Goal: Find contact information: Find contact information

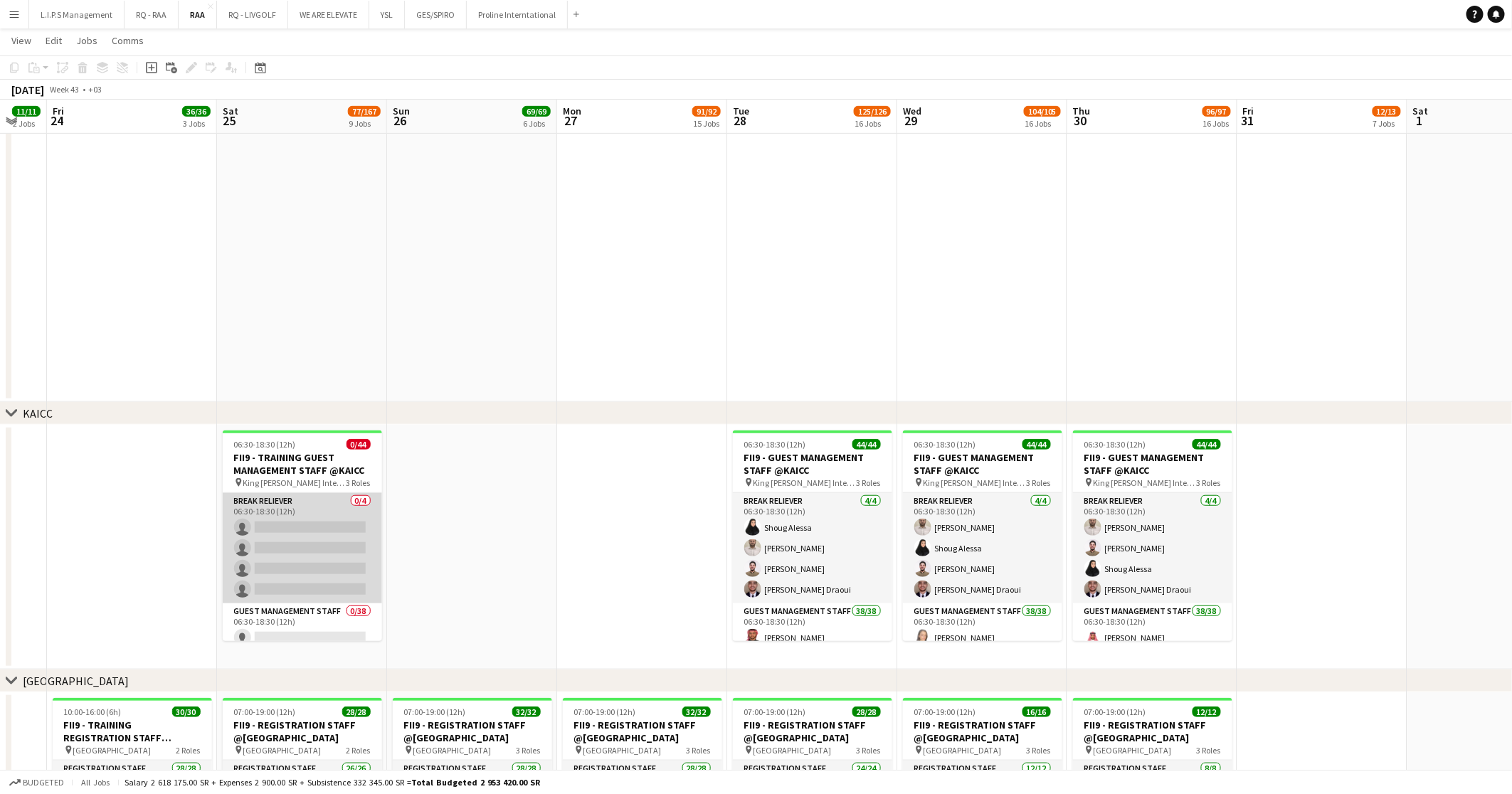
scroll to position [107, 0]
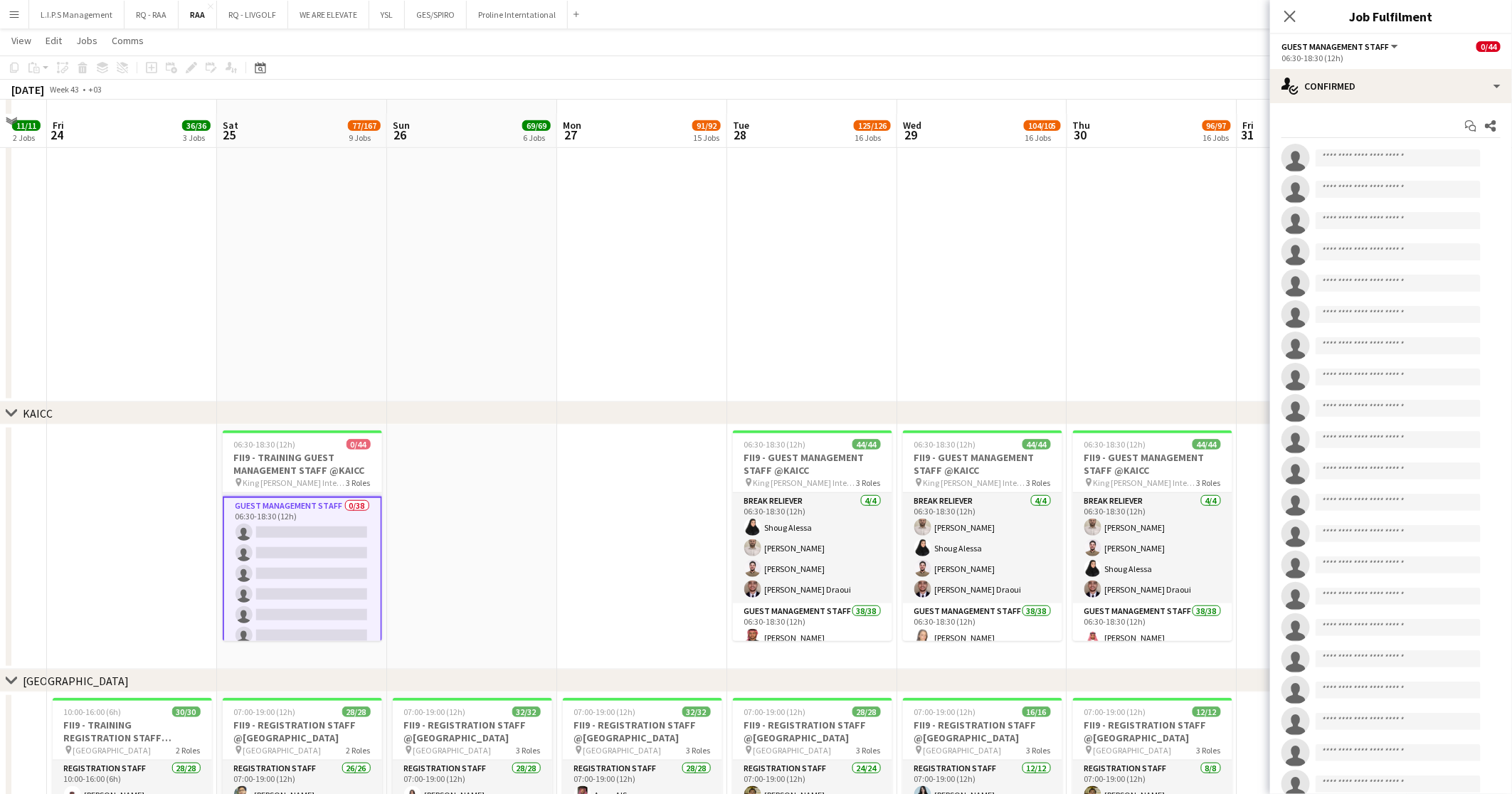
scroll to position [640, 0]
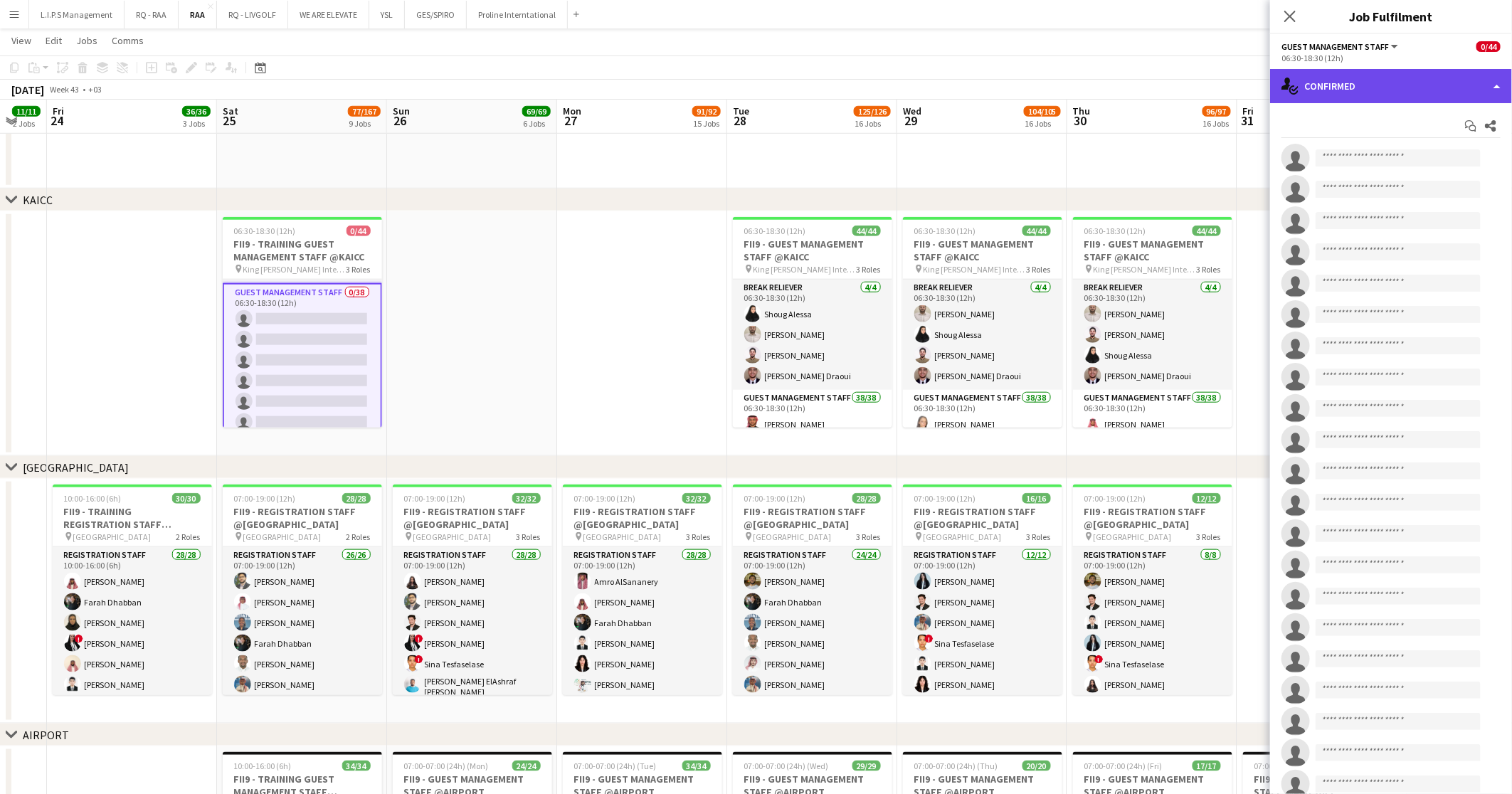
click at [1460, 74] on div "single-neutral-actions-check-2 Confirmed" at bounding box center [1390, 86] width 241 height 34
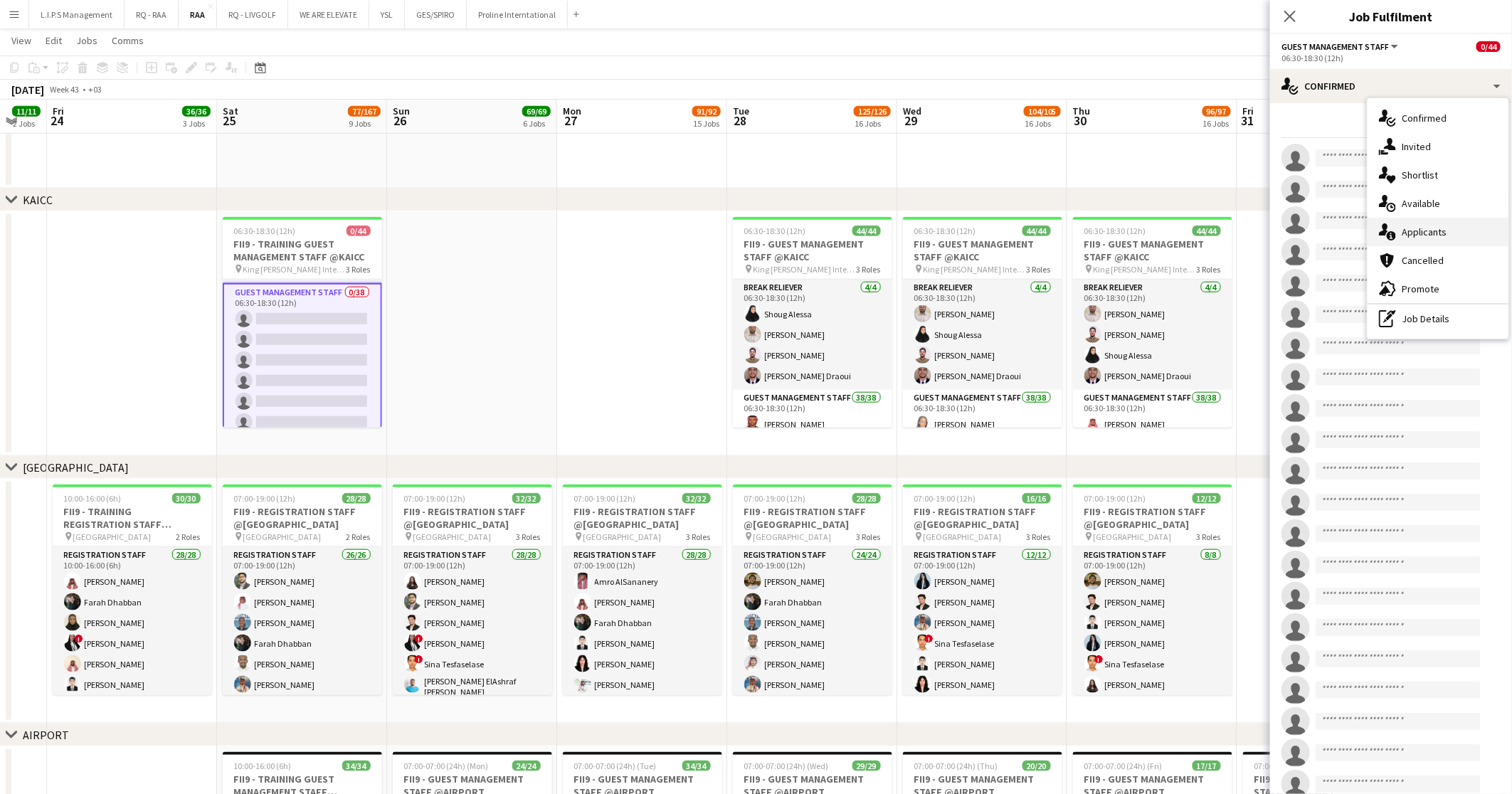
click at [1438, 241] on div "single-neutral-actions-information Applicants" at bounding box center [1437, 232] width 141 height 28
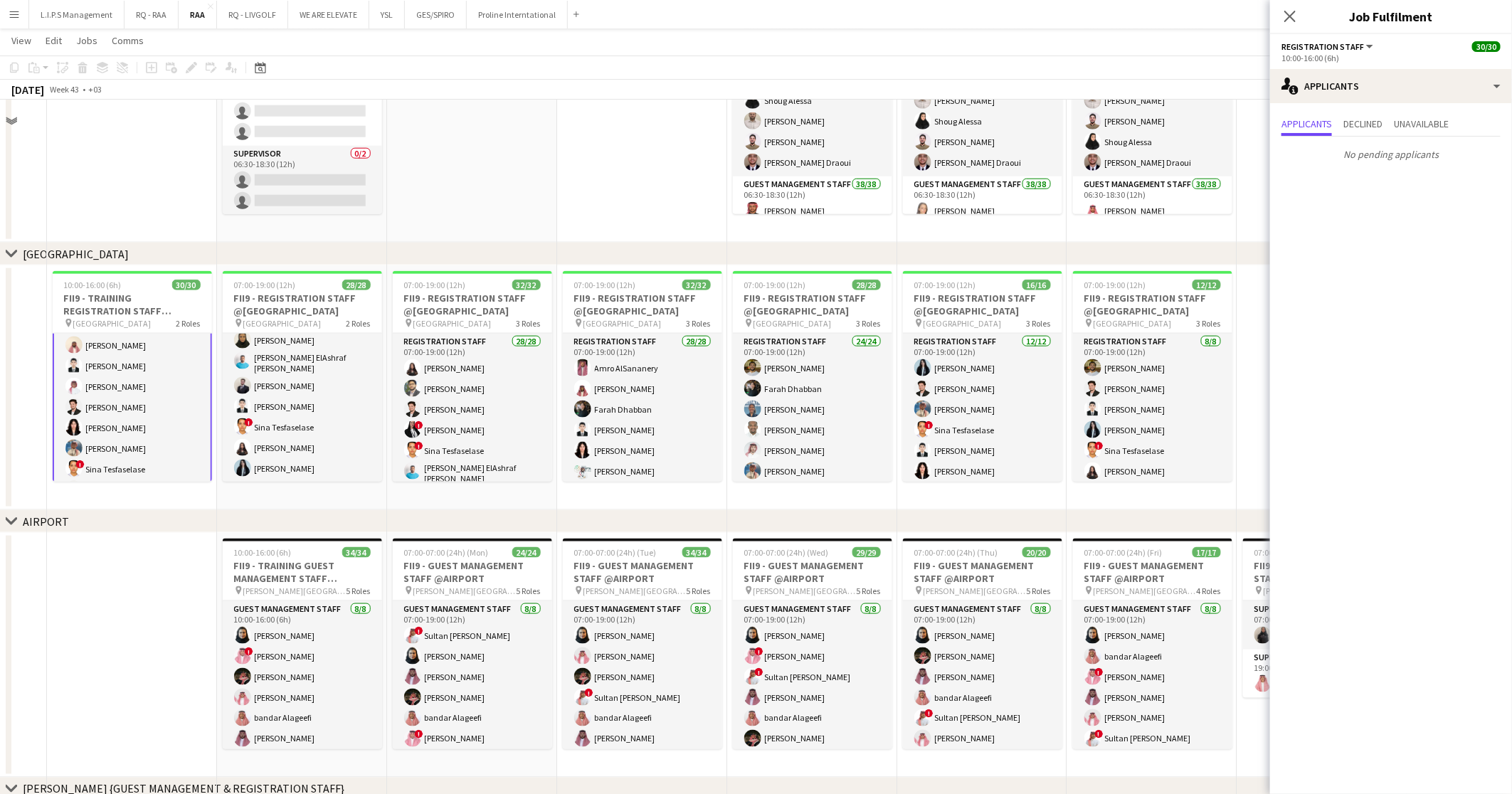
scroll to position [427, 0]
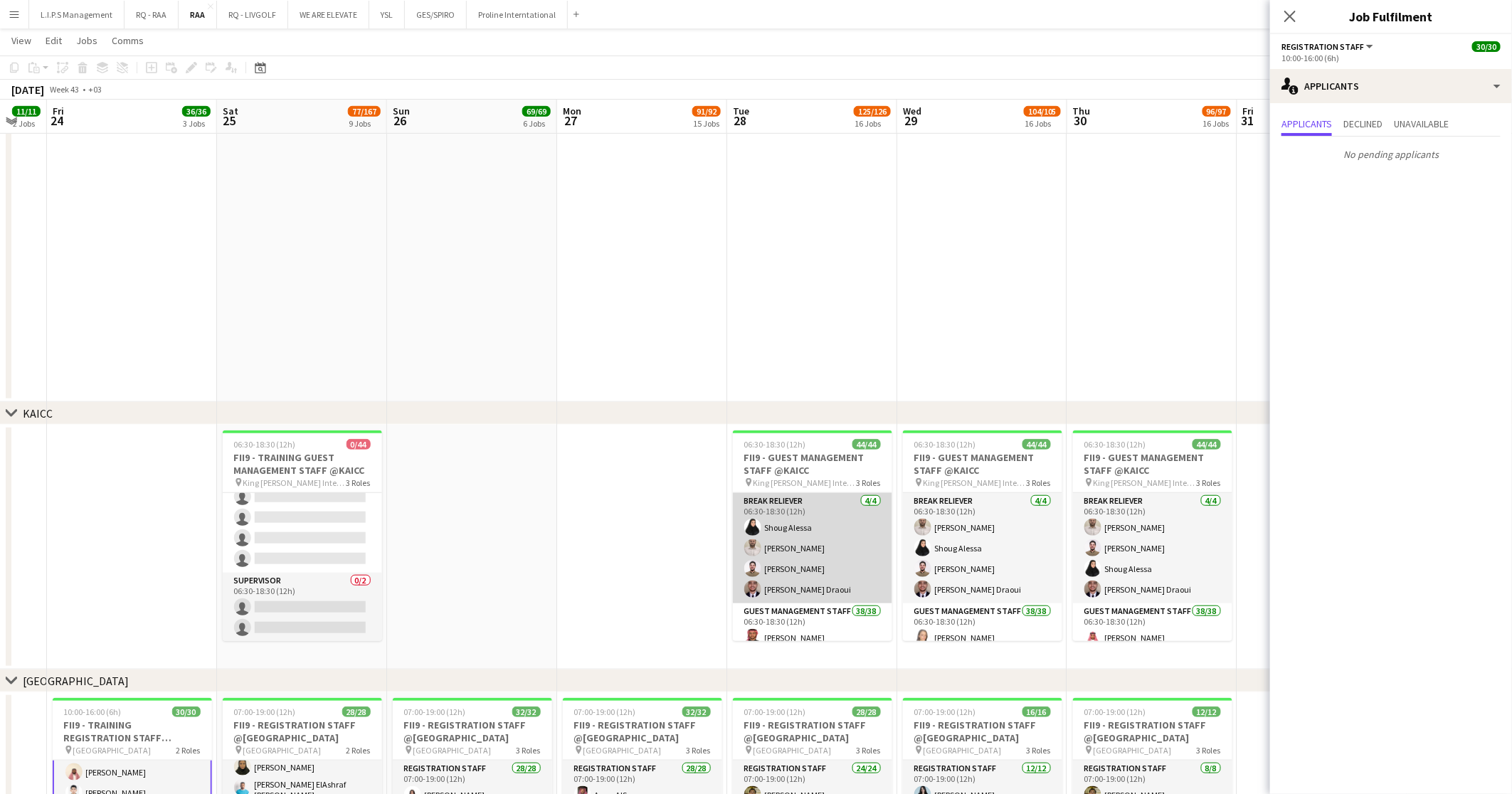
click at [854, 544] on app-card-role "Break reliever 4/4 06:30-18:30 (12h) Shoug Alessa Mohammed Midhat Noor Elhussei…" at bounding box center [812, 548] width 160 height 110
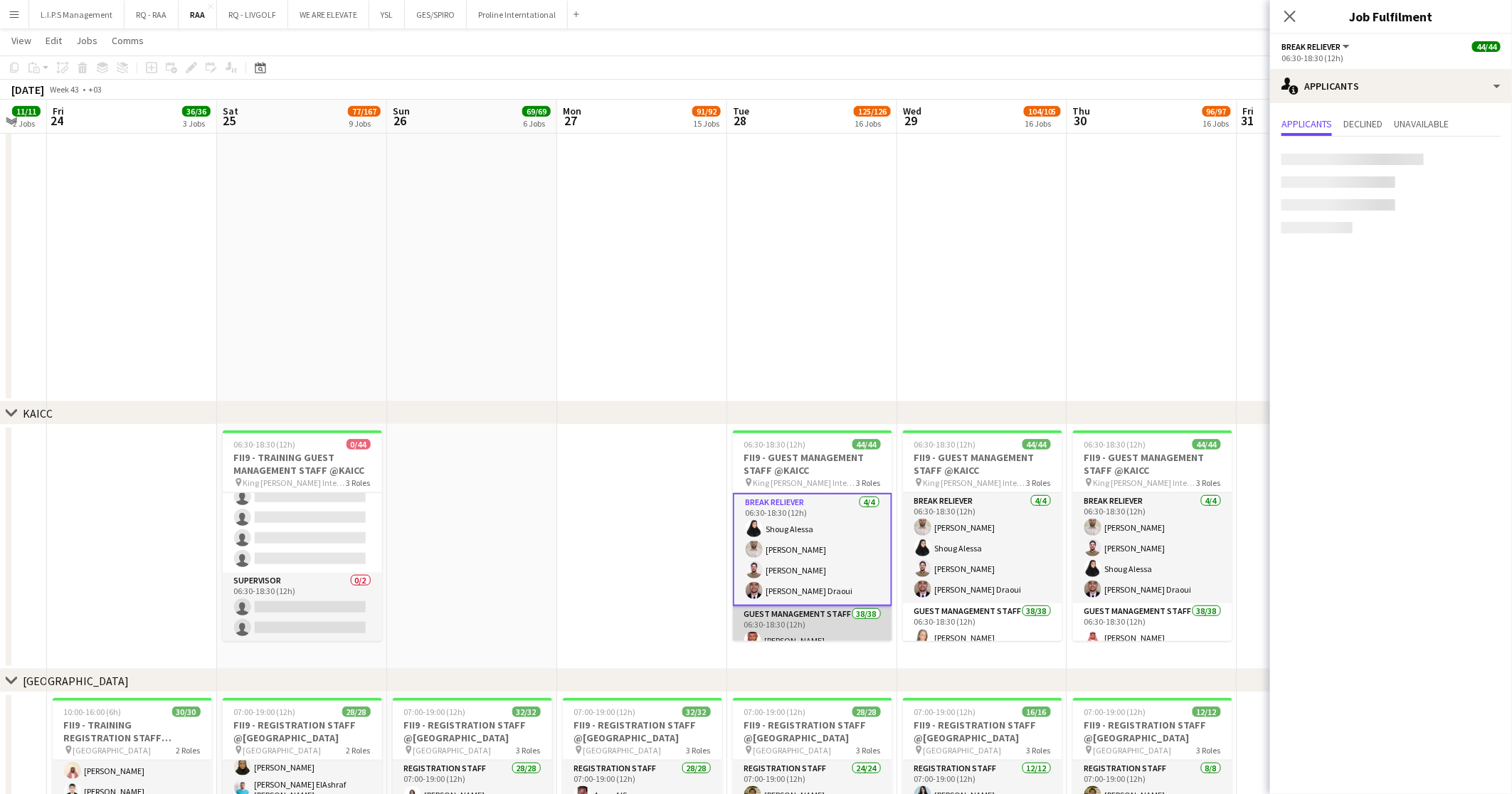
scroll to position [105, 0]
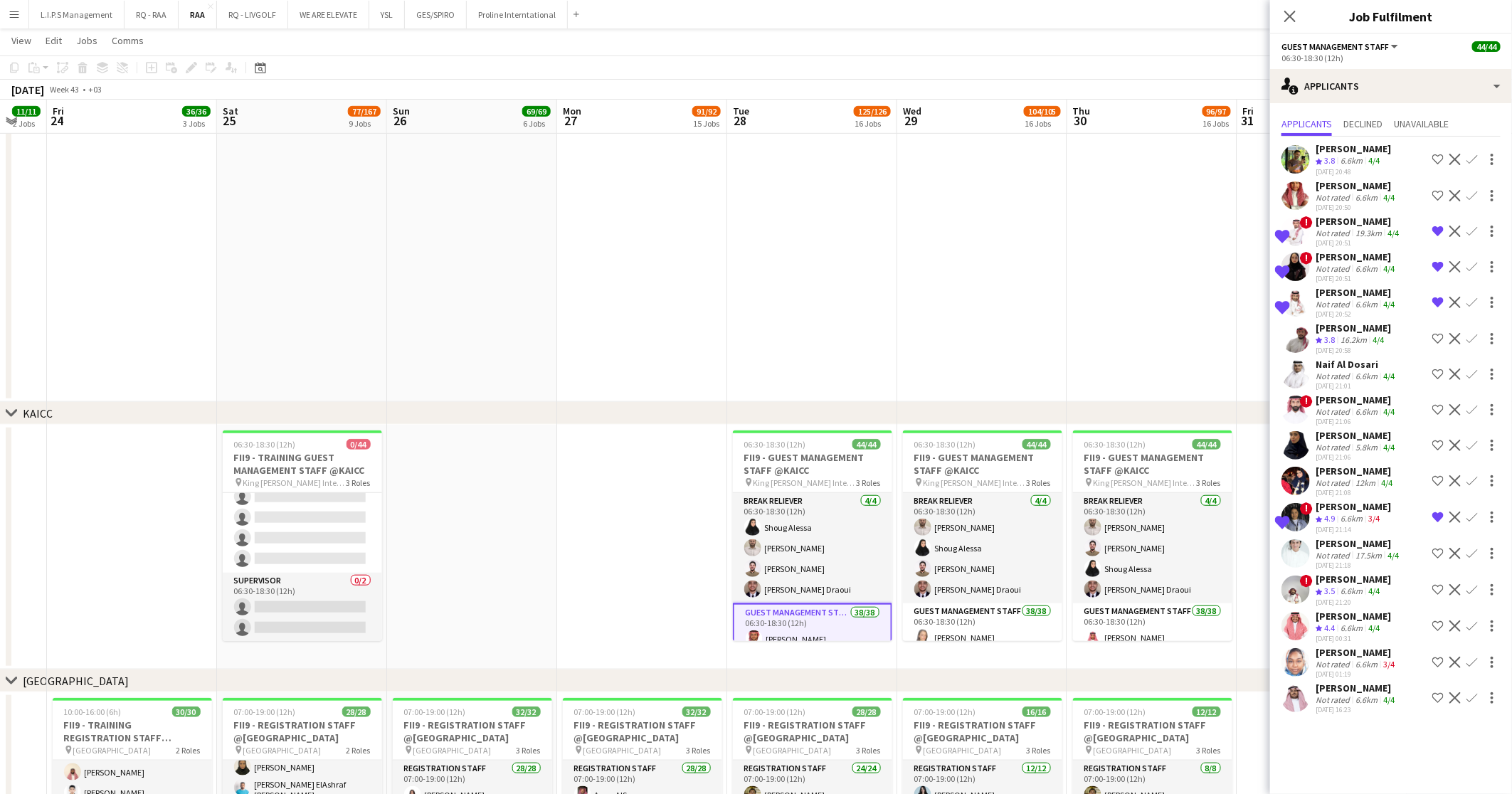
click at [1343, 375] on div "Not rated" at bounding box center [1334, 375] width 37 height 11
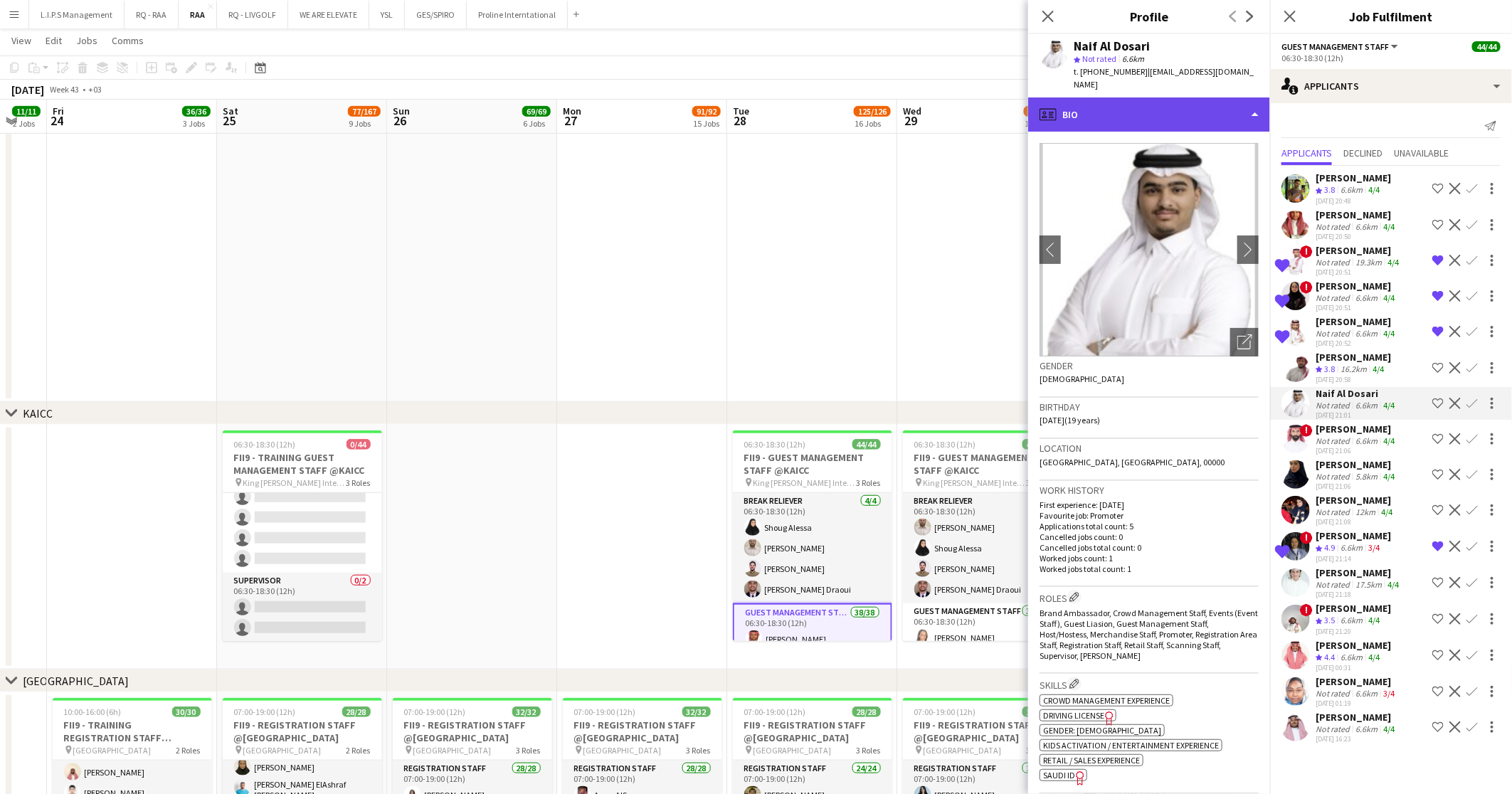
click at [1139, 102] on div "profile Bio" at bounding box center [1149, 114] width 241 height 34
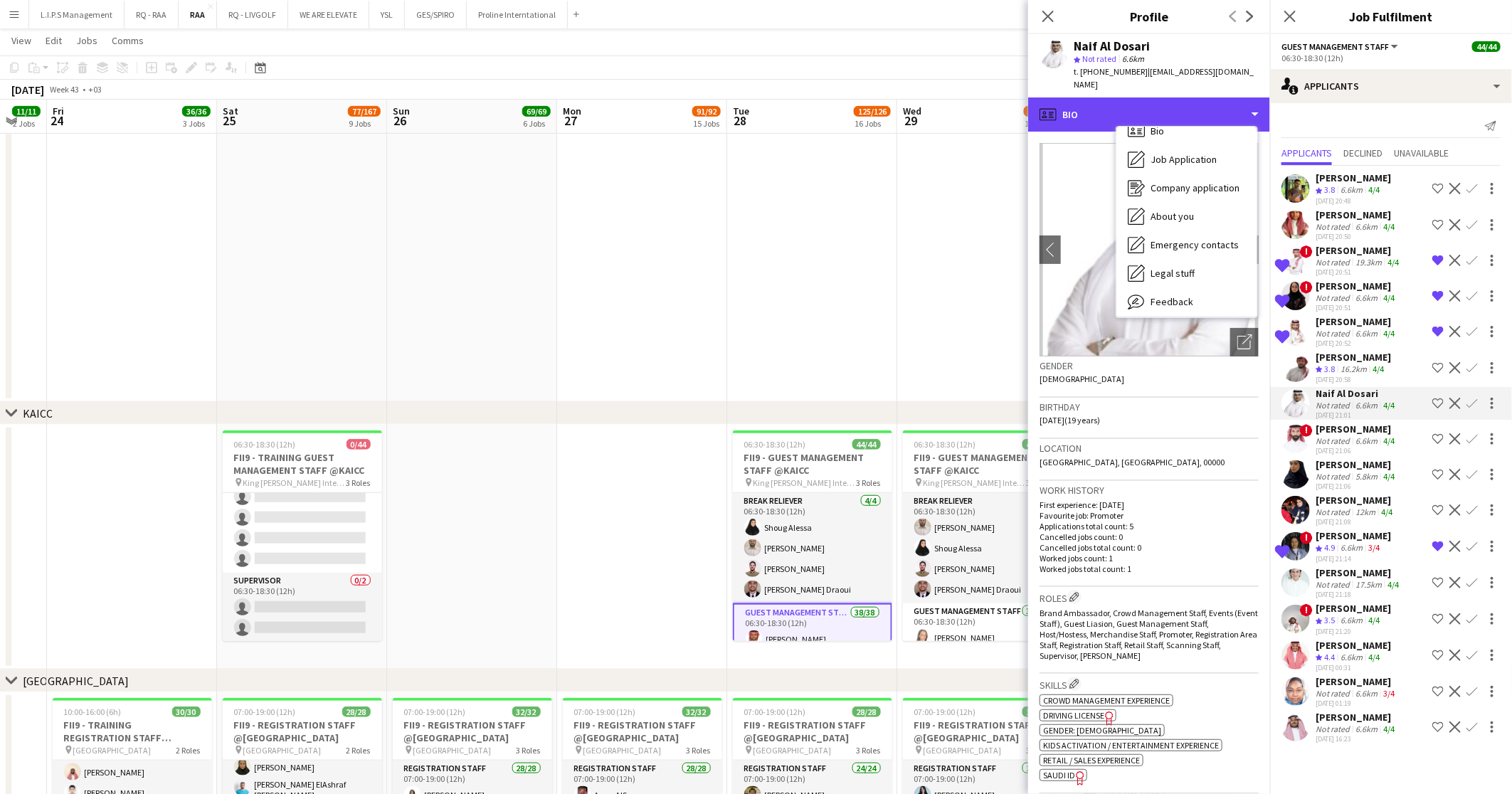
scroll to position [48, 0]
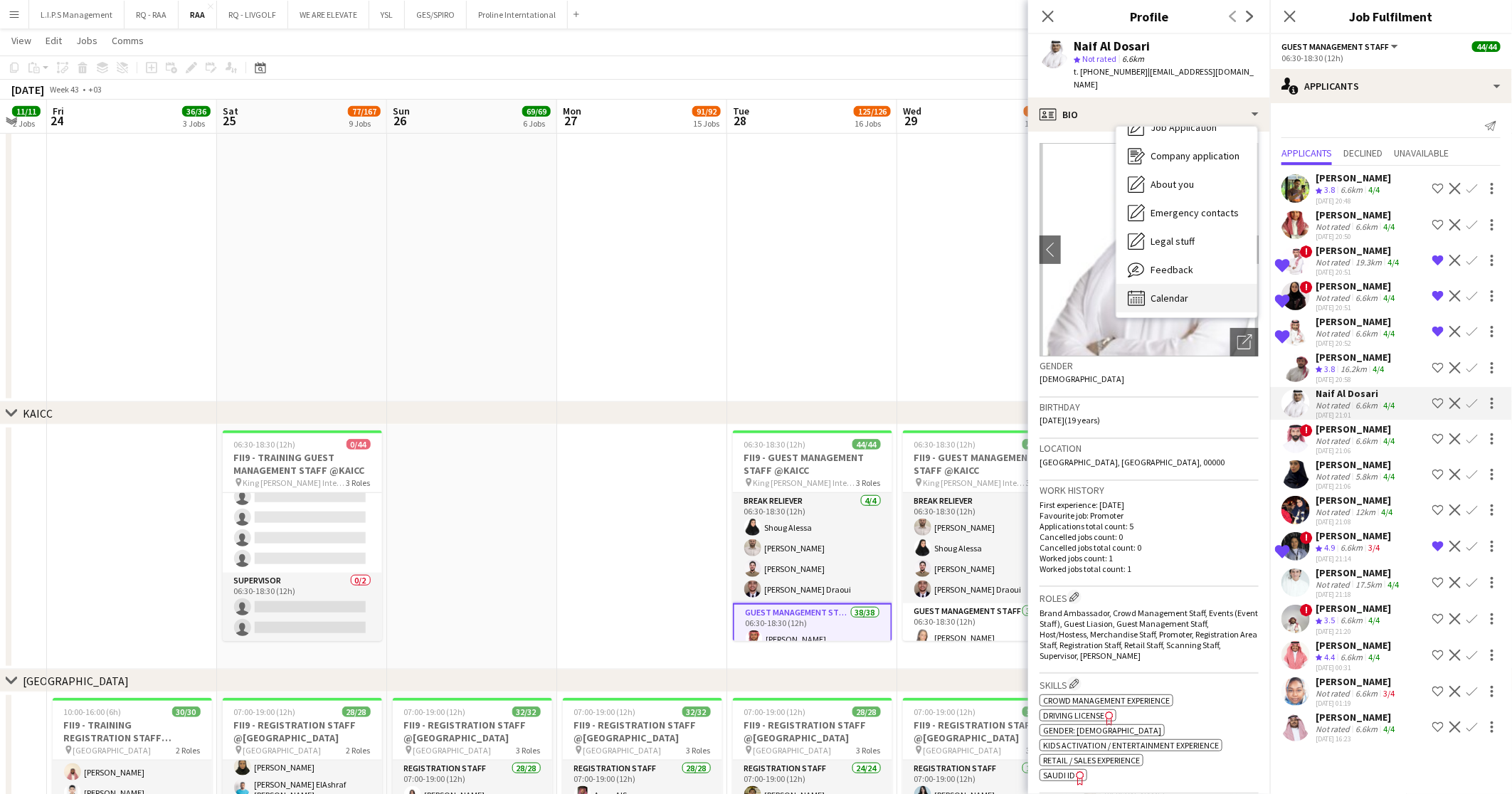
click at [1202, 284] on div "Calendar Calendar" at bounding box center [1186, 297] width 141 height 28
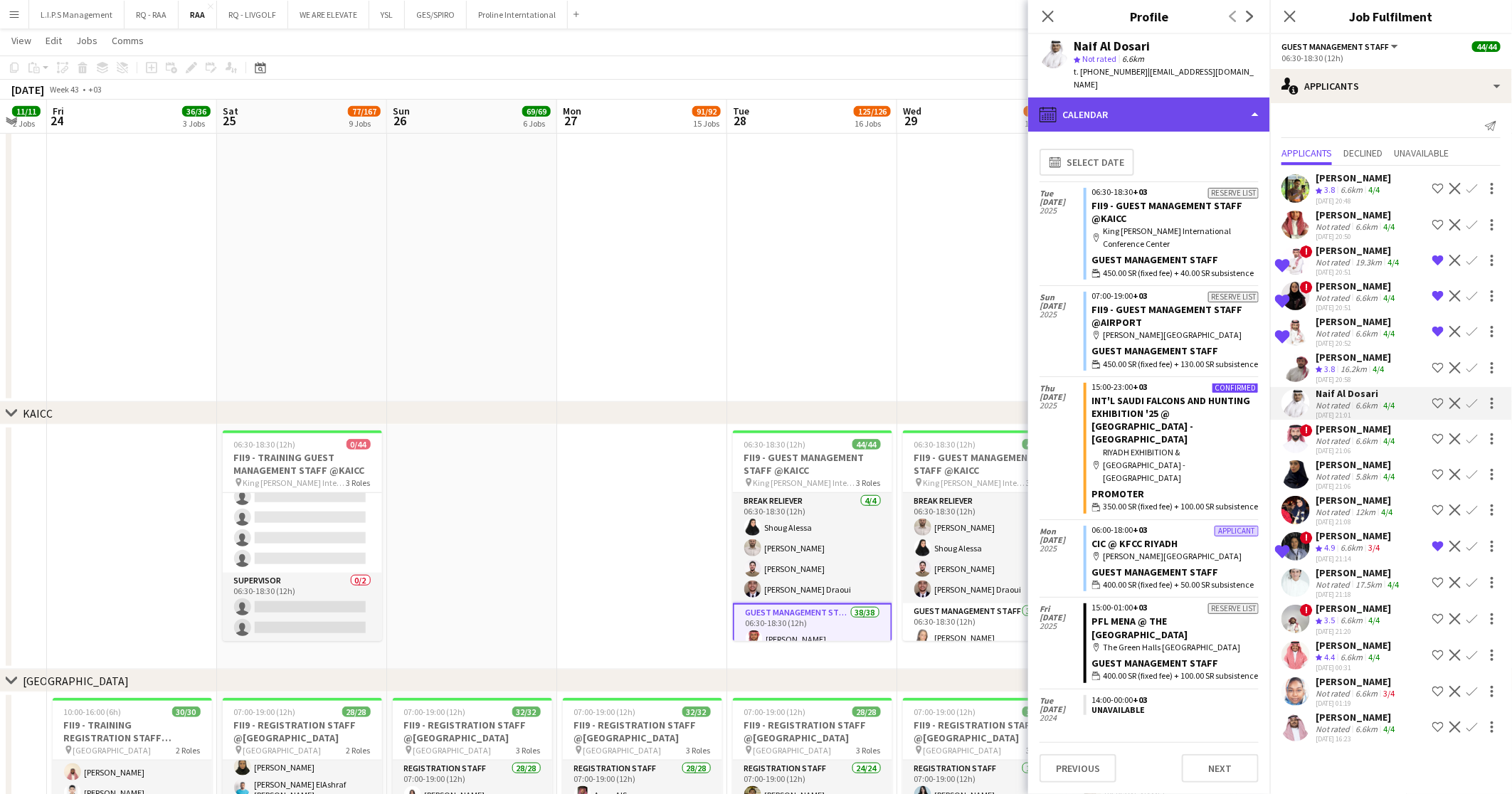
click at [1159, 97] on div "calendar-full Calendar" at bounding box center [1149, 114] width 241 height 34
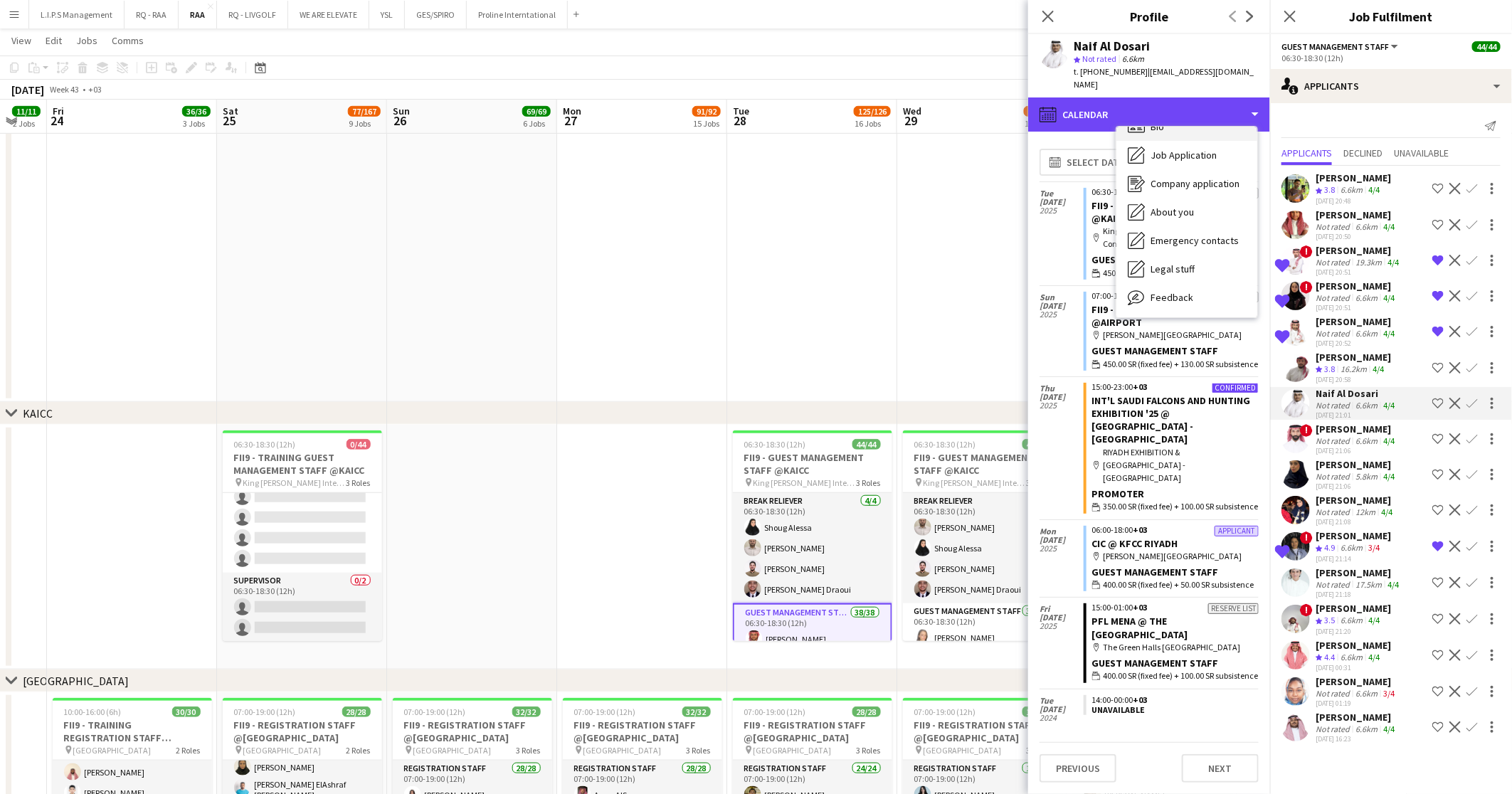
scroll to position [0, 0]
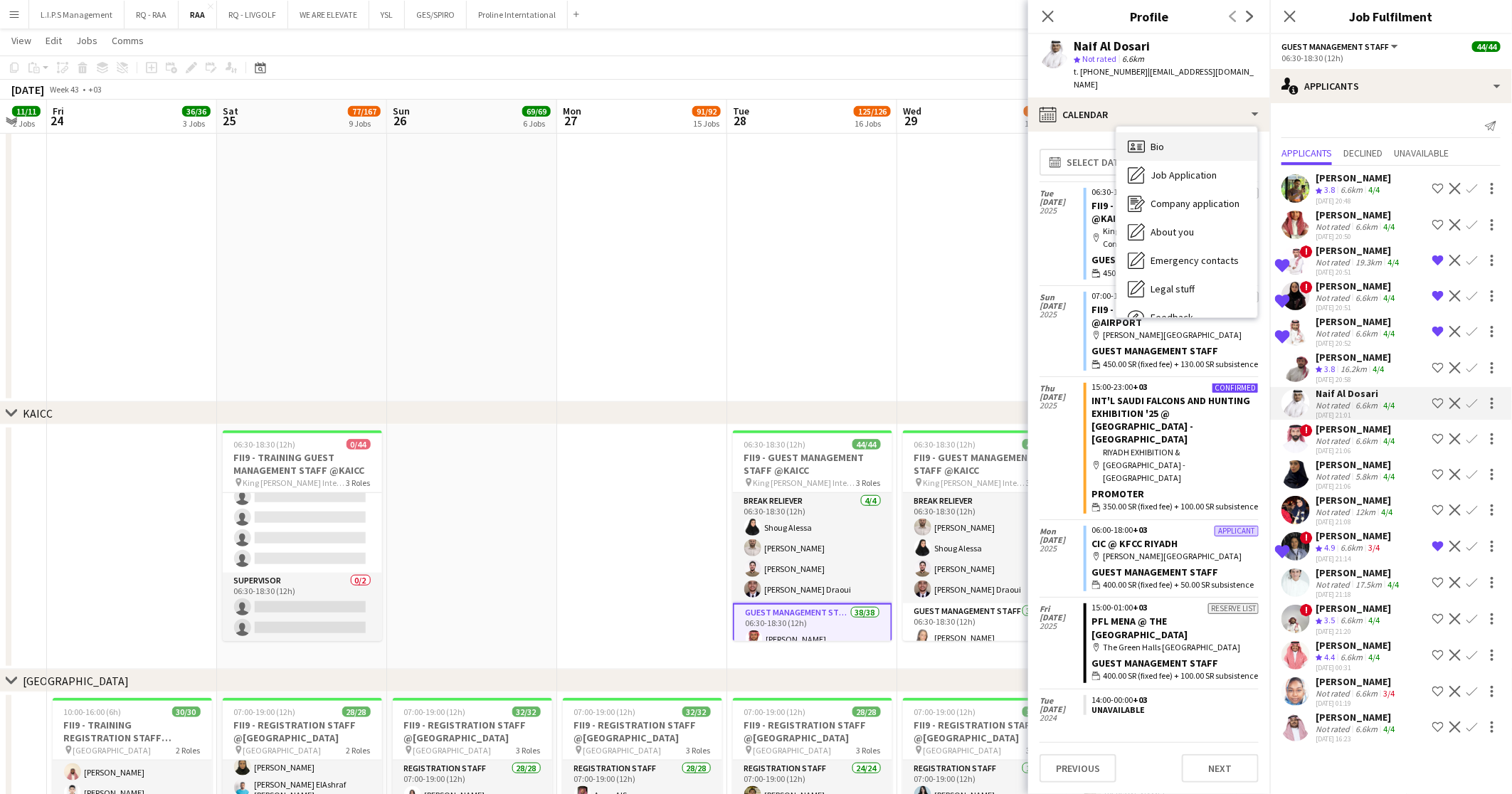
click at [1178, 134] on div "Bio Bio" at bounding box center [1186, 146] width 141 height 28
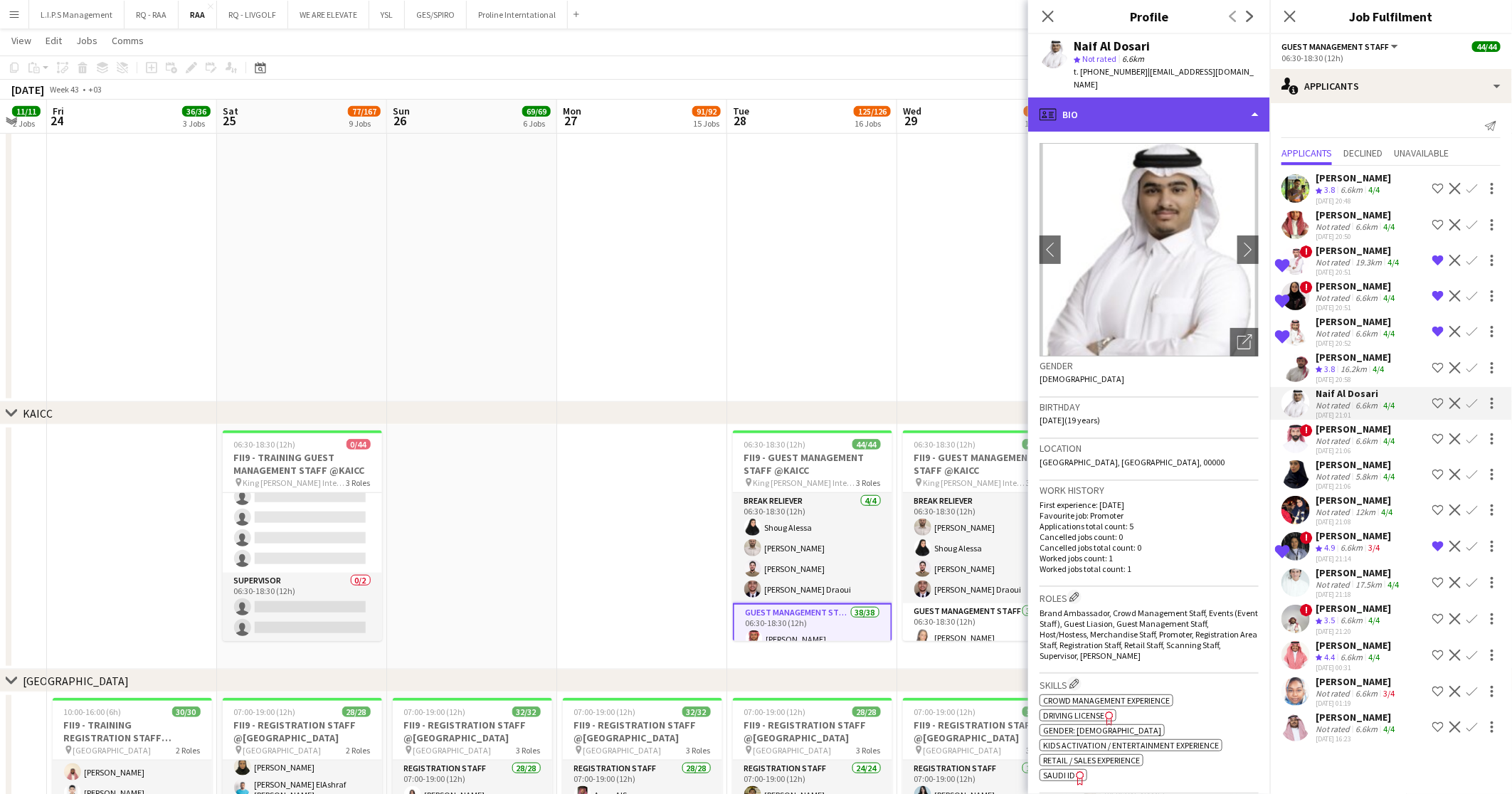
click at [1180, 100] on div "profile Bio" at bounding box center [1149, 114] width 241 height 34
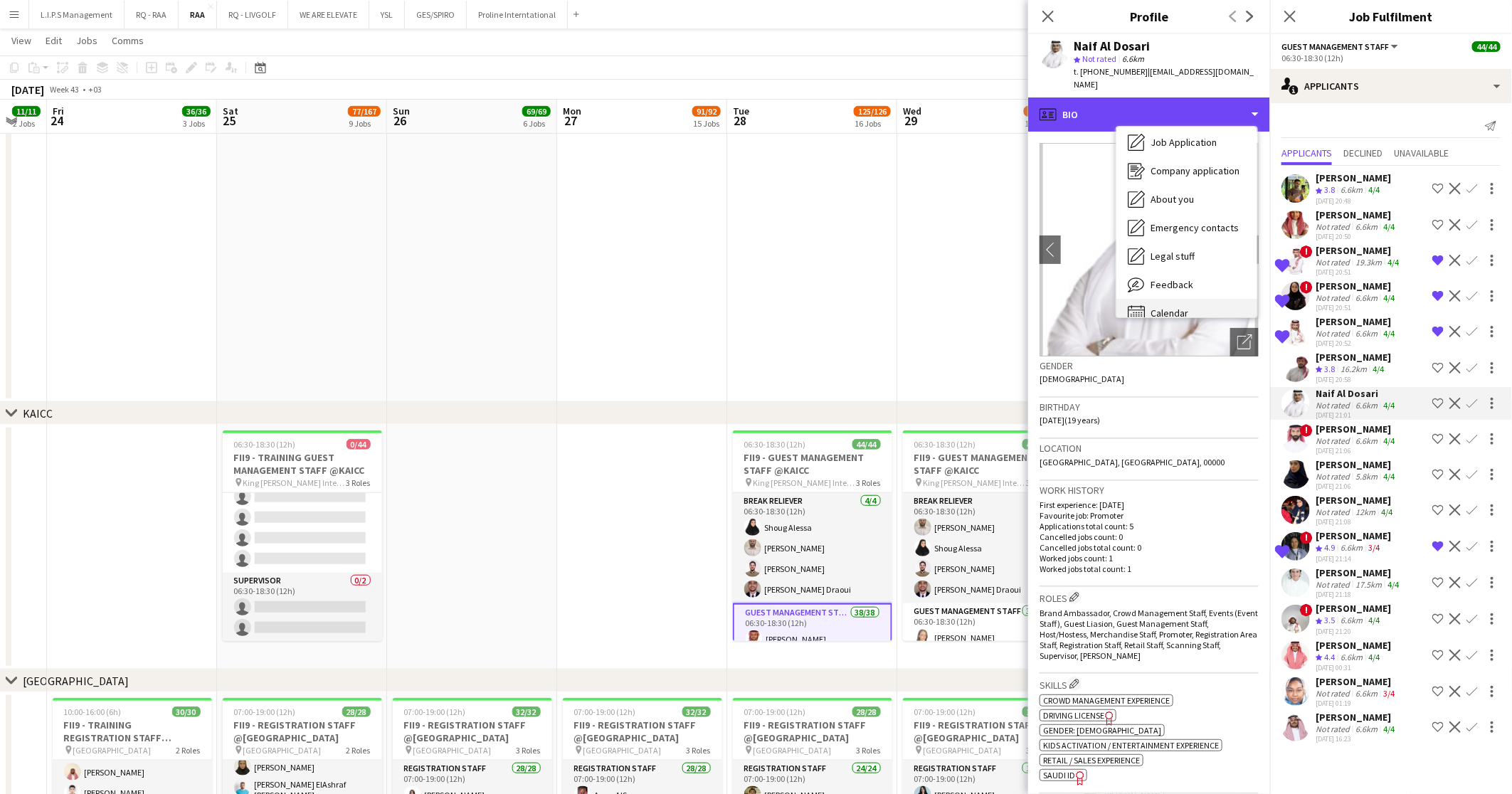
scroll to position [48, 0]
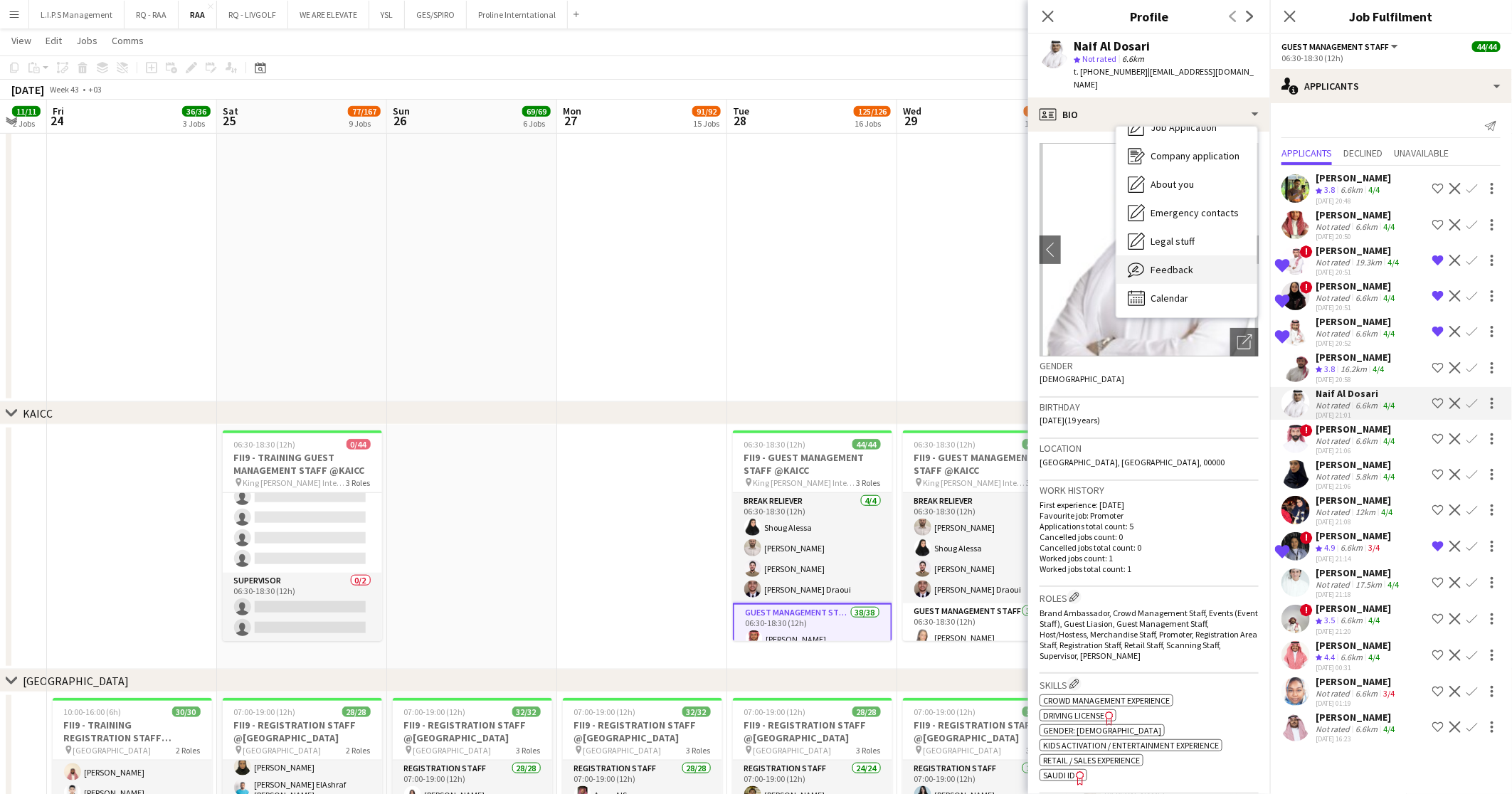
click at [1202, 260] on div "Feedback Feedback" at bounding box center [1186, 269] width 141 height 28
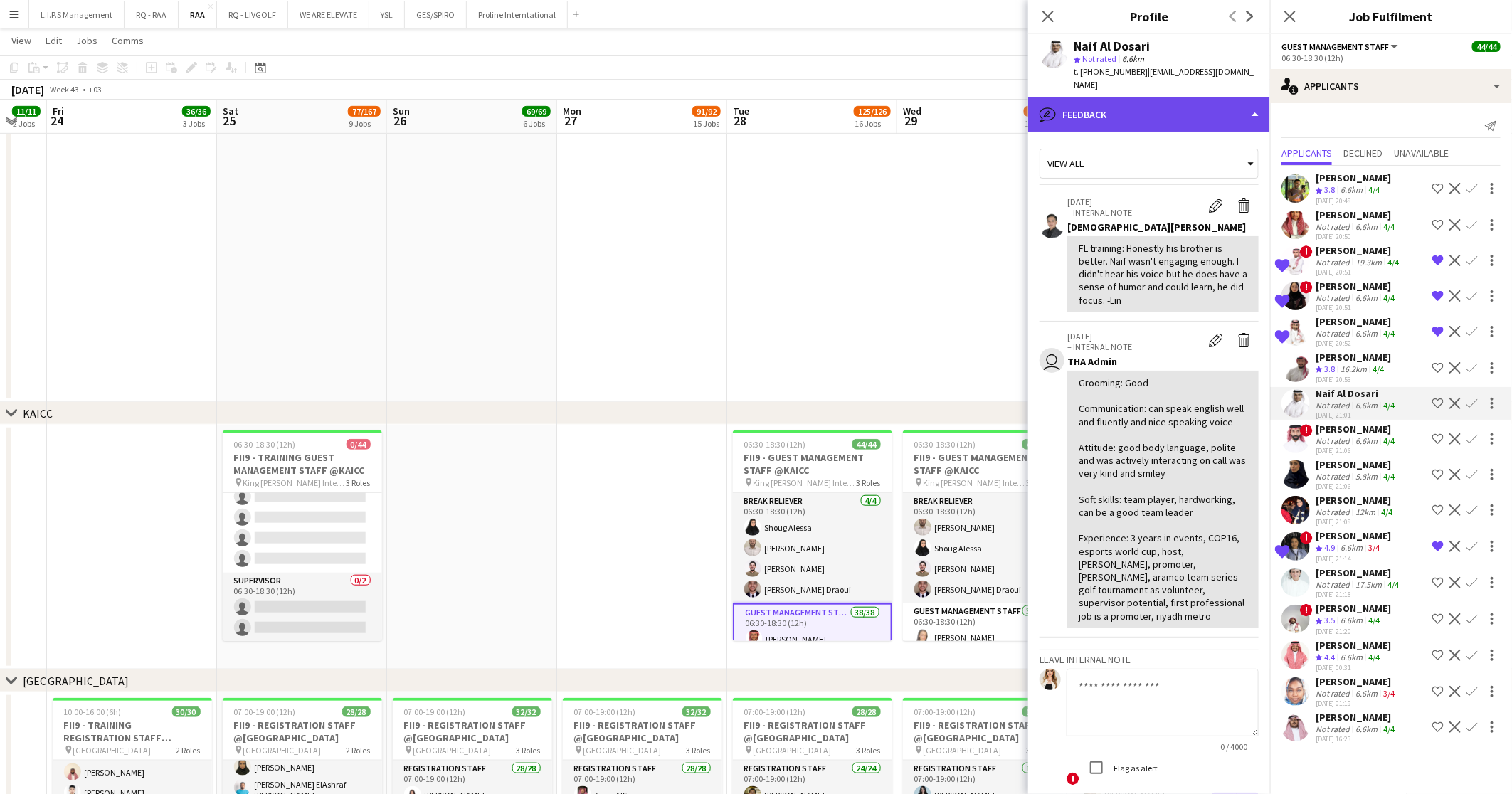
click at [1172, 97] on div "bubble-pencil Feedback" at bounding box center [1149, 114] width 241 height 34
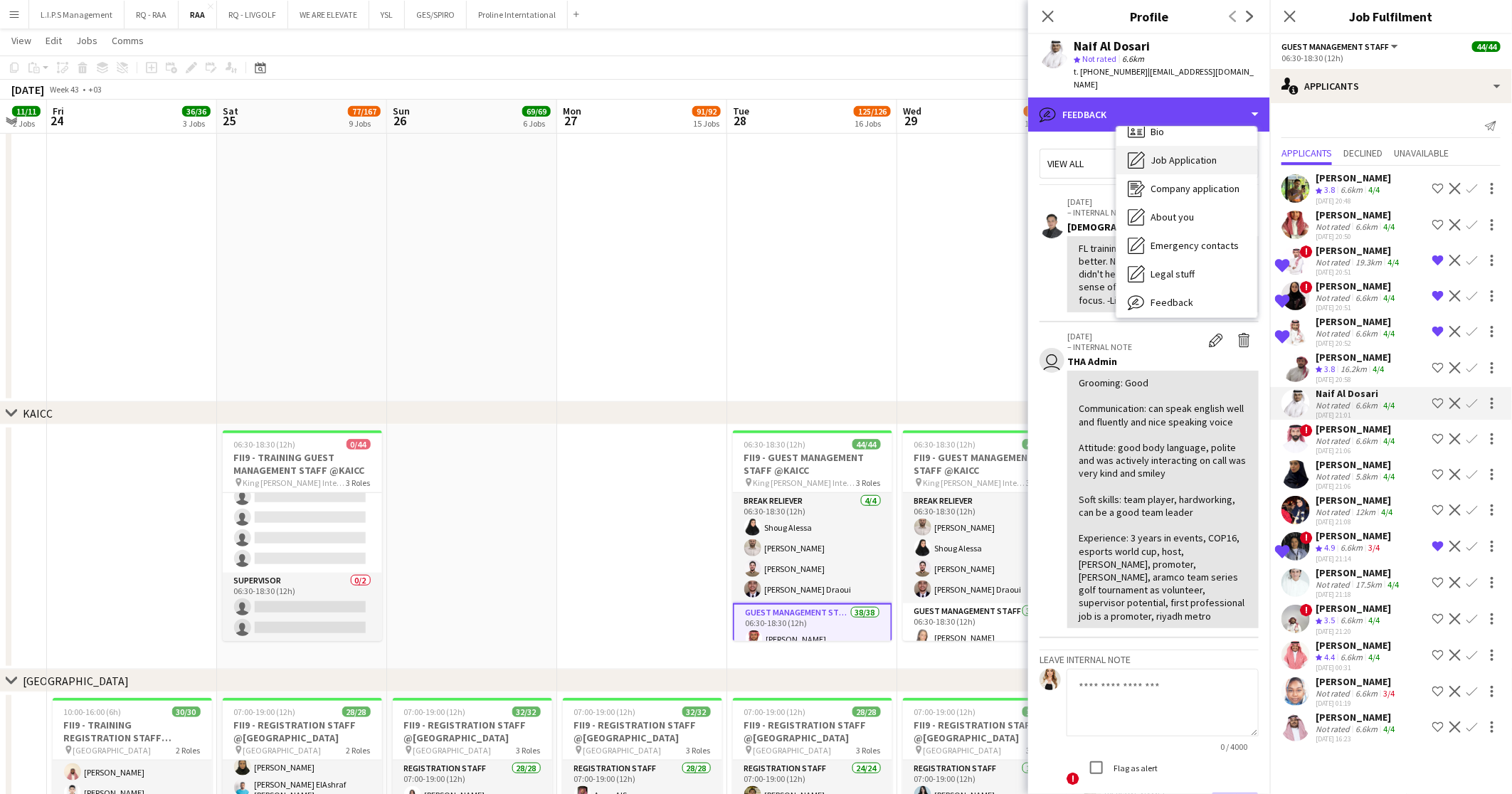
scroll to position [0, 0]
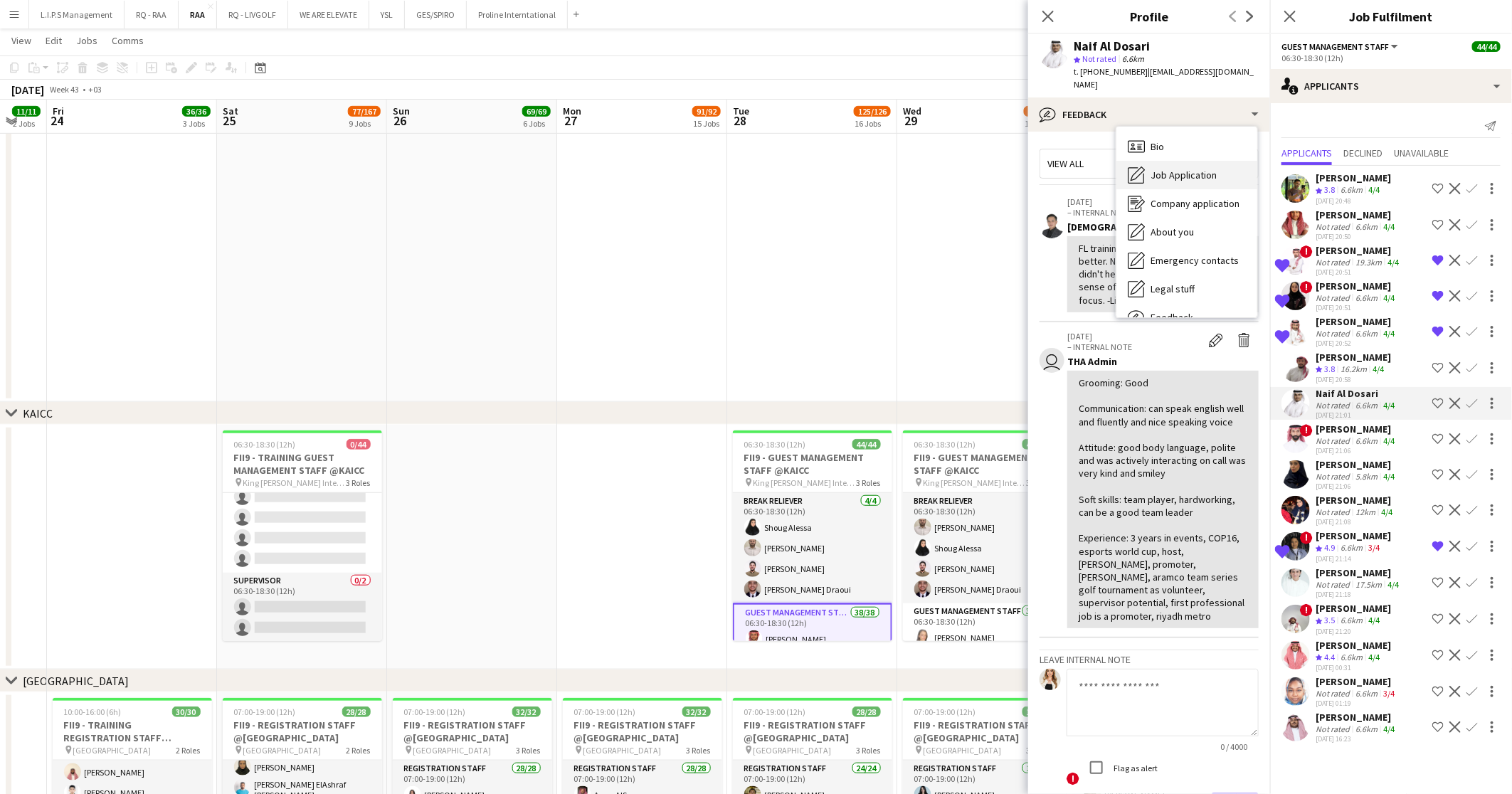
click at [1185, 132] on div "Bio Bio" at bounding box center [1186, 146] width 141 height 28
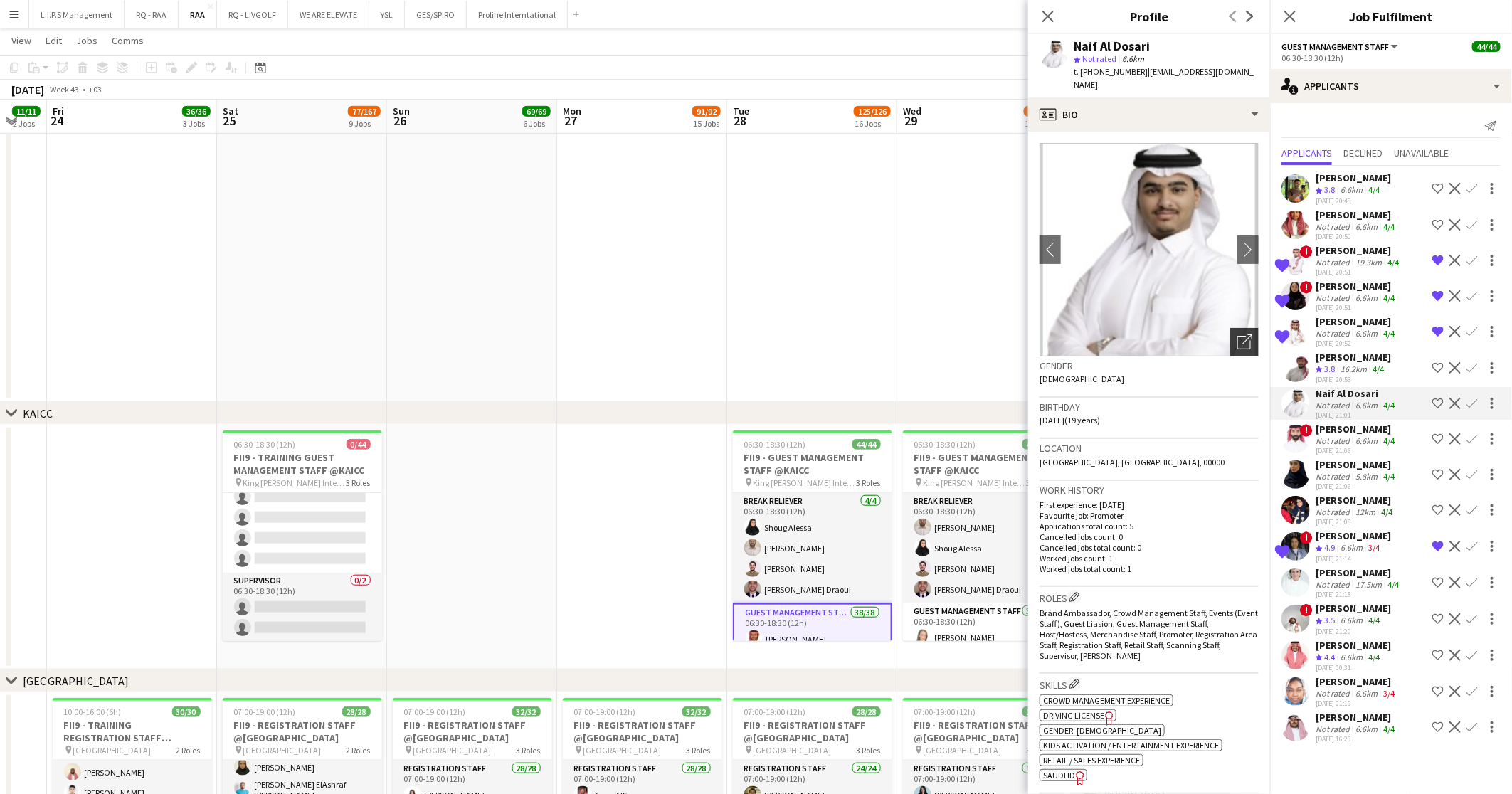
click at [1230, 328] on div "Open photos pop-in" at bounding box center [1244, 342] width 28 height 28
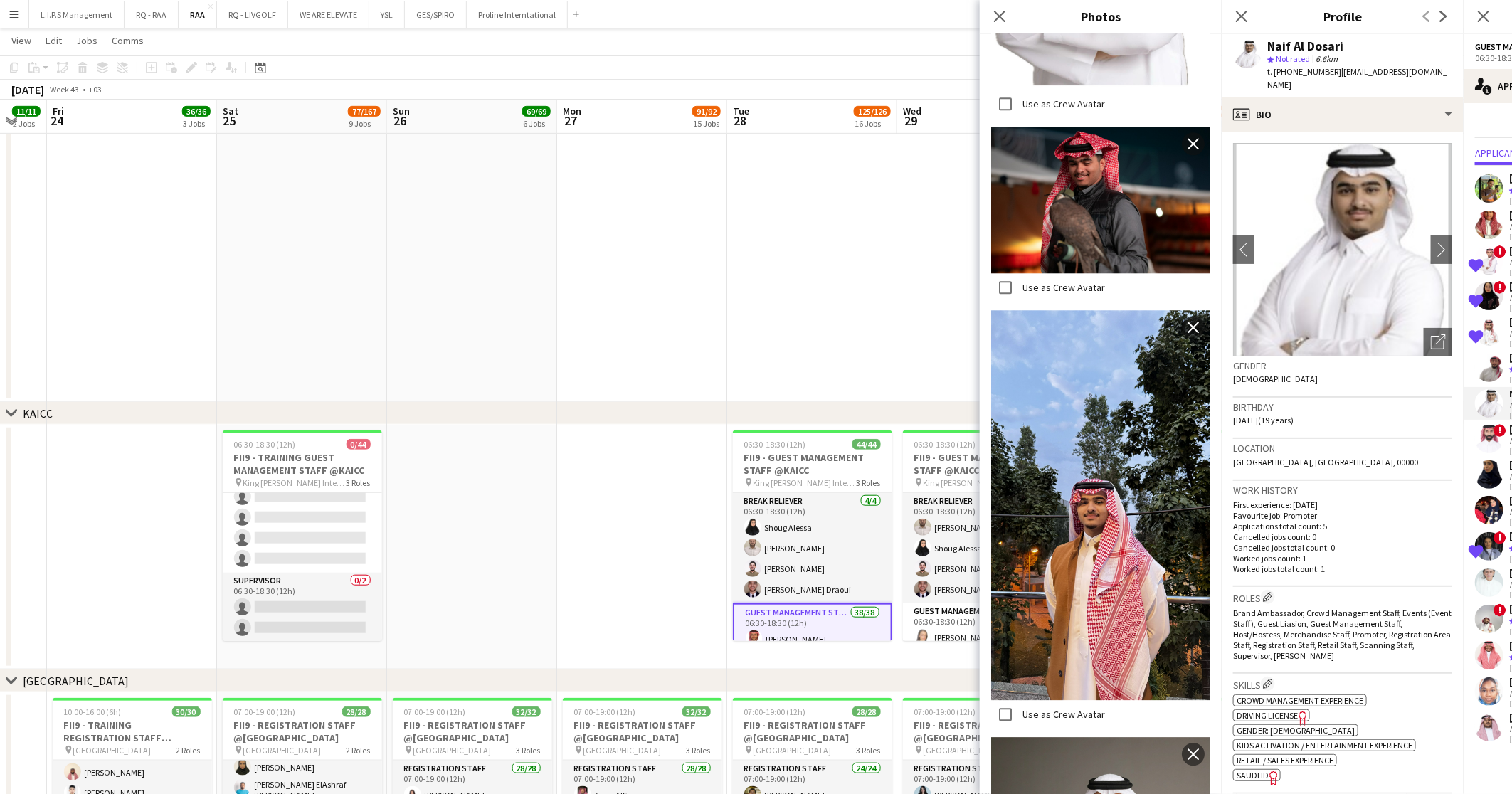
scroll to position [2052, 0]
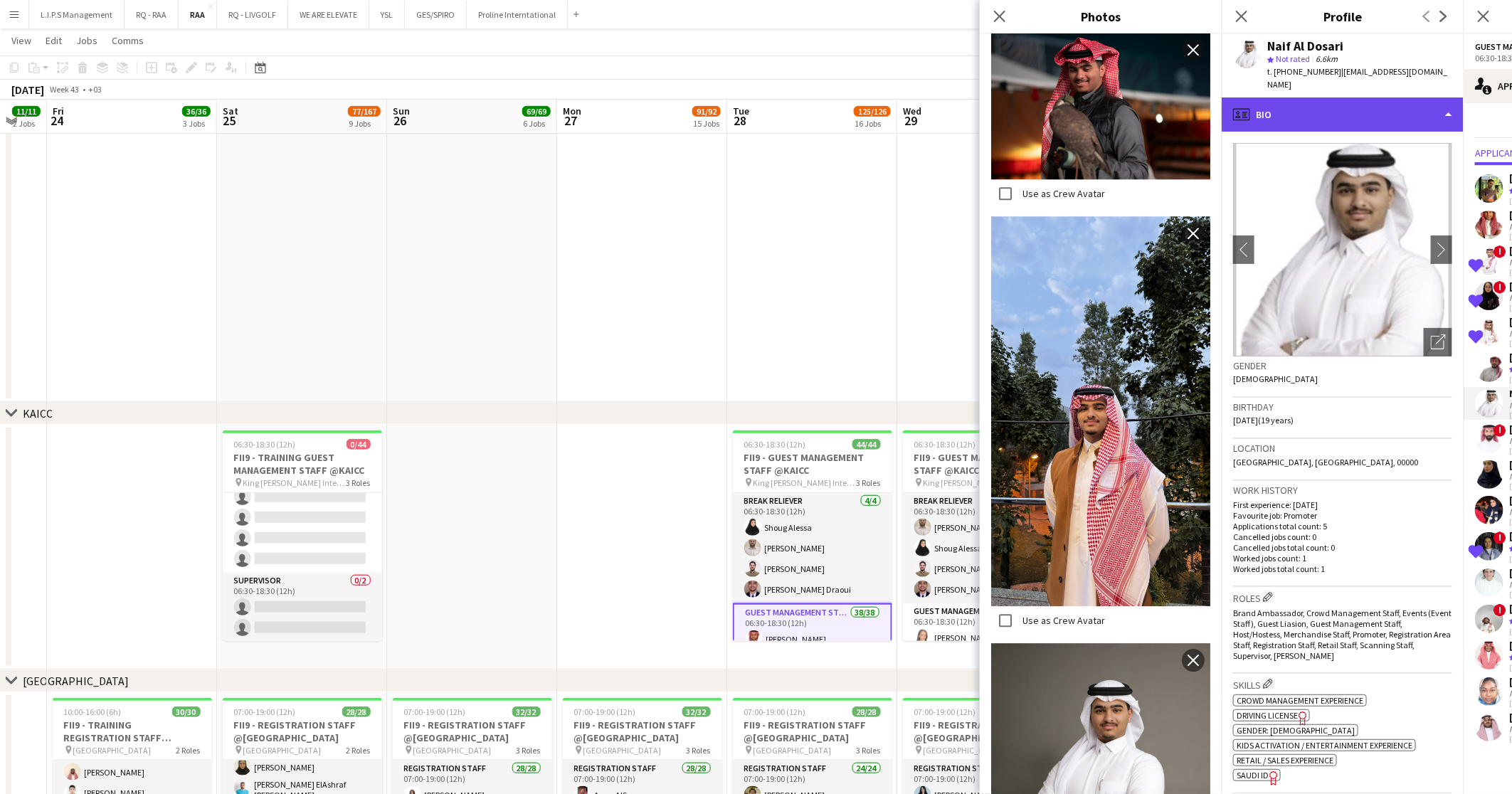
click at [1323, 102] on div "profile Bio" at bounding box center [1342, 114] width 241 height 34
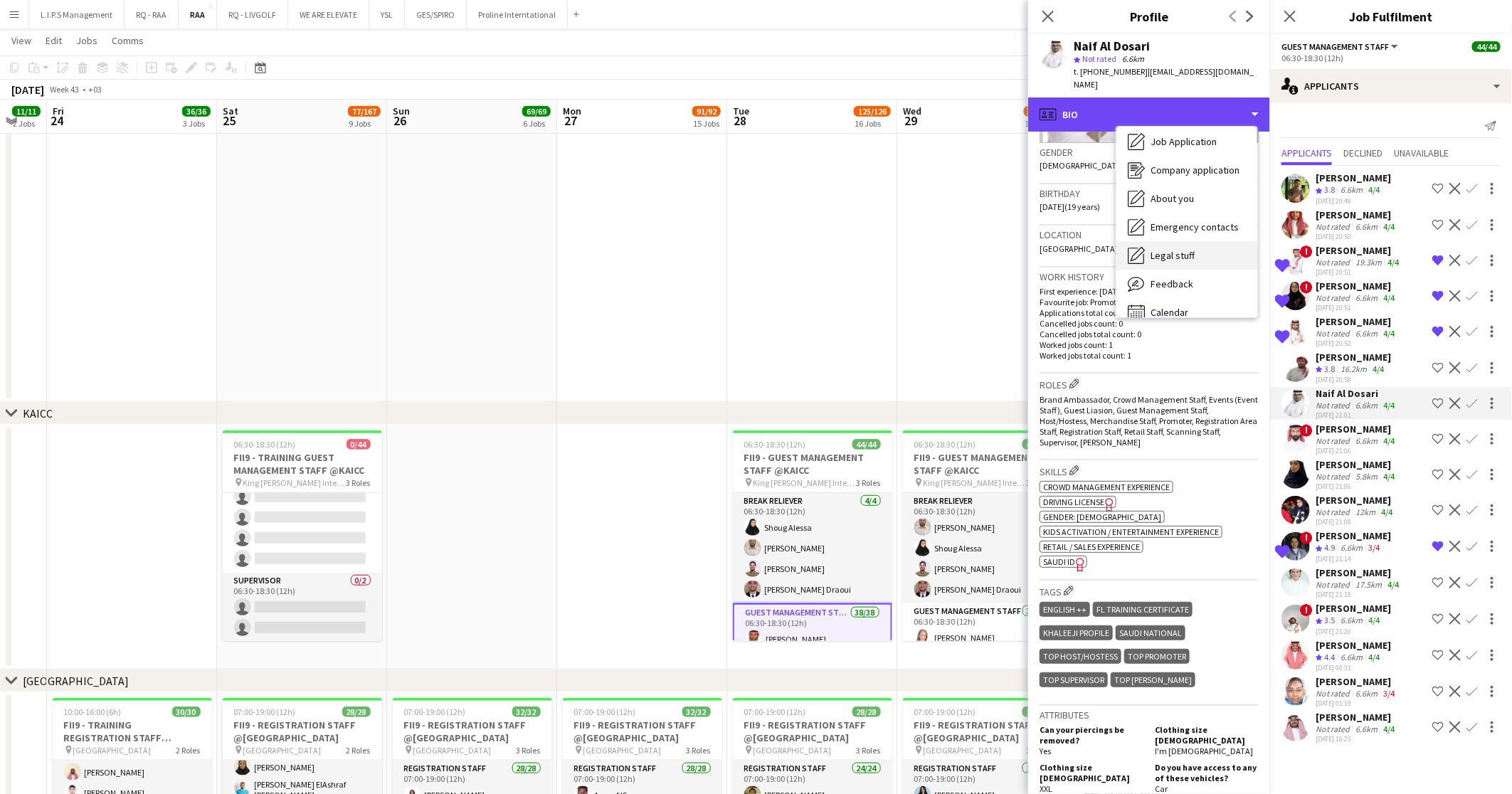
scroll to position [48, 0]
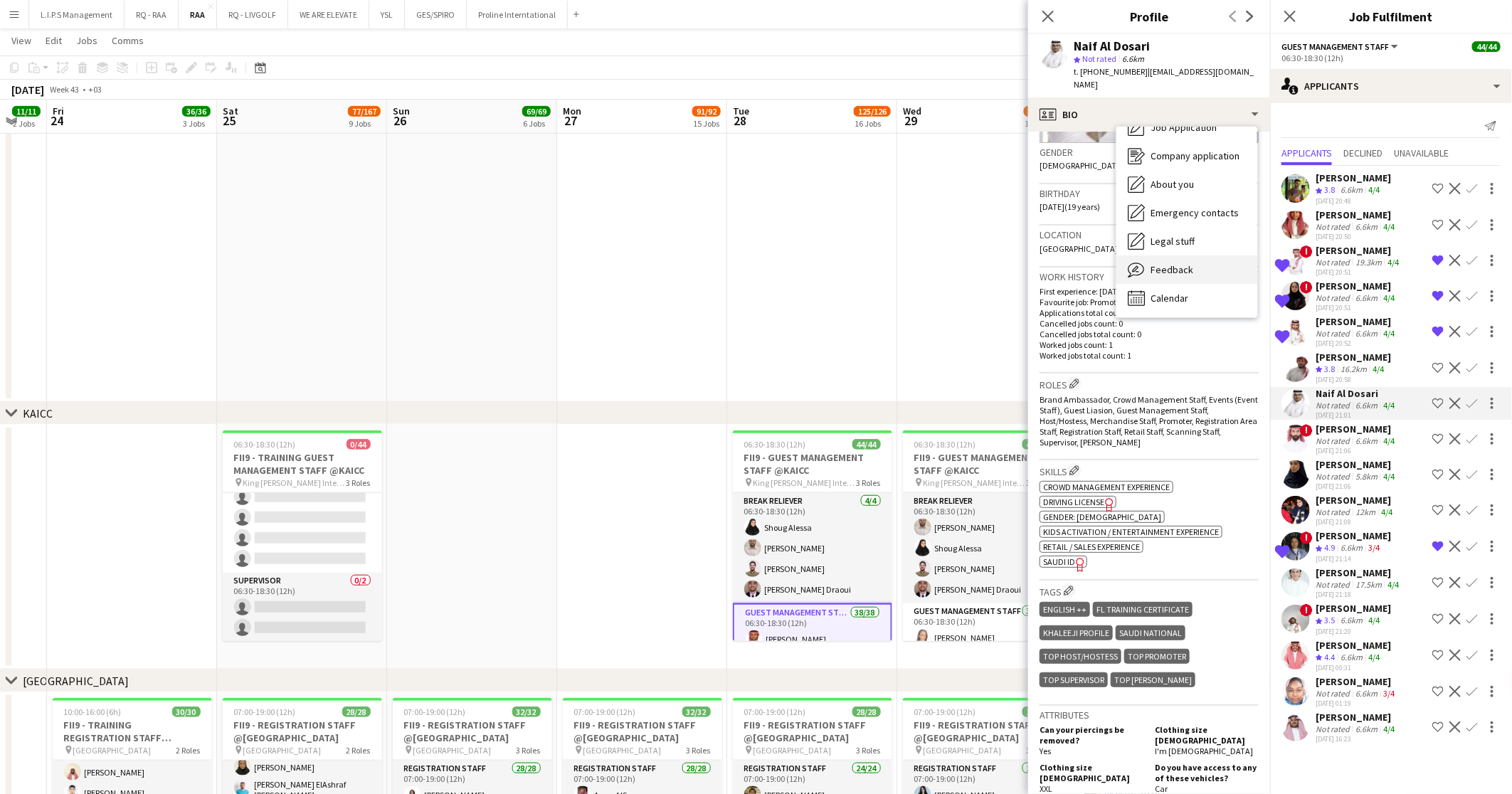
click at [1207, 255] on div "Feedback Feedback" at bounding box center [1186, 269] width 141 height 28
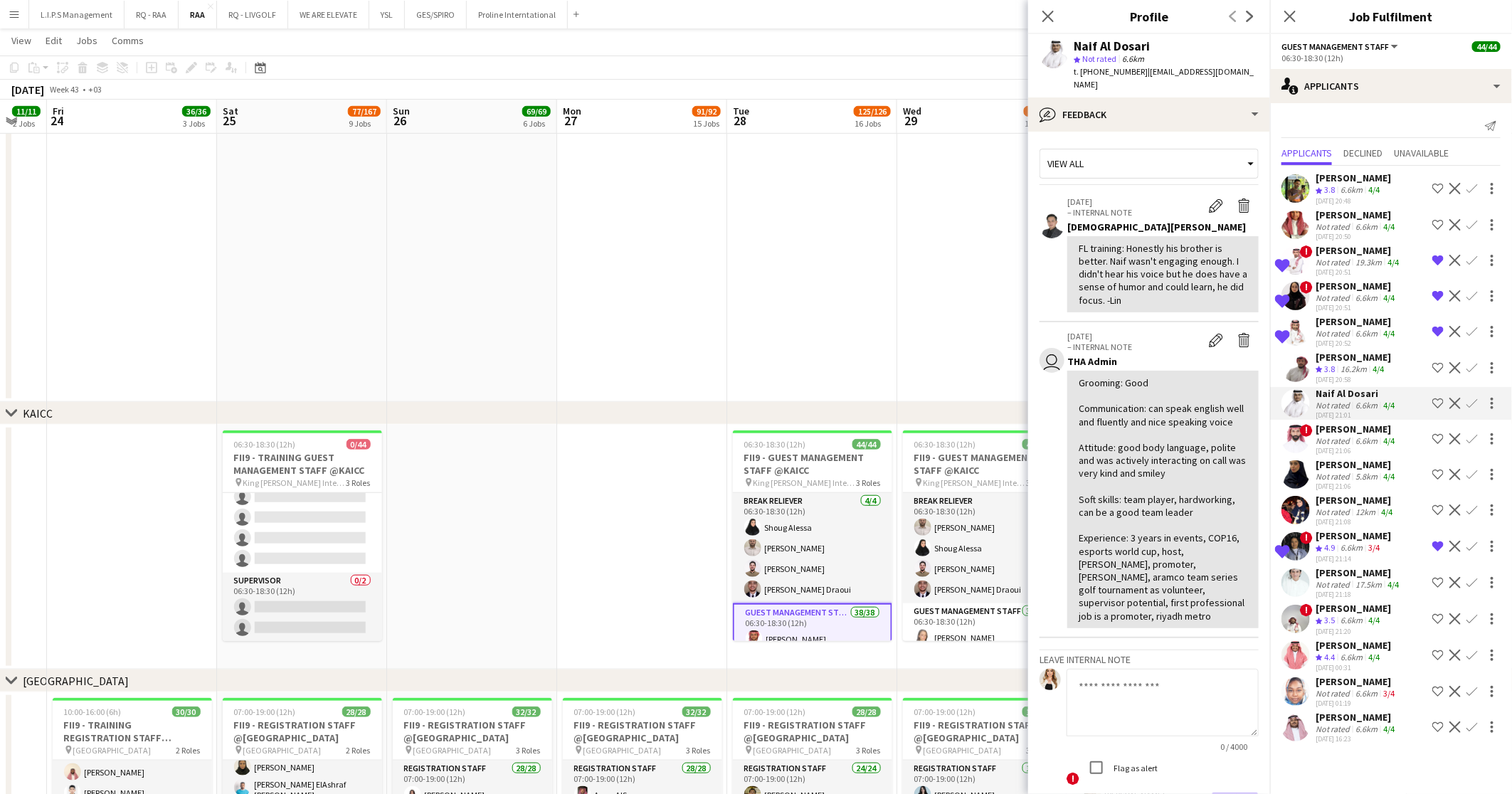
click at [1104, 64] on div "star Not rated 6.6km" at bounding box center [1166, 59] width 185 height 13
click at [1110, 73] on span "t. +966505574482" at bounding box center [1110, 71] width 74 height 11
copy span "966505574482"
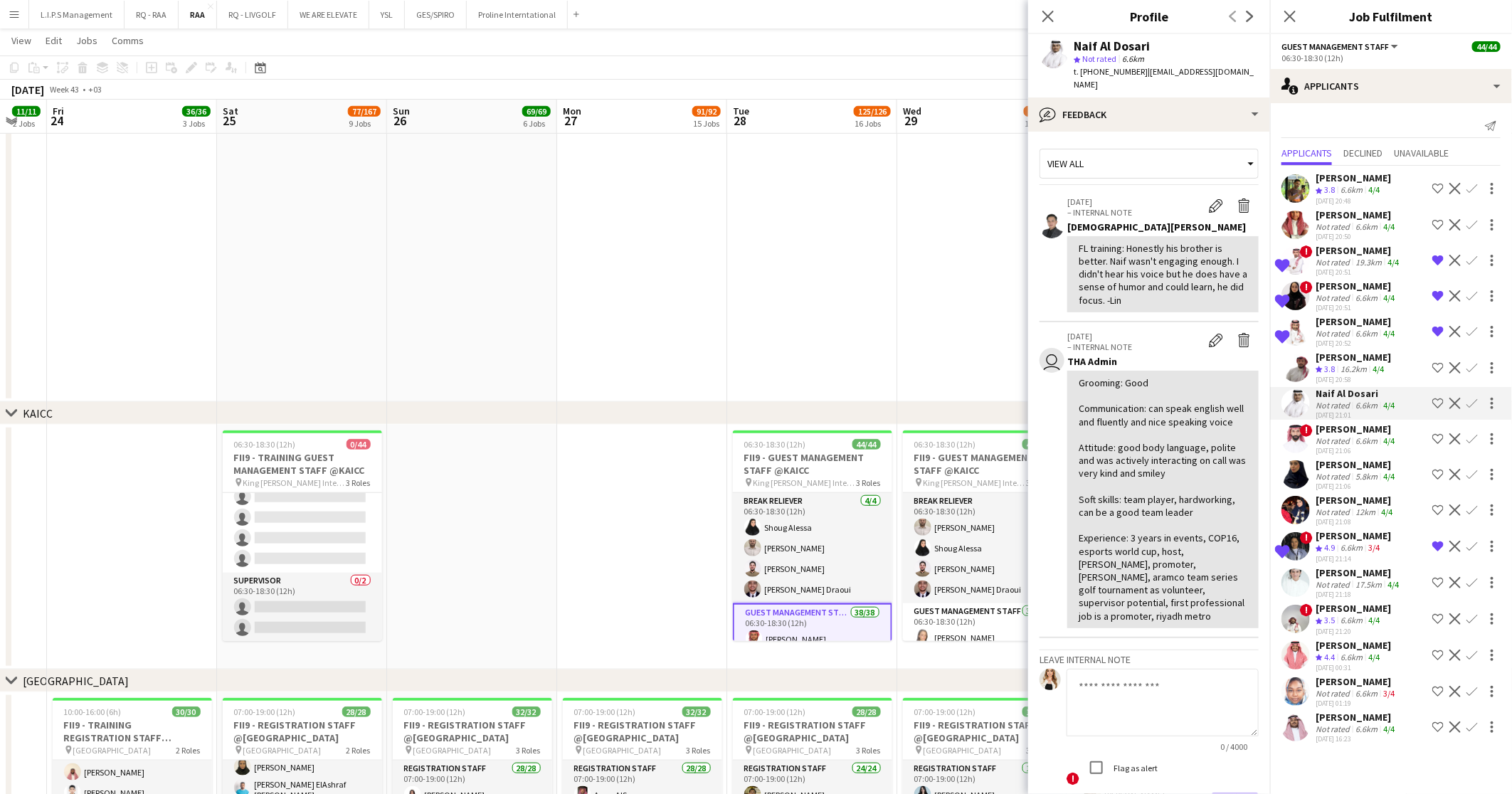
click at [1350, 294] on div "Not rated" at bounding box center [1334, 297] width 37 height 11
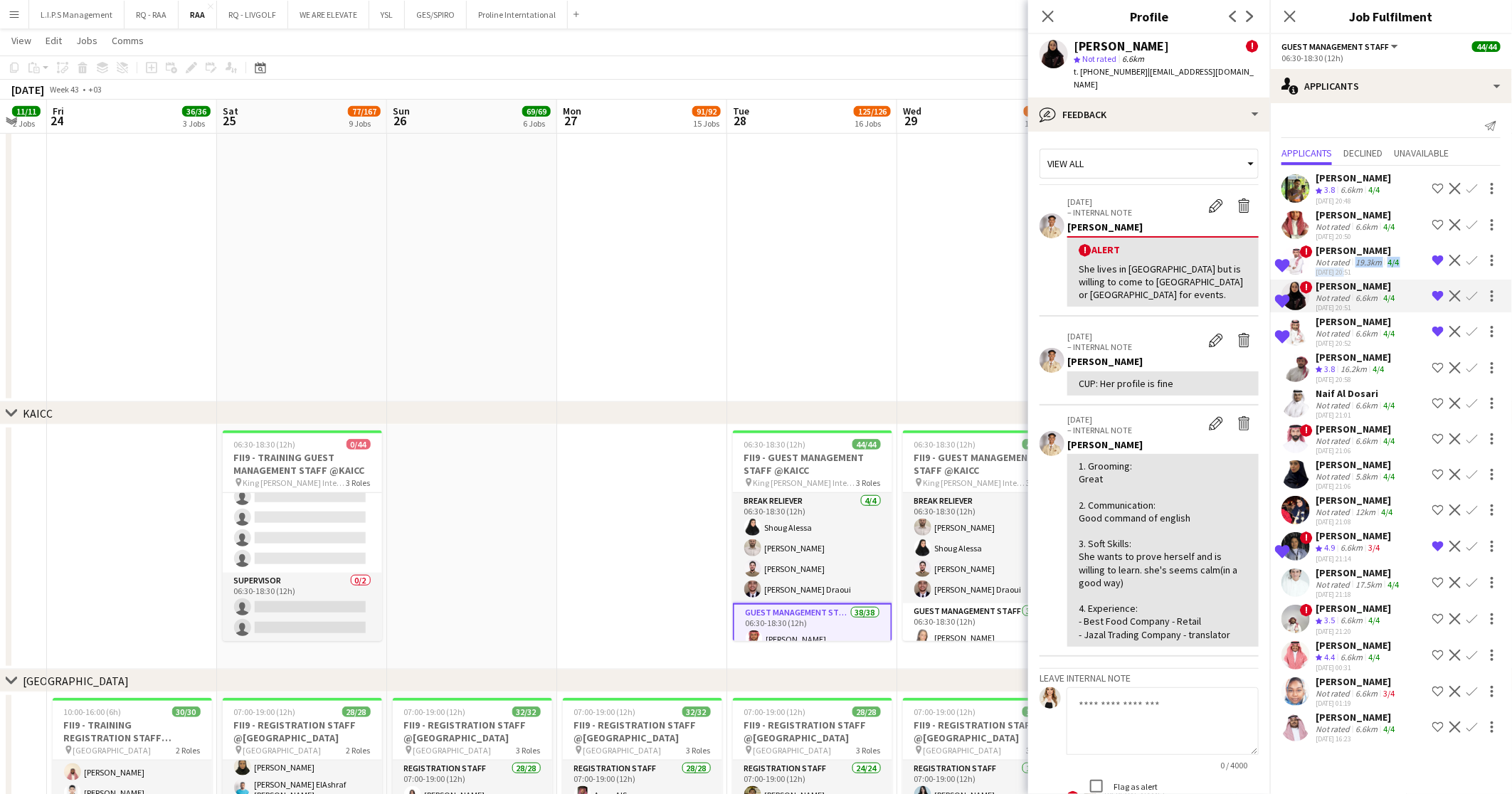
click at [1343, 266] on div "Mohammed Alomari Not rated 19.3km 4/4 02-08-2025 20:51" at bounding box center [1358, 260] width 86 height 32
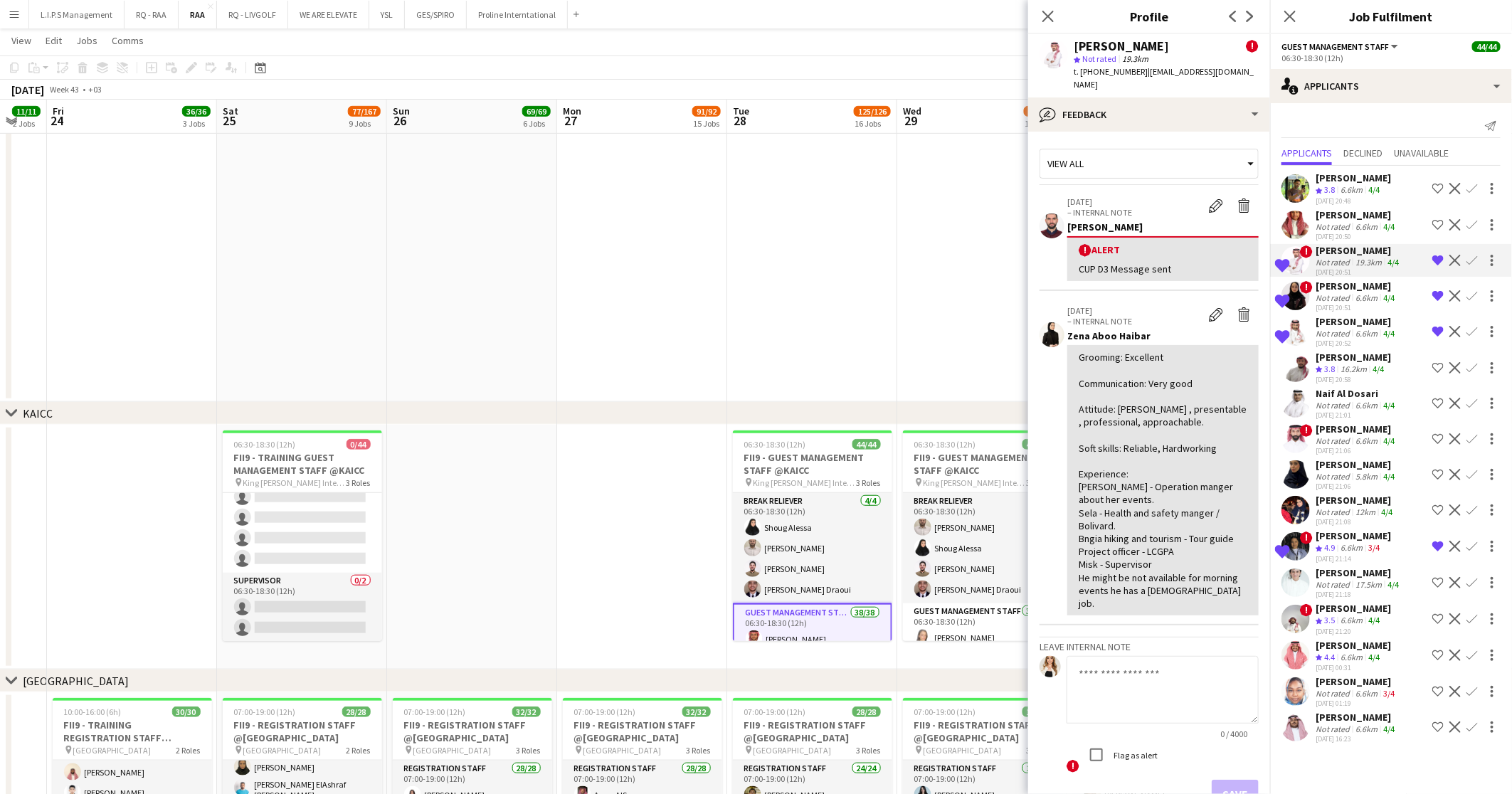
click at [1146, 329] on div "Zena Aboo Haibar" at bounding box center [1163, 335] width 191 height 13
click at [1161, 98] on div "bubble-pencil Feedback" at bounding box center [1149, 114] width 241 height 34
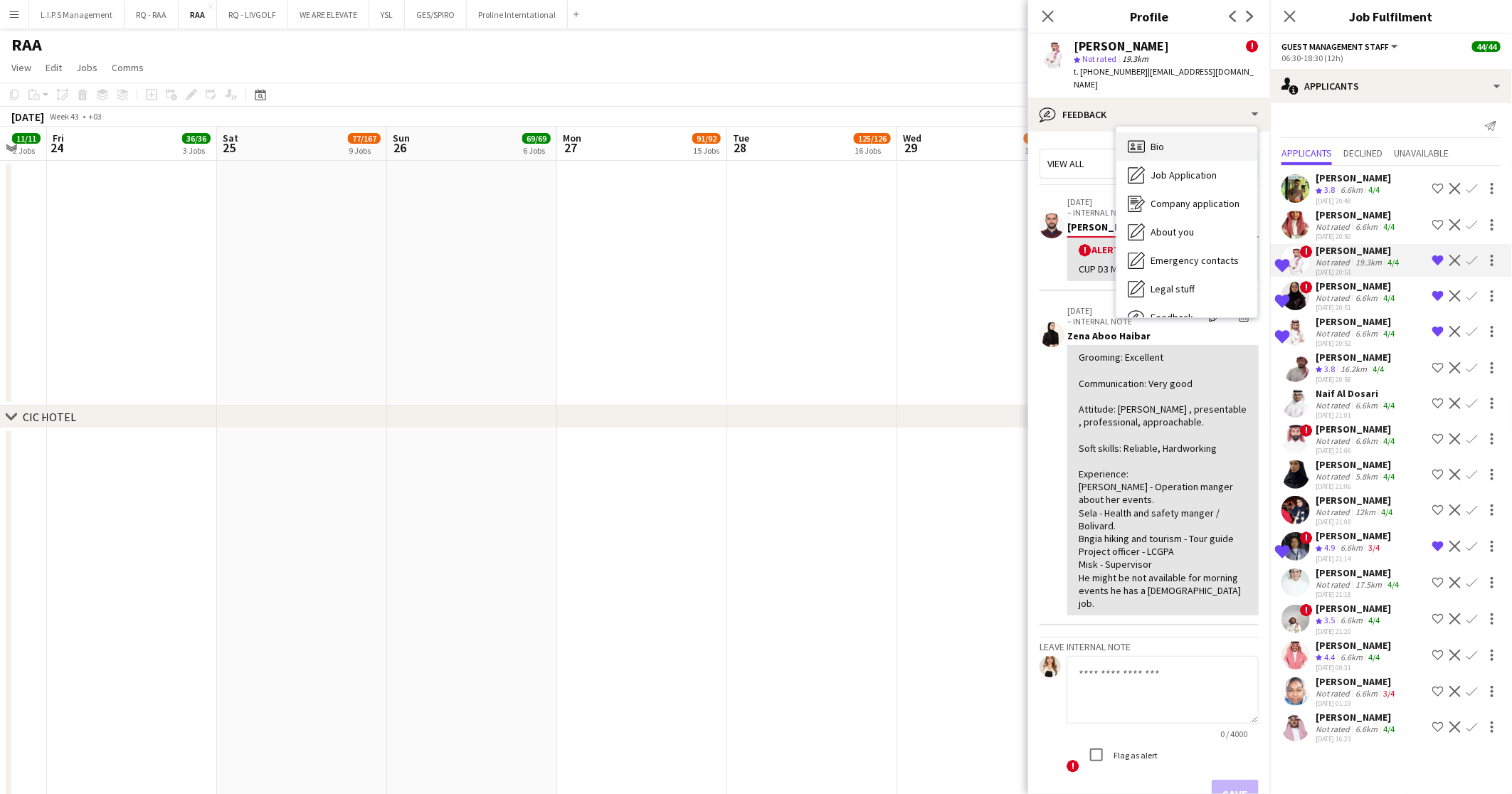
click at [1173, 132] on div "Bio Bio" at bounding box center [1186, 146] width 141 height 28
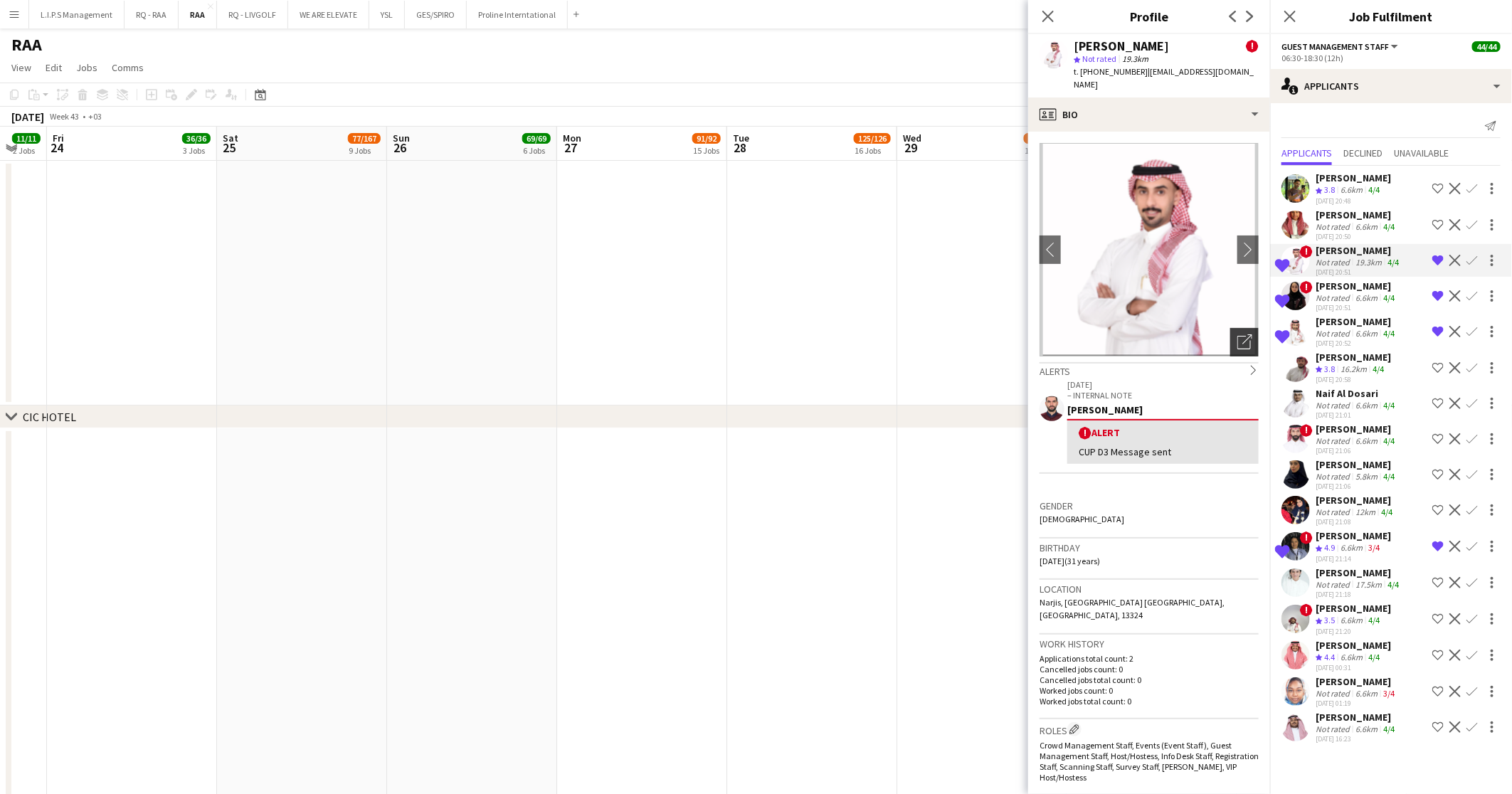
click at [1230, 334] on div "Open photos pop-in" at bounding box center [1244, 342] width 28 height 28
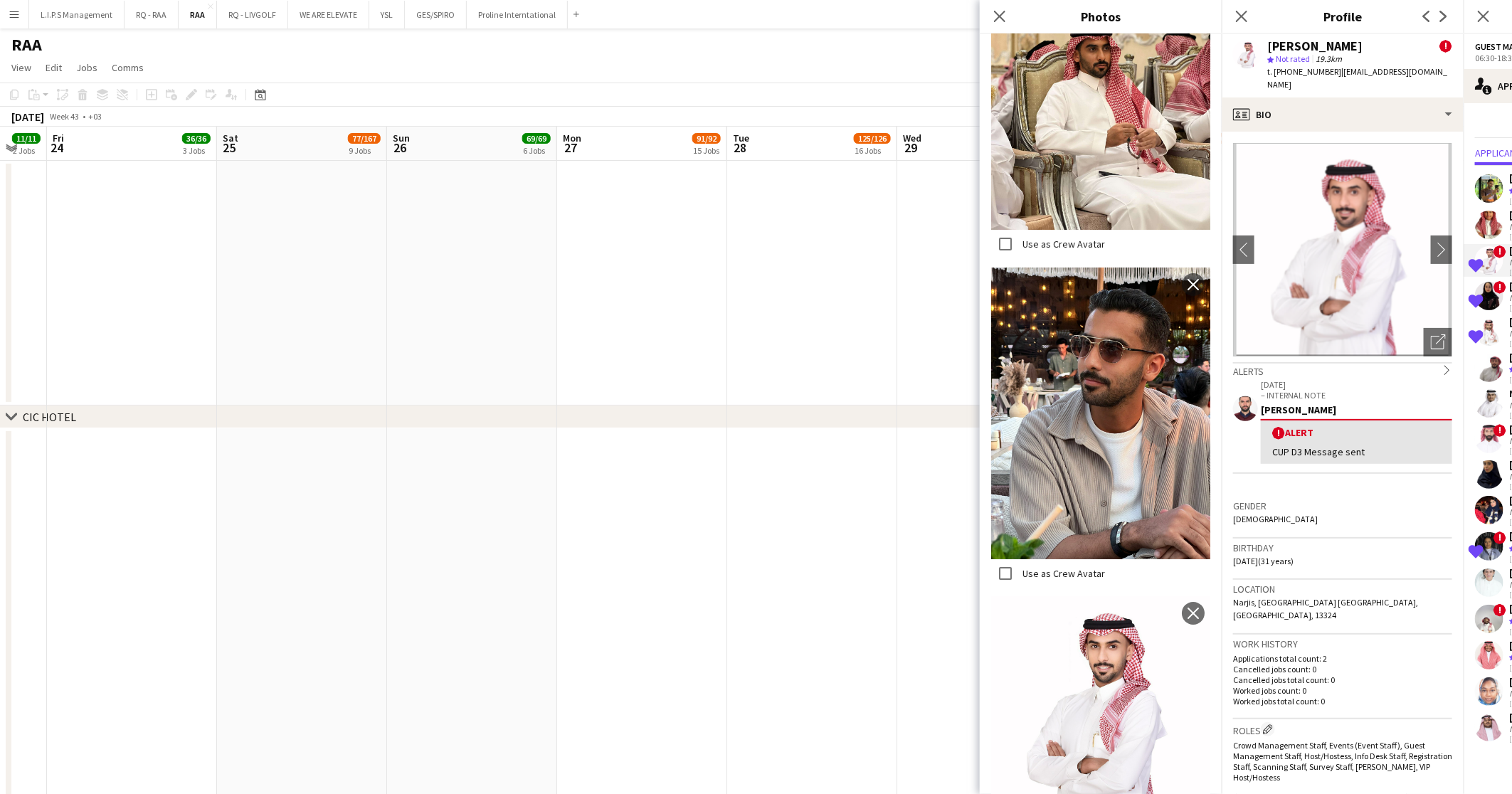
scroll to position [2911, 0]
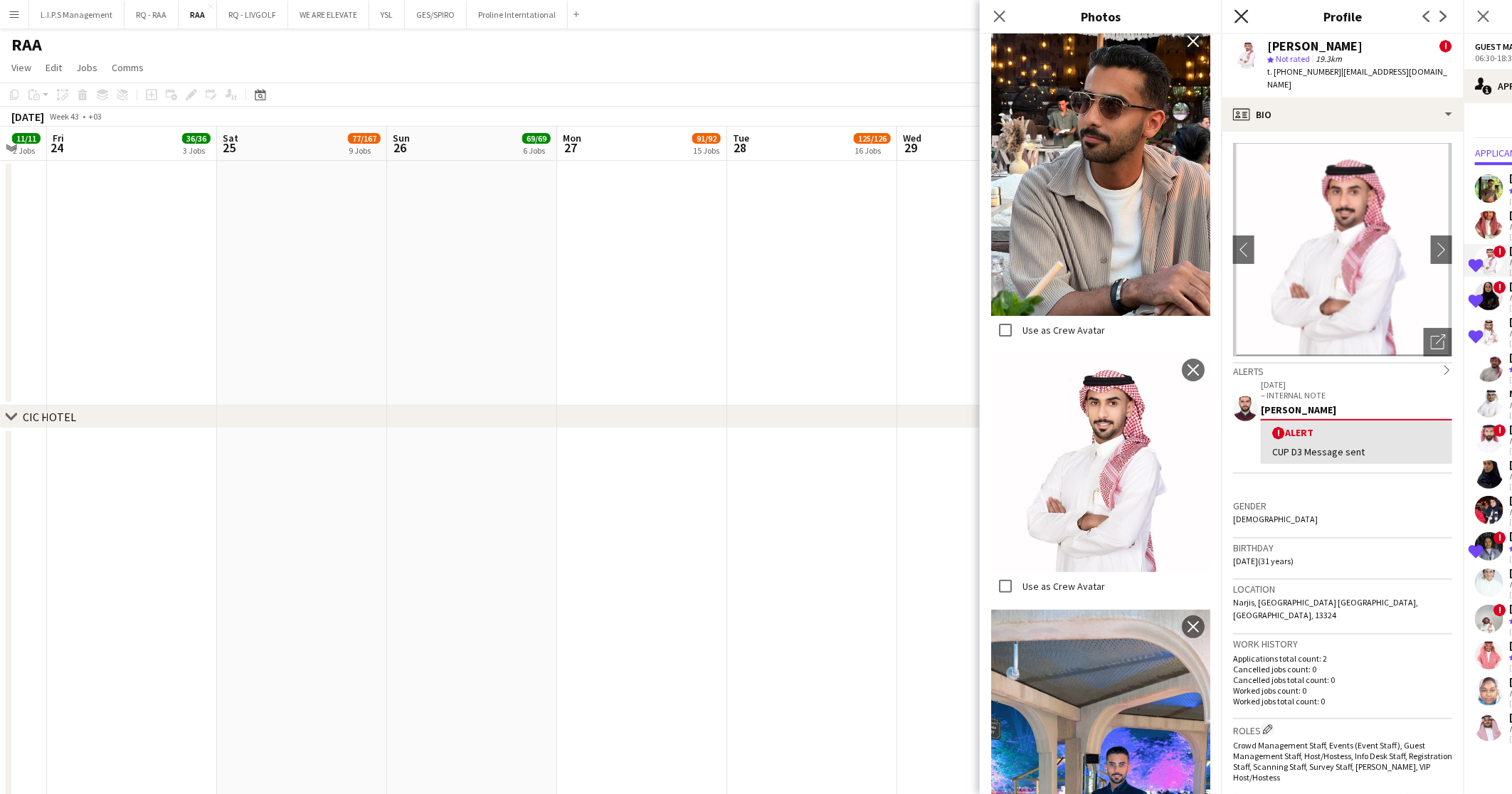
click at [1236, 21] on icon at bounding box center [1241, 15] width 14 height 14
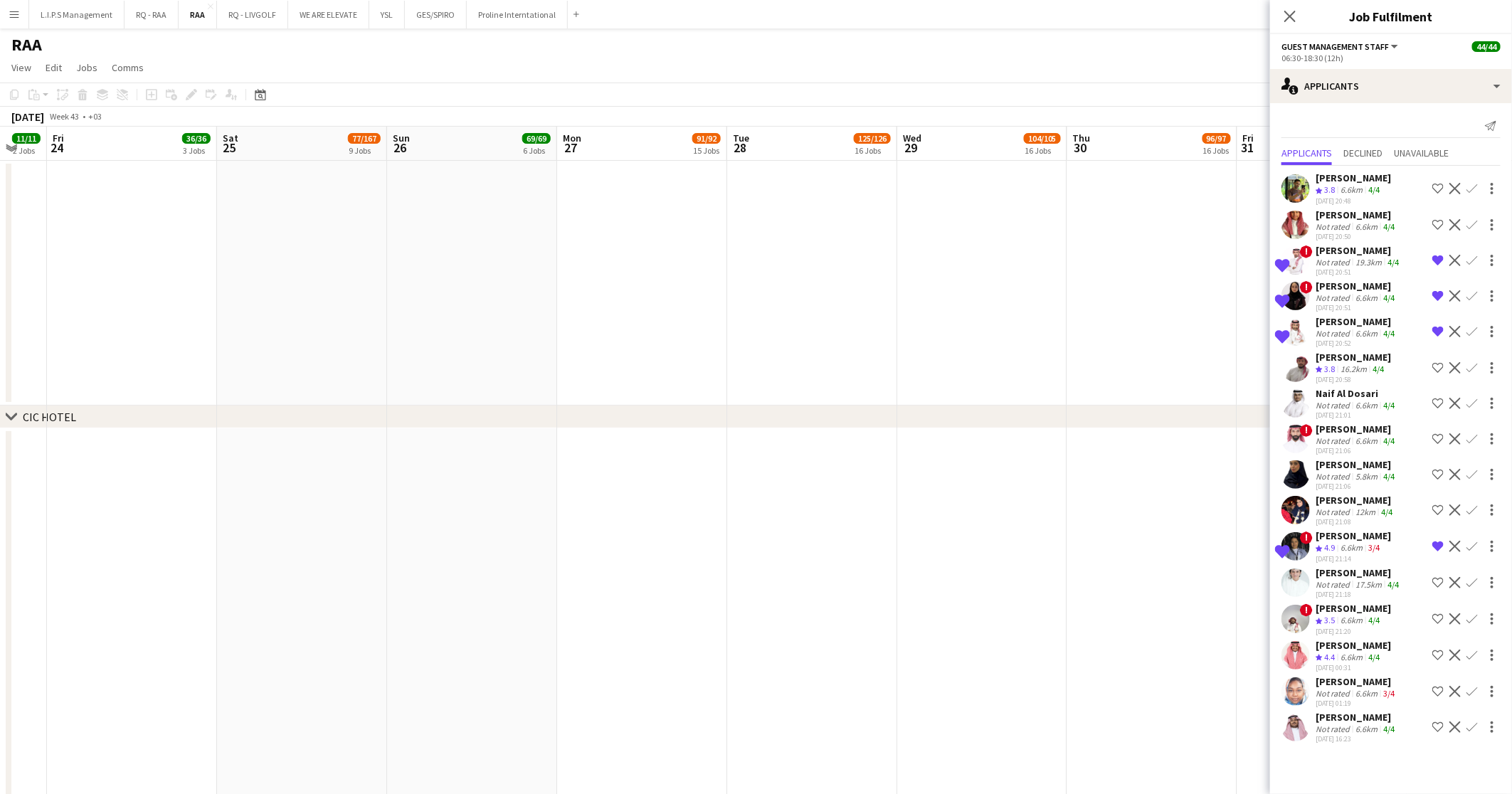
click at [1361, 180] on div "Khaled Marwan alharbi" at bounding box center [1352, 178] width 75 height 13
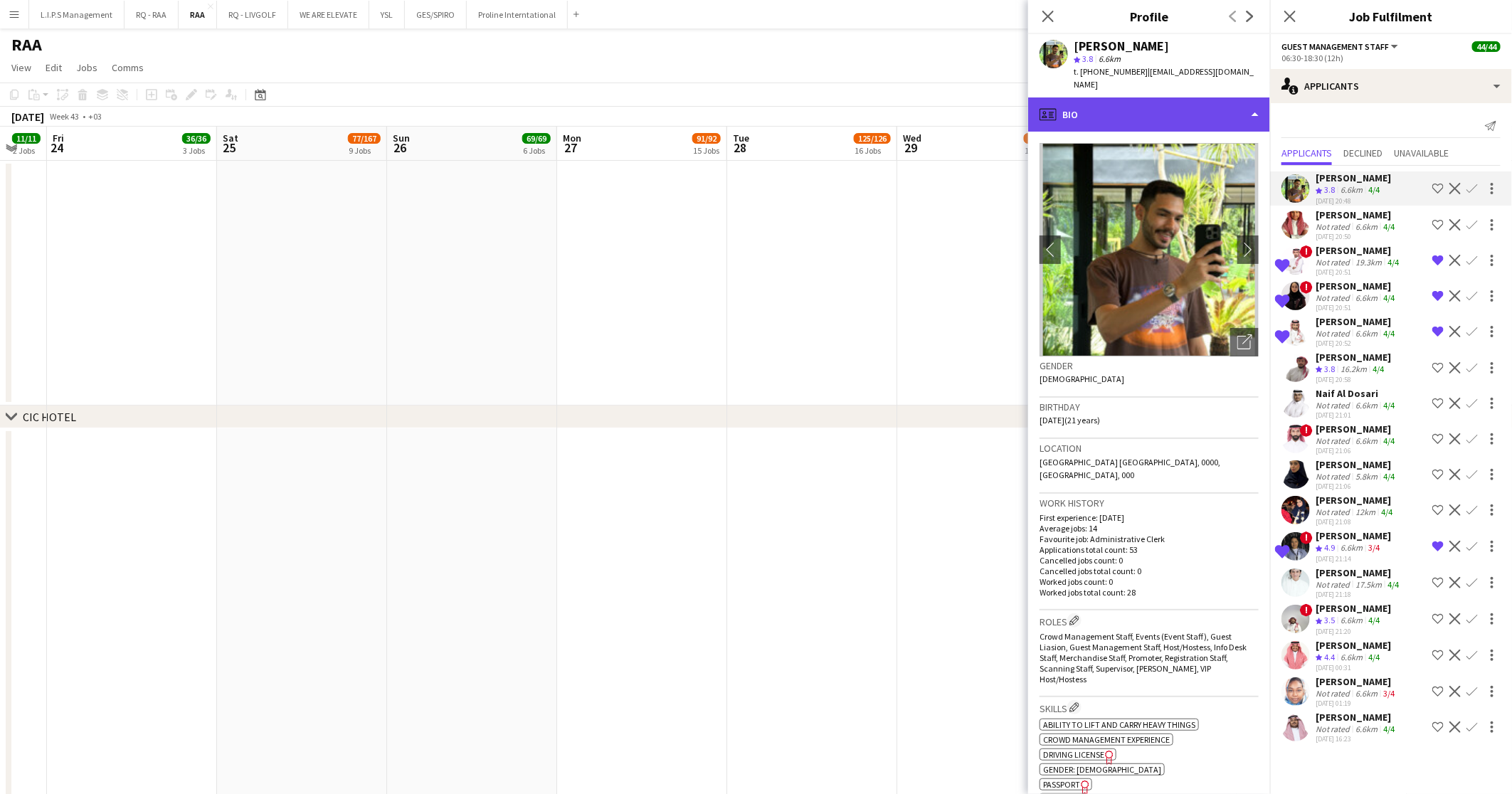
click at [1146, 100] on div "profile Bio" at bounding box center [1149, 114] width 241 height 34
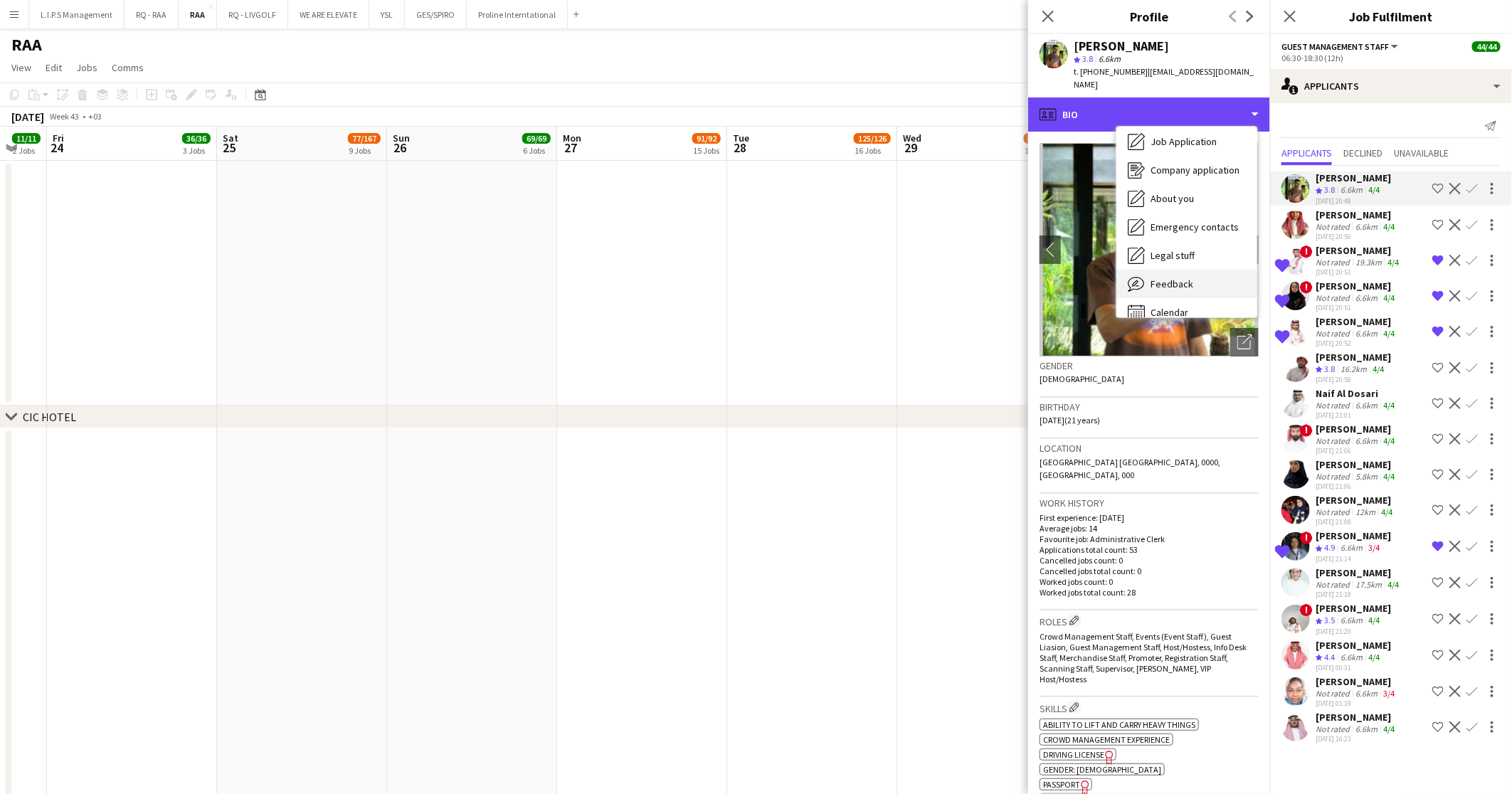
scroll to position [48, 0]
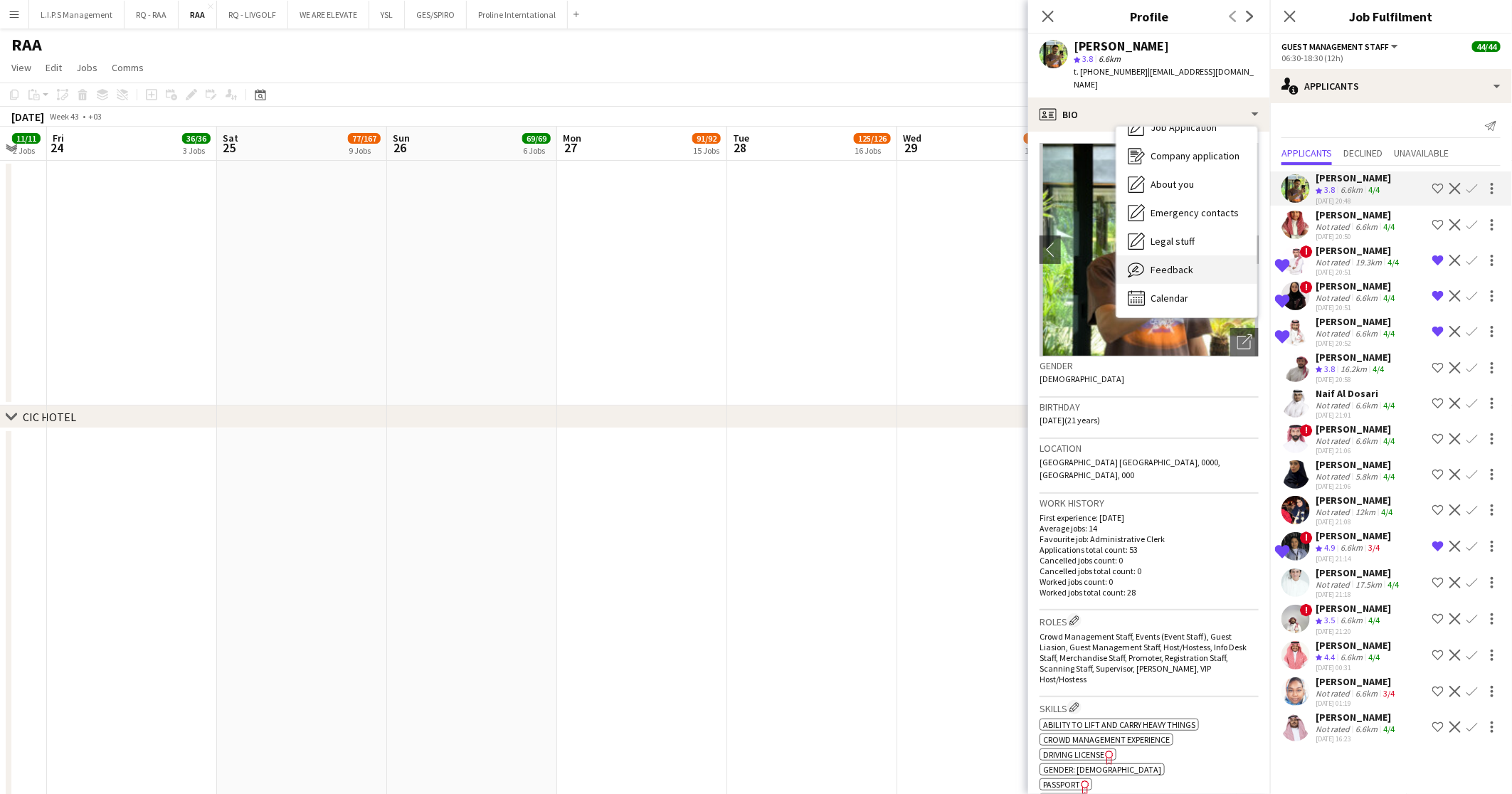
click at [1195, 259] on div "Feedback Feedback" at bounding box center [1186, 269] width 141 height 28
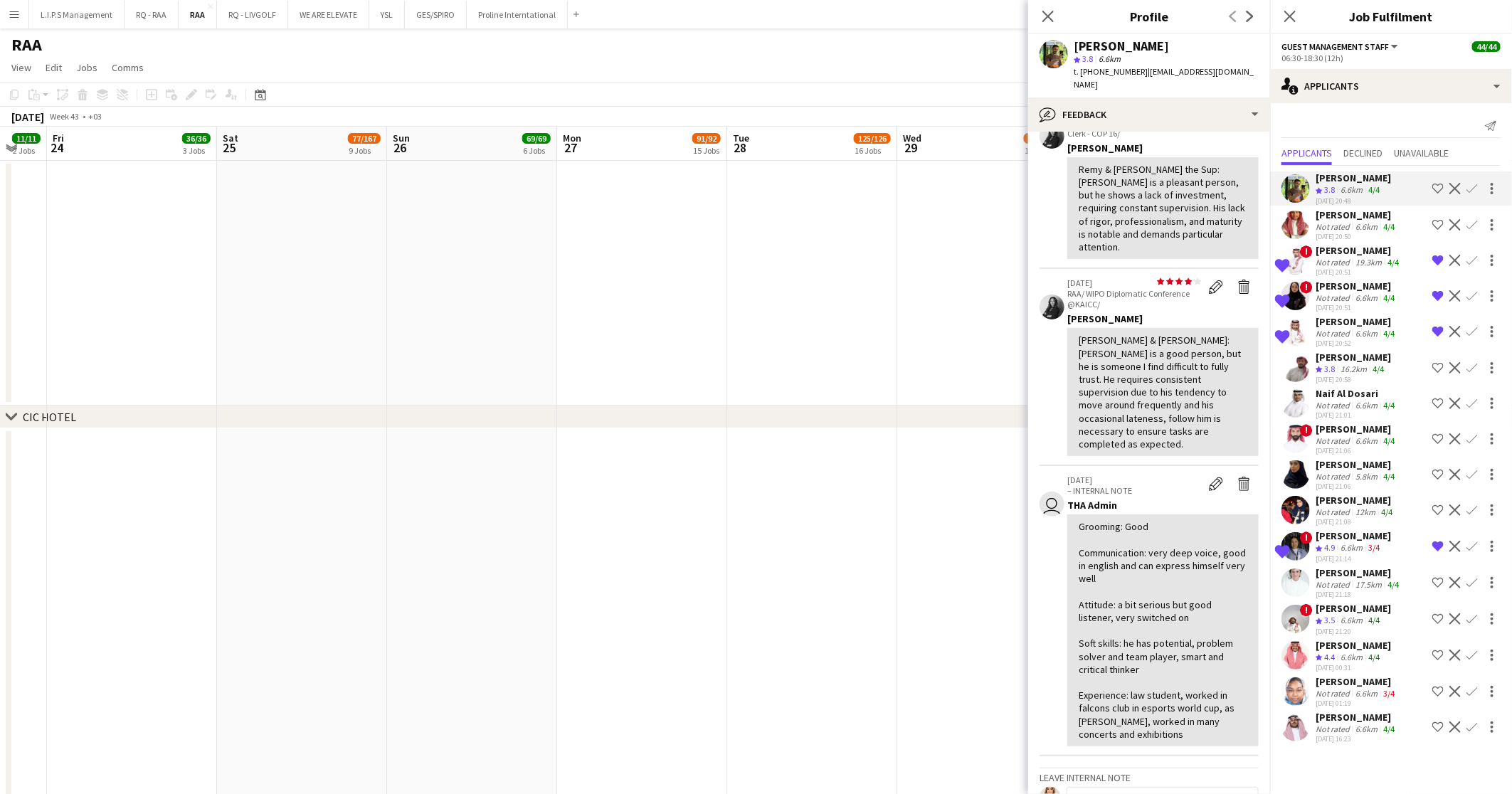
scroll to position [107, 0]
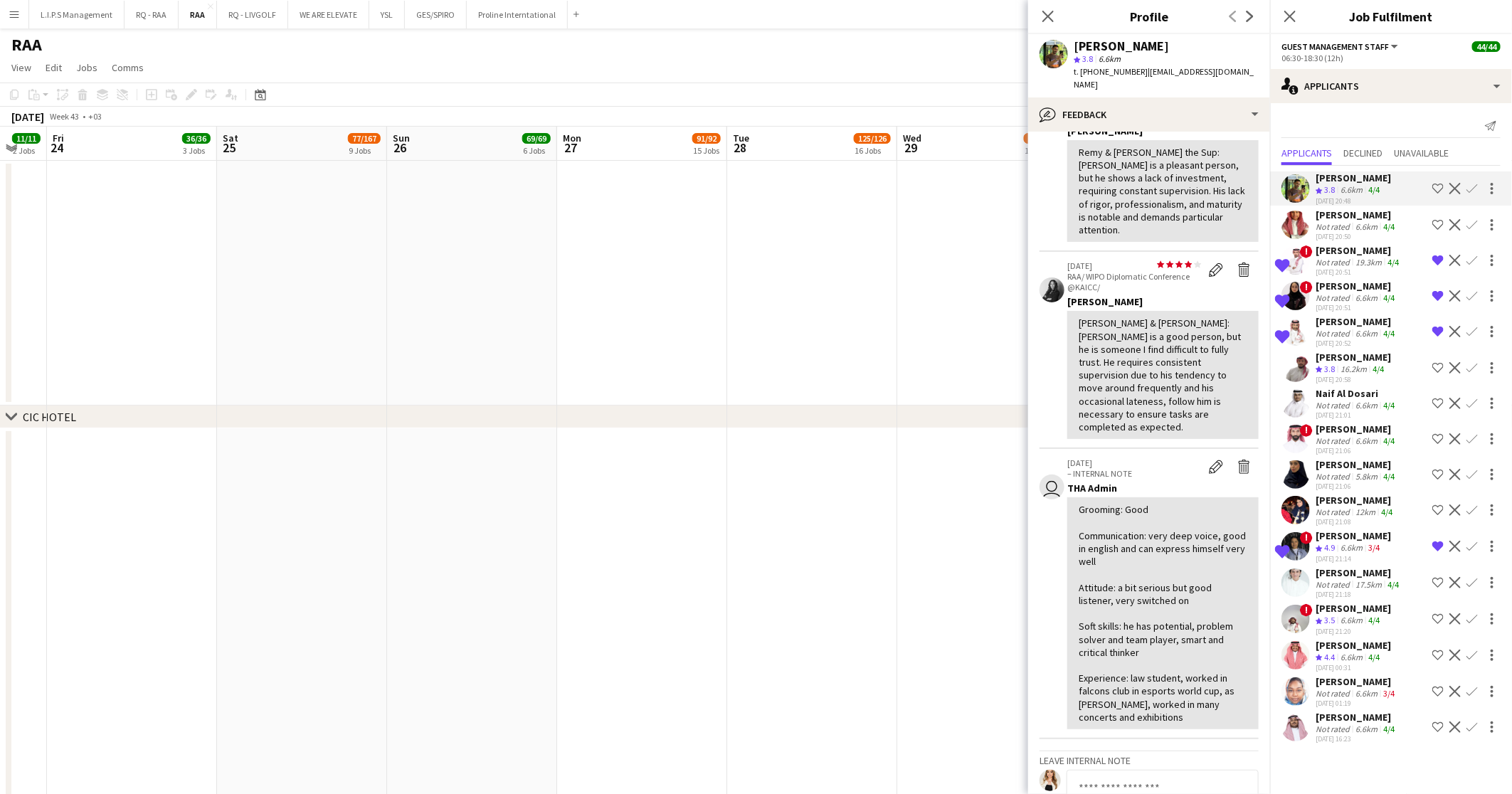
click at [1383, 228] on app-skills-label "4/4" at bounding box center [1389, 226] width 11 height 11
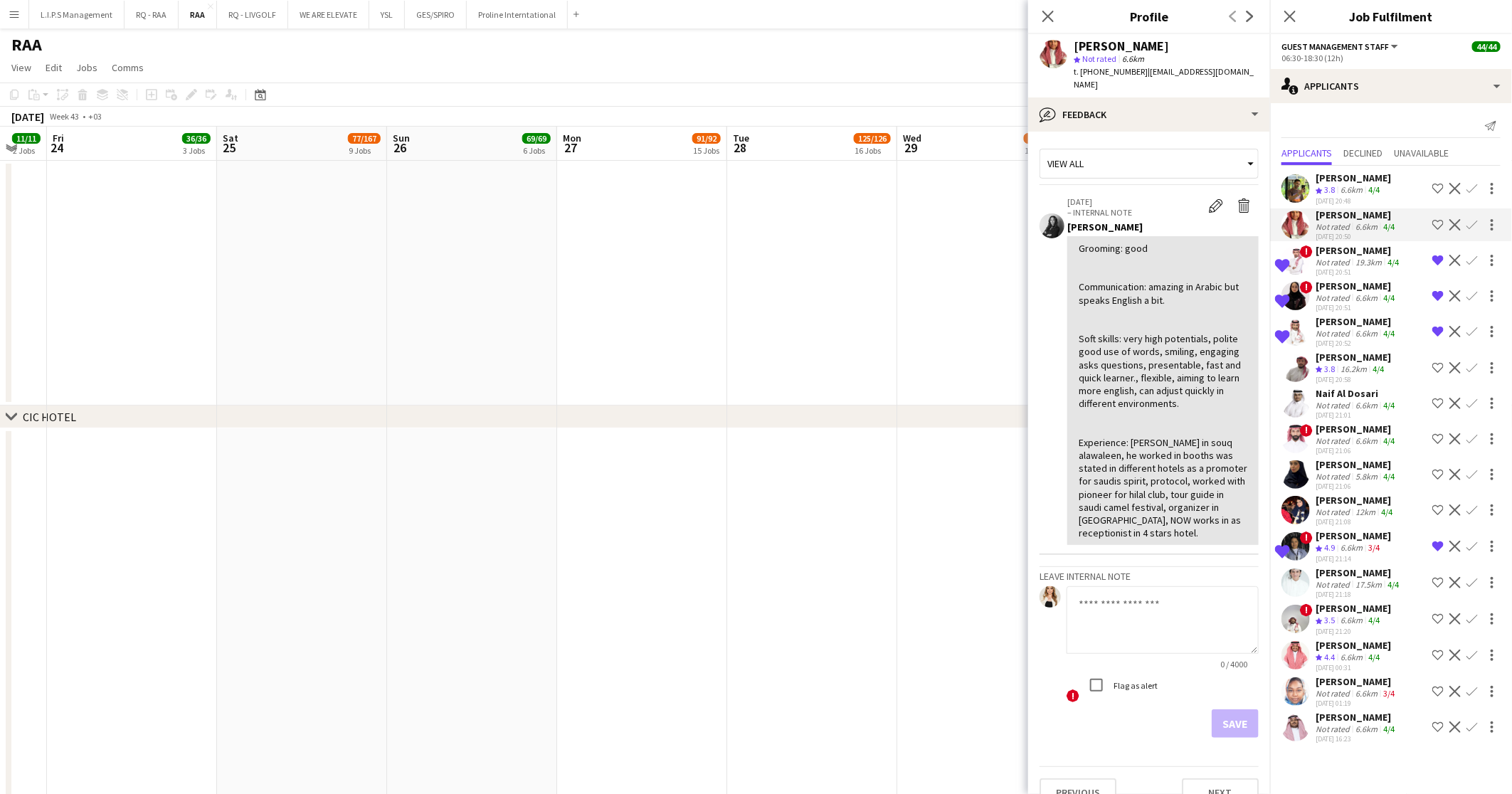
click at [1347, 306] on div "02-08-2025 20:51" at bounding box center [1356, 307] width 82 height 9
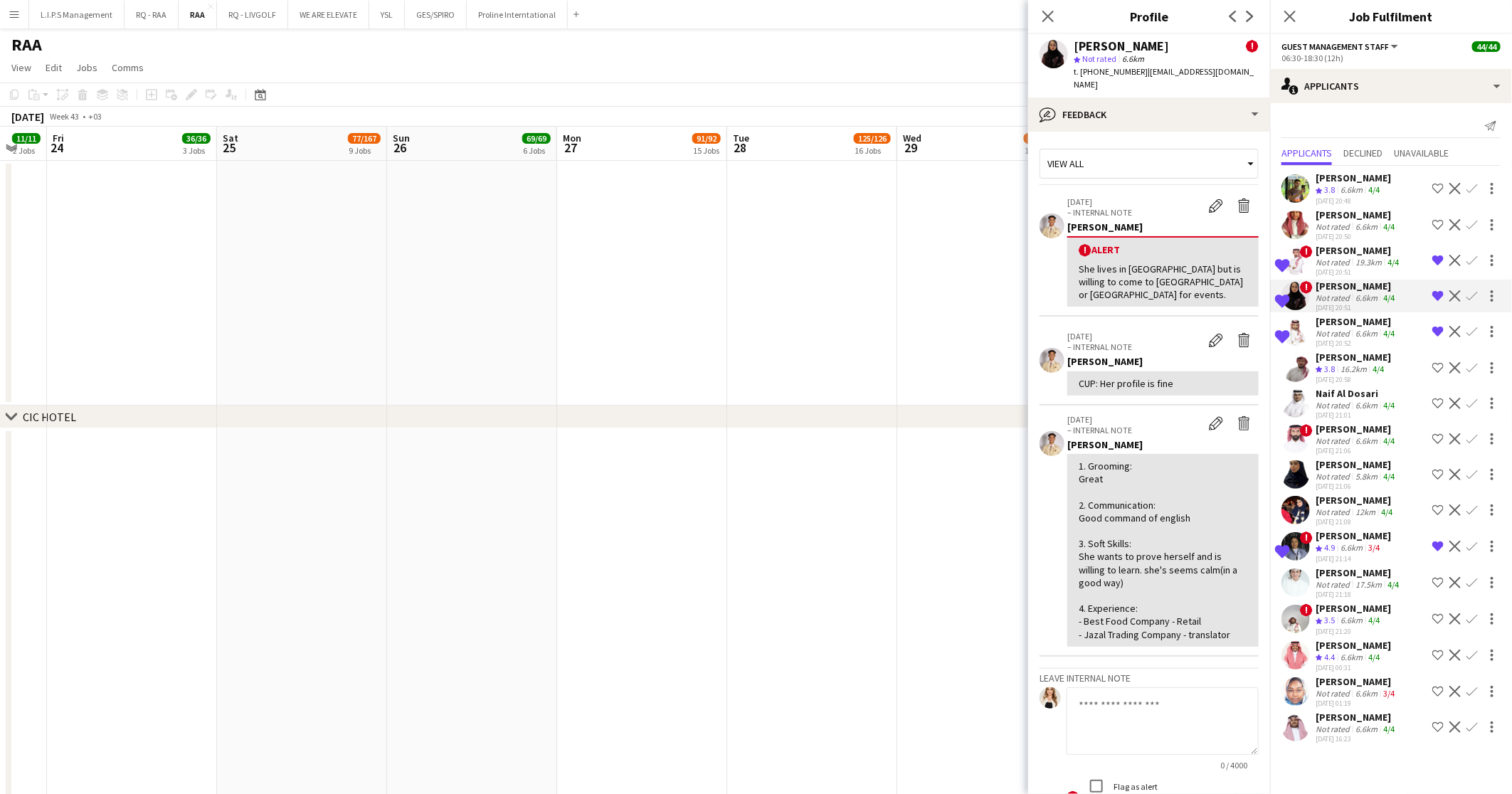
click at [1384, 323] on div "Abdulaziz Alharthi" at bounding box center [1356, 322] width 82 height 13
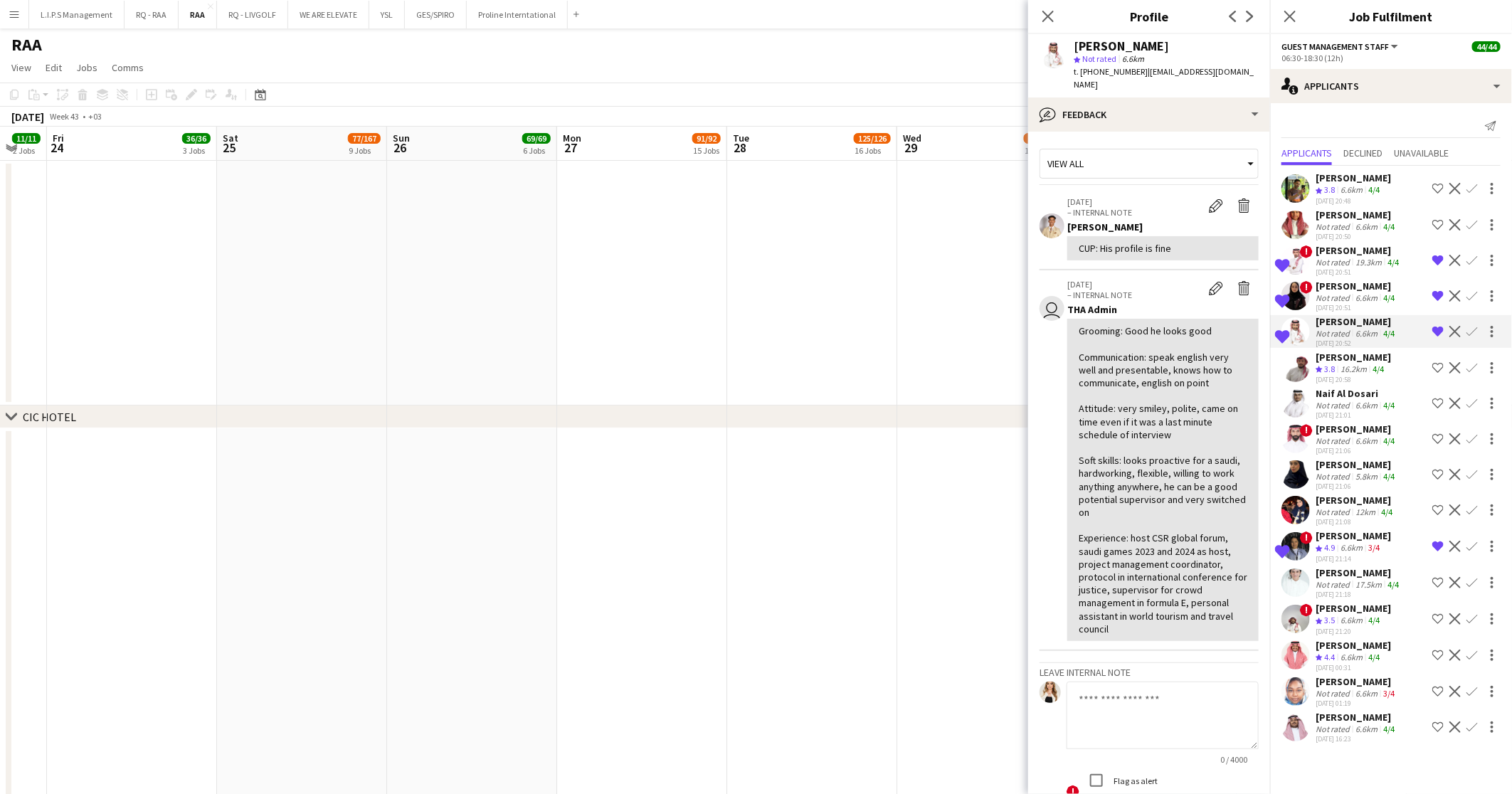
click at [1330, 435] on div "Not rated" at bounding box center [1334, 440] width 37 height 11
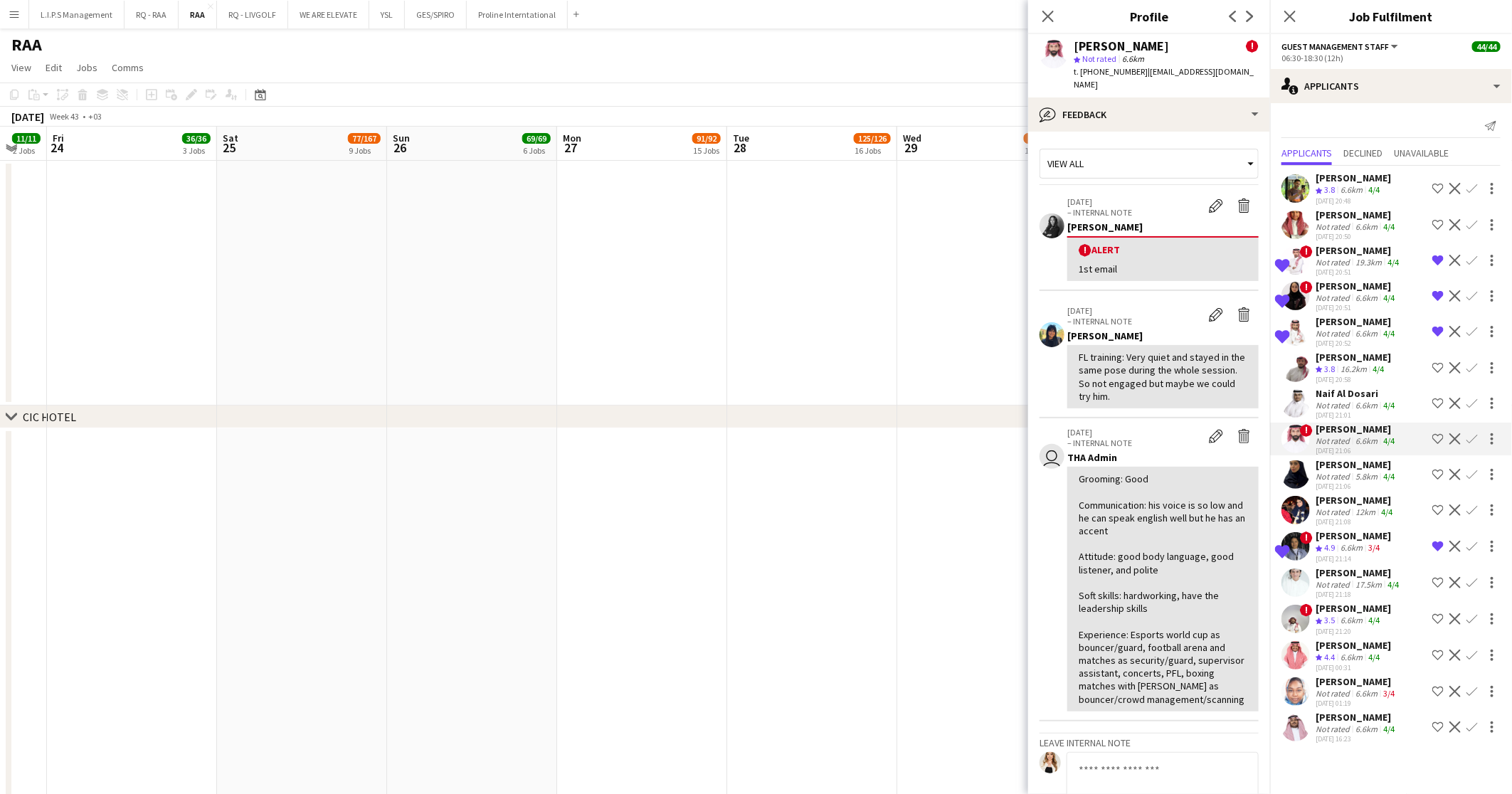
click at [1351, 502] on div "Reema Khaled" at bounding box center [1355, 500] width 79 height 13
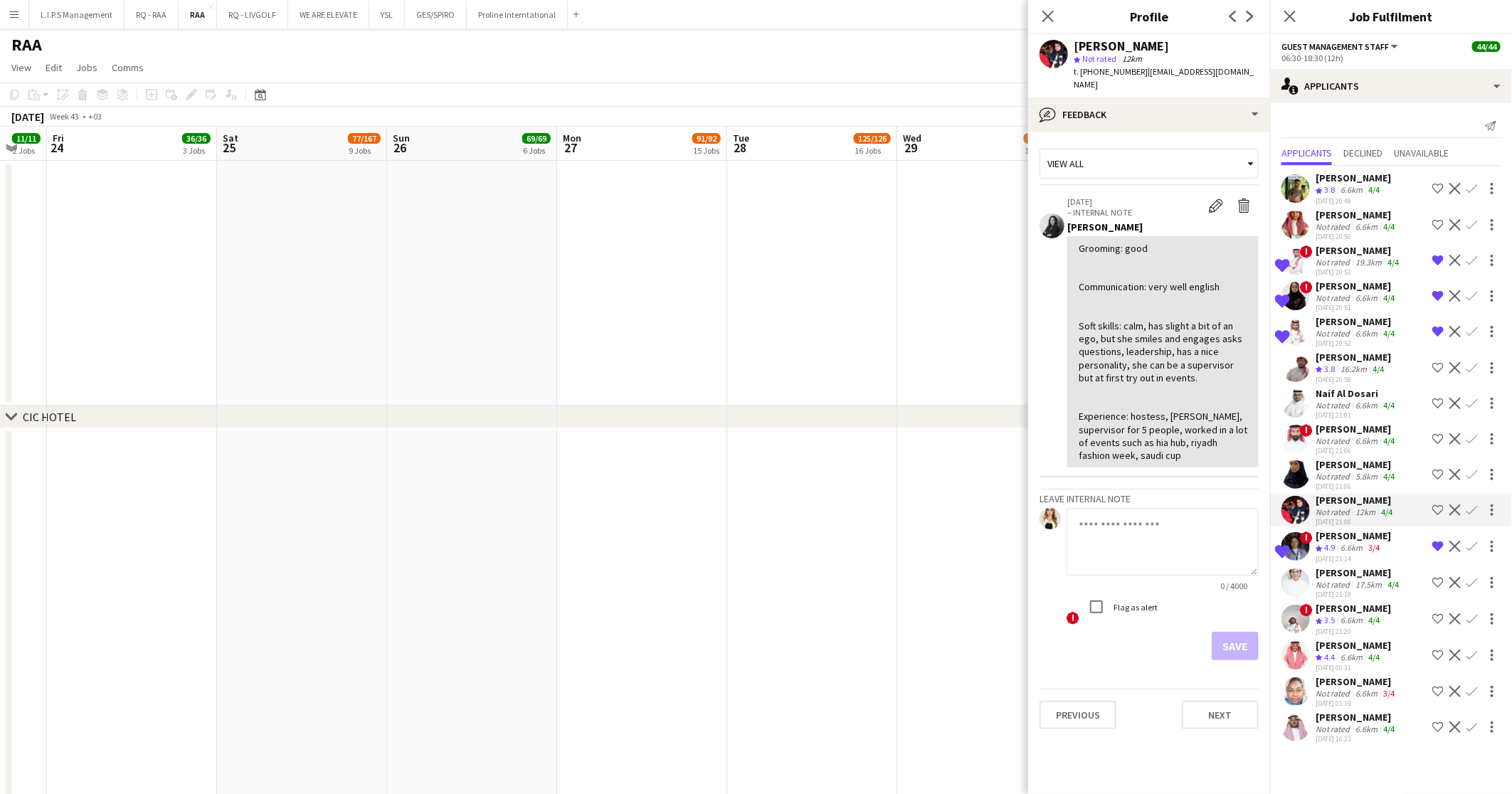
click at [1378, 576] on div "Rakan Alobaid" at bounding box center [1358, 573] width 86 height 13
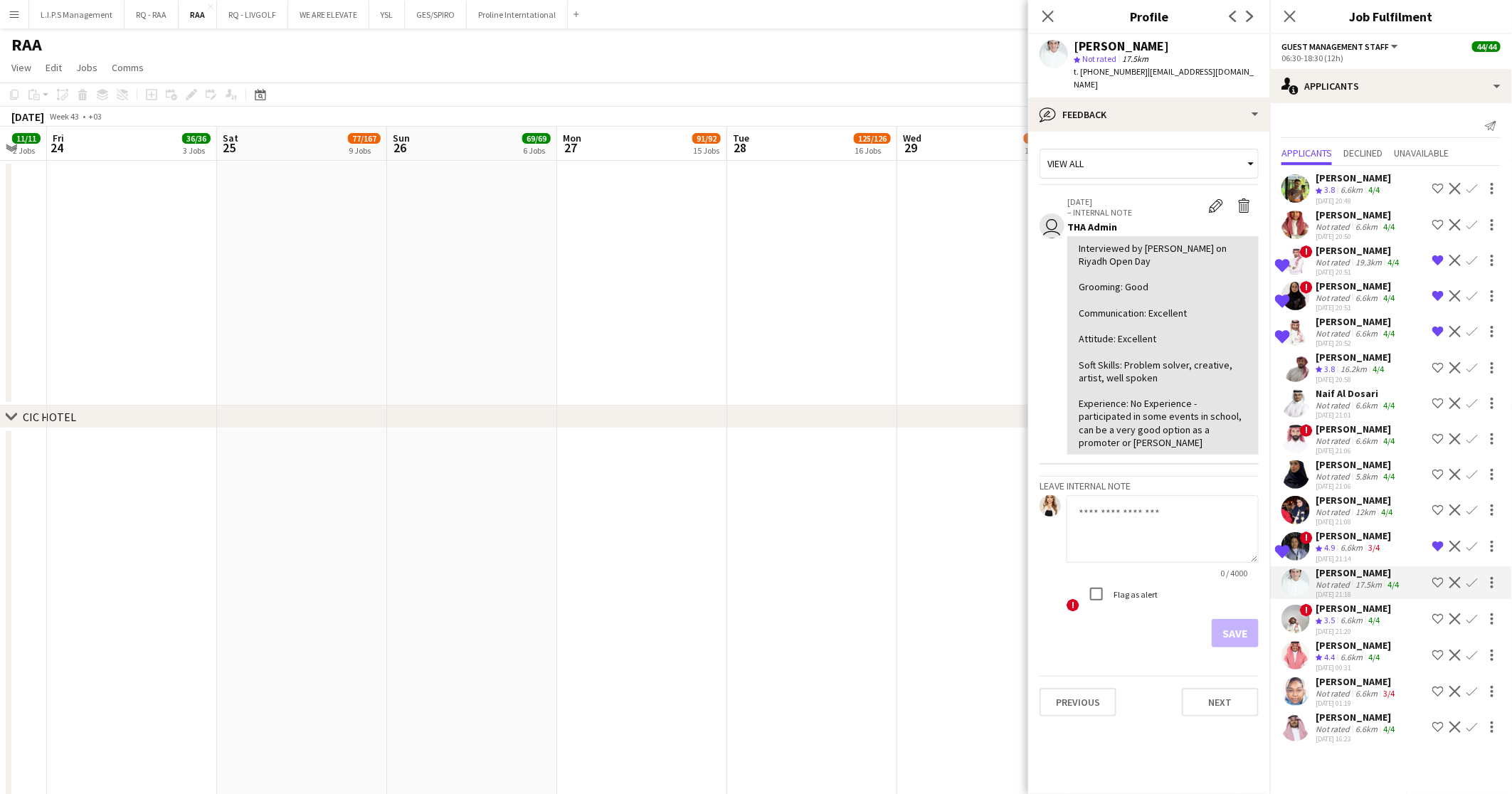
click at [1359, 679] on div "Waad Ali" at bounding box center [1356, 681] width 82 height 13
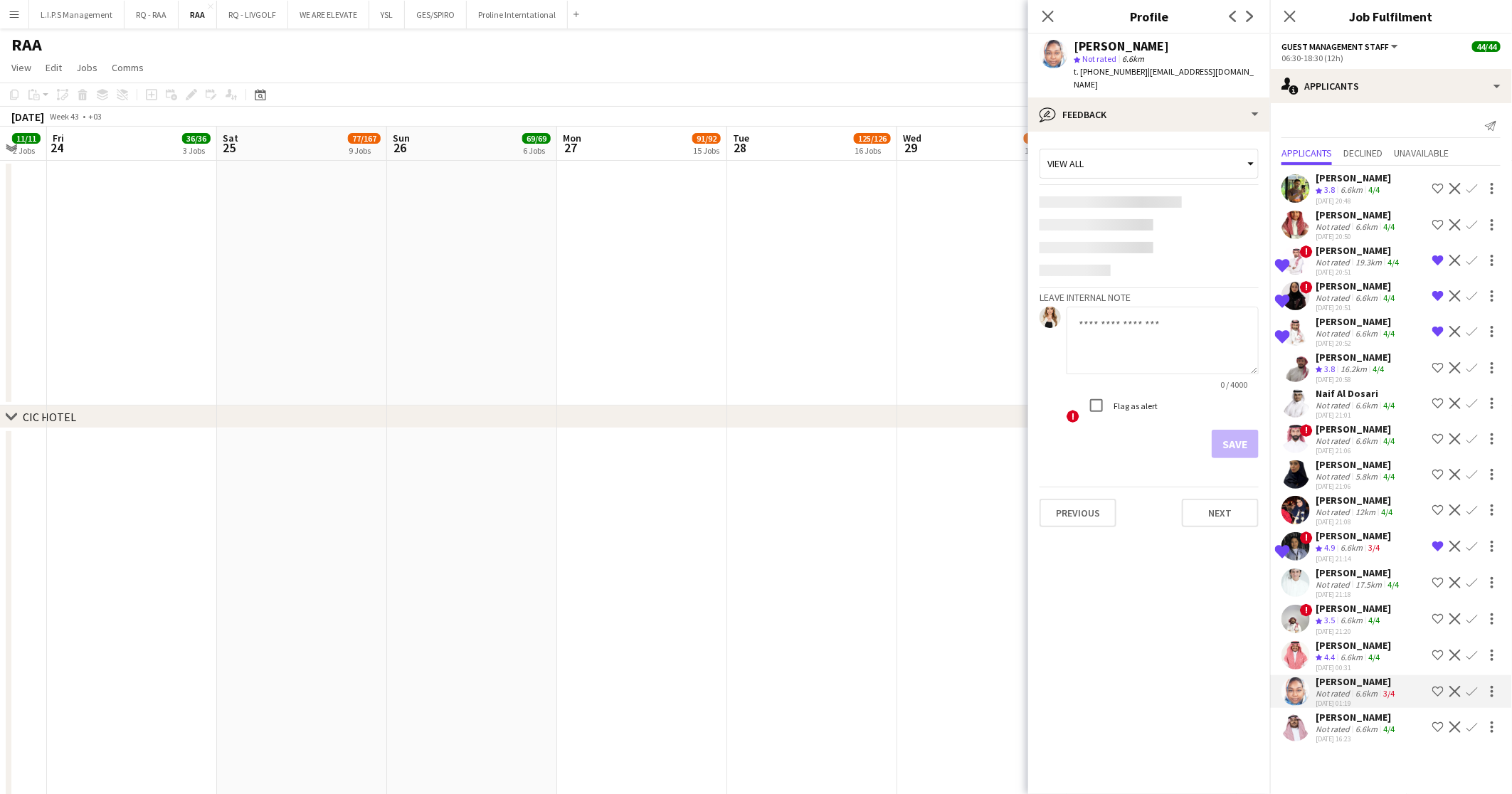
click at [1362, 738] on div "26-08-2025 16:23" at bounding box center [1356, 738] width 82 height 9
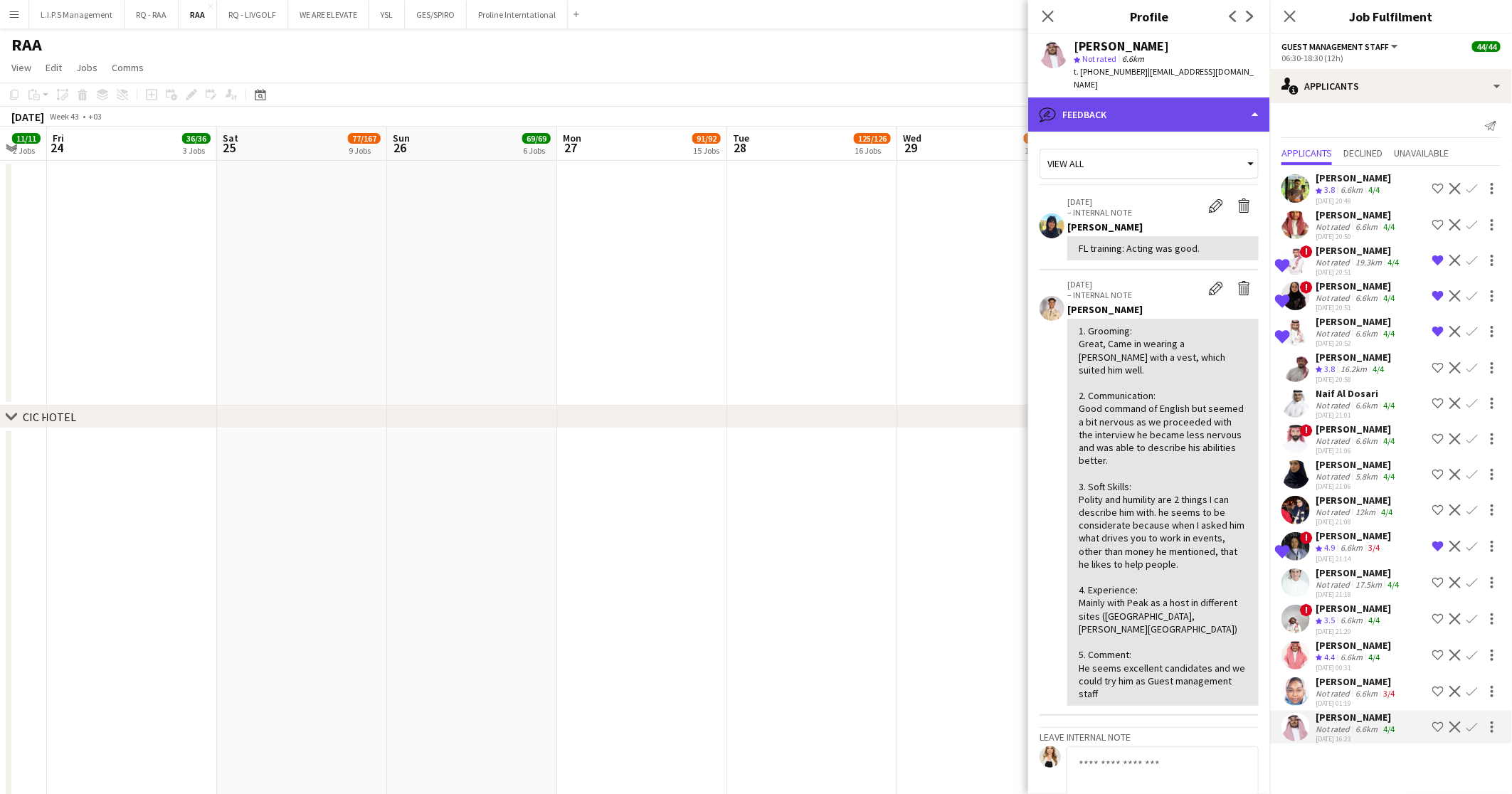
click at [1186, 98] on div "bubble-pencil Feedback" at bounding box center [1149, 114] width 241 height 34
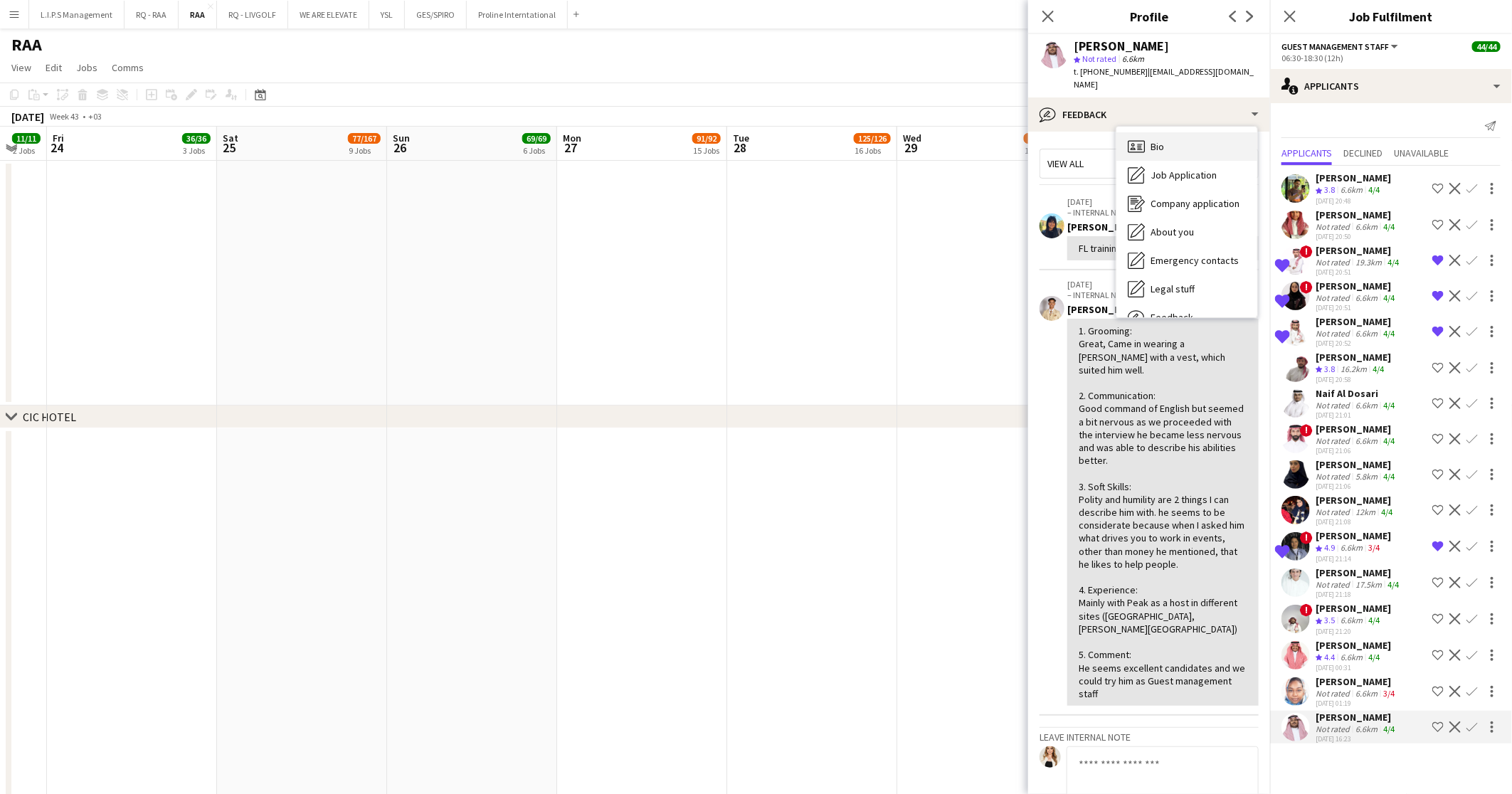
click at [1185, 135] on div "Bio Bio" at bounding box center [1186, 146] width 141 height 28
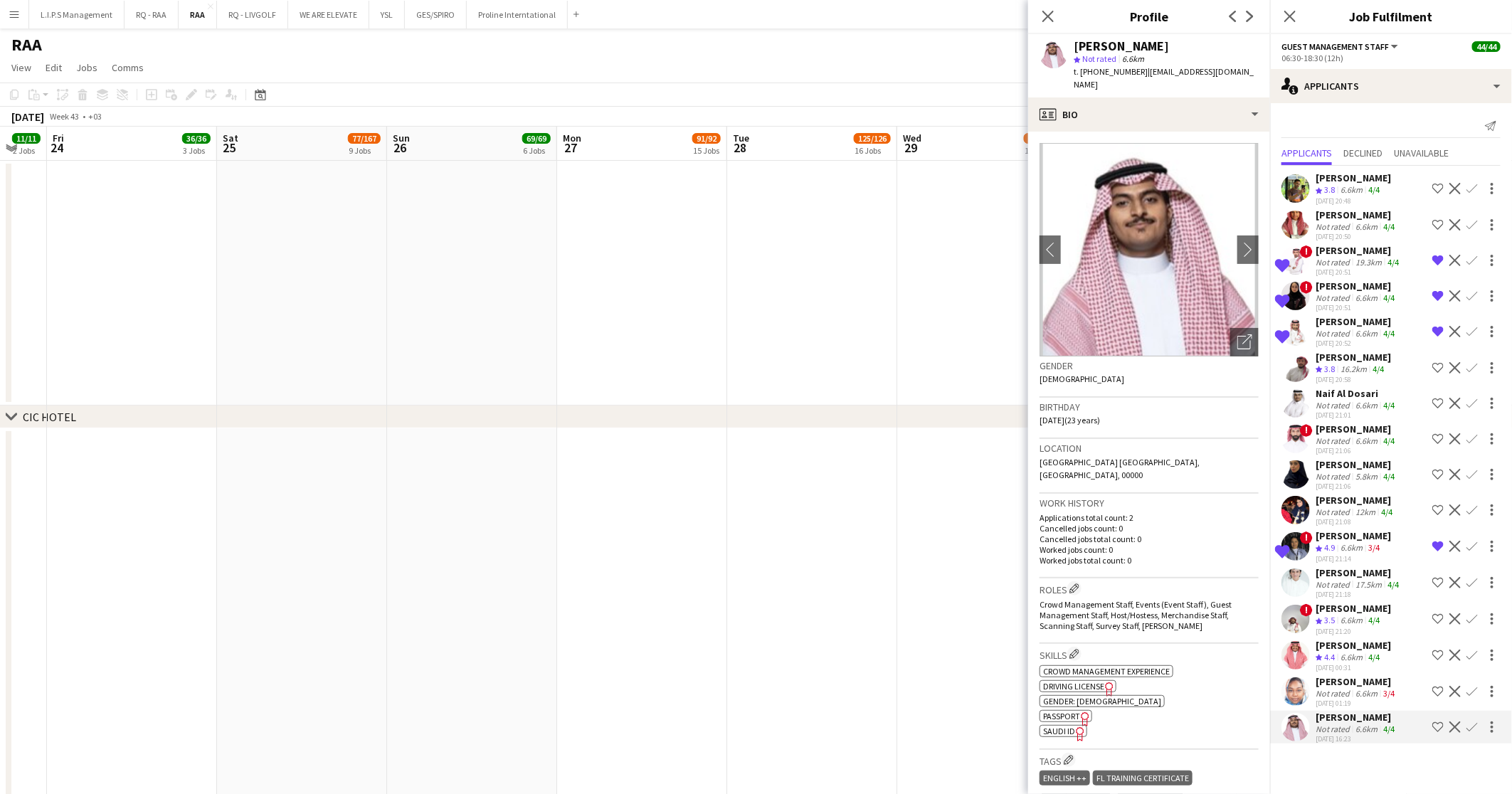
click at [1232, 306] on img at bounding box center [1149, 249] width 219 height 213
click at [1230, 328] on div "Open photos pop-in" at bounding box center [1244, 342] width 28 height 28
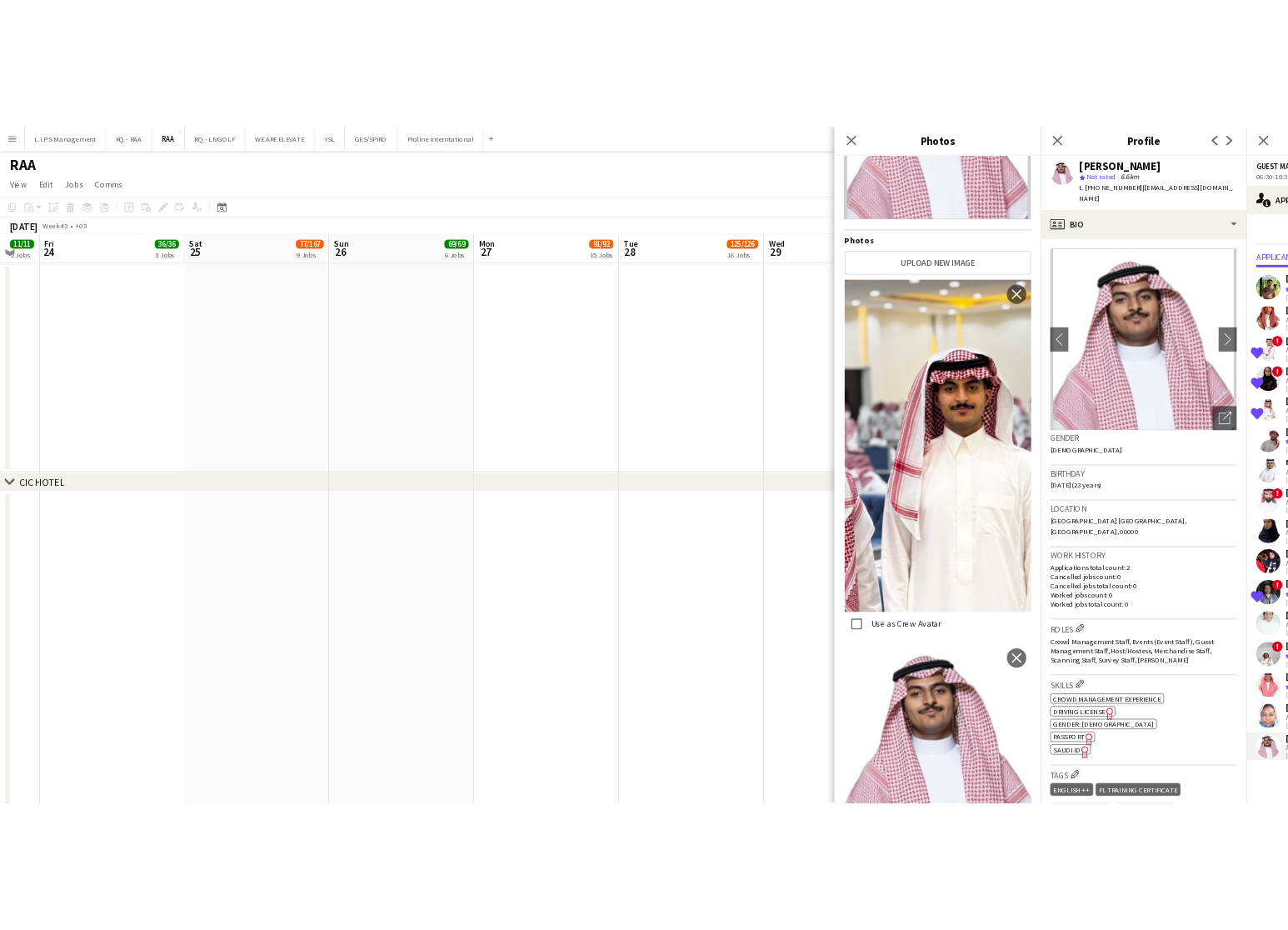
scroll to position [0, 0]
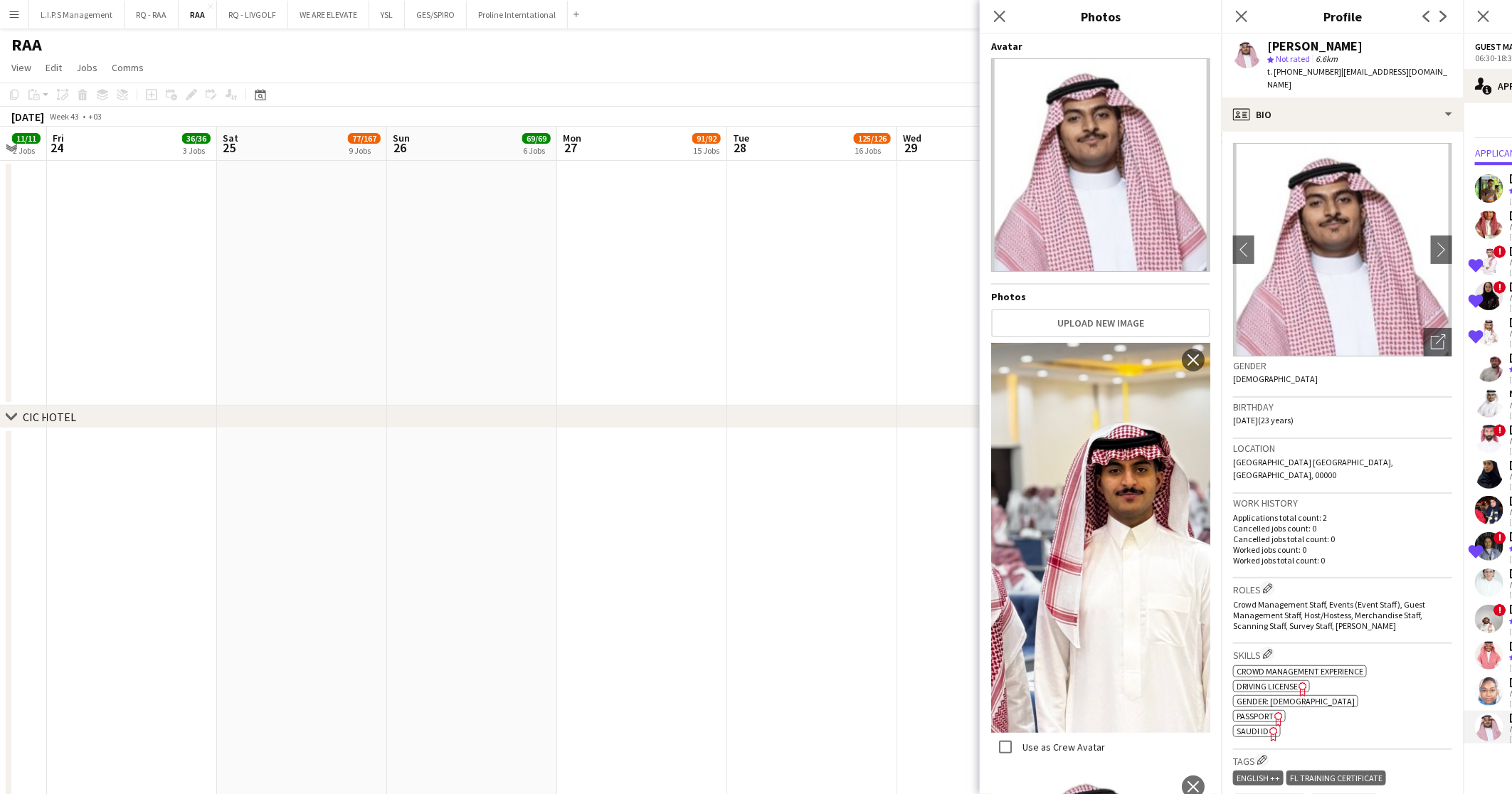
click at [993, 2] on div "Close pop-in" at bounding box center [999, 16] width 40 height 32
click at [994, 23] on app-icon "Close pop-in" at bounding box center [999, 16] width 20 height 20
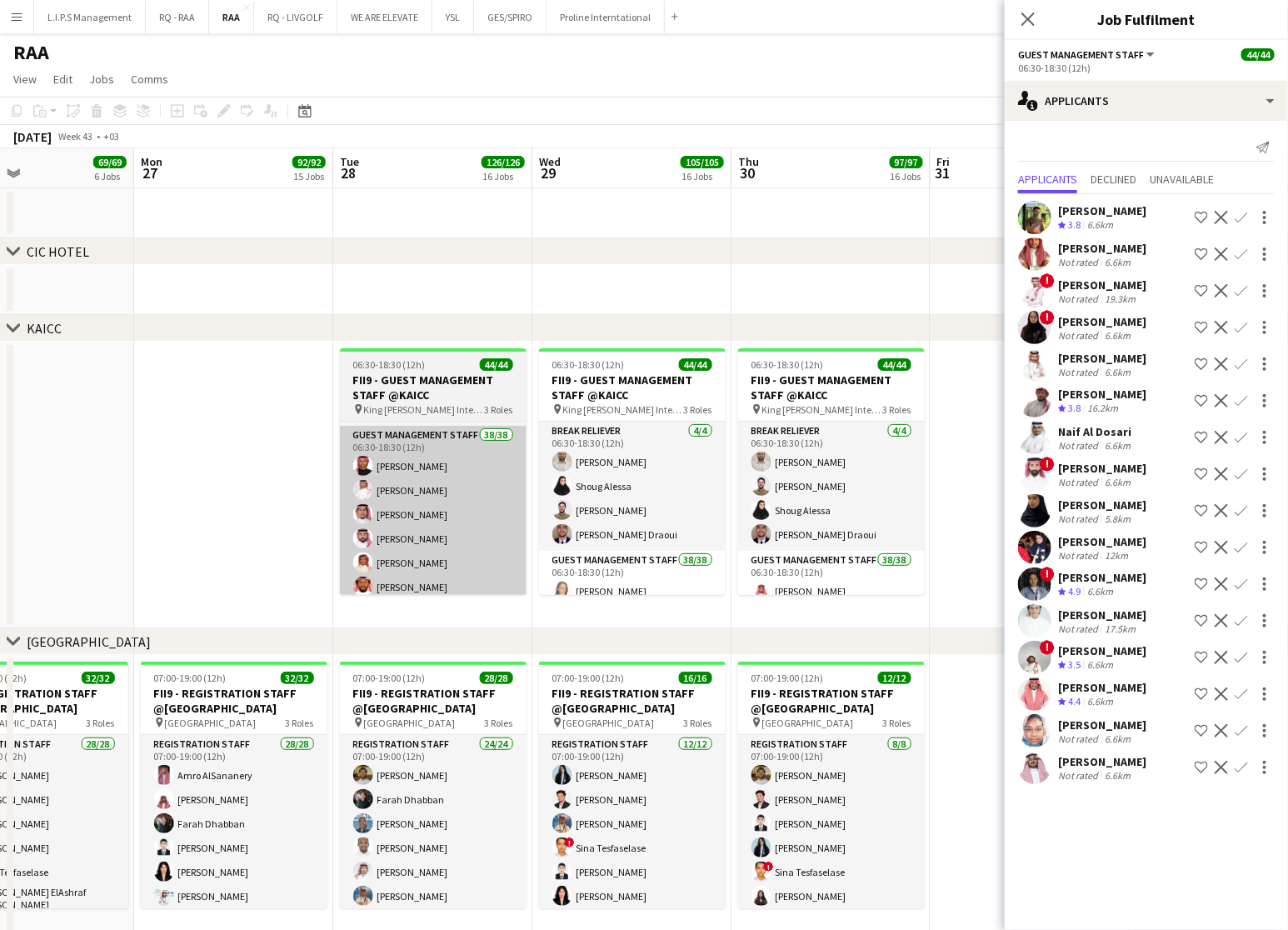
scroll to position [0, 476]
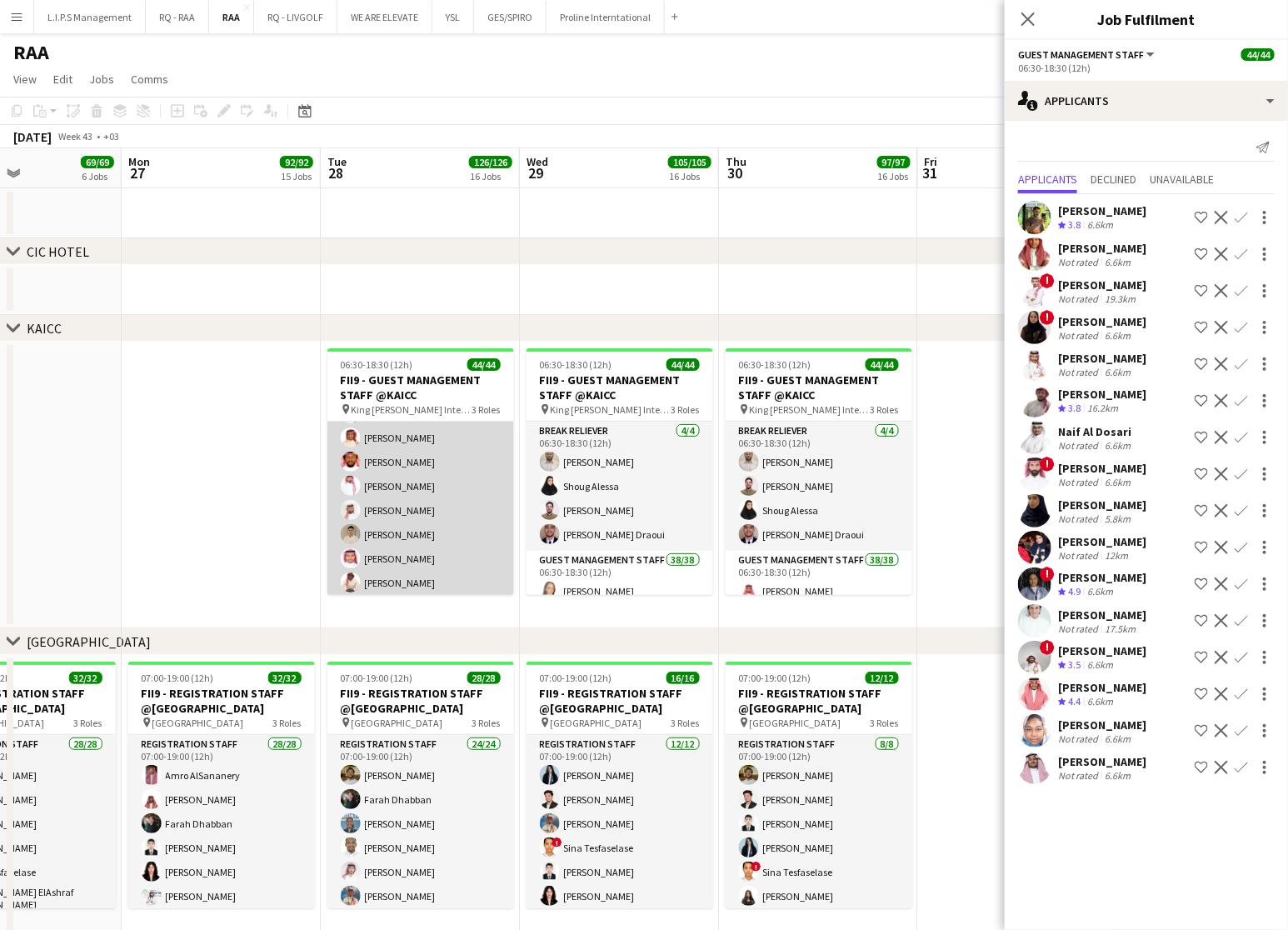
click at [454, 534] on app-card-role "Guest Management Staff 38/38 06:30-18:30 (12h) Turki Alattas Riyadh Alamoudi Os…" at bounding box center [420, 778] width 187 height 956
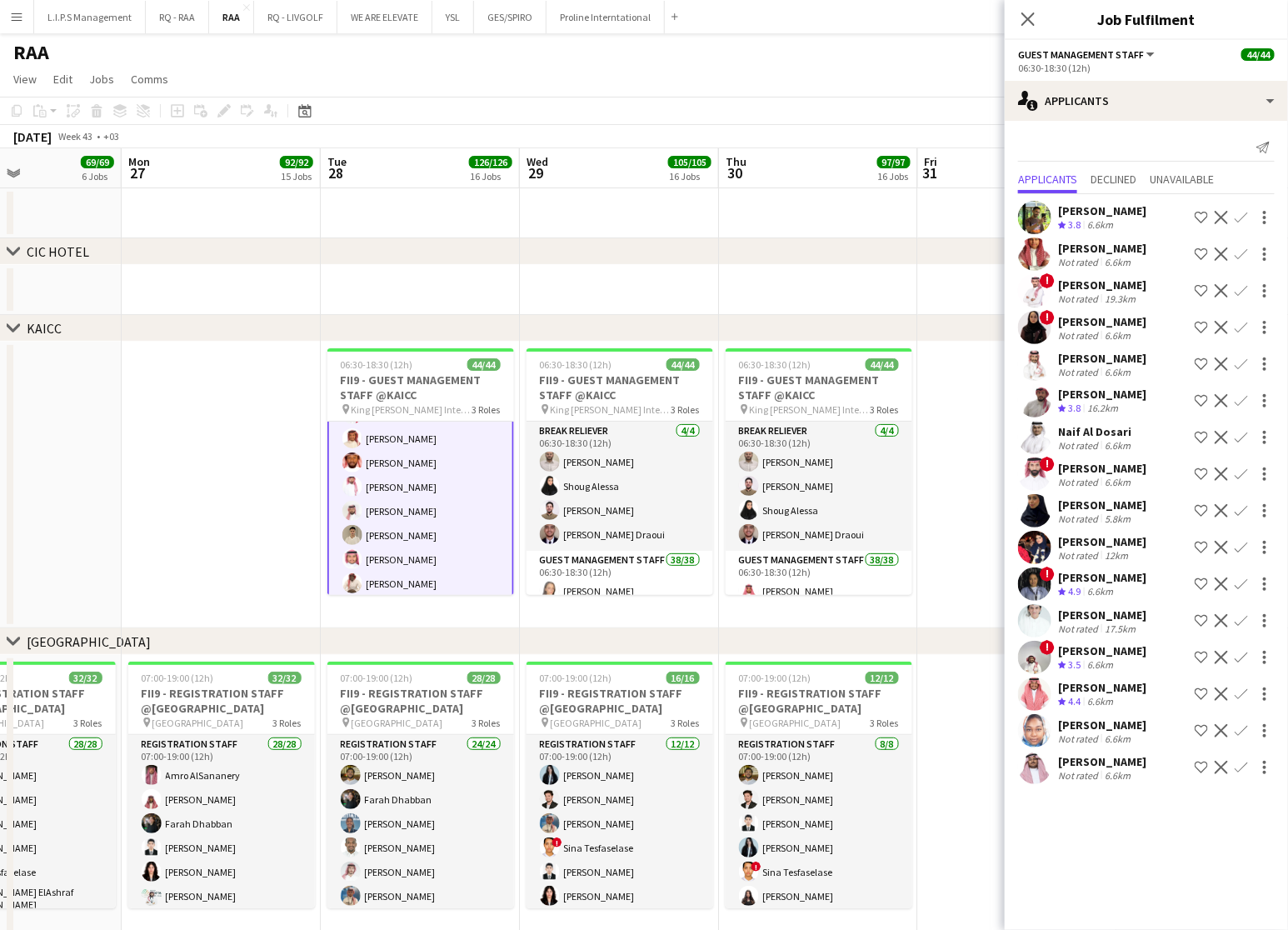
click at [454, 534] on app-card-role "Guest Management Staff 38/38 06:30-18:30 (12h) Turki Alattas Riyadh Alamoudi Os…" at bounding box center [420, 779] width 187 height 959
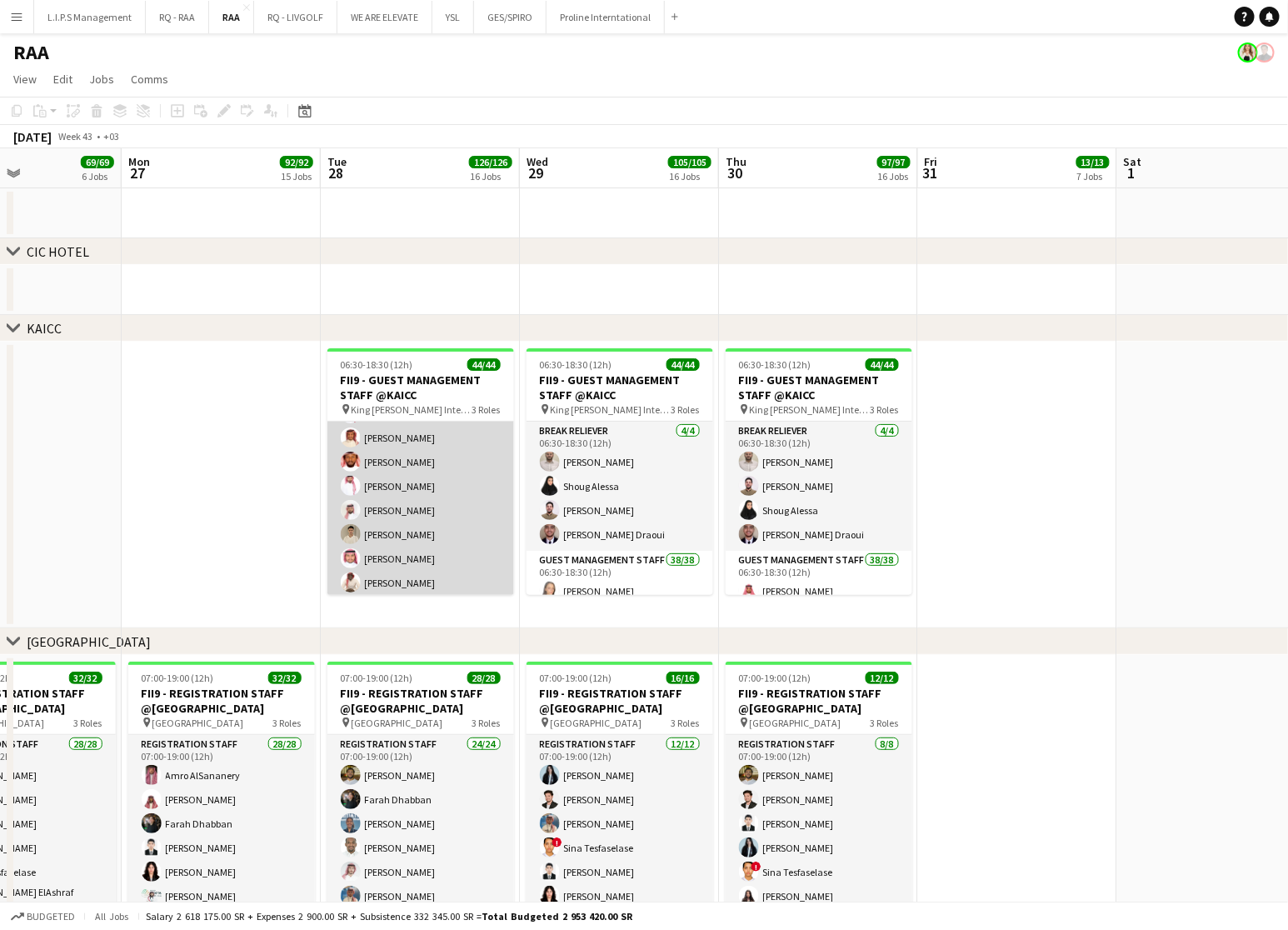
click at [454, 534] on app-card-role "Guest Management Staff 38/38 06:30-18:30 (12h) Turki Alattas Riyadh Alamoudi Os…" at bounding box center [420, 778] width 187 height 956
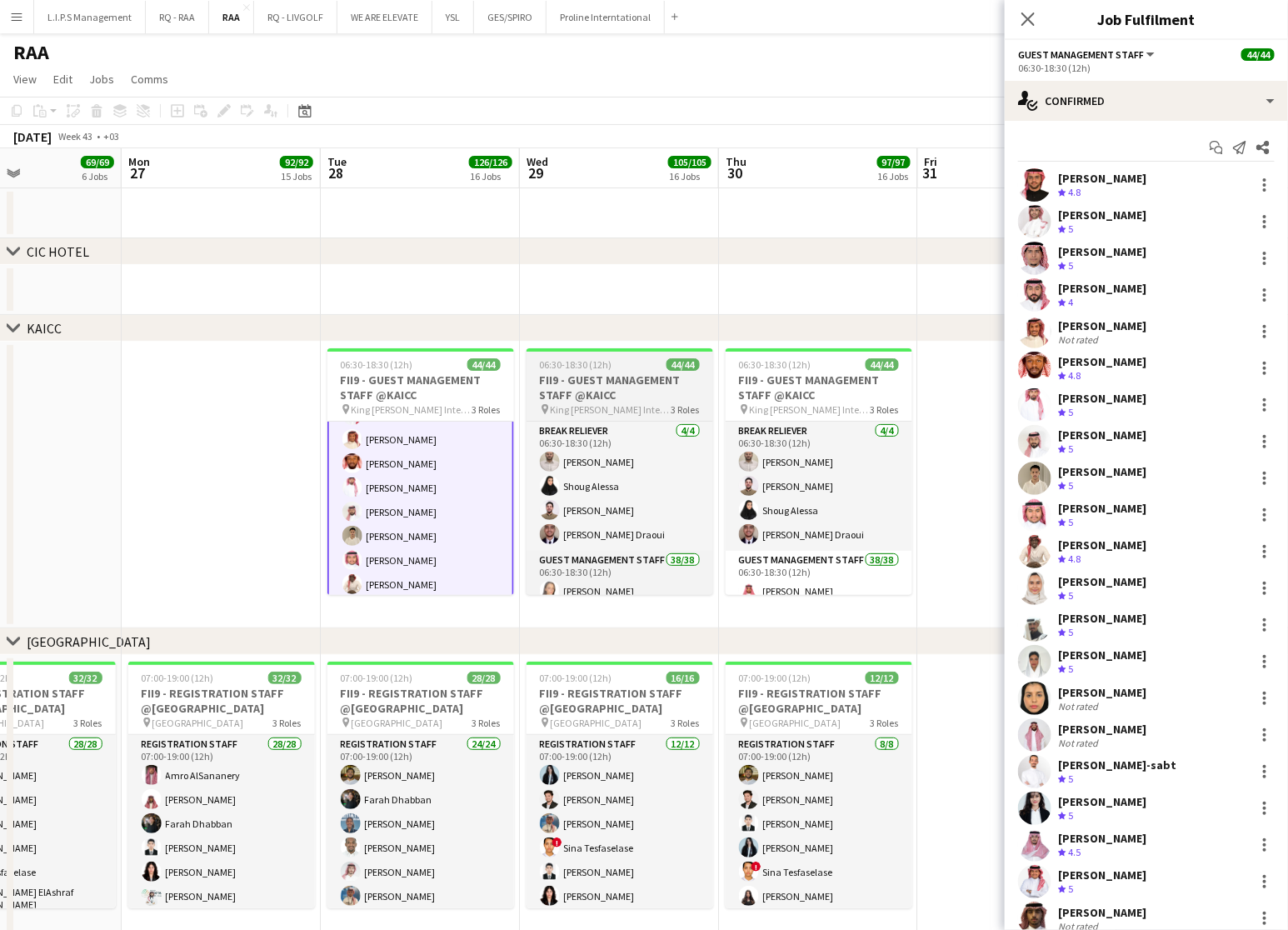
scroll to position [251, 0]
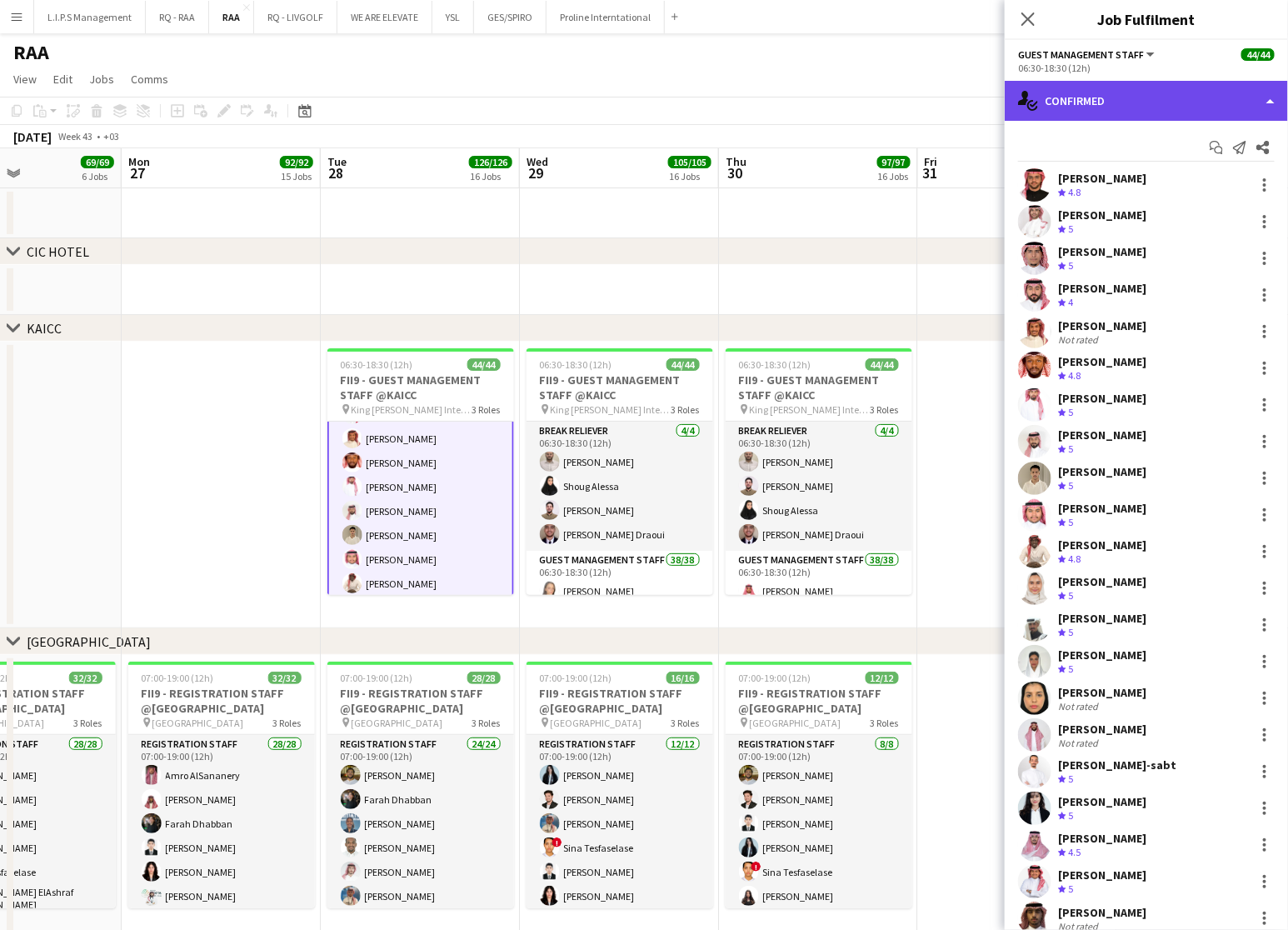
click at [1189, 98] on div "single-neutral-actions-check-2 Confirmed" at bounding box center [1147, 101] width 283 height 40
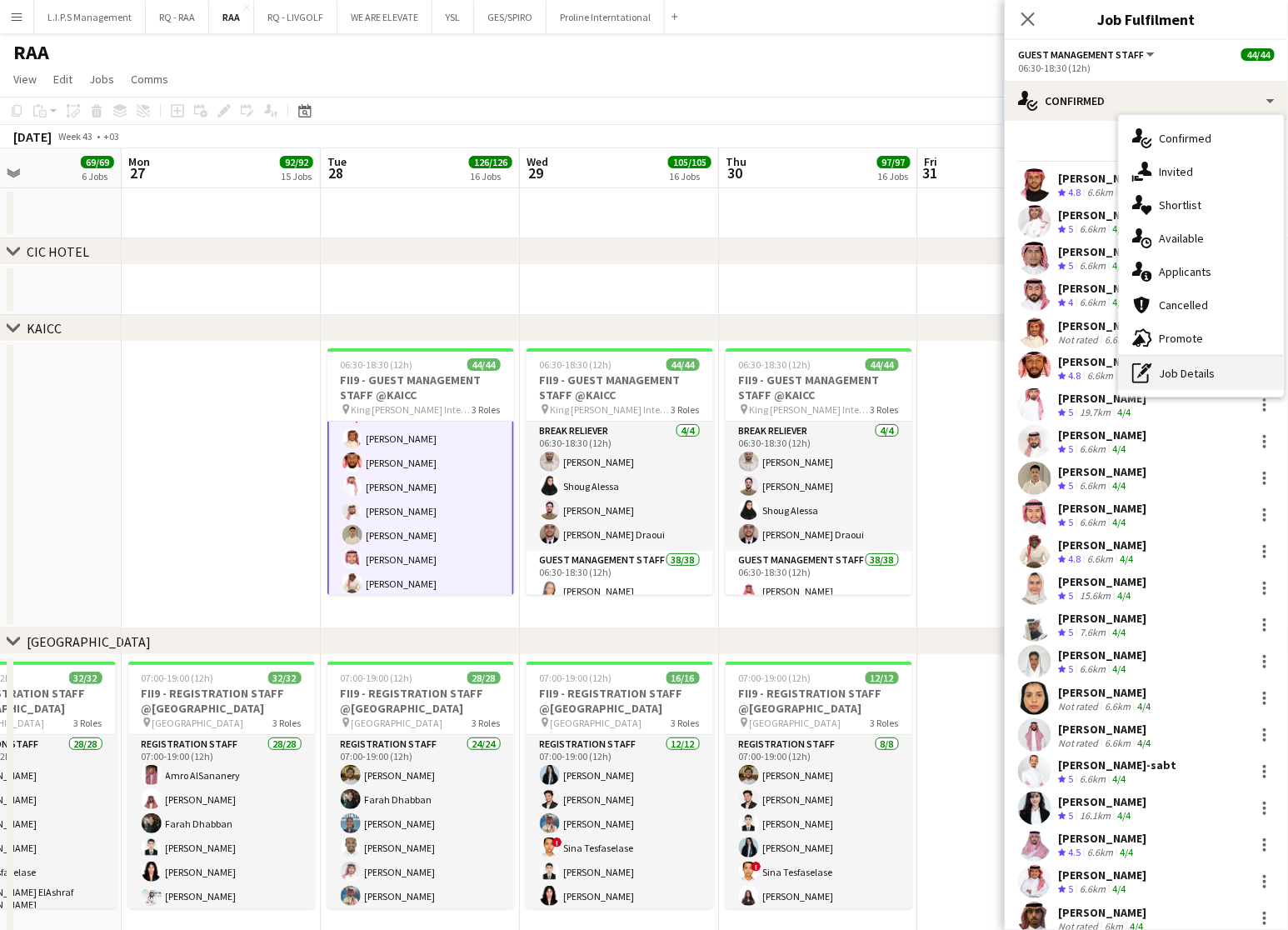
click at [1189, 378] on div "pen-write Job Details" at bounding box center [1202, 373] width 165 height 33
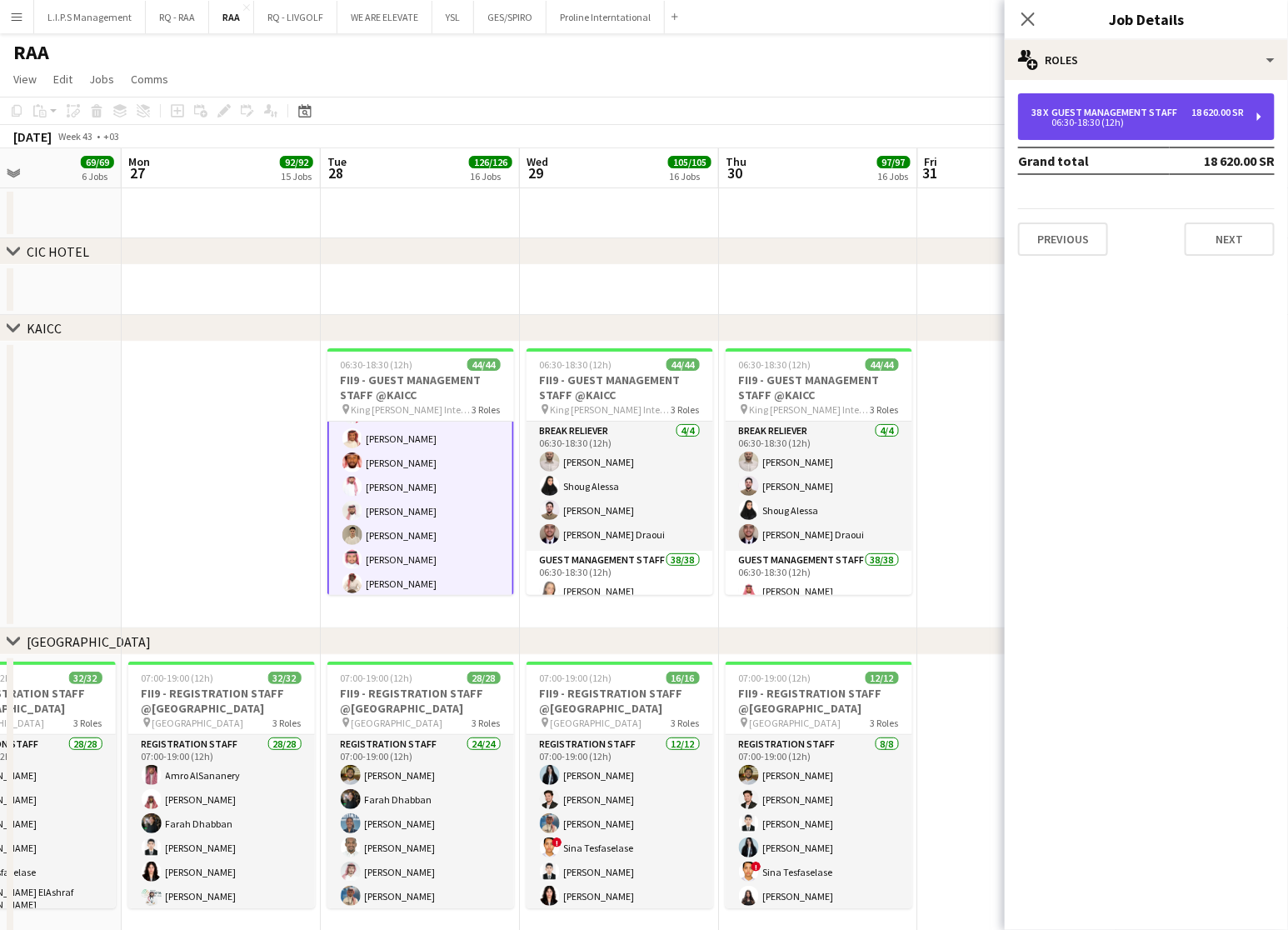
click at [1144, 123] on div "06:30-18:30 (12h)" at bounding box center [1138, 122] width 213 height 9
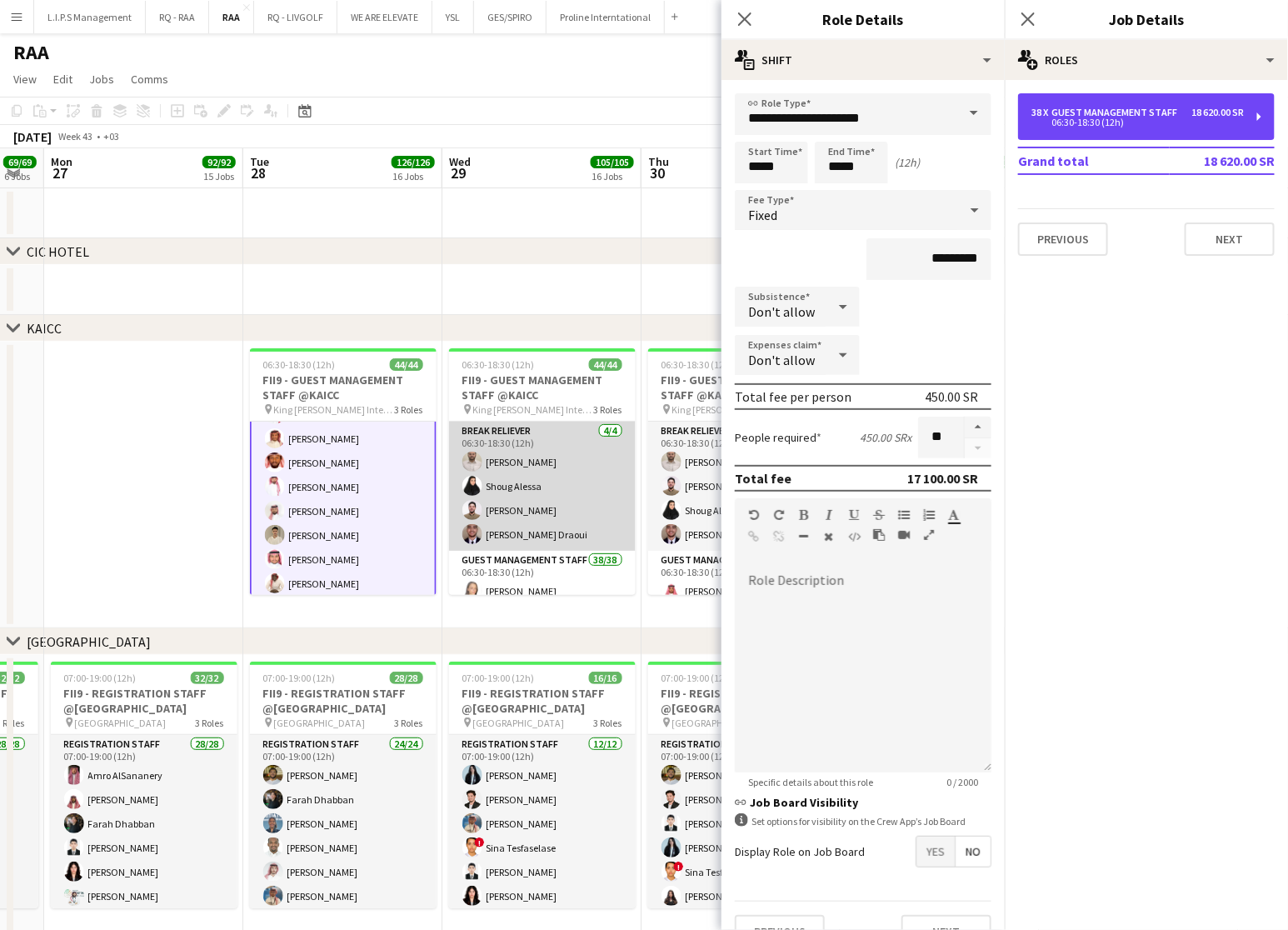
scroll to position [0, 572]
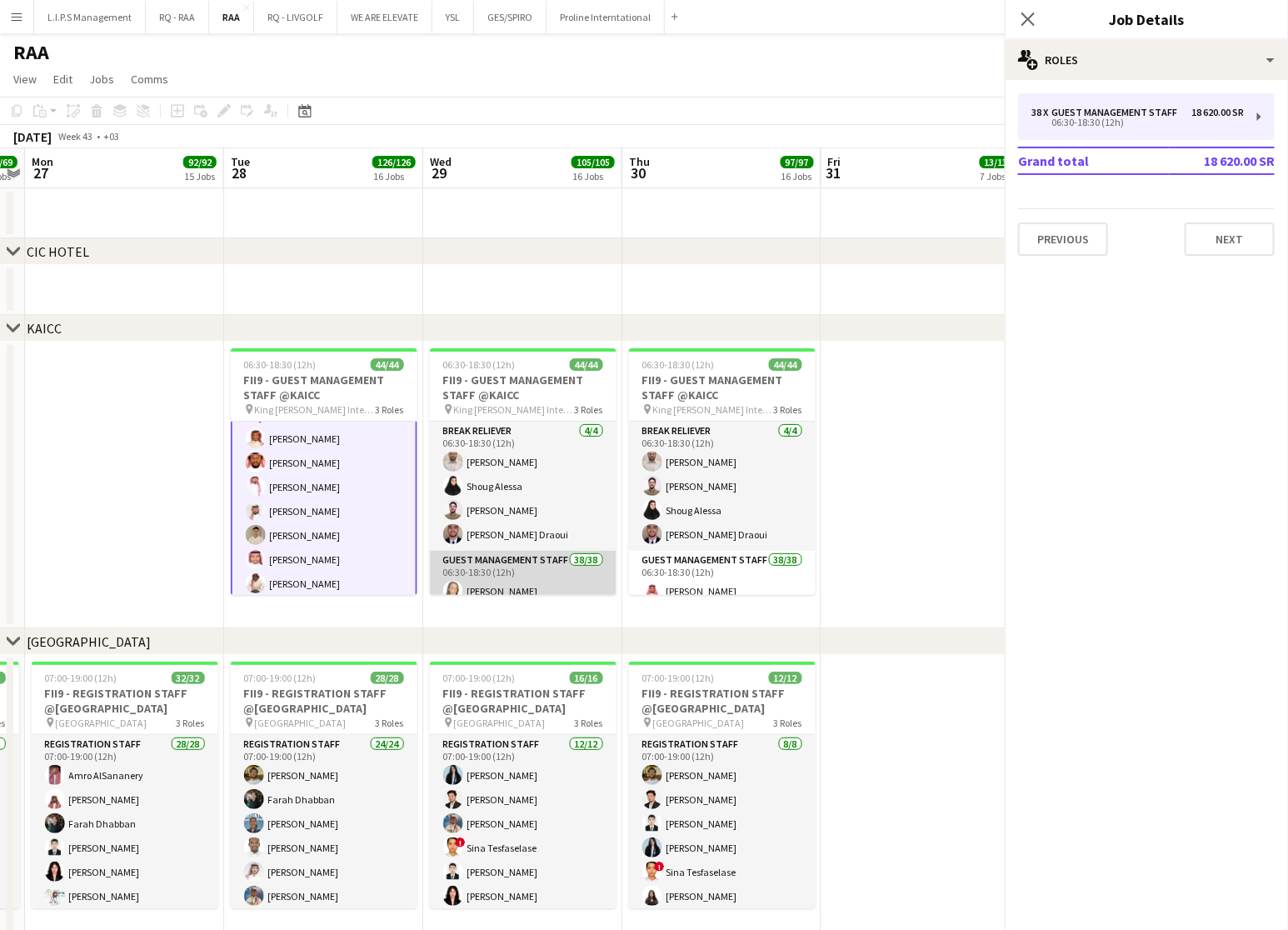
scroll to position [250, 0]
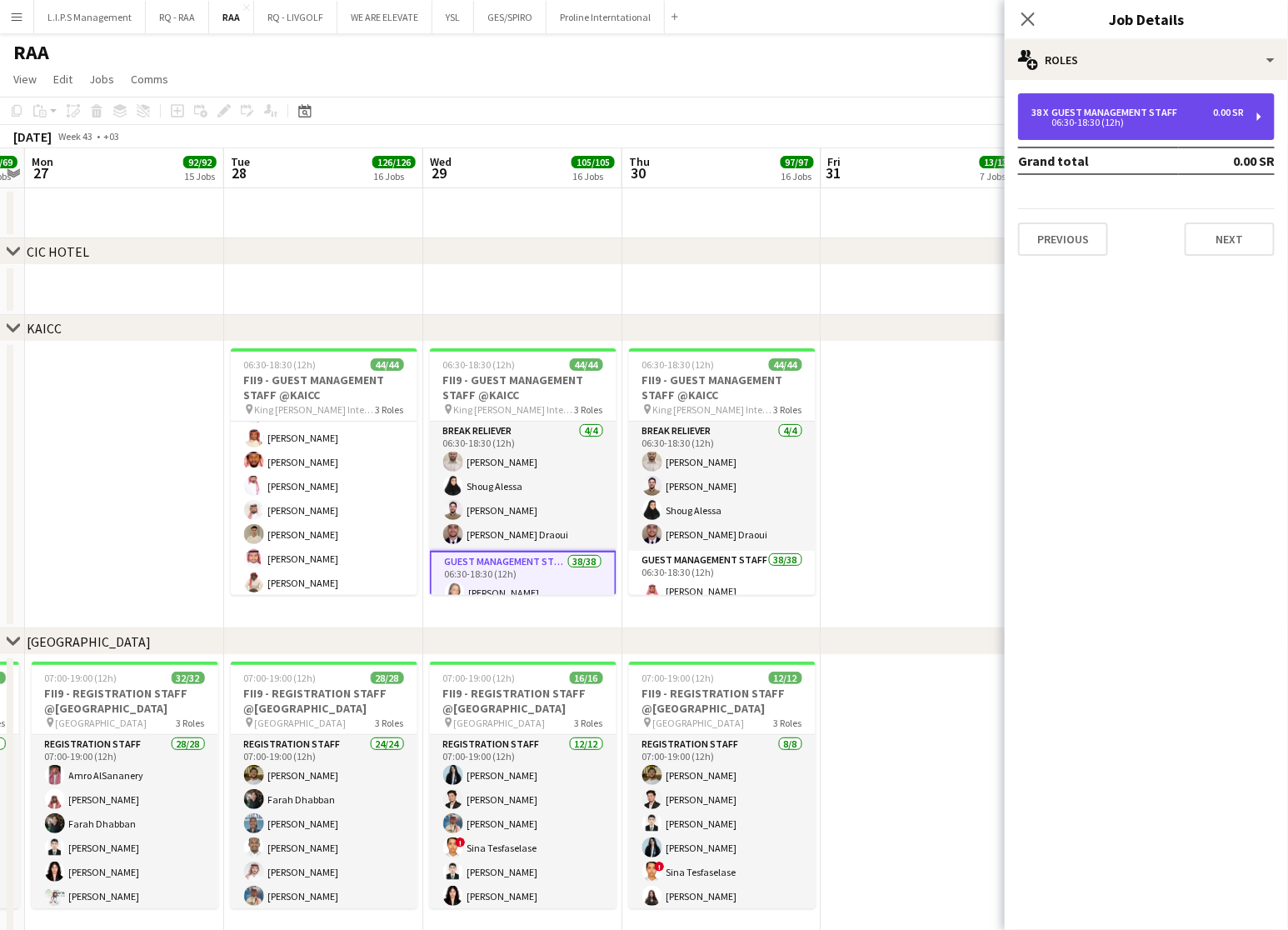
click at [1198, 97] on div "38 x Guest Management Staff 0.00 SR 06:30-18:30 (12h)" at bounding box center [1147, 116] width 256 height 46
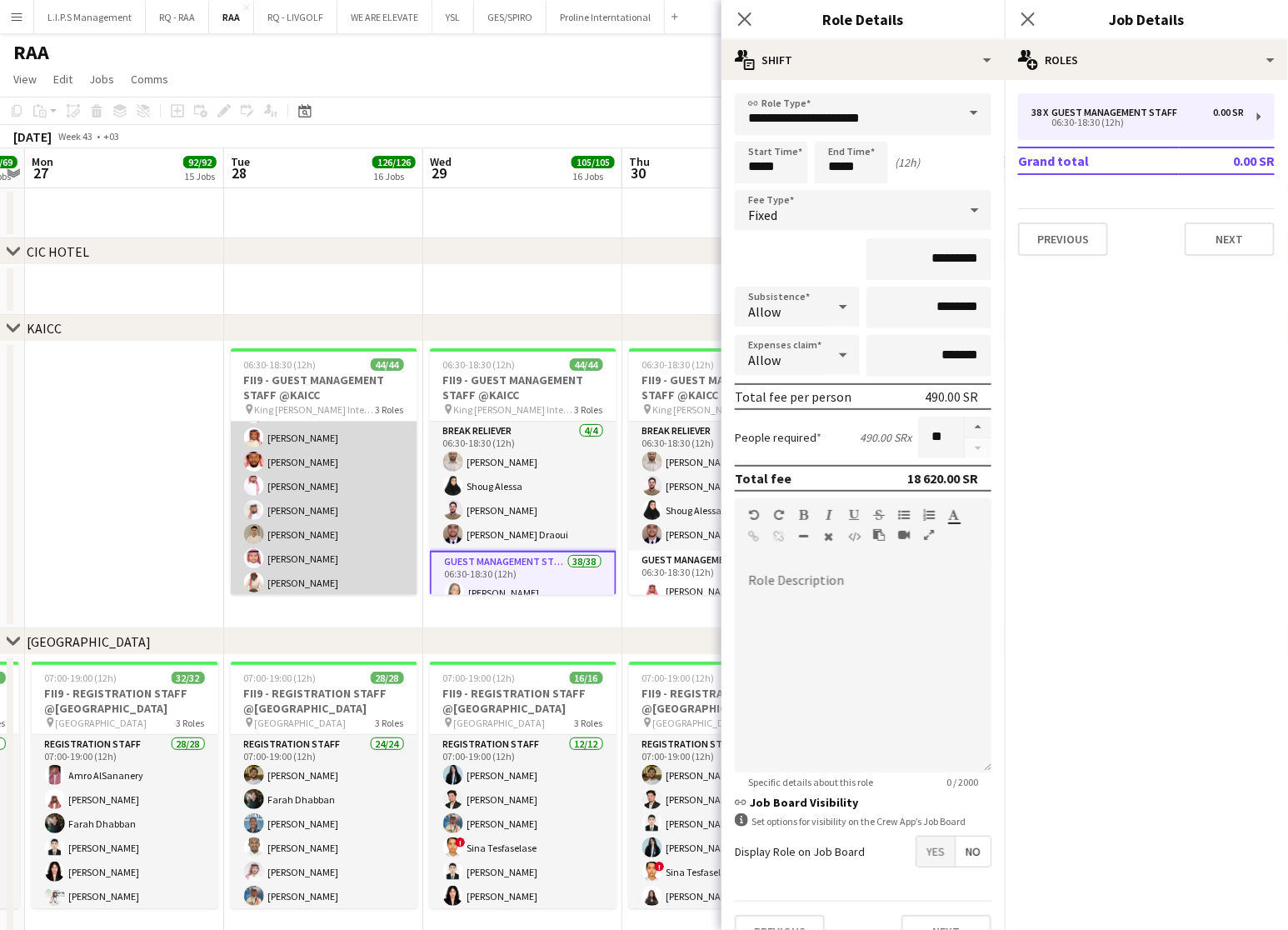
click at [350, 493] on app-card-role "Guest Management Staff 38/38 06:30-18:30 (12h) Turki Alattas Riyadh Alamoudi Os…" at bounding box center [324, 778] width 187 height 956
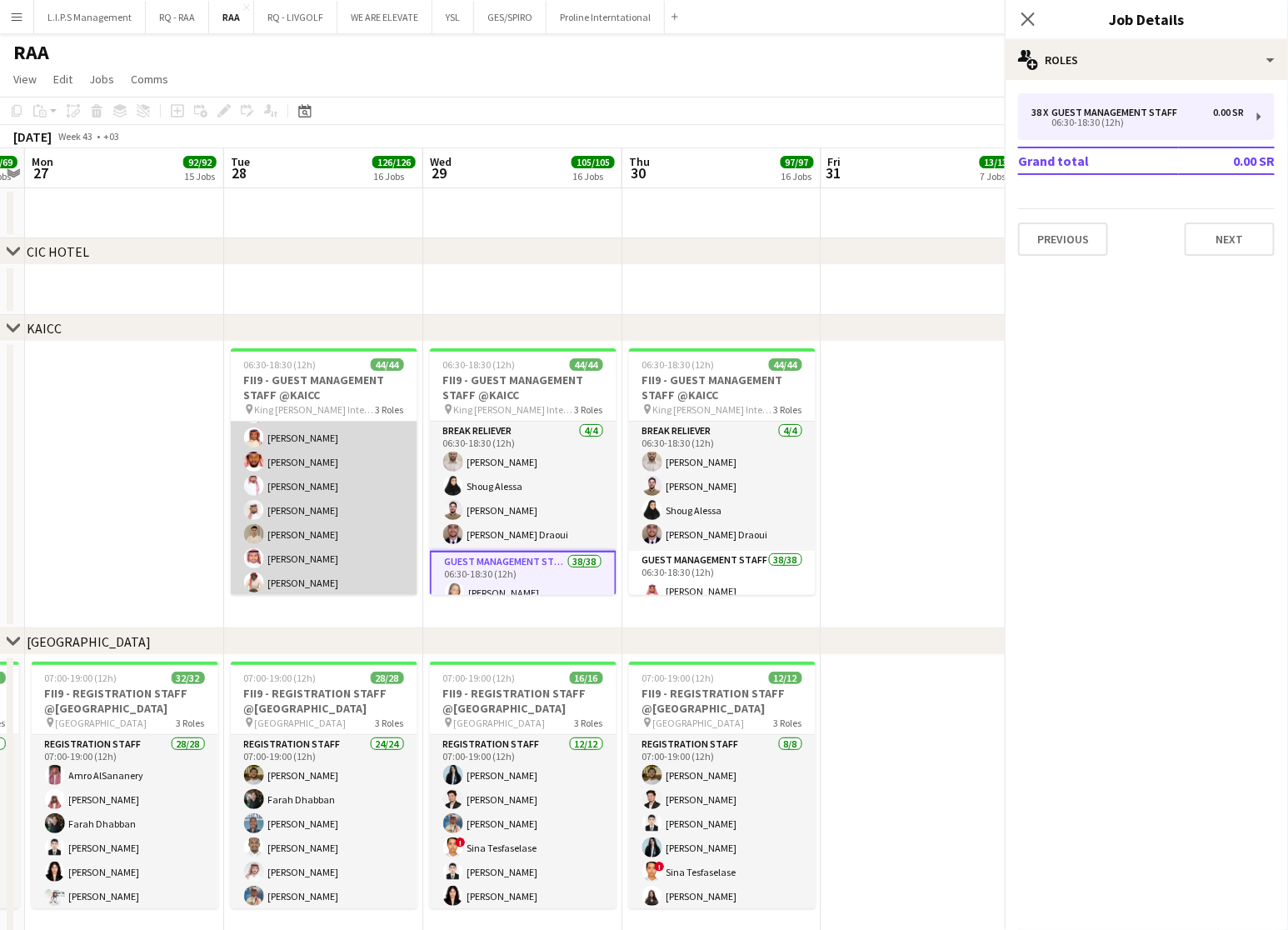
scroll to position [251, 0]
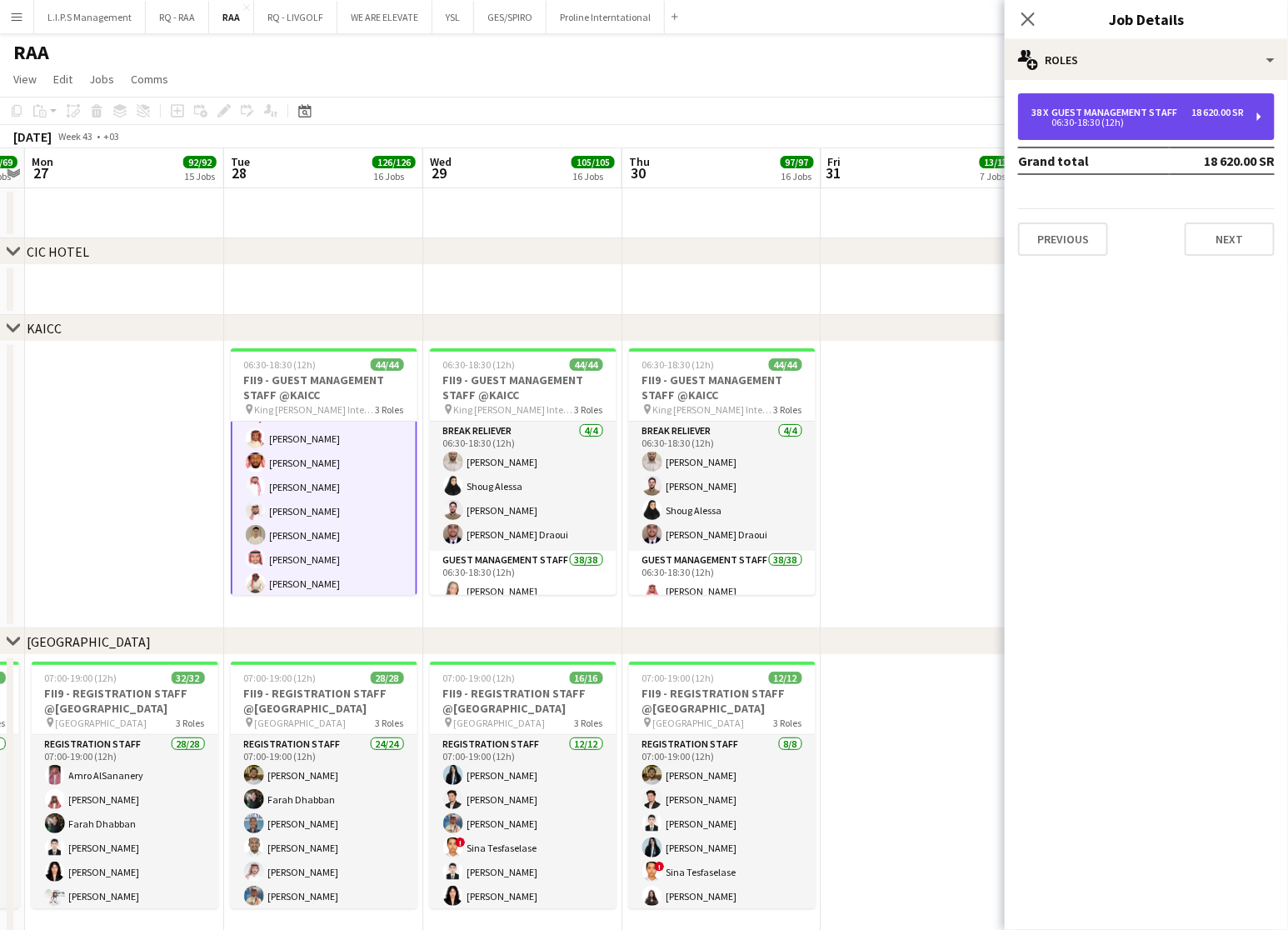
click at [1210, 113] on div "18 620.00 SR" at bounding box center [1217, 112] width 52 height 11
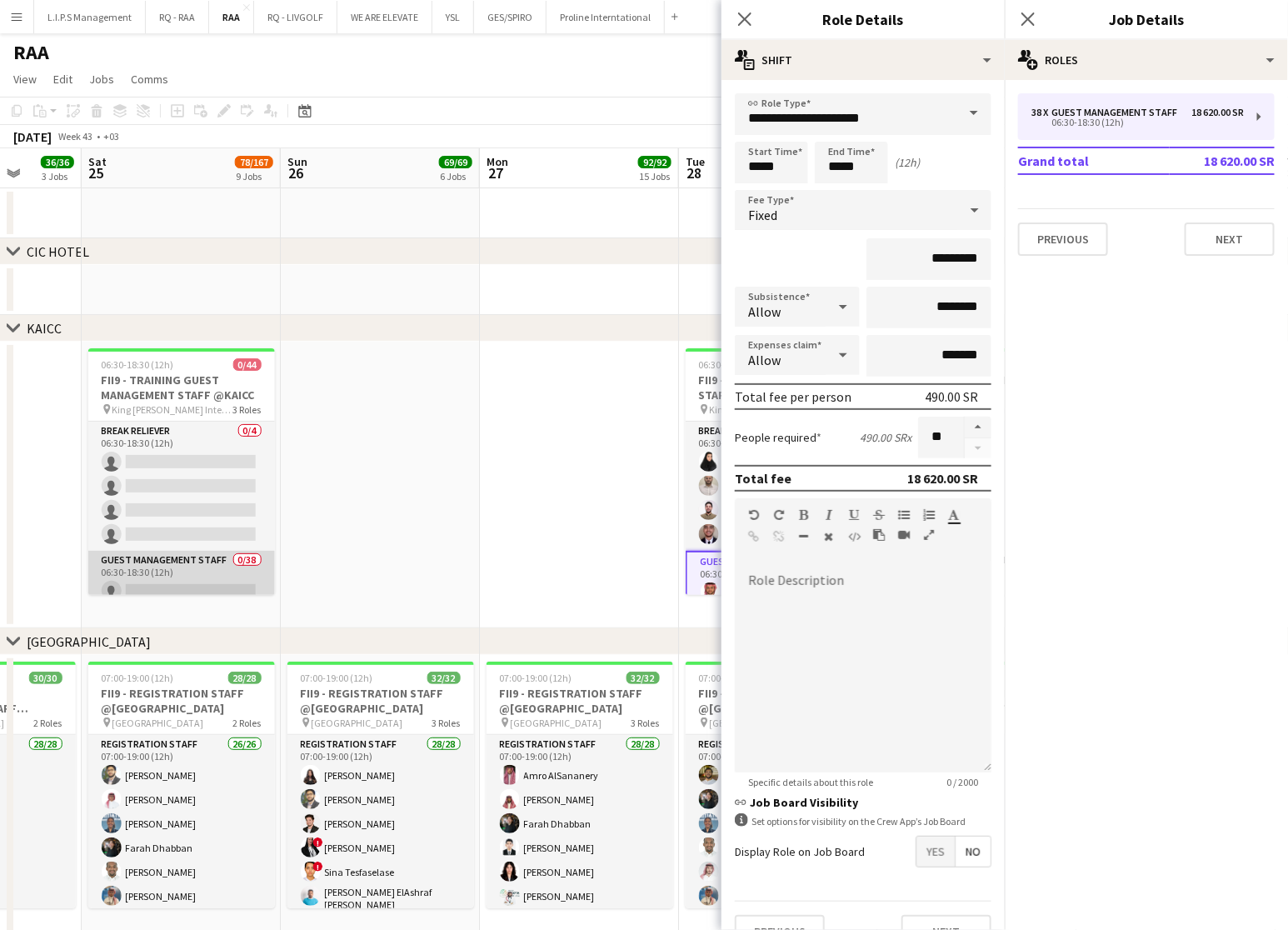
scroll to position [0, 515]
drag, startPoint x: 178, startPoint y: 566, endPoint x: 152, endPoint y: 567, distance: 26.0
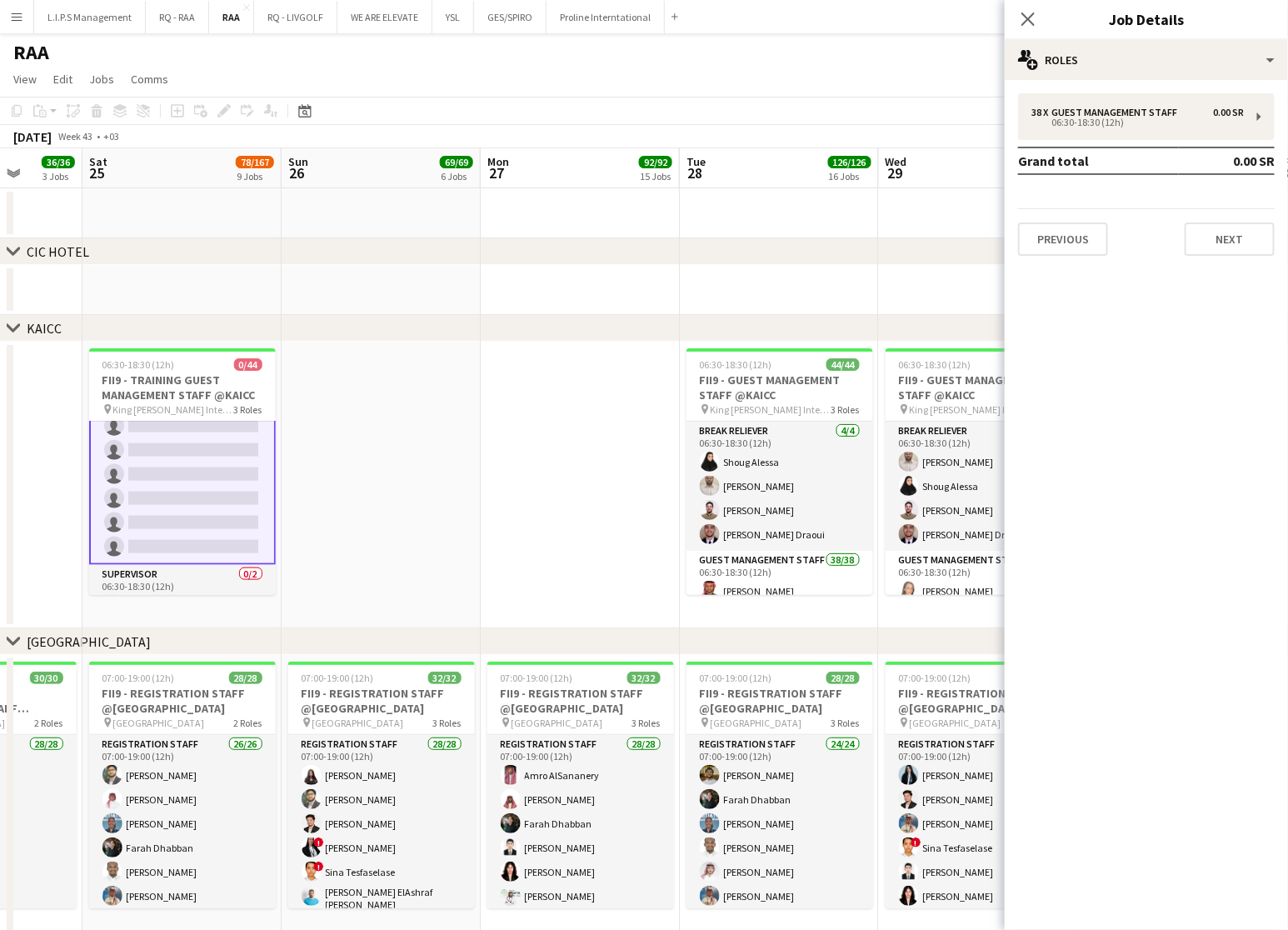
scroll to position [989, 0]
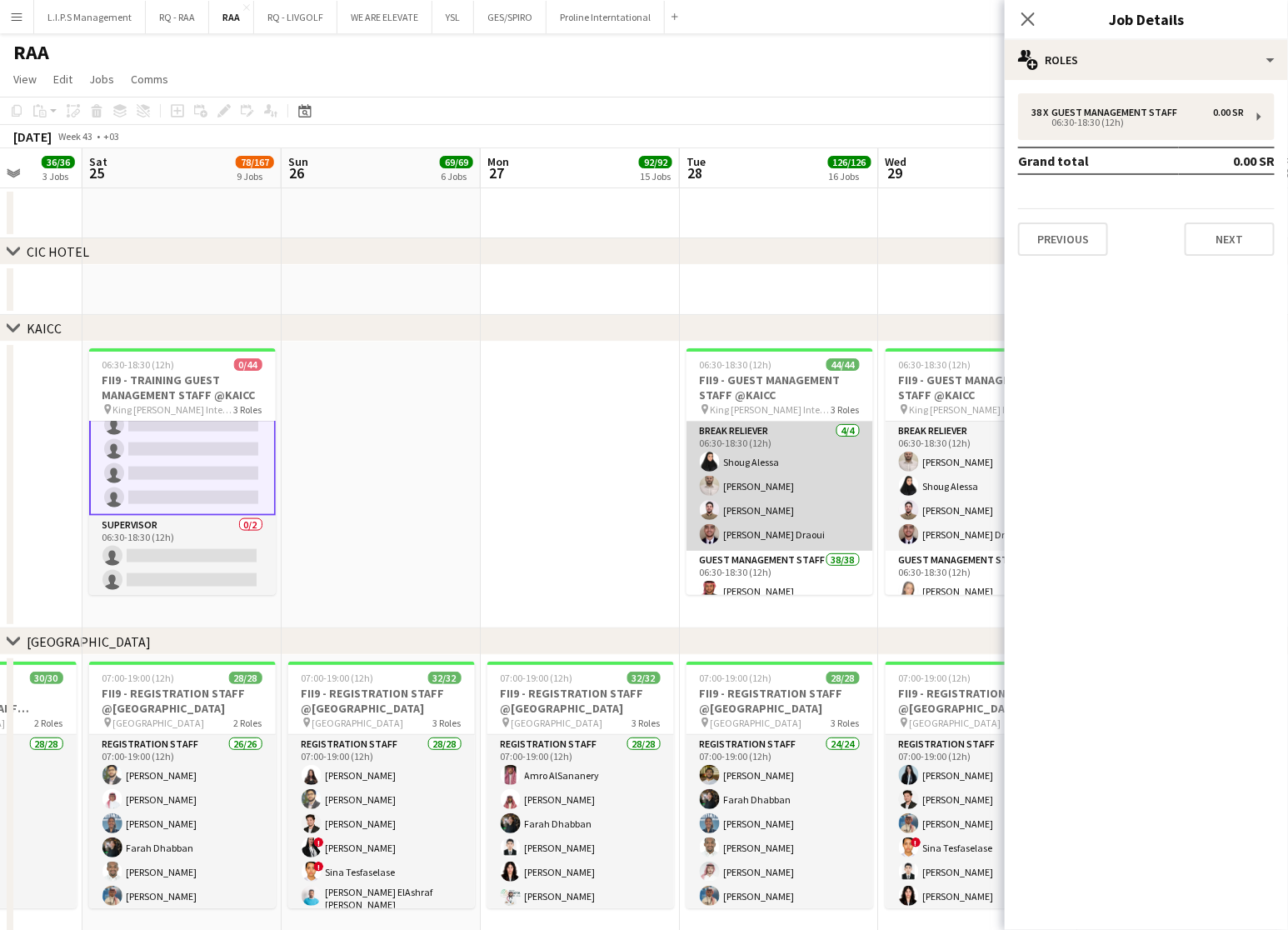
click at [830, 506] on app-card-role "Break reliever 4/4 06:30-18:30 (12h) Shoug Alessa Mohammed Midhat Noor Elhussei…" at bounding box center [779, 486] width 187 height 129
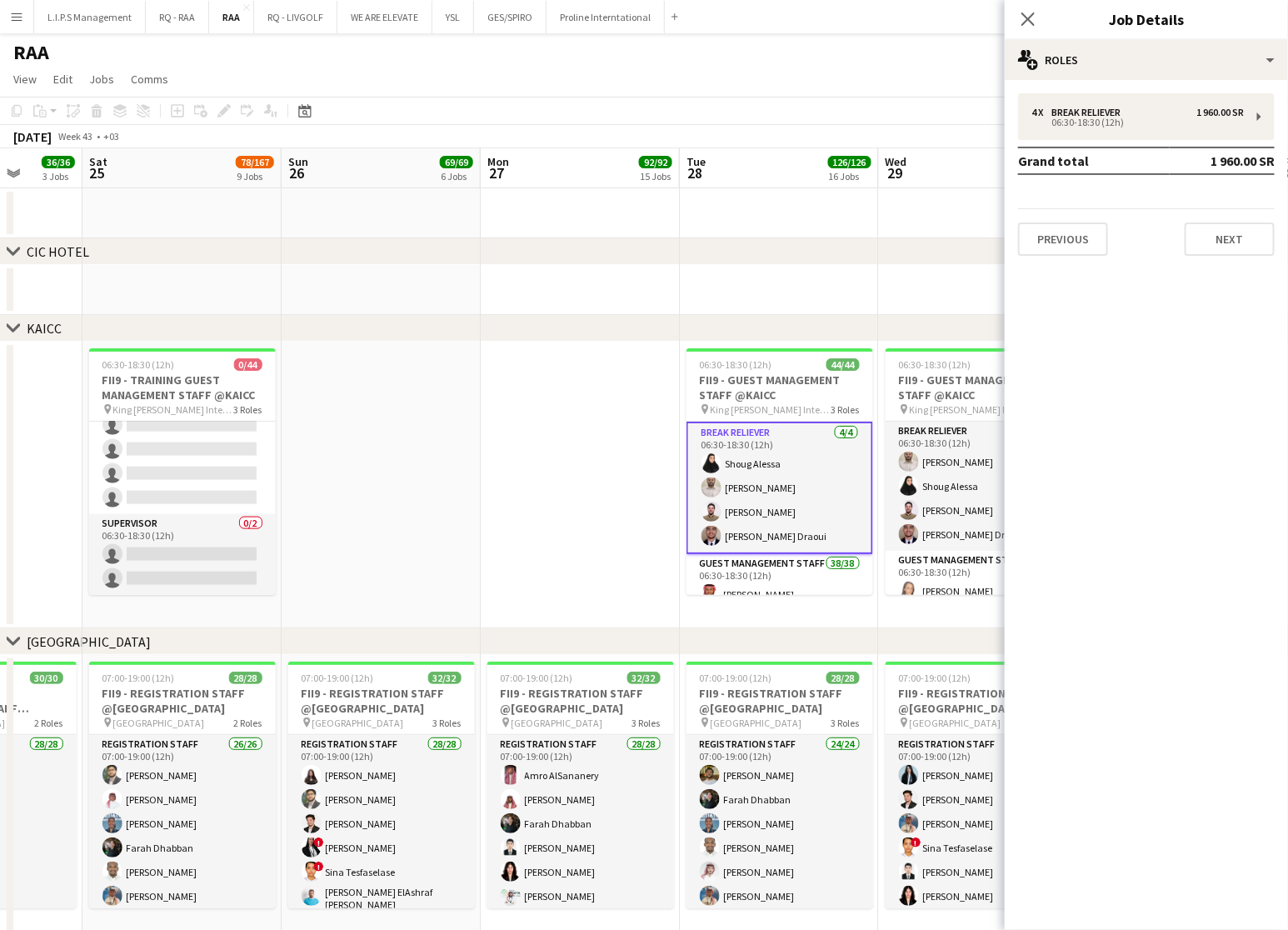
scroll to position [986, 0]
drag, startPoint x: 768, startPoint y: 565, endPoint x: 1167, endPoint y: 247, distance: 510.2
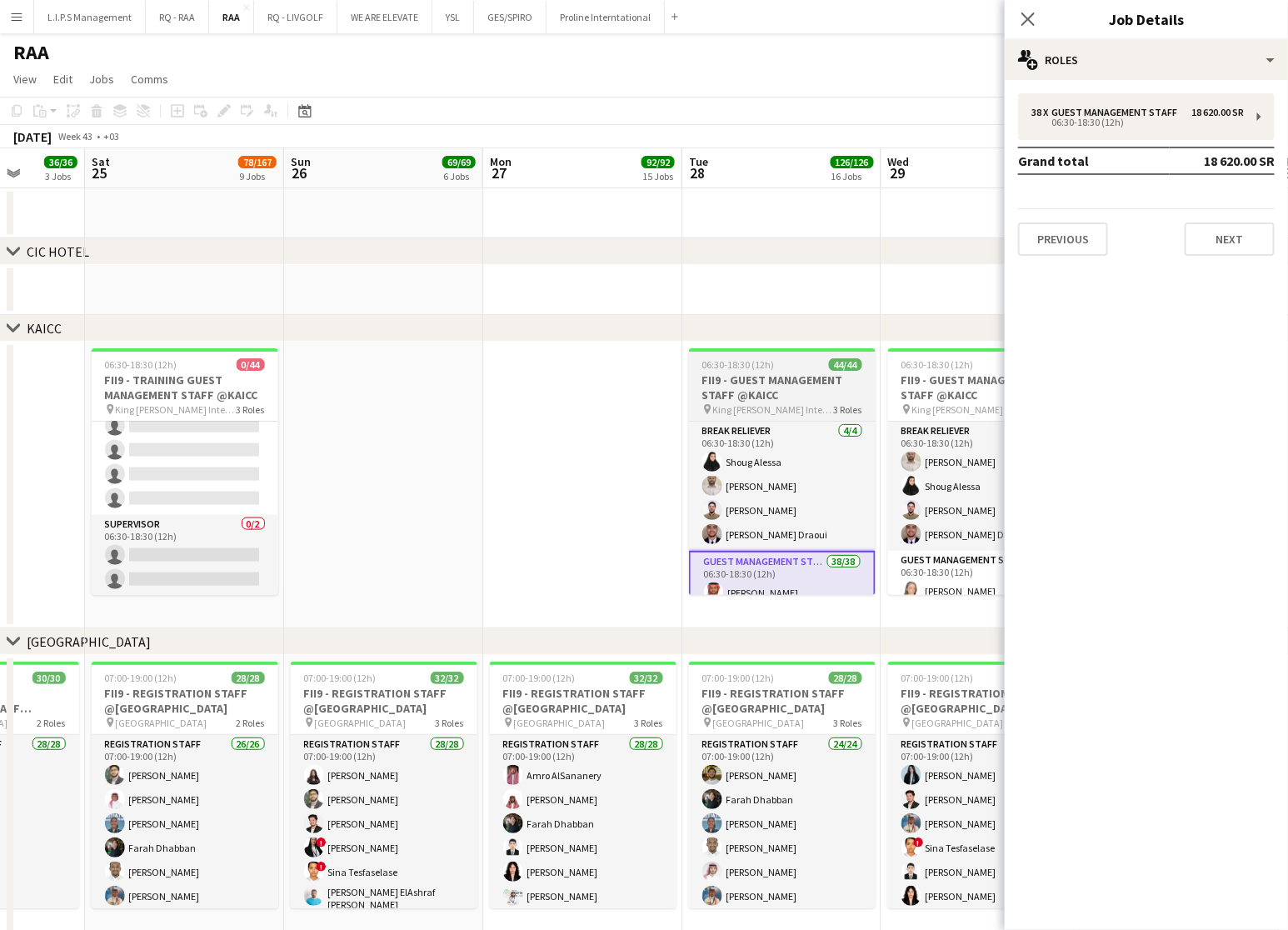
click at [815, 387] on h3 "FII9 - GUEST MANAGEMENT STAFF @KAICC" at bounding box center [782, 387] width 187 height 30
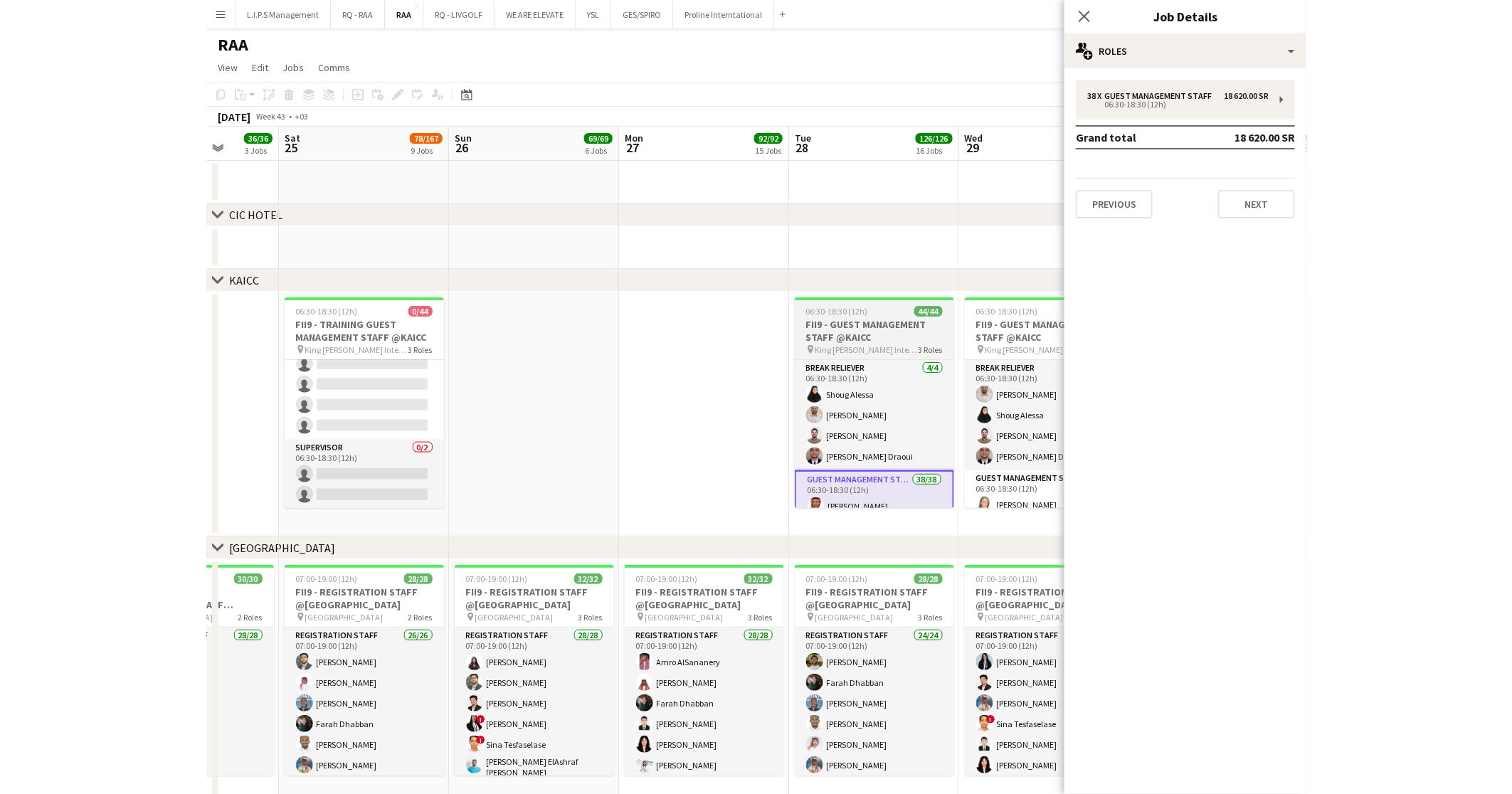
scroll to position [0, 437]
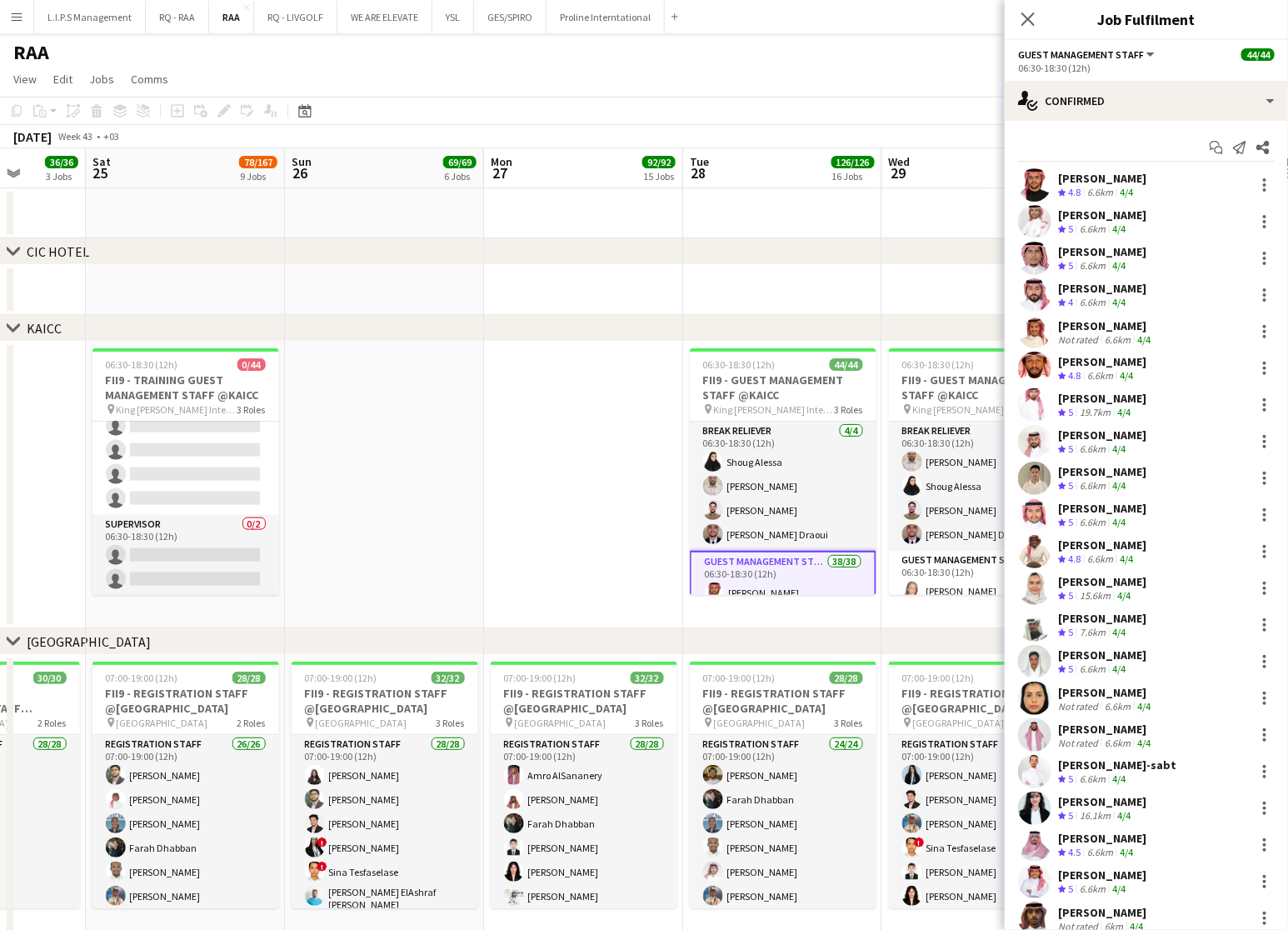
click at [1161, 141] on div "Start chat Send notification Share" at bounding box center [1147, 147] width 256 height 28
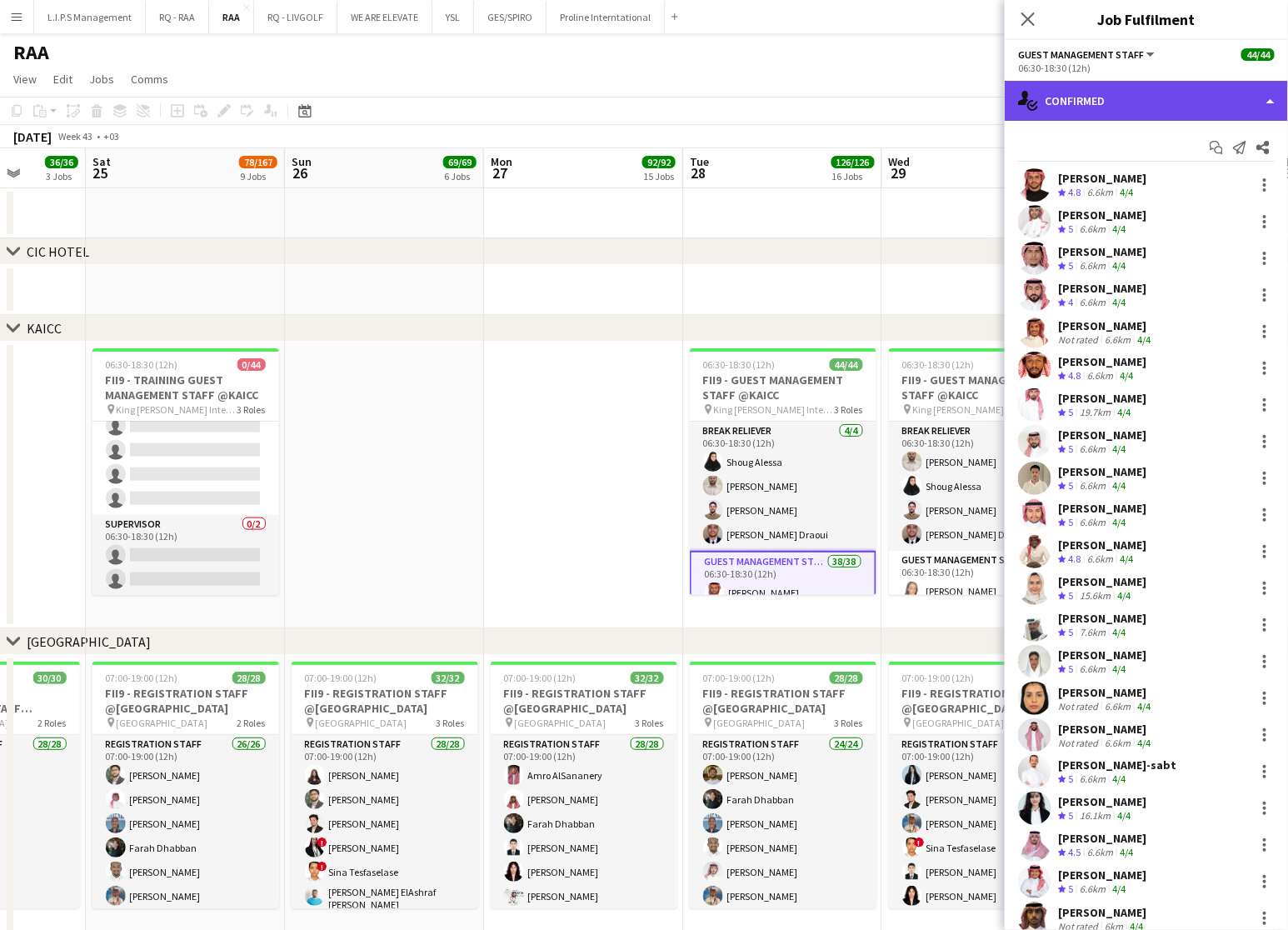
click at [1157, 115] on div "single-neutral-actions-check-2 Confirmed" at bounding box center [1147, 101] width 283 height 40
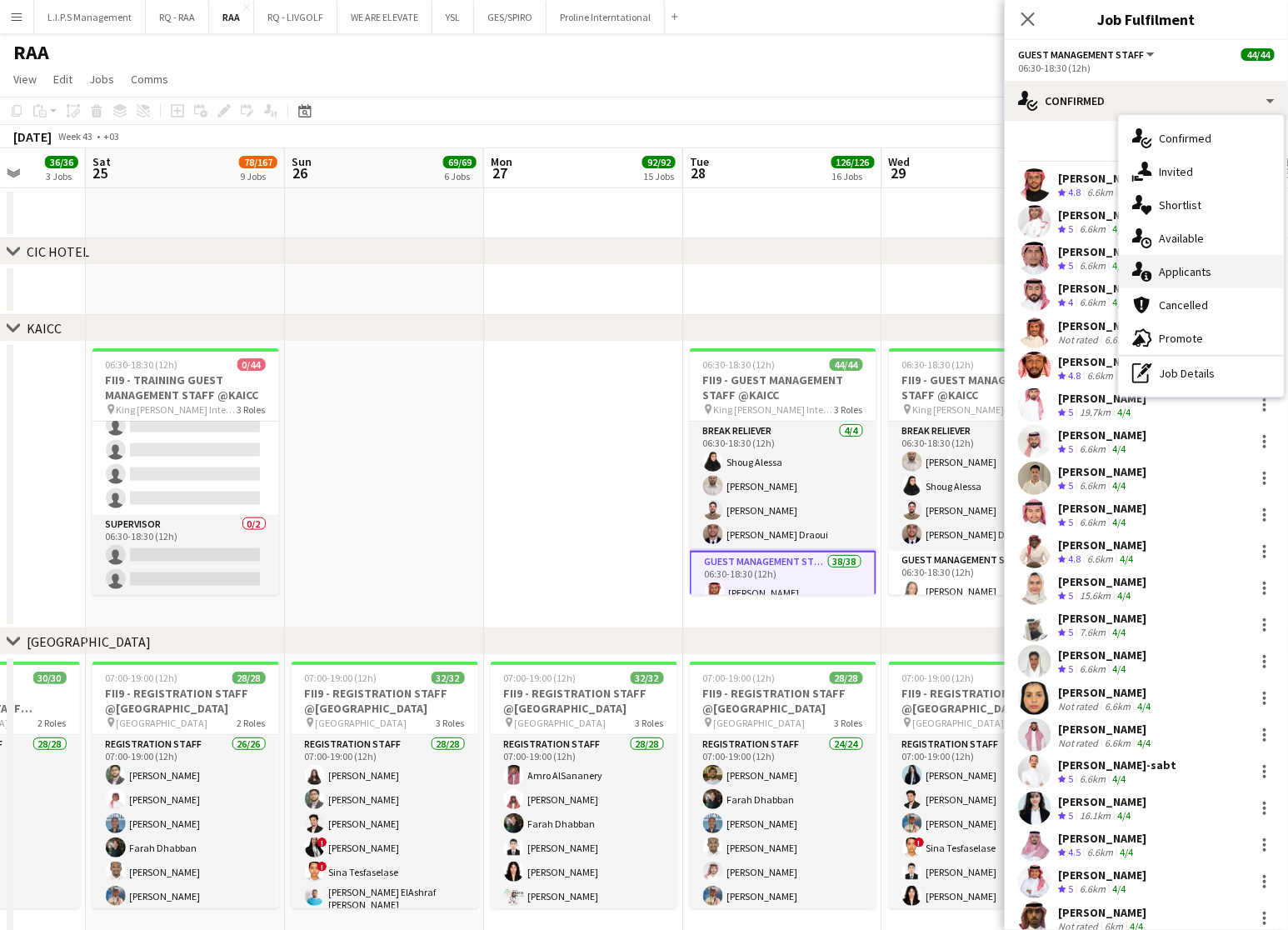
click at [1193, 263] on div "single-neutral-actions-information Applicants" at bounding box center [1202, 271] width 165 height 33
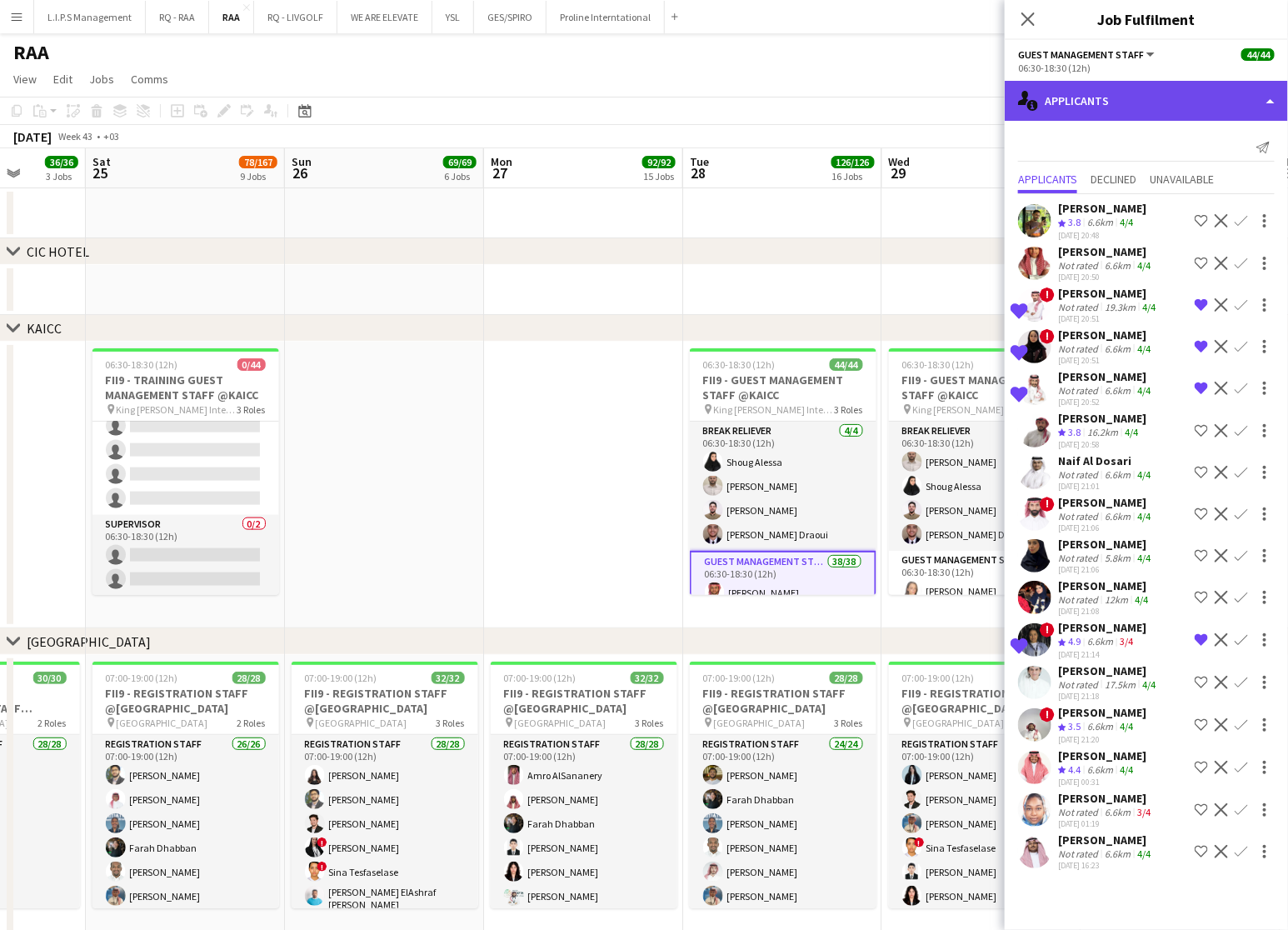
click at [1187, 92] on div "single-neutral-actions-information Applicants" at bounding box center [1147, 101] width 283 height 40
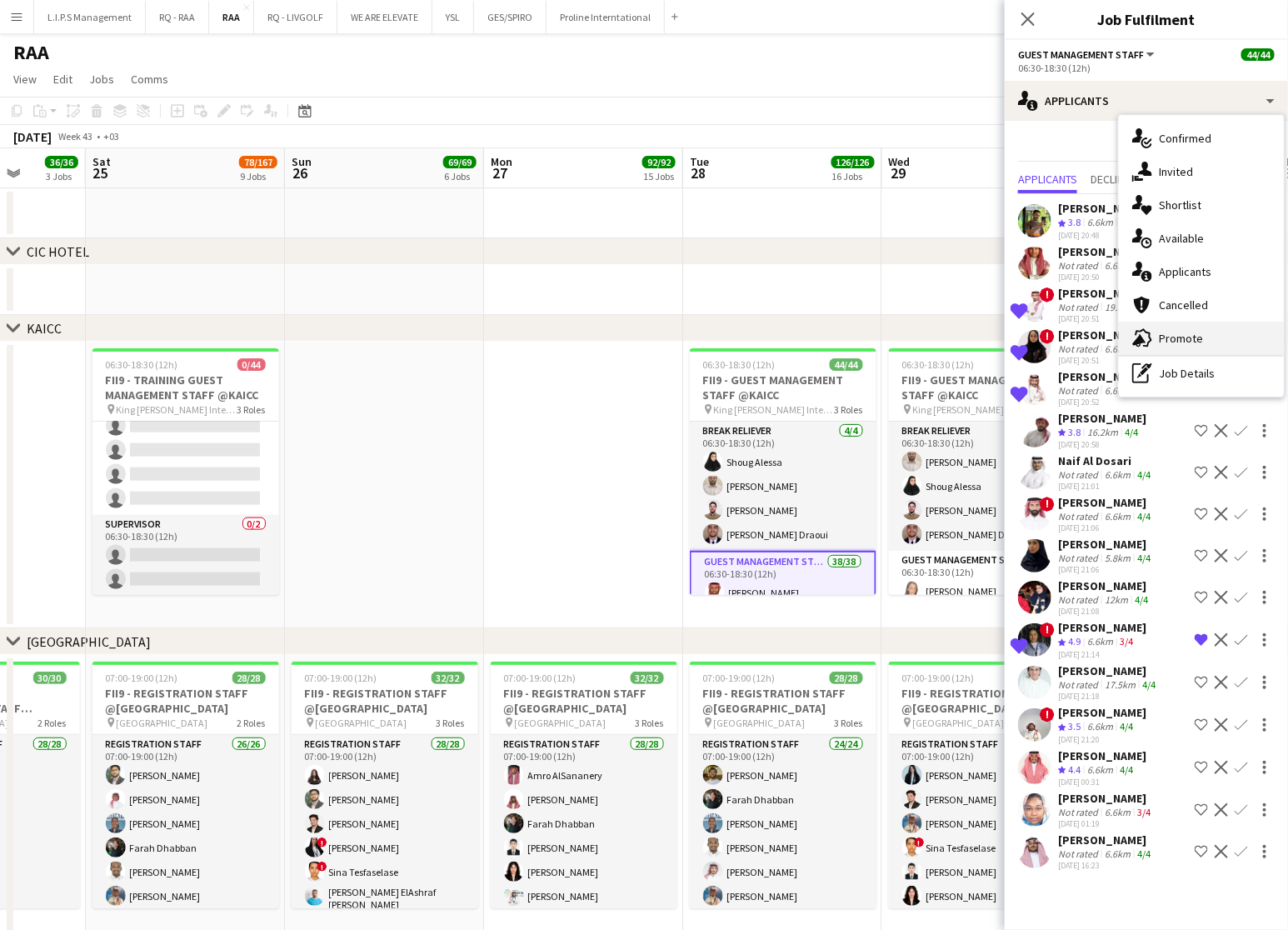
click at [1210, 338] on div "advertising-megaphone Promote" at bounding box center [1202, 338] width 165 height 33
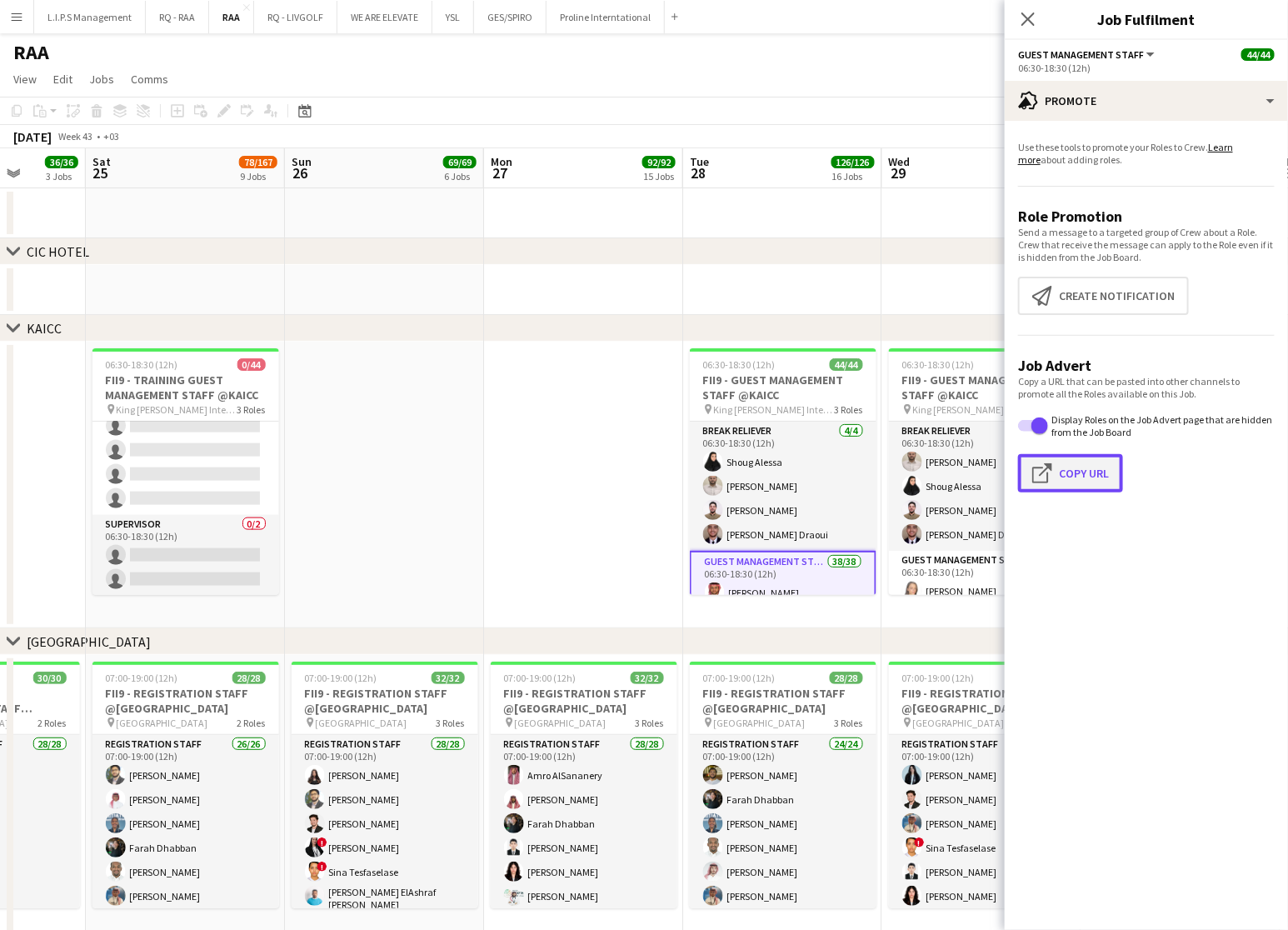
click at [1061, 488] on button "Click to copy URL Copy Url" at bounding box center [1071, 473] width 105 height 38
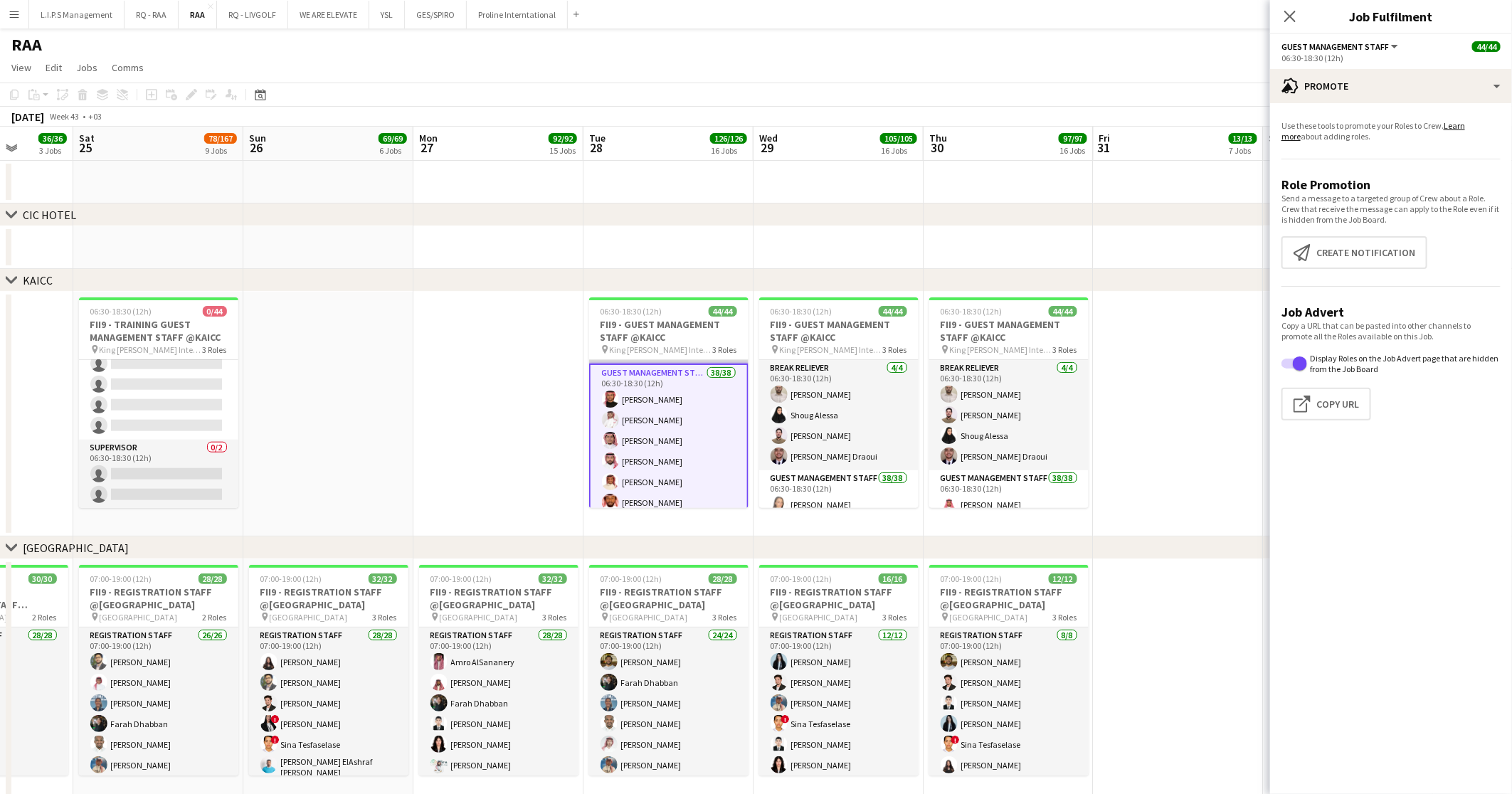
scroll to position [0, 0]
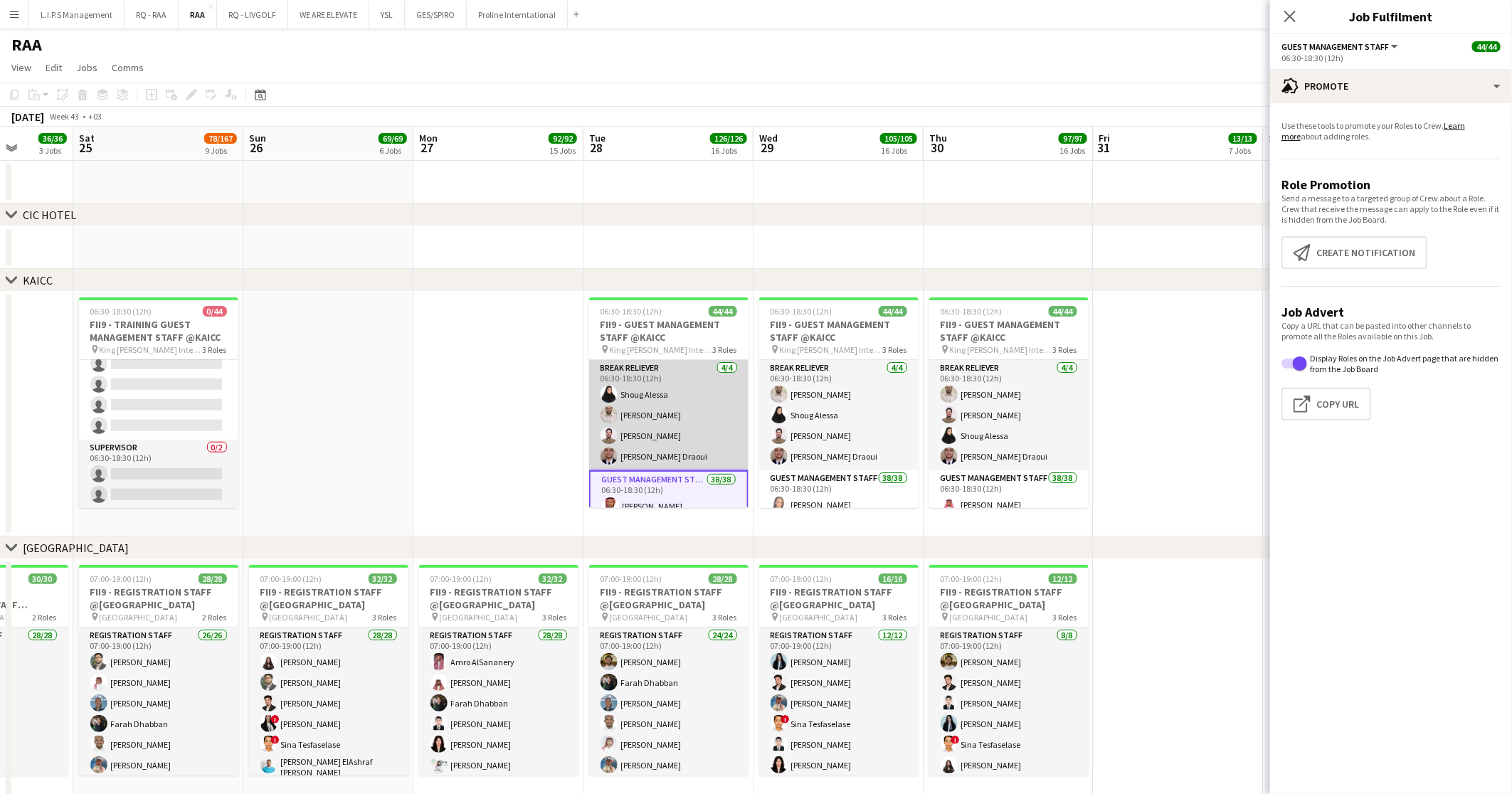
click at [707, 446] on app-card-role "Break reliever 4/4 06:30-18:30 (12h) Shoug Alessa Mohammed Midhat Noor Elhussei…" at bounding box center [668, 415] width 160 height 110
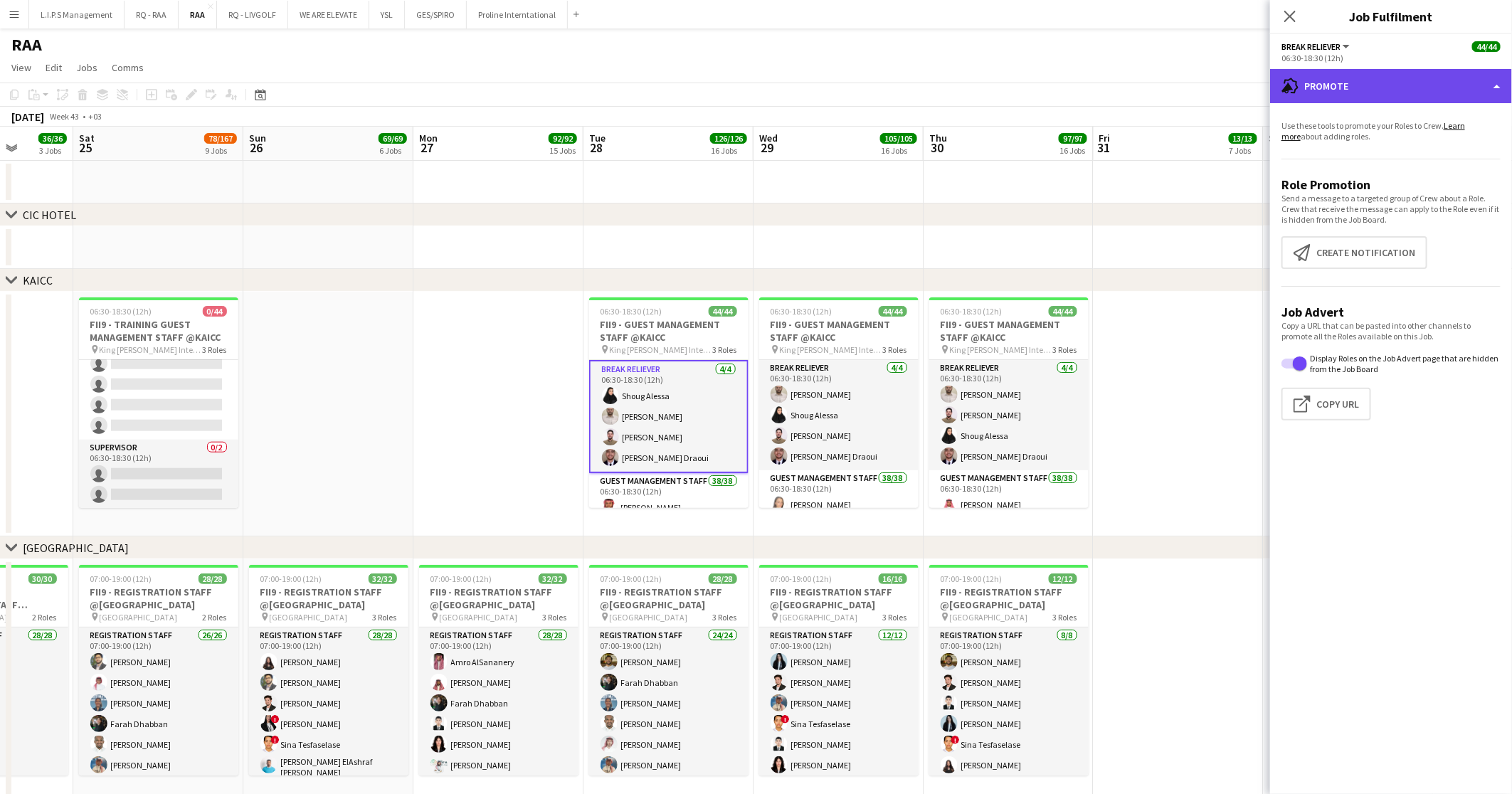
click at [1411, 75] on div "advertising-megaphone Promote" at bounding box center [1390, 86] width 241 height 34
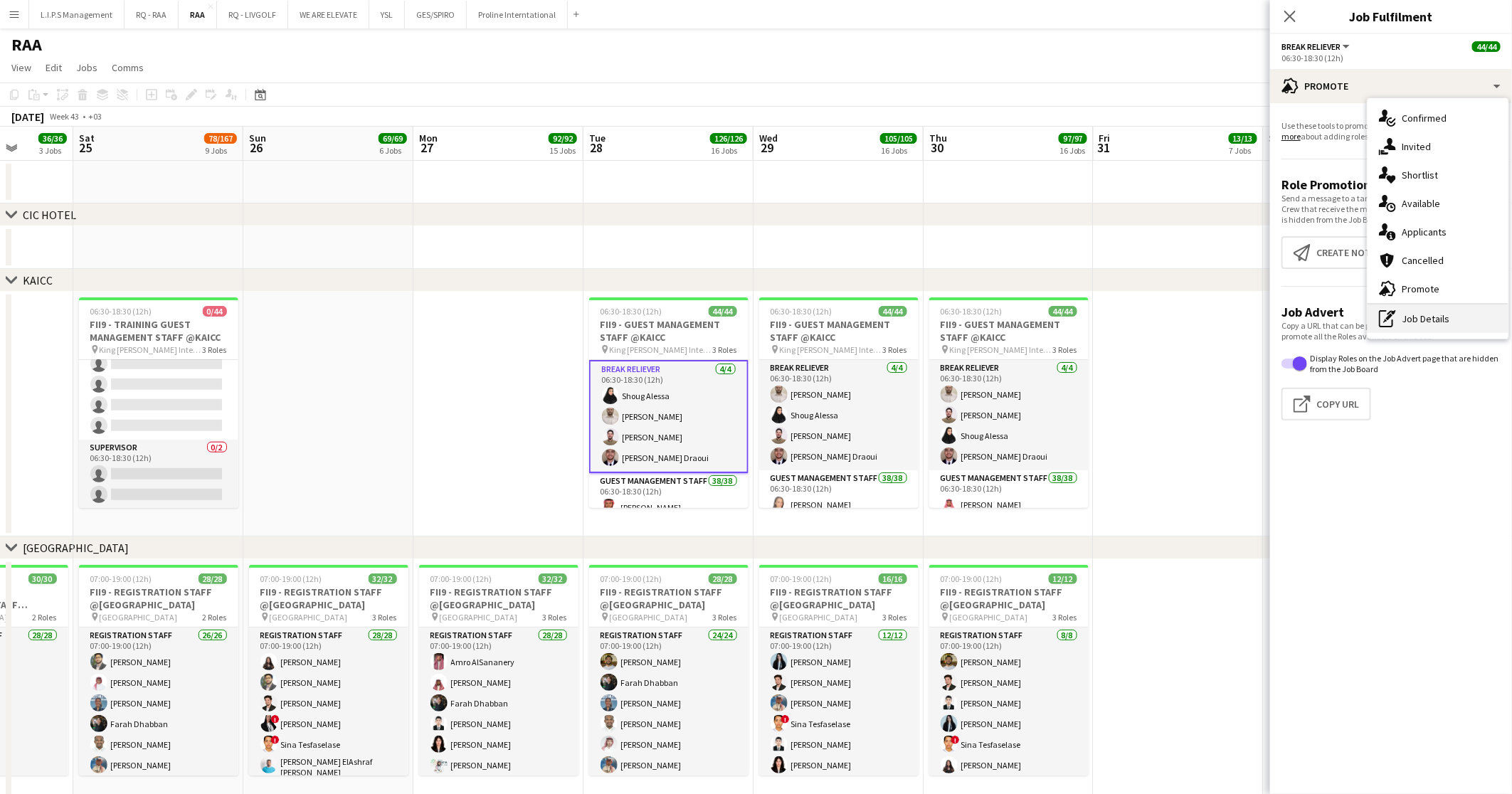
click at [1421, 309] on div "pen-write Job Details" at bounding box center [1437, 318] width 141 height 28
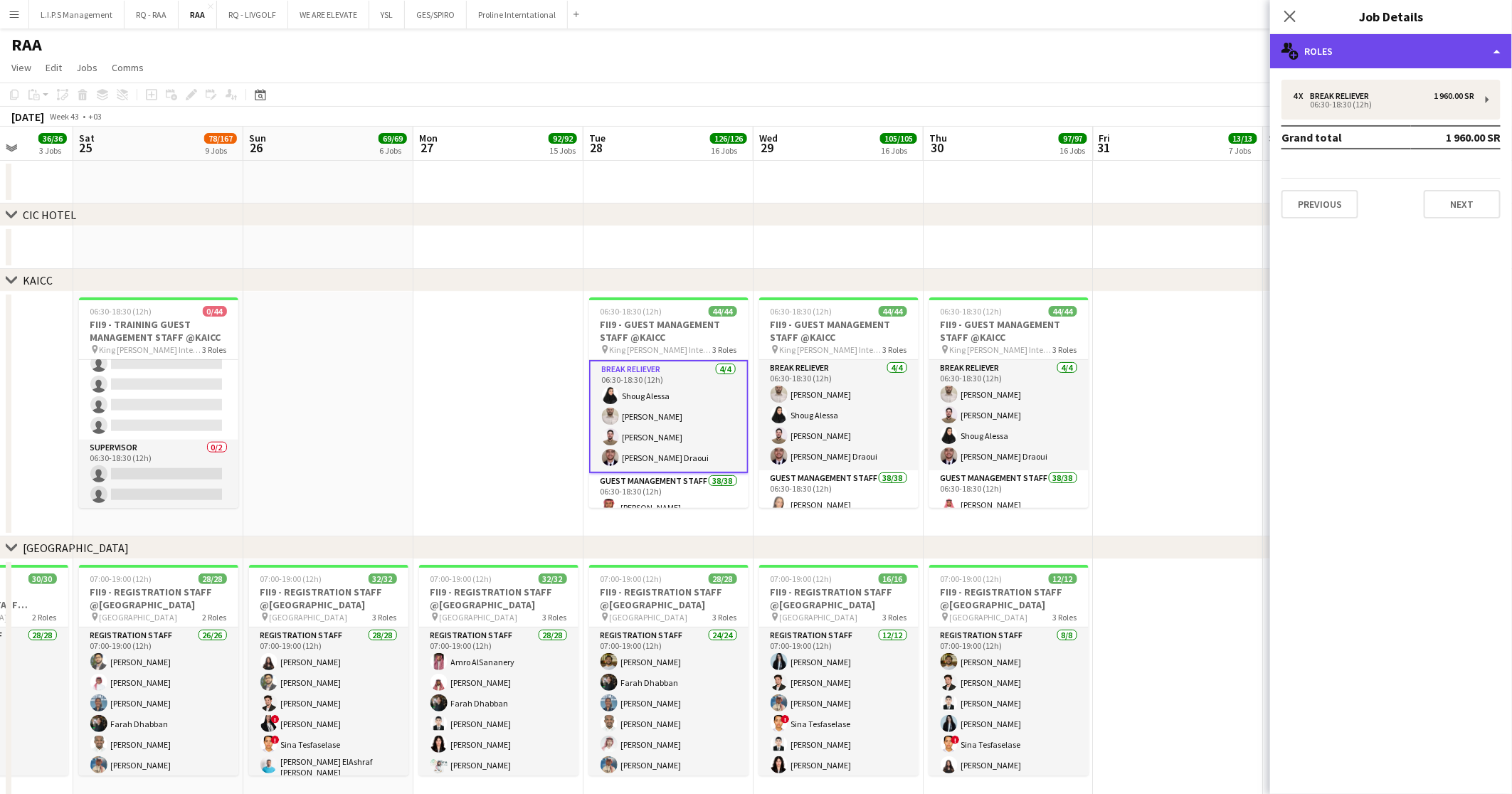
click at [1412, 47] on div "multiple-users-add Roles" at bounding box center [1390, 51] width 241 height 34
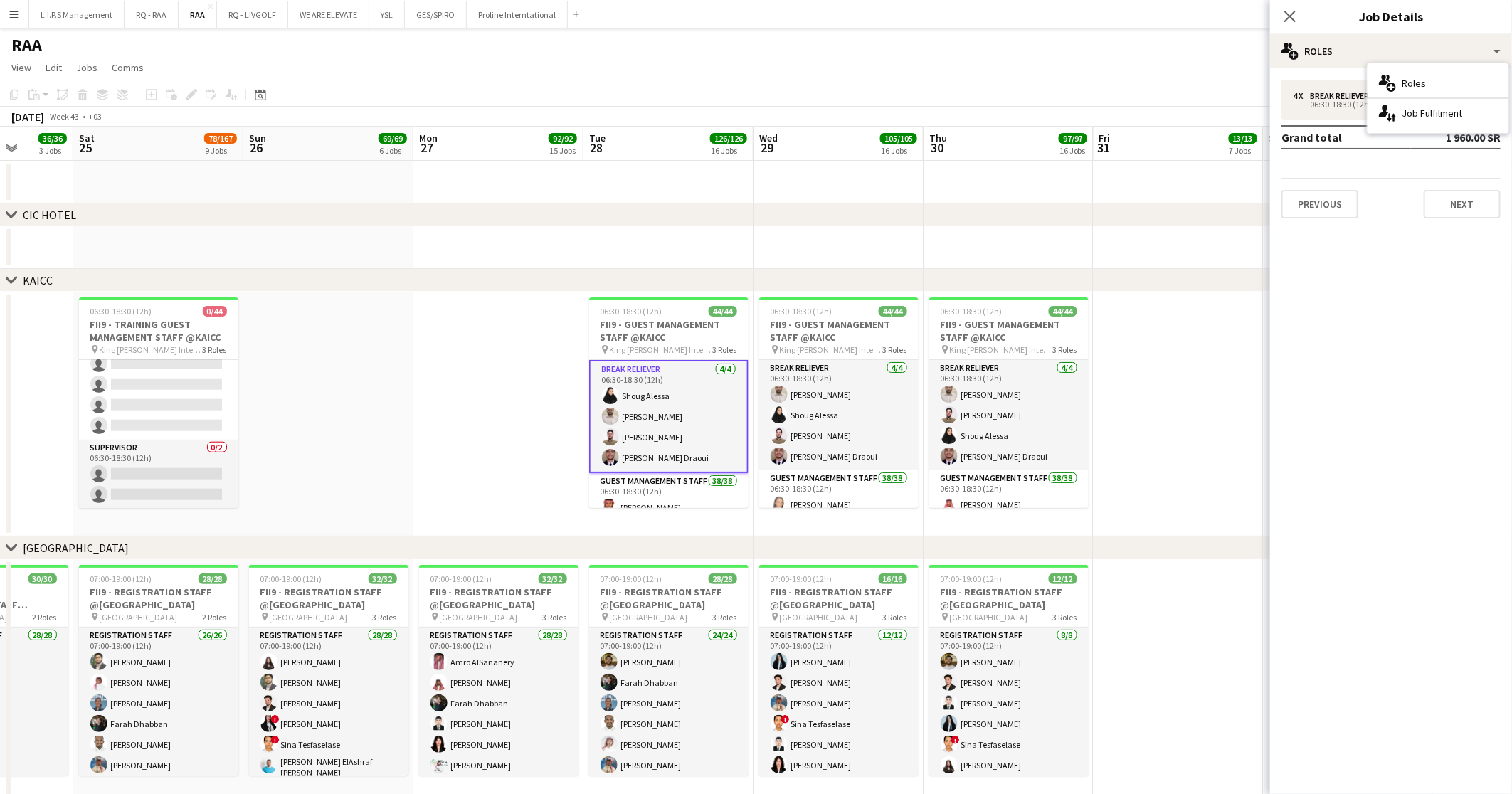
drag, startPoint x: 1419, startPoint y: 119, endPoint x: 1101, endPoint y: 252, distance: 344.7
click at [1419, 119] on div "single-neutral-actions-up-down Job Fulfilment" at bounding box center [1437, 113] width 141 height 28
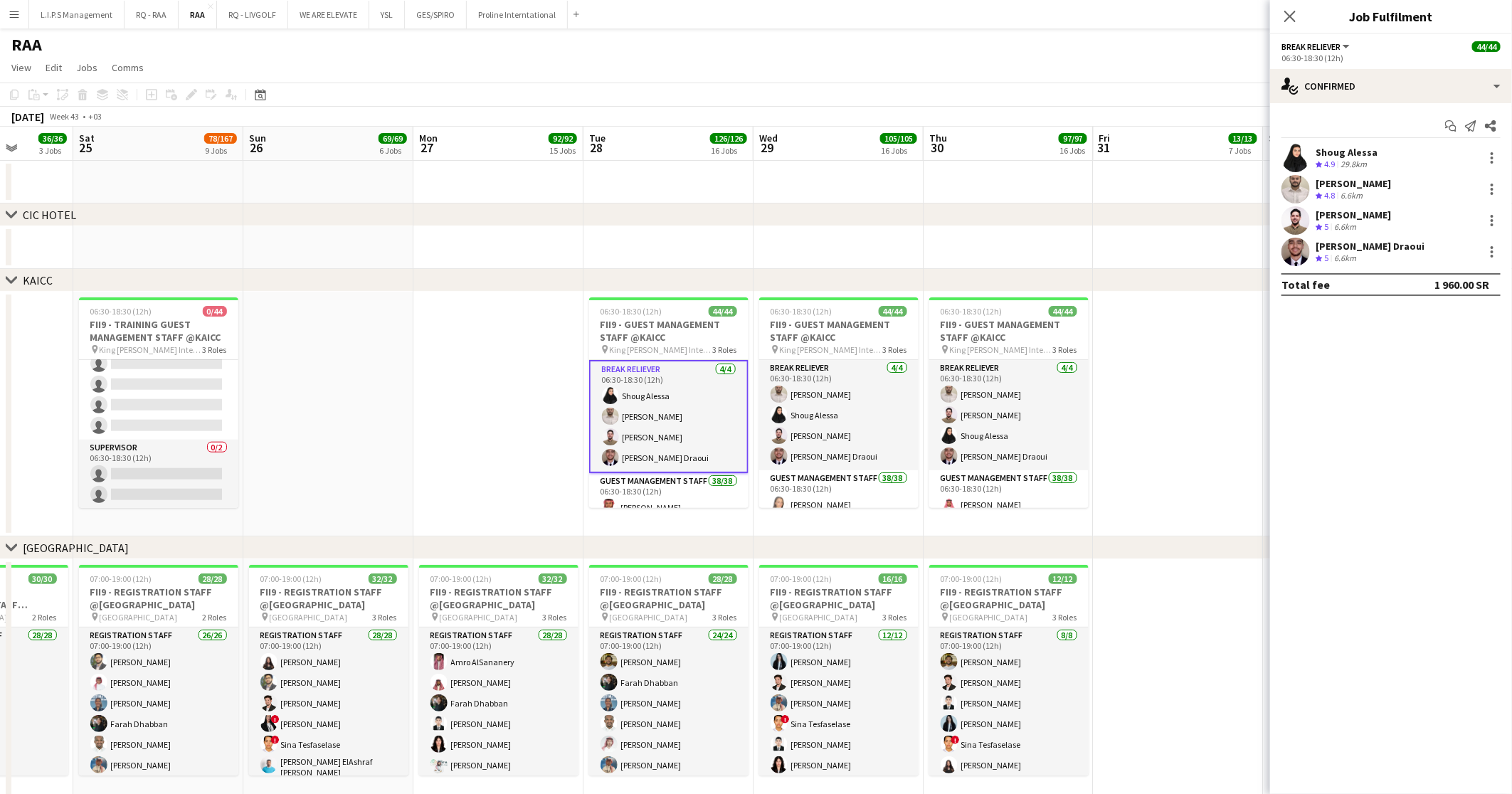
click at [642, 454] on app-card-role "Break reliever 4/4 06:30-18:30 (12h) Shoug Alessa Mohammed Midhat Noor Elhussei…" at bounding box center [668, 416] width 160 height 113
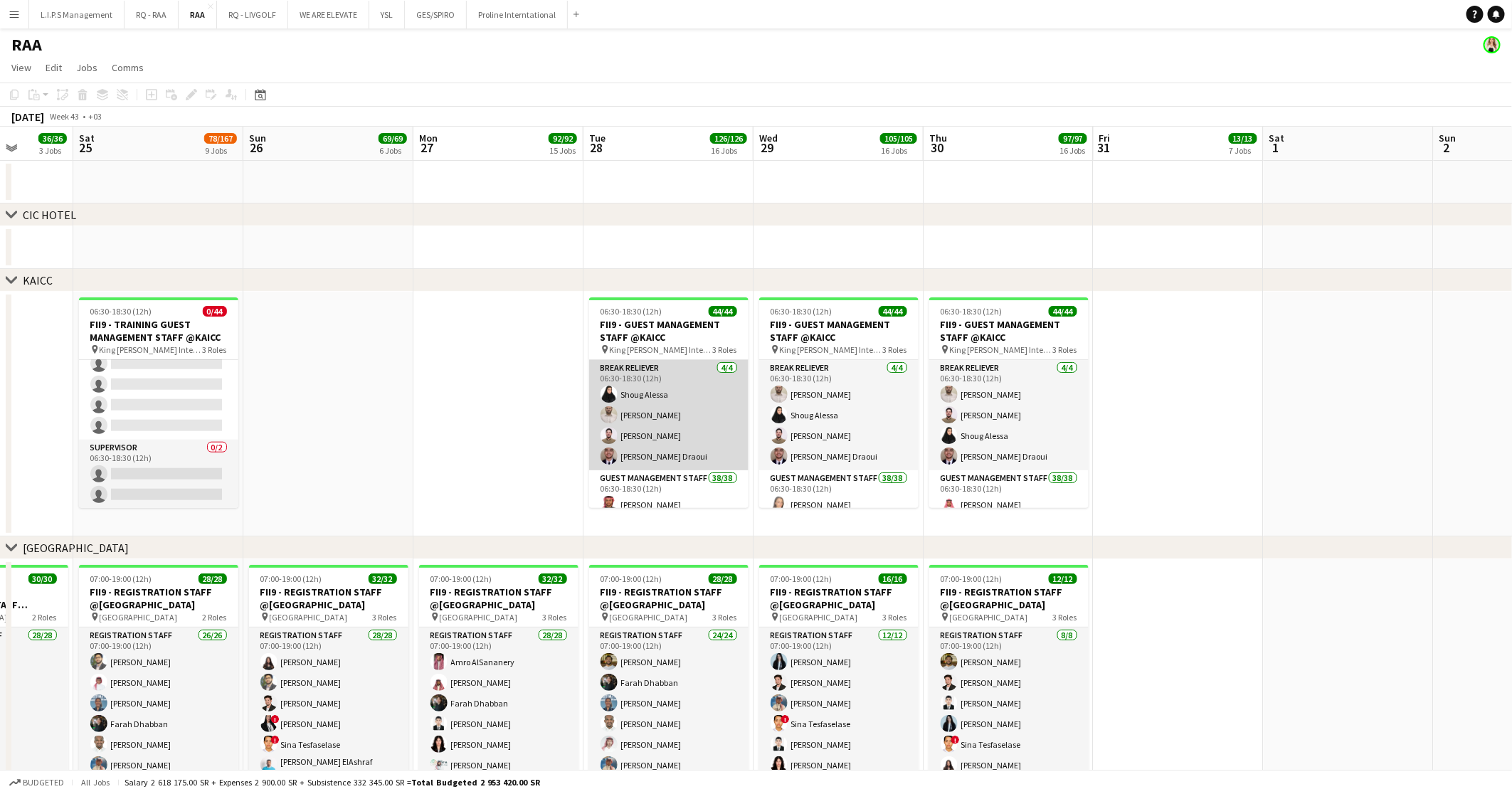
click at [642, 454] on app-card-role "Break reliever 4/4 06:30-18:30 (12h) Shoug Alessa Mohammed Midhat Noor Elhussei…" at bounding box center [668, 415] width 160 height 110
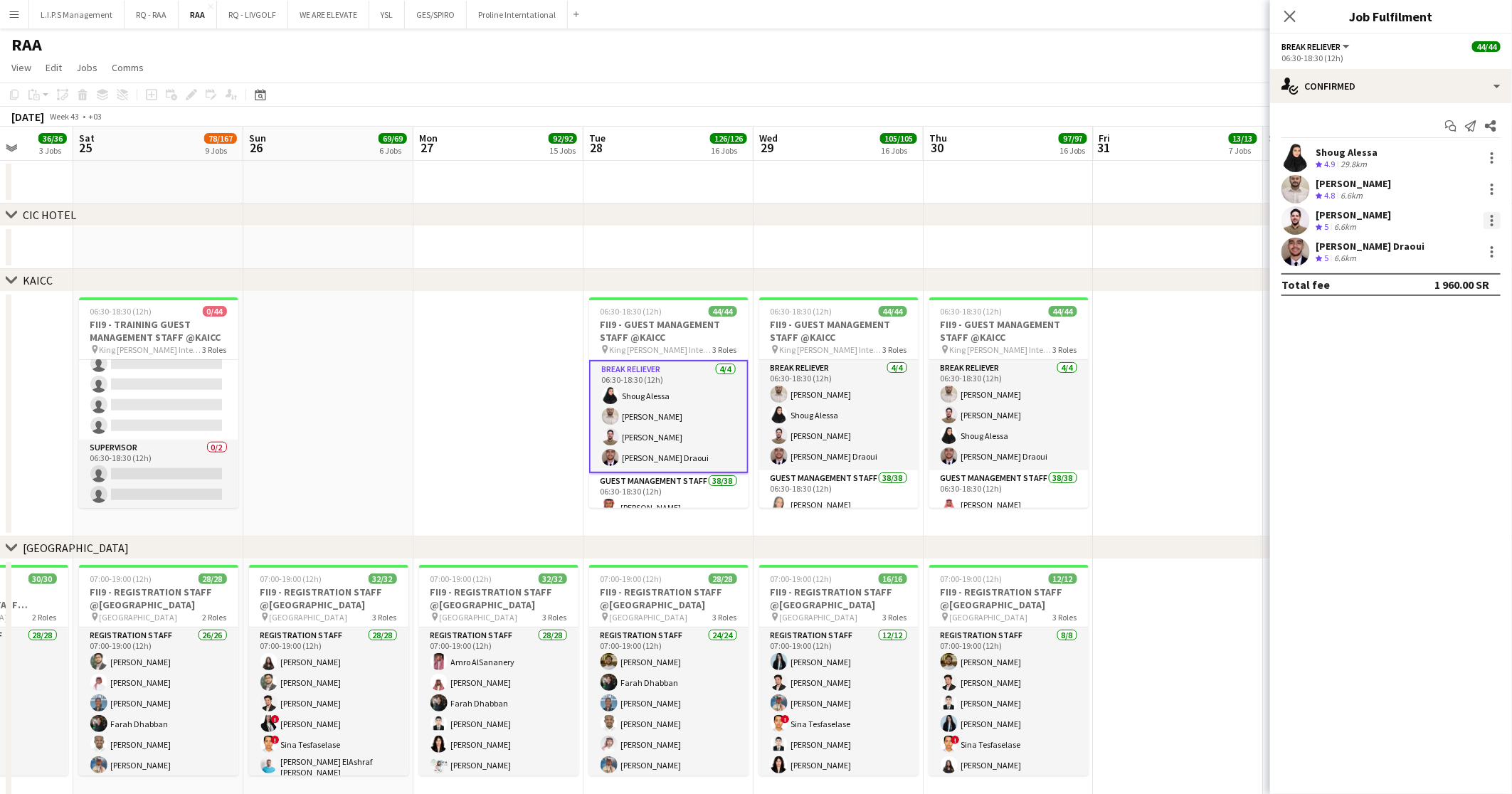
click at [1487, 216] on div at bounding box center [1491, 220] width 17 height 17
click at [1440, 380] on span "Remove" at bounding box center [1423, 382] width 43 height 12
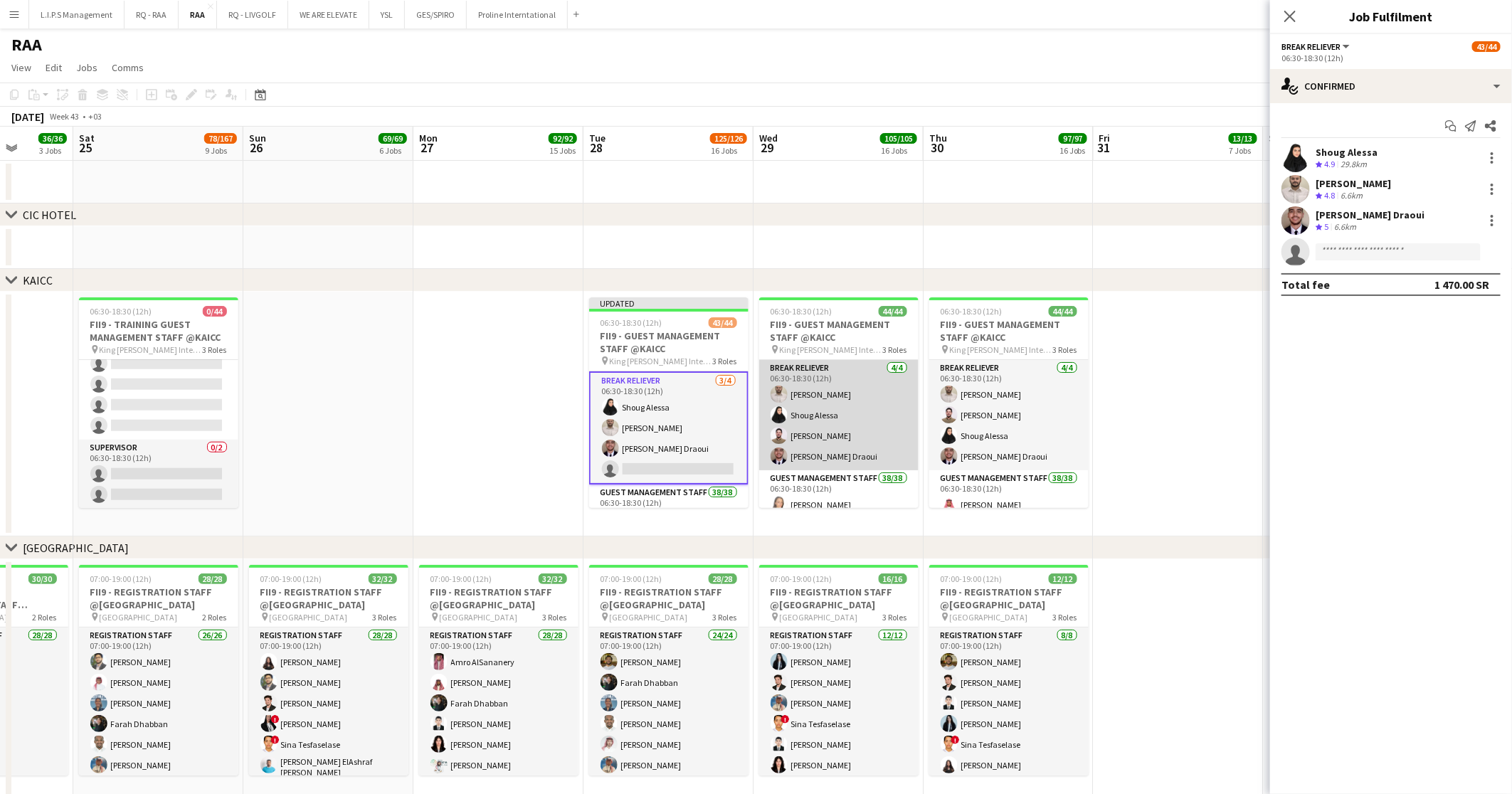
click at [873, 451] on app-card-role "Break reliever 4/4 06:30-18:30 (12h) Mohammed Midhat Shoug Alessa Noor Elhussei…" at bounding box center [839, 415] width 160 height 110
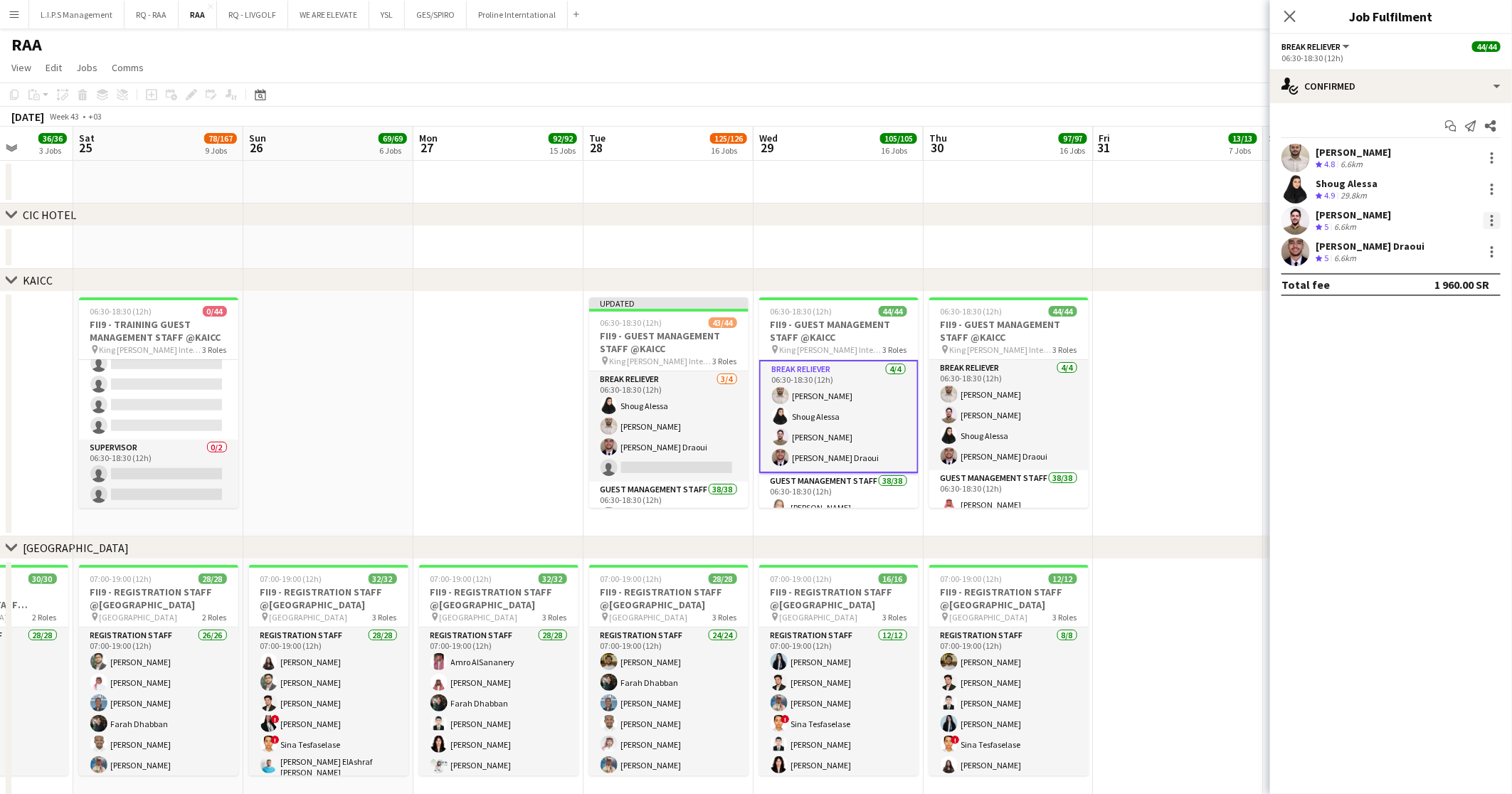
click at [1494, 222] on div at bounding box center [1491, 220] width 17 height 17
click at [1407, 391] on button "Remove" at bounding box center [1445, 383] width 111 height 34
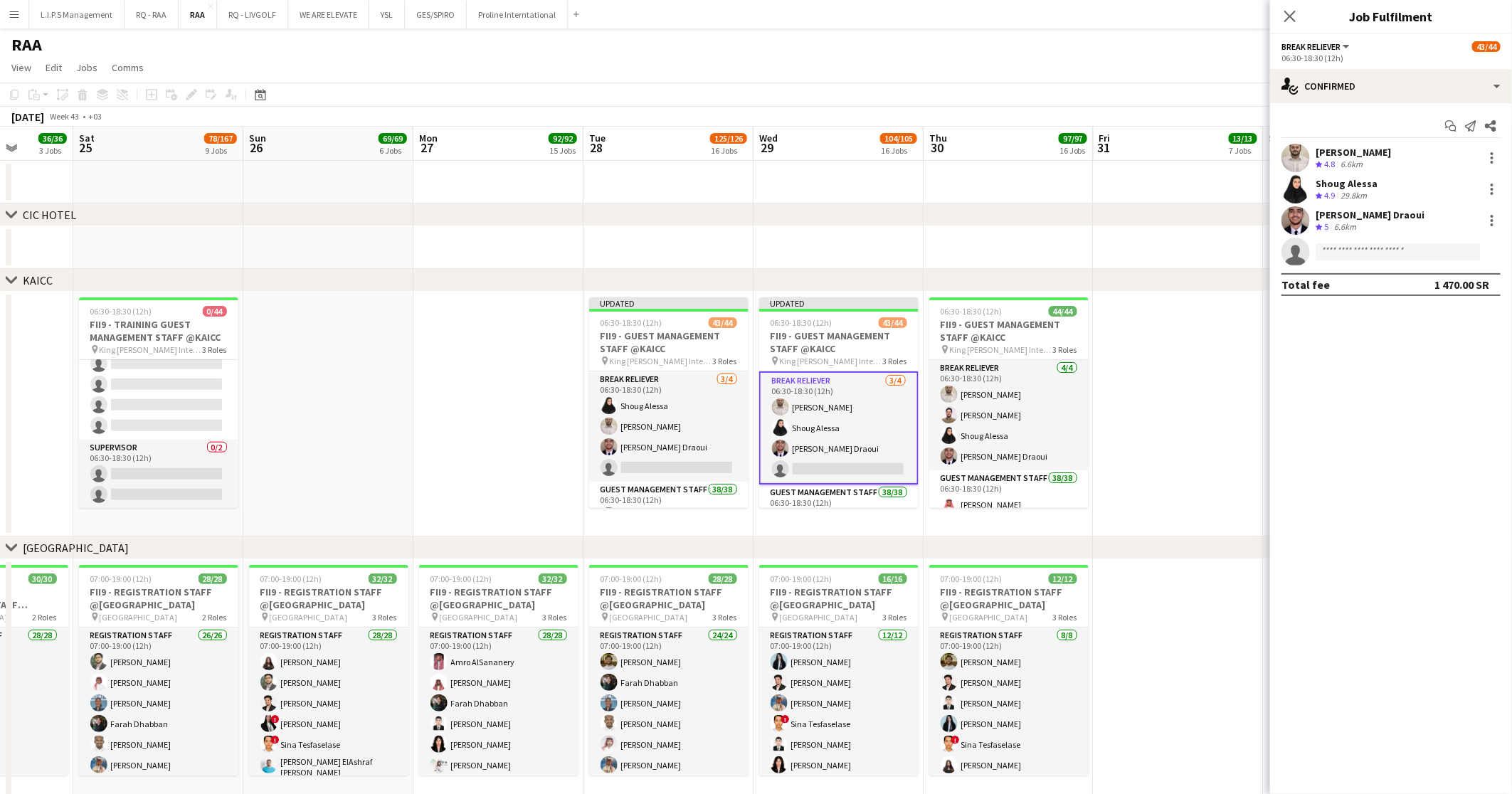
drag, startPoint x: 1030, startPoint y: 451, endPoint x: 1454, endPoint y: 280, distance: 457.2
click at [1031, 451] on app-card-role "Break reliever 4/4 06:30-18:30 (12h) Mohammed Midhat Noor Elhusseiny Shoug Ales…" at bounding box center [1009, 415] width 160 height 110
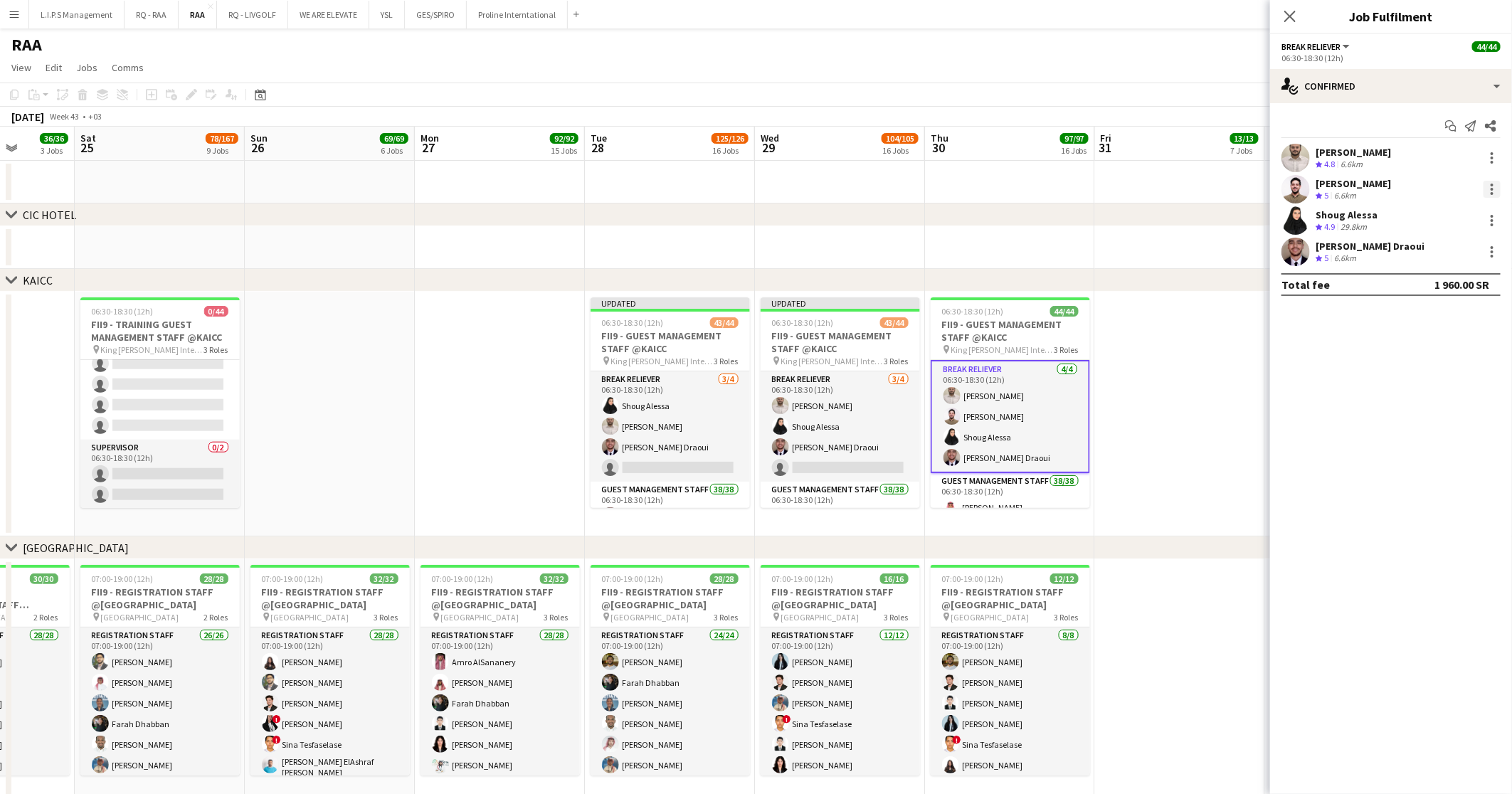
click at [1493, 182] on div at bounding box center [1491, 189] width 17 height 17
click at [1428, 349] on span "Remove" at bounding box center [1423, 352] width 43 height 12
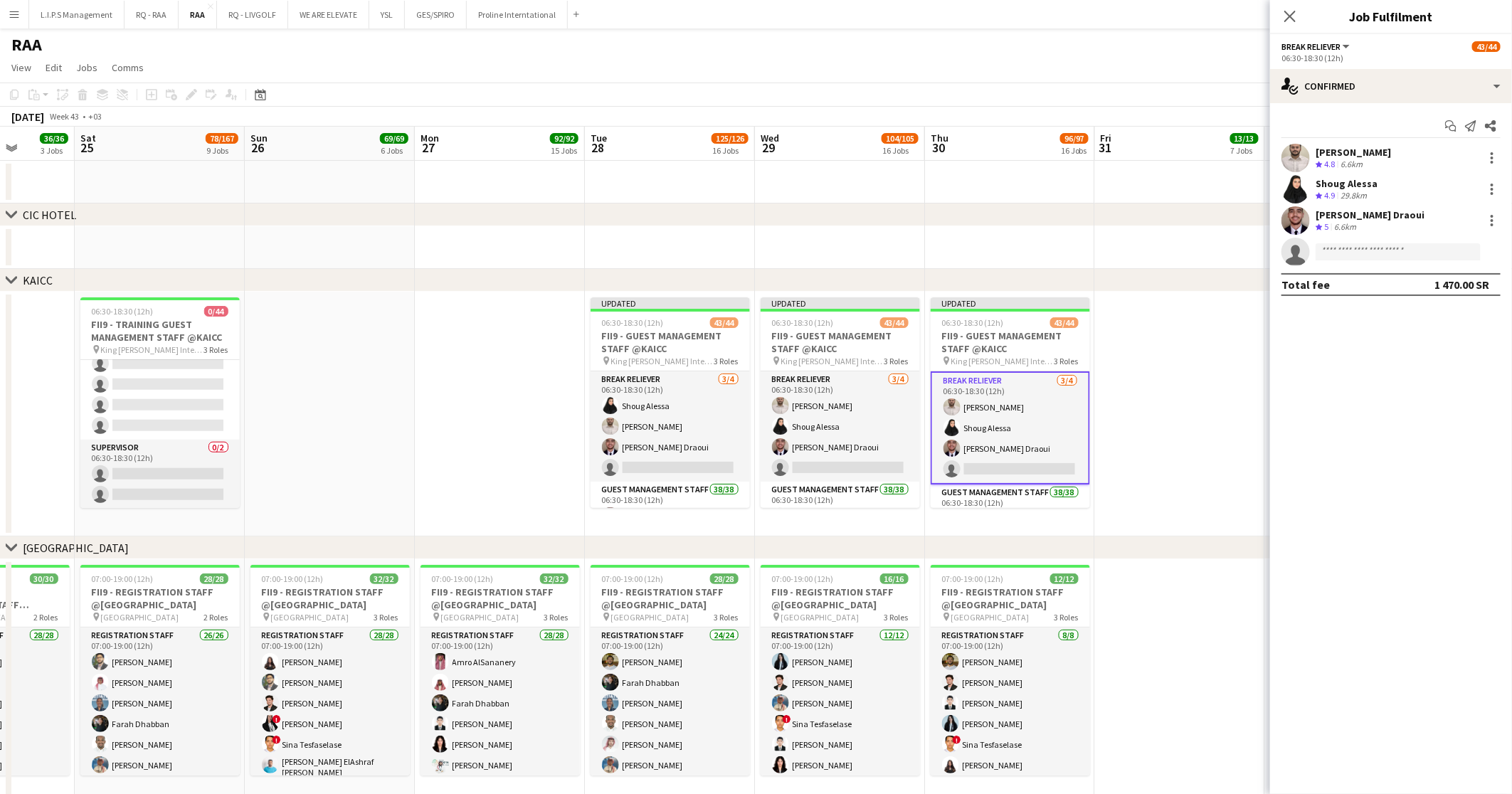
click at [1125, 62] on app-page-menu "View Day view expanded Day view collapsed Month view Date picker Jump to today …" at bounding box center [756, 68] width 1512 height 27
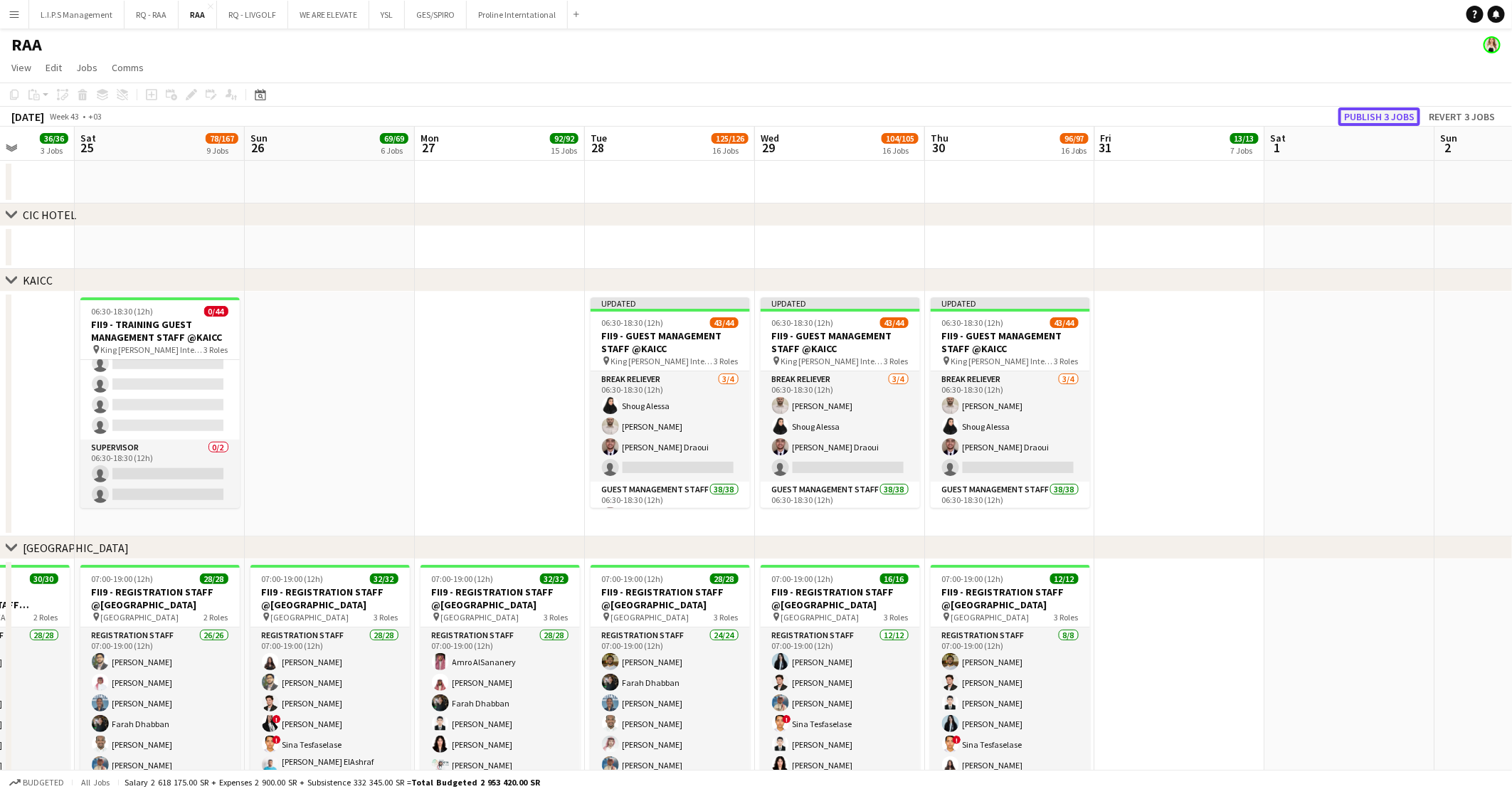
click at [1374, 113] on button "Publish 3 jobs" at bounding box center [1378, 117] width 82 height 19
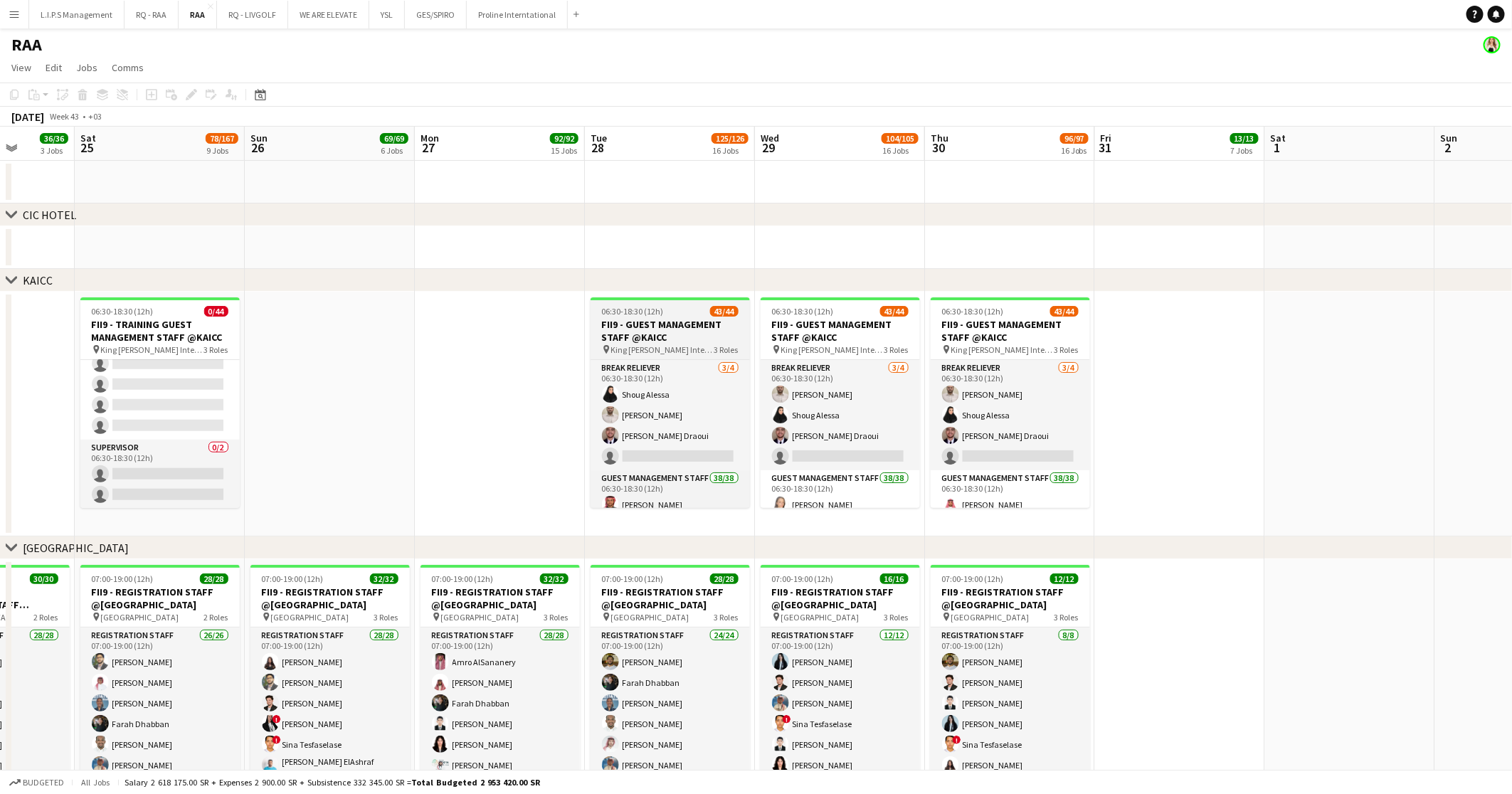
click at [698, 328] on h3 "FII9 - GUEST MANAGEMENT STAFF @KAICC" at bounding box center [670, 331] width 160 height 26
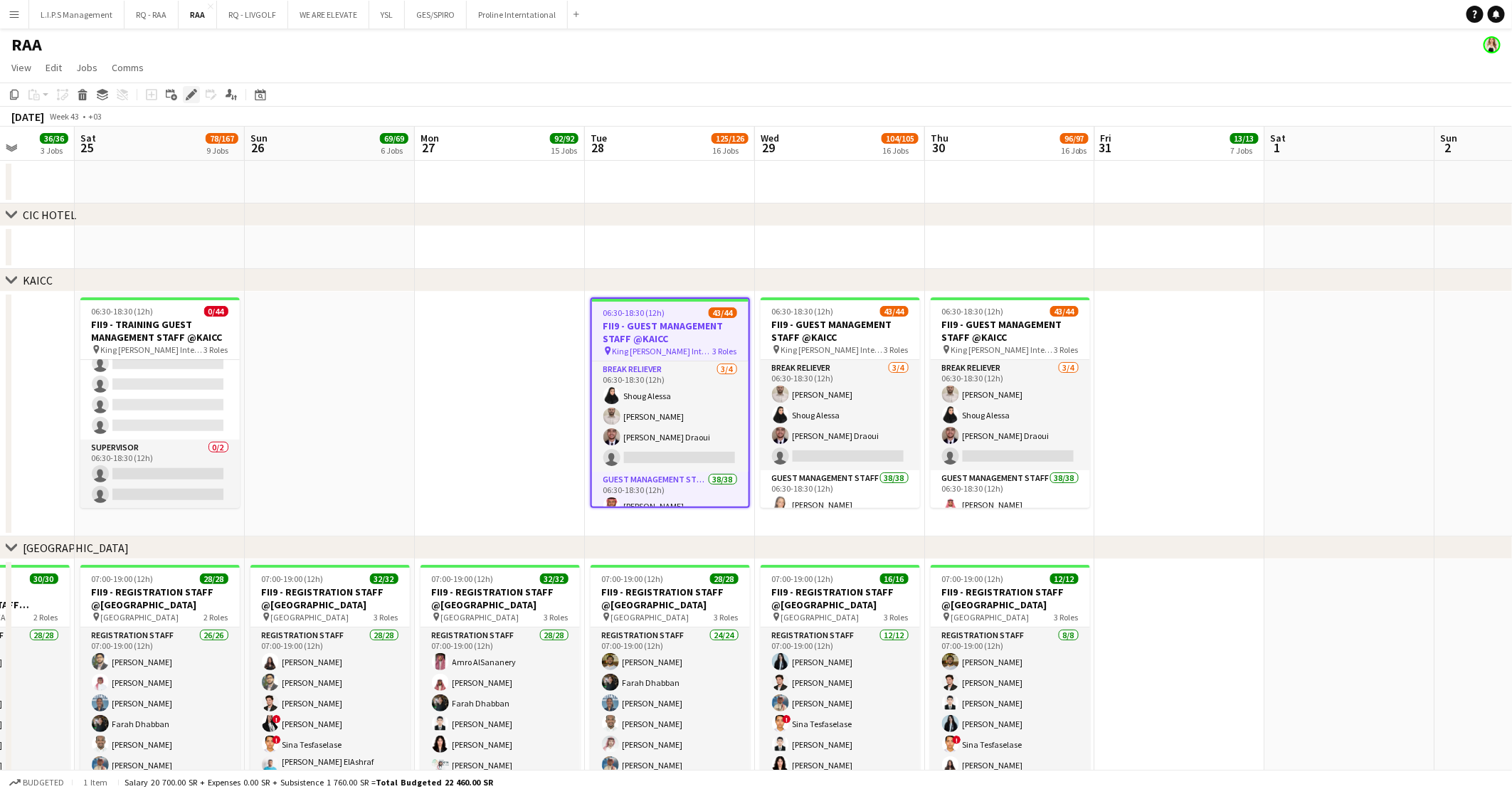
click at [190, 96] on icon at bounding box center [191, 95] width 8 height 8
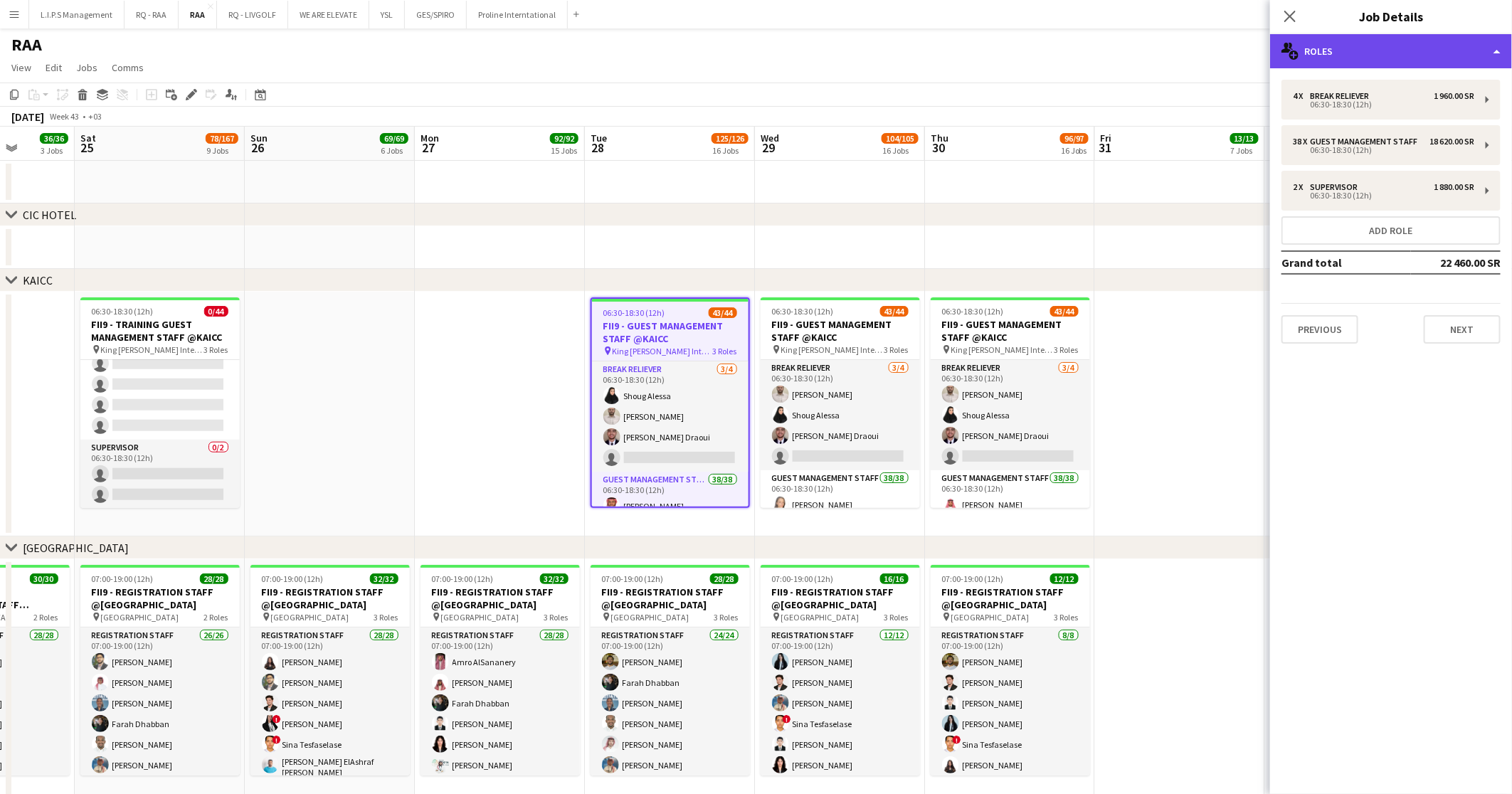
click at [1404, 58] on div "multiple-users-add Roles" at bounding box center [1390, 51] width 241 height 34
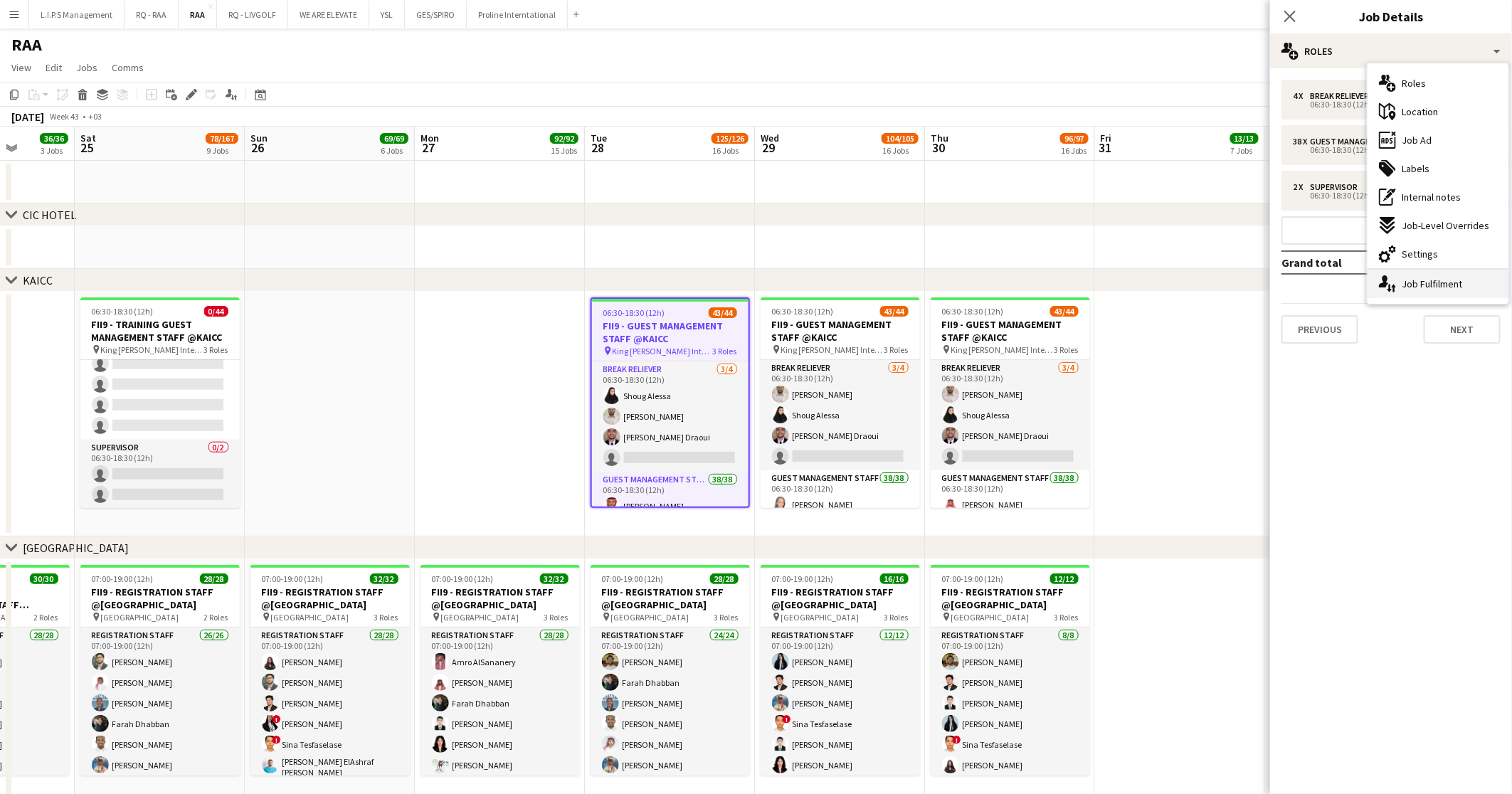
click at [1429, 287] on div "single-neutral-actions-up-down Job Fulfilment" at bounding box center [1437, 284] width 141 height 28
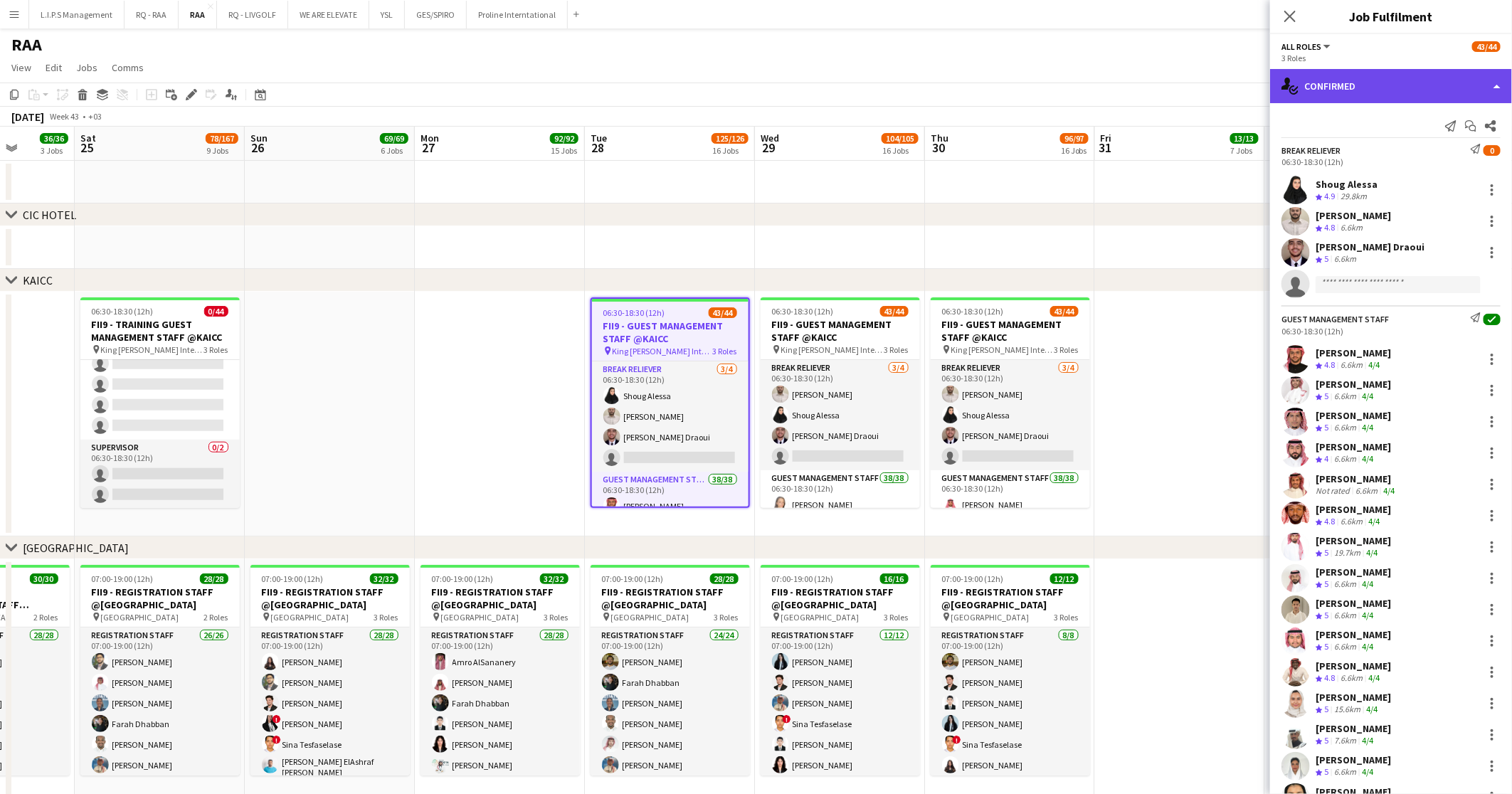
click at [1381, 87] on div "single-neutral-actions-check-2 Confirmed" at bounding box center [1390, 86] width 241 height 34
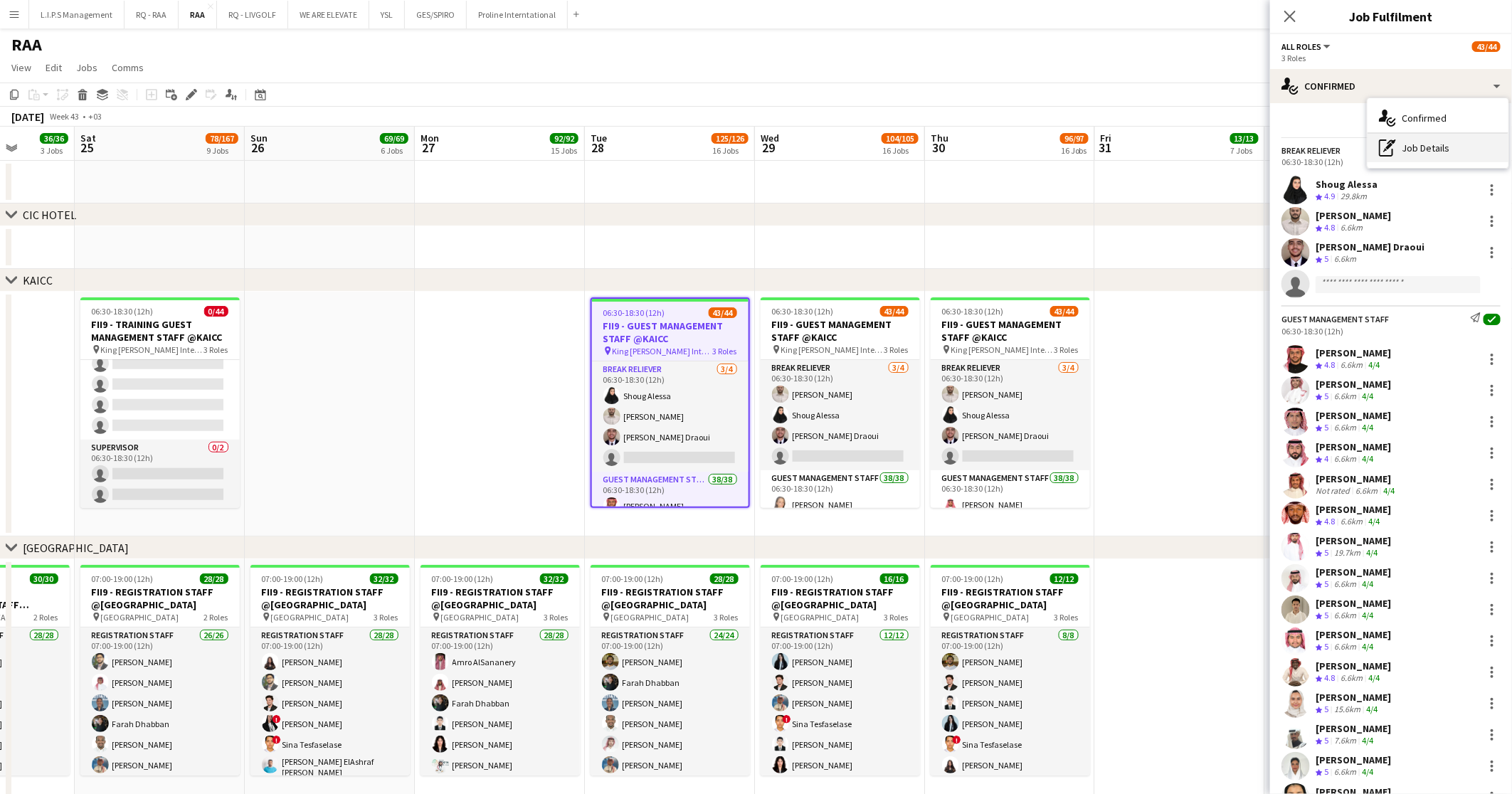
click at [1410, 152] on div "pen-write Job Details" at bounding box center [1437, 147] width 141 height 28
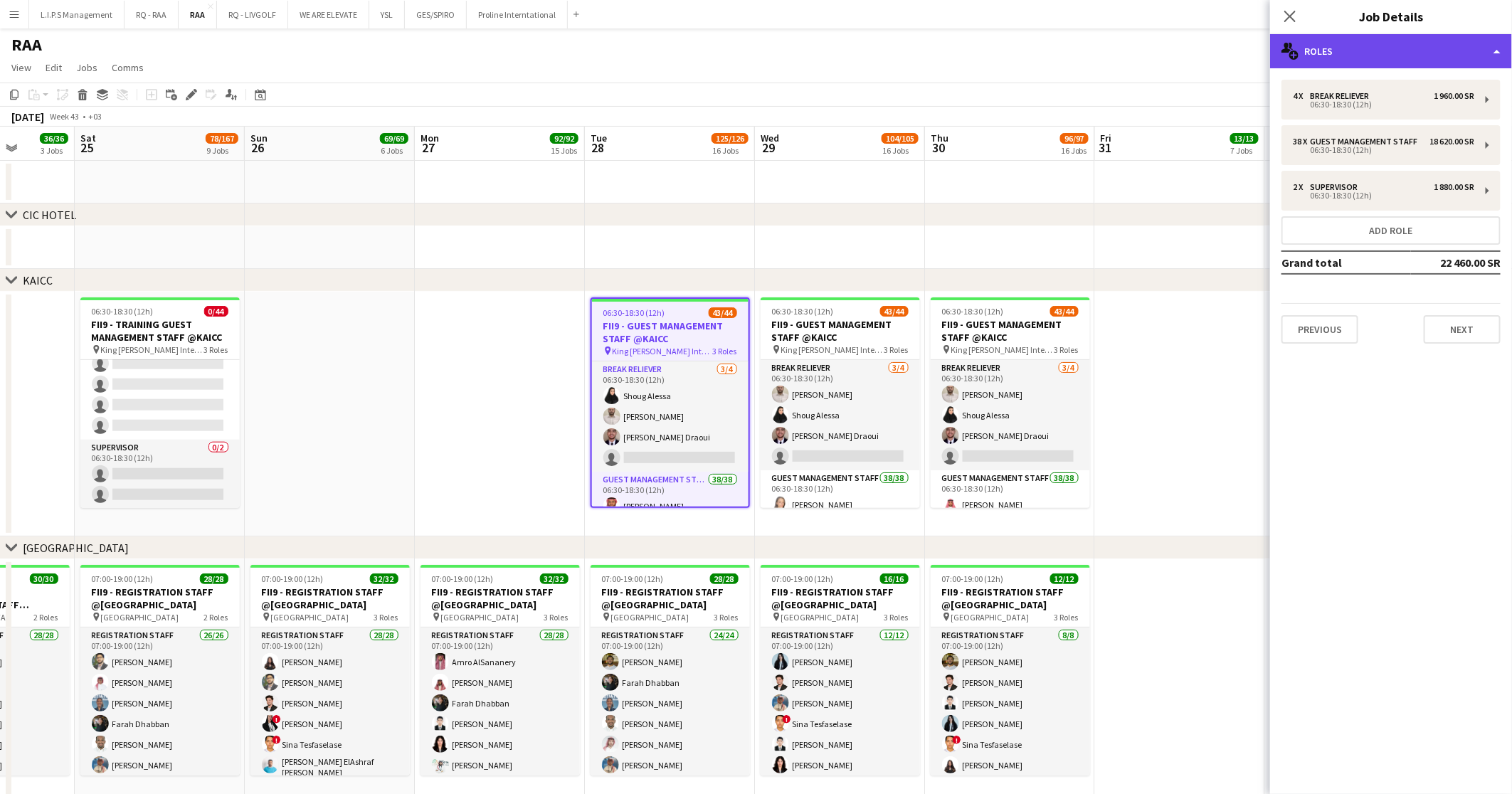
click at [1406, 41] on div "multiple-users-add Roles" at bounding box center [1390, 51] width 241 height 34
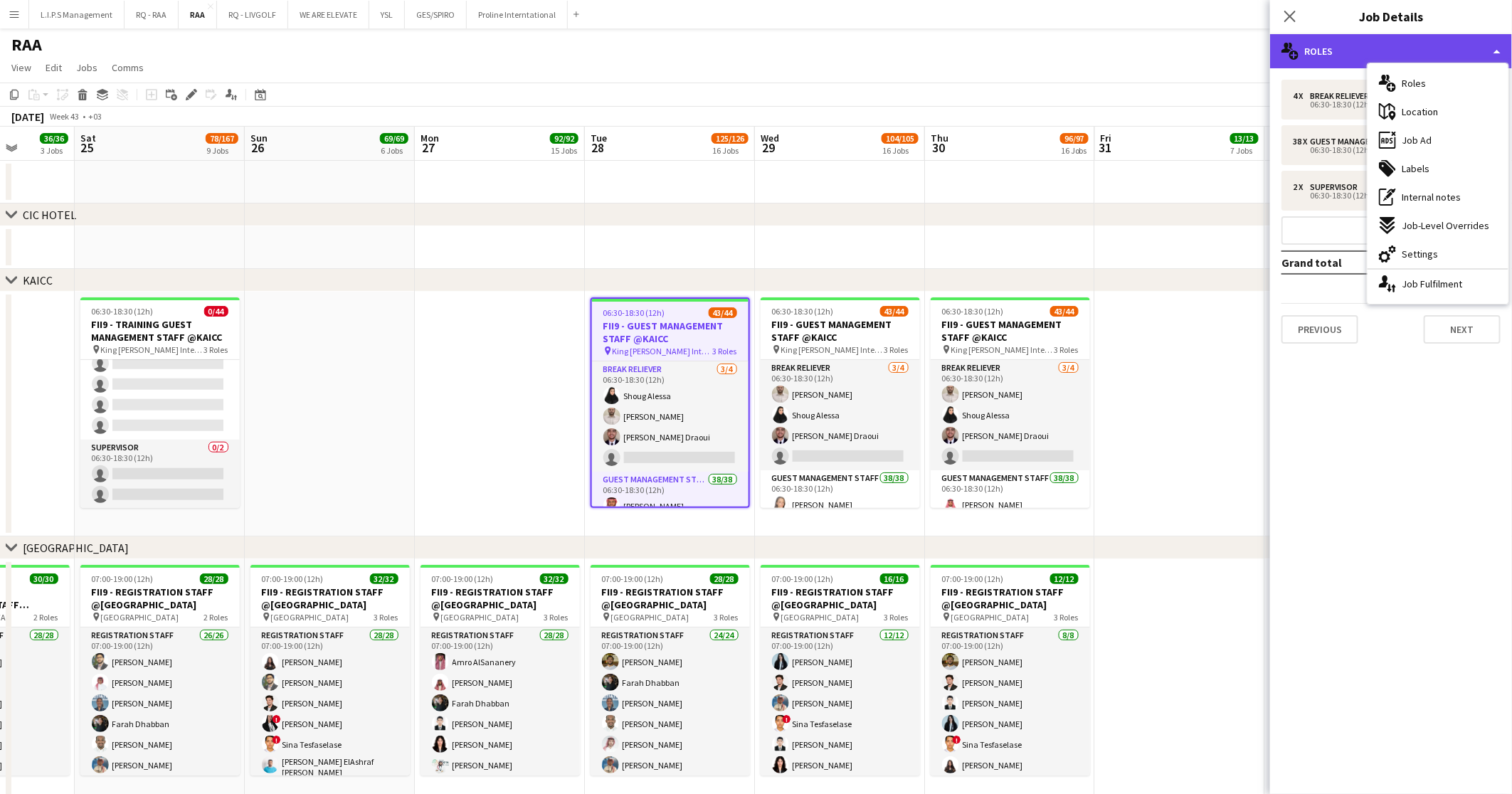
click at [1406, 41] on div "multiple-users-add Roles" at bounding box center [1390, 51] width 241 height 34
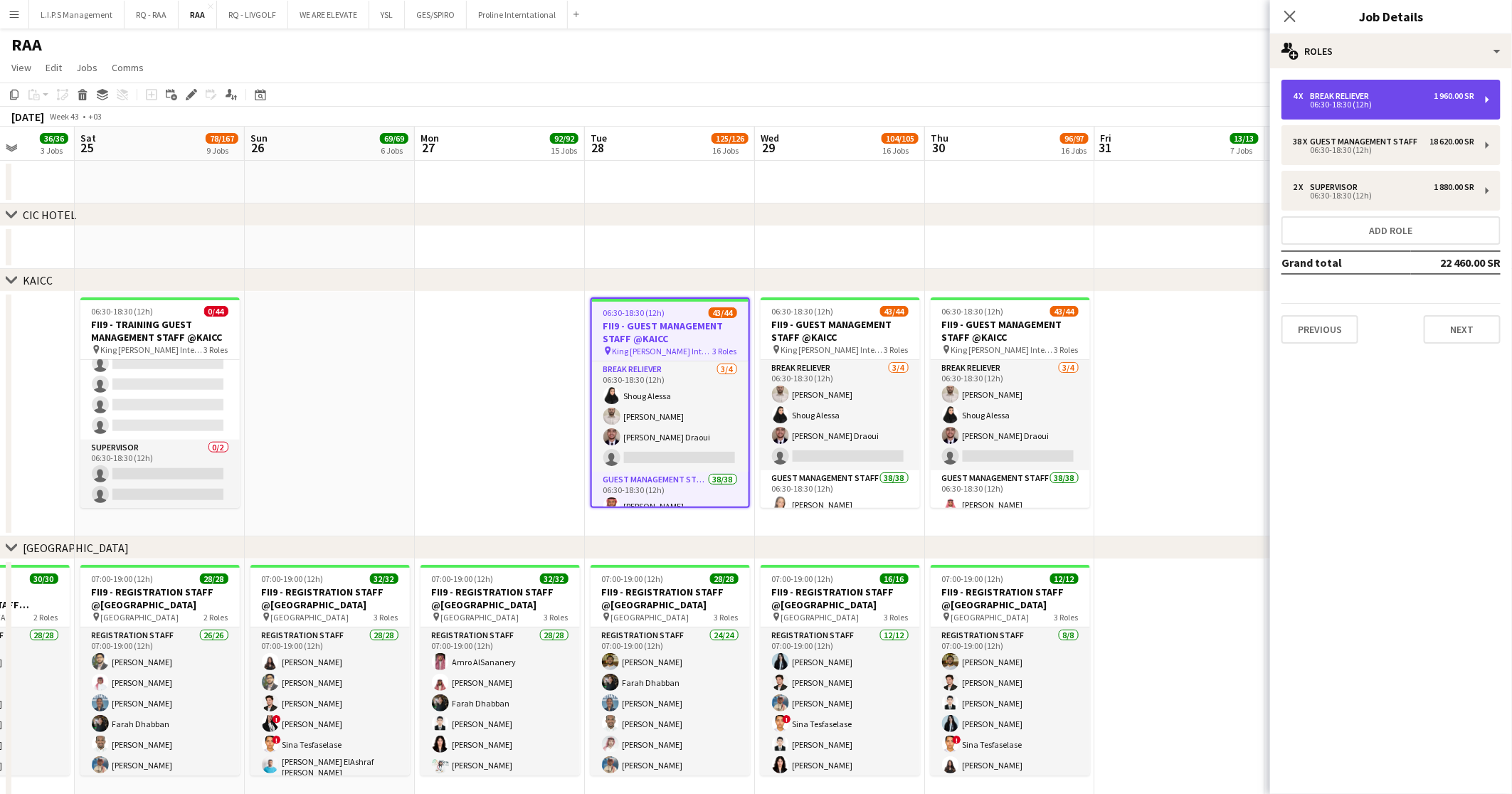
click at [1406, 96] on div "4 x Break reliever 1 960.00 SR" at bounding box center [1383, 96] width 182 height 10
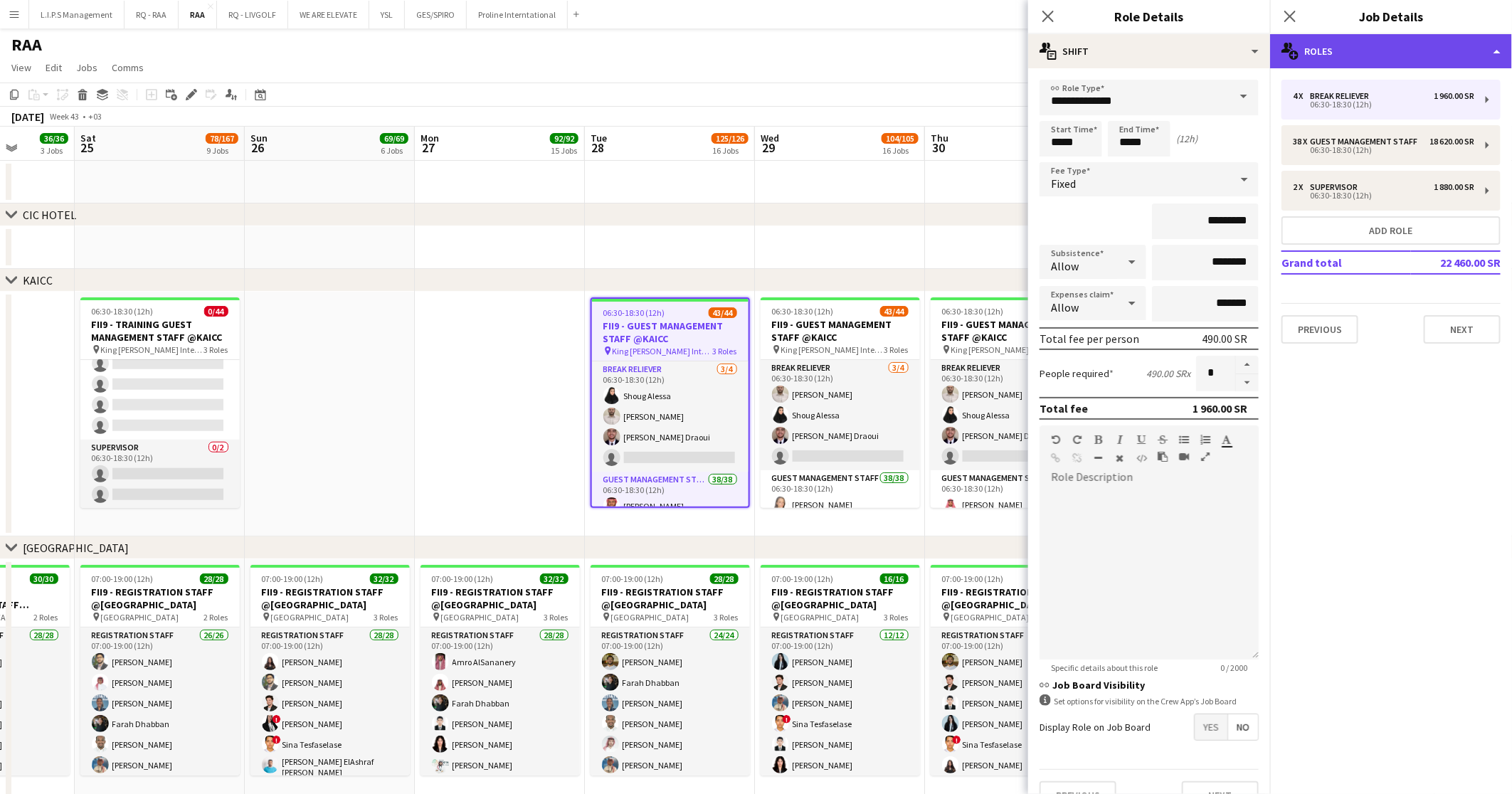
click at [1369, 53] on div "multiple-users-add Roles" at bounding box center [1390, 51] width 241 height 34
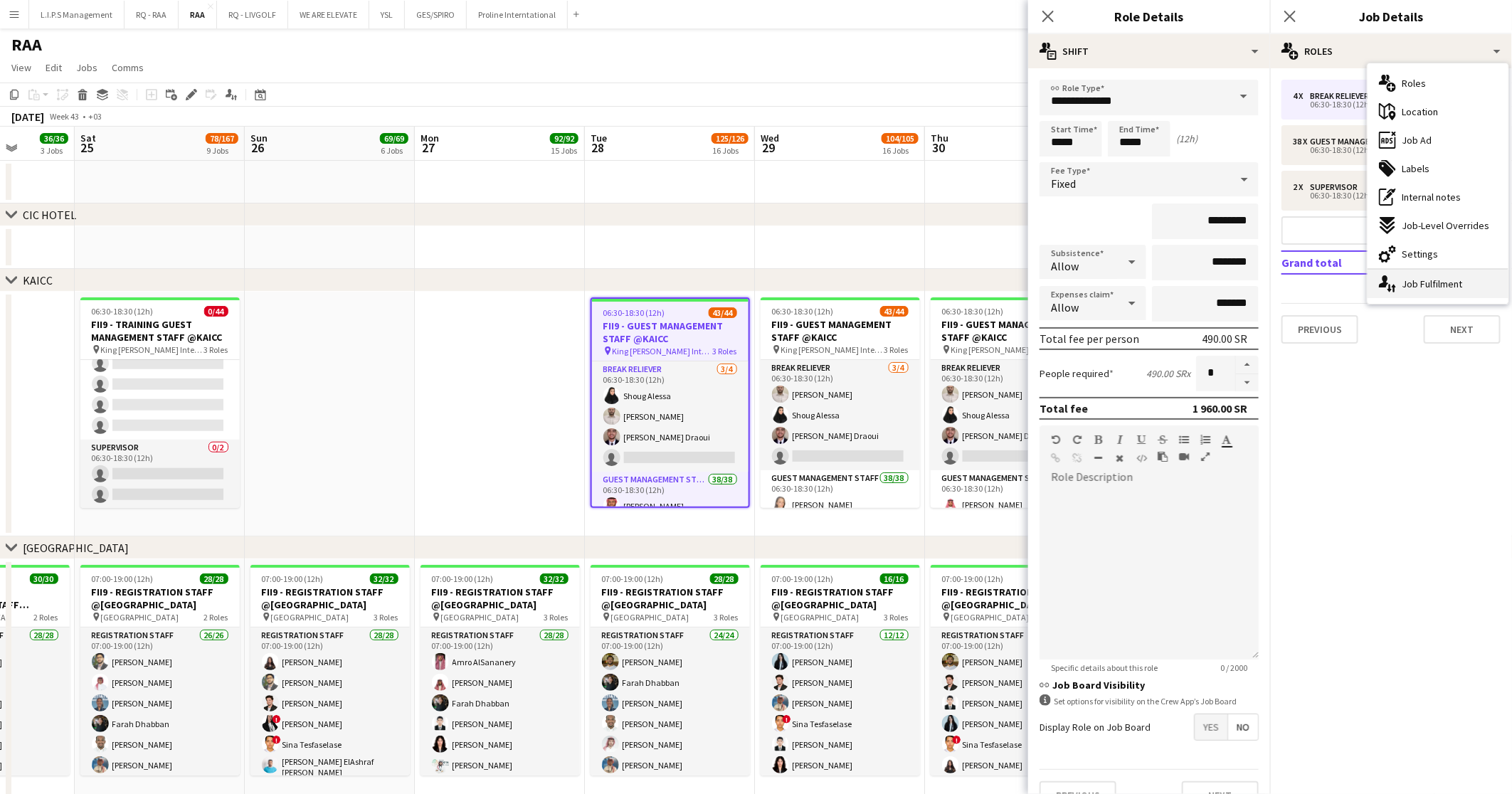
click at [1446, 284] on div "single-neutral-actions-up-down Job Fulfilment" at bounding box center [1437, 284] width 141 height 28
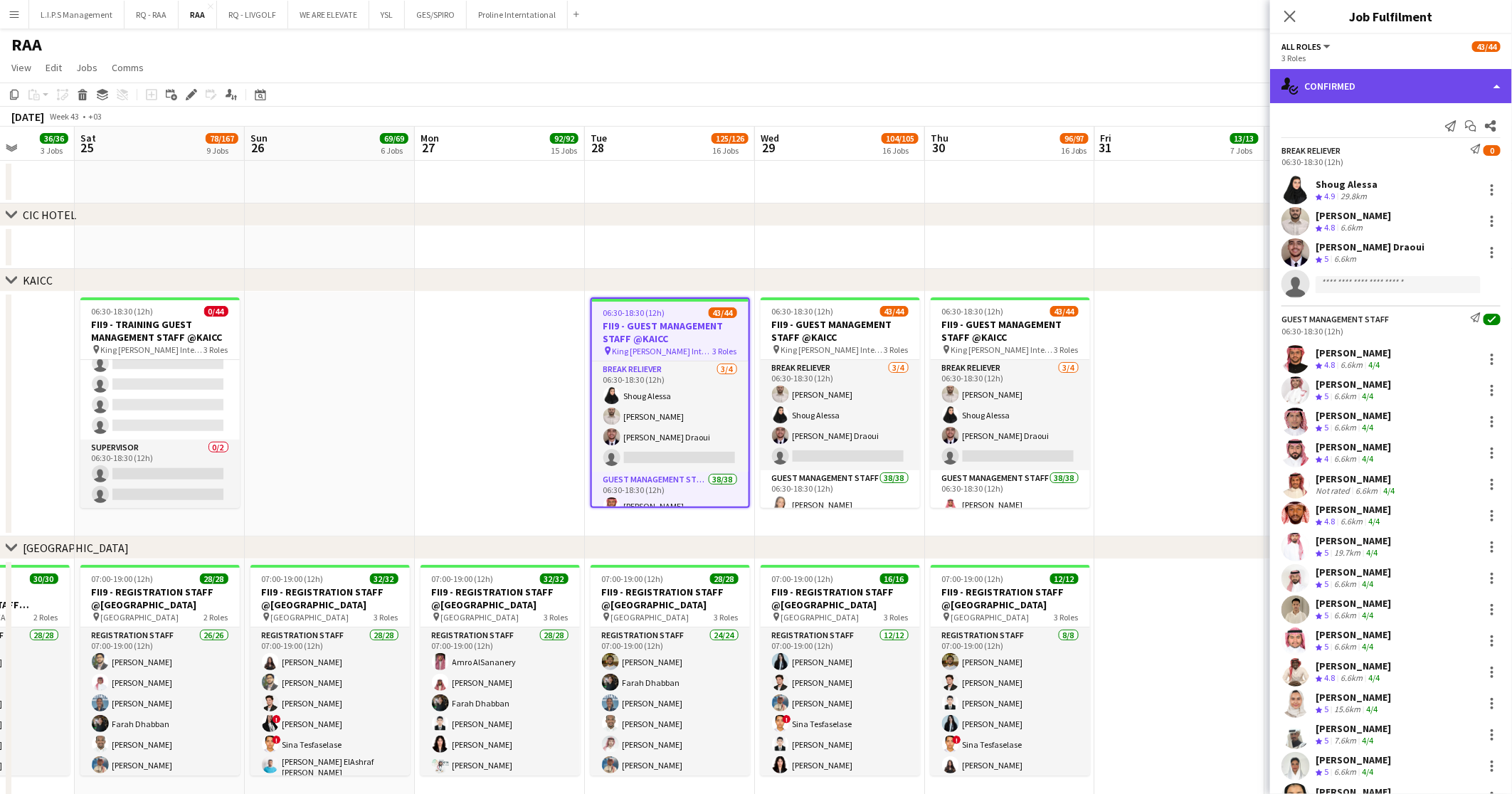
click at [1462, 76] on div "single-neutral-actions-check-2 Confirmed" at bounding box center [1390, 86] width 241 height 34
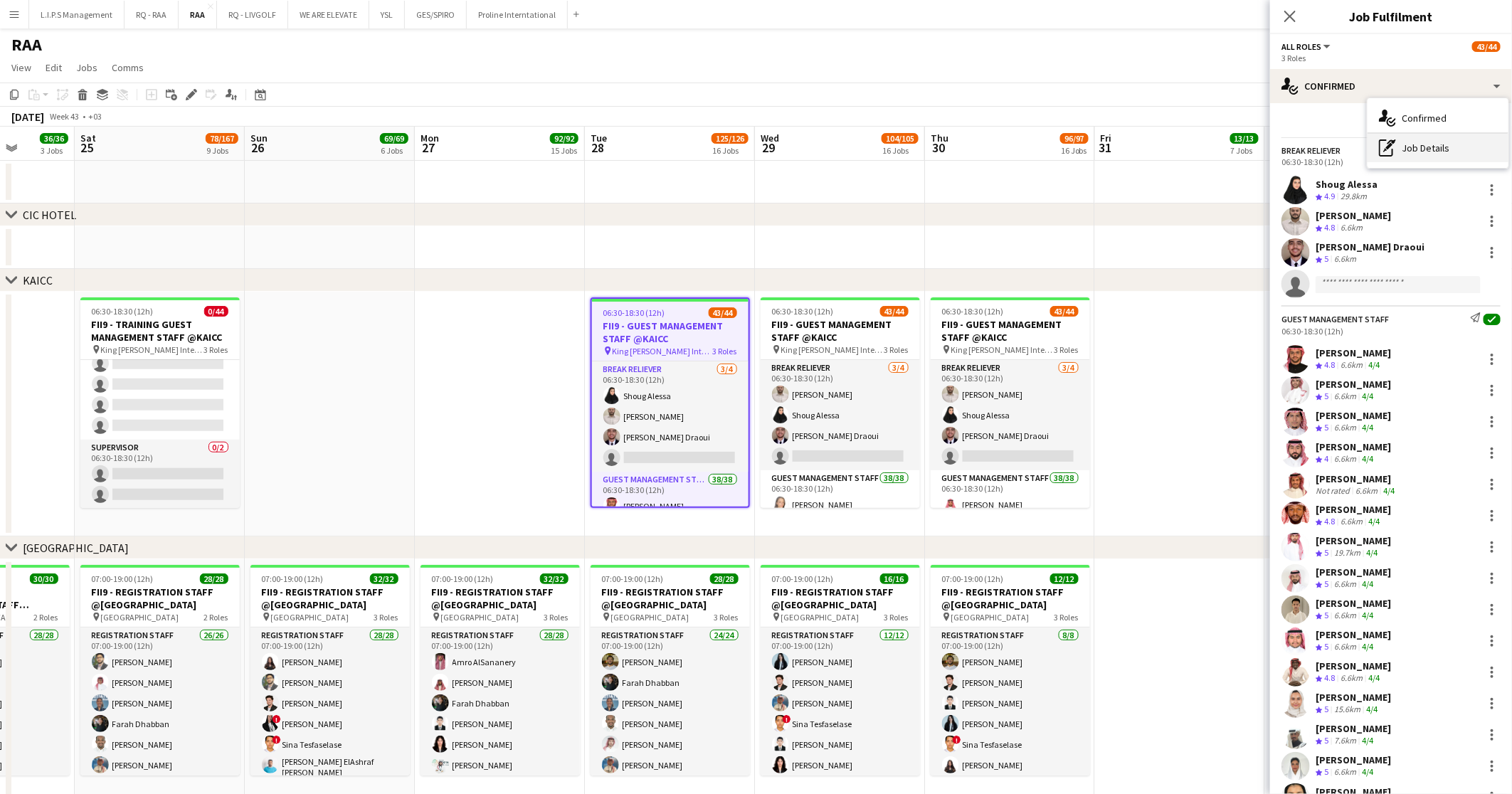
click at [1442, 140] on div "pen-write Job Details" at bounding box center [1437, 147] width 141 height 28
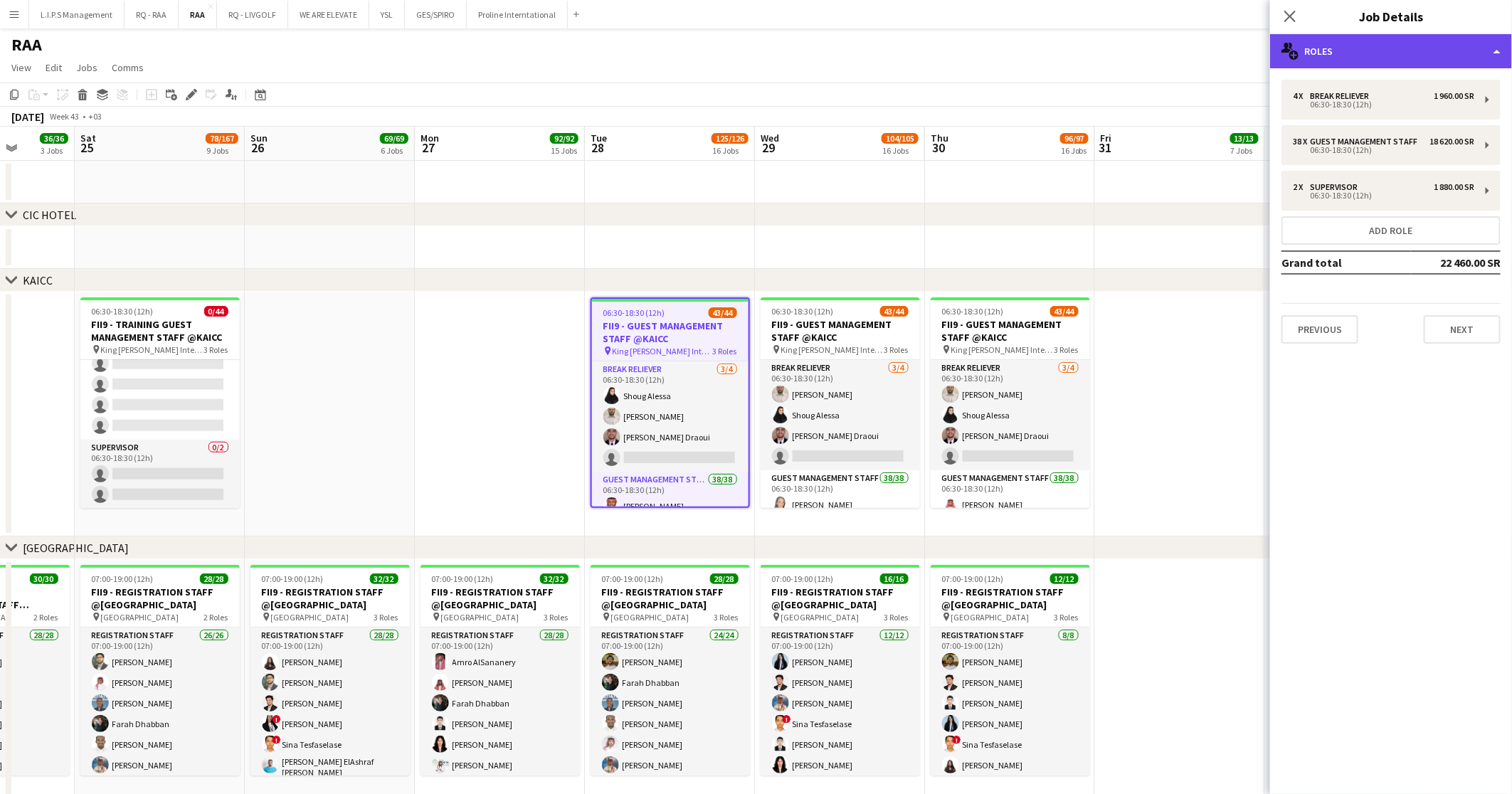
click at [1439, 44] on div "multiple-users-add Roles" at bounding box center [1390, 51] width 241 height 34
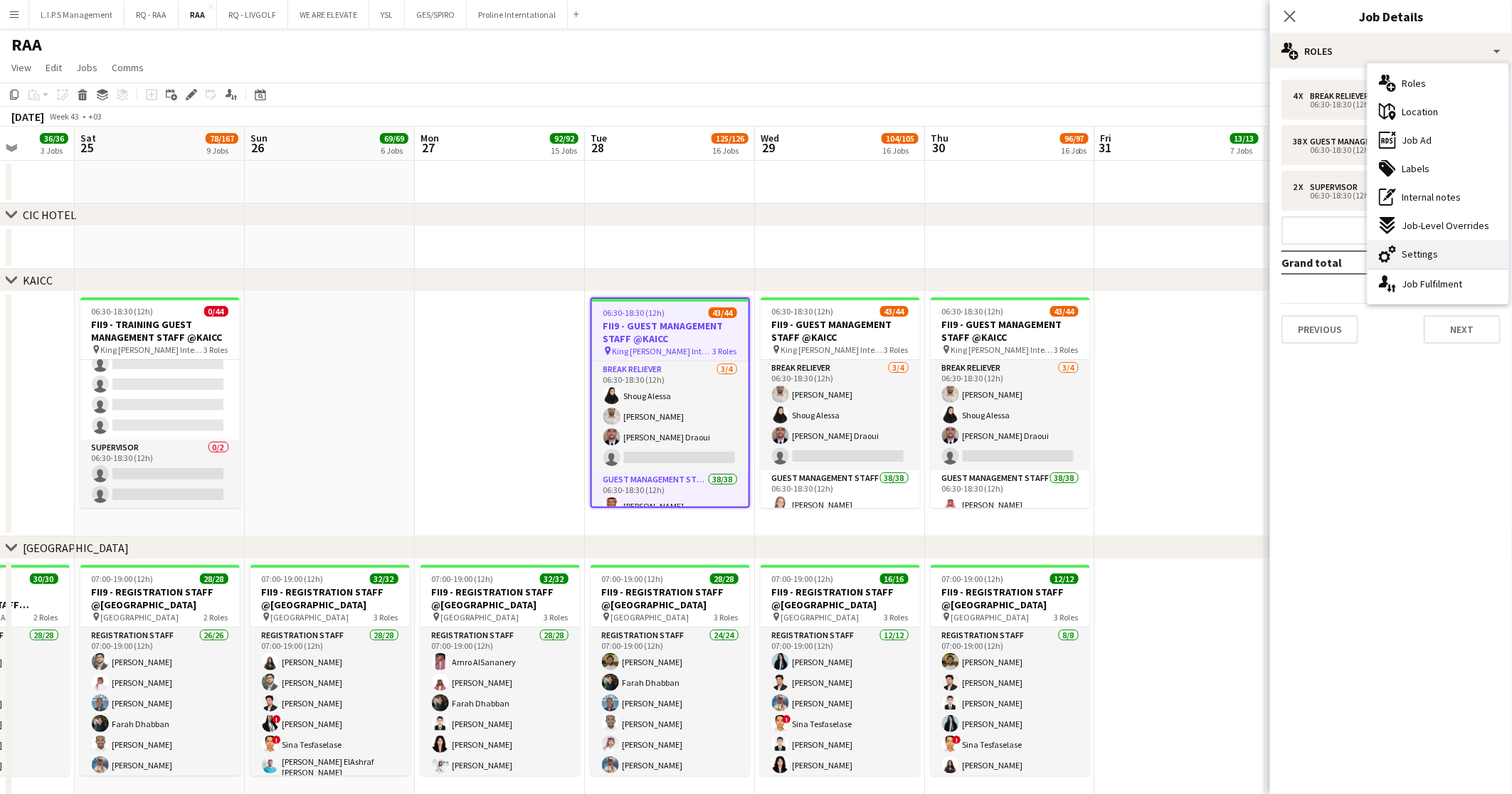
click at [1445, 252] on div "cog-double-3 Settings" at bounding box center [1437, 254] width 141 height 28
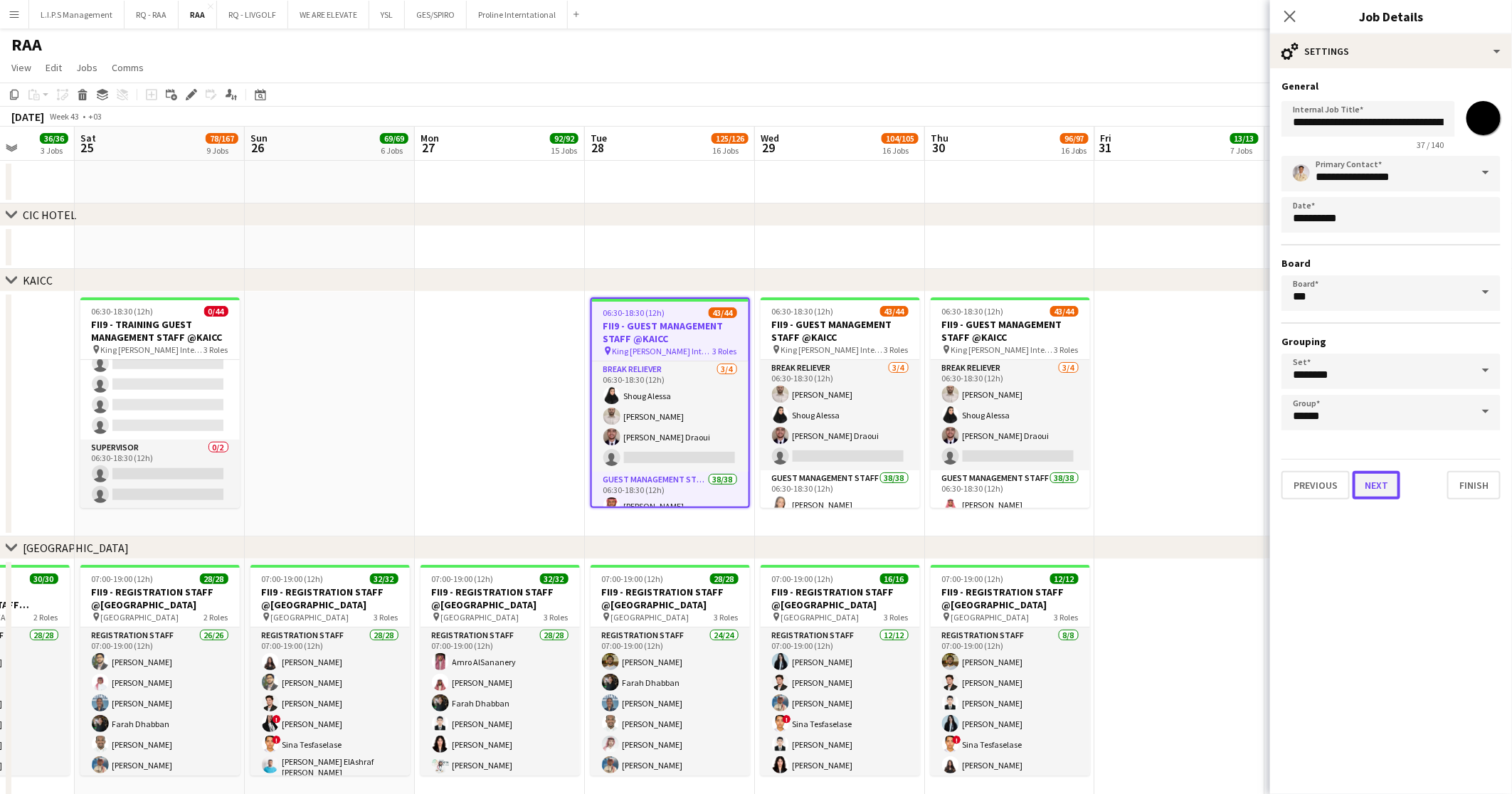
click at [1356, 474] on button "Next" at bounding box center [1376, 485] width 48 height 28
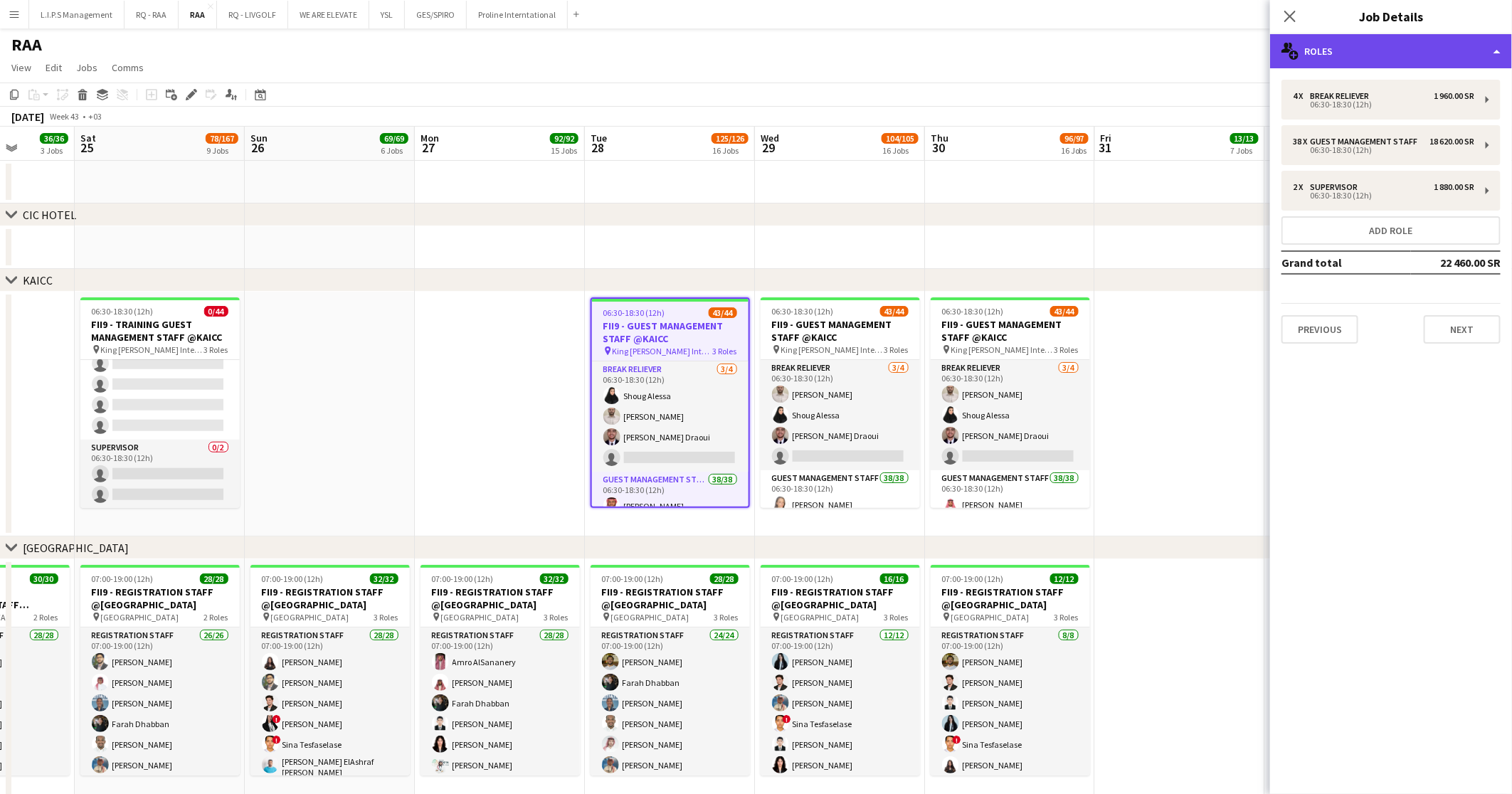
click at [1432, 38] on div "multiple-users-add Roles" at bounding box center [1390, 51] width 241 height 34
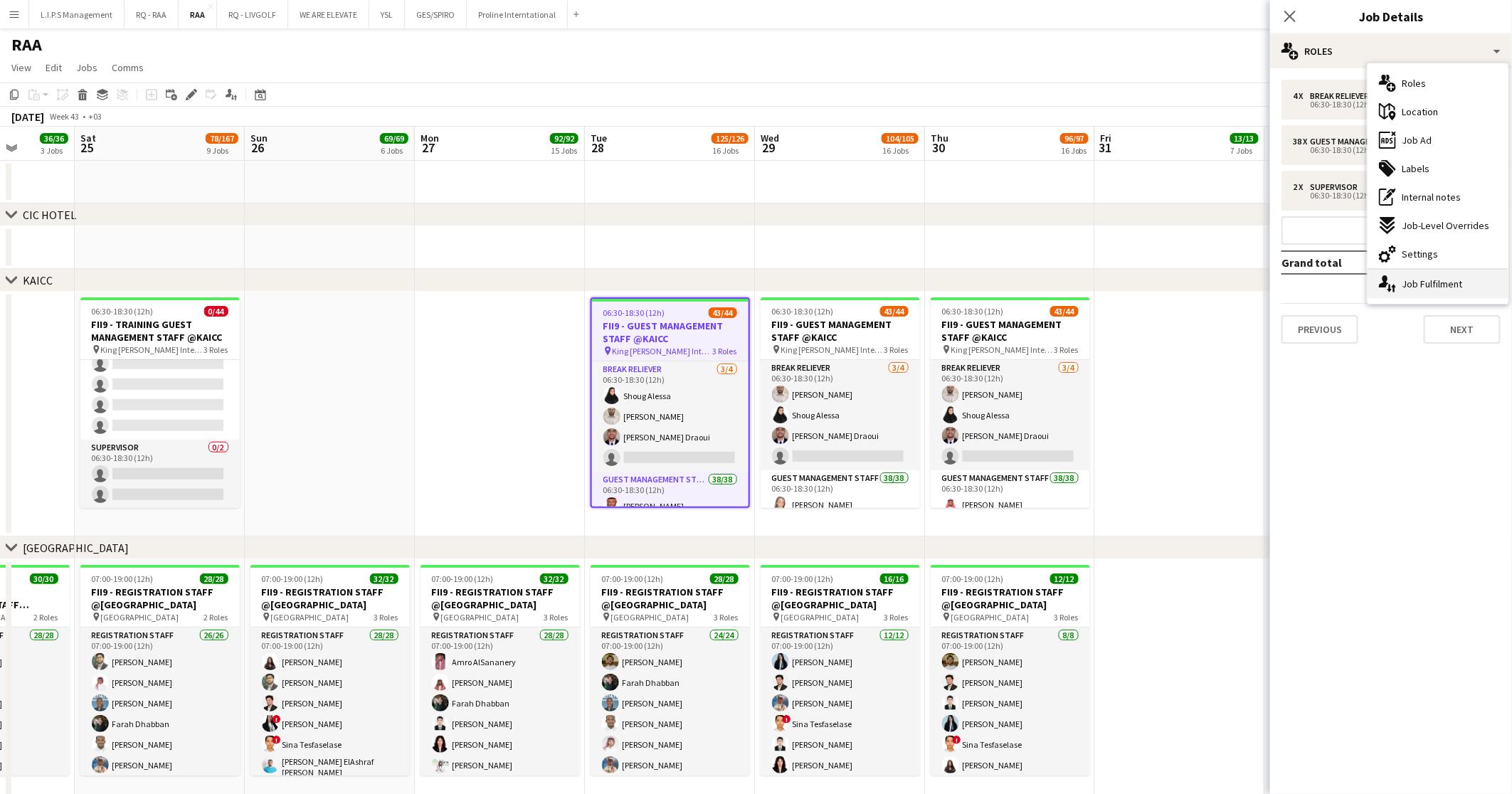
click at [1458, 288] on div "single-neutral-actions-up-down Job Fulfilment" at bounding box center [1437, 284] width 141 height 28
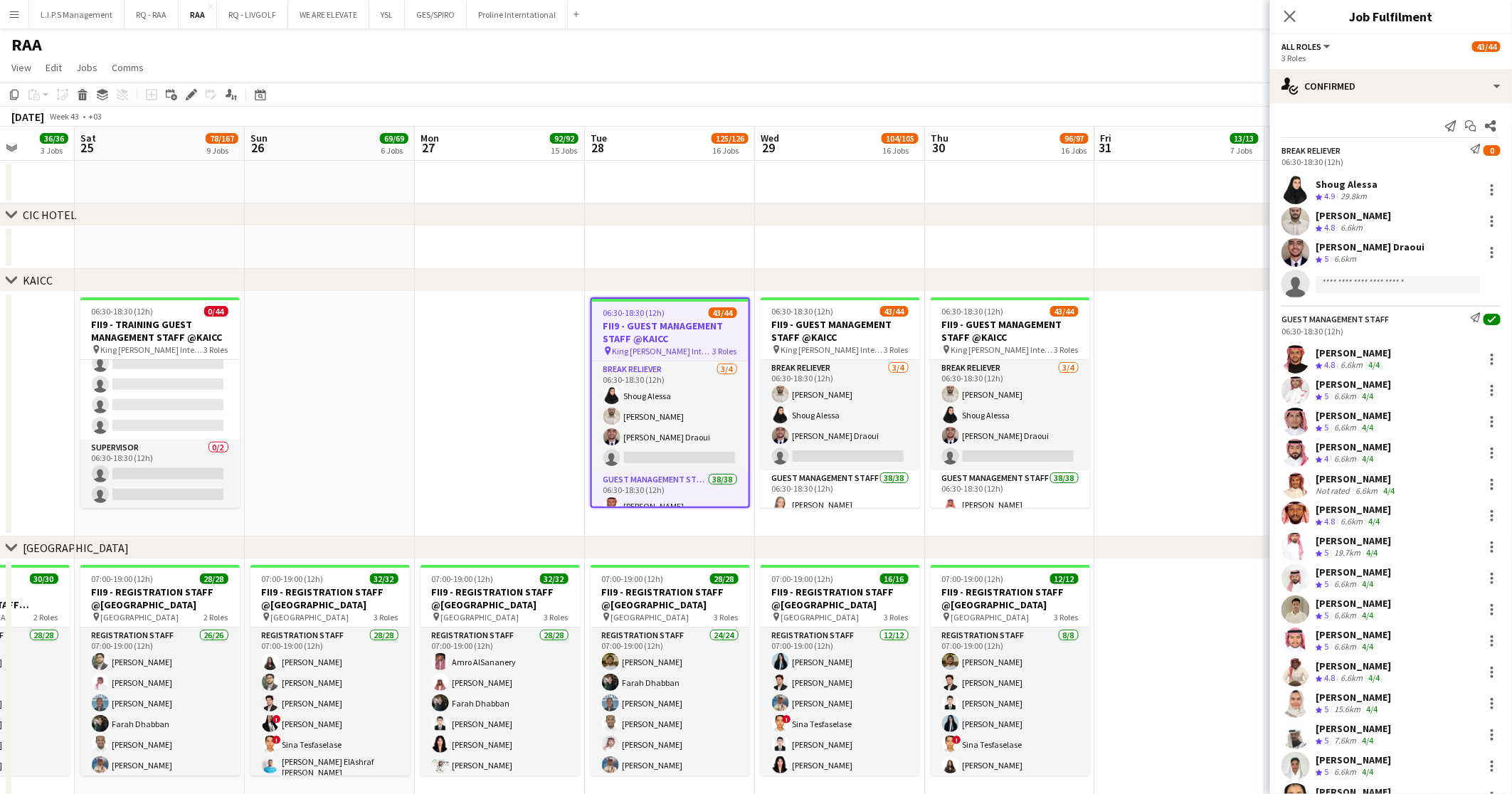
drag, startPoint x: 1435, startPoint y: 128, endPoint x: -4, endPoint y: -111, distance: 1458.7
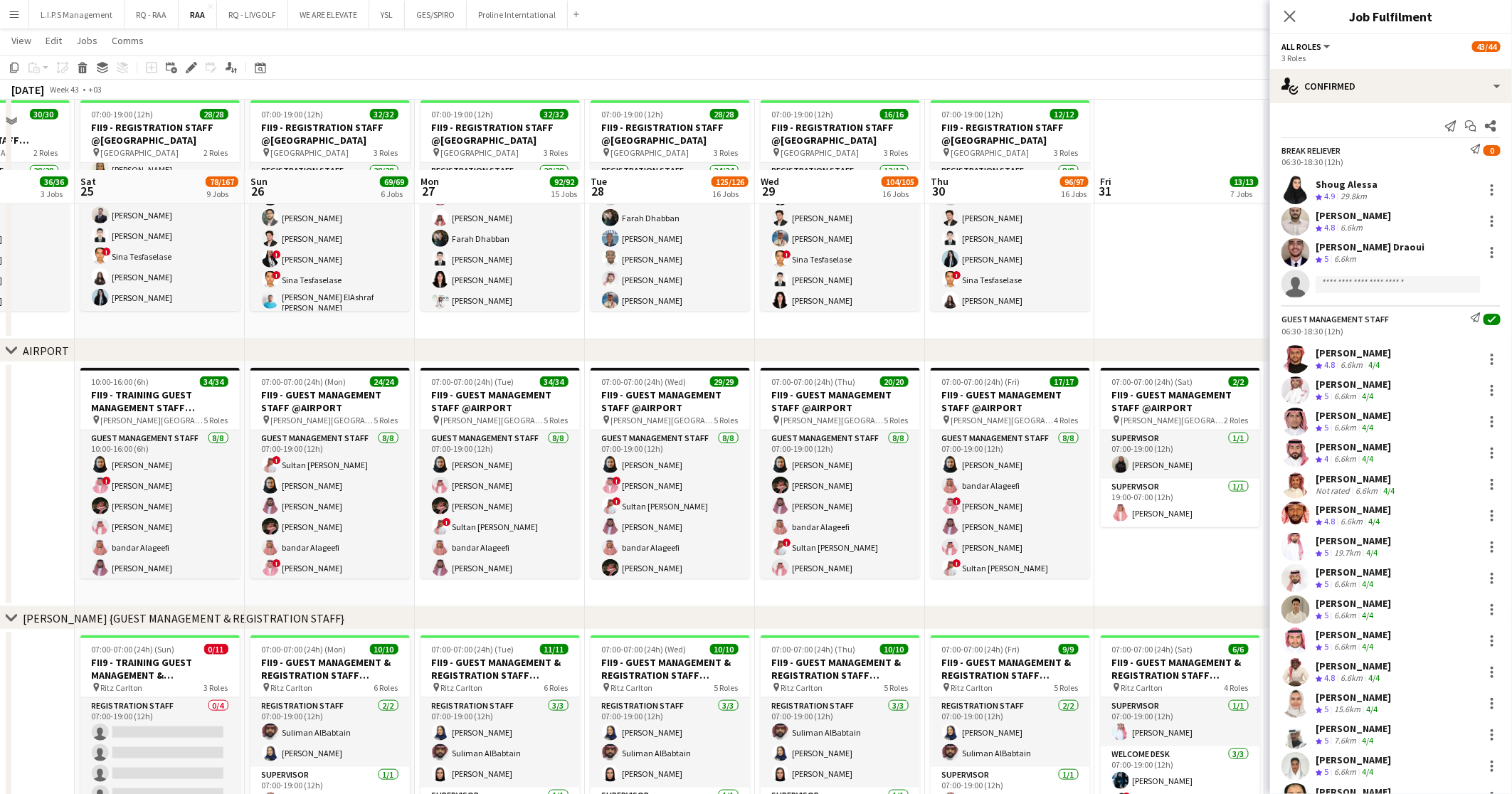
scroll to position [533, 0]
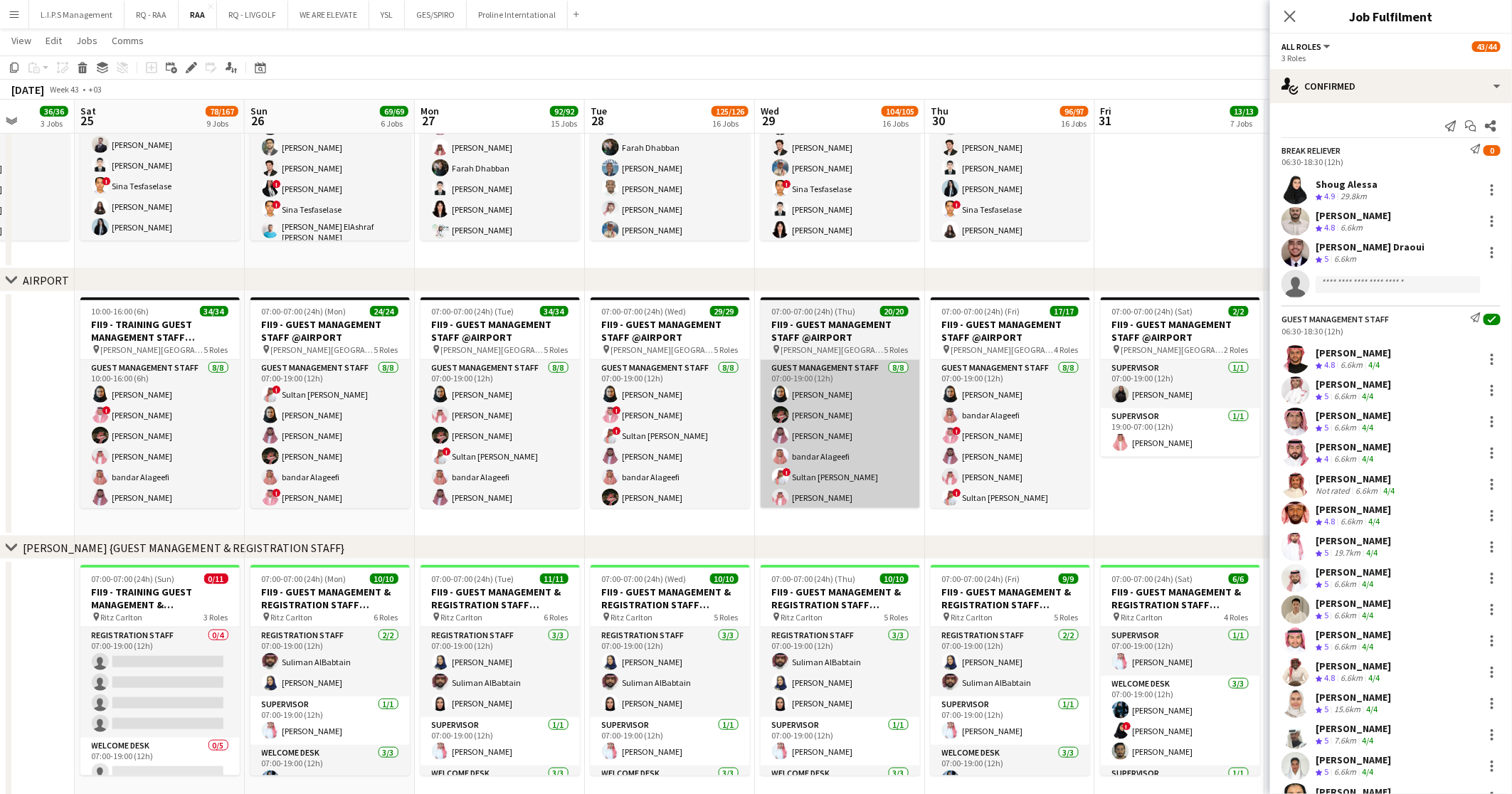
drag, startPoint x: 122, startPoint y: 669, endPoint x: 877, endPoint y: 384, distance: 807.0
click at [122, 670] on app-card-role "Registration Staff 0/4 07:00-19:00 (12h) single-neutral-actions single-neutral-…" at bounding box center [160, 682] width 160 height 110
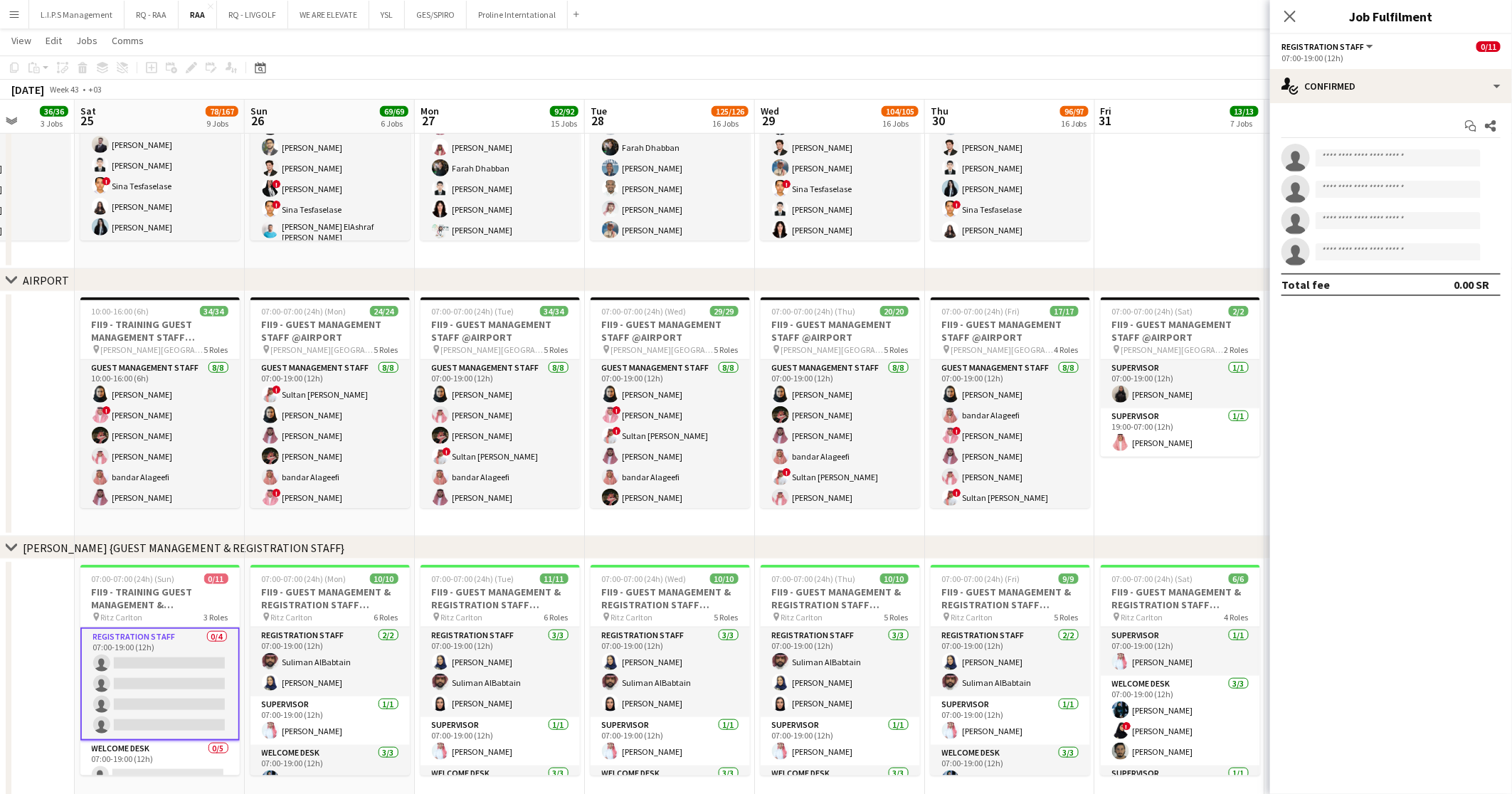
scroll to position [0, 0]
click at [1351, 84] on div "single-neutral-actions-check-2 Confirmed" at bounding box center [1390, 86] width 241 height 34
drag, startPoint x: 1421, startPoint y: 220, endPoint x: 1352, endPoint y: 292, distance: 99.7
click at [1402, 239] on div "single-neutral-actions-information Applicants" at bounding box center [1437, 232] width 141 height 28
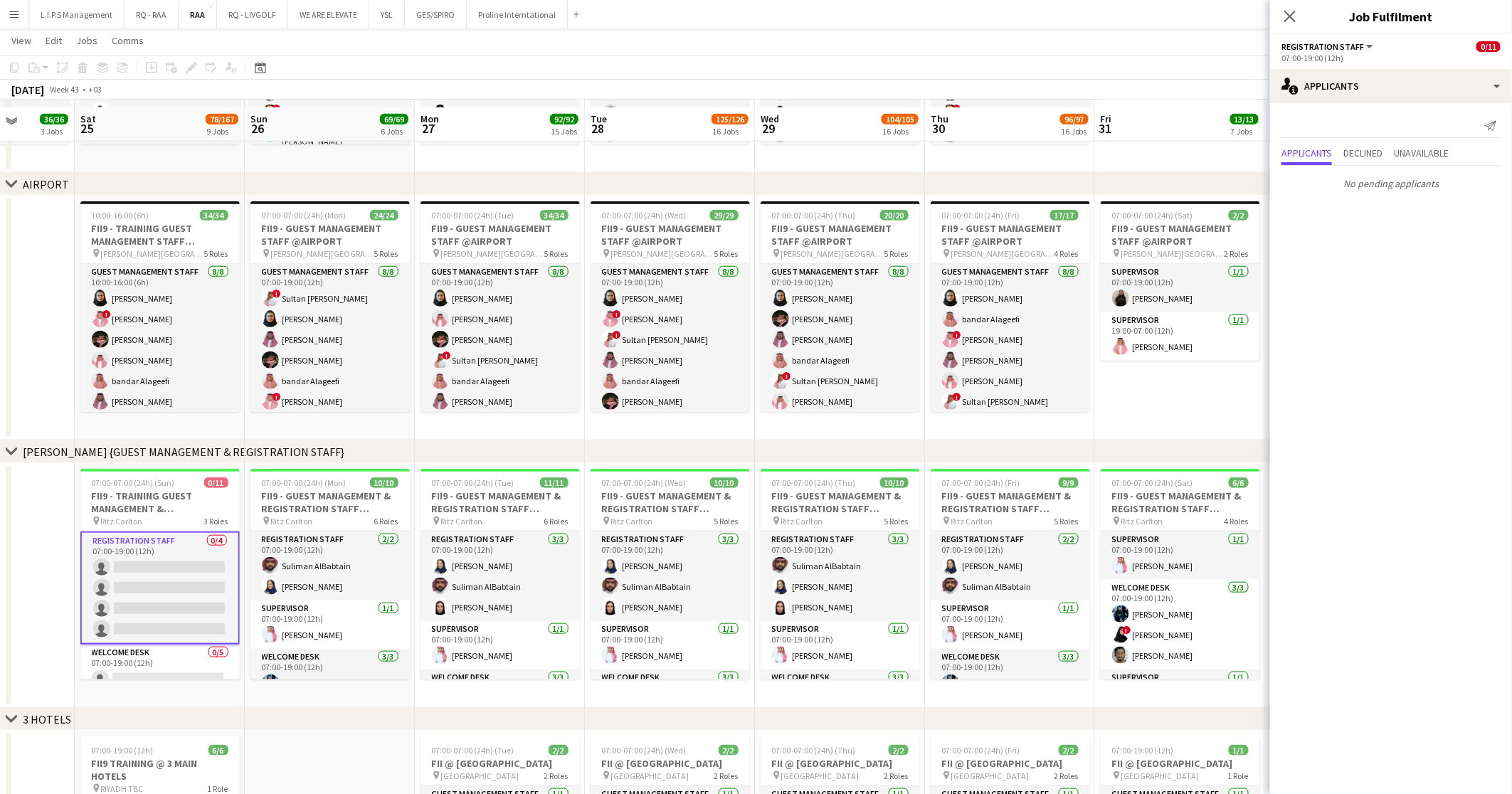
scroll to position [640, 0]
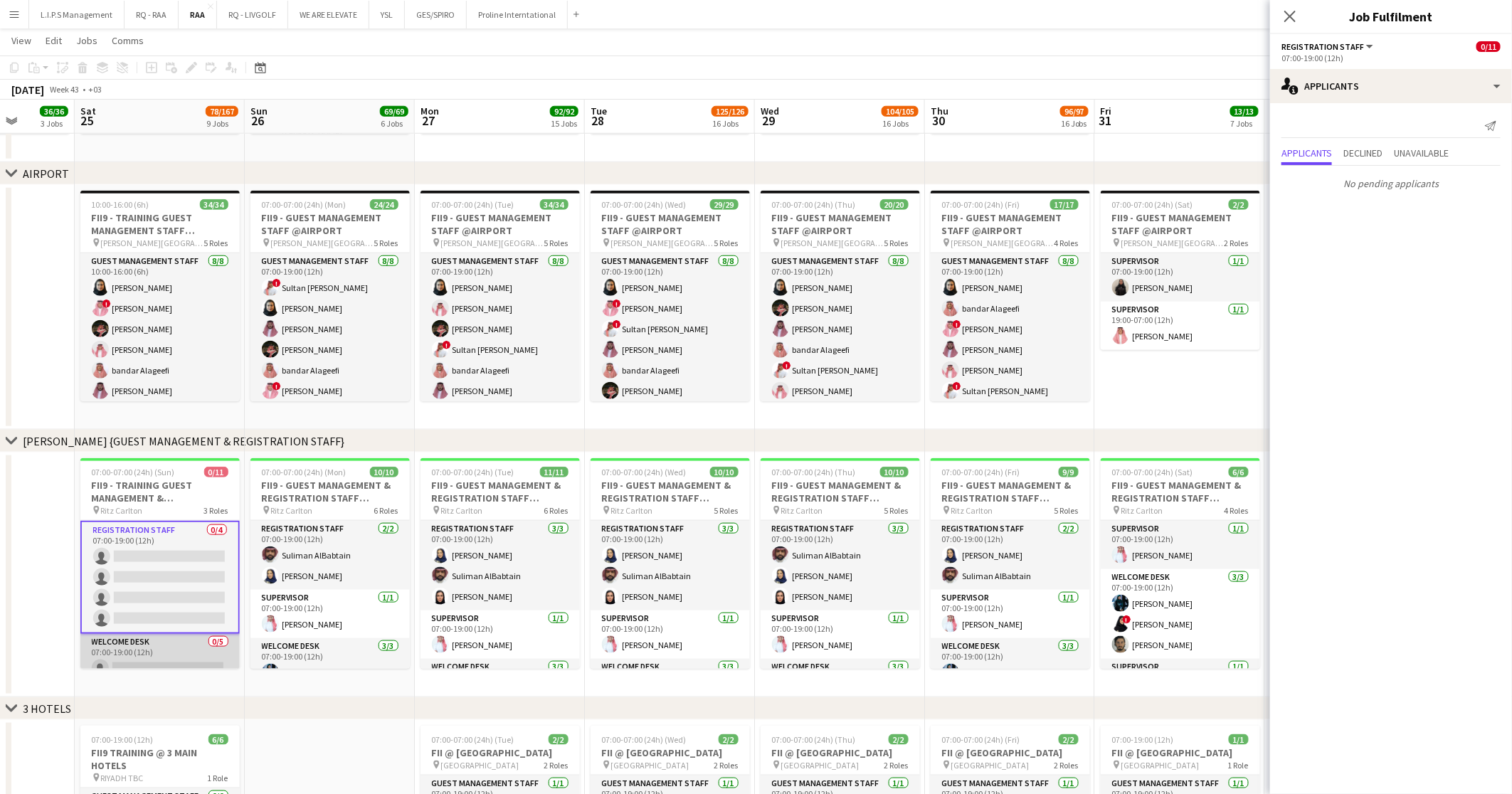
click at [98, 653] on app-card-role "Welcome Desk 0/5 07:00-19:00 (12h) single-neutral-actions single-neutral-action…" at bounding box center [160, 699] width 160 height 131
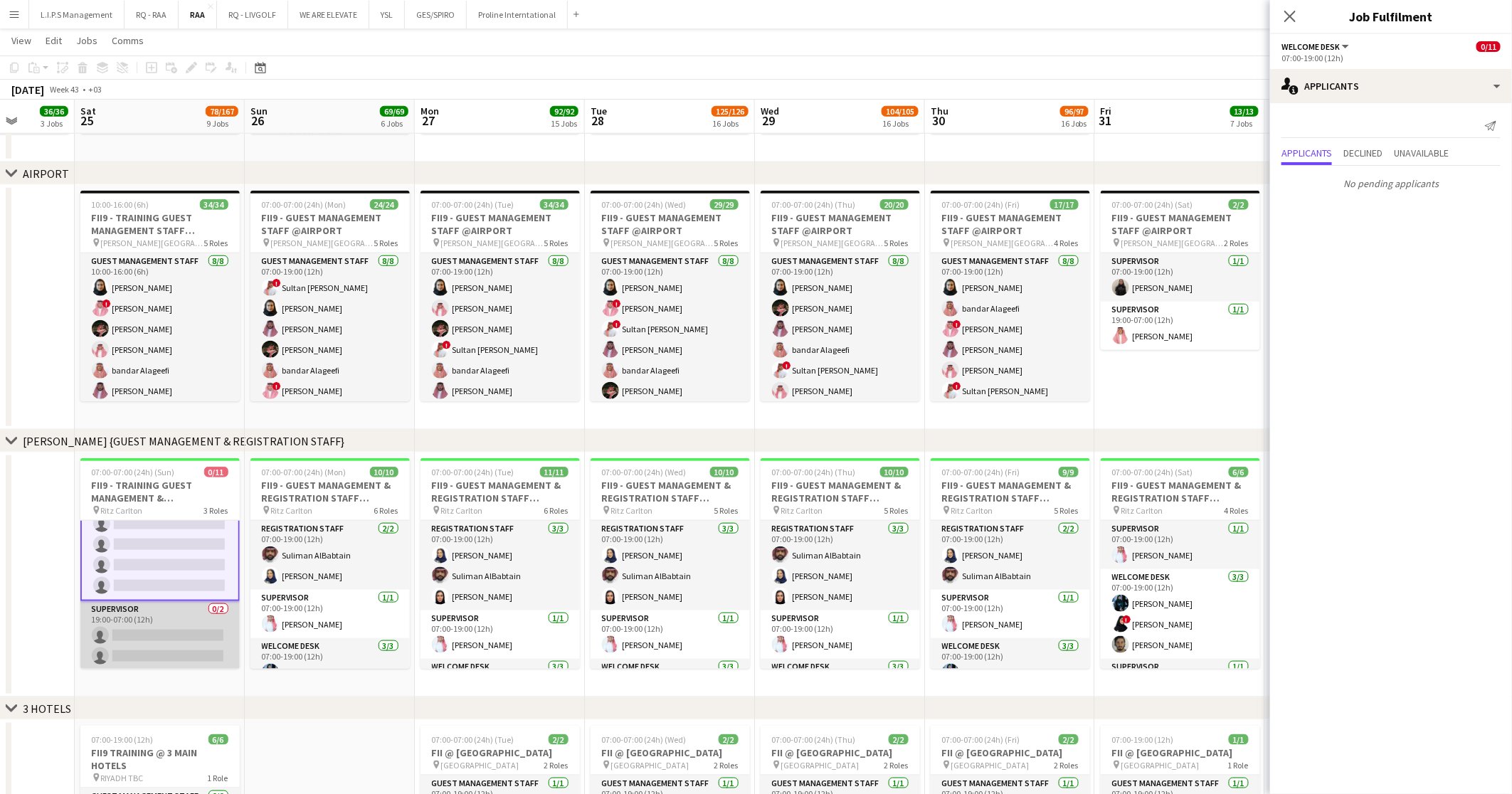
click at [156, 610] on app-card-role "Supervisor 0/2 19:00-07:00 (12h) single-neutral-actions single-neutral-actions" at bounding box center [160, 635] width 160 height 69
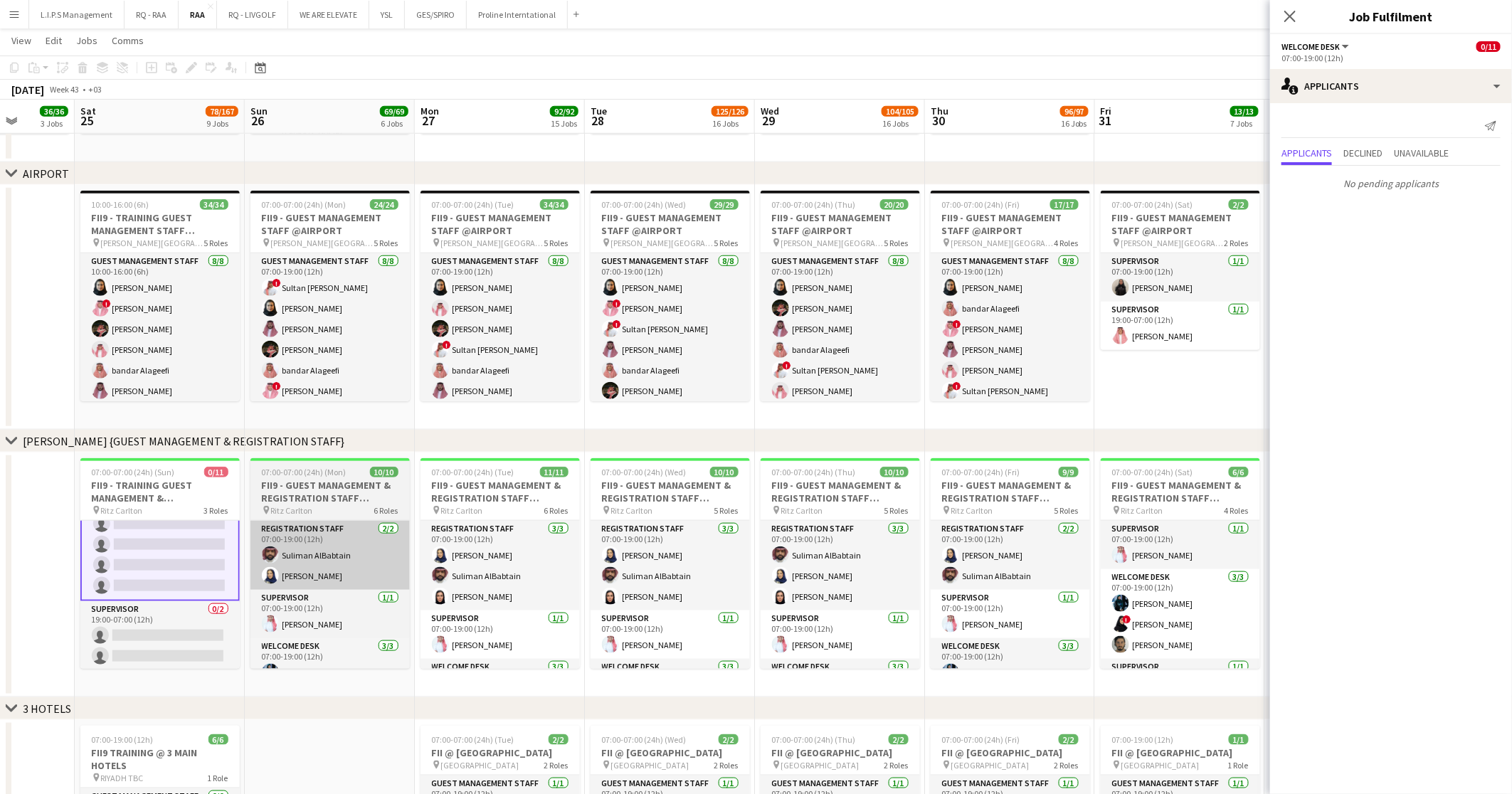
scroll to position [0, 435]
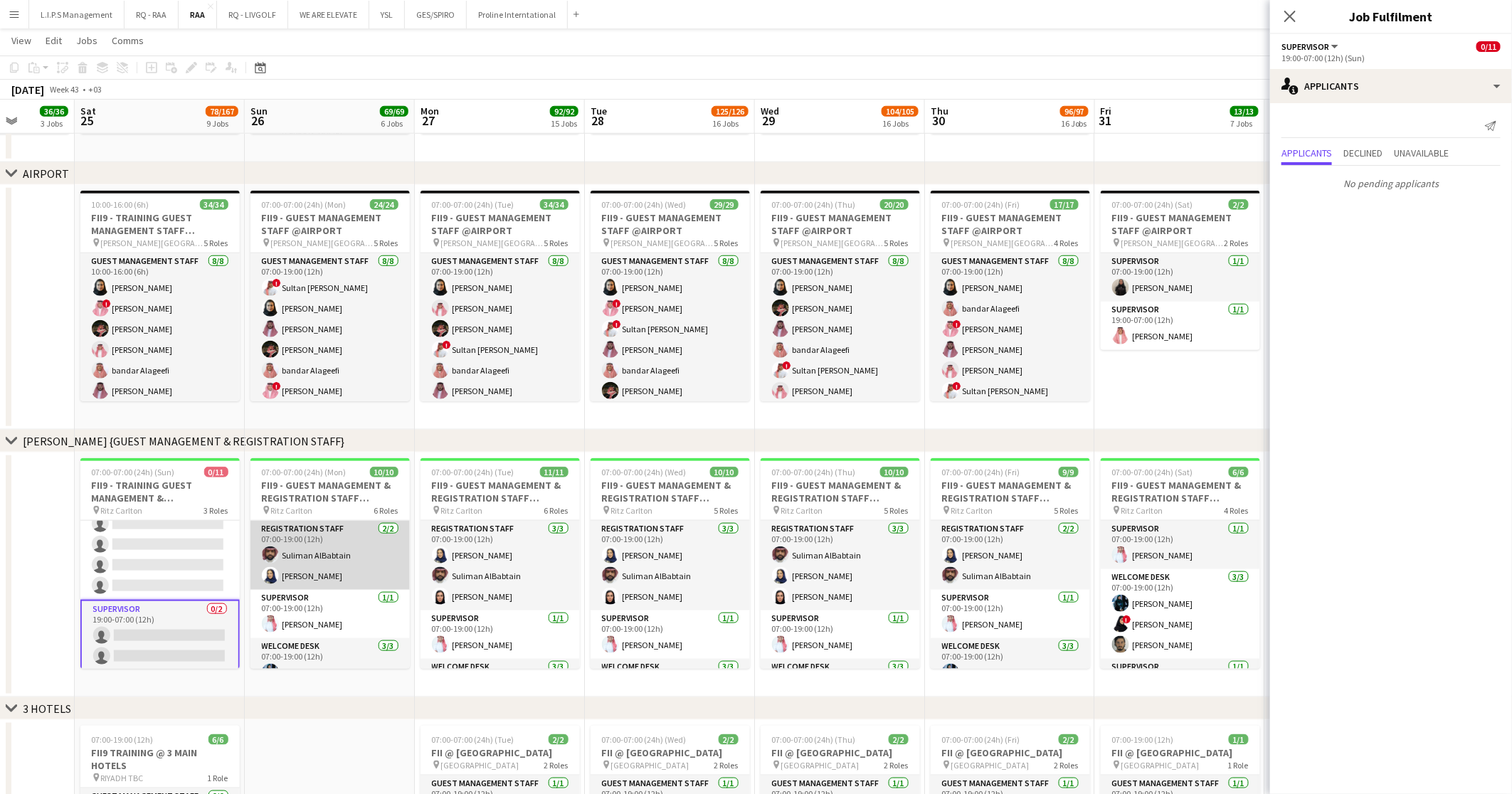
click at [335, 546] on app-card-role "Registration Staff 2/2 07:00-19:00 (12h) Suliman AlBabtain Rawan Alali" at bounding box center [330, 555] width 160 height 69
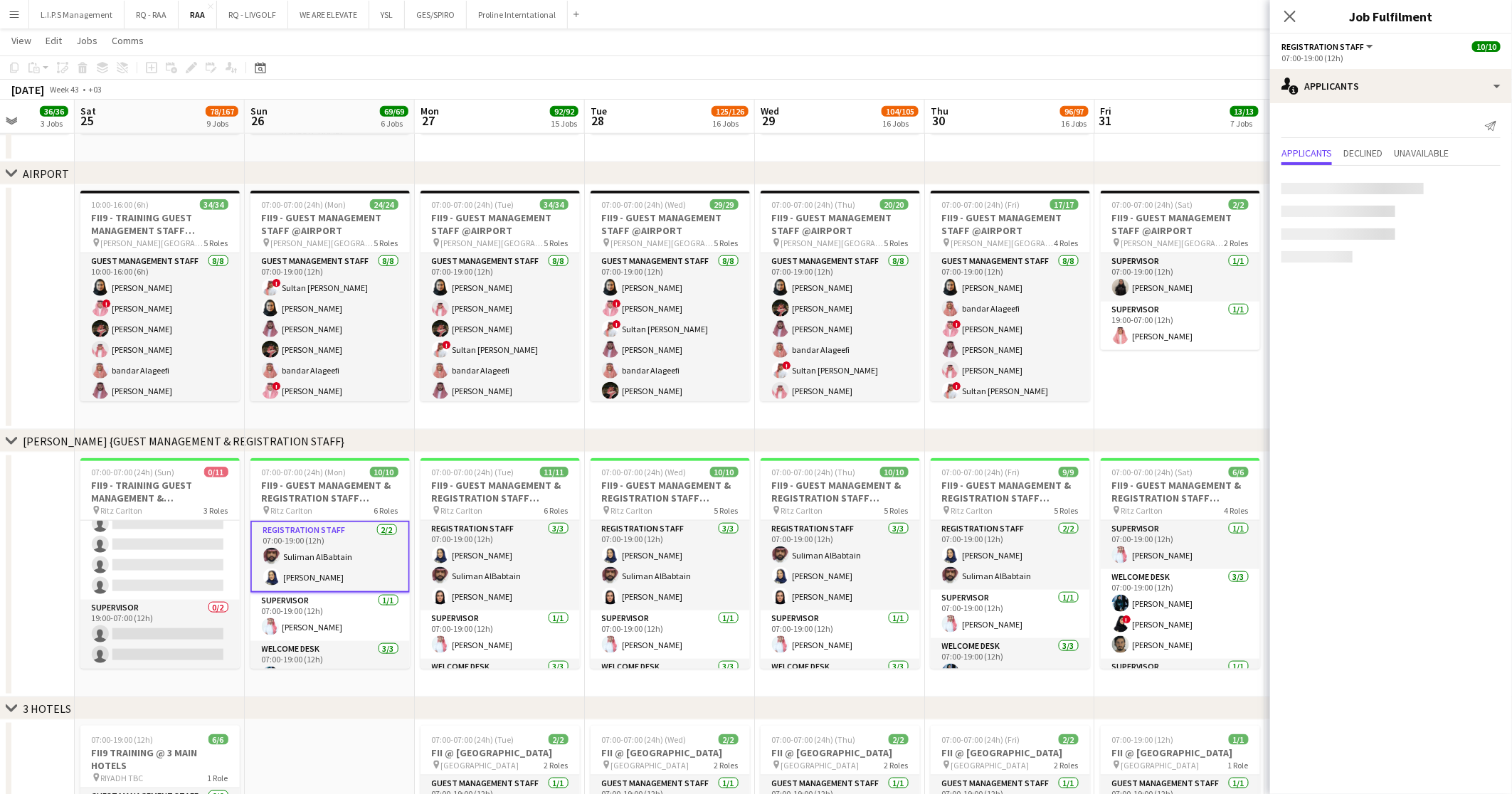
scroll to position [161, 0]
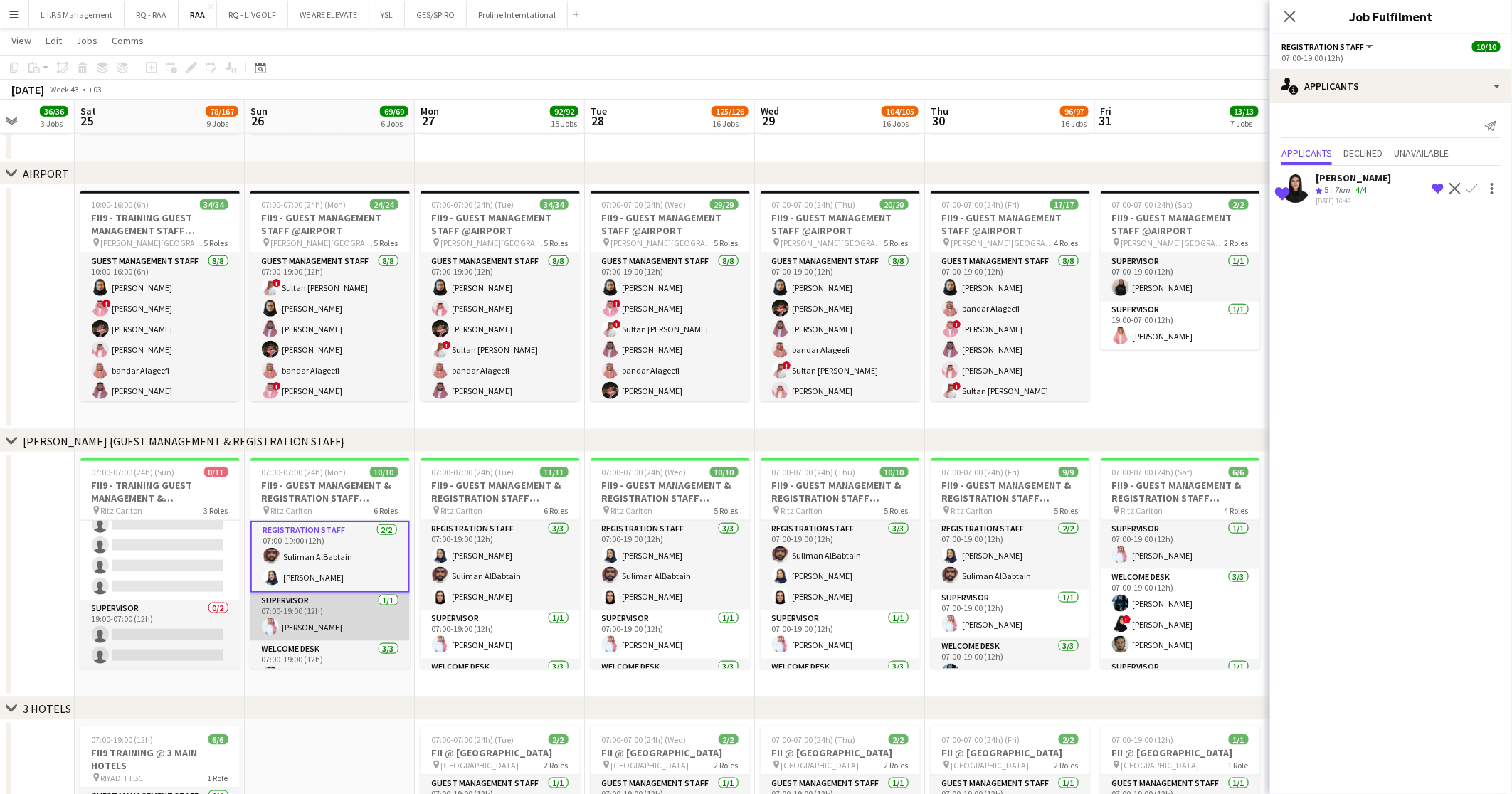
click at [345, 602] on app-card-role "Supervisor 1/1 07:00-19:00 (12h) Ahmad Ghali" at bounding box center [330, 617] width 160 height 49
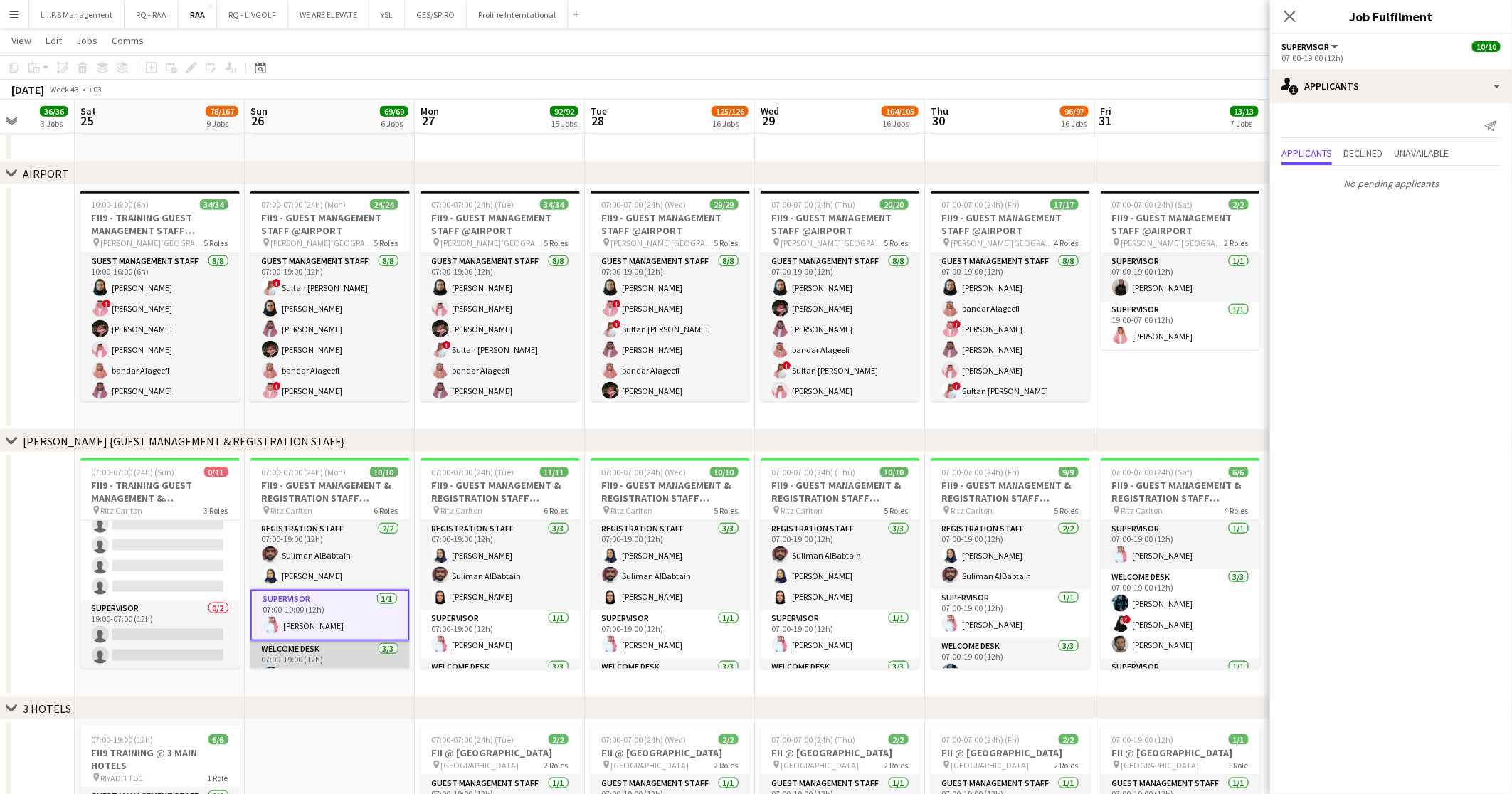
click at [347, 652] on app-card-role "Welcome Desk 3/3 07:00-19:00 (12h) Malak Alshehri ! Refal Alzahrani Abdulaziz A…" at bounding box center [330, 685] width 160 height 90
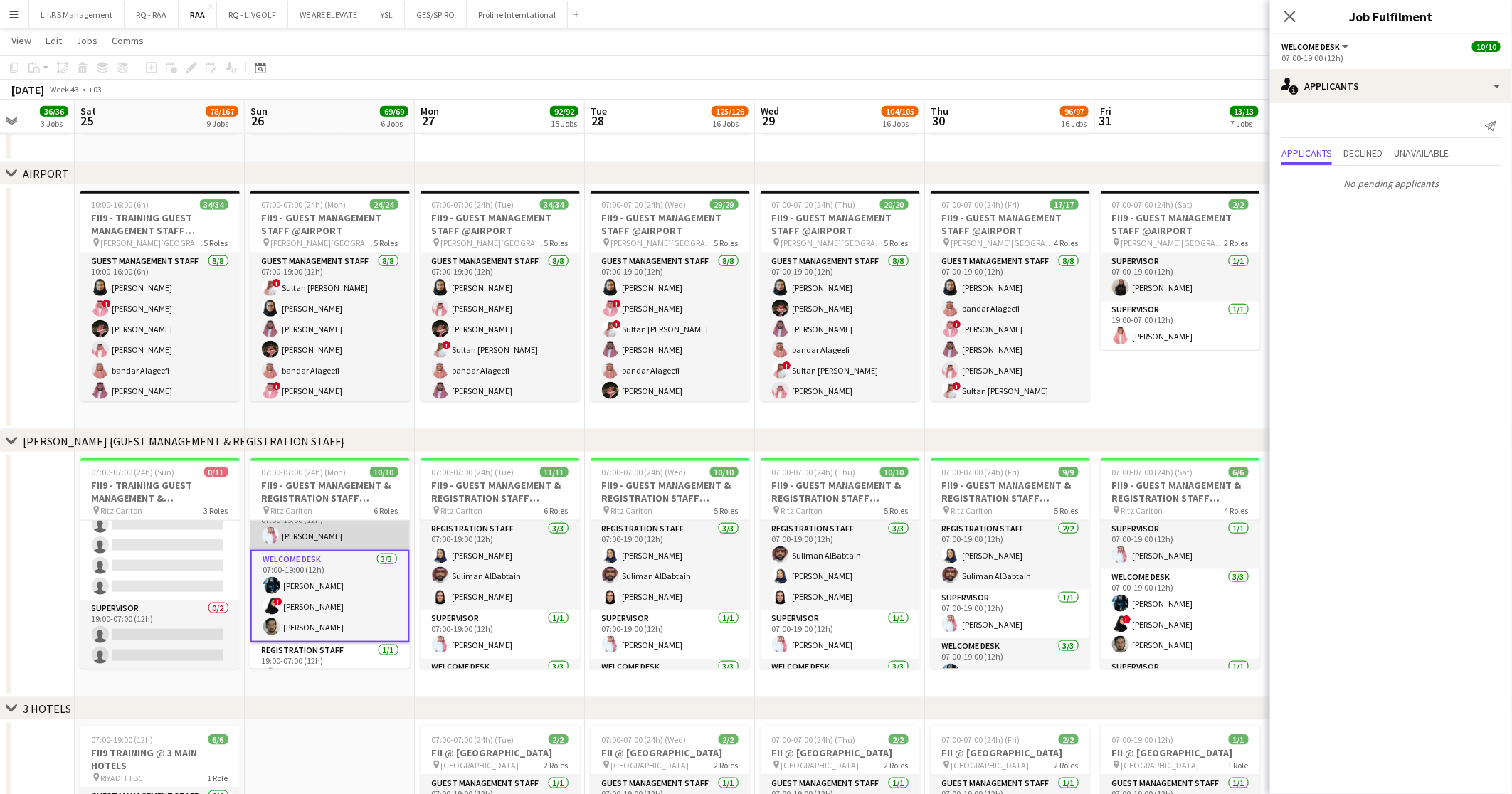
scroll to position [107, 0]
click at [348, 639] on app-card-role "Registration Staff 1/1 19:00-07:00 (12h) Raneem Alkharji" at bounding box center [330, 648] width 160 height 49
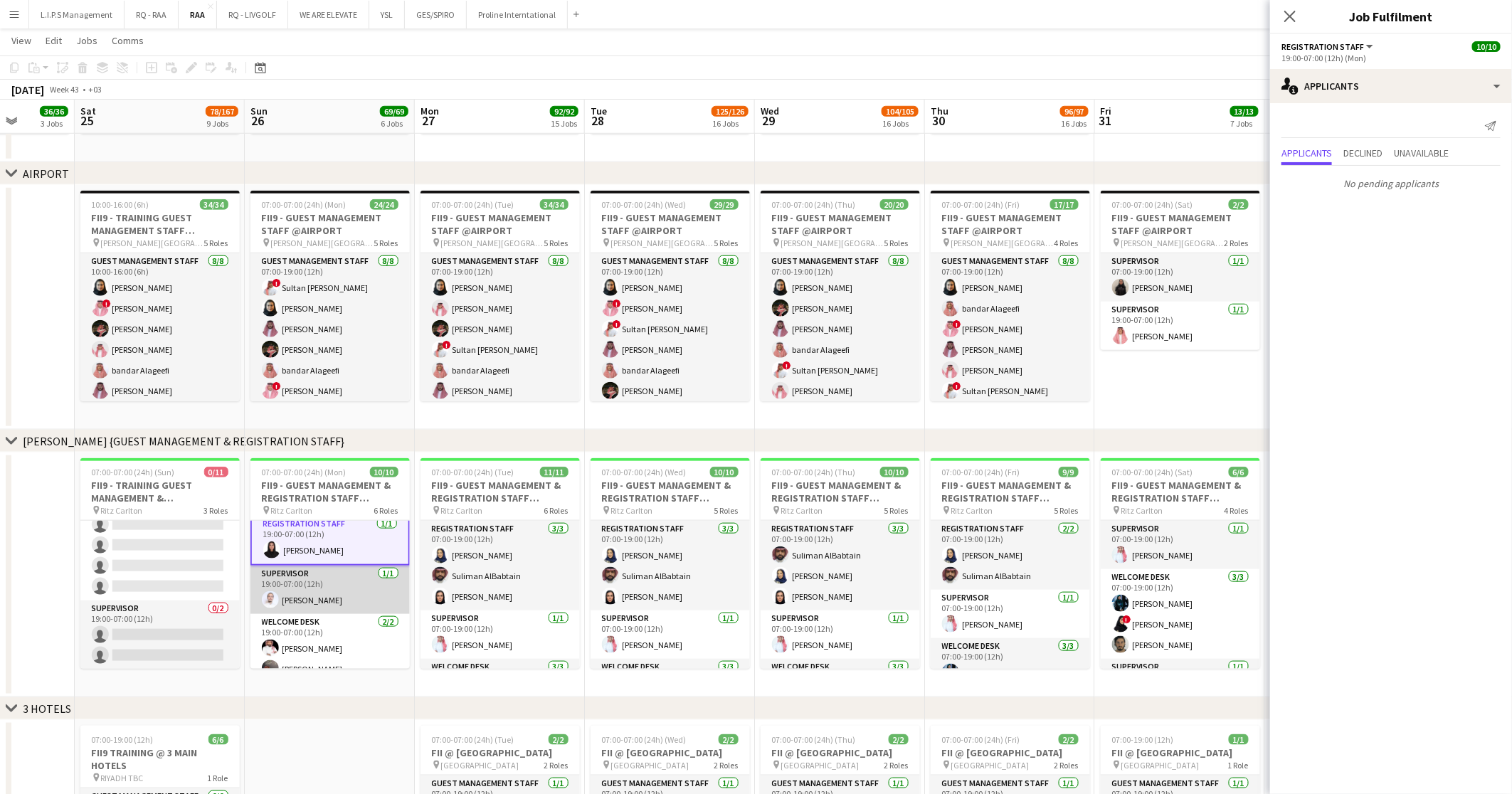
click at [348, 608] on app-card-role "Supervisor 1/1 19:00-07:00 (12h) Abdullah Alnaji" at bounding box center [330, 590] width 160 height 49
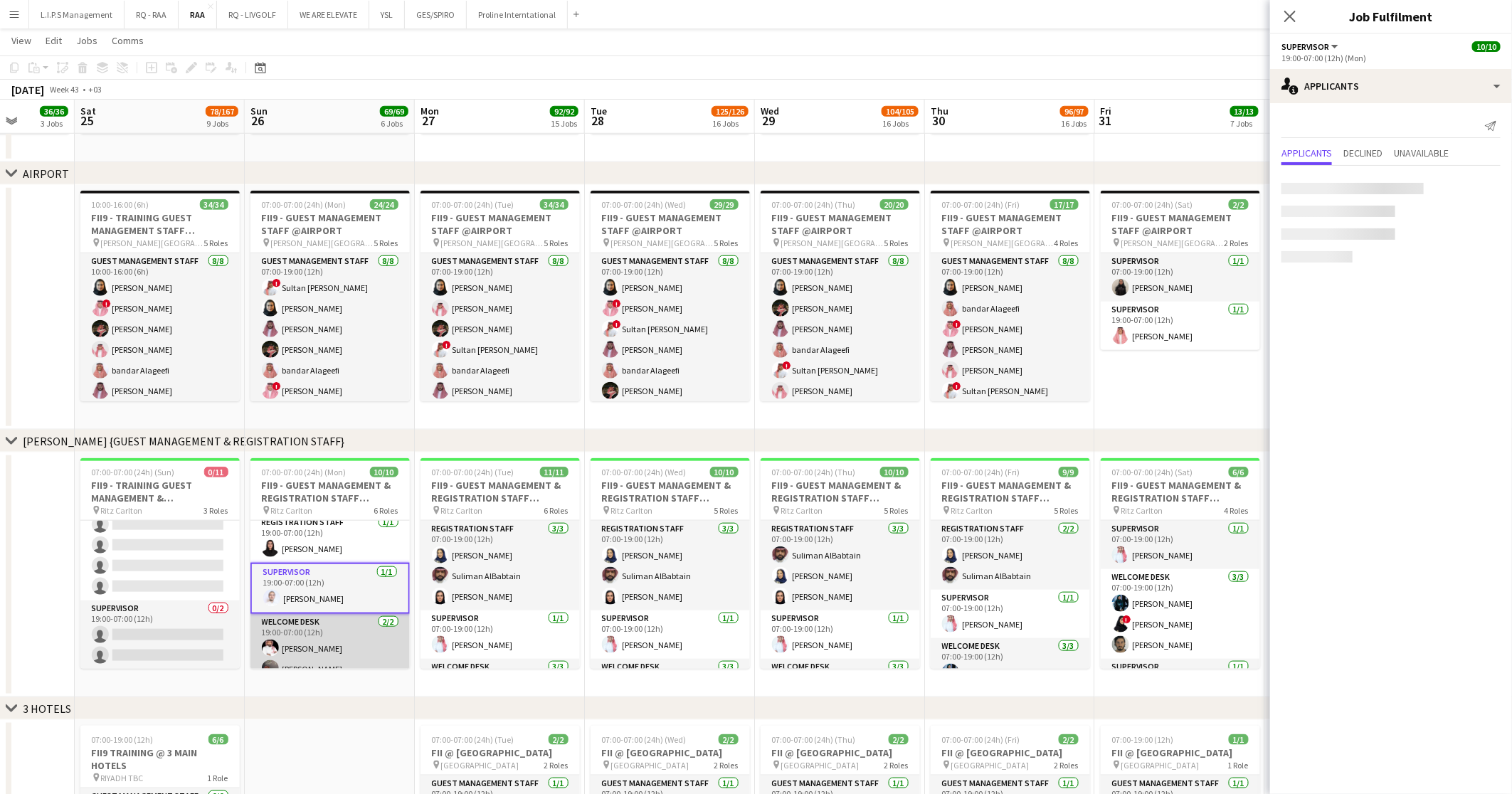
scroll to position [212, 0]
click at [347, 629] on app-card-role "Welcome Desk 2/2 19:00-07:00 (12h) Mamdouh Aljefri Ayoub Mohammed" at bounding box center [330, 649] width 160 height 69
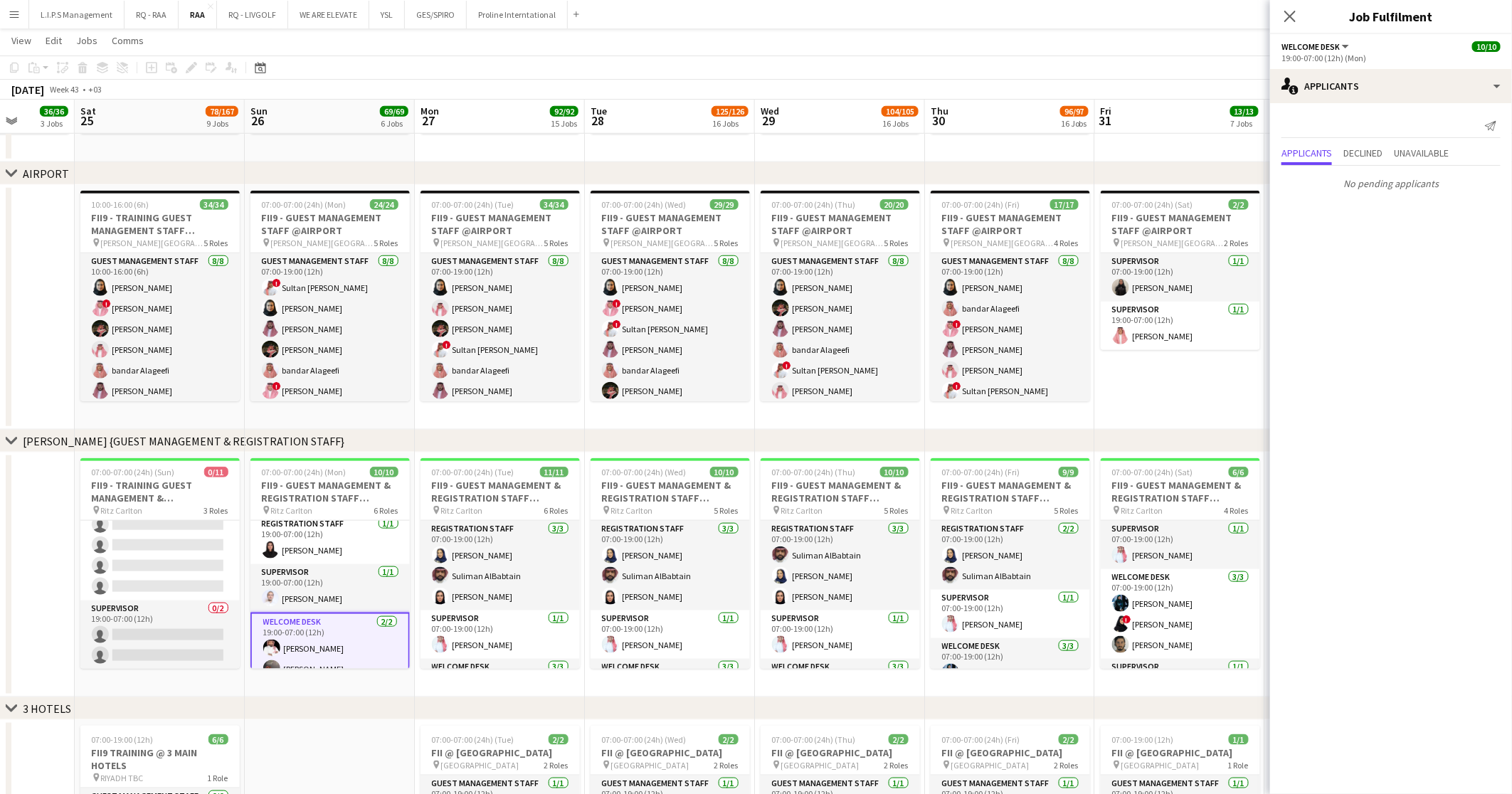
scroll to position [226, 0]
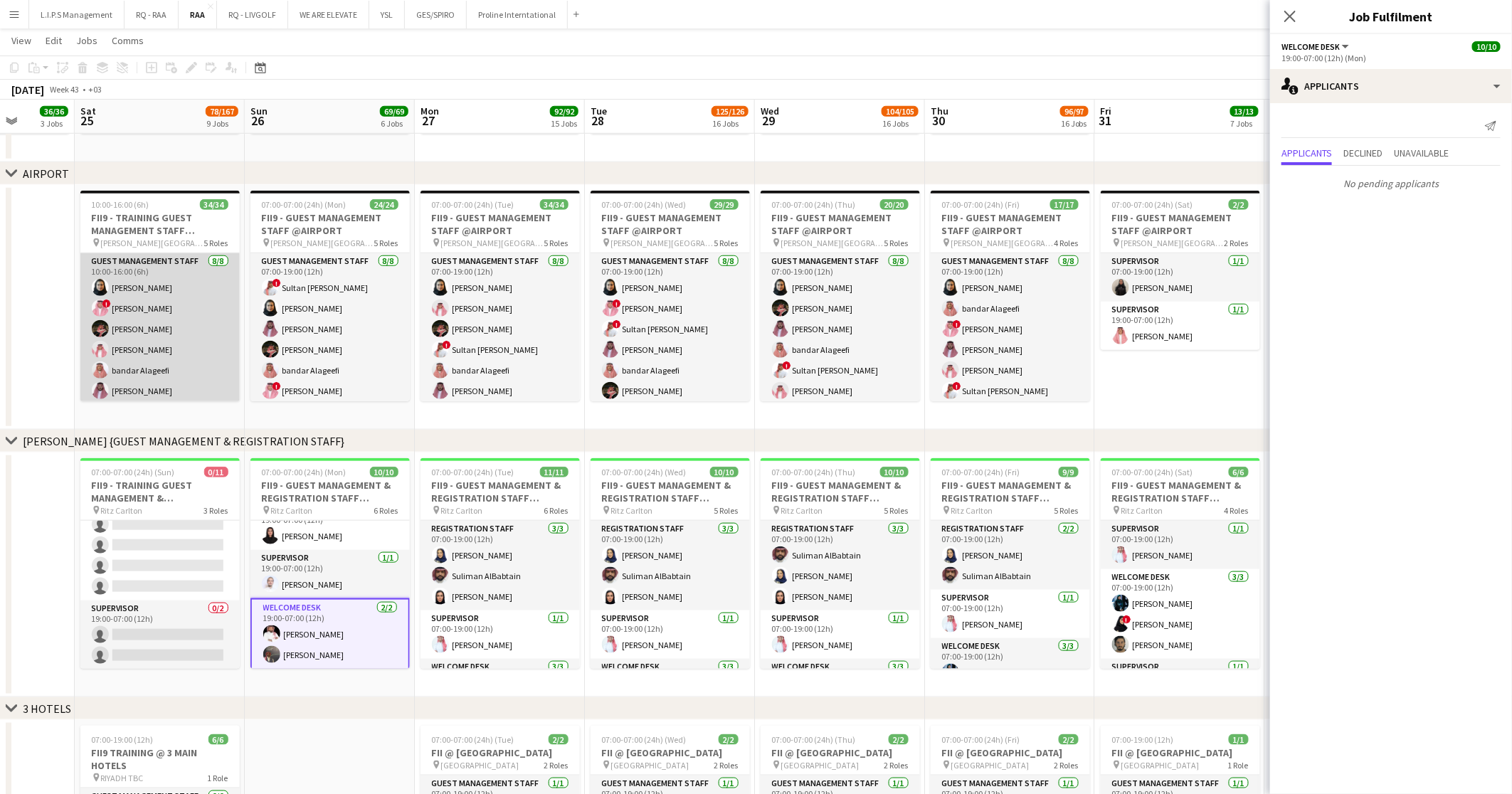
click at [177, 322] on app-card-role "Guest Management Staff 8/8 10:00-16:00 (6h) Noura Alsadoun ! ABDULAZIZ JARJEER …" at bounding box center [160, 350] width 160 height 193
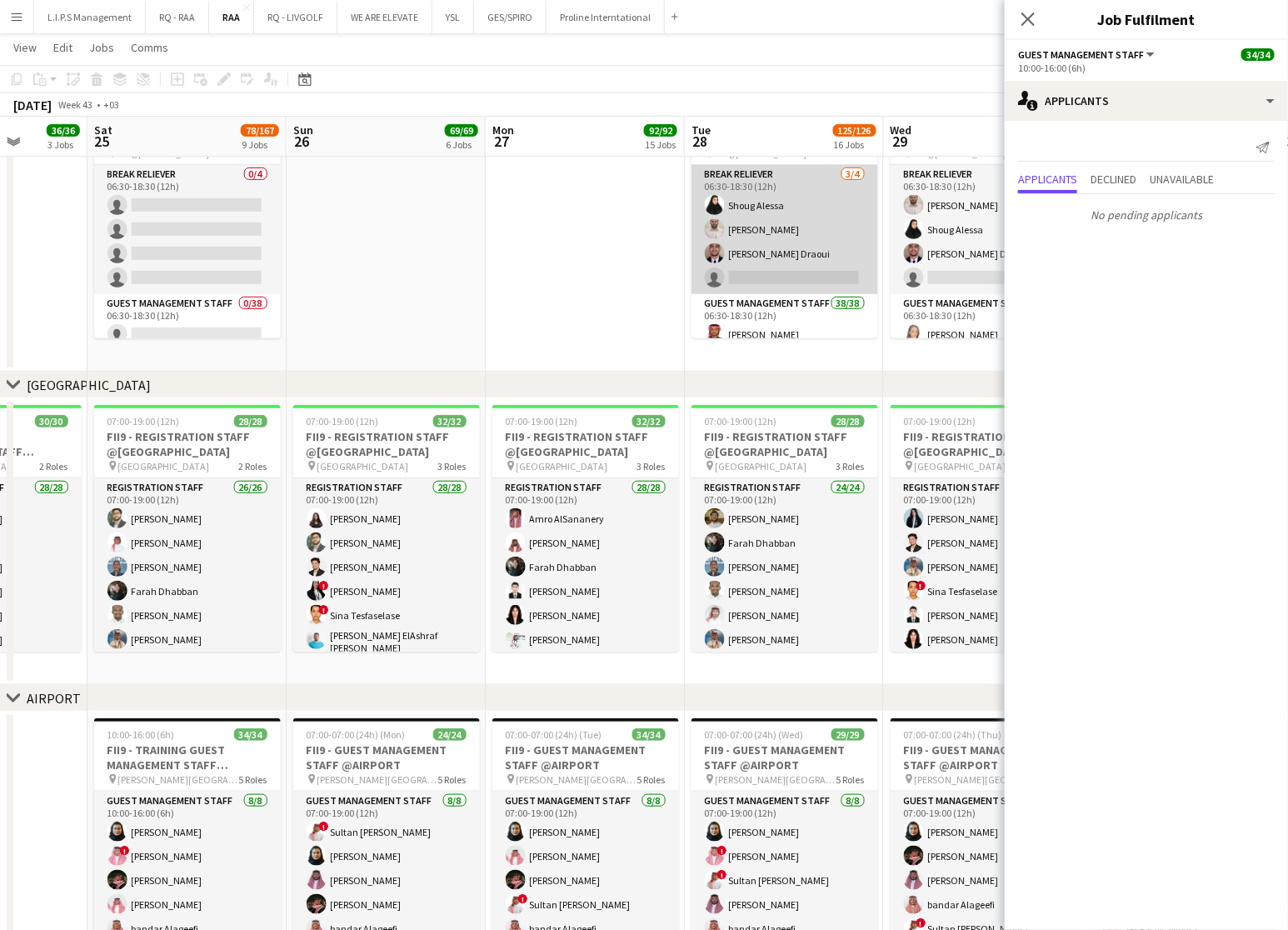
scroll to position [125, 0]
click at [776, 271] on app-card-role "Guest Management Staff 38/38 06:30-18:30 (12h) Turki Alattas Riyadh Alamoudi Os…" at bounding box center [785, 646] width 187 height 956
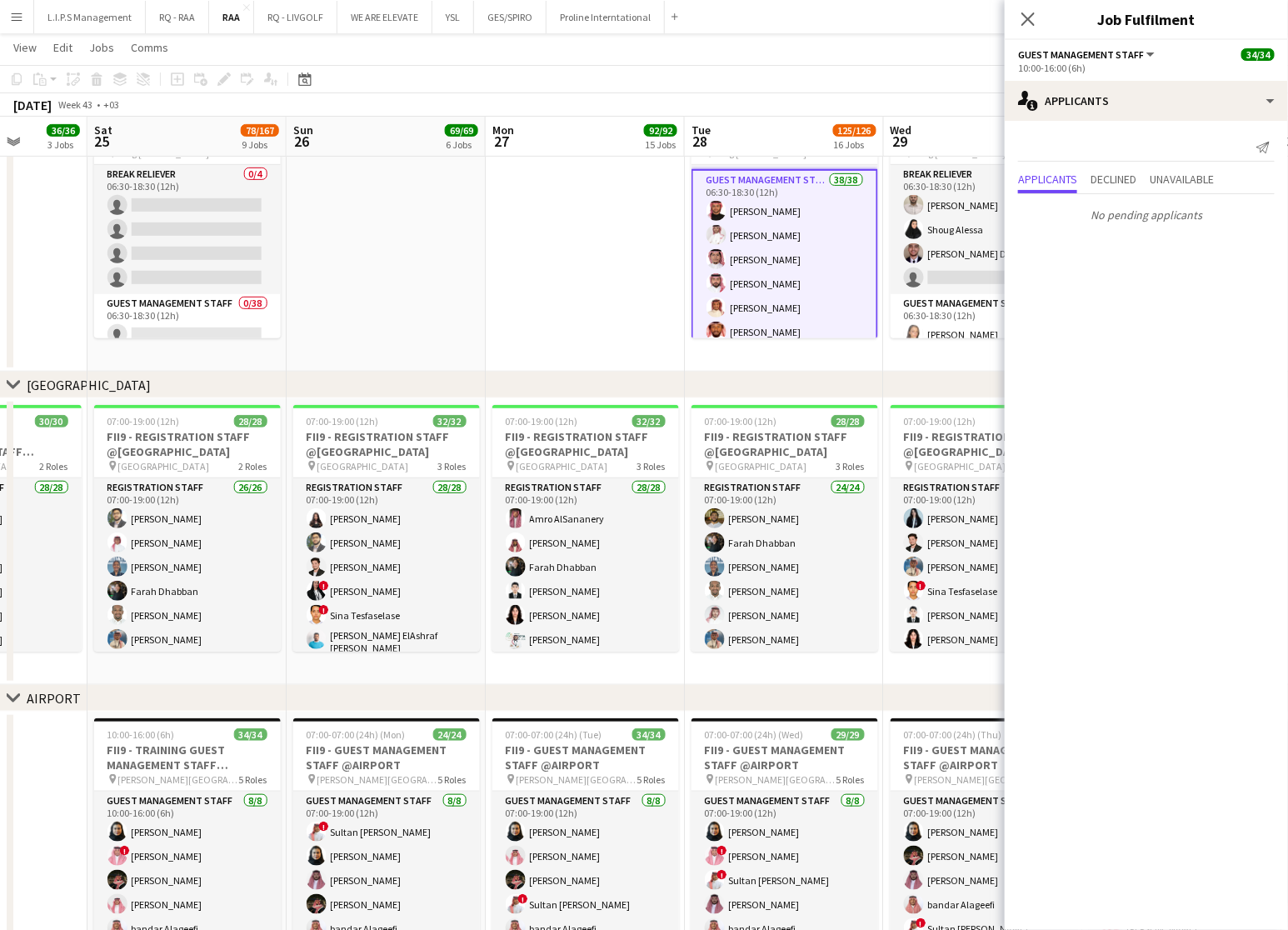
click at [782, 240] on app-card-role "Guest Management Staff 38/38 06:30-18:30 (12h) Turki Alattas Riyadh Alamoudi Os…" at bounding box center [785, 648] width 187 height 959
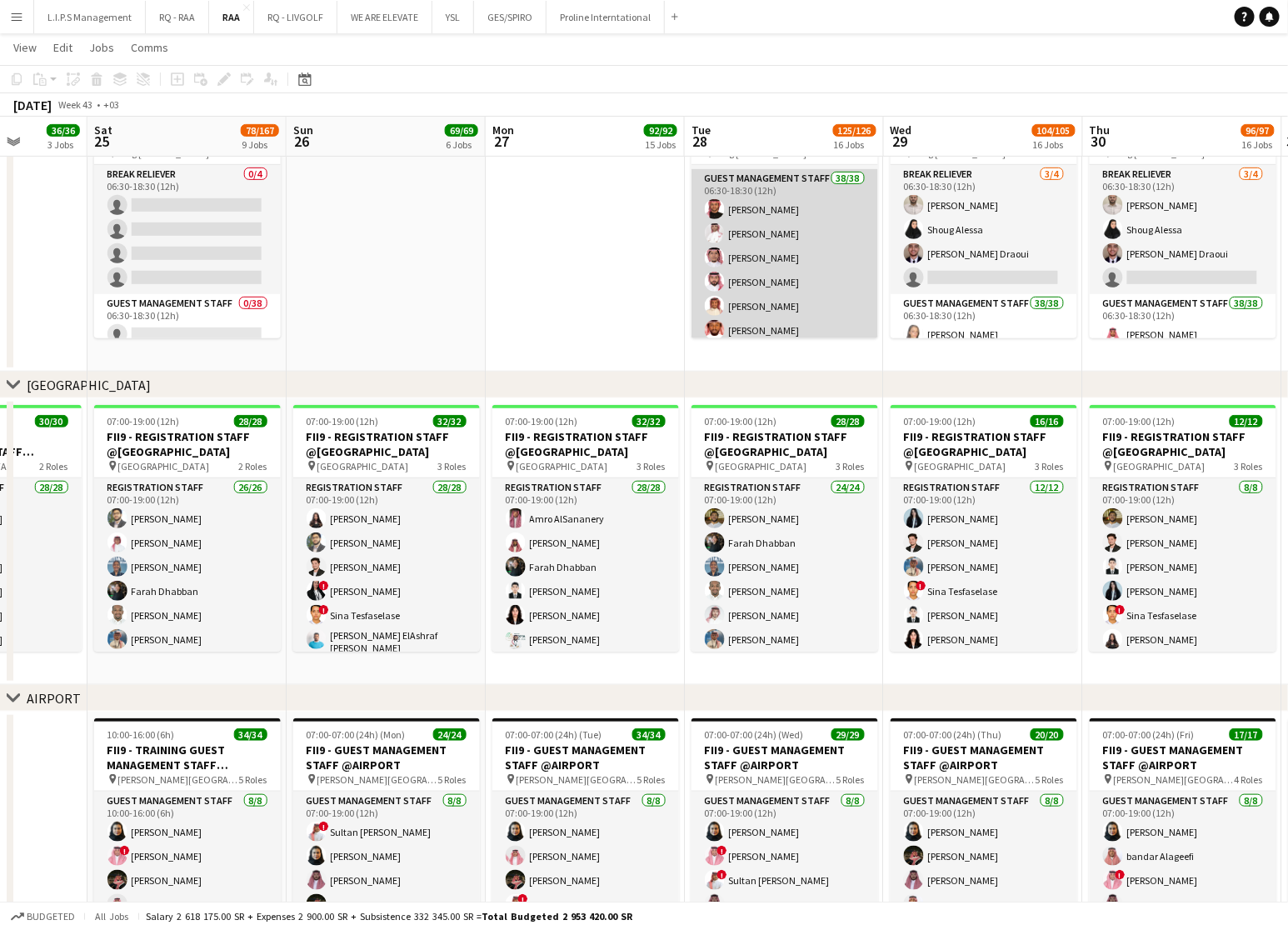
click at [782, 240] on app-card-role "Guest Management Staff 38/38 06:30-18:30 (12h) Turki Alattas Riyadh Alamoudi Os…" at bounding box center [785, 646] width 187 height 956
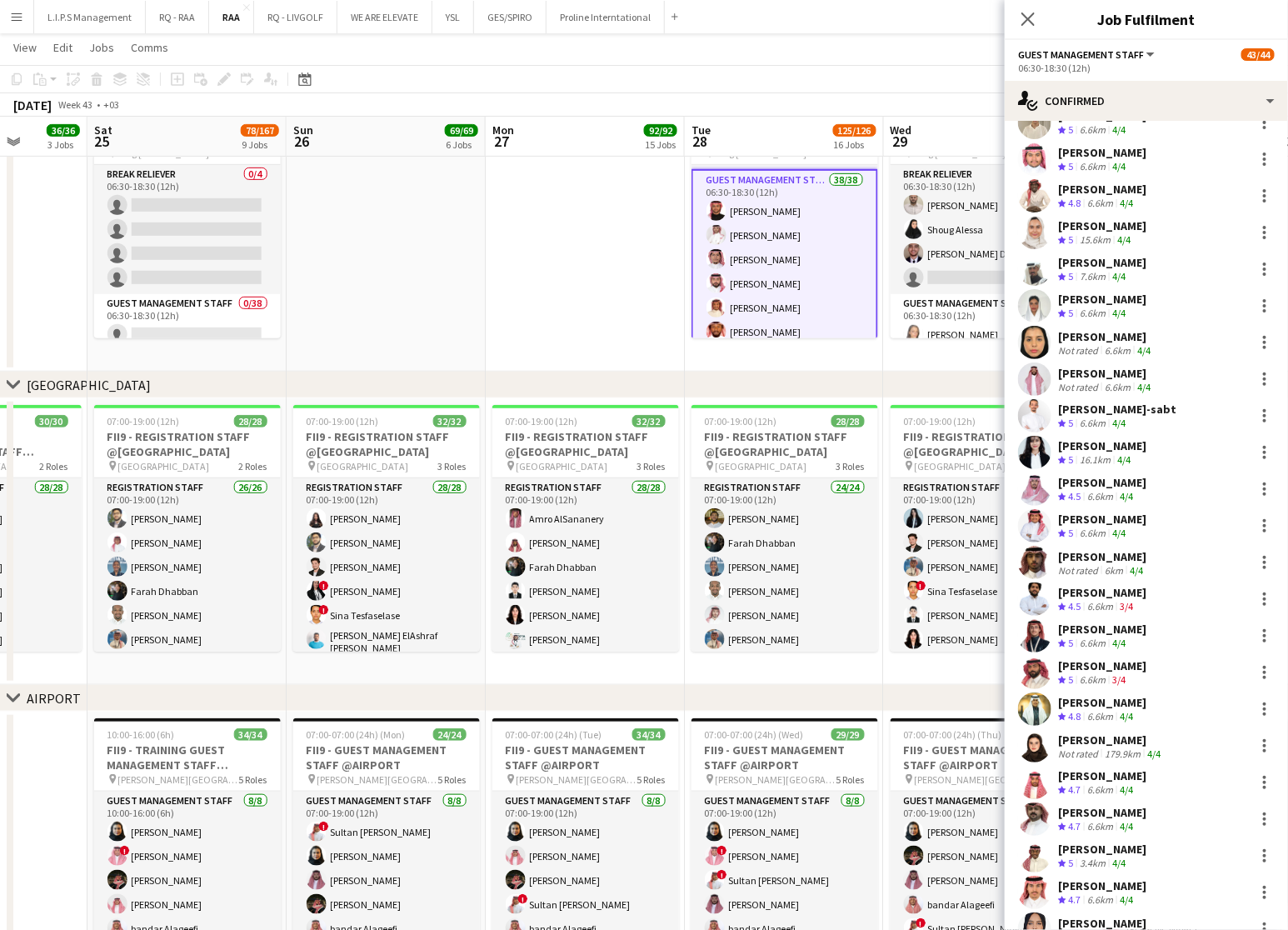
scroll to position [375, 0]
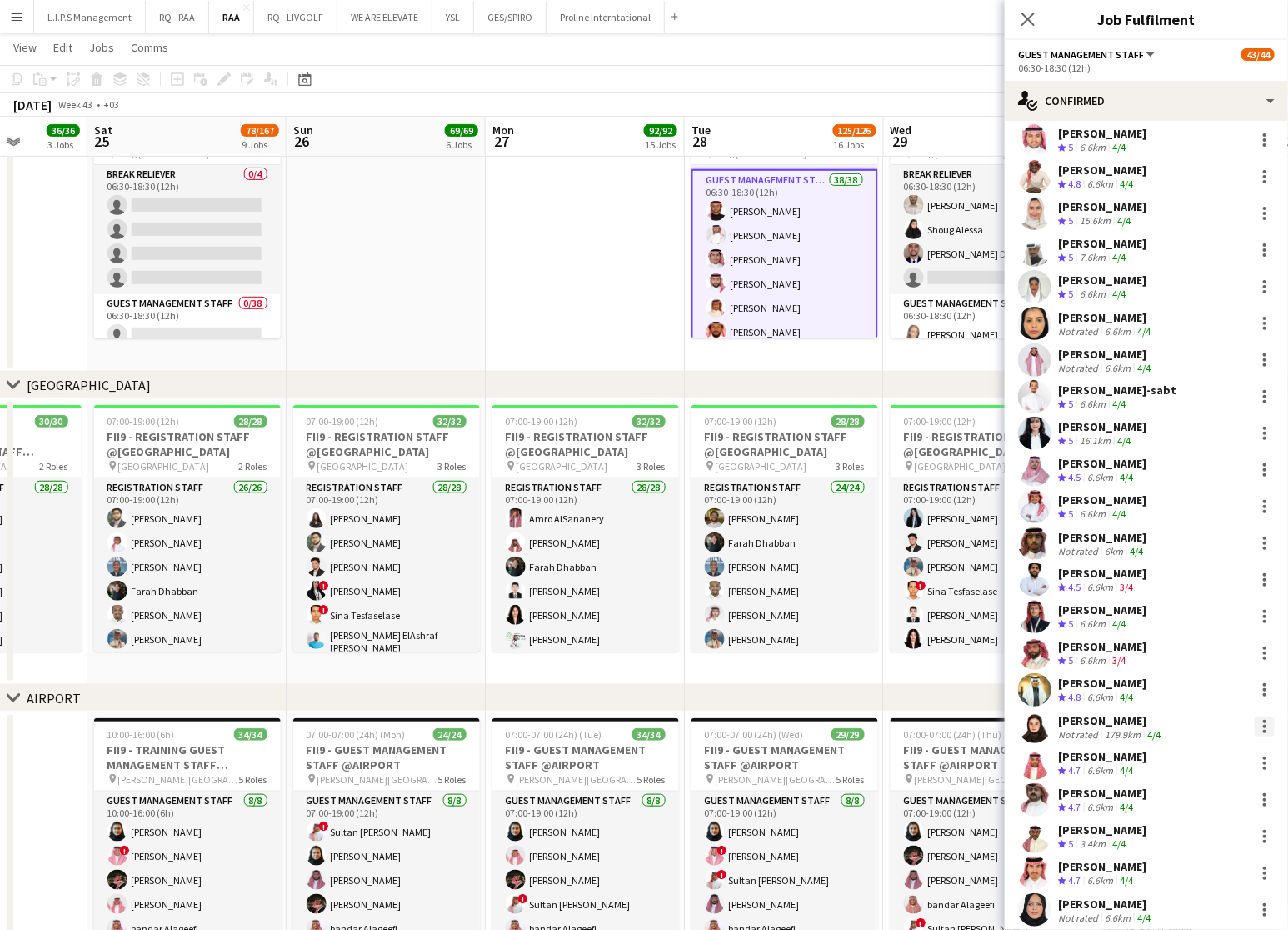
click at [1255, 727] on div at bounding box center [1264, 726] width 20 height 20
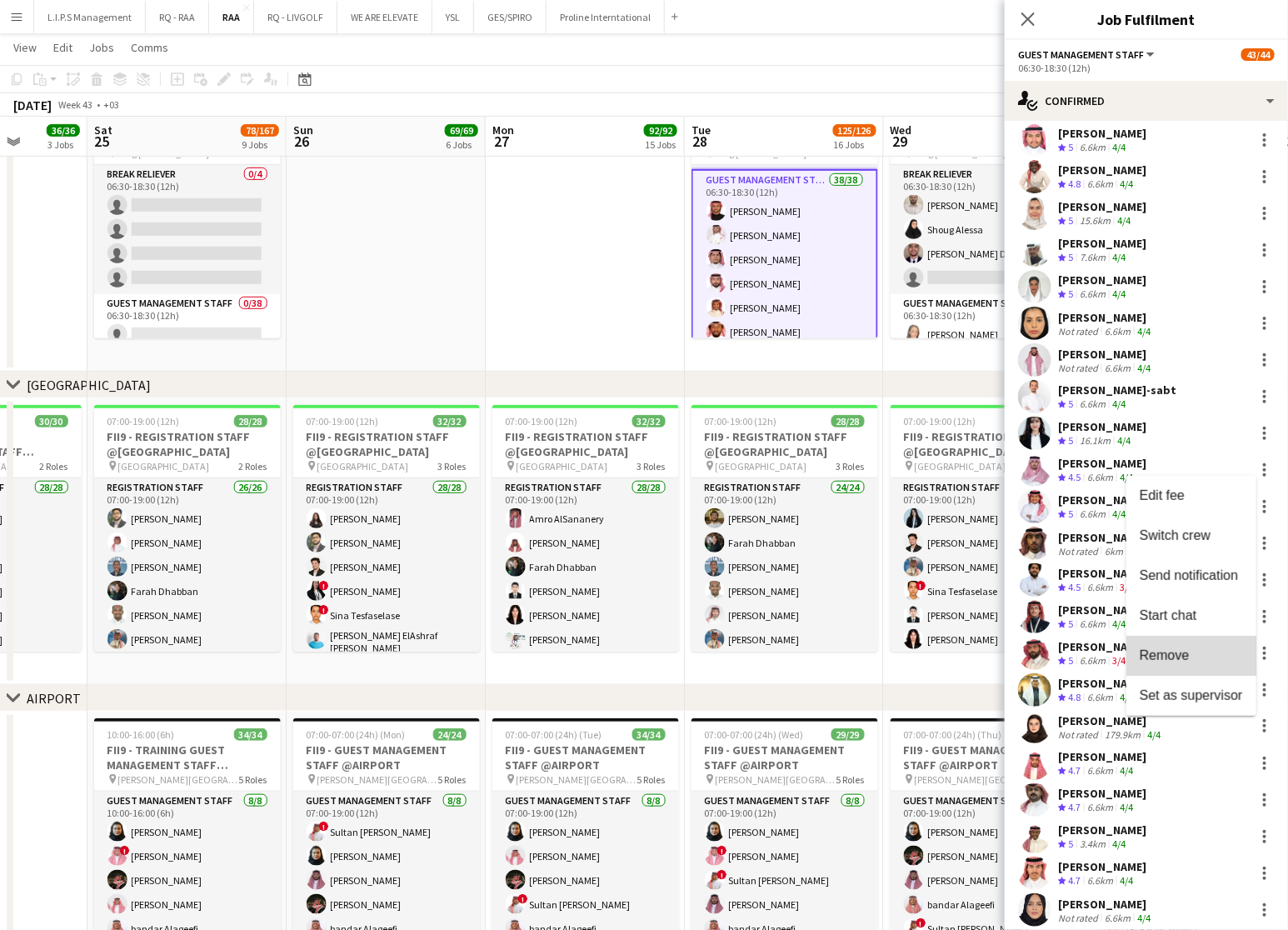
click at [1185, 644] on button "Remove" at bounding box center [1191, 656] width 130 height 40
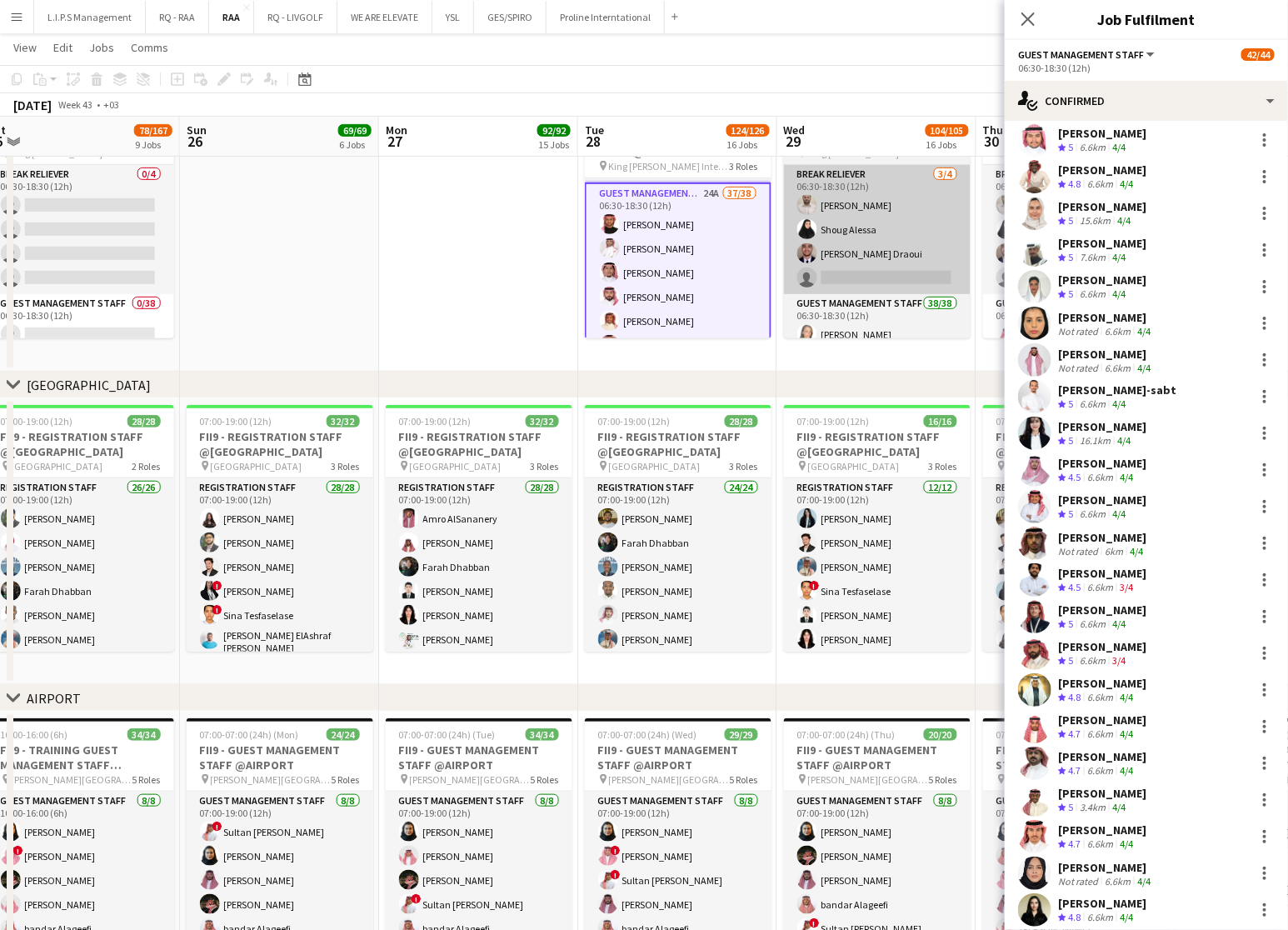
scroll to position [0, 672]
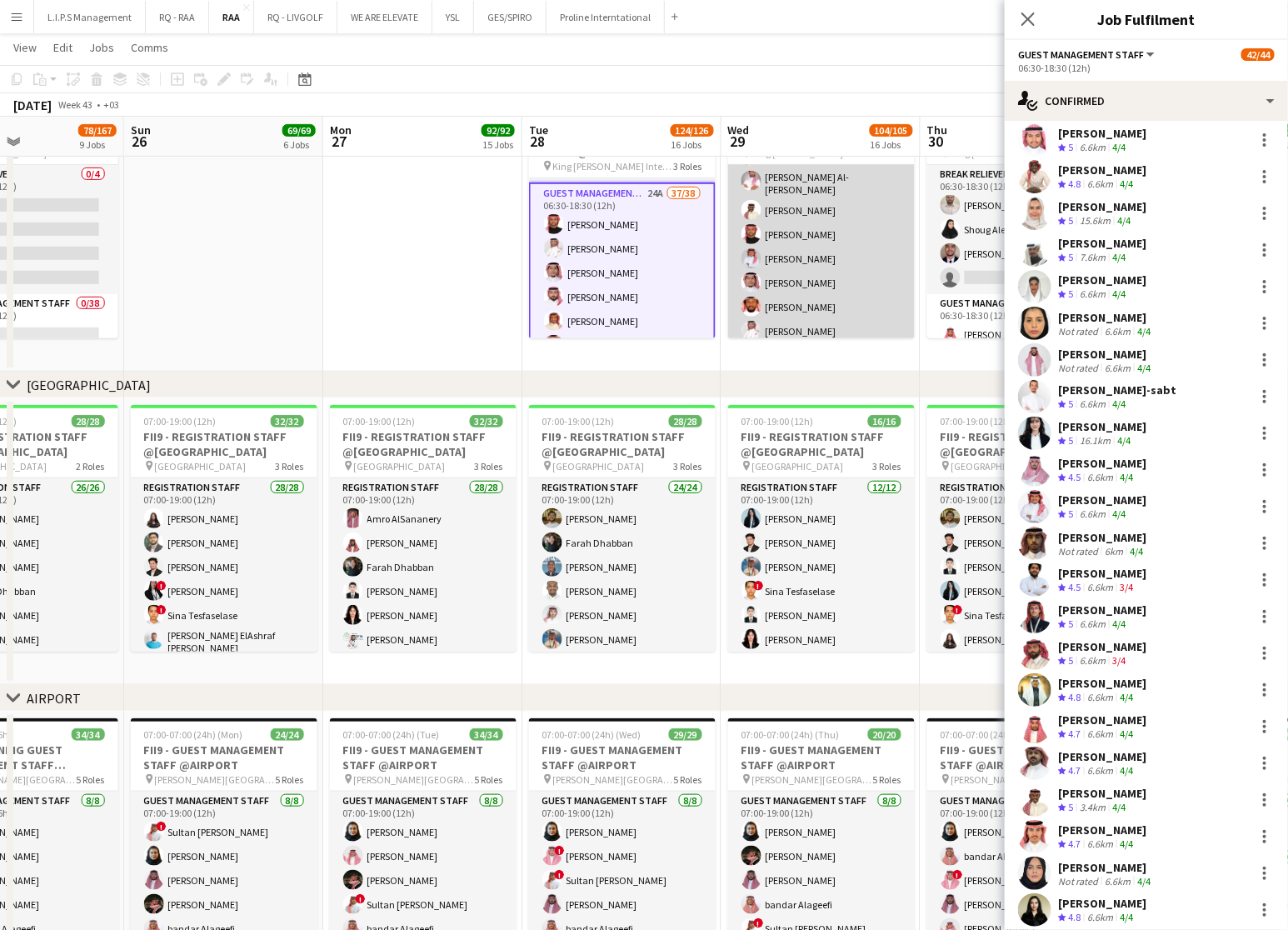
click at [808, 274] on app-card-role "Guest Management Staff 38/38 06:30-18:30 (12h) Deena Shibly Muhannad Jabril Nai…" at bounding box center [821, 522] width 187 height 956
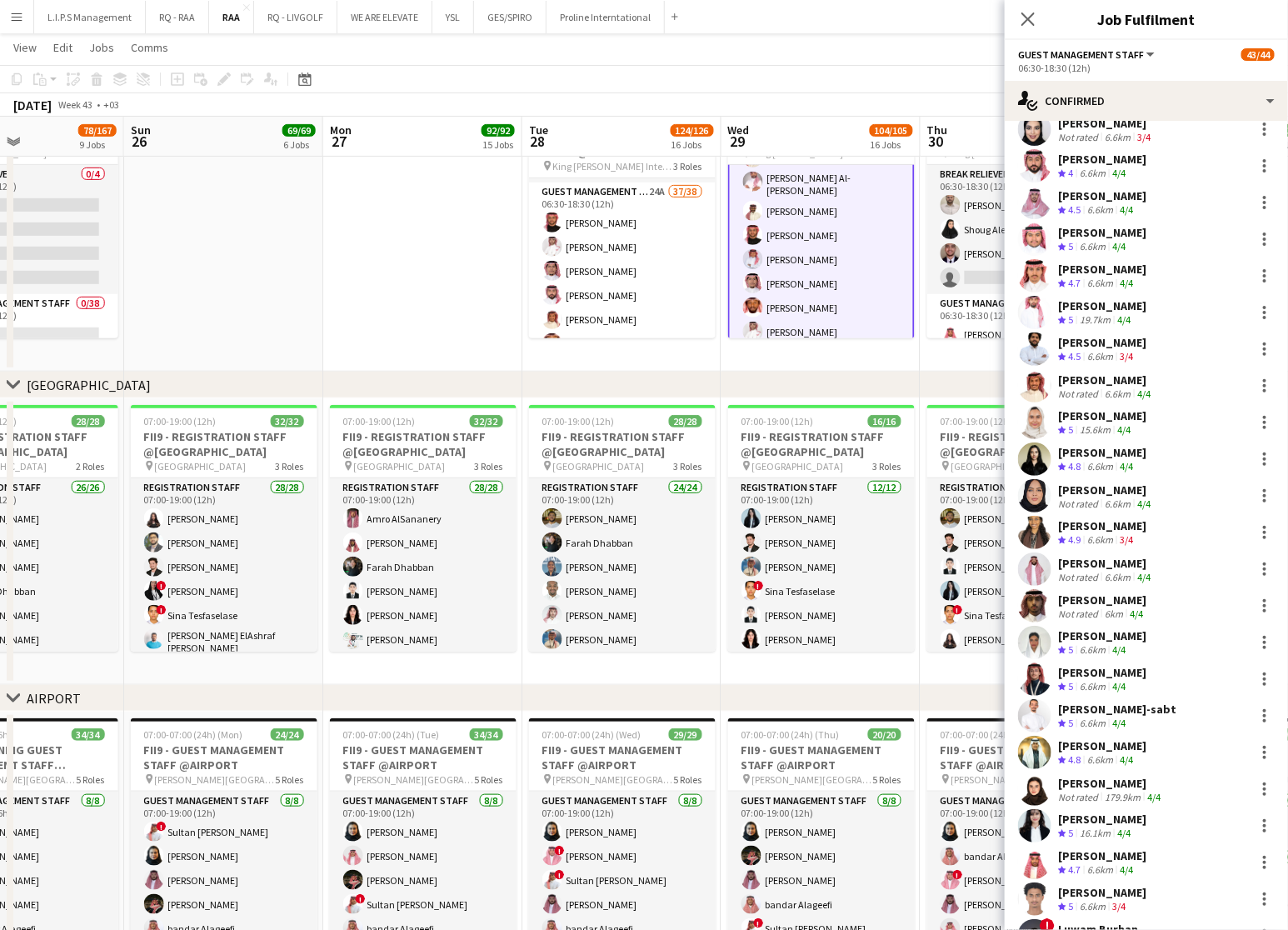
scroll to position [624, 0]
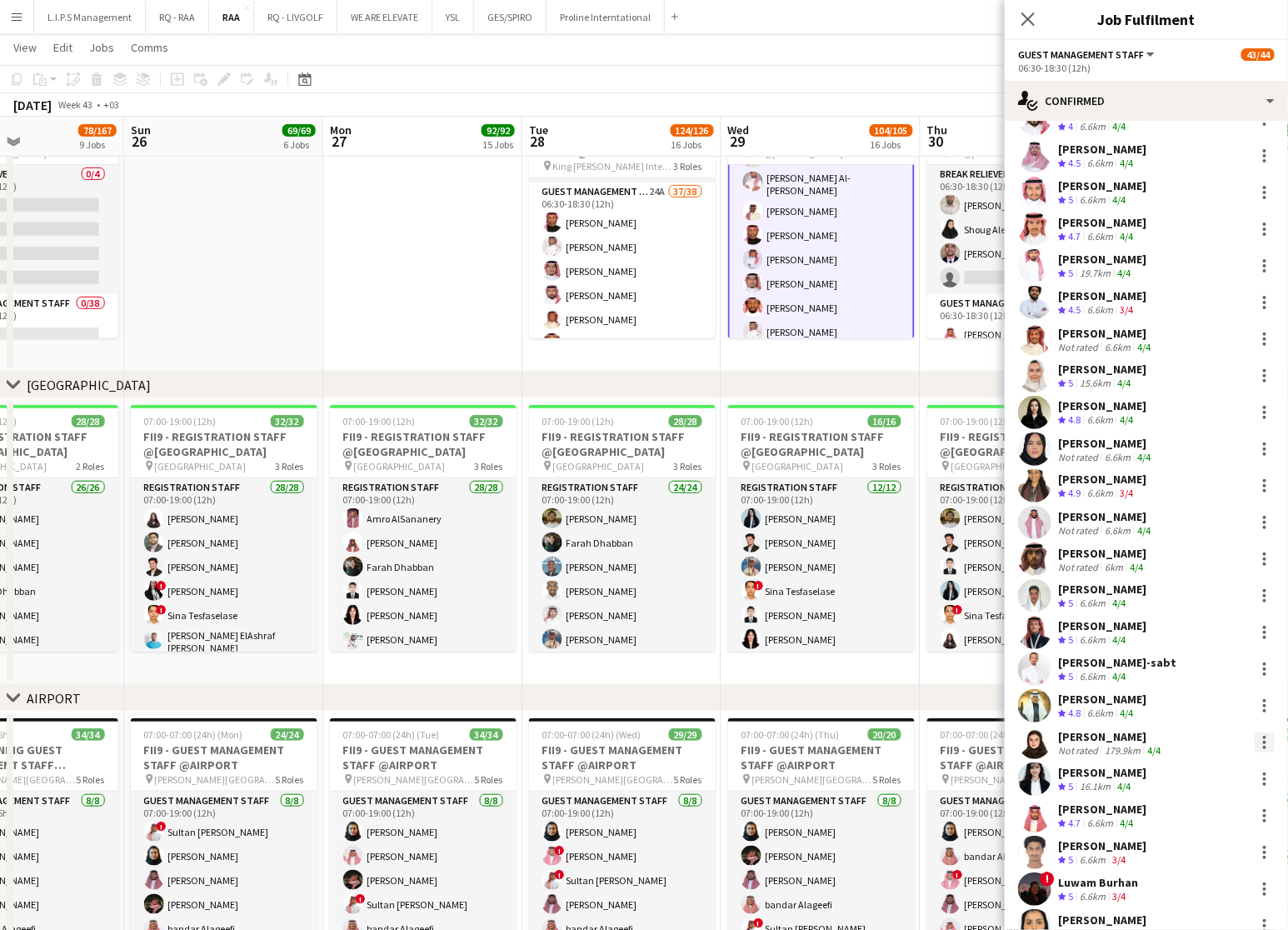
click at [1255, 733] on div at bounding box center [1264, 742] width 20 height 20
click at [1190, 652] on button "Remove" at bounding box center [1191, 662] width 130 height 40
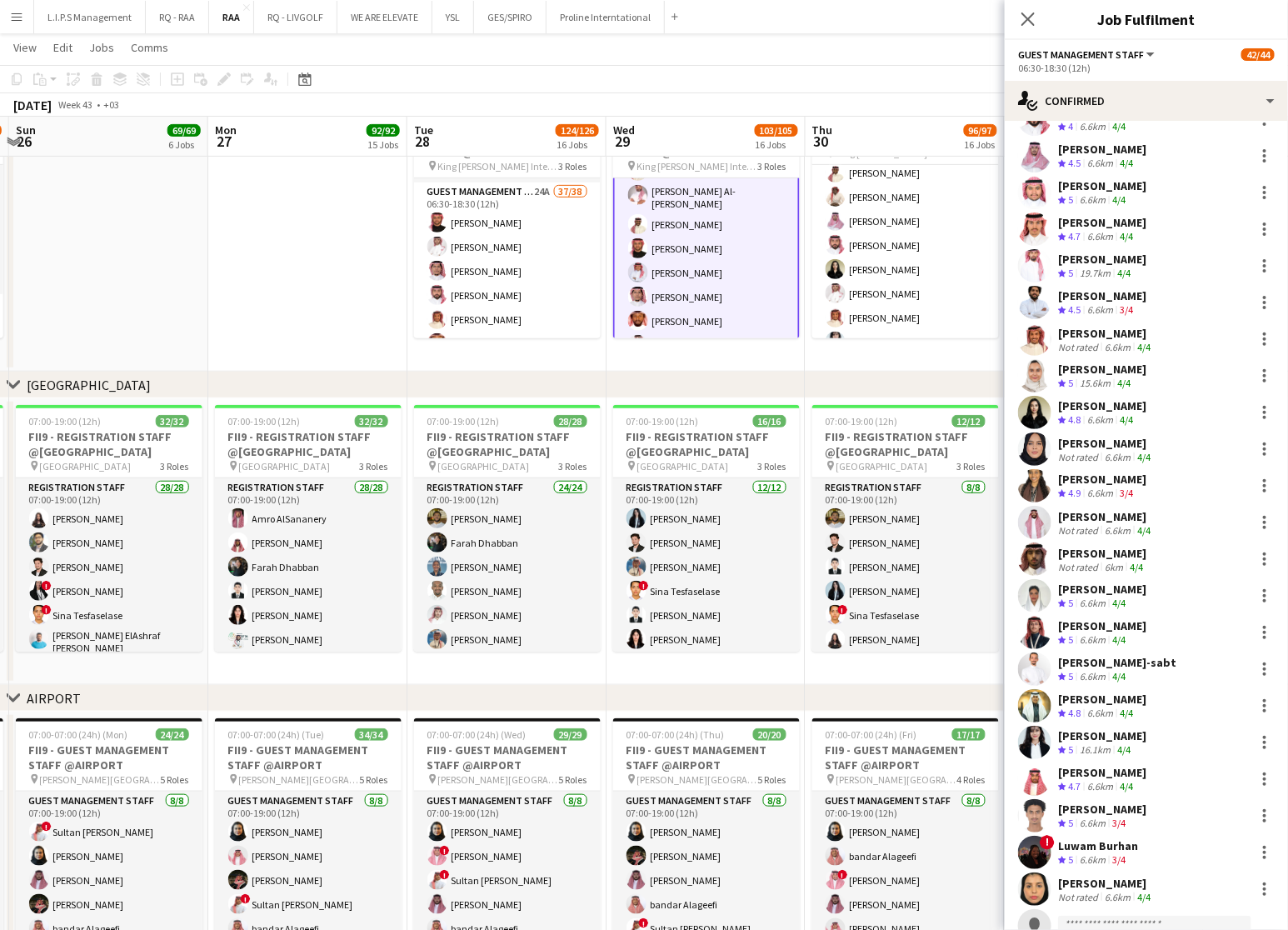
scroll to position [250, 0]
click at [867, 257] on app-card-role "Guest Management Staff 38/38 06:30-18:30 (12h) Majed Abdullah Mosab Omar Muhann…" at bounding box center [905, 522] width 187 height 956
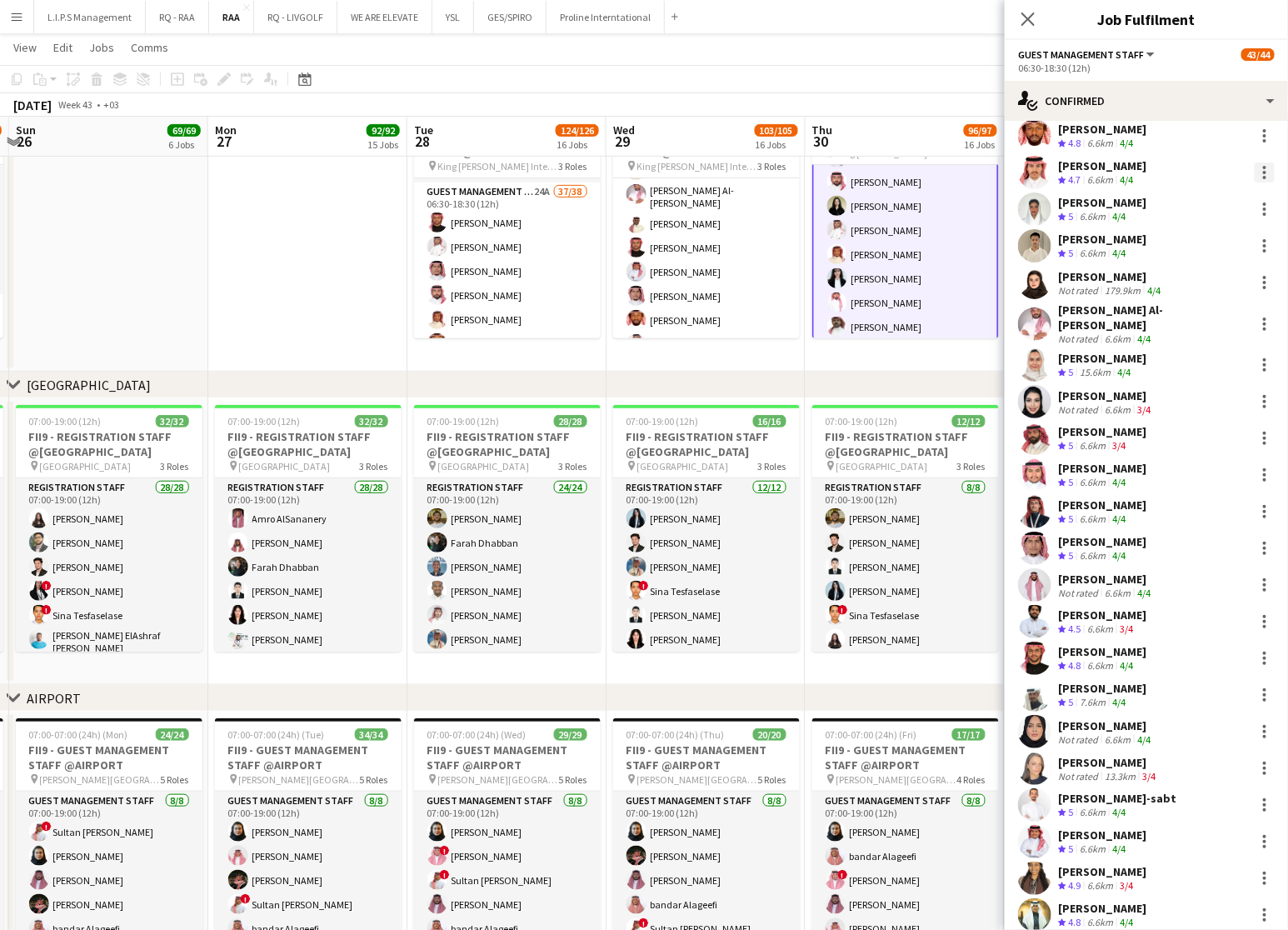
scroll to position [426, 0]
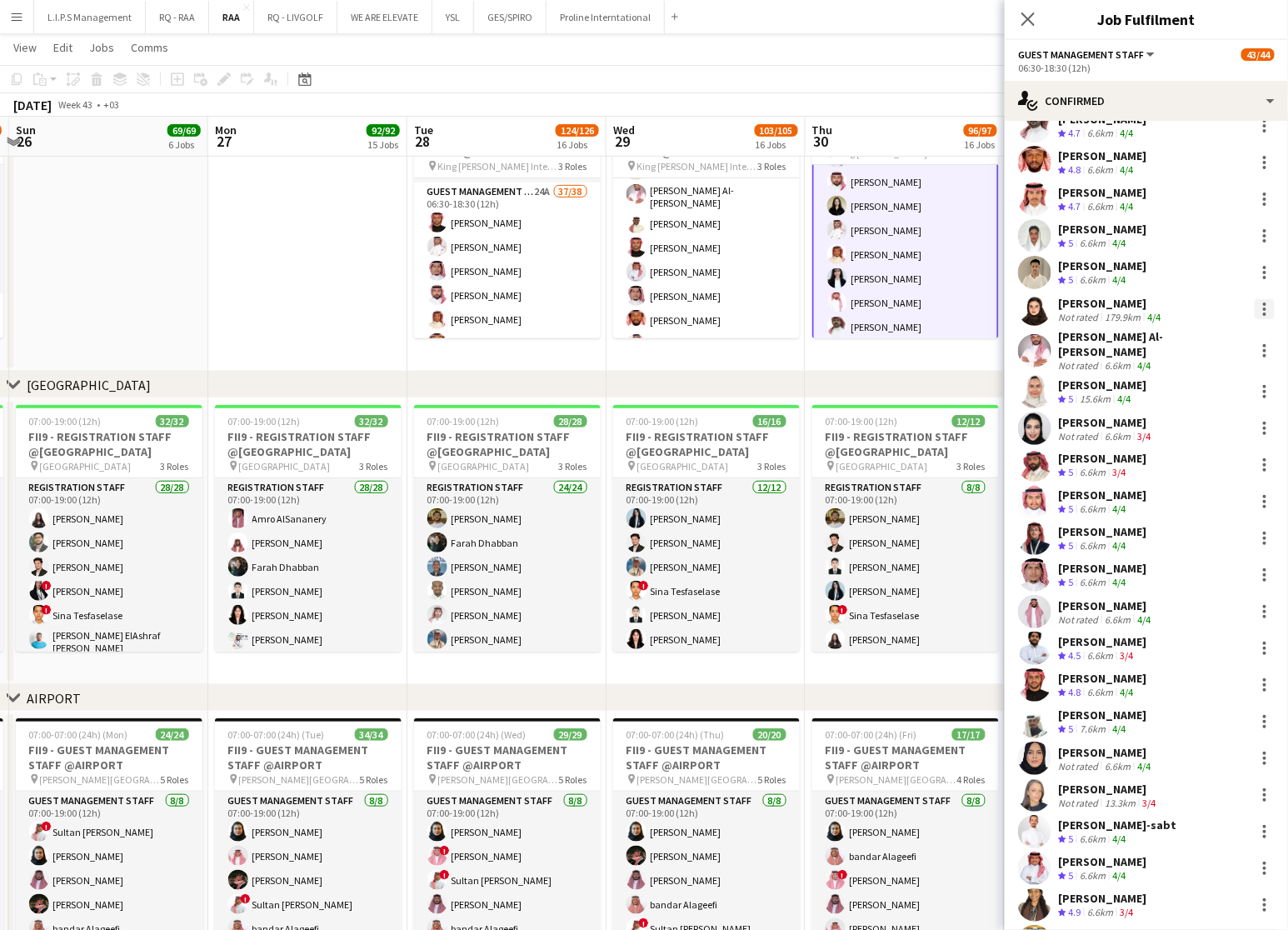
click at [1255, 312] on div at bounding box center [1264, 308] width 20 height 20
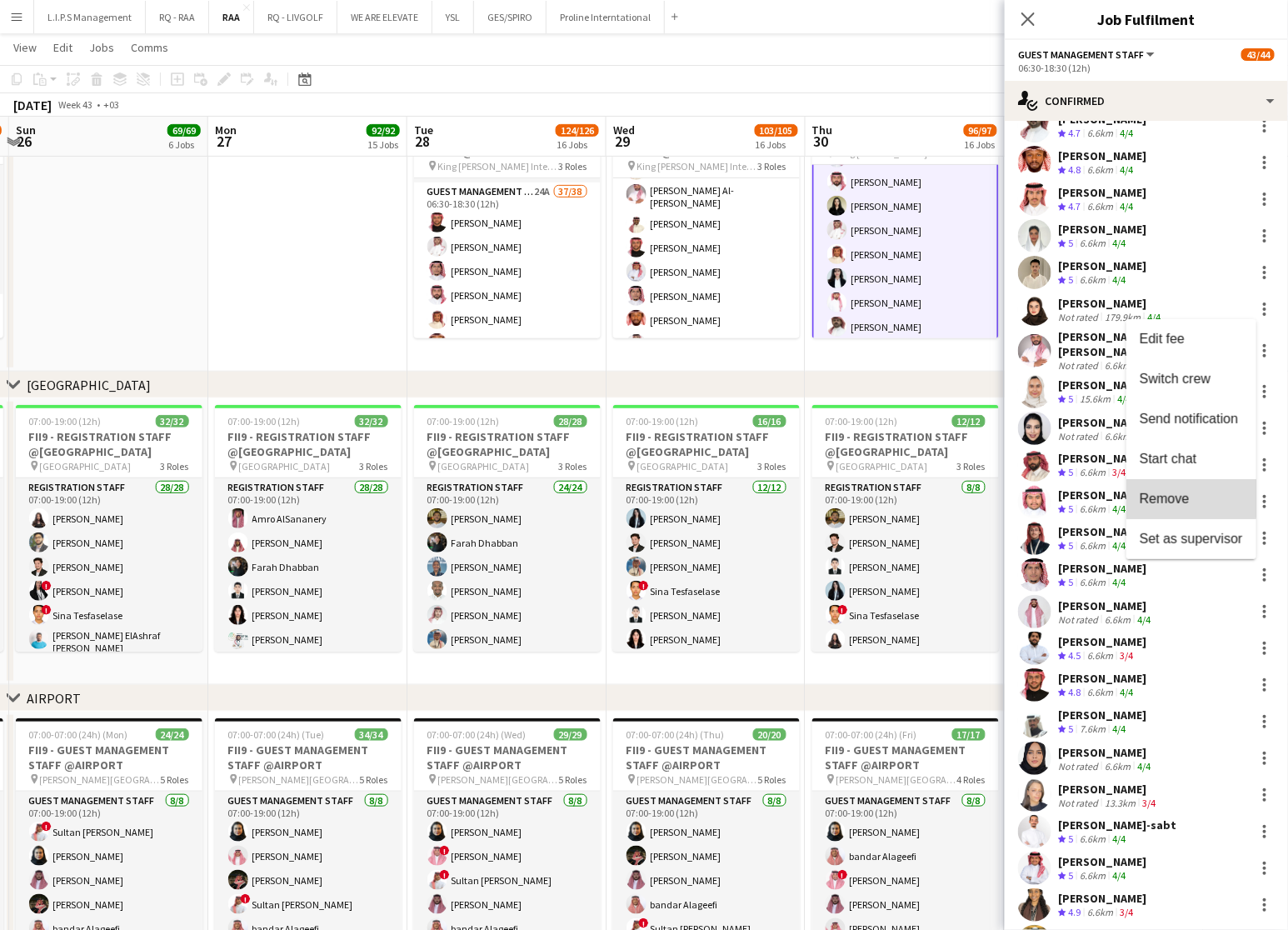
click at [1167, 496] on span "Remove" at bounding box center [1165, 498] width 50 height 14
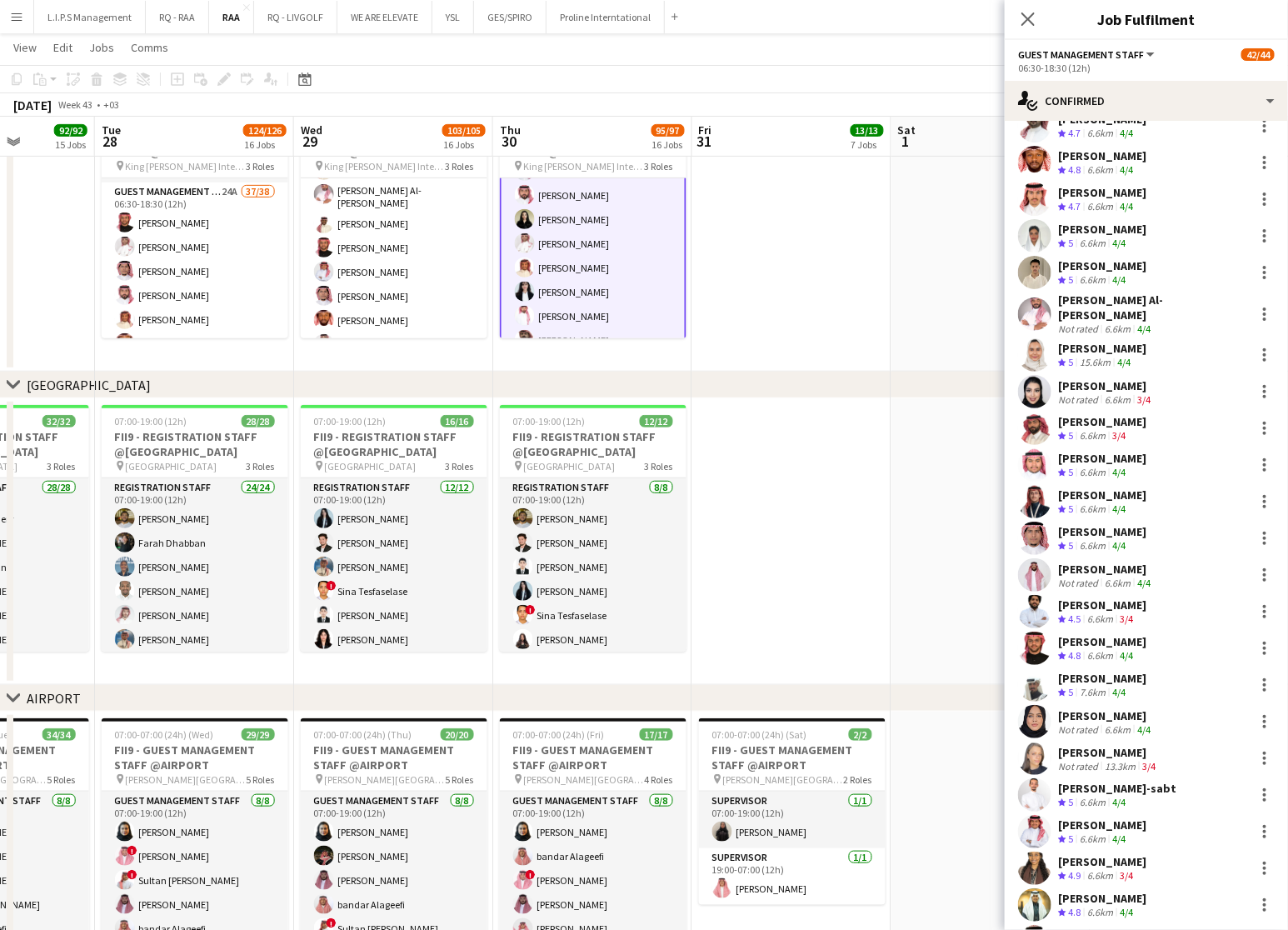
scroll to position [0, 706]
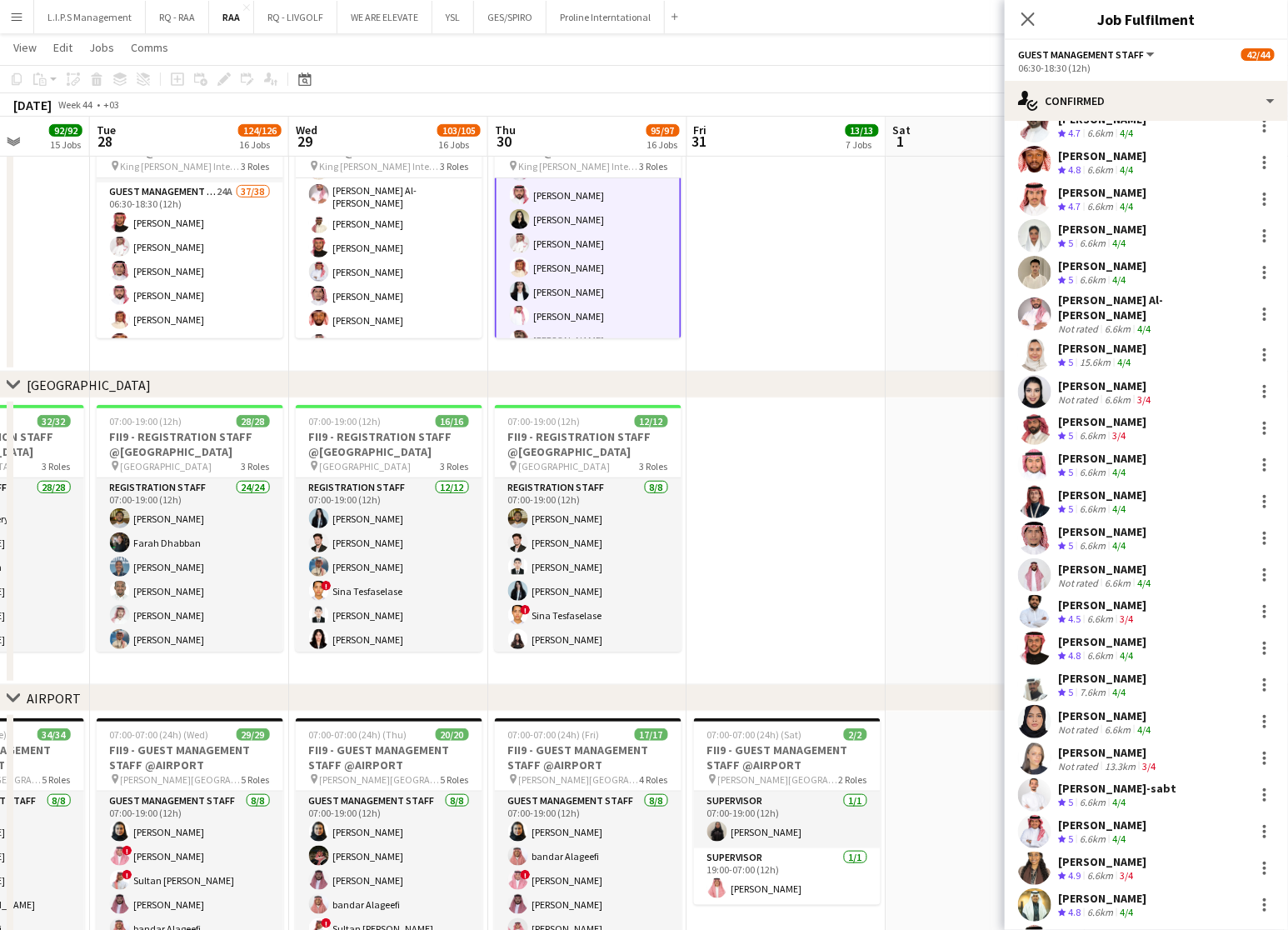
click at [761, 274] on app-date-cell at bounding box center [787, 229] width 199 height 287
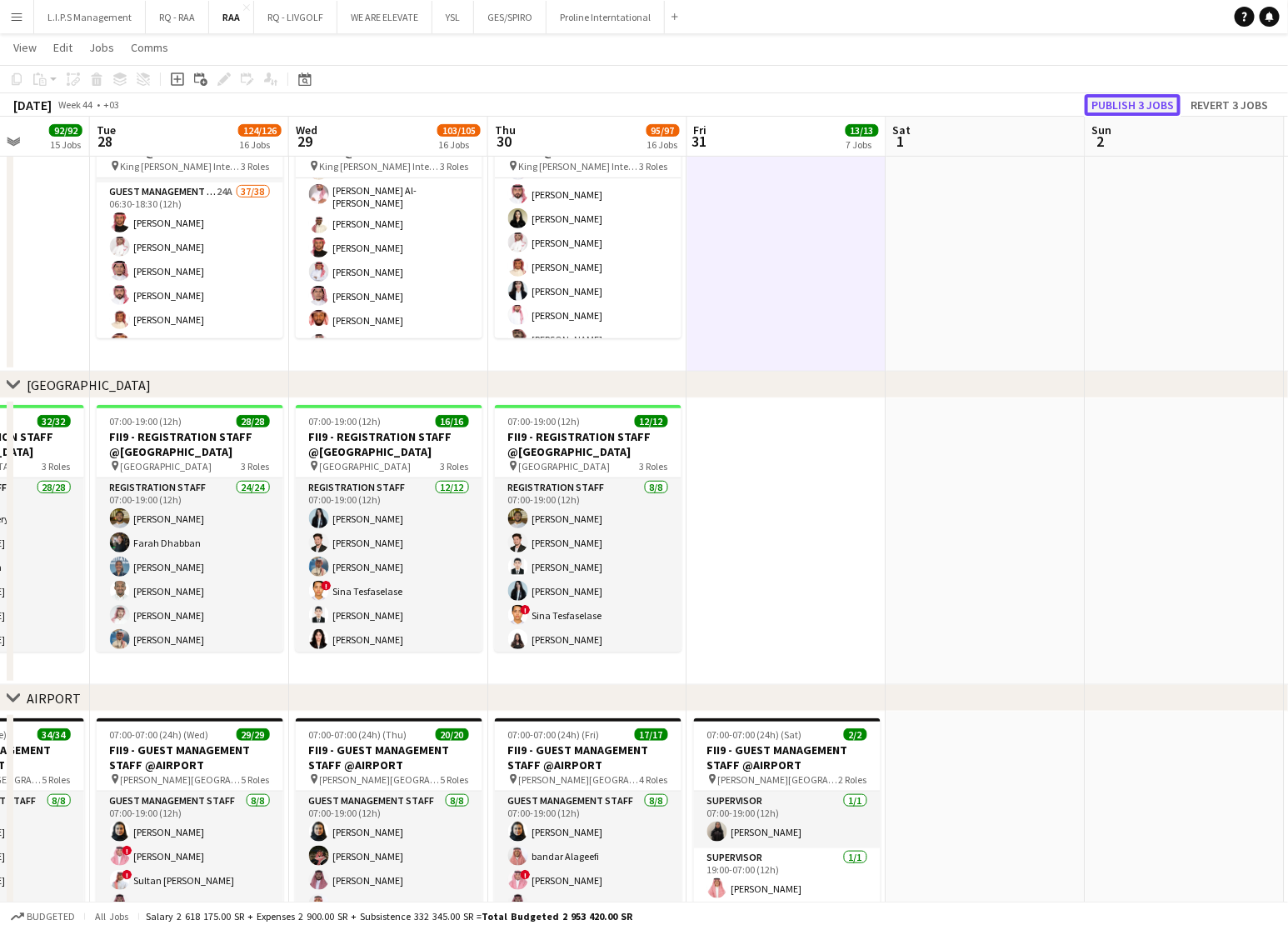
click at [1162, 102] on button "Publish 3 jobs" at bounding box center [1132, 104] width 96 height 22
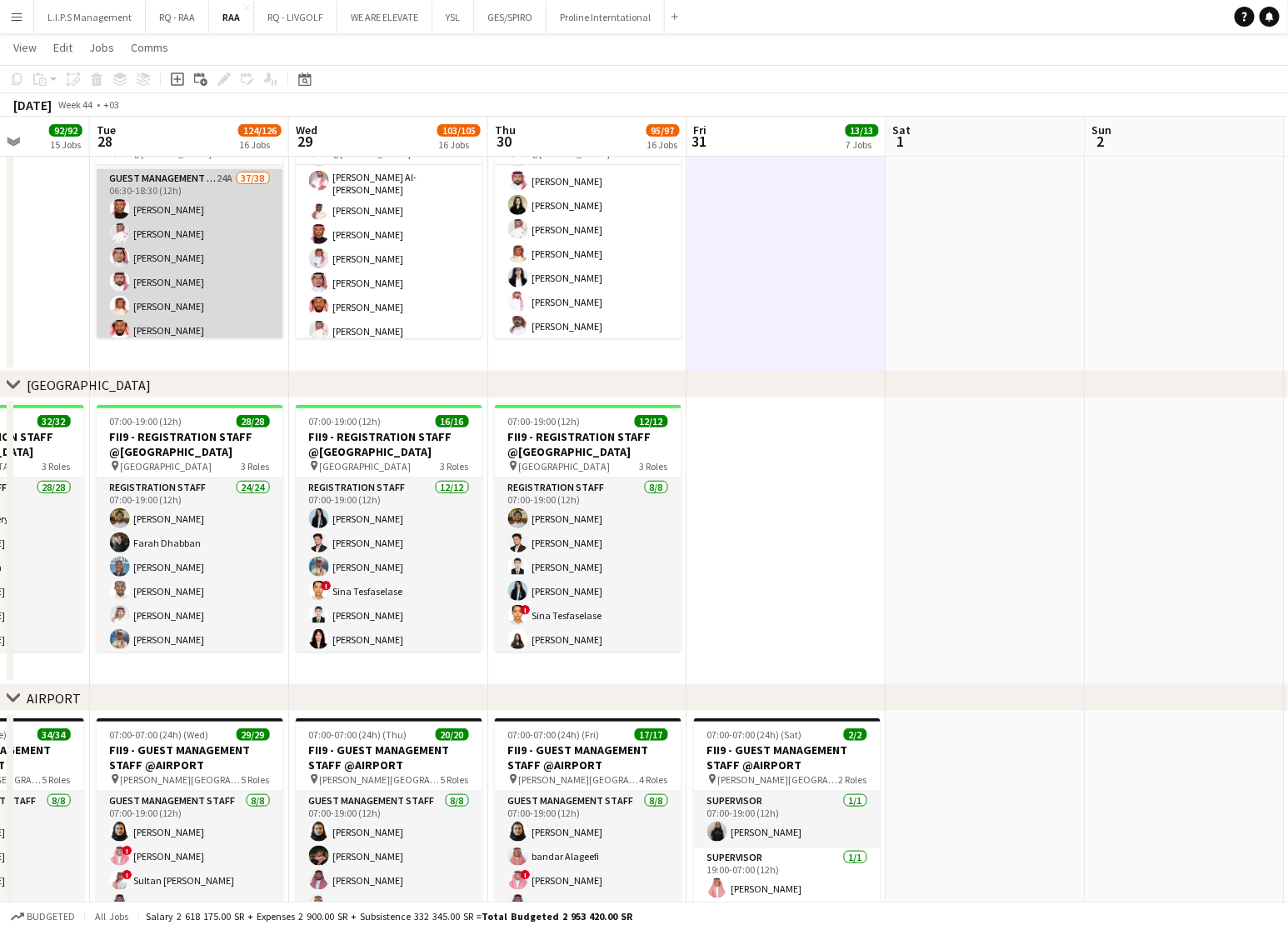
click at [197, 256] on app-card-role "Guest Management Staff 24A 37/38 06:30-18:30 (12h) Turki Alattas Riyadh Alamoud…" at bounding box center [190, 646] width 187 height 956
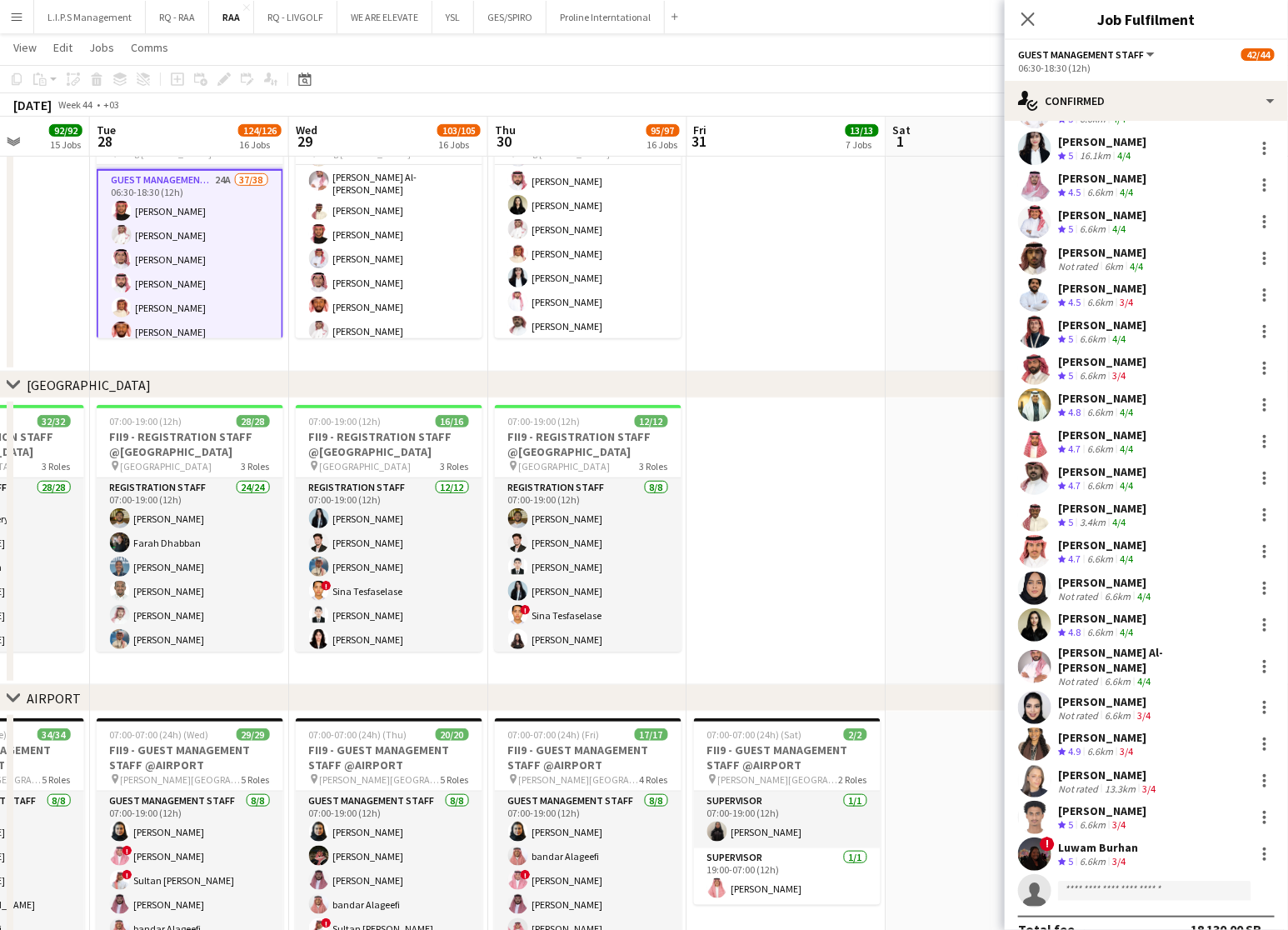
scroll to position [676, 0]
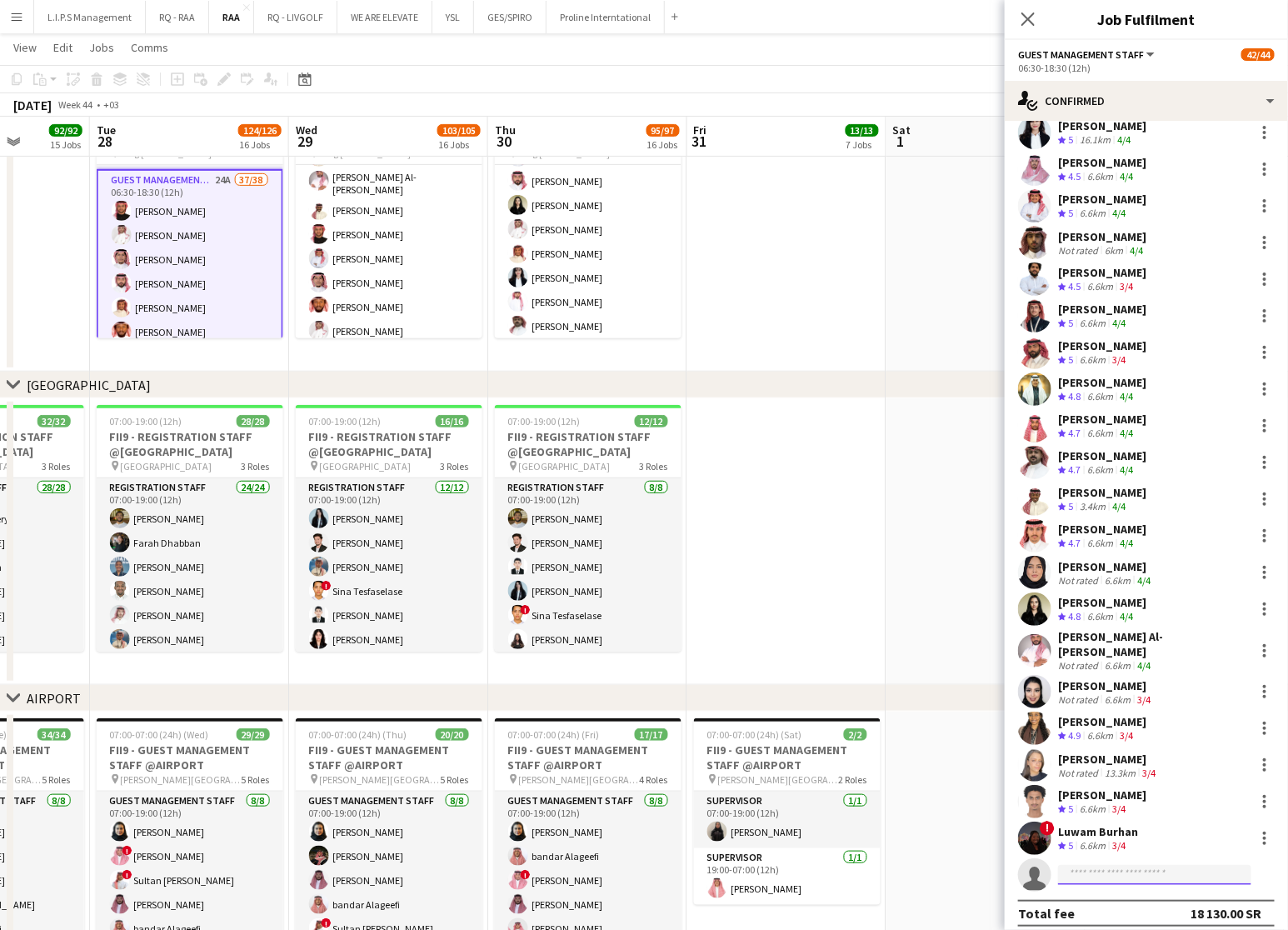
click at [1131, 869] on input at bounding box center [1155, 874] width 194 height 20
paste input "**********"
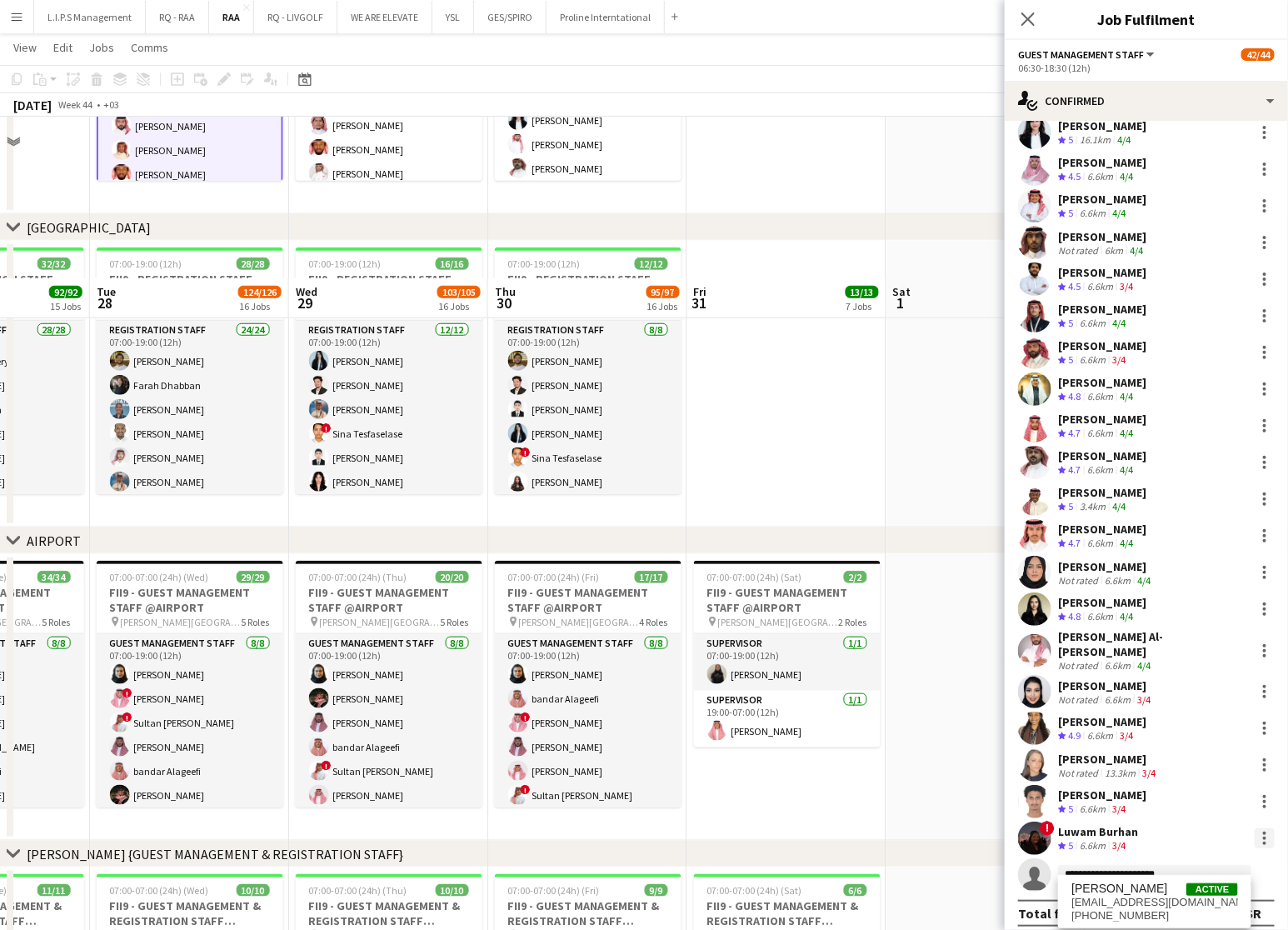
scroll to position [630, 0]
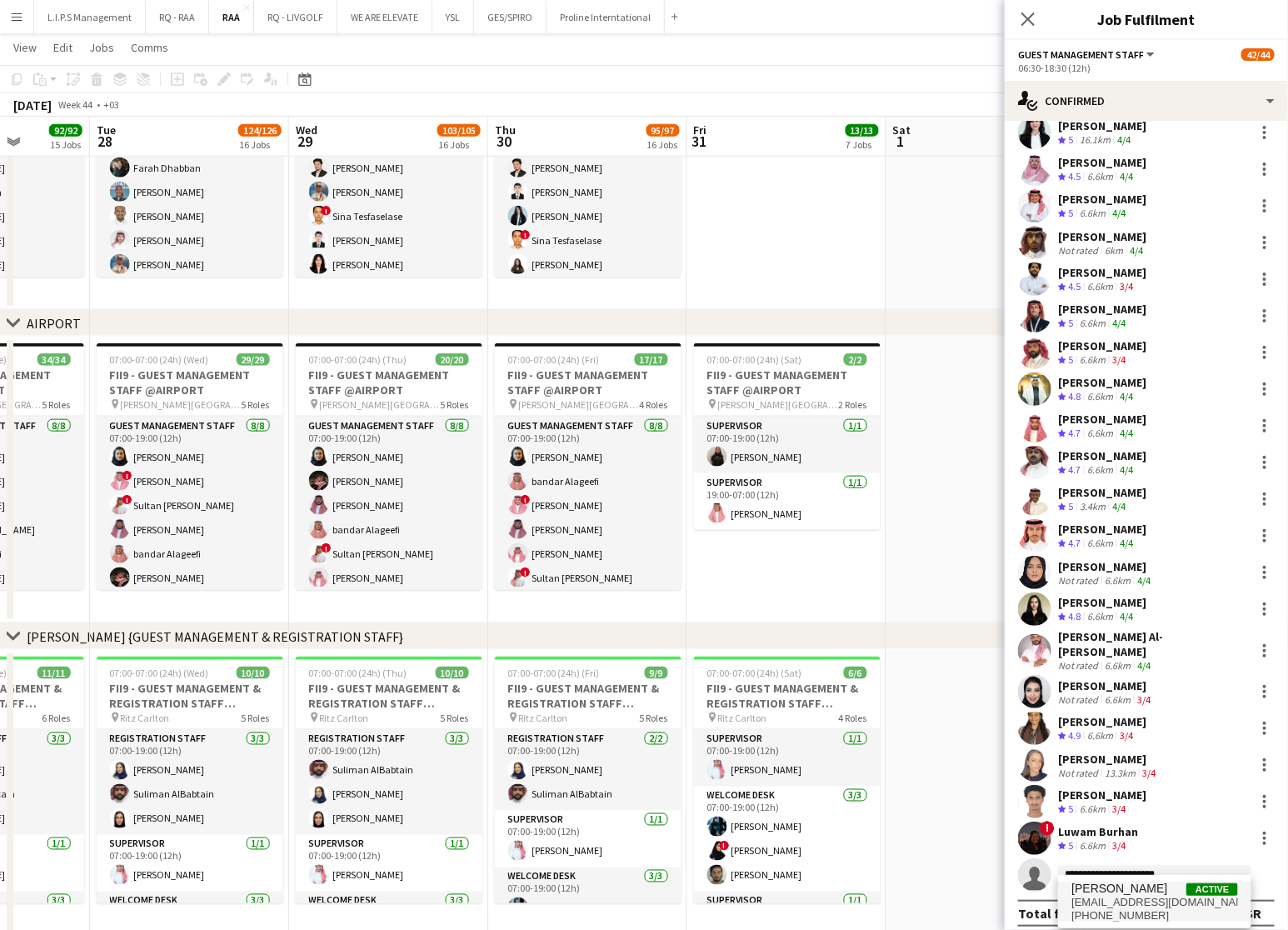
type input "**********"
click at [1135, 901] on span "i.alsultan10@gmail.com" at bounding box center [1155, 902] width 167 height 13
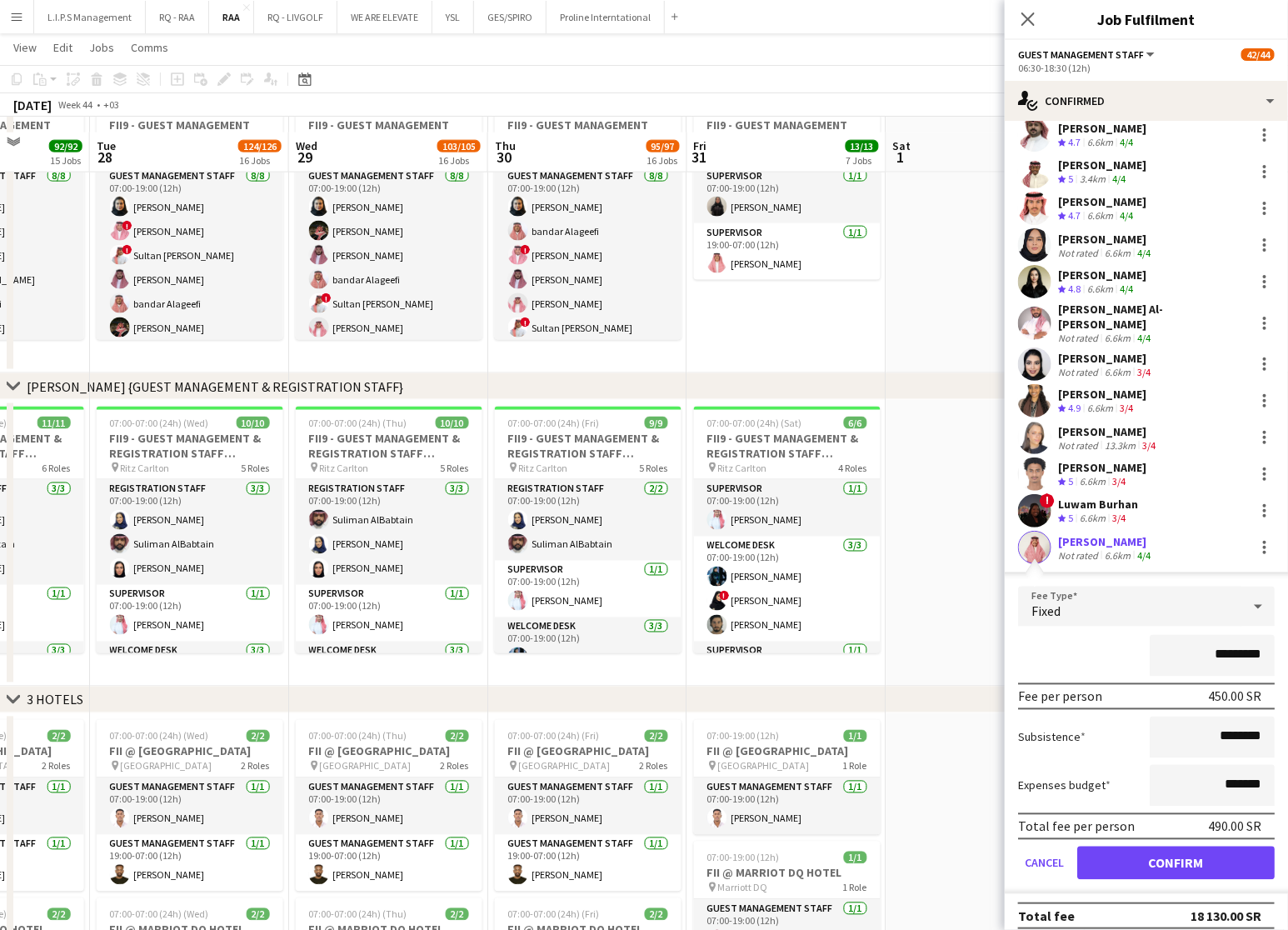
scroll to position [1129, 0]
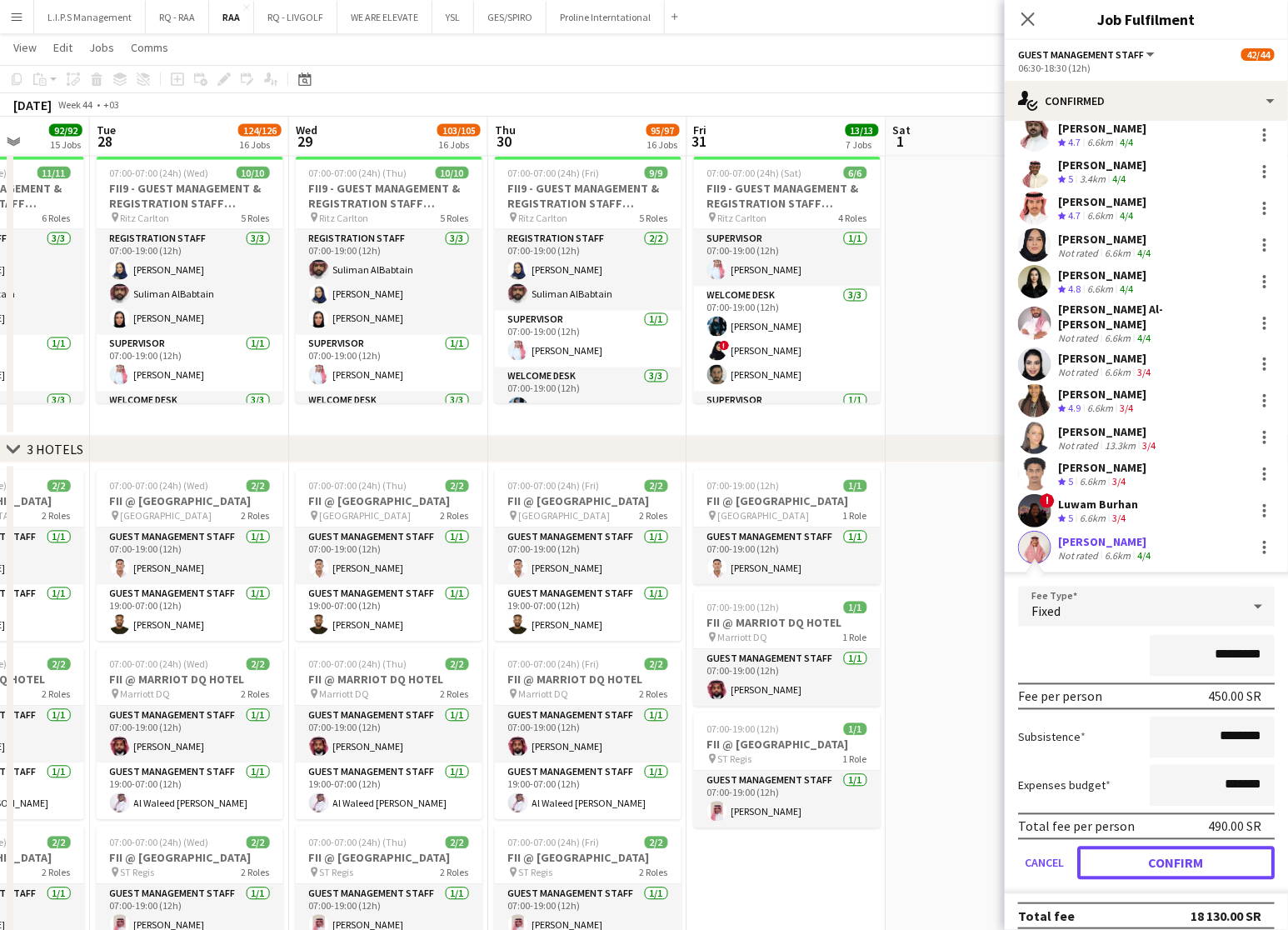
drag, startPoint x: 1175, startPoint y: 862, endPoint x: 1173, endPoint y: 809, distance: 53.0
click at [1174, 861] on button "Confirm" at bounding box center [1176, 863] width 197 height 33
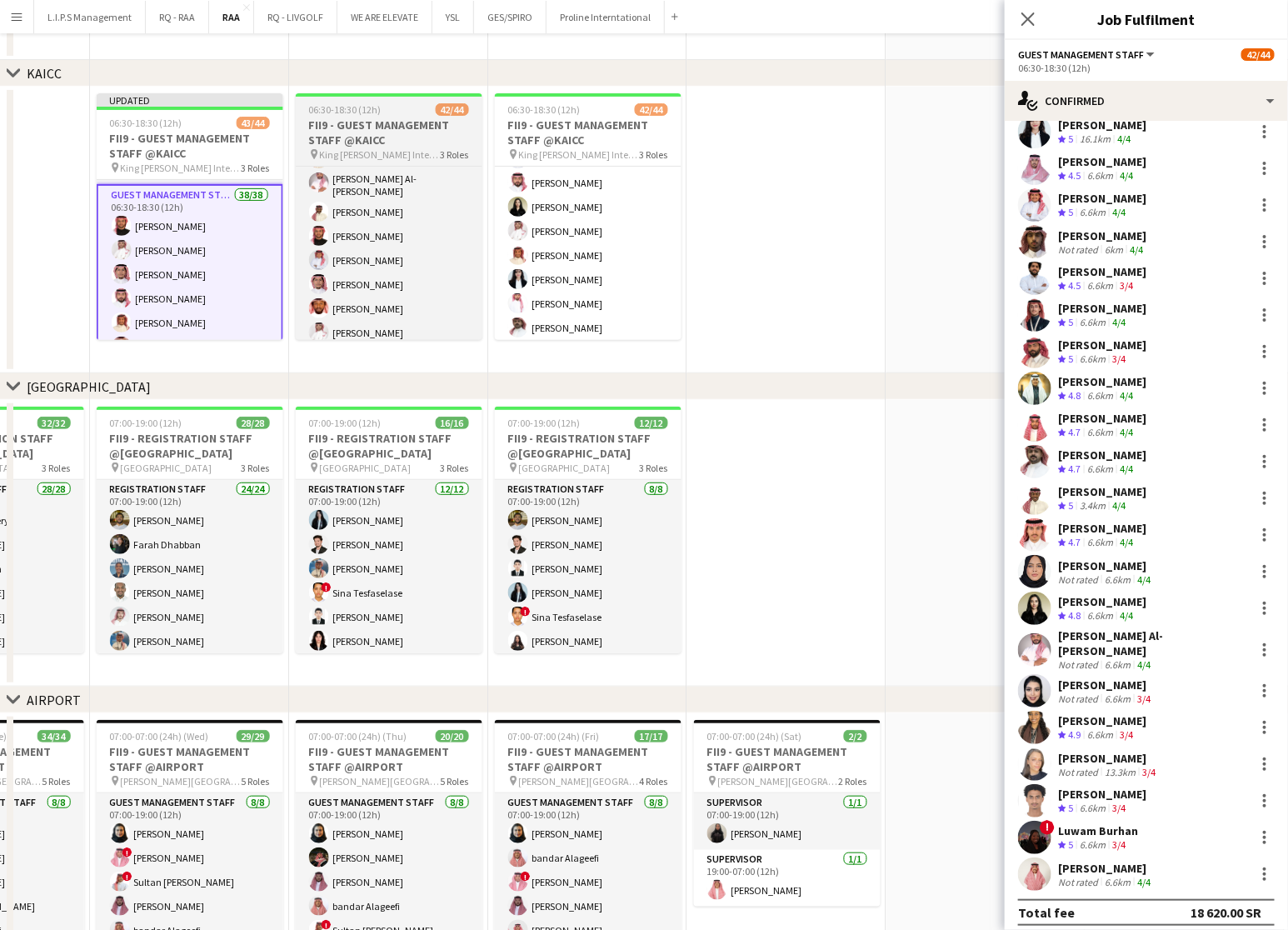
scroll to position [5, 0]
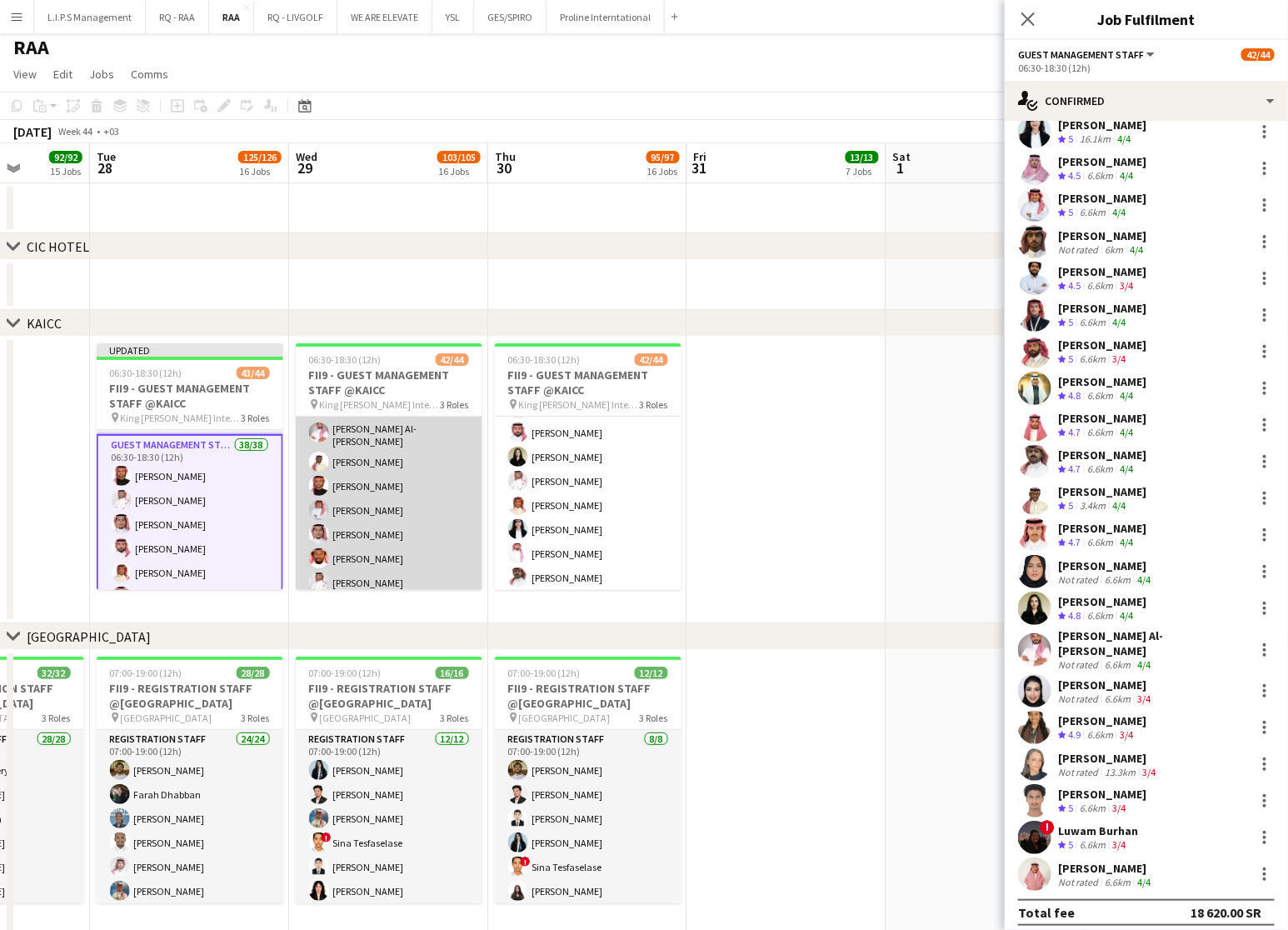
click at [417, 484] on app-card-role "Guest Management Staff 37/38 06:30-18:30 (12h) Deena Shibly Muhannad Jabril Nai…" at bounding box center [389, 773] width 187 height 956
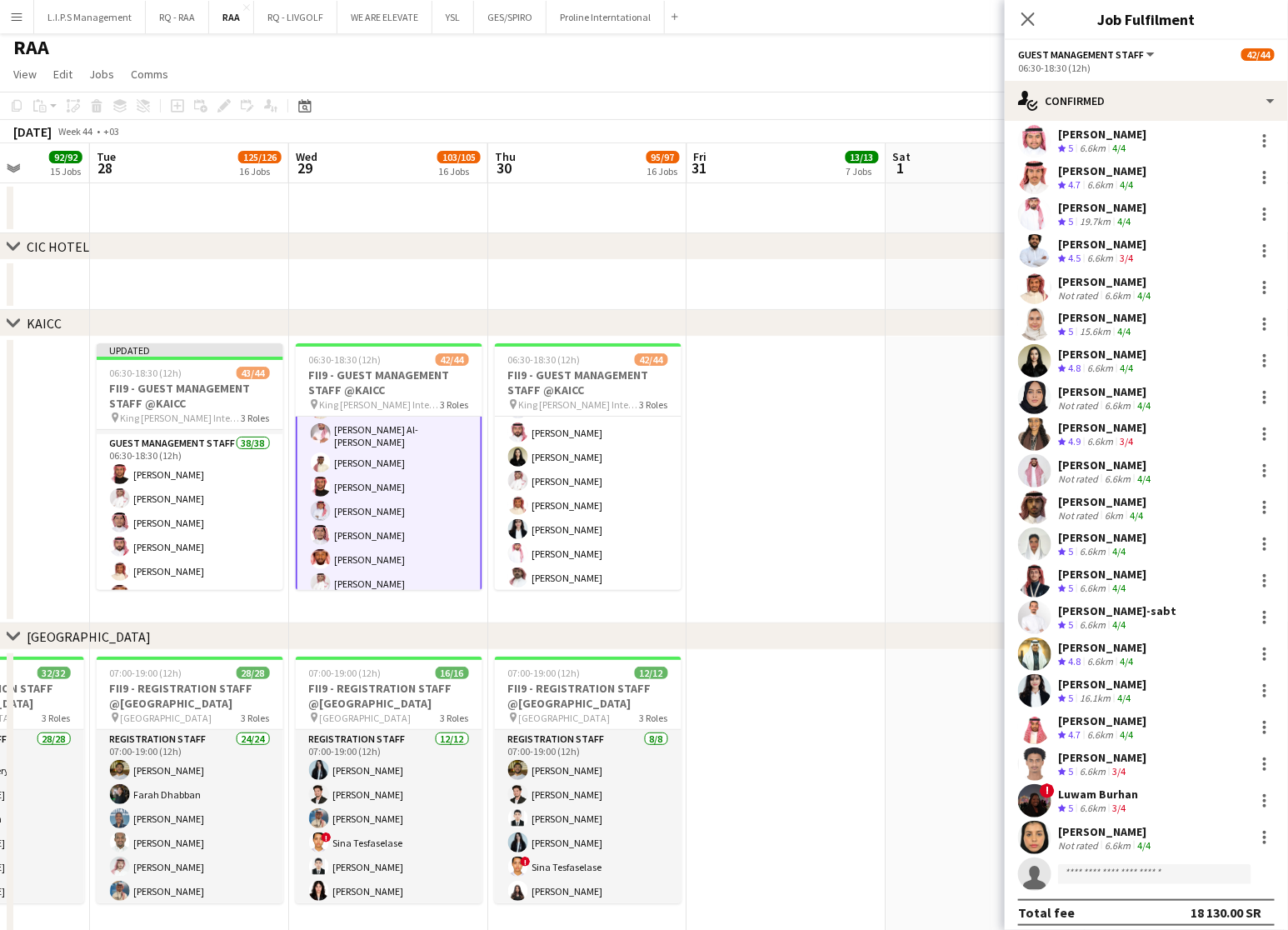
scroll to position [676, 0]
click at [1117, 870] on input at bounding box center [1155, 874] width 194 height 20
paste input "**********"
type input "**********"
click at [1161, 890] on span "Ibrahim Alsultan Active" at bounding box center [1155, 888] width 167 height 14
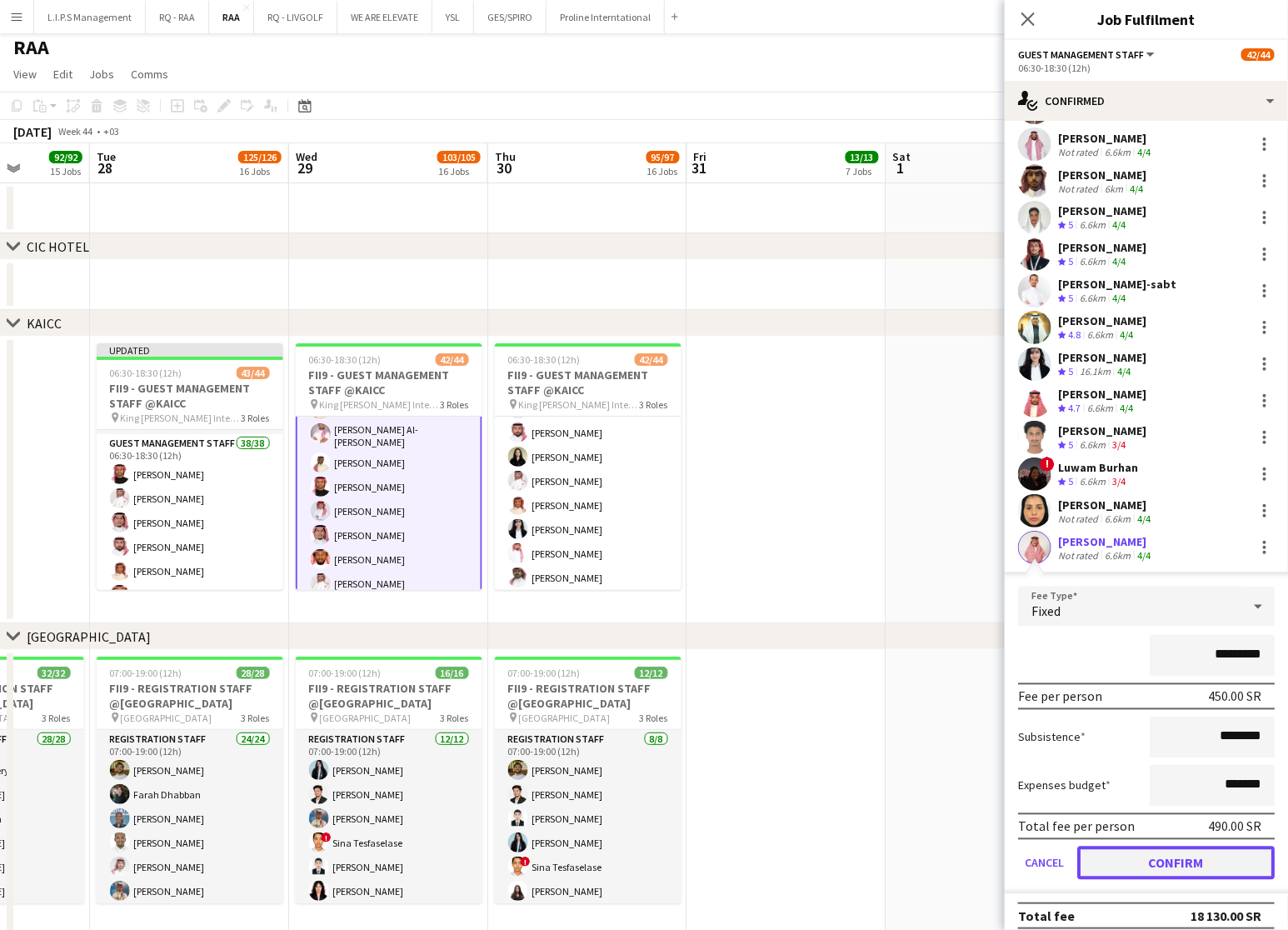
click at [1198, 846] on button "Confirm" at bounding box center [1176, 863] width 197 height 33
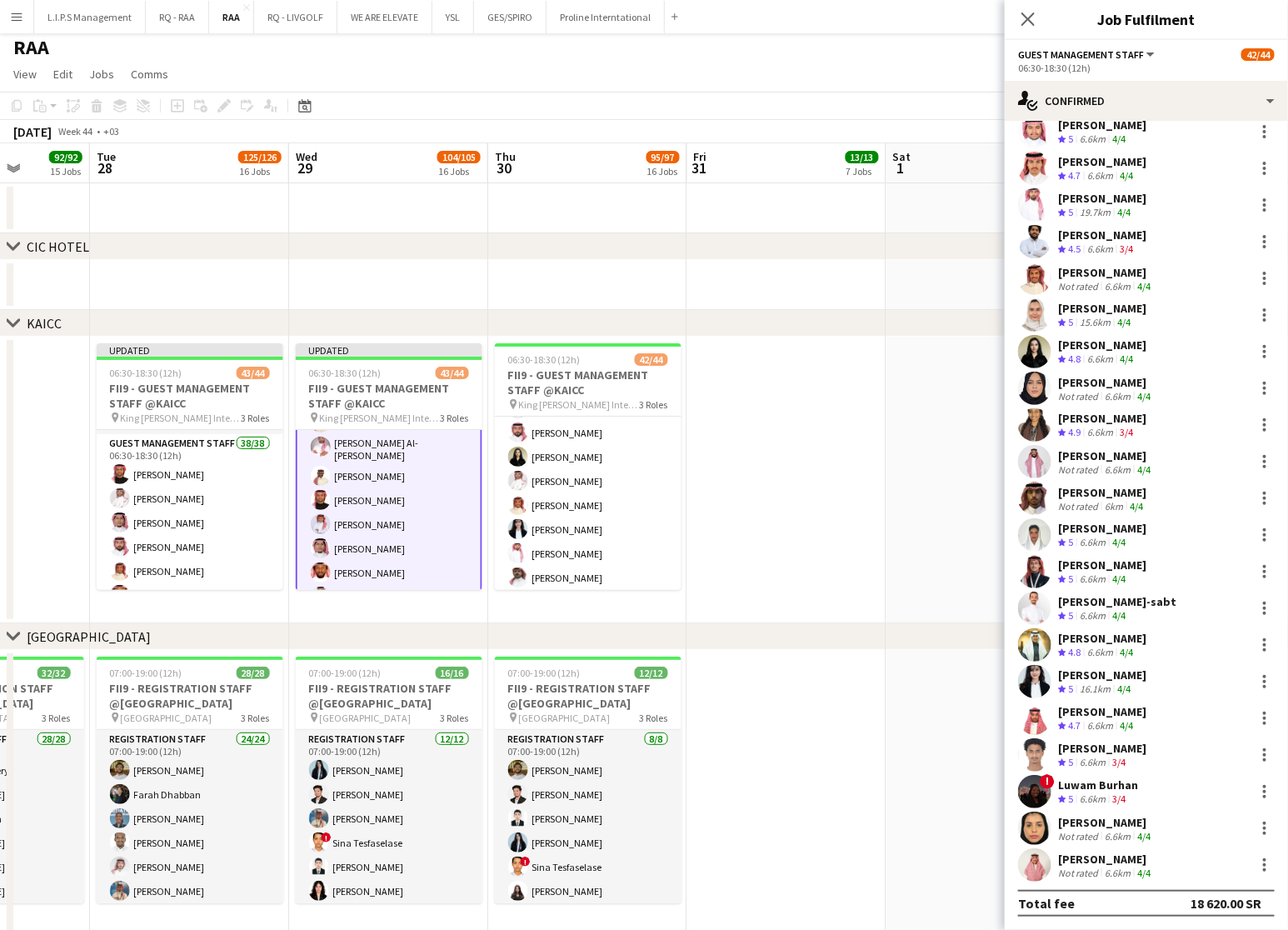
scroll to position [677, 0]
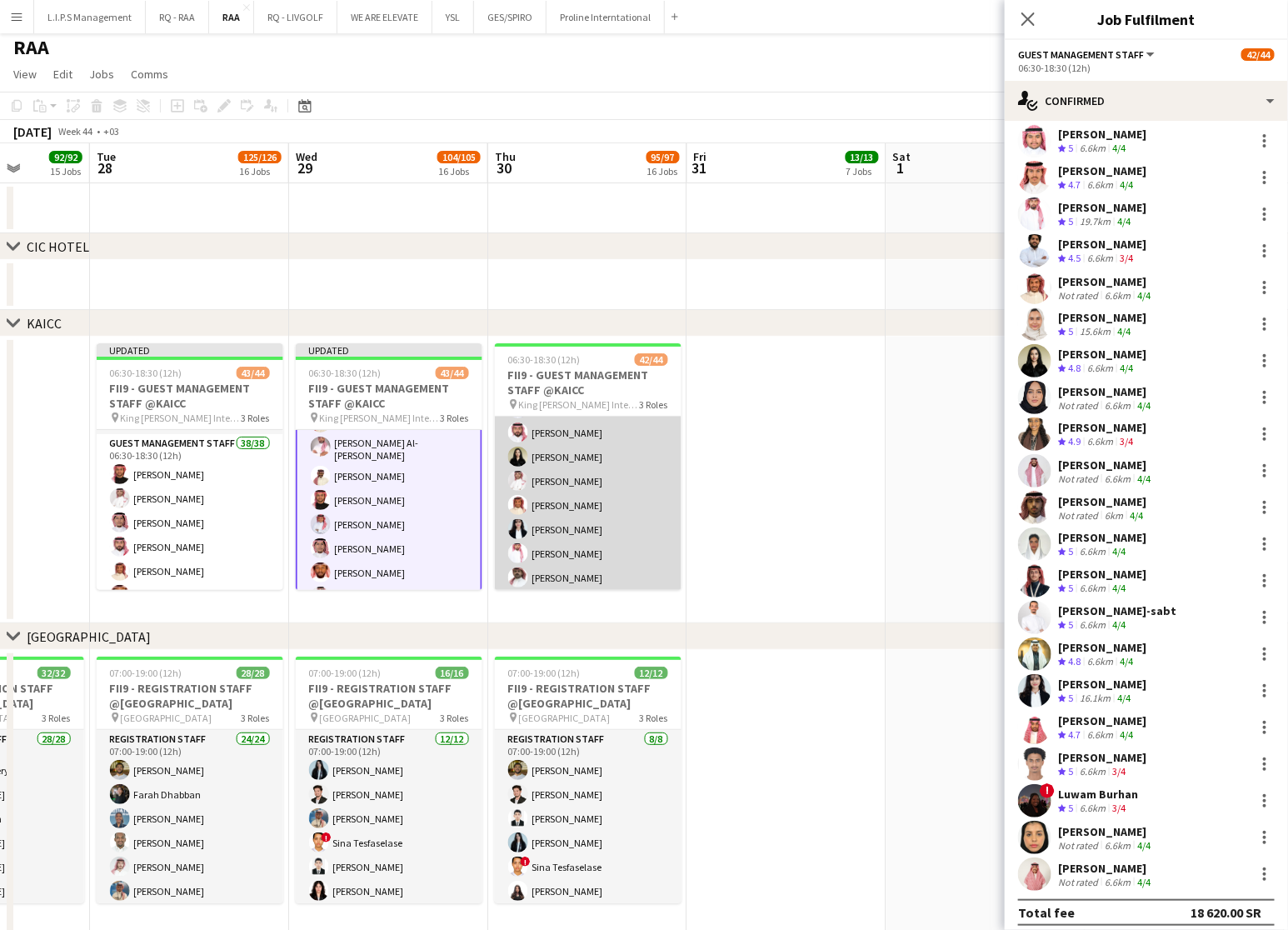
click at [607, 509] on app-card-role "Guest Management Staff 37/38 06:30-18:30 (12h) Majed Abdullah Mosab Omar Muhann…" at bounding box center [588, 773] width 187 height 956
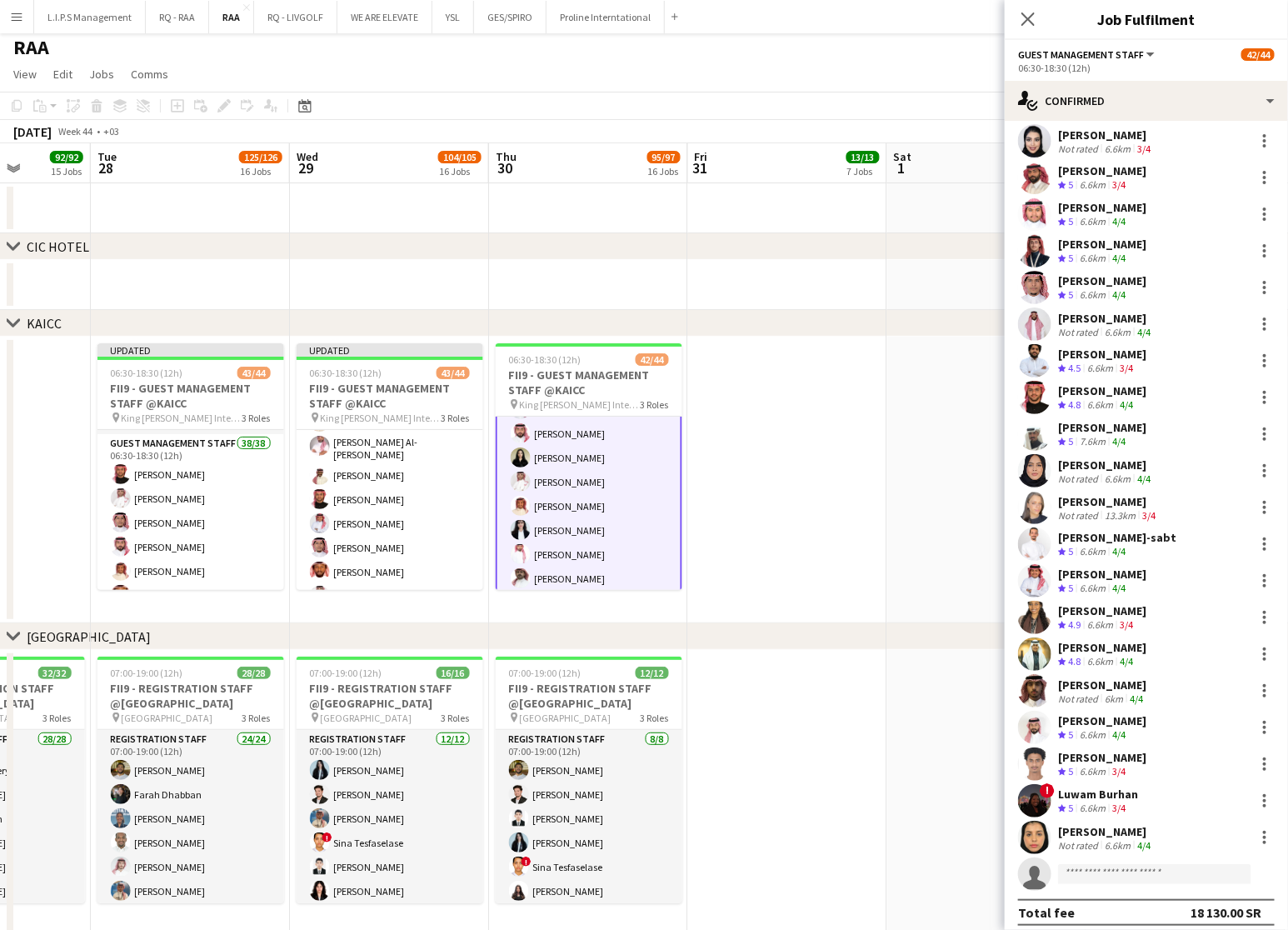
scroll to position [676, 0]
click at [1131, 865] on input at bounding box center [1155, 874] width 194 height 20
paste input "**********"
type input "**********"
click at [1160, 889] on span "Ibrahim Alsultan Active" at bounding box center [1155, 888] width 167 height 14
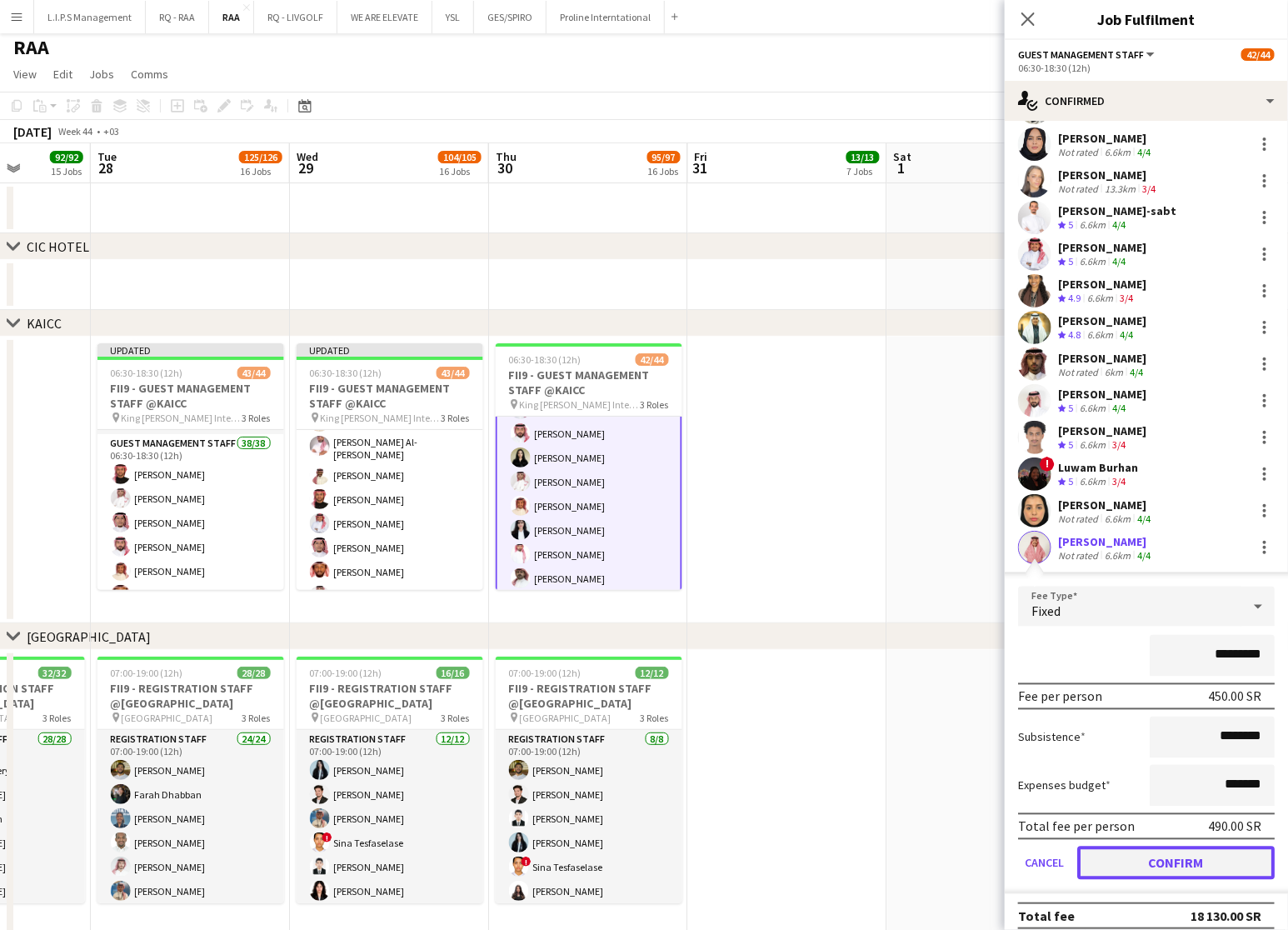
click at [1190, 847] on button "Confirm" at bounding box center [1176, 863] width 197 height 33
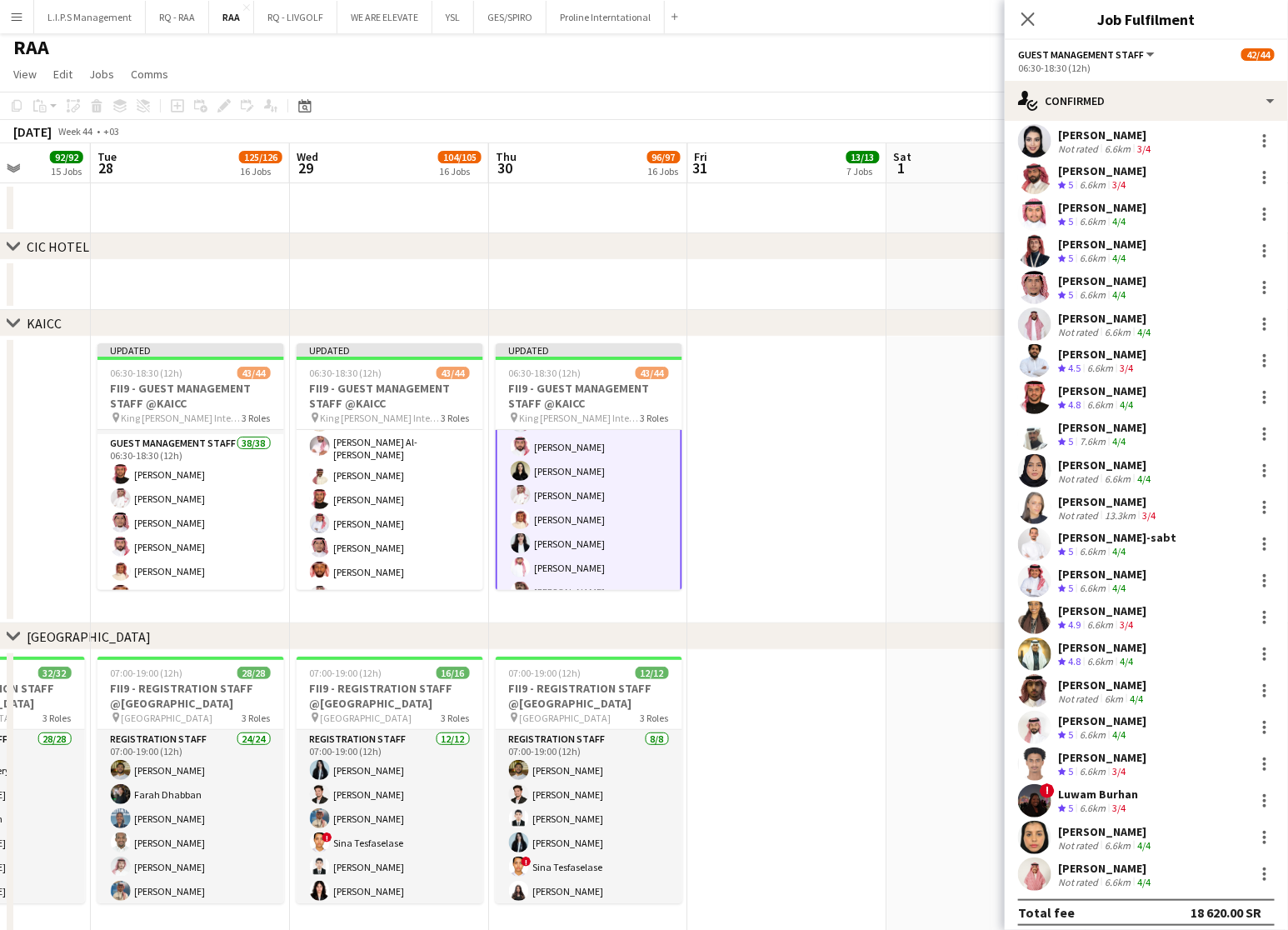
click at [883, 439] on app-date-cell at bounding box center [788, 480] width 199 height 287
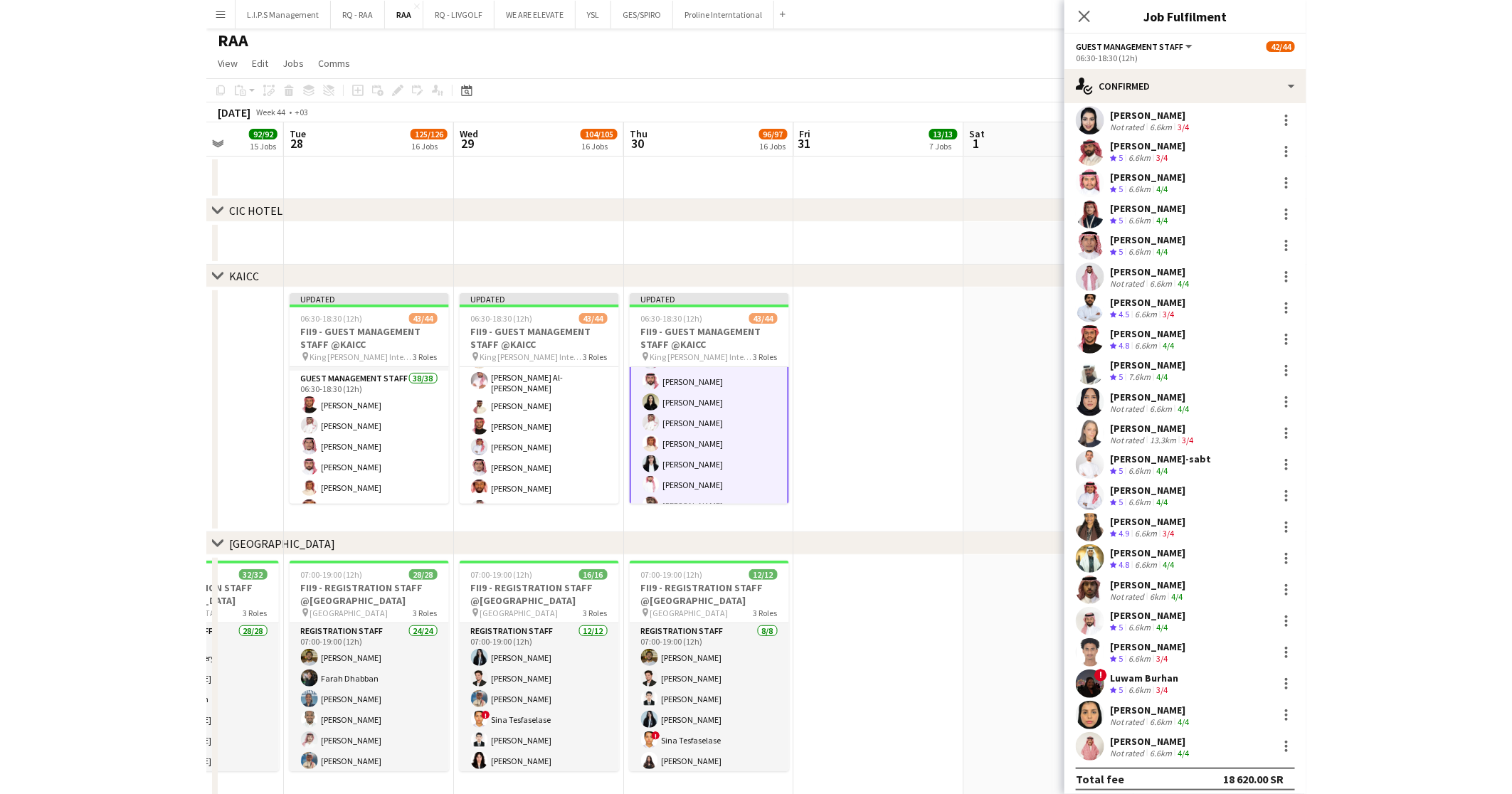
scroll to position [213, 0]
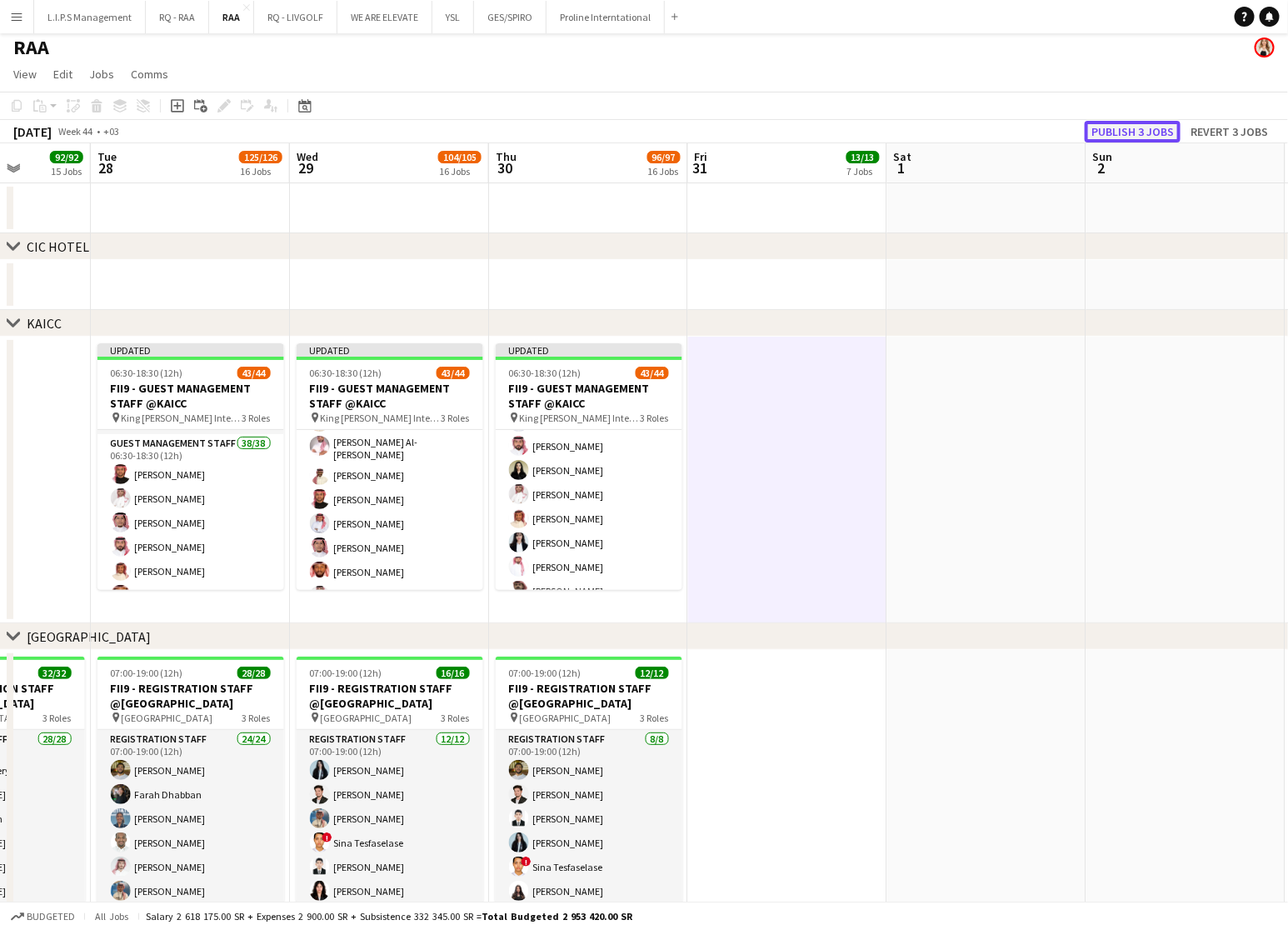
click at [1172, 127] on button "Publish 3 jobs" at bounding box center [1132, 131] width 96 height 22
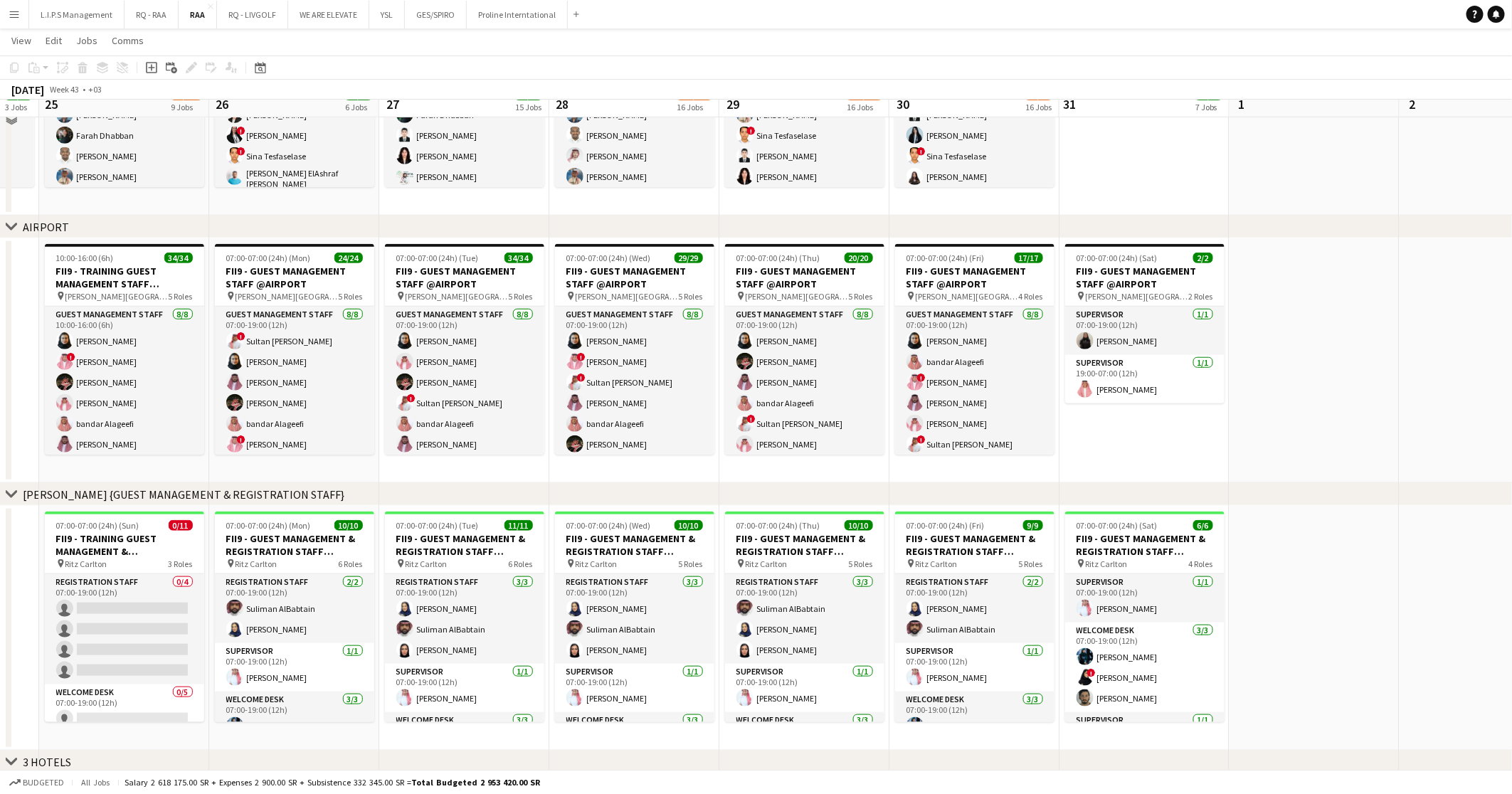
scroll to position [570, 0]
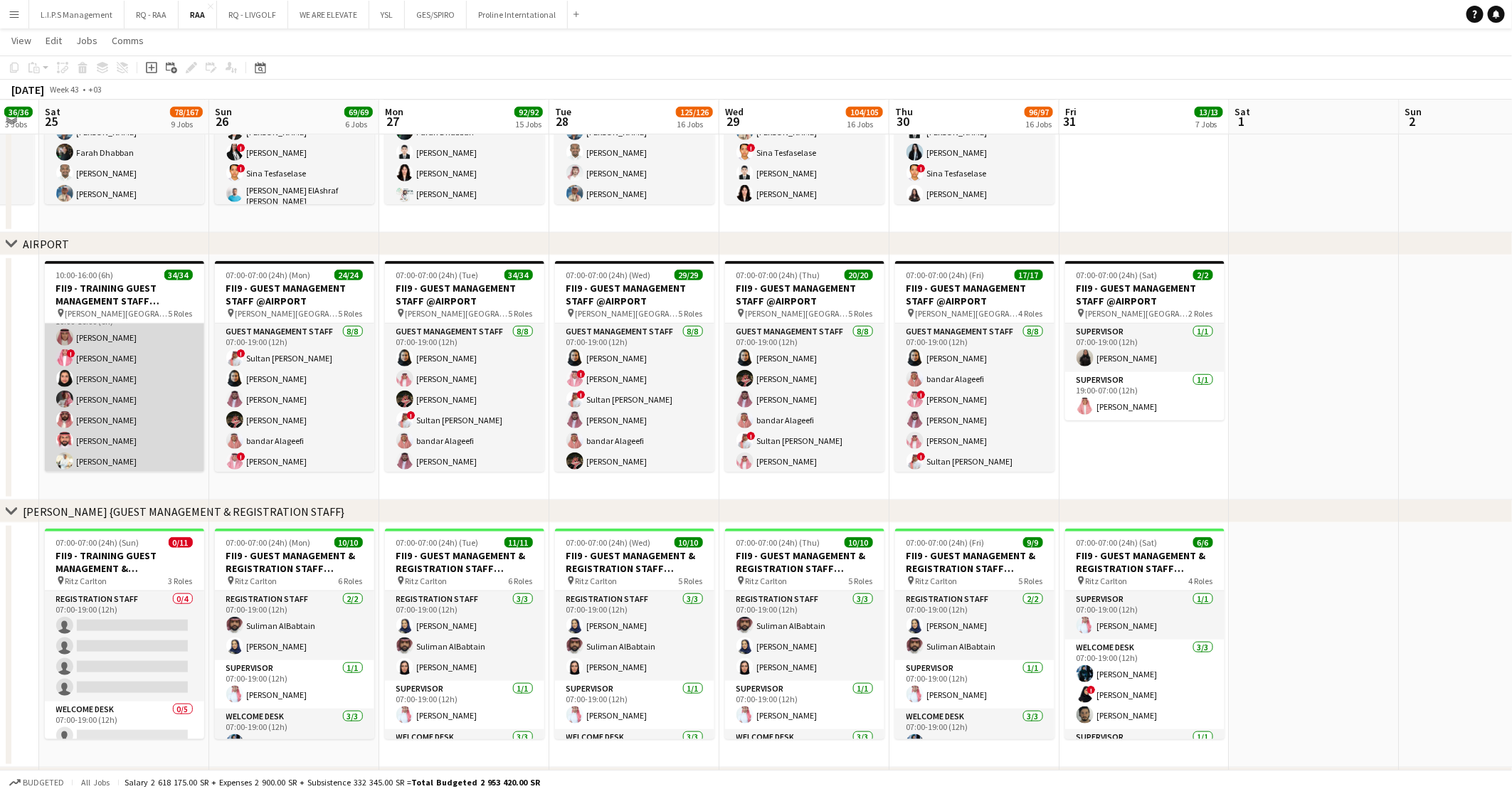
click at [154, 384] on app-card-role "Guest Management Staff 7/7 10:00-16:00 (6h) Abdulrahman Aljabr ! Ibrahim Aljuwa…" at bounding box center [124, 389] width 160 height 172
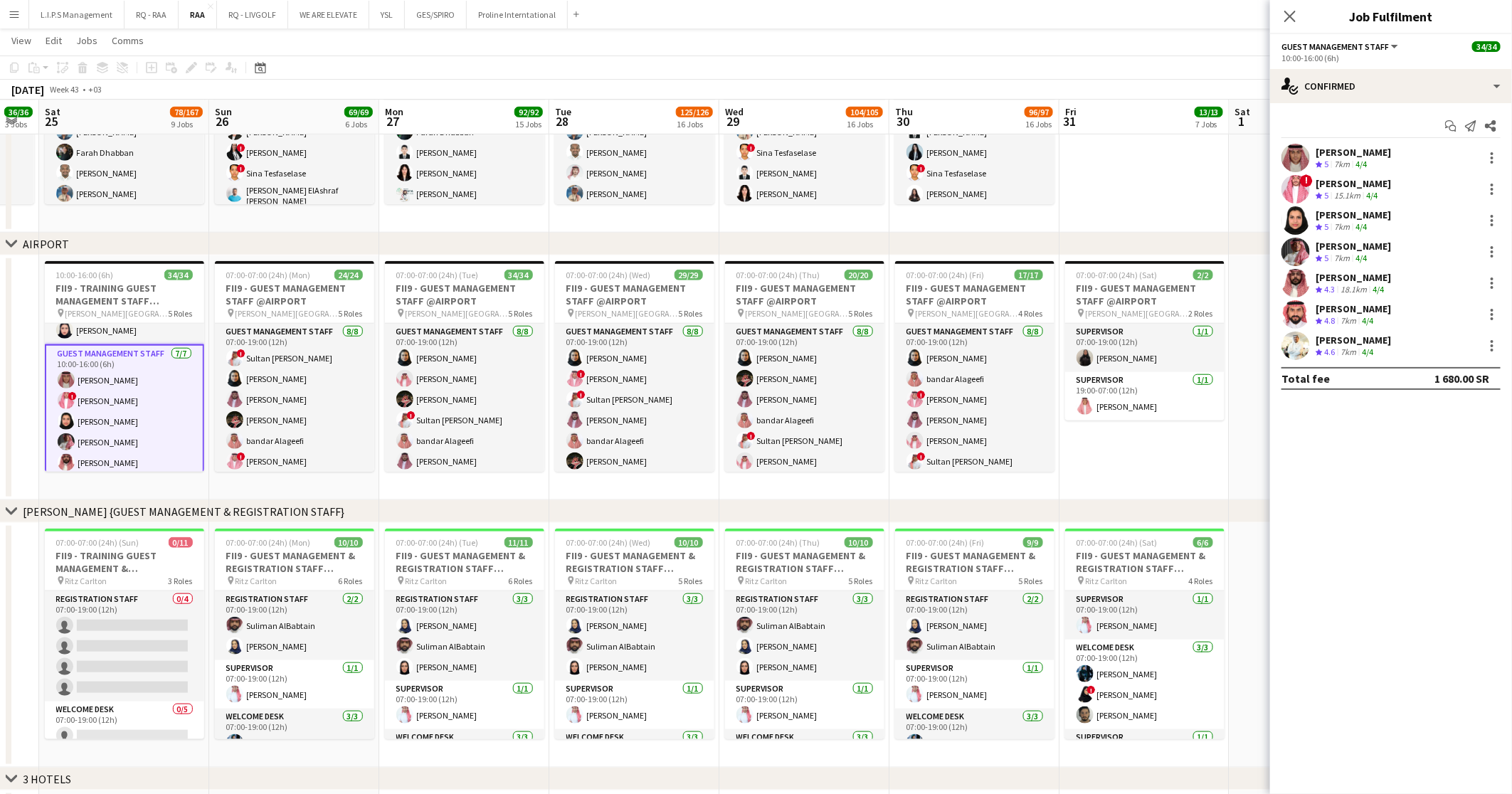
scroll to position [0, 0]
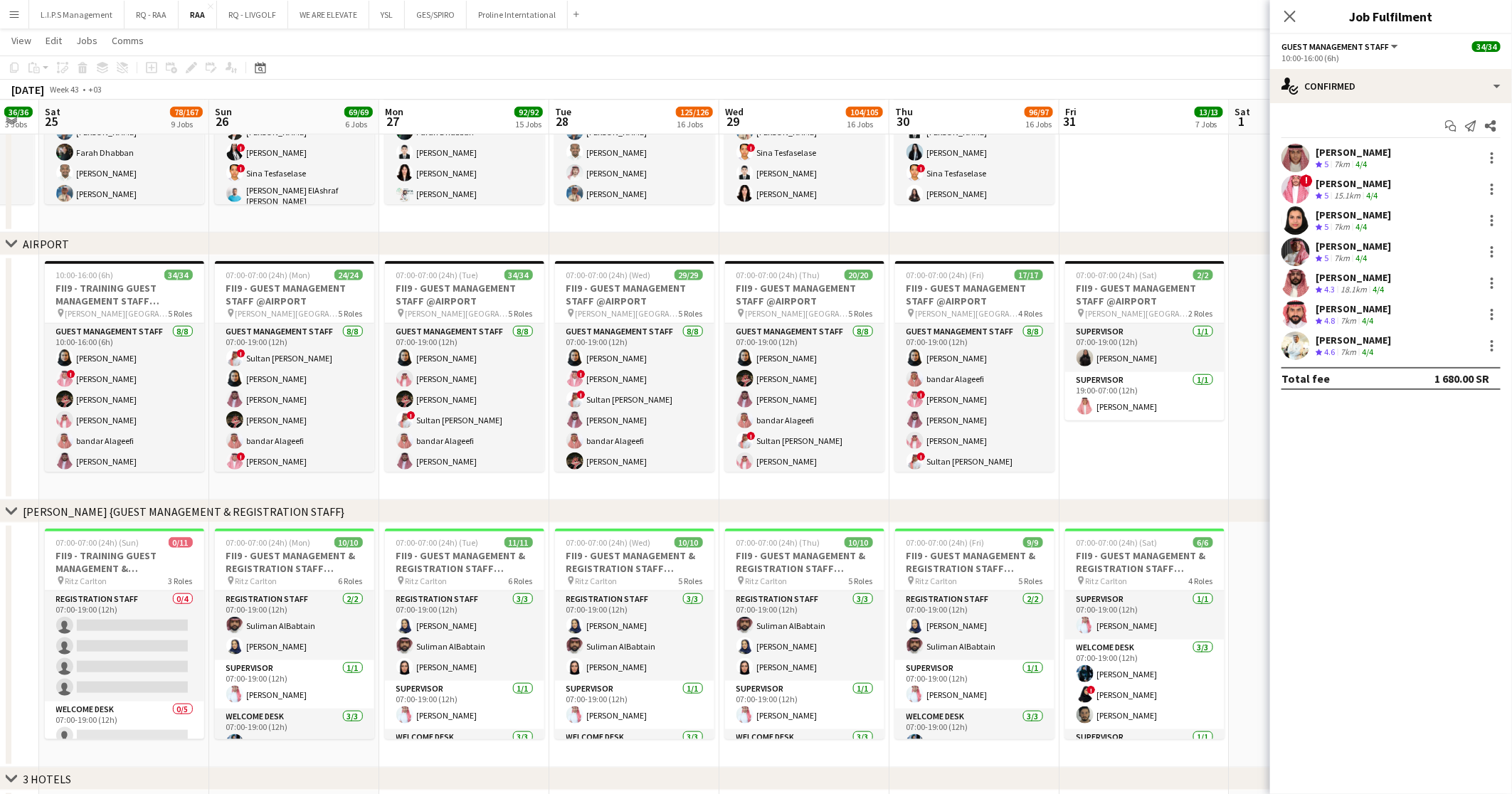
click at [126, 376] on app-card-role "Guest Management Staff 8/8 10:00-16:00 (6h) Noura Alsadoun ! ABDULAZIZ JARJEER …" at bounding box center [124, 420] width 160 height 193
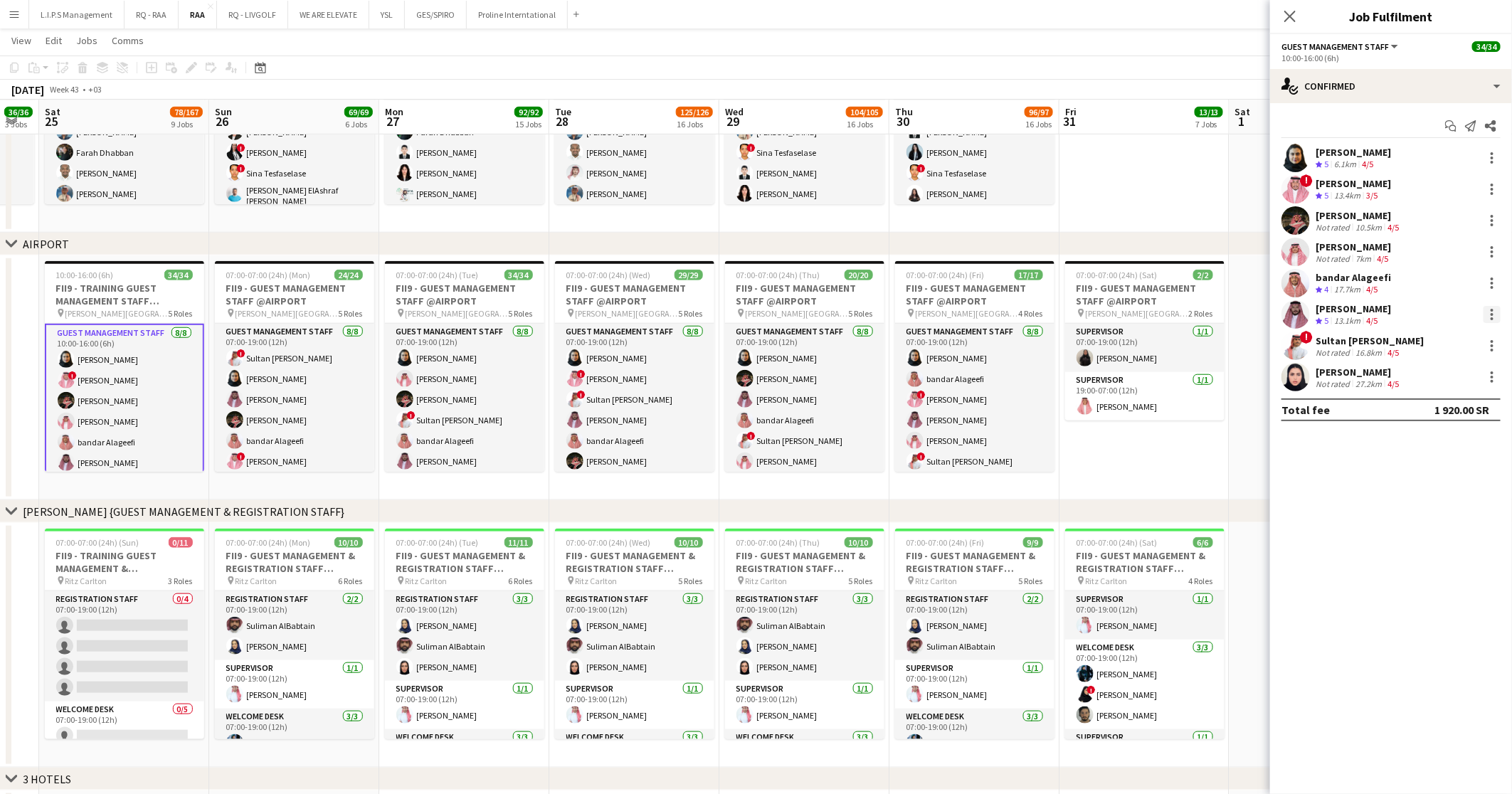
click at [1485, 314] on div at bounding box center [1491, 314] width 17 height 17
click at [1338, 318] on div at bounding box center [756, 397] width 1512 height 794
click at [1338, 308] on div "Mohammed Ibrahim" at bounding box center [1352, 309] width 75 height 13
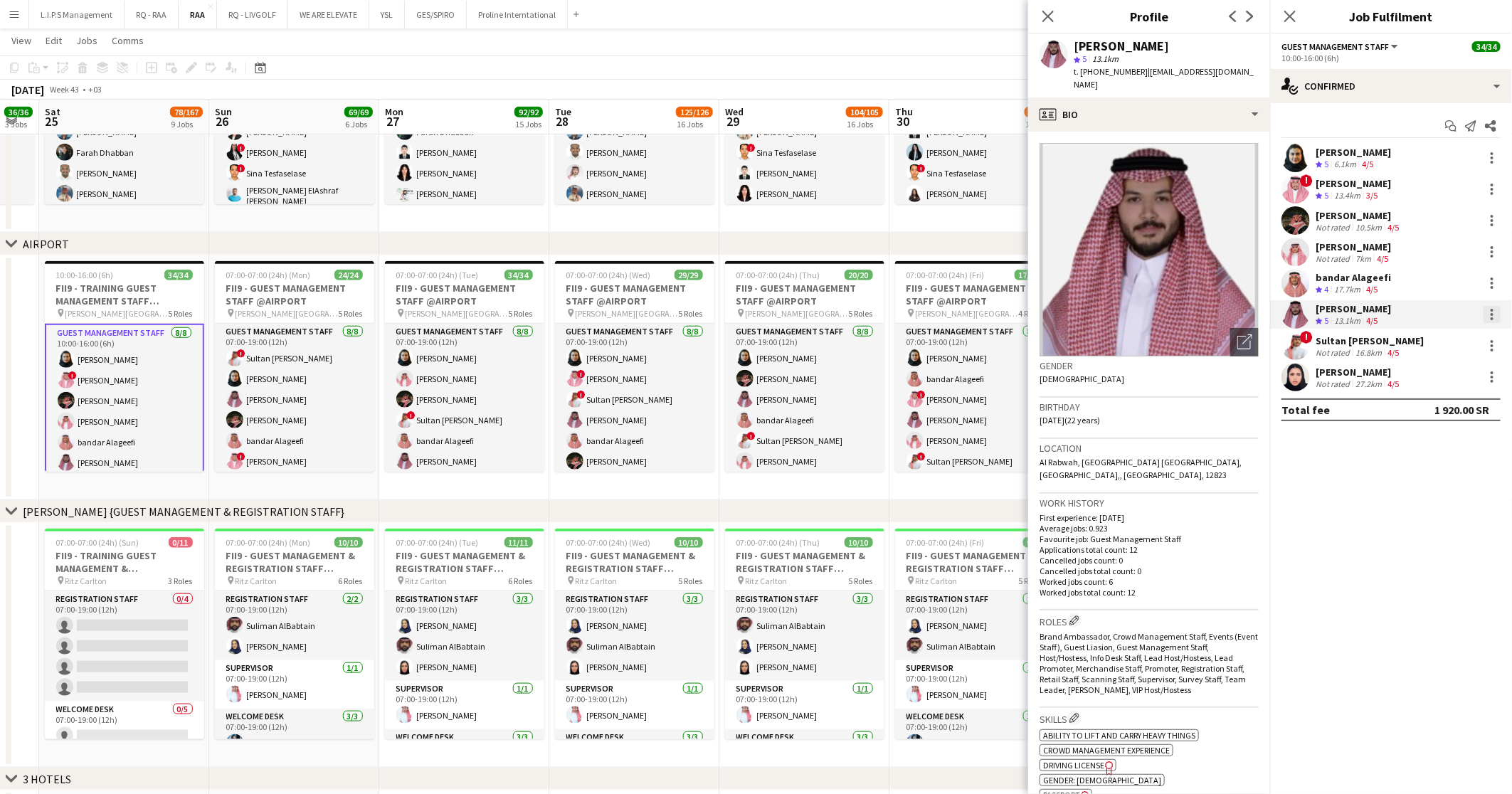
click at [1489, 309] on div at bounding box center [1491, 314] width 17 height 17
drag, startPoint x: 1457, startPoint y: 475, endPoint x: 1361, endPoint y: 448, distance: 99.7
click at [1455, 475] on span "Remove" at bounding box center [1446, 477] width 88 height 13
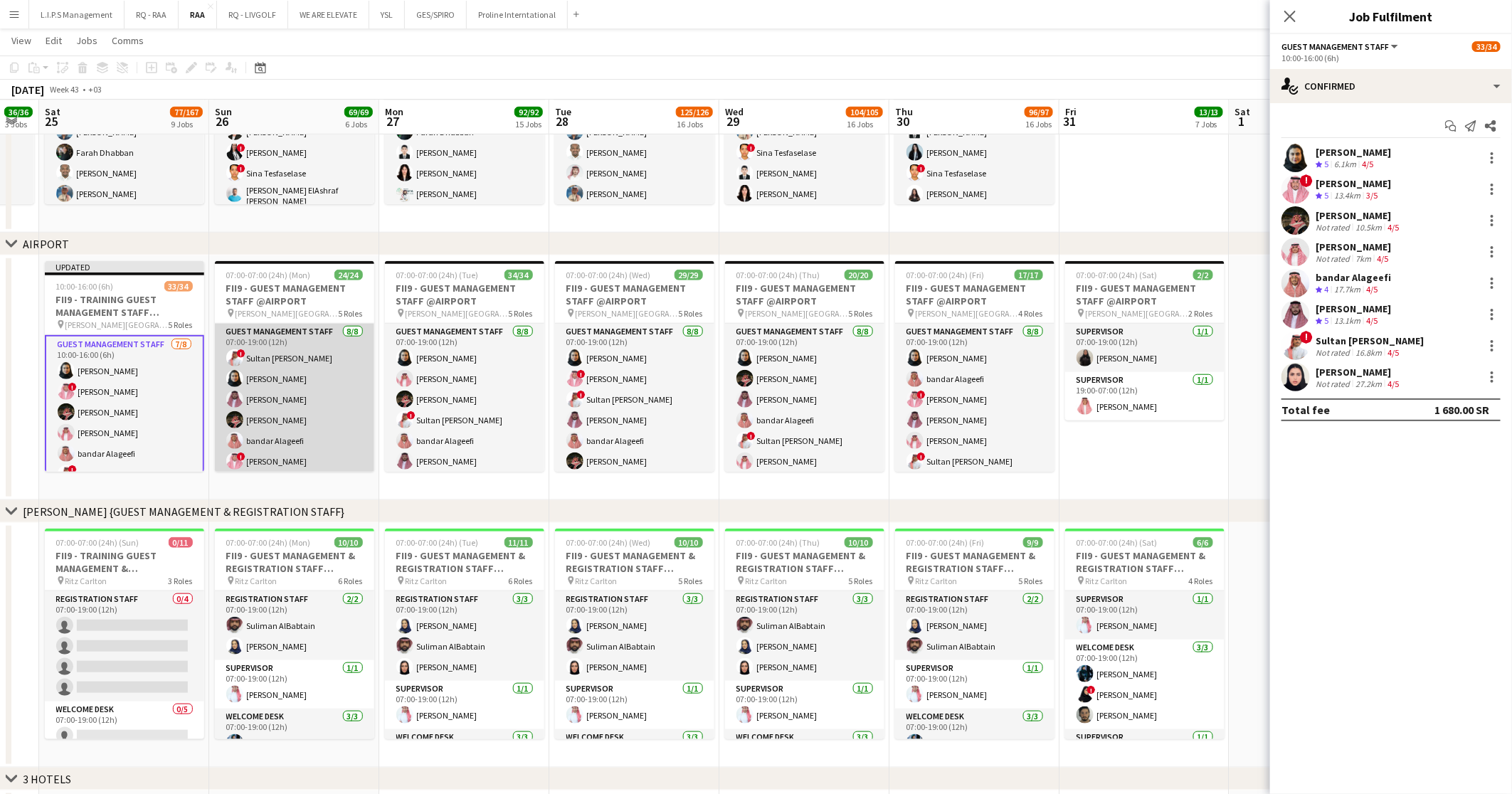
click at [274, 393] on app-card-role "Guest Management Staff 8/8 07:00-19:00 (12h) ! Sultan Bin Turki Alageefi Noura …" at bounding box center [294, 420] width 160 height 193
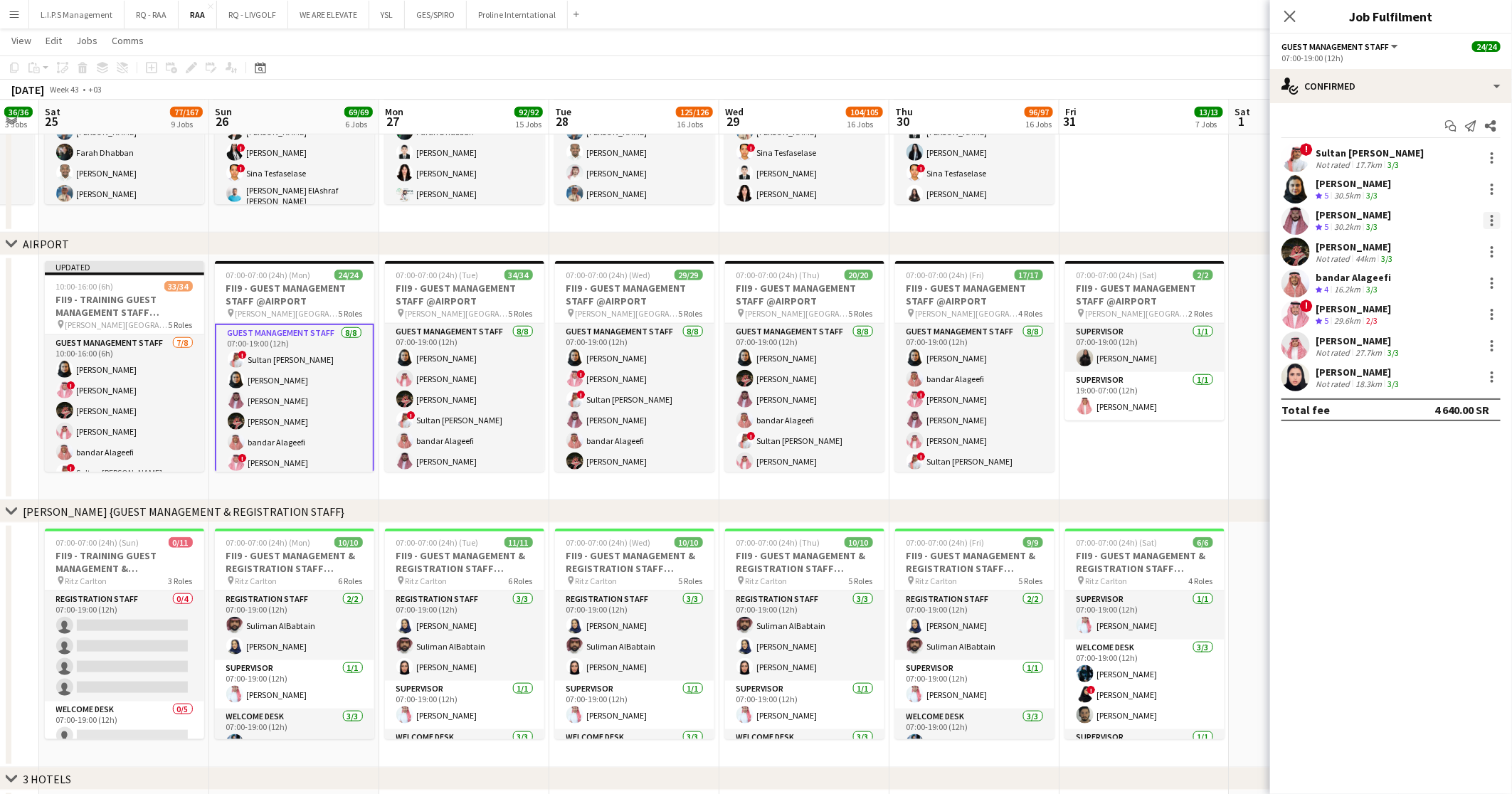
click at [1496, 218] on div at bounding box center [1491, 220] width 17 height 17
click at [1446, 387] on span "Remove" at bounding box center [1446, 383] width 88 height 13
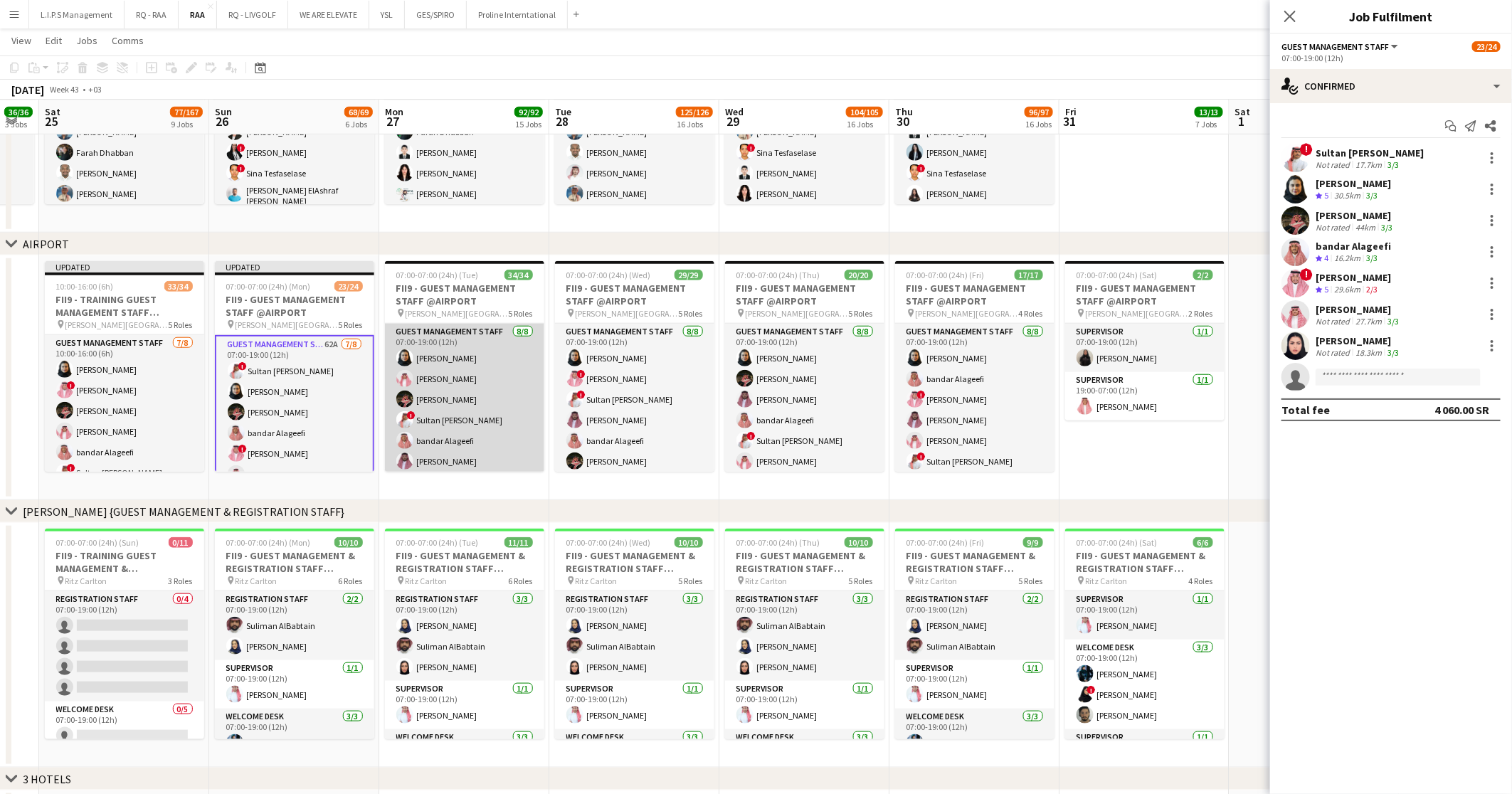
click at [446, 384] on app-card-role "Guest Management Staff 8/8 07:00-19:00 (12h) Noura Alsadoun Abdullah Alshehri H…" at bounding box center [464, 420] width 160 height 193
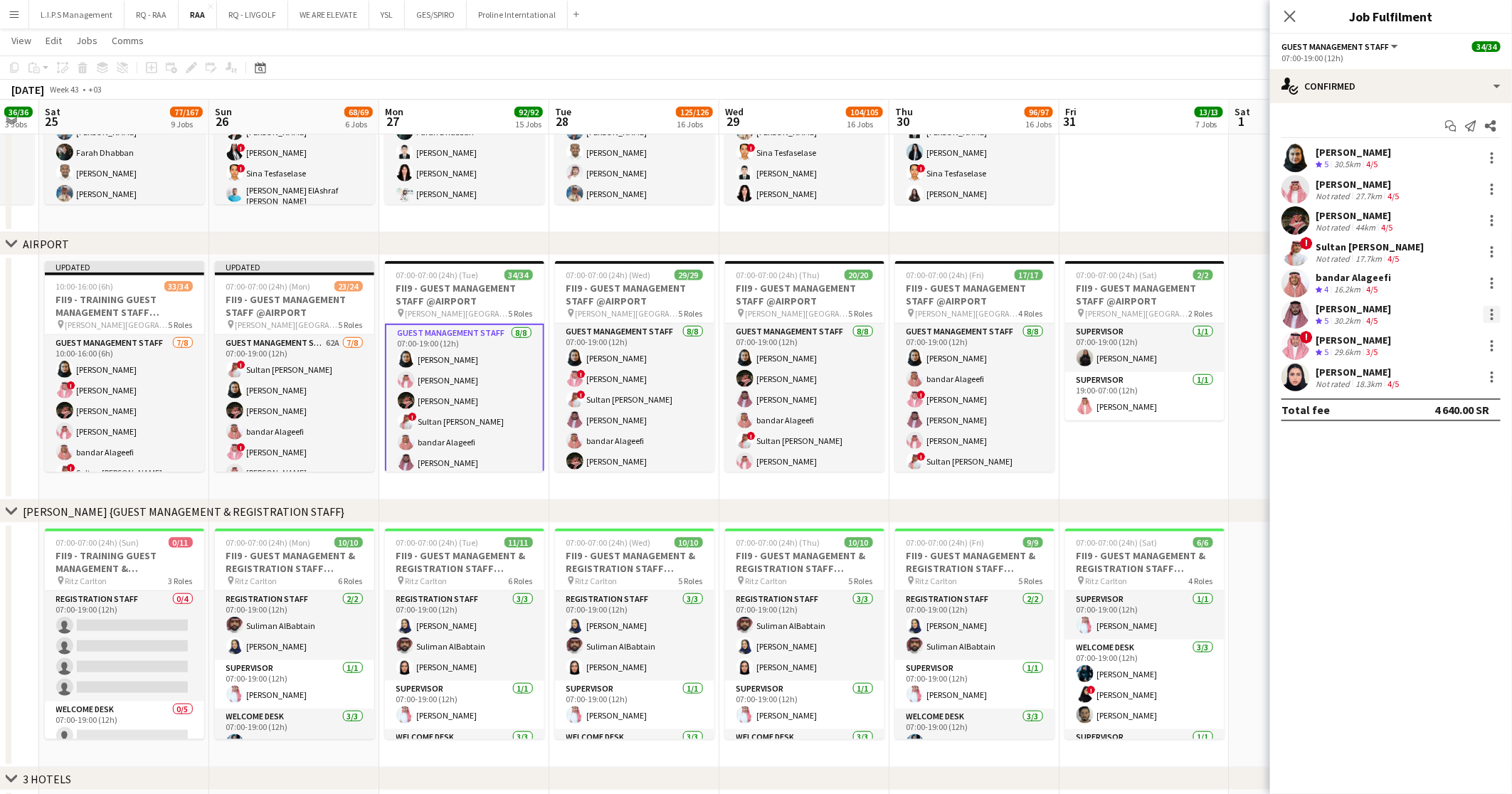
click at [1493, 314] on div at bounding box center [1492, 314] width 3 height 3
click at [1419, 480] on span "Remove" at bounding box center [1423, 476] width 43 height 12
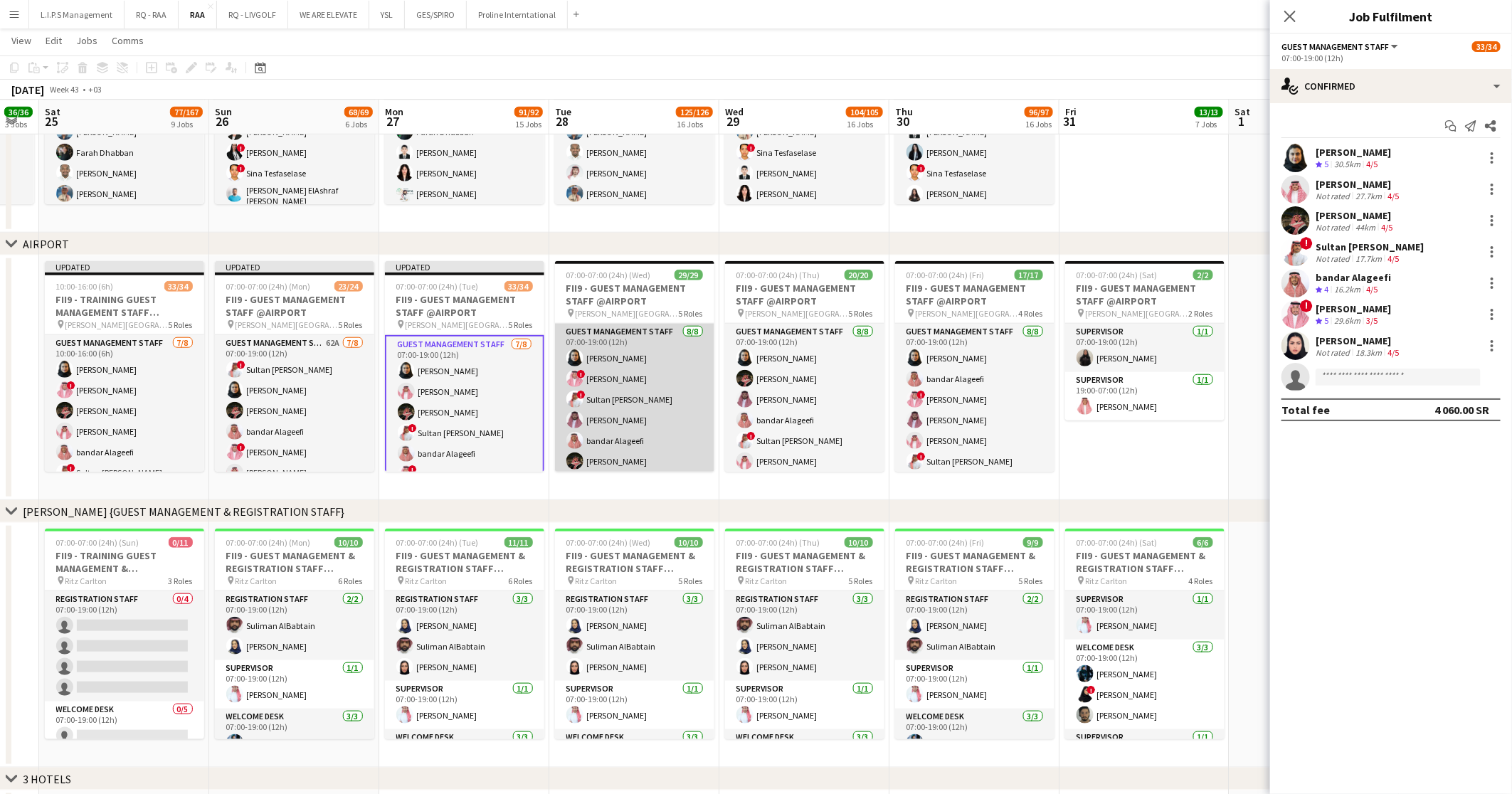
click at [634, 397] on app-card-role "Guest Management Staff 8/8 07:00-19:00 (12h) Noura Alsadoun ! ABDULAZIZ JARJEER…" at bounding box center [634, 420] width 160 height 193
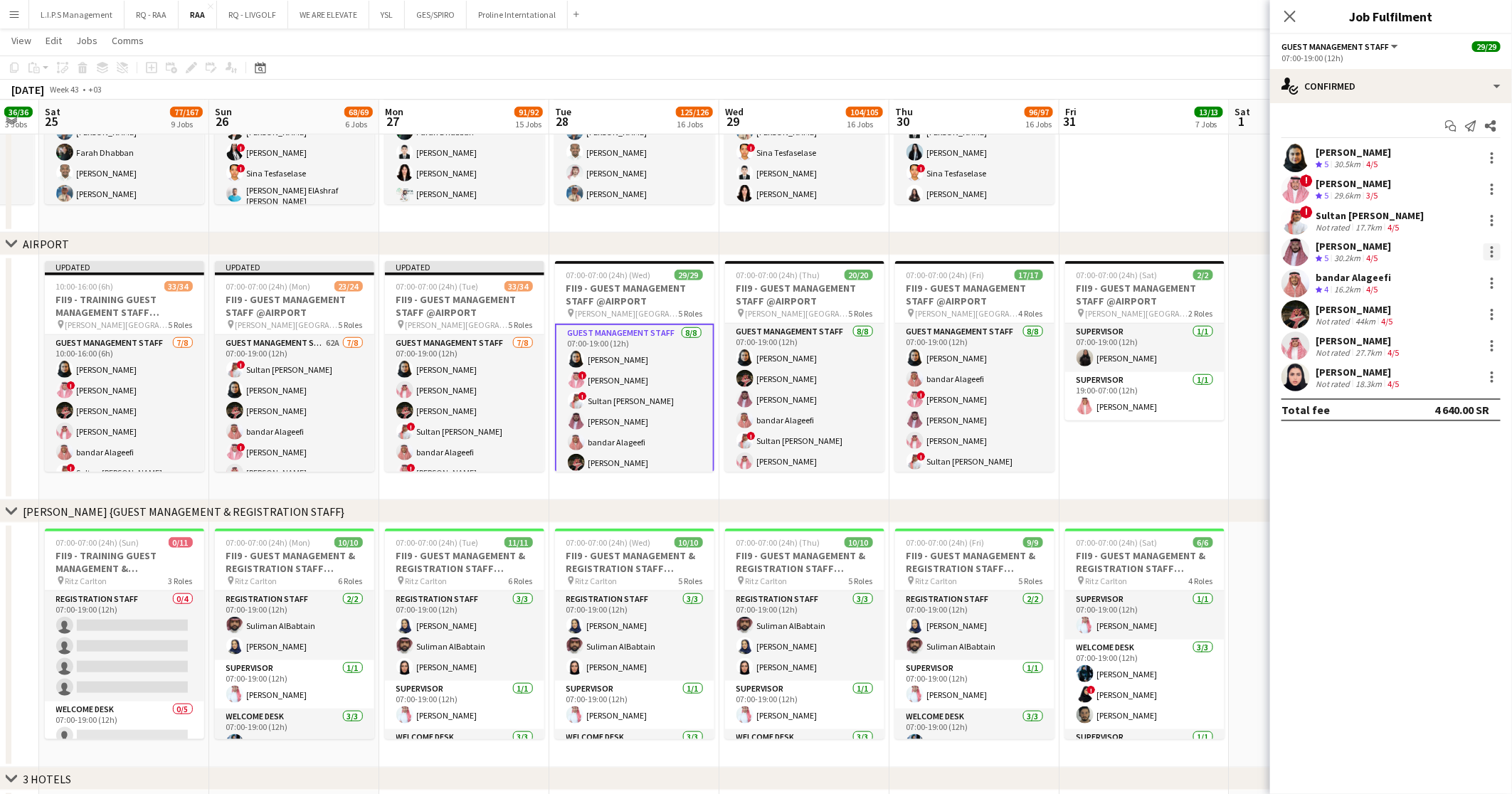
click at [1496, 245] on div at bounding box center [1491, 251] width 17 height 17
click at [1413, 411] on span "Remove" at bounding box center [1423, 414] width 43 height 12
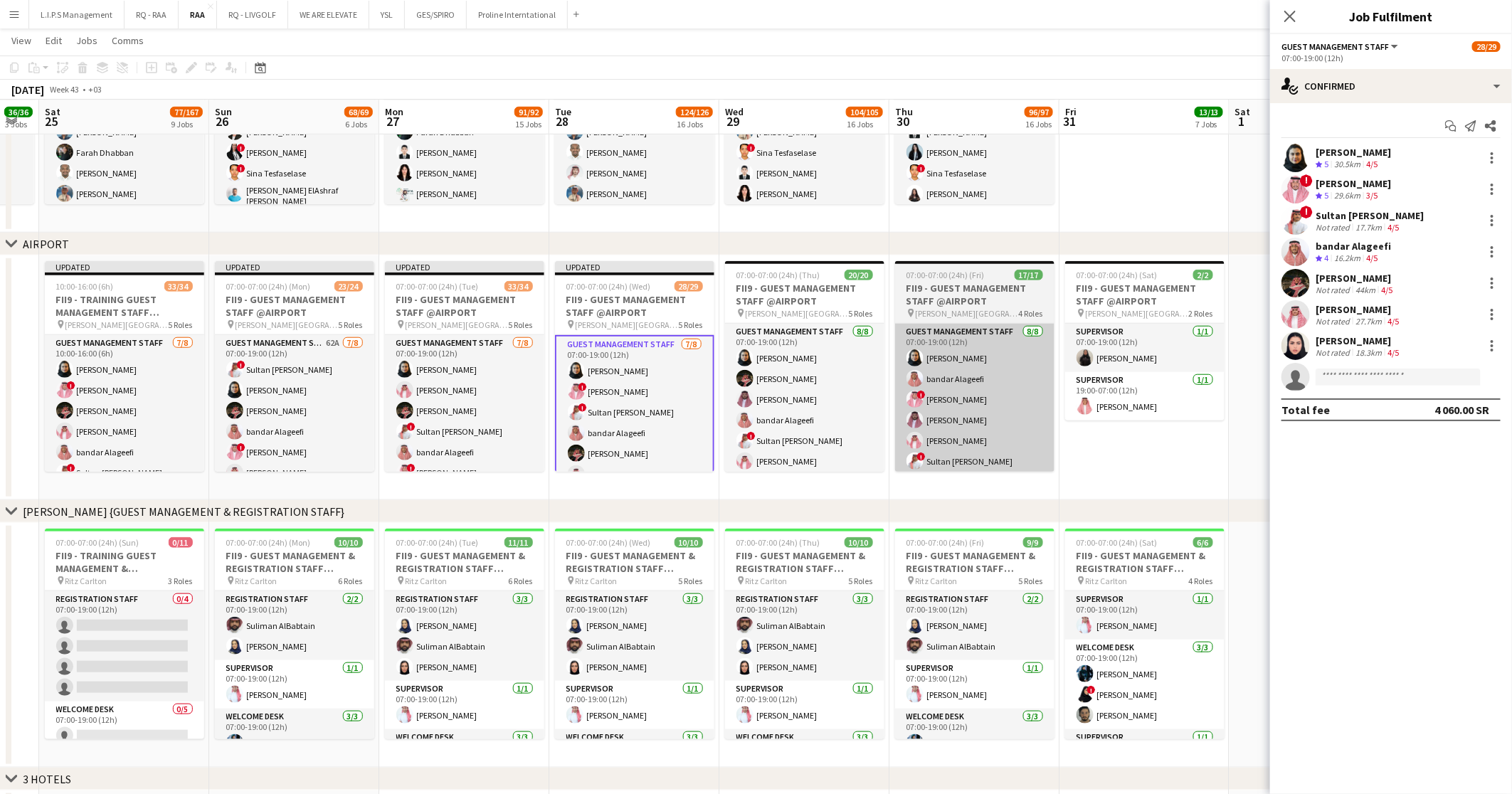
click at [848, 378] on app-card-role "Guest Management Staff 8/8 07:00-19:00 (12h) Noura Alsadoun Hamed Alharthi Moha…" at bounding box center [805, 420] width 160 height 193
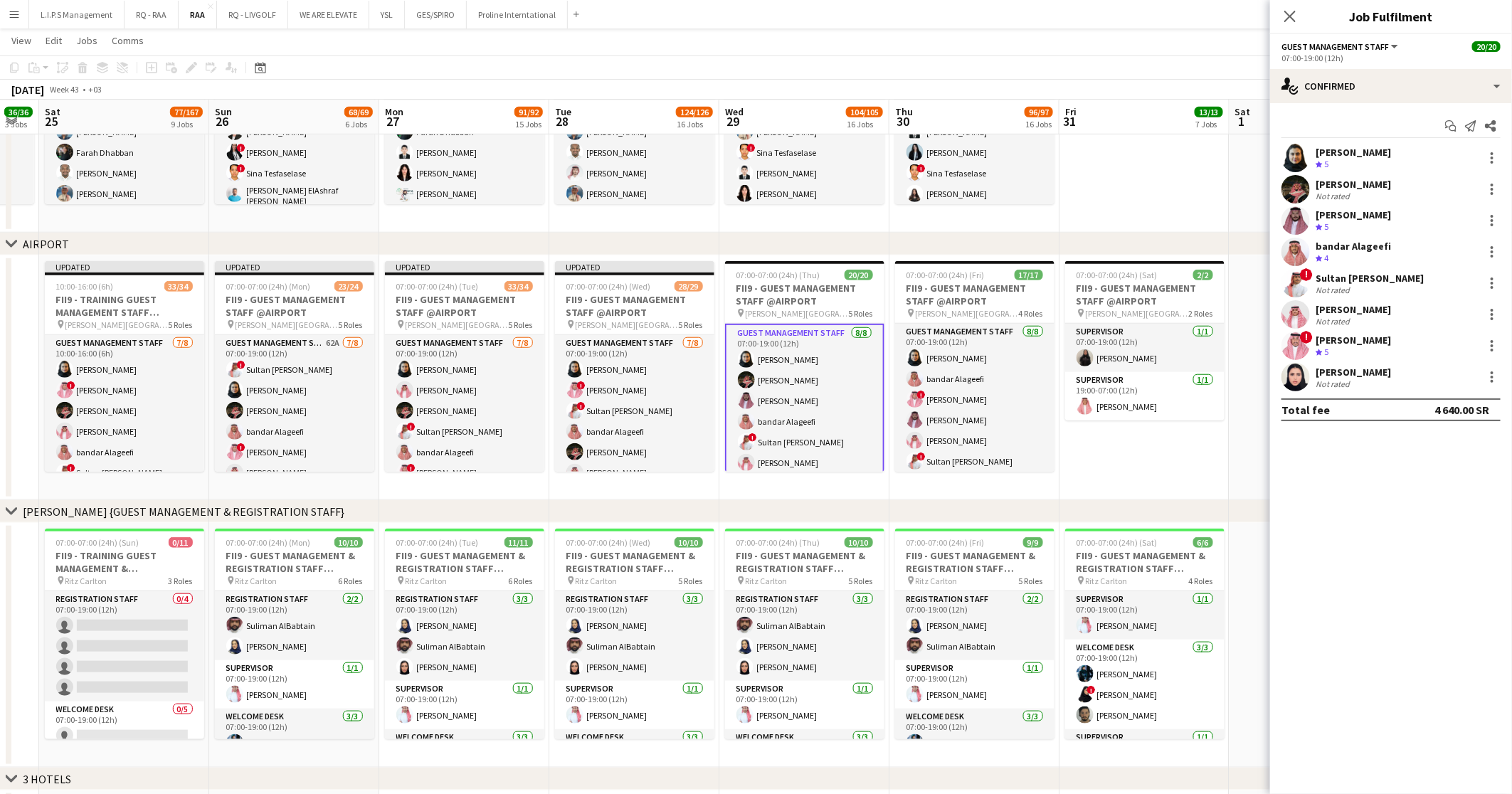
scroll to position [0, 300]
click at [1490, 216] on div at bounding box center [1492, 216] width 3 height 3
click at [1429, 384] on span "Remove" at bounding box center [1423, 382] width 43 height 12
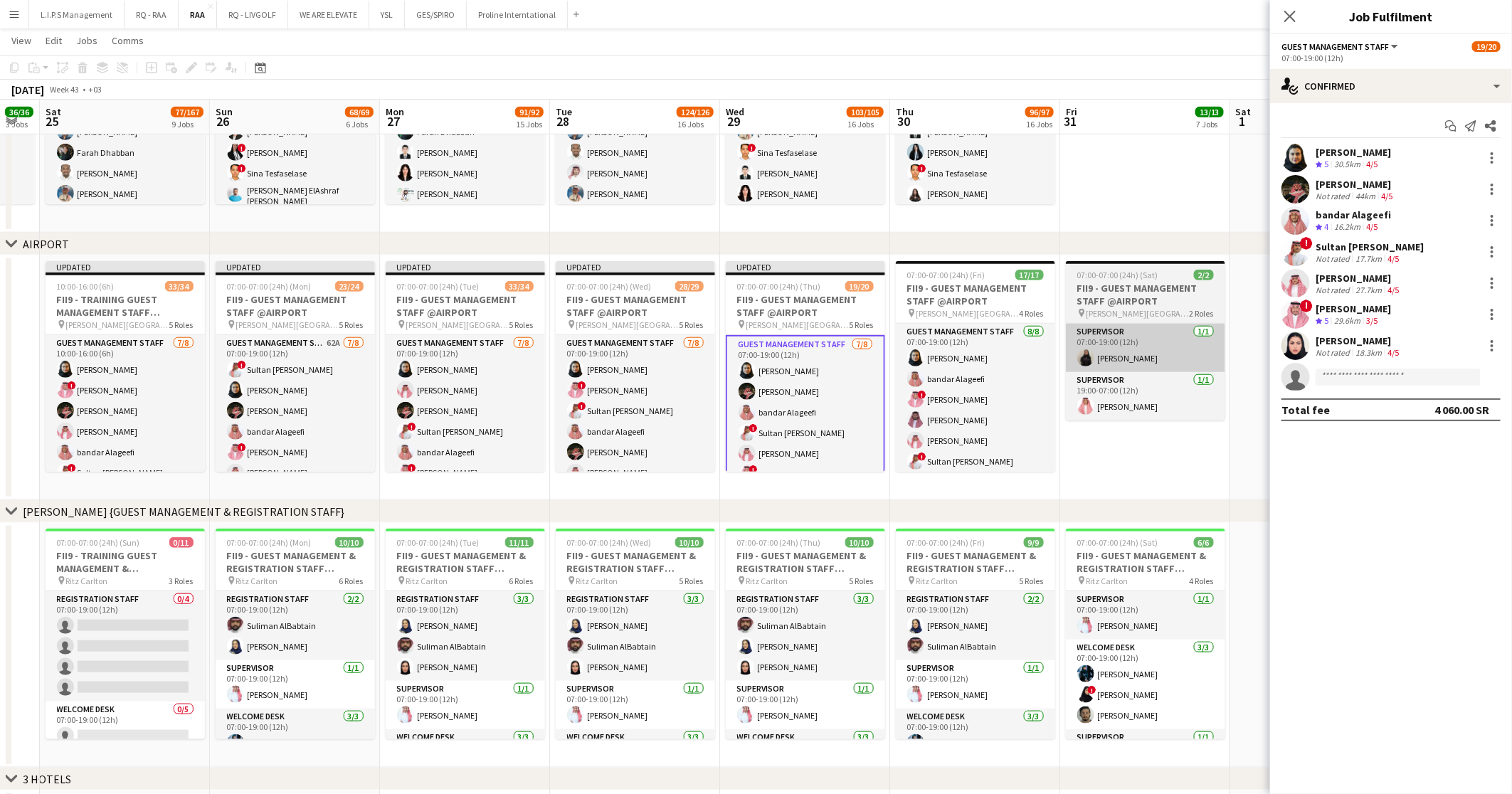
drag, startPoint x: 986, startPoint y: 391, endPoint x: 1095, endPoint y: 338, distance: 121.2
click at [986, 391] on app-card-role "Guest Management Staff 8/8 07:00-19:00 (12h) Noura Alsadoun bandar Alageefi ! A…" at bounding box center [975, 420] width 160 height 193
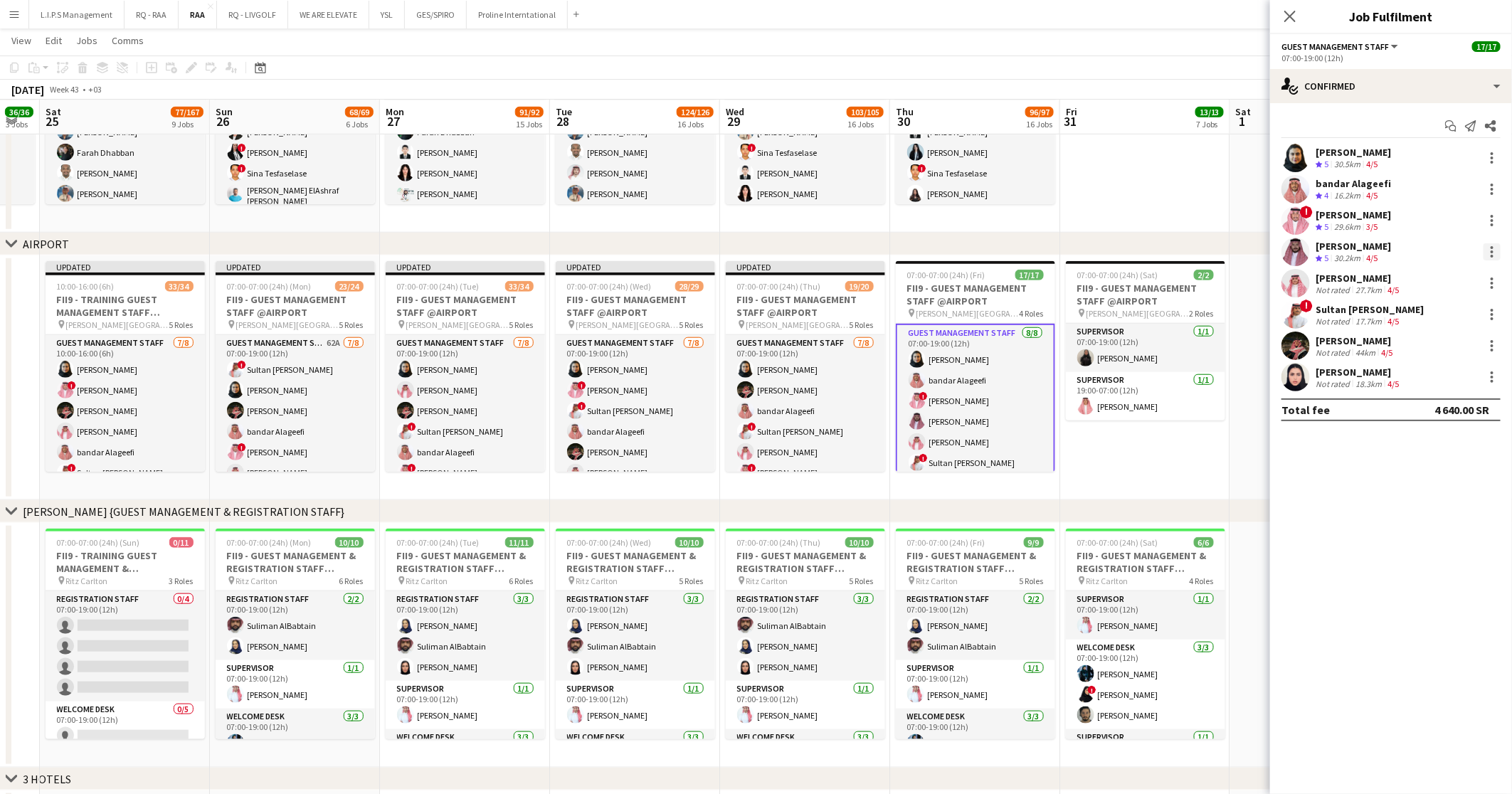
click at [1495, 248] on div at bounding box center [1491, 251] width 17 height 17
click at [1429, 405] on button "Remove" at bounding box center [1445, 415] width 111 height 34
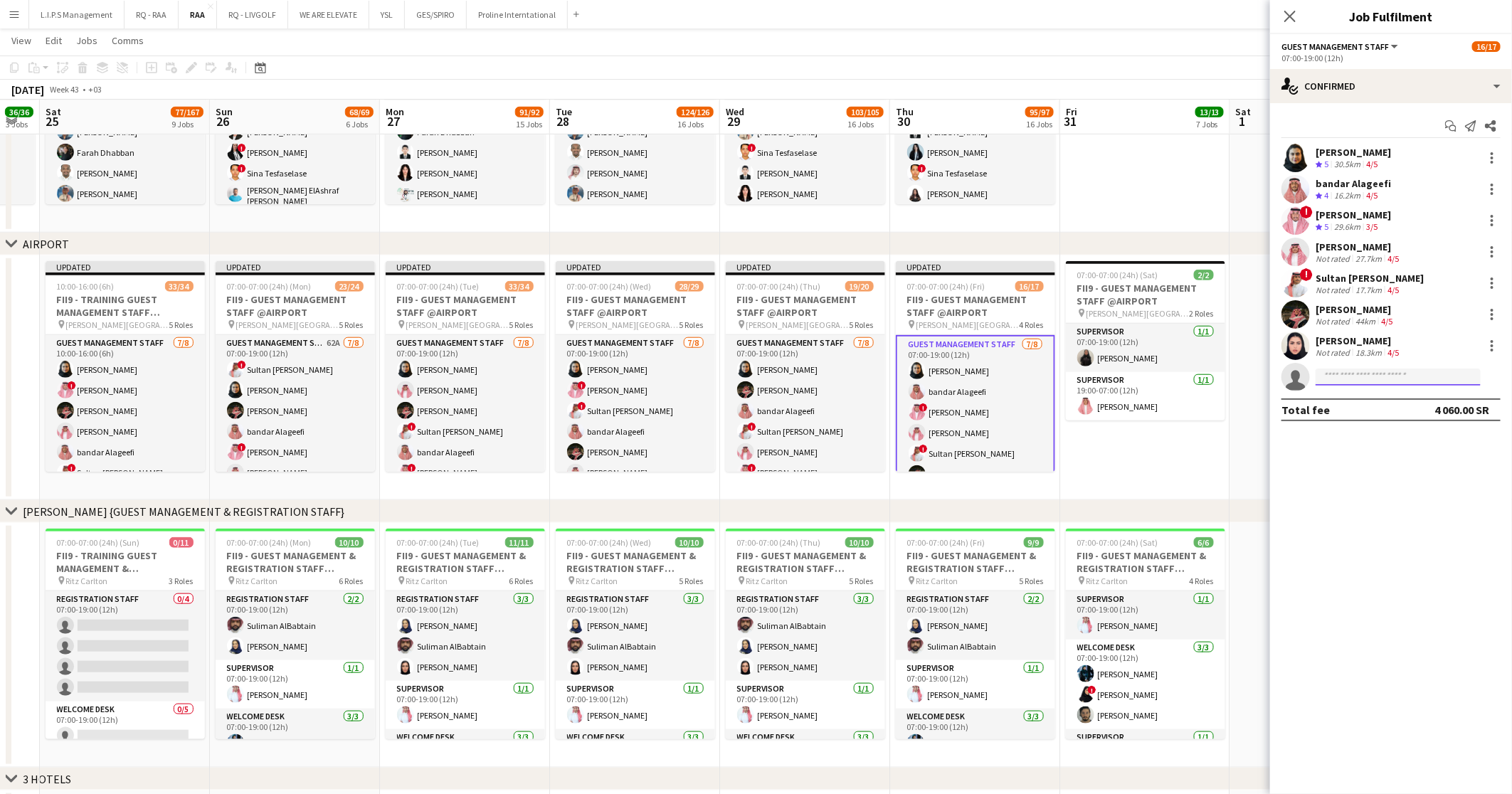
click at [1402, 382] on input at bounding box center [1398, 377] width 165 height 17
type input "**********"
click at [1377, 399] on span "Ghala Alshammary" at bounding box center [1367, 397] width 82 height 12
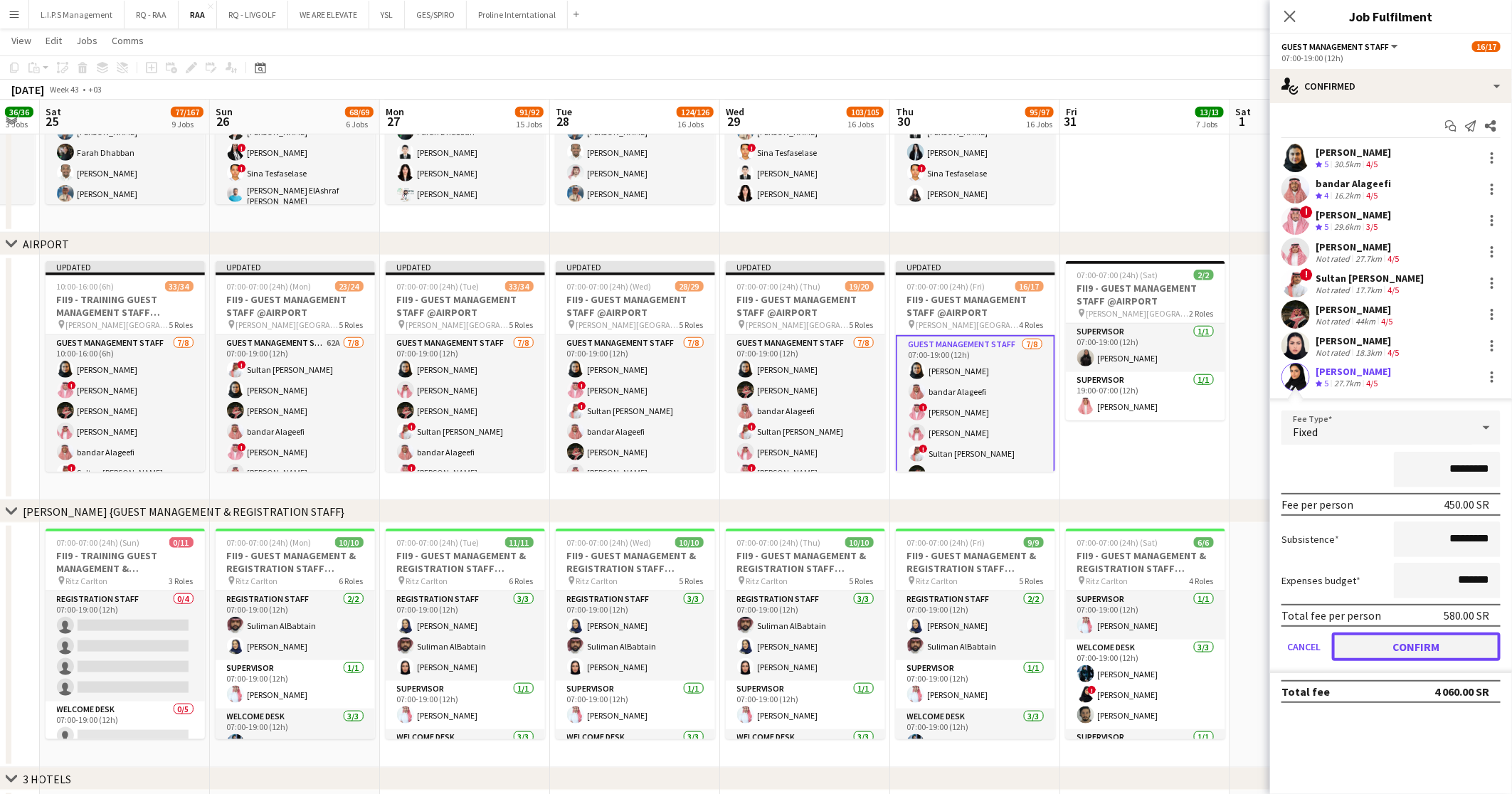
click at [1375, 650] on button "Confirm" at bounding box center [1416, 646] width 169 height 28
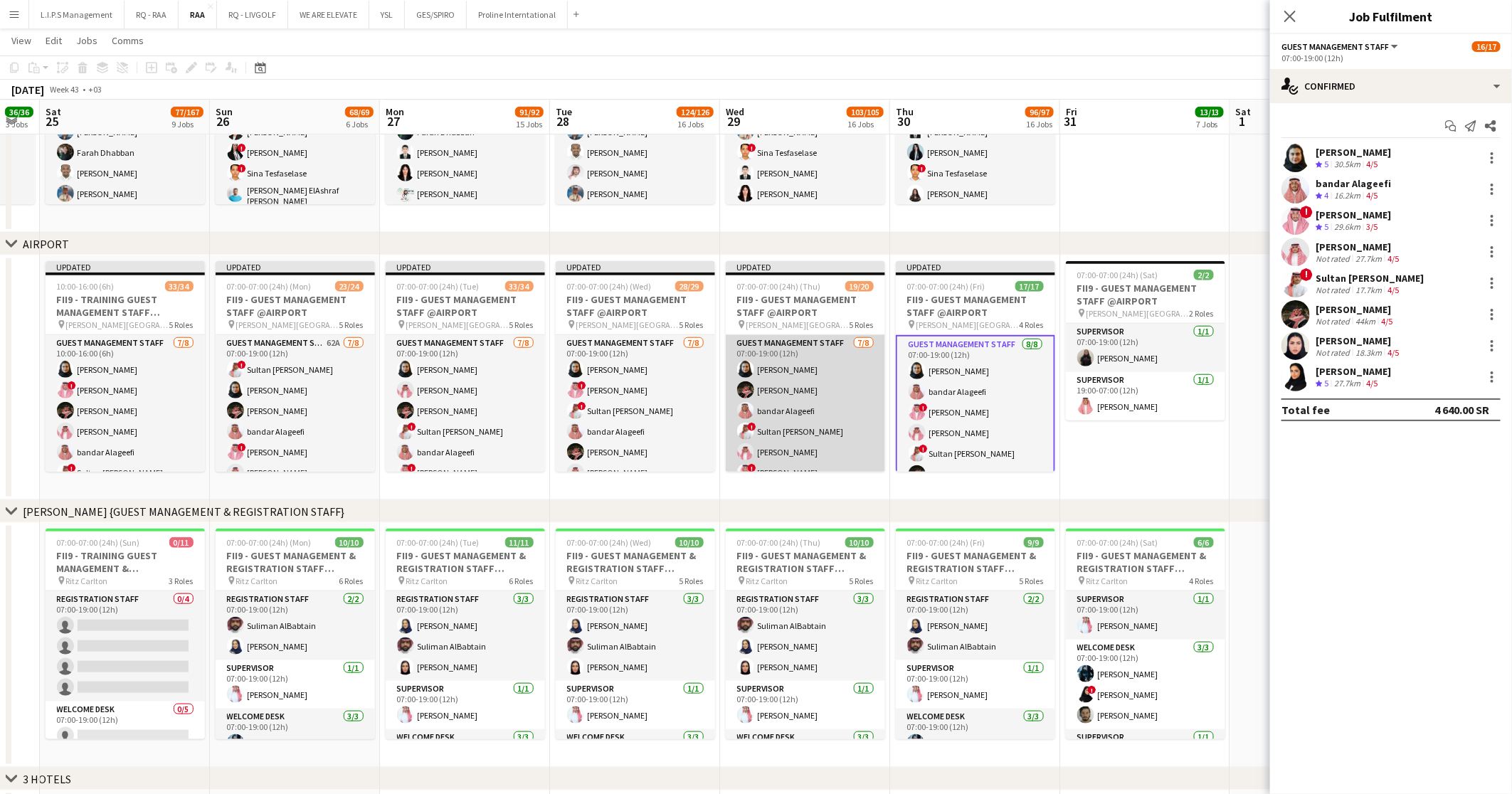
click at [783, 371] on app-card-role "Guest Management Staff 7/8 07:00-19:00 (12h) Noura Alsadoun Hamed Alharthi band…" at bounding box center [805, 432] width 160 height 193
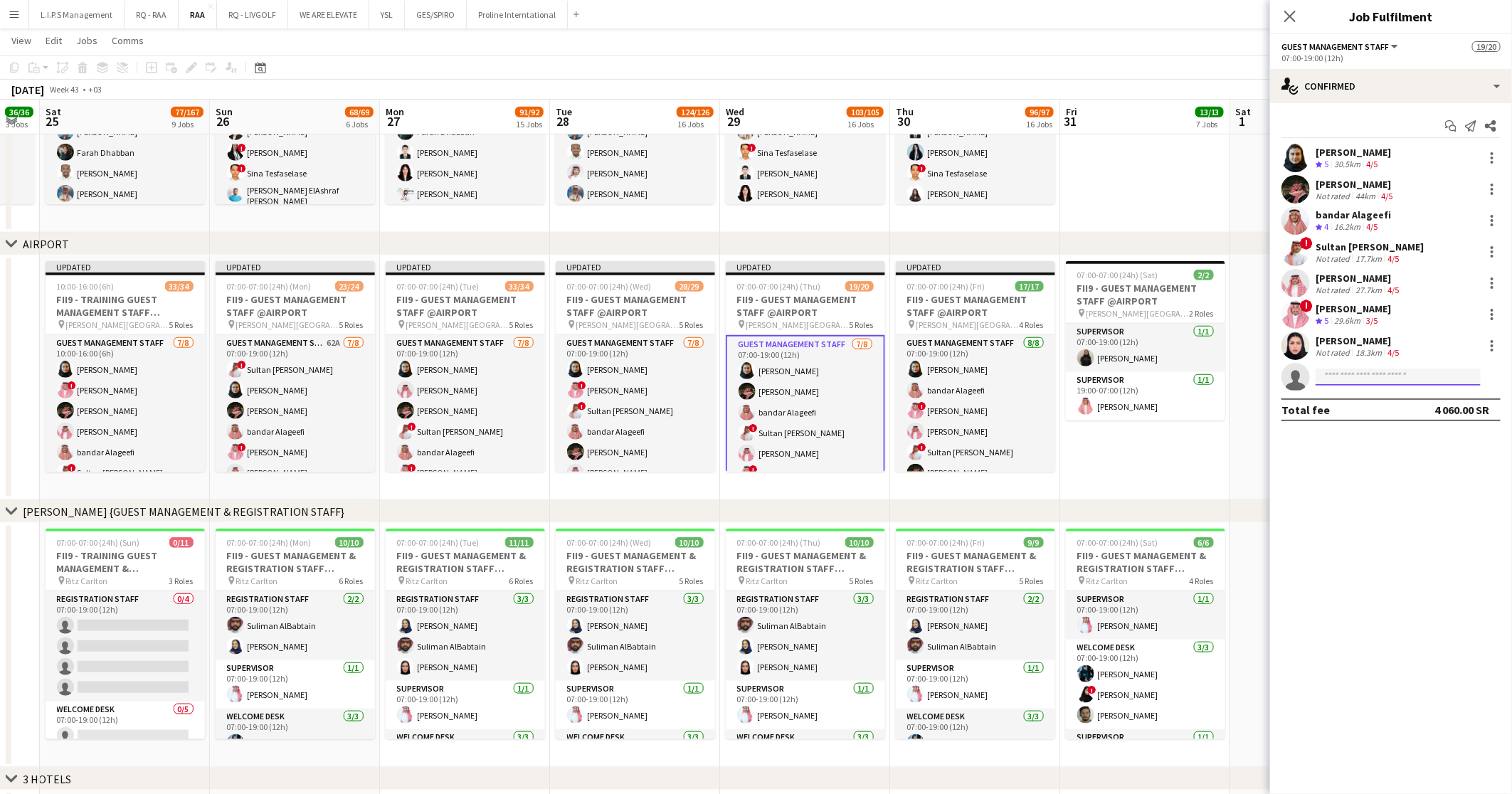
click at [1356, 383] on input at bounding box center [1398, 377] width 165 height 17
paste input "**********"
type input "**********"
type input "*********"
click at [1366, 403] on span "ghala.modhie@icloud.com" at bounding box center [1398, 409] width 143 height 11
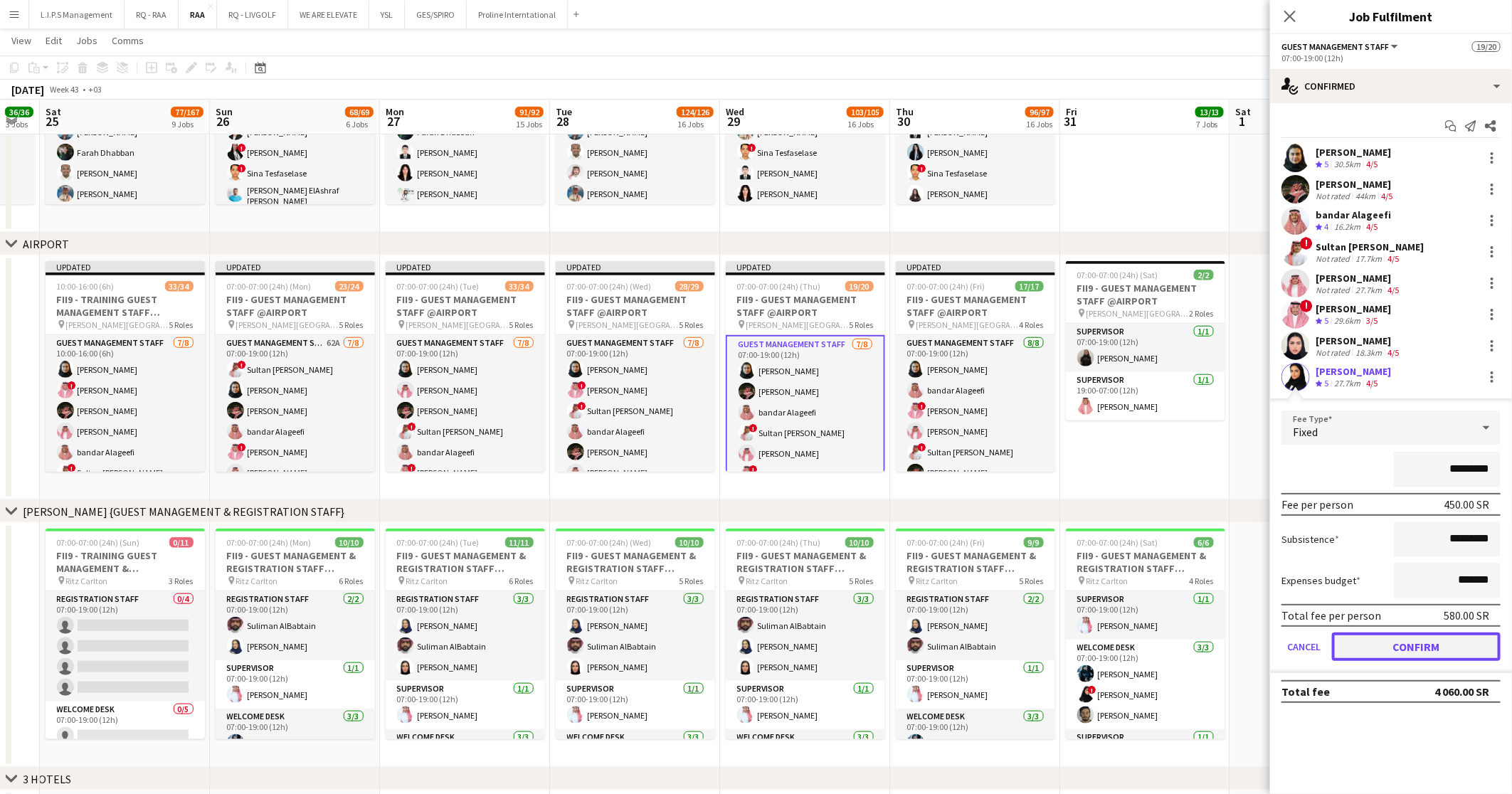
click at [1412, 644] on button "Confirm" at bounding box center [1416, 646] width 169 height 28
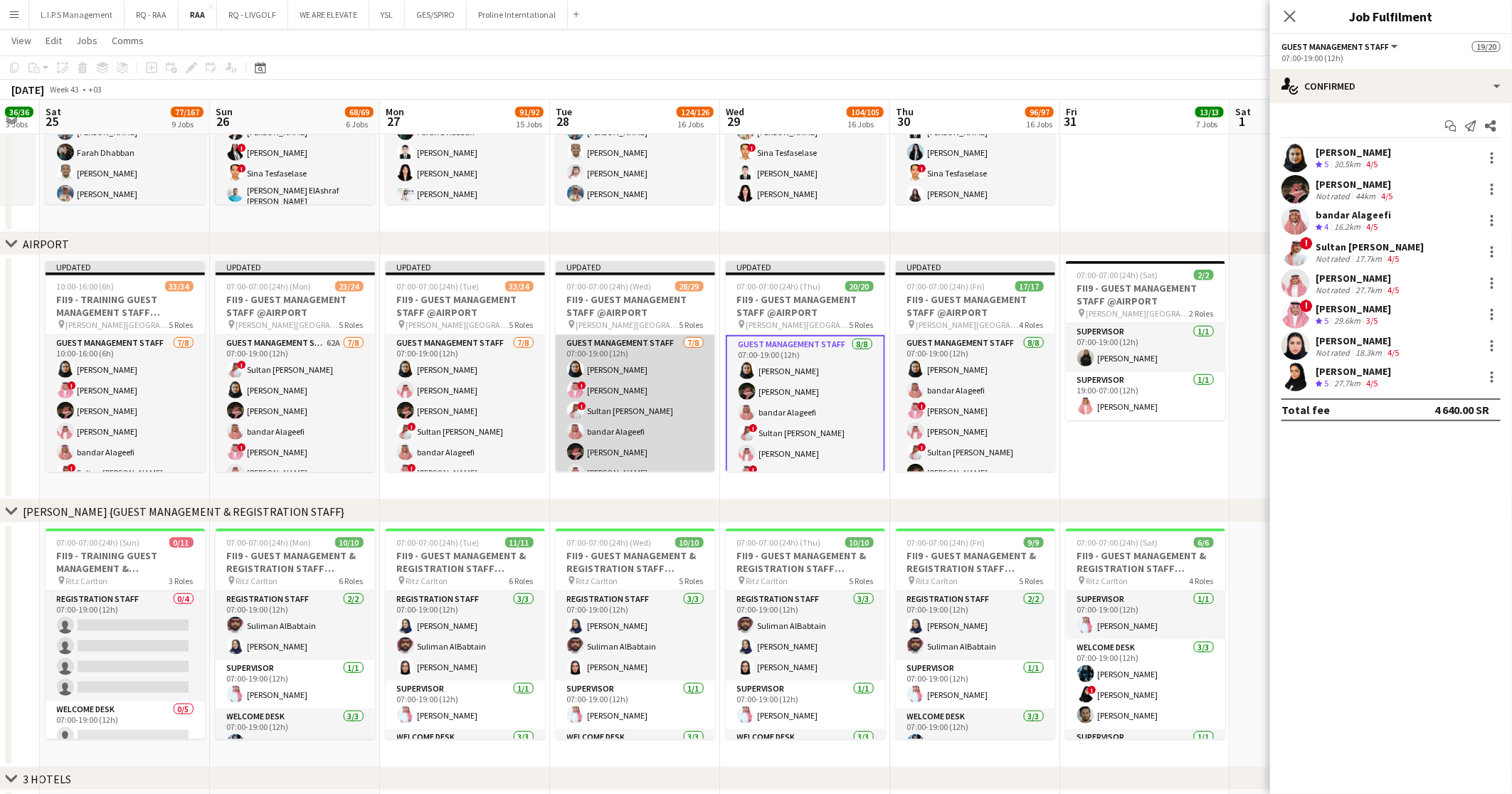
click at [650, 363] on app-card-role "Guest Management Staff 7/8 07:00-19:00 (12h) Noura Alsadoun ! ABDULAZIZ JARJEER…" at bounding box center [635, 432] width 160 height 193
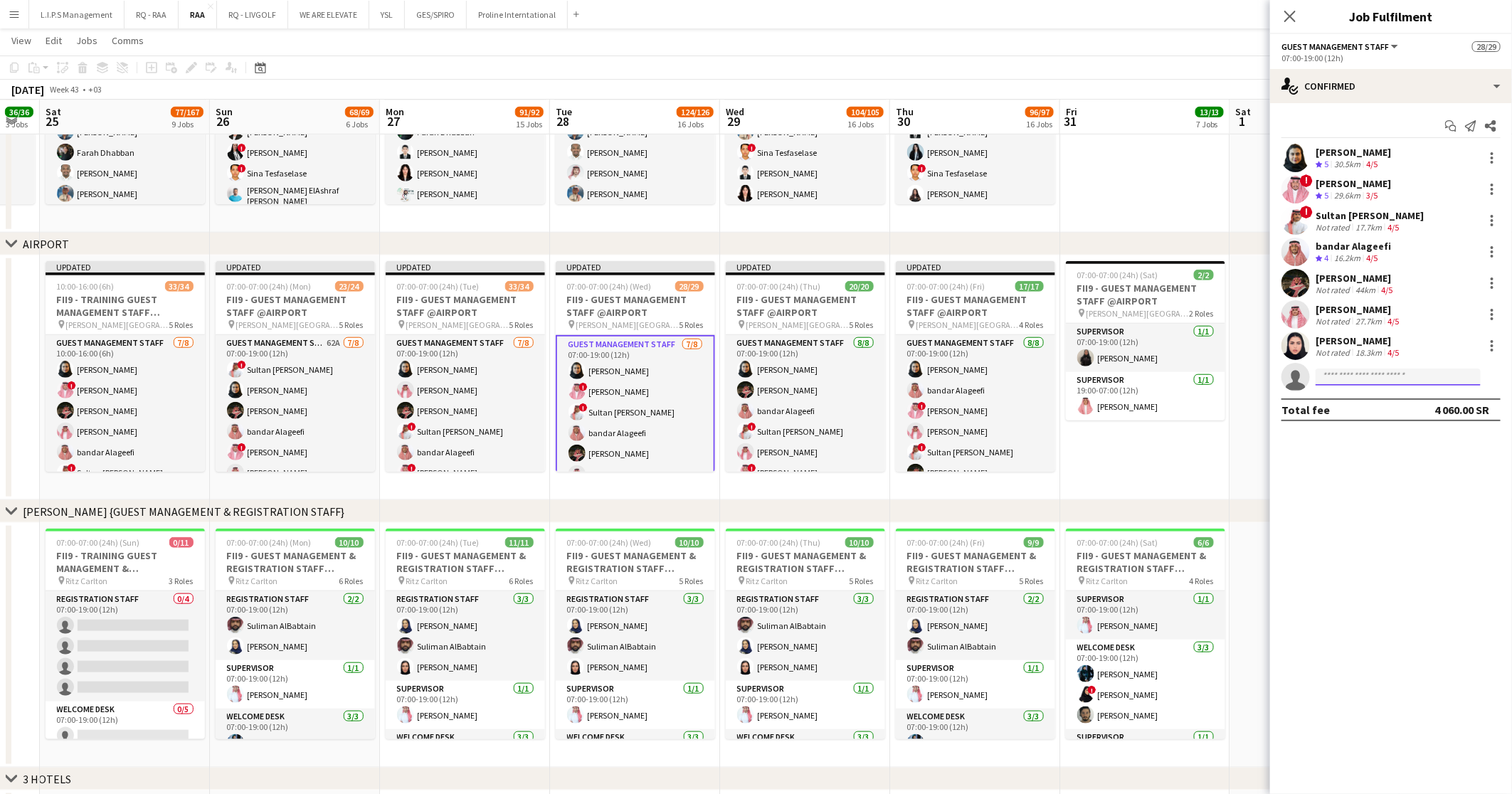
click at [1378, 376] on input at bounding box center [1398, 377] width 165 height 17
type input "********"
click at [1378, 440] on span "ghala.modhie@icloud.com" at bounding box center [1398, 443] width 143 height 11
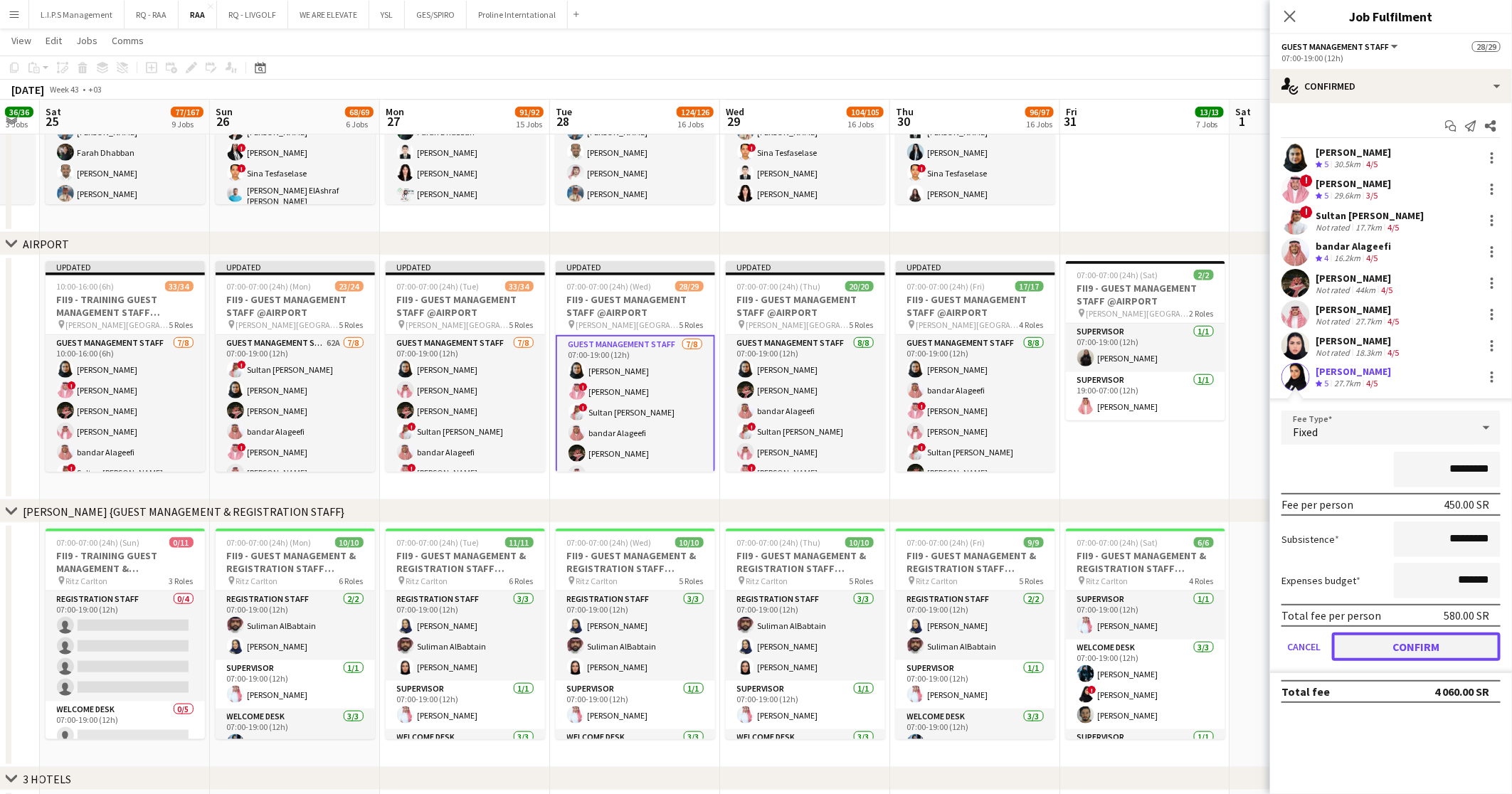
click at [1425, 640] on button "Confirm" at bounding box center [1416, 646] width 169 height 28
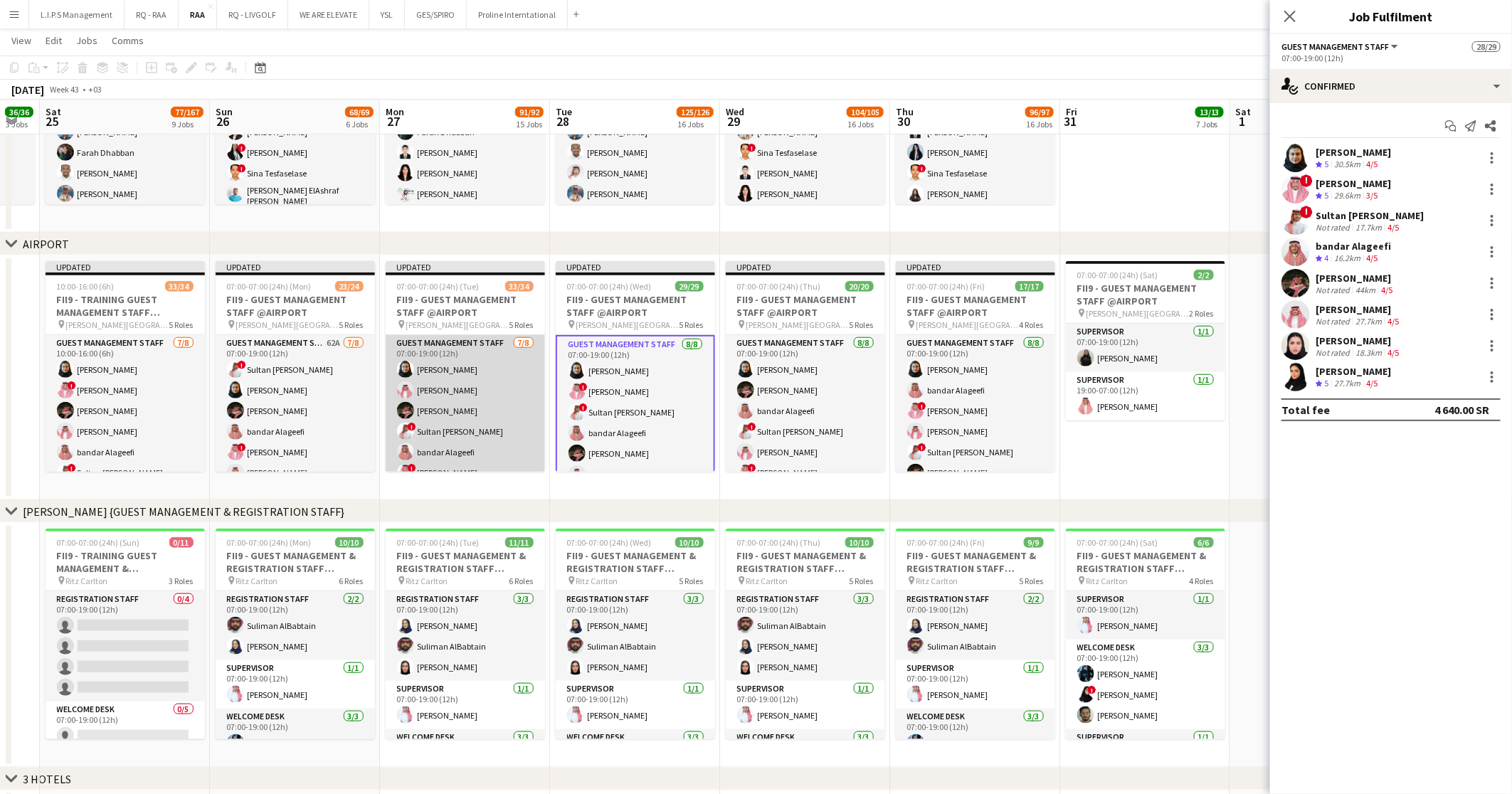
click at [504, 405] on app-card-role "Guest Management Staff 7/8 07:00-19:00 (12h) Noura Alsadoun Abdullah Alshehri H…" at bounding box center [465, 432] width 160 height 193
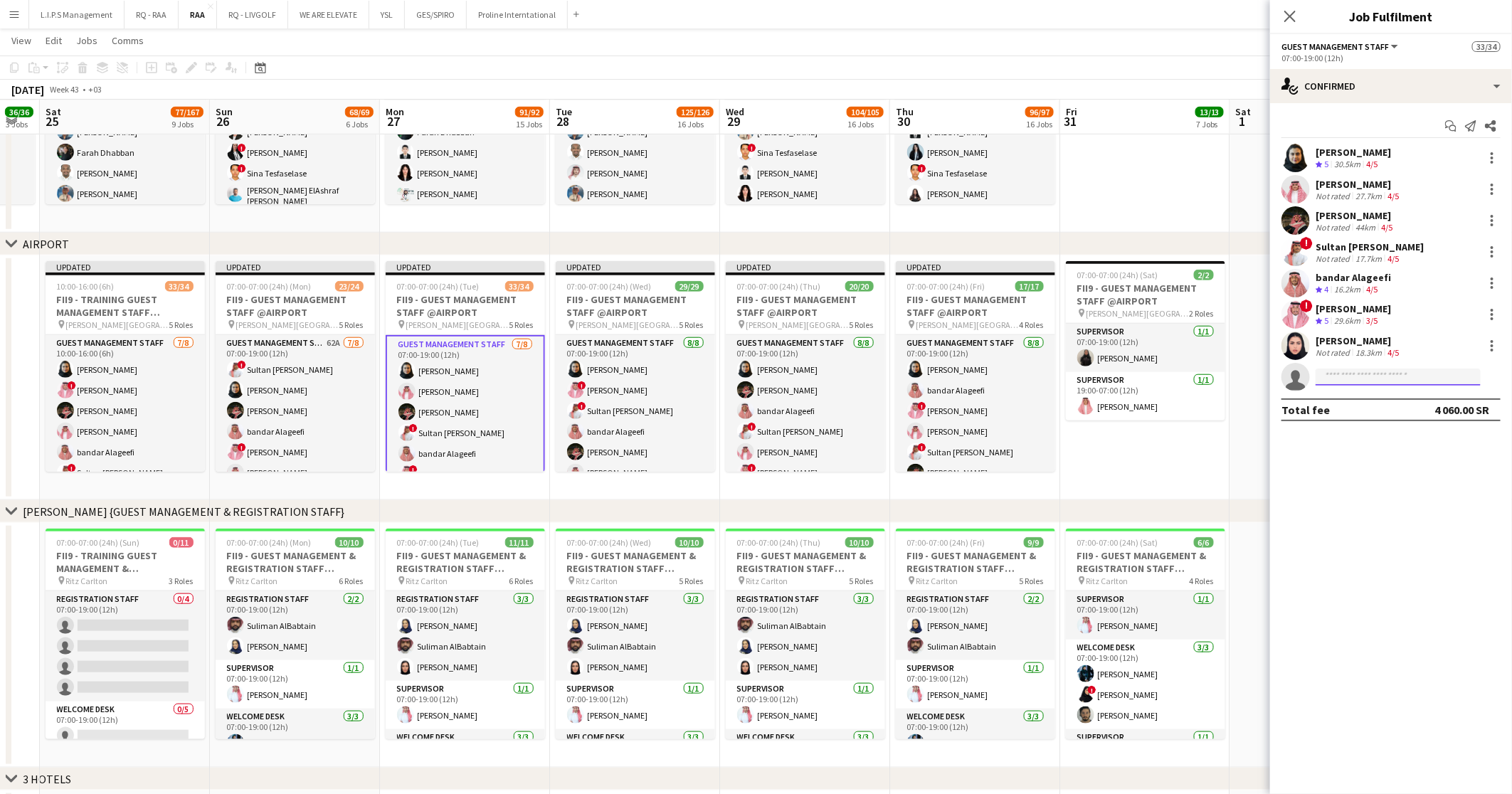
click at [1361, 369] on input at bounding box center [1398, 377] width 165 height 17
type input "*********"
click at [1411, 422] on span "+9660552162737" at bounding box center [1398, 420] width 143 height 11
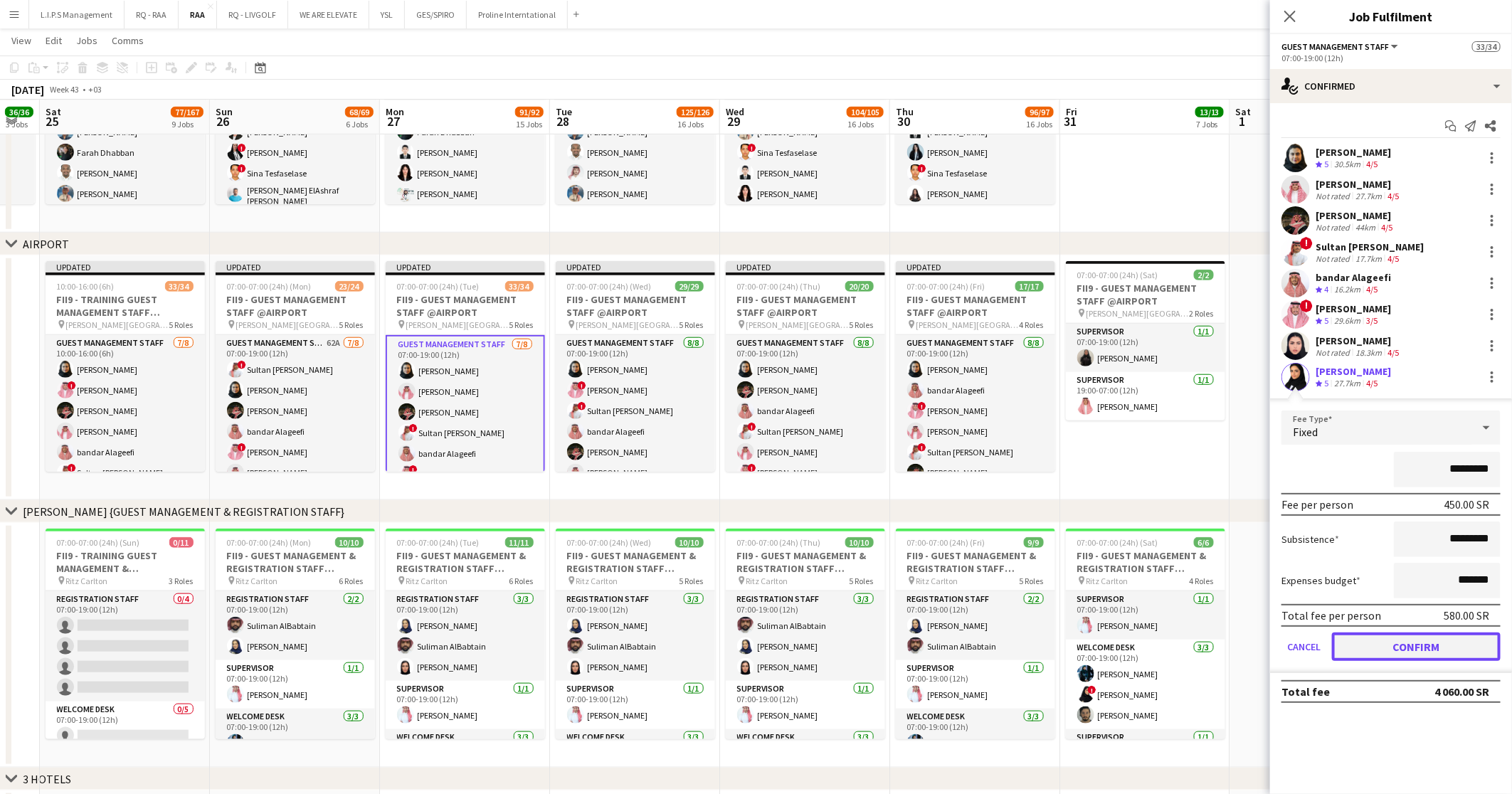
click at [1396, 651] on button "Confirm" at bounding box center [1416, 646] width 169 height 28
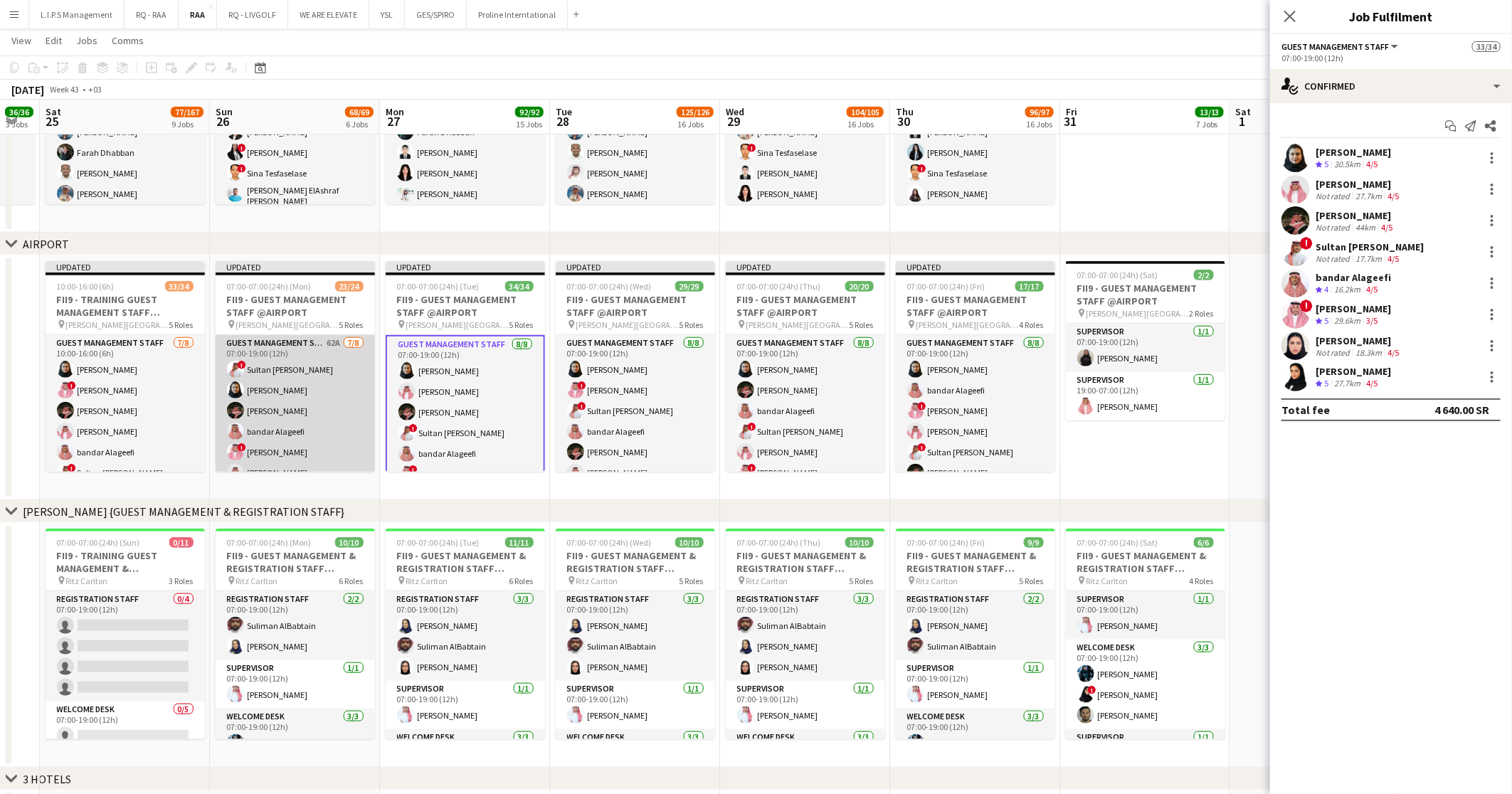
click at [336, 412] on app-card-role "Guest Management Staff 62A 7/8 07:00-19:00 (12h) ! Sultan Bin Turki Alageefi No…" at bounding box center [295, 432] width 160 height 193
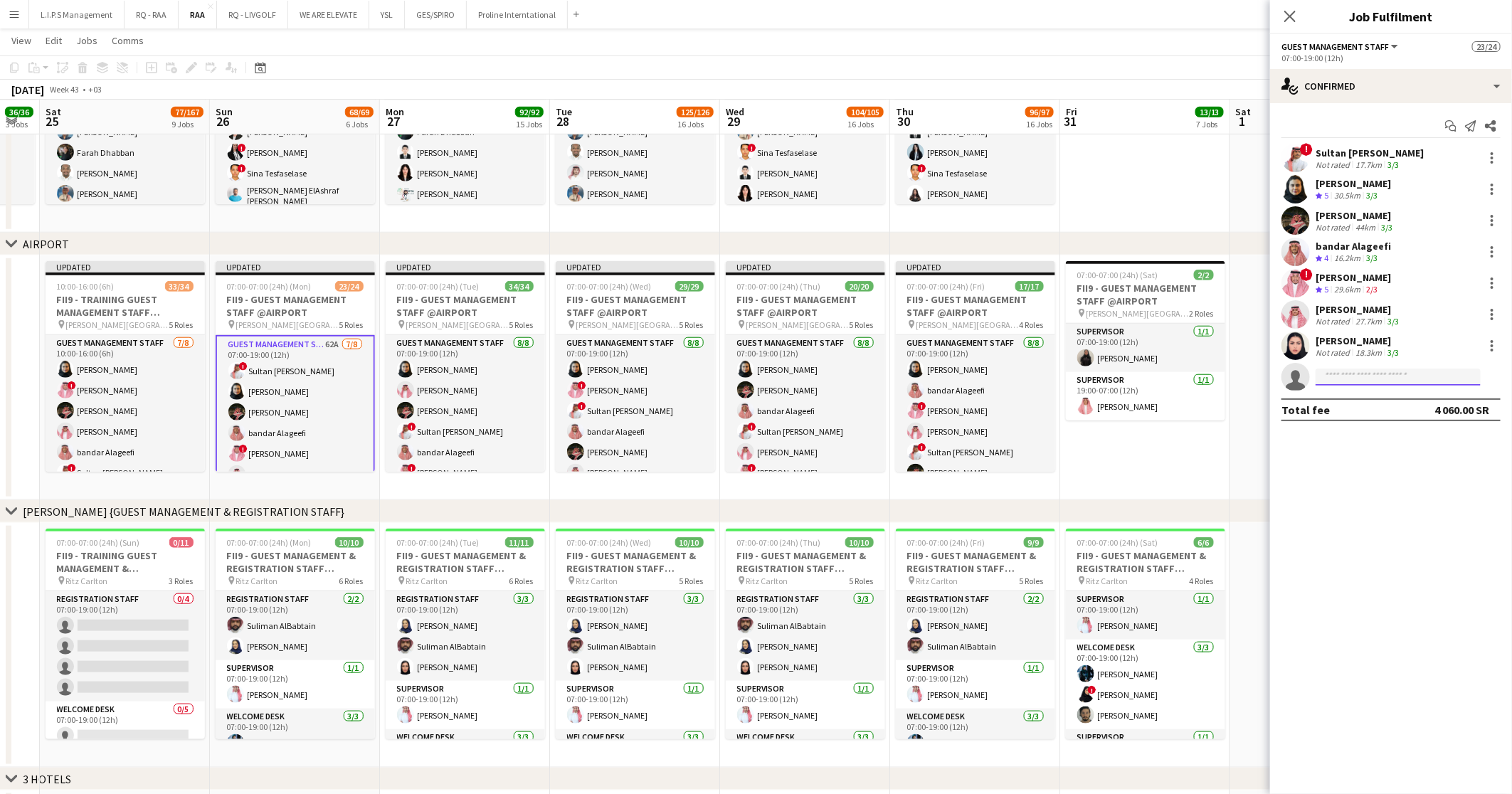
click at [1442, 375] on input at bounding box center [1398, 377] width 165 height 17
type input "**********"
click at [1416, 411] on span "ghala.modhie@icloud.com" at bounding box center [1398, 409] width 143 height 11
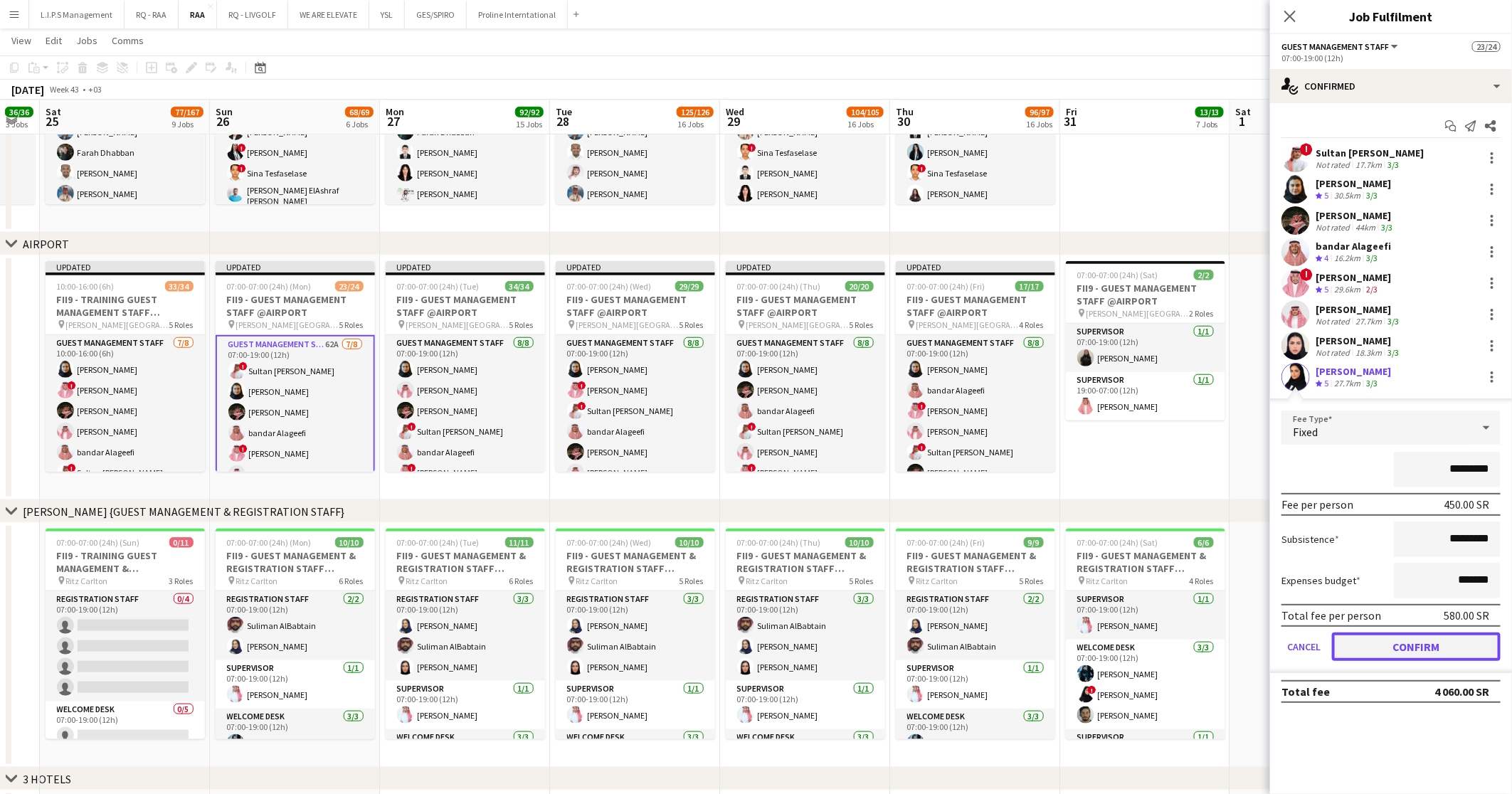
click at [1402, 647] on button "Confirm" at bounding box center [1416, 646] width 169 height 28
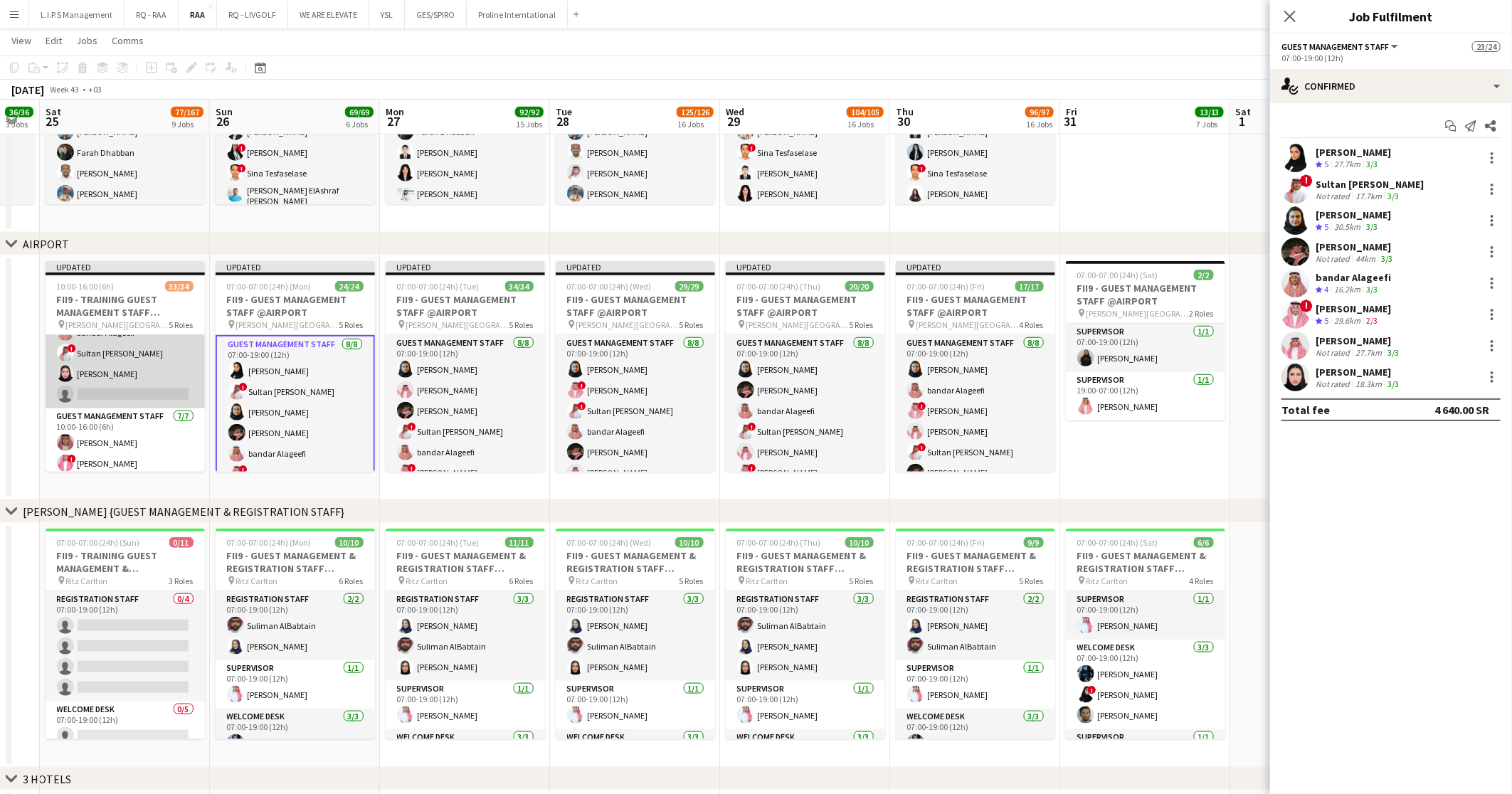
click at [143, 389] on app-card-role "Guest Management Staff 7/8 10:00-16:00 (6h) Noura Alsadoun ! ABDULAZIZ JARJEER …" at bounding box center [125, 312] width 160 height 193
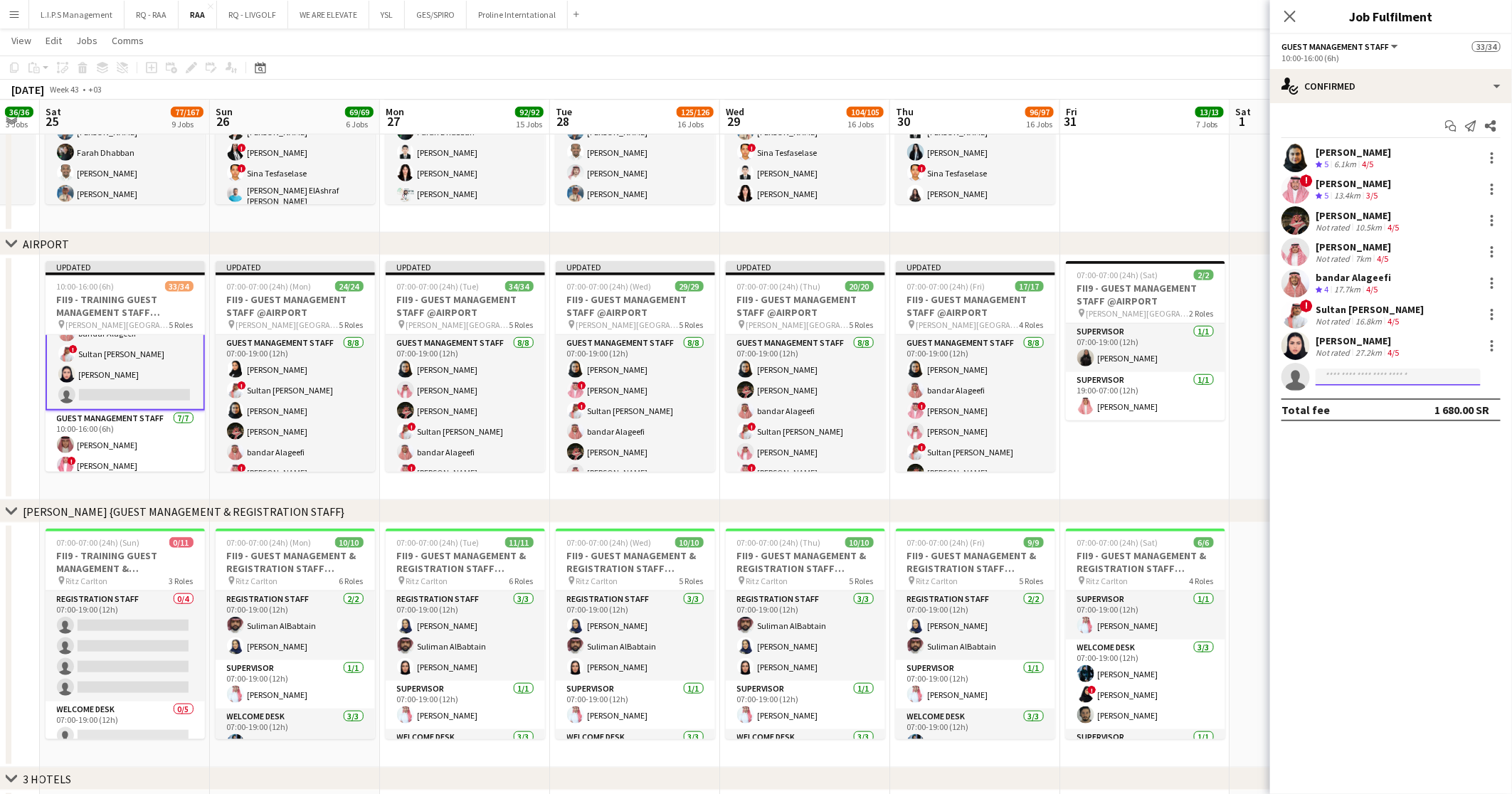
drag, startPoint x: 1358, startPoint y: 371, endPoint x: 1348, endPoint y: 434, distance: 63.8
click at [1360, 371] on input at bounding box center [1398, 377] width 165 height 17
type input "**********"
click at [1331, 416] on span "+9660552162737" at bounding box center [1398, 420] width 143 height 11
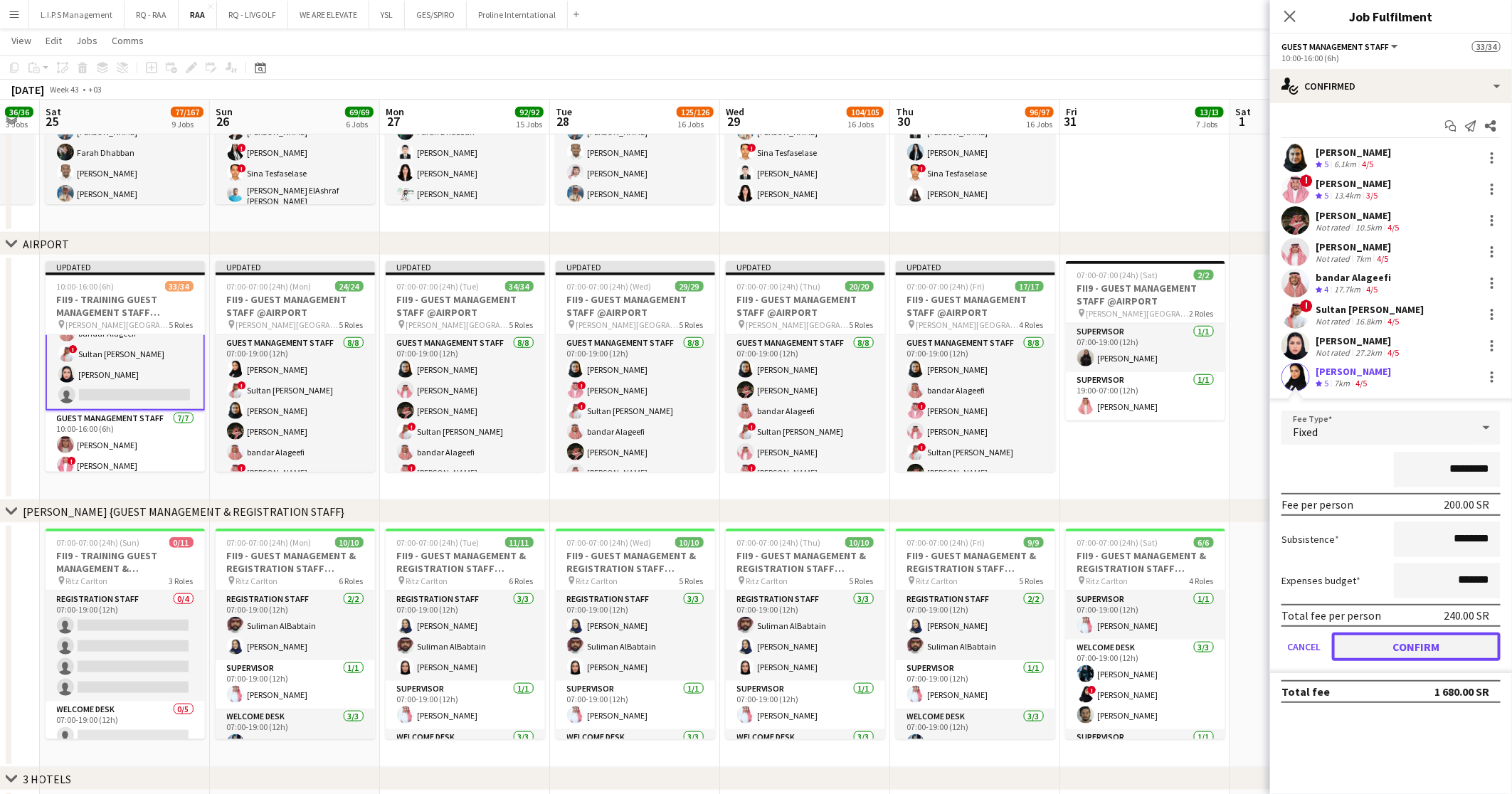
click at [1407, 651] on button "Confirm" at bounding box center [1416, 646] width 169 height 28
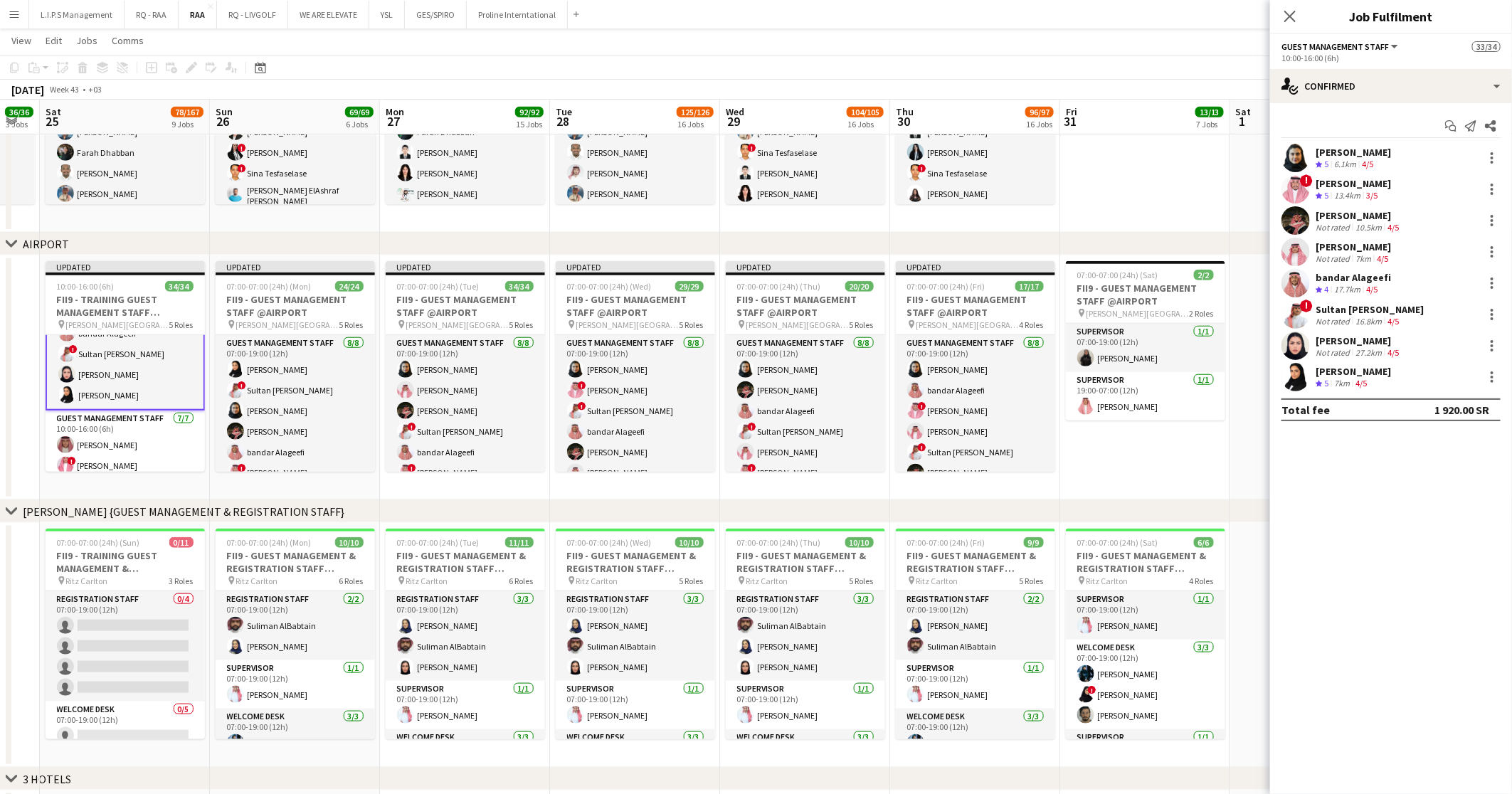
click at [1123, 215] on app-date-cell at bounding box center [1145, 110] width 170 height 245
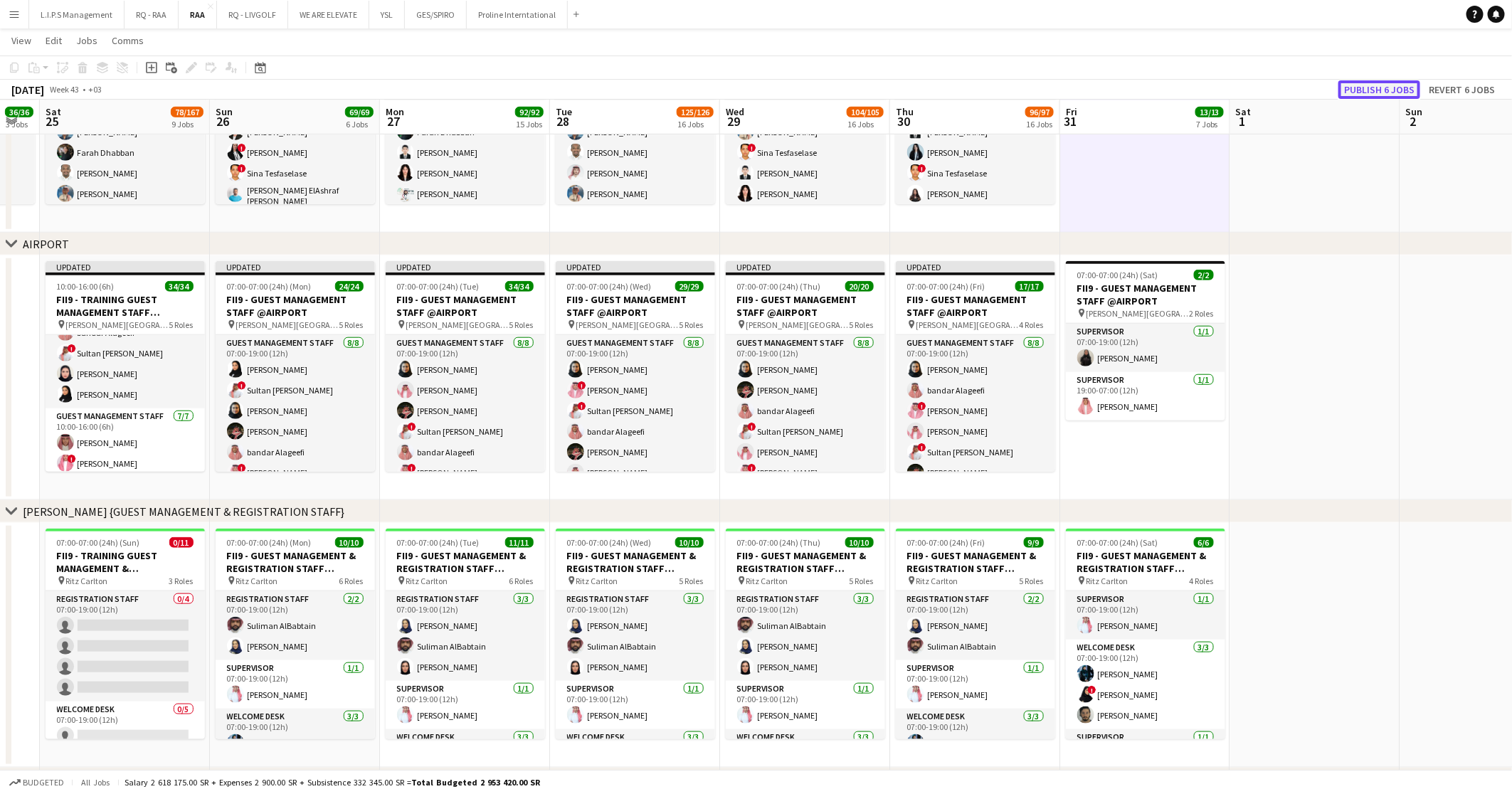
click at [1363, 94] on button "Publish 6 jobs" at bounding box center [1378, 89] width 82 height 19
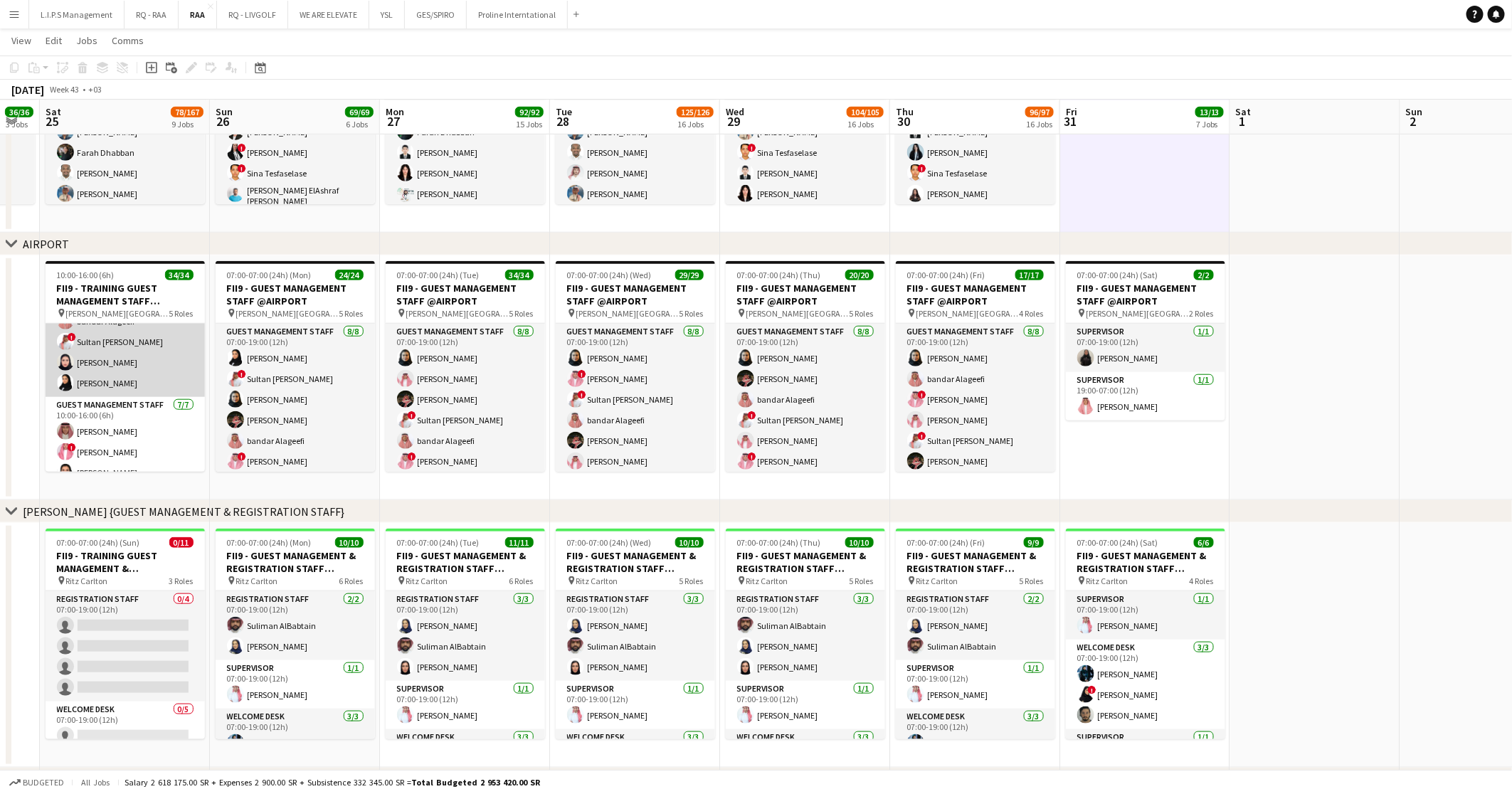
click at [113, 378] on app-card-role "Guest Management Staff 8/8 10:00-16:00 (6h) Noura Alsadoun ! ABDULAZIZ JARJEER …" at bounding box center [125, 301] width 160 height 193
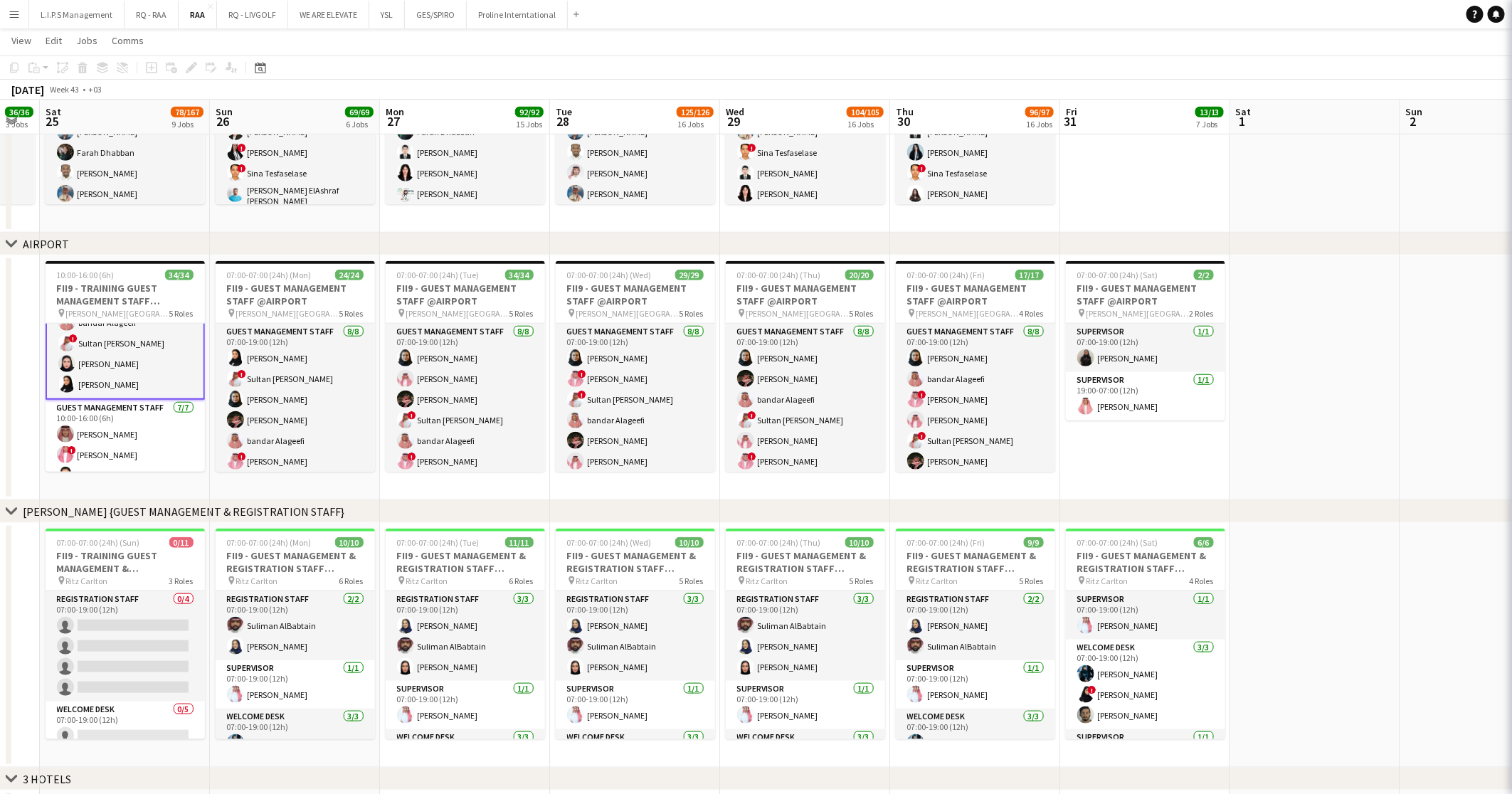
scroll to position [120, 0]
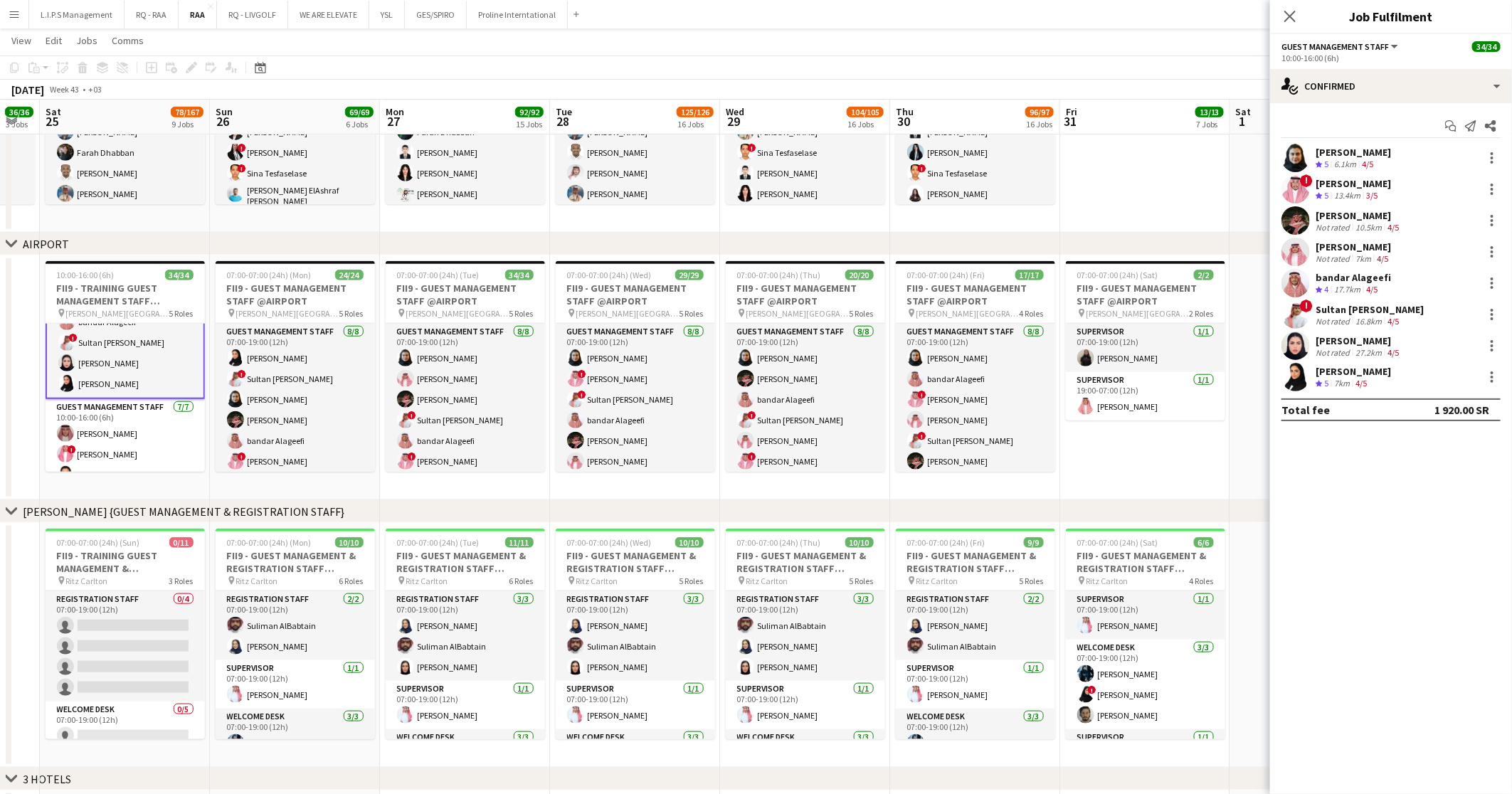
click at [1355, 378] on div "4/5" at bounding box center [1360, 383] width 17 height 12
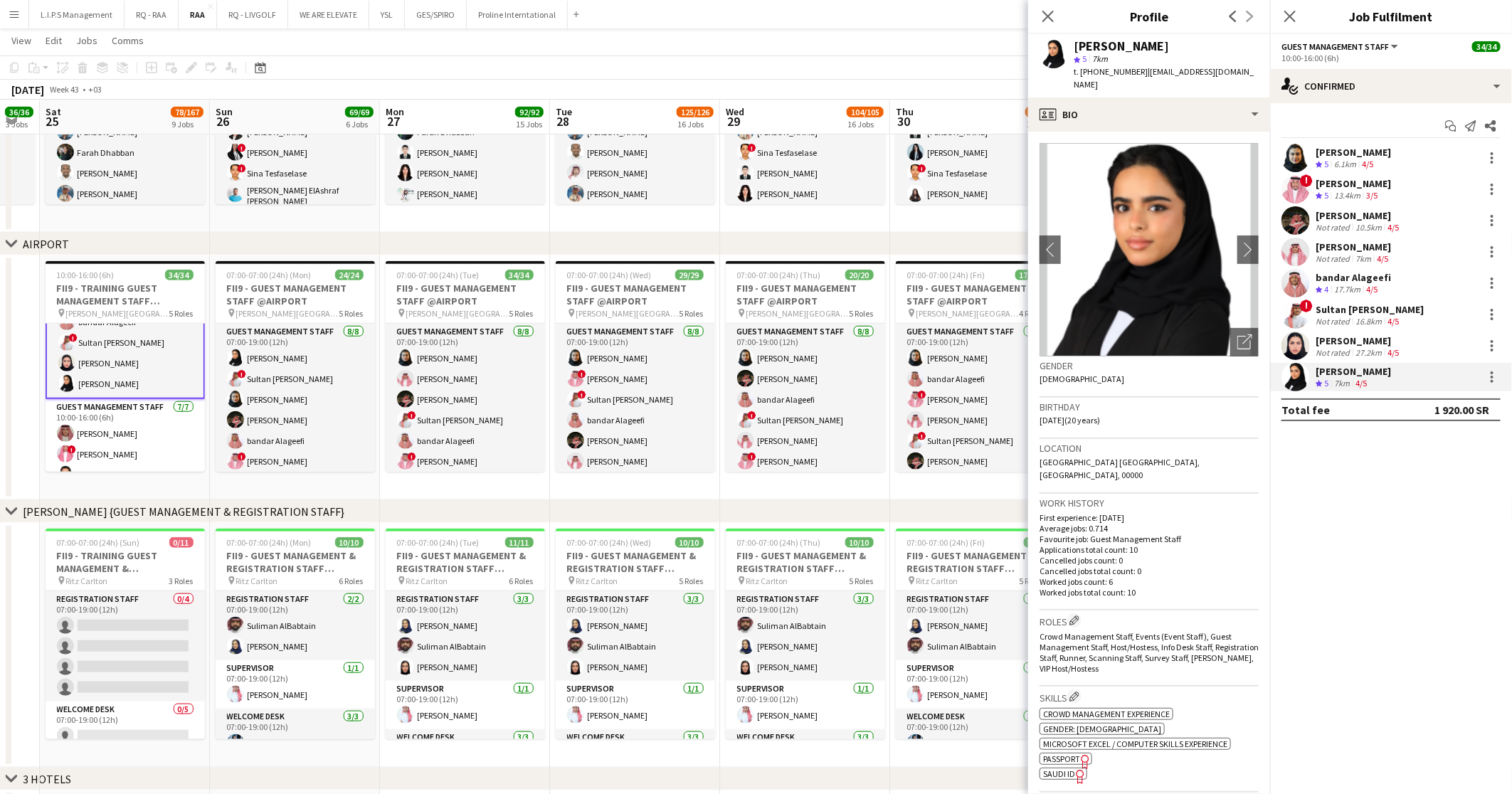
drag, startPoint x: 1242, startPoint y: 75, endPoint x: 1147, endPoint y: 70, distance: 95.1
click at [1147, 70] on div "Ghala Alshammary star 5 7km t. +9660552162737 | ghala.modhie@icloud.com" at bounding box center [1149, 66] width 241 height 63
copy span "ghala.modhie@icloud.com"
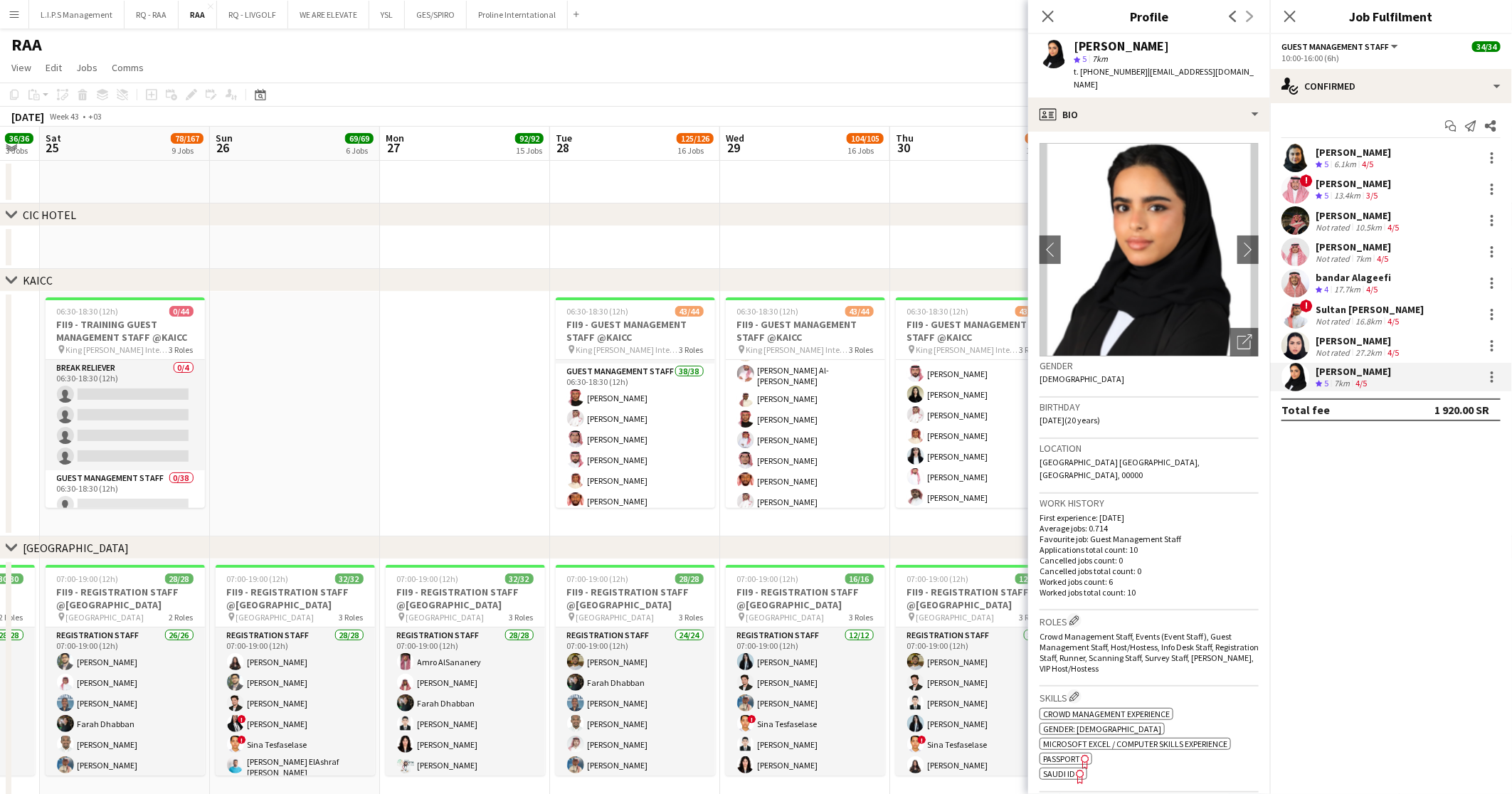
scroll to position [0, 0]
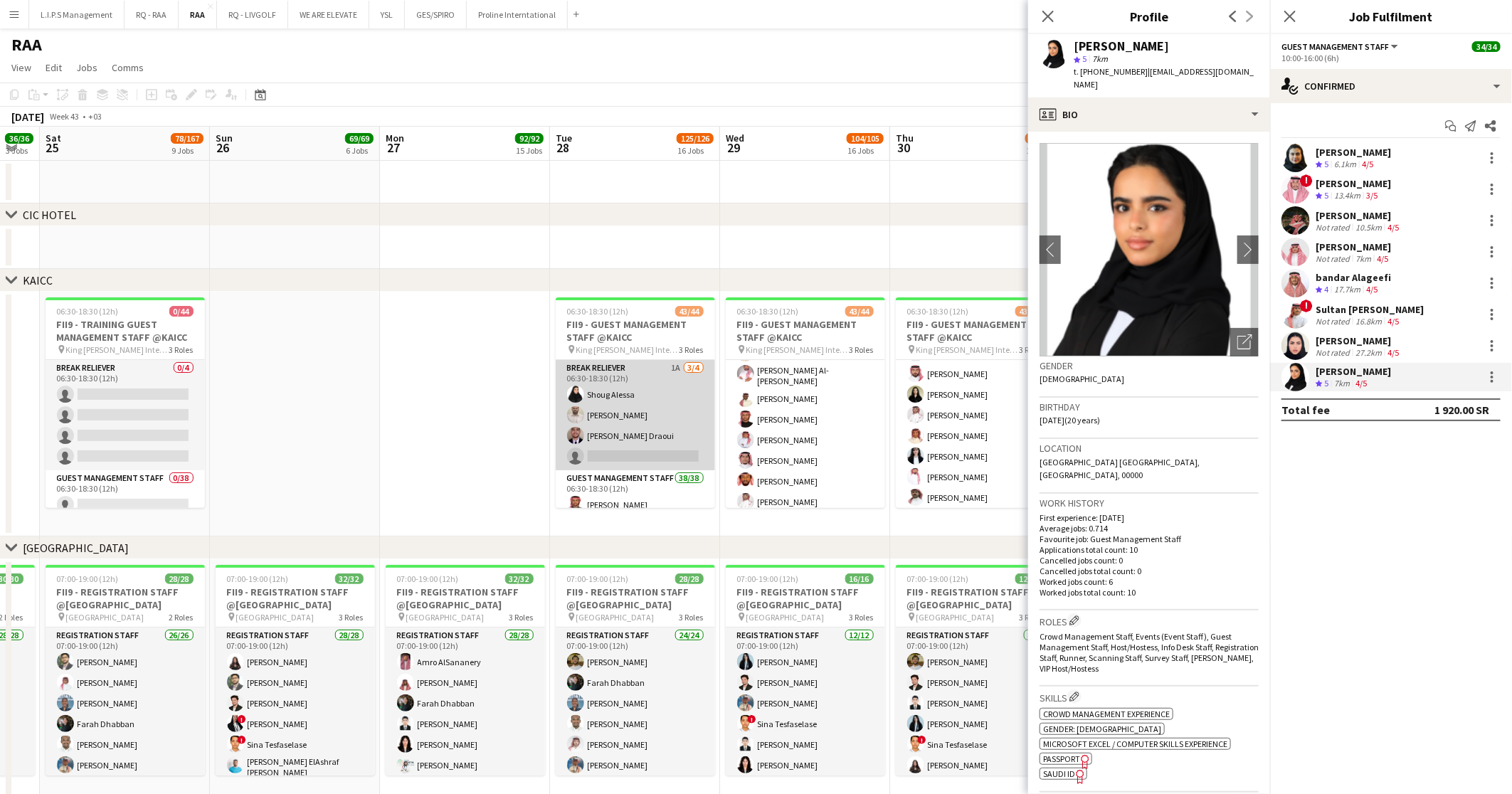
click at [626, 418] on app-card-role "Break reliever 1A 3/4 06:30-18:30 (12h) Shoug Alessa Mohammed Midhat Anas Ghurs…" at bounding box center [635, 415] width 160 height 110
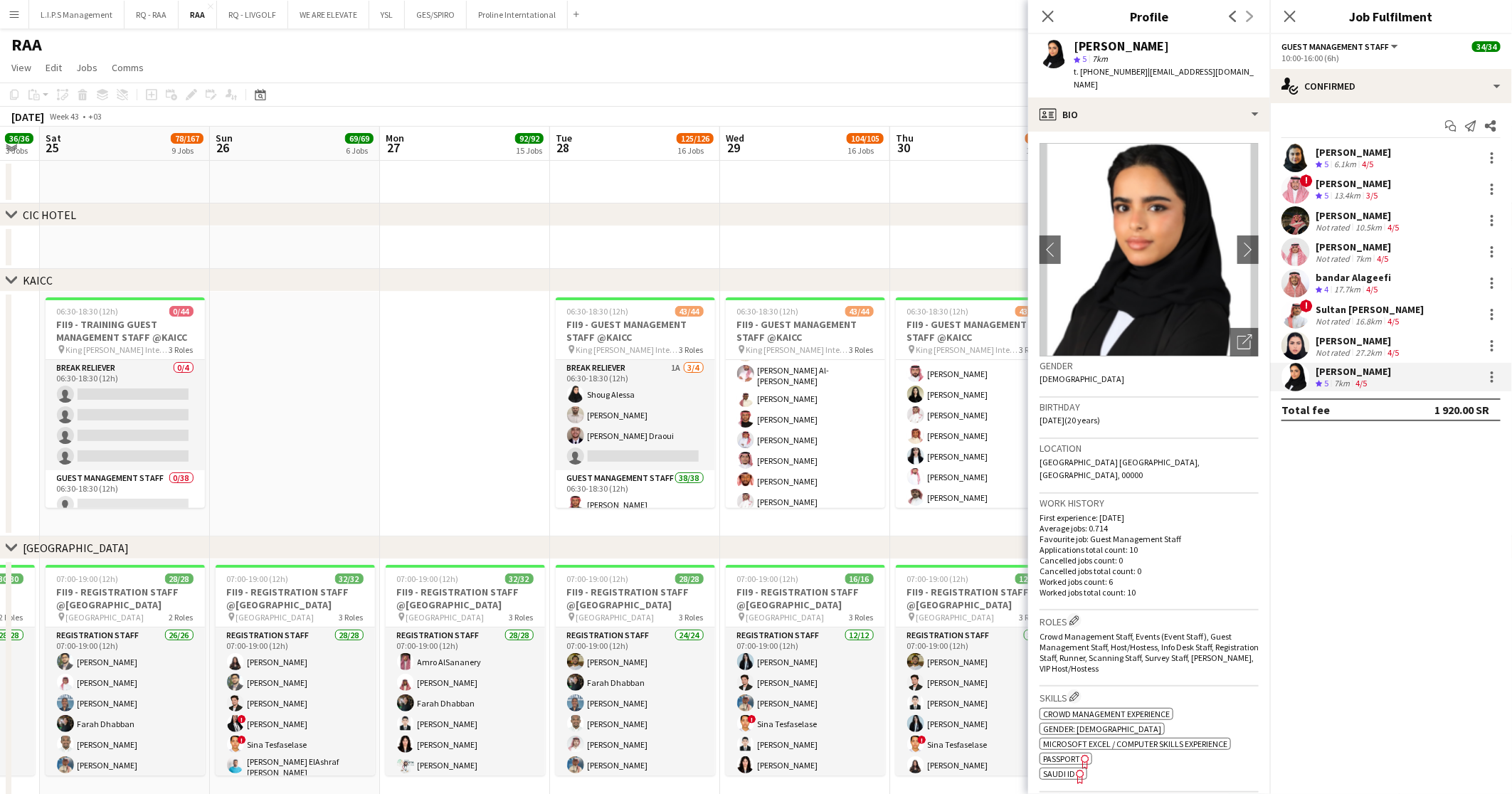
scroll to position [119, 0]
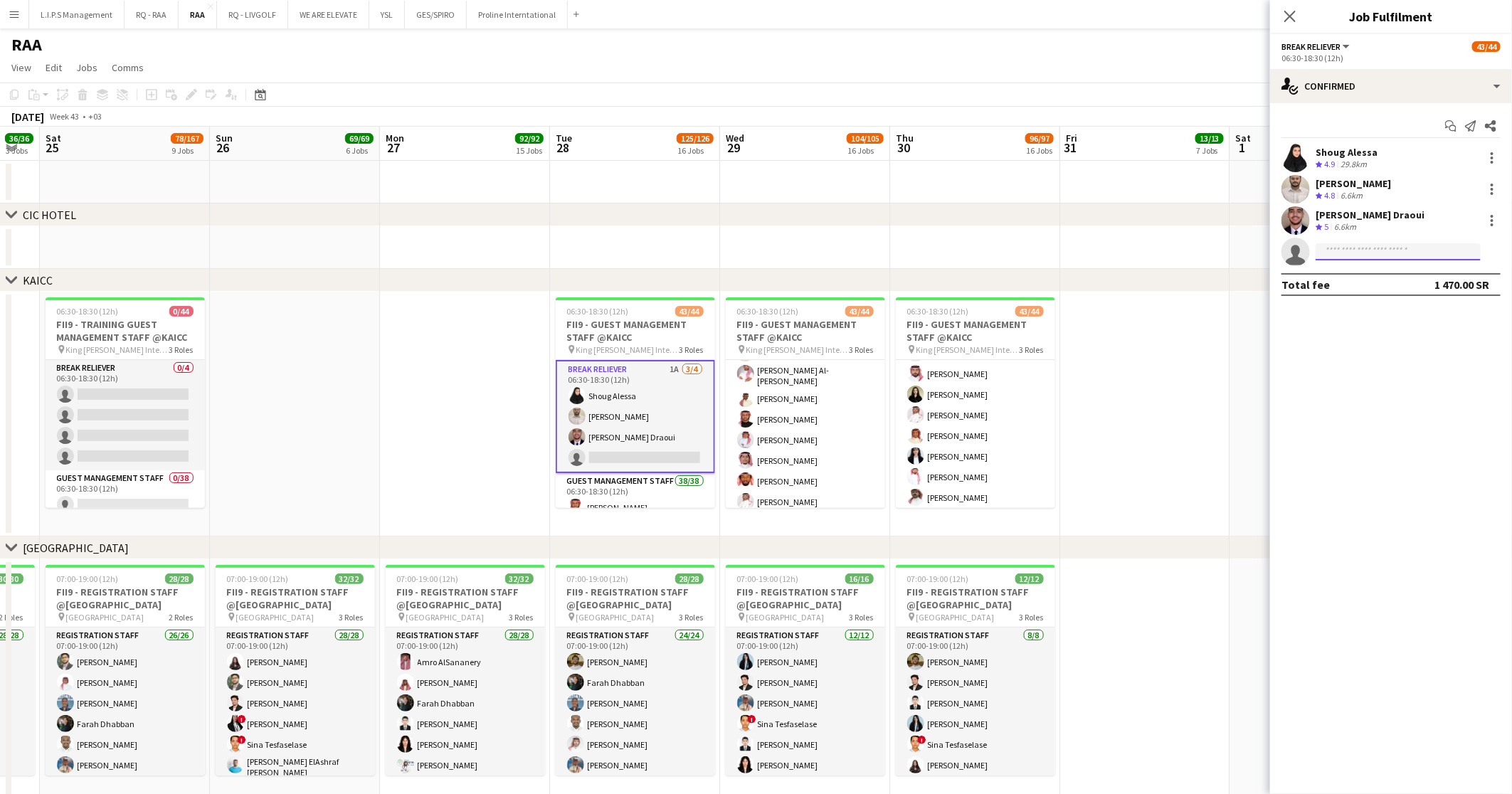
click at [1352, 253] on input at bounding box center [1398, 251] width 165 height 17
paste input "**********"
type input "**********"
click at [1394, 288] on span "+966504679524" at bounding box center [1398, 294] width 143 height 11
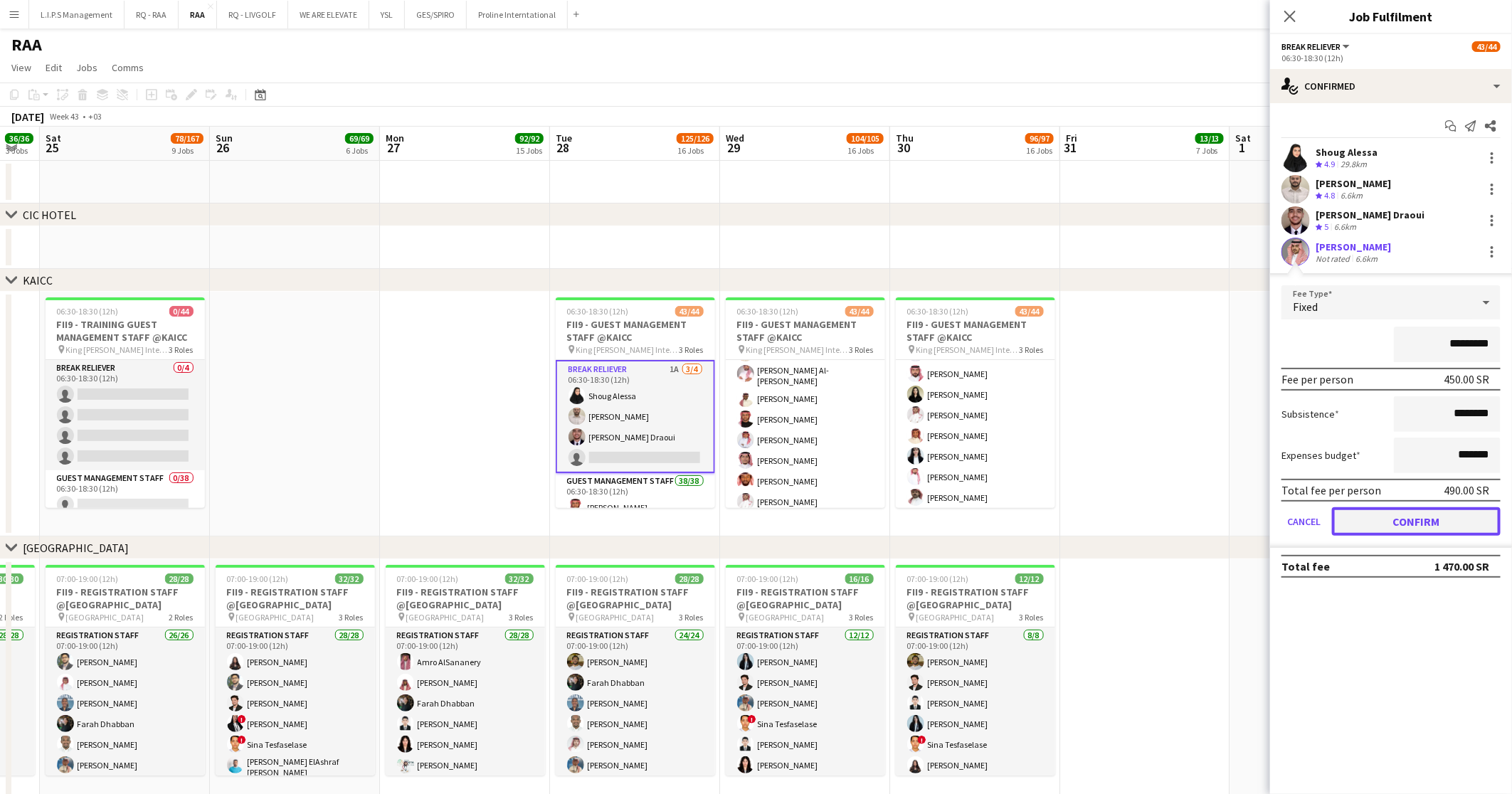
click at [1430, 514] on button "Confirm" at bounding box center [1416, 521] width 169 height 28
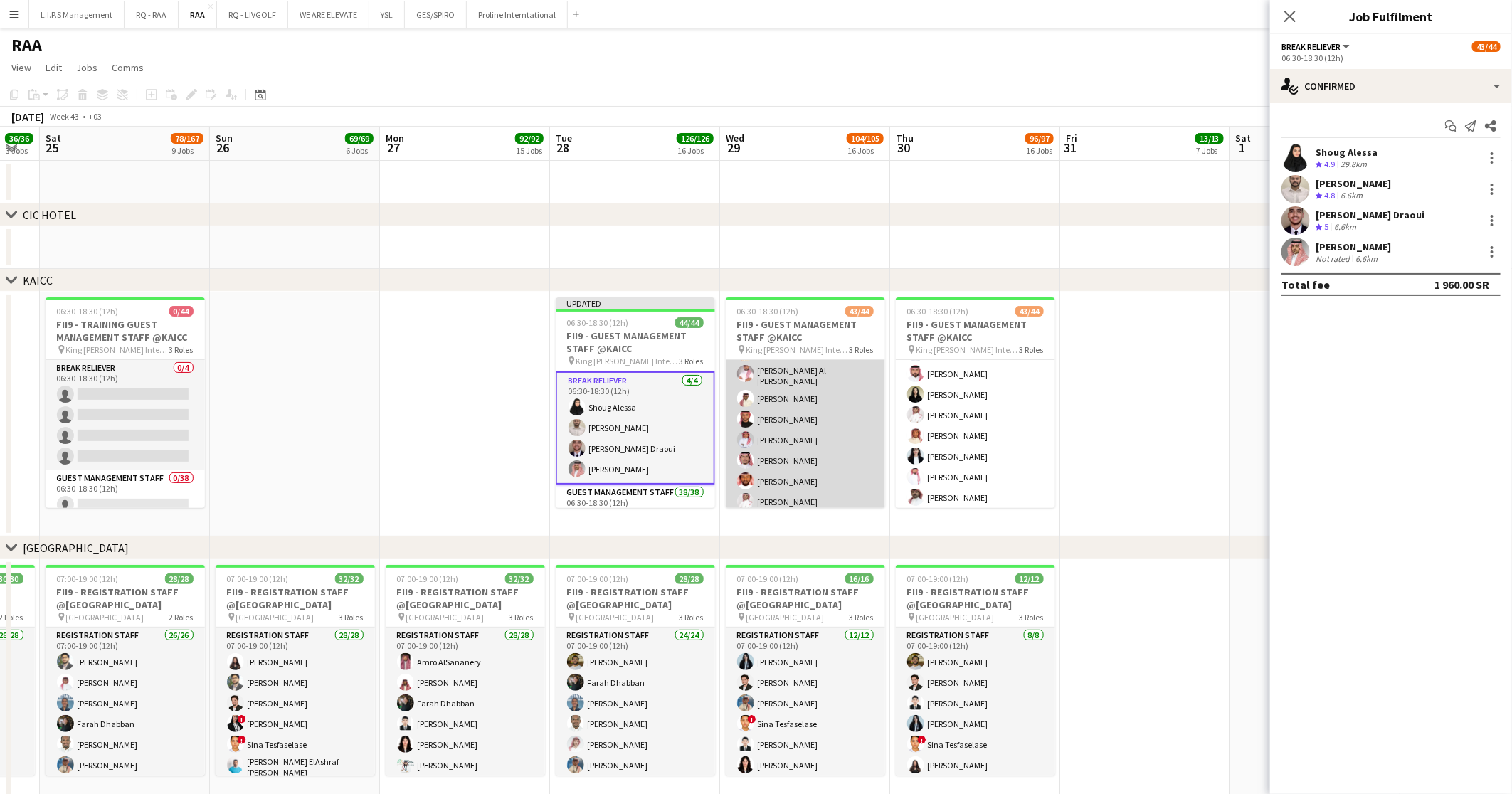
click at [813, 427] on app-card-role "Guest Management Staff 38/38 06:30-18:30 (12h) Deena Shibly Muhannad Jabril Nai…" at bounding box center [805, 664] width 160 height 816
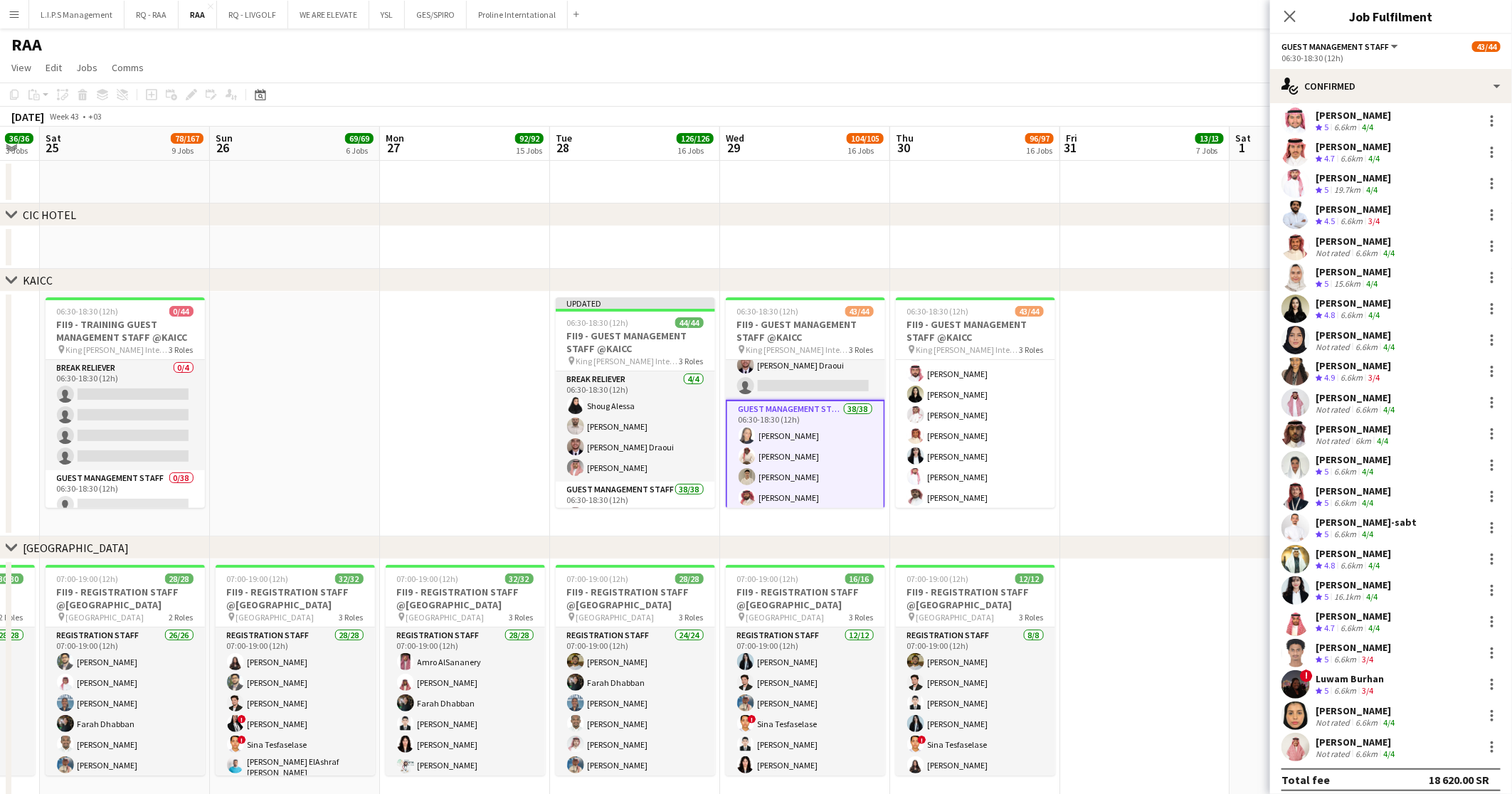
scroll to position [0, 0]
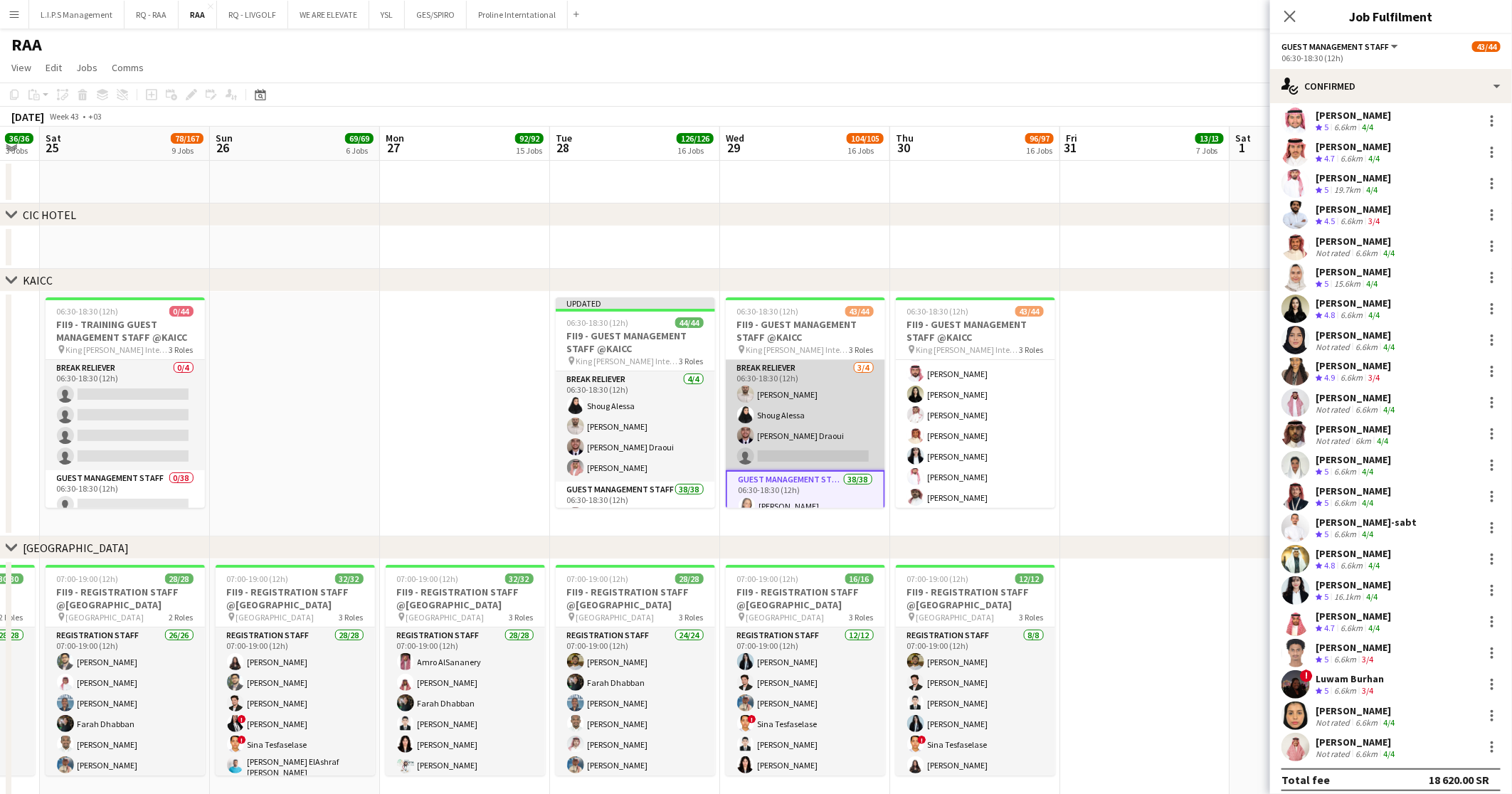
click at [813, 403] on app-card-role "Break reliever 3/4 06:30-18:30 (12h) Mohammed Midhat Shoug Alessa Anas Ghurs Dr…" at bounding box center [805, 415] width 160 height 110
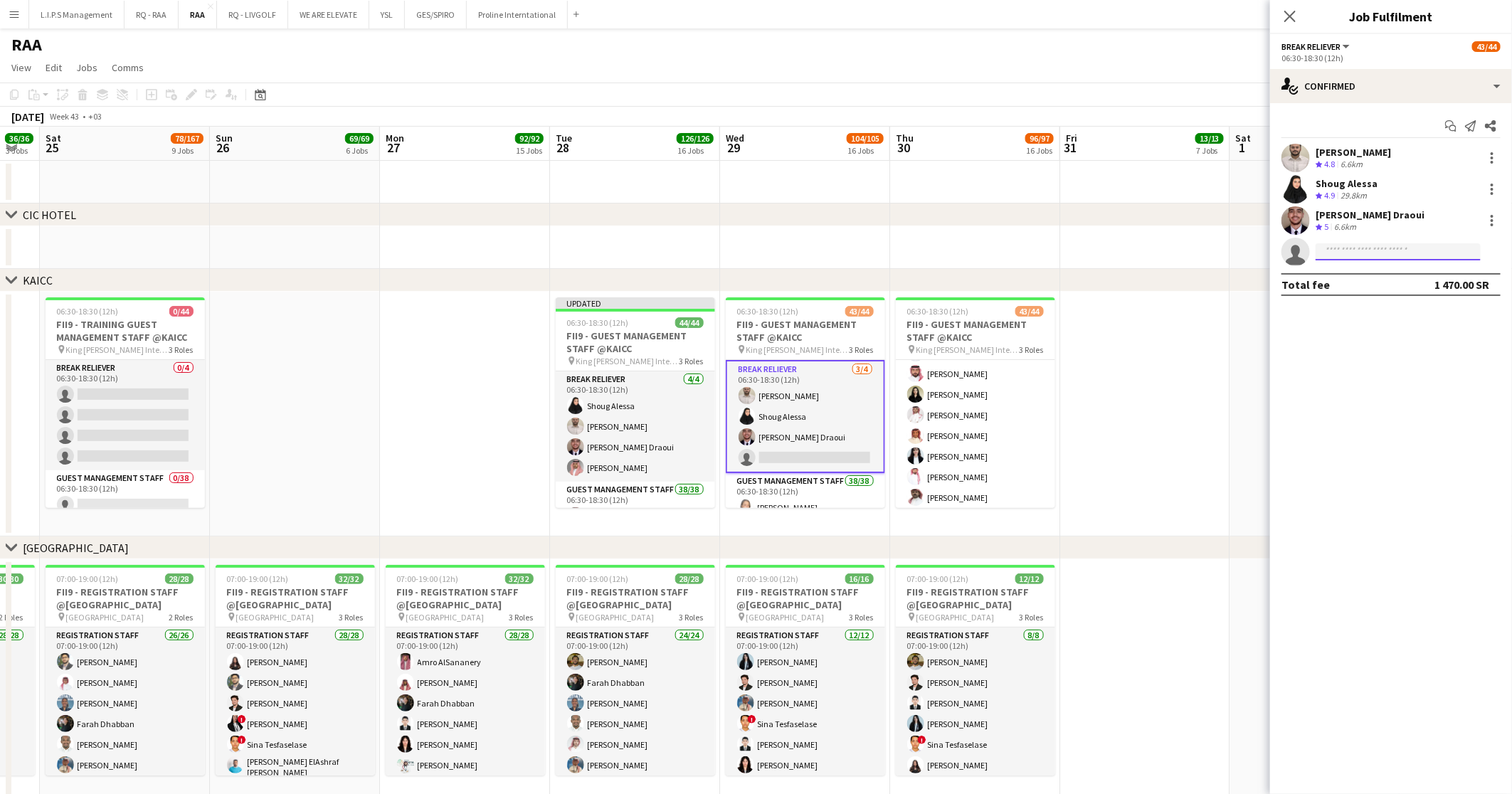
click at [1378, 248] on input at bounding box center [1398, 251] width 165 height 17
paste input "**********"
type input "**********"
click at [1400, 295] on span "+966504679524" at bounding box center [1398, 294] width 143 height 11
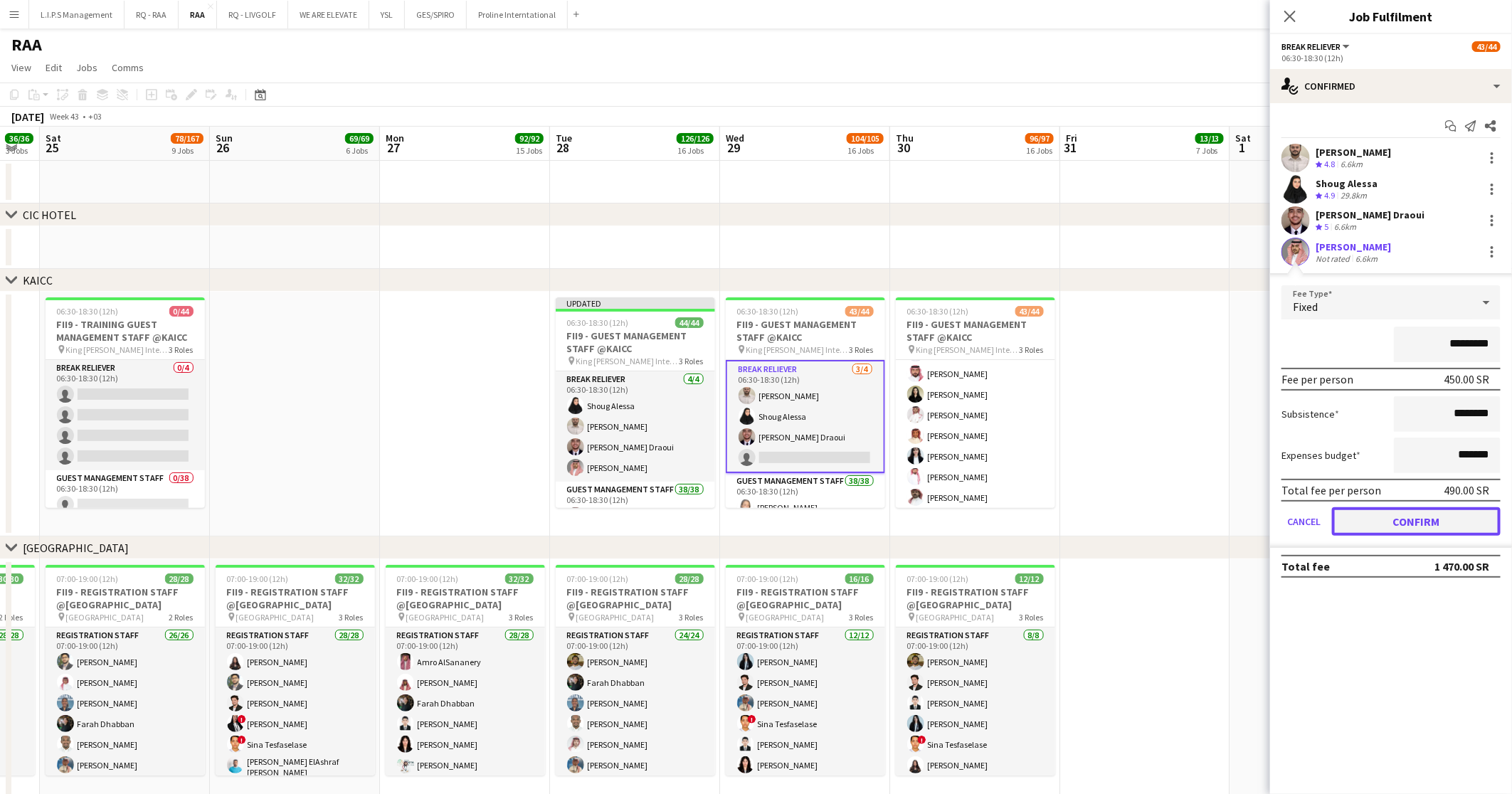
click at [1462, 518] on button "Confirm" at bounding box center [1416, 521] width 169 height 28
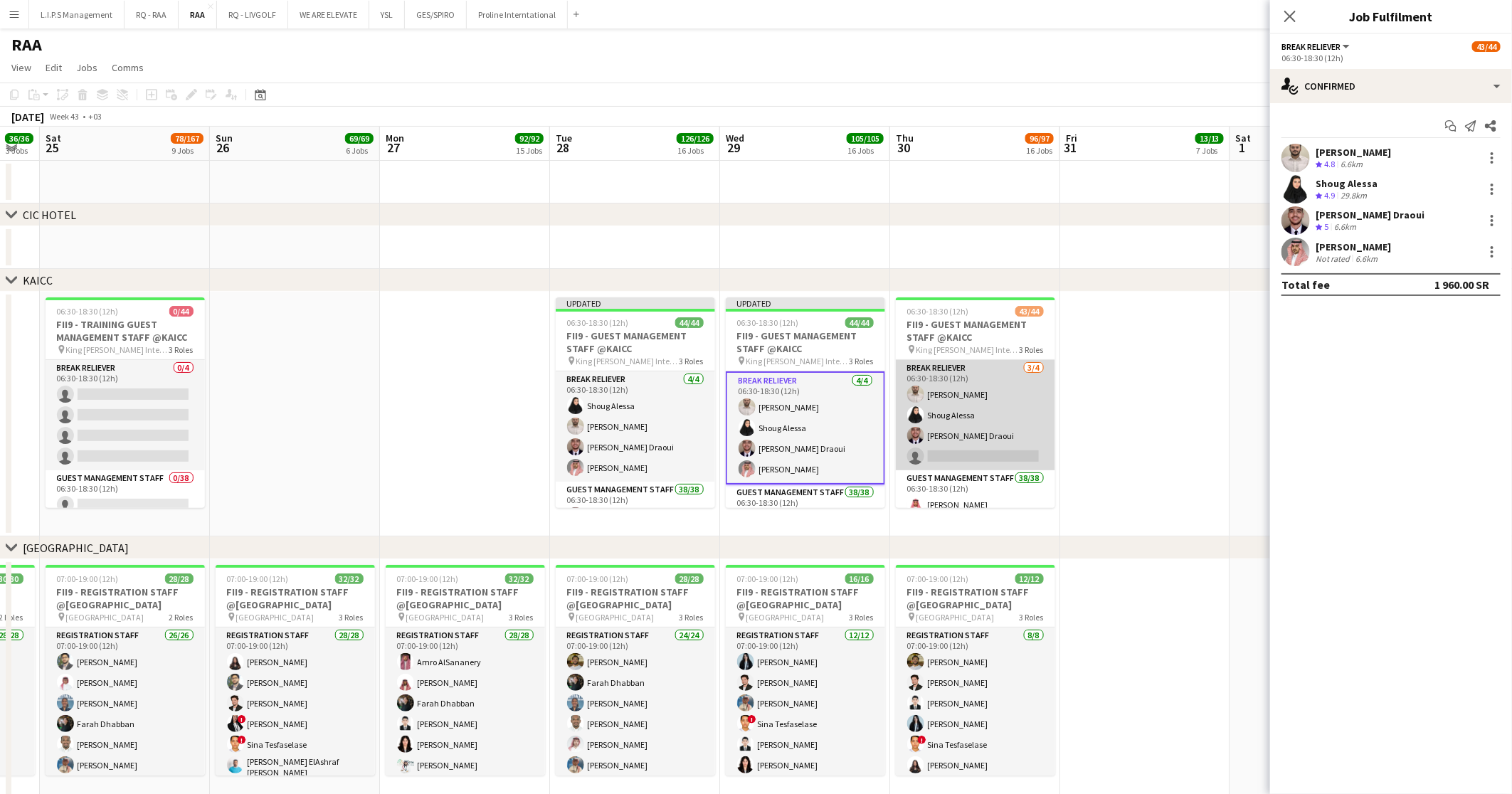
click at [972, 420] on app-card-role "Break reliever 3/4 06:30-18:30 (12h) Mohammed Midhat Shoug Alessa Anas Ghurs Dr…" at bounding box center [975, 415] width 160 height 110
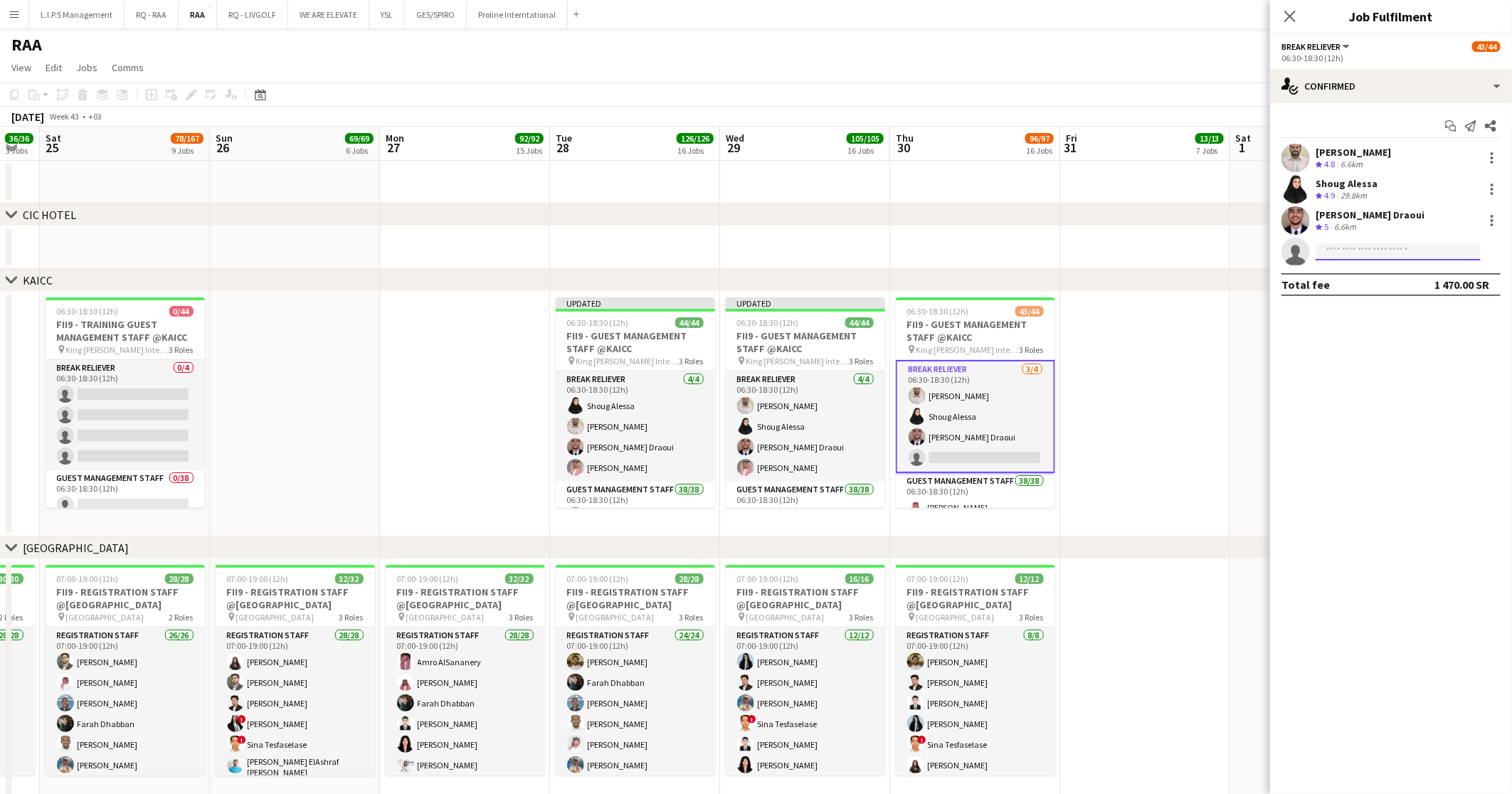
click at [1390, 256] on input at bounding box center [1398, 251] width 165 height 17
paste input "**********"
type input "**********"
click at [1405, 284] on span "malgafari3@gmail.com" at bounding box center [1398, 284] width 143 height 11
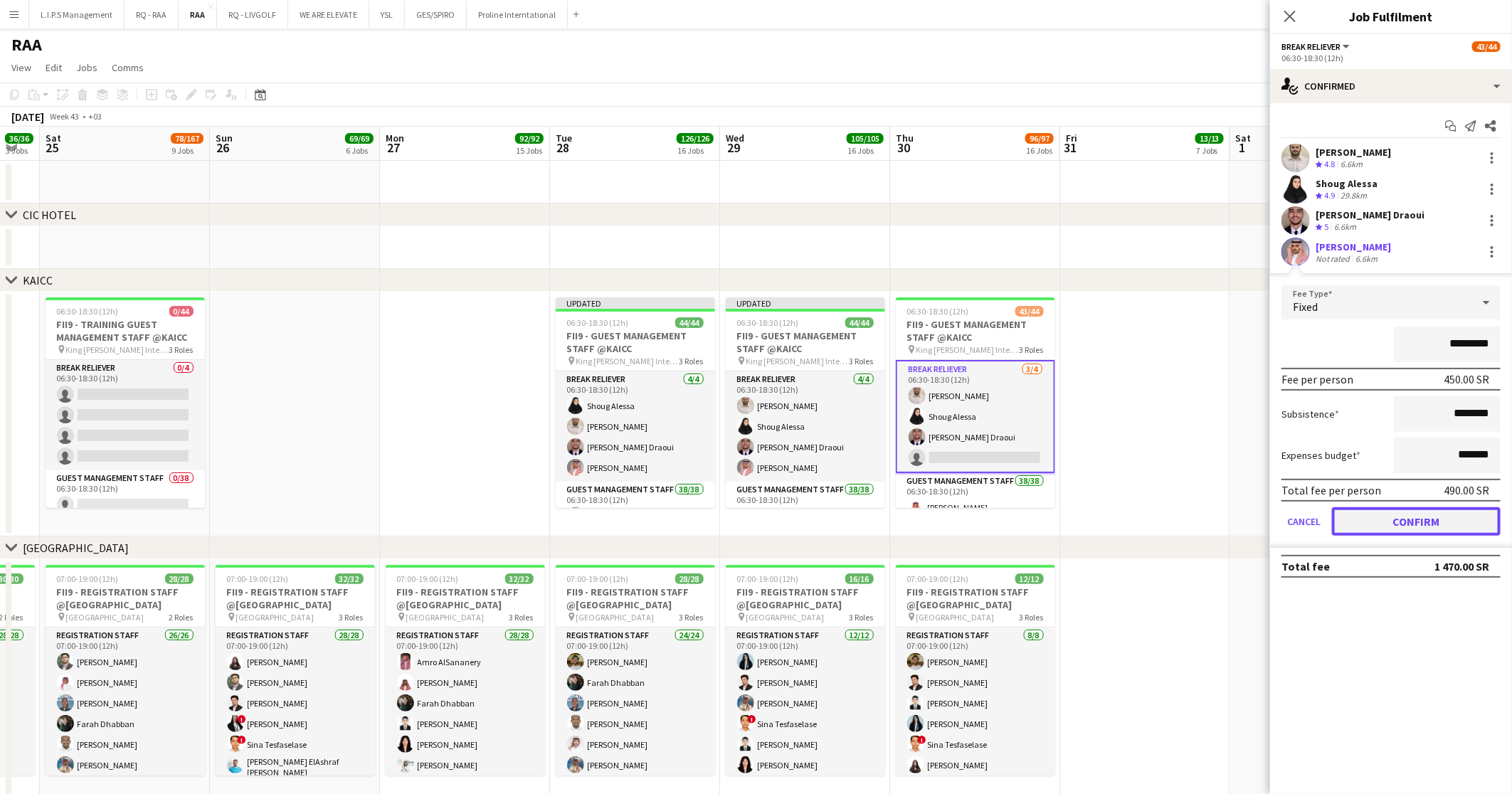
click at [1444, 512] on button "Confirm" at bounding box center [1416, 521] width 169 height 28
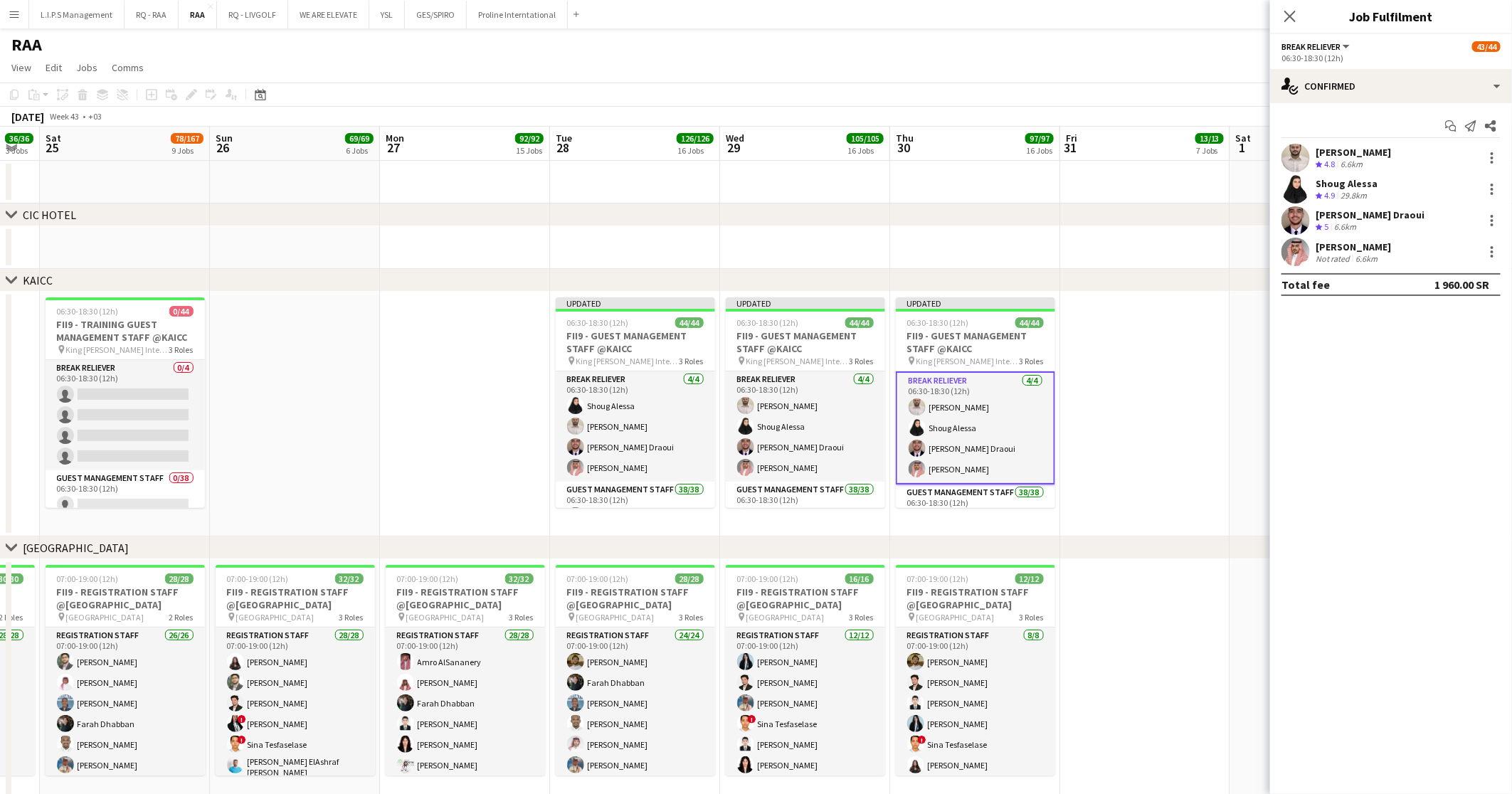
click at [1147, 171] on app-date-cell at bounding box center [1145, 181] width 170 height 43
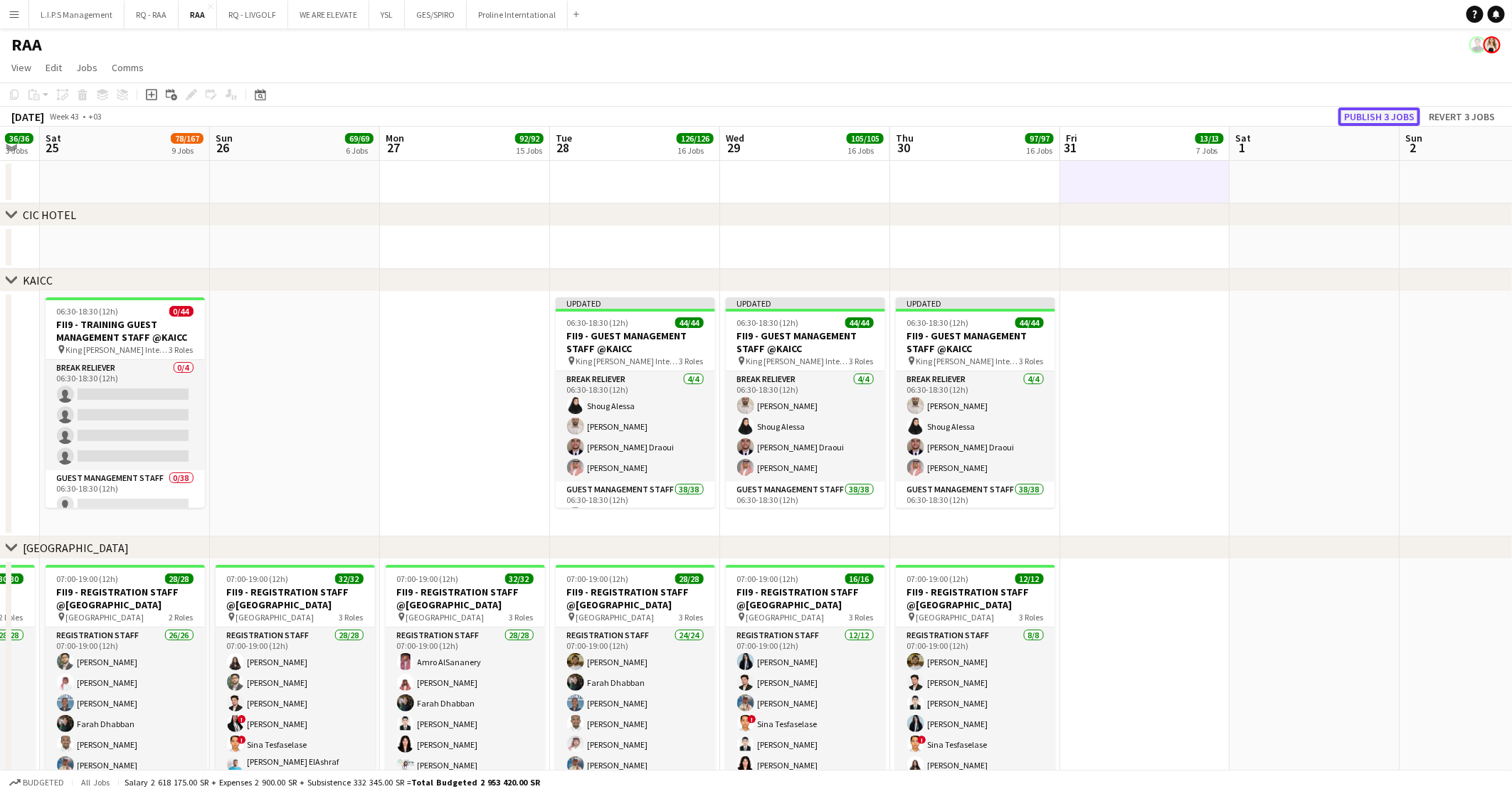
click at [1360, 114] on button "Publish 3 jobs" at bounding box center [1378, 117] width 82 height 19
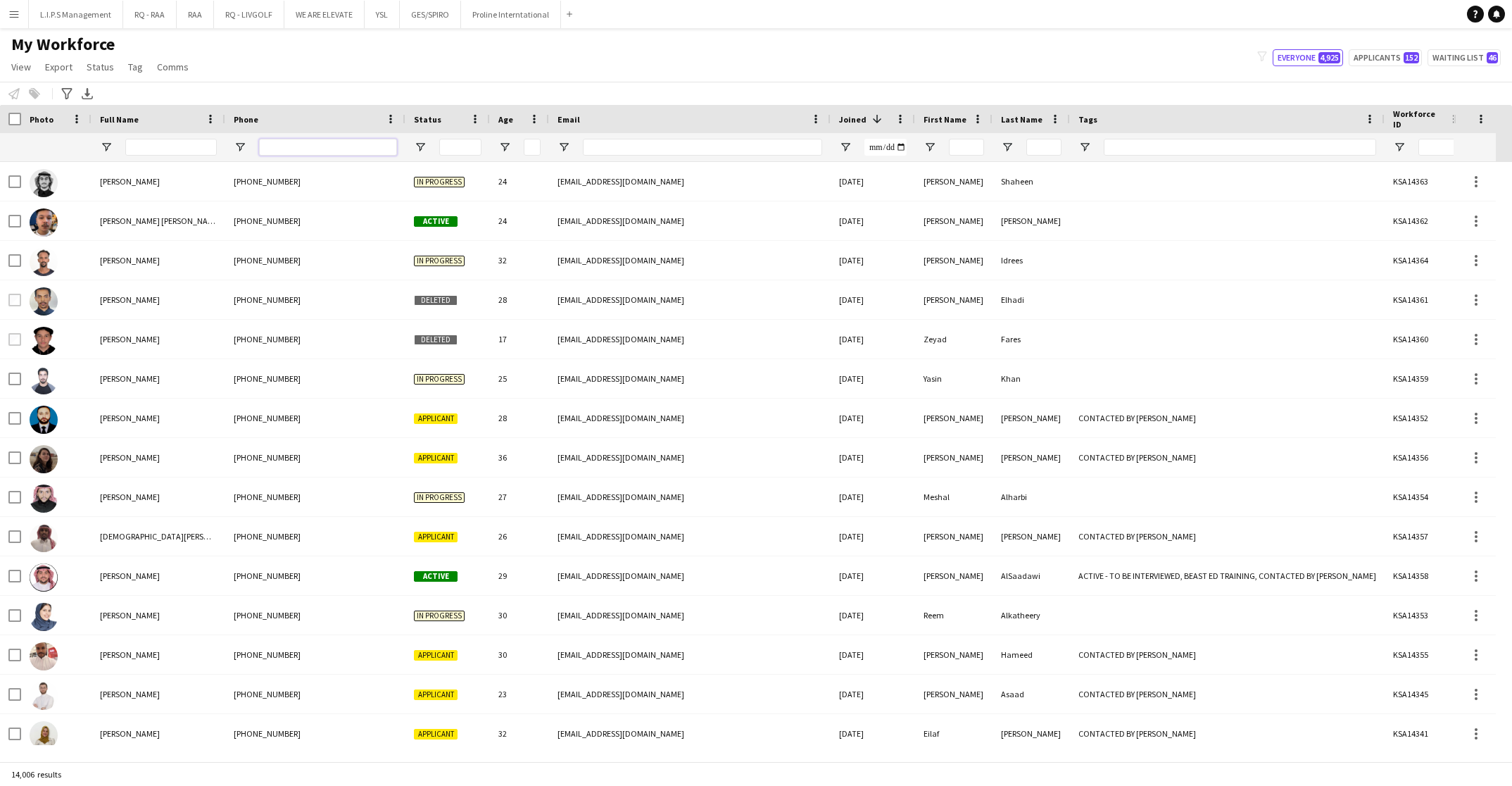
click at [313, 142] on input "Phone Filter Input" at bounding box center [328, 147] width 138 height 17
paste input "**********"
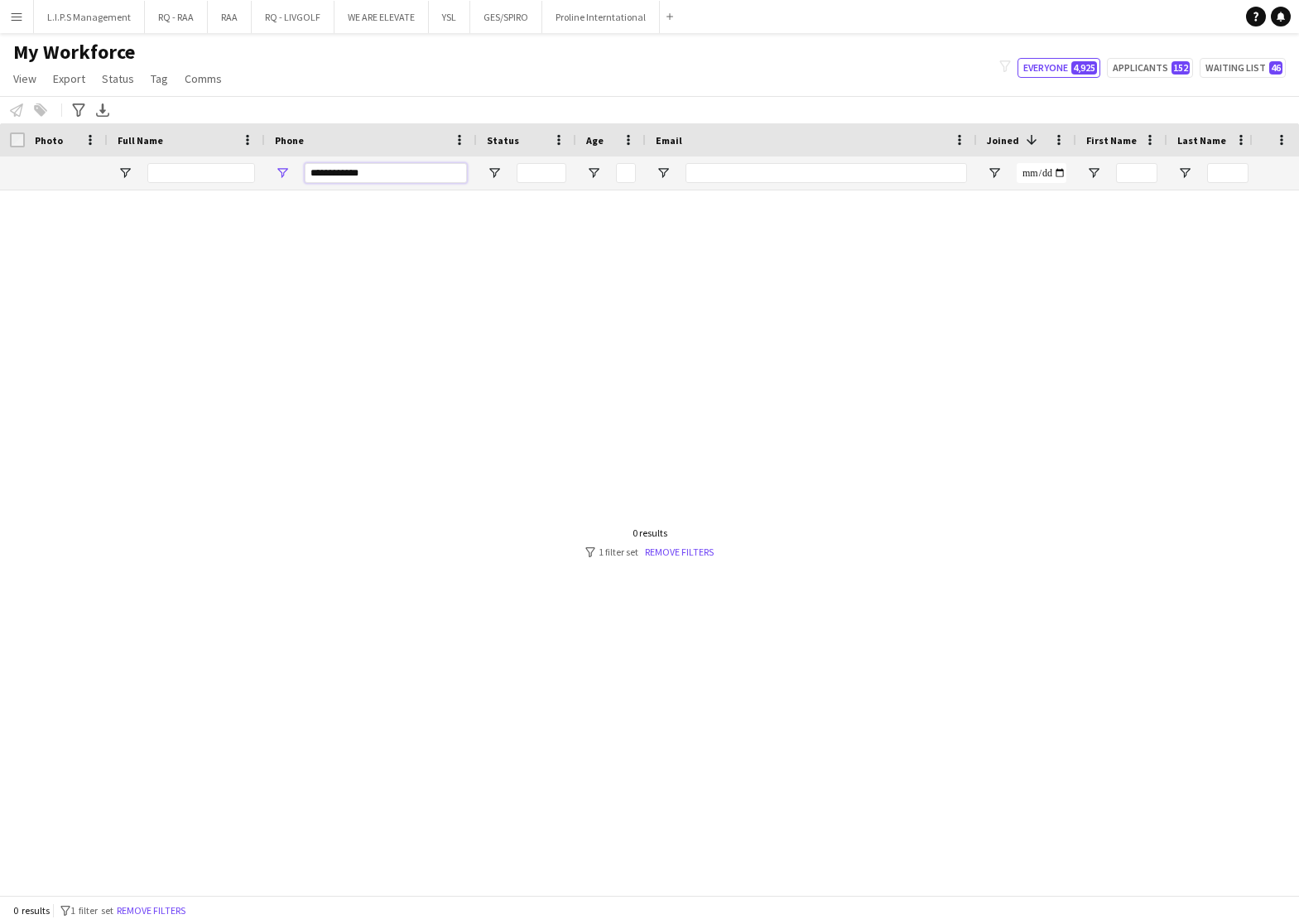
drag, startPoint x: 417, startPoint y: 166, endPoint x: 106, endPoint y: 137, distance: 312.3
click at [99, 142] on div "Workforce Details Photo Full Name 1" at bounding box center [1153, 157] width 2307 height 67
paste input "****"
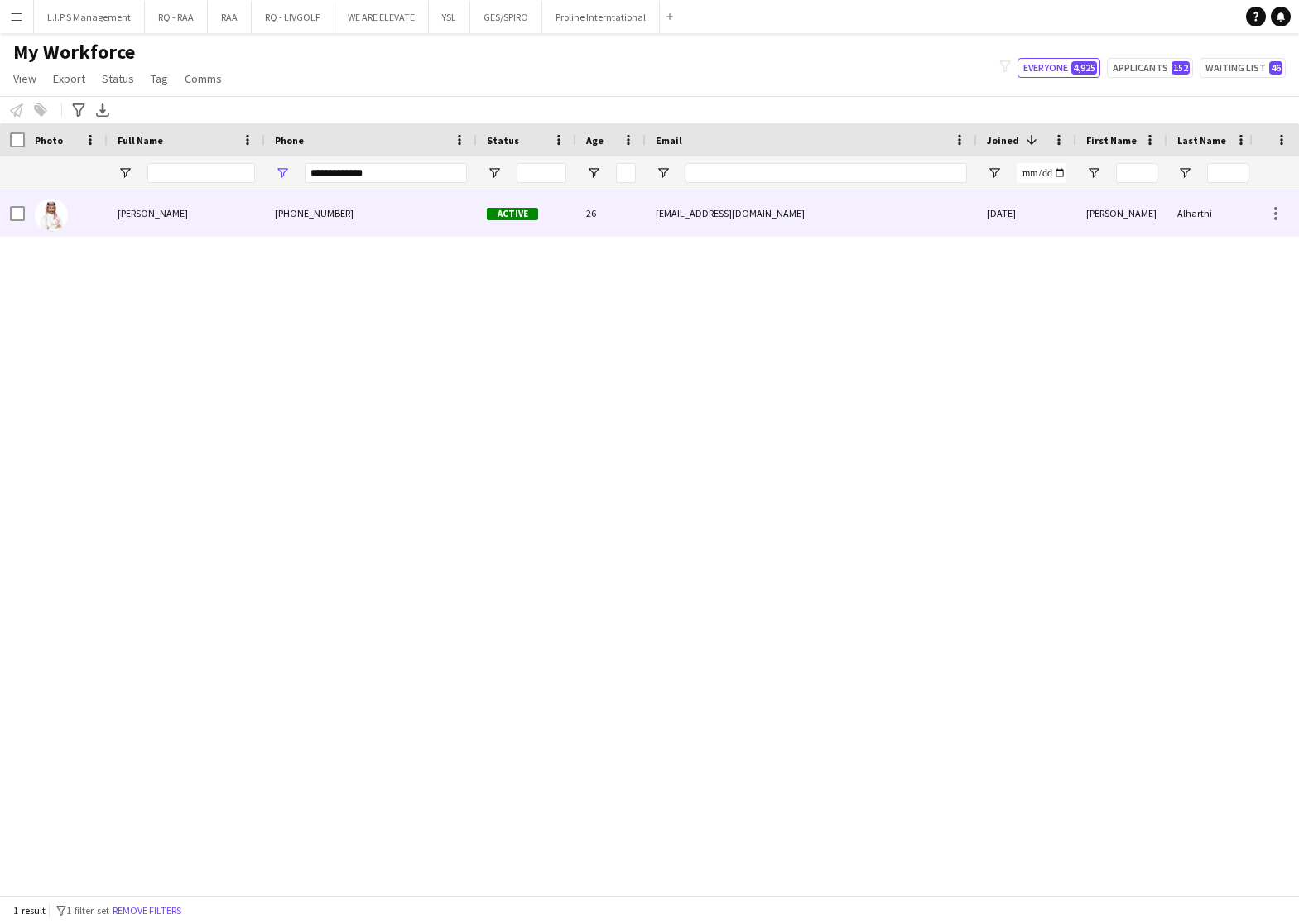
click at [137, 220] on div "[PERSON_NAME]" at bounding box center [186, 213] width 158 height 45
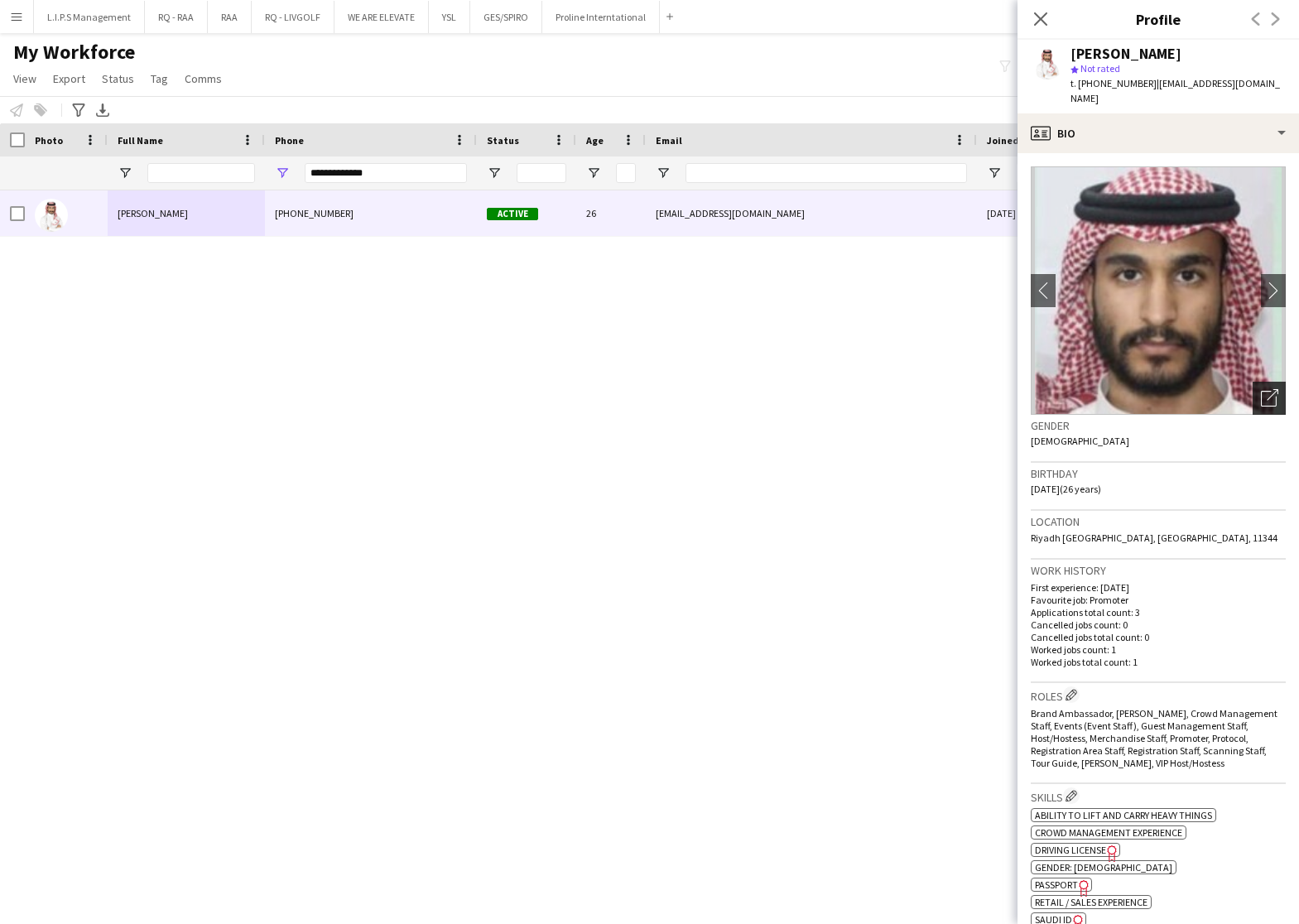
click at [1261, 389] on icon "Open photos pop-in" at bounding box center [1270, 398] width 17 height 17
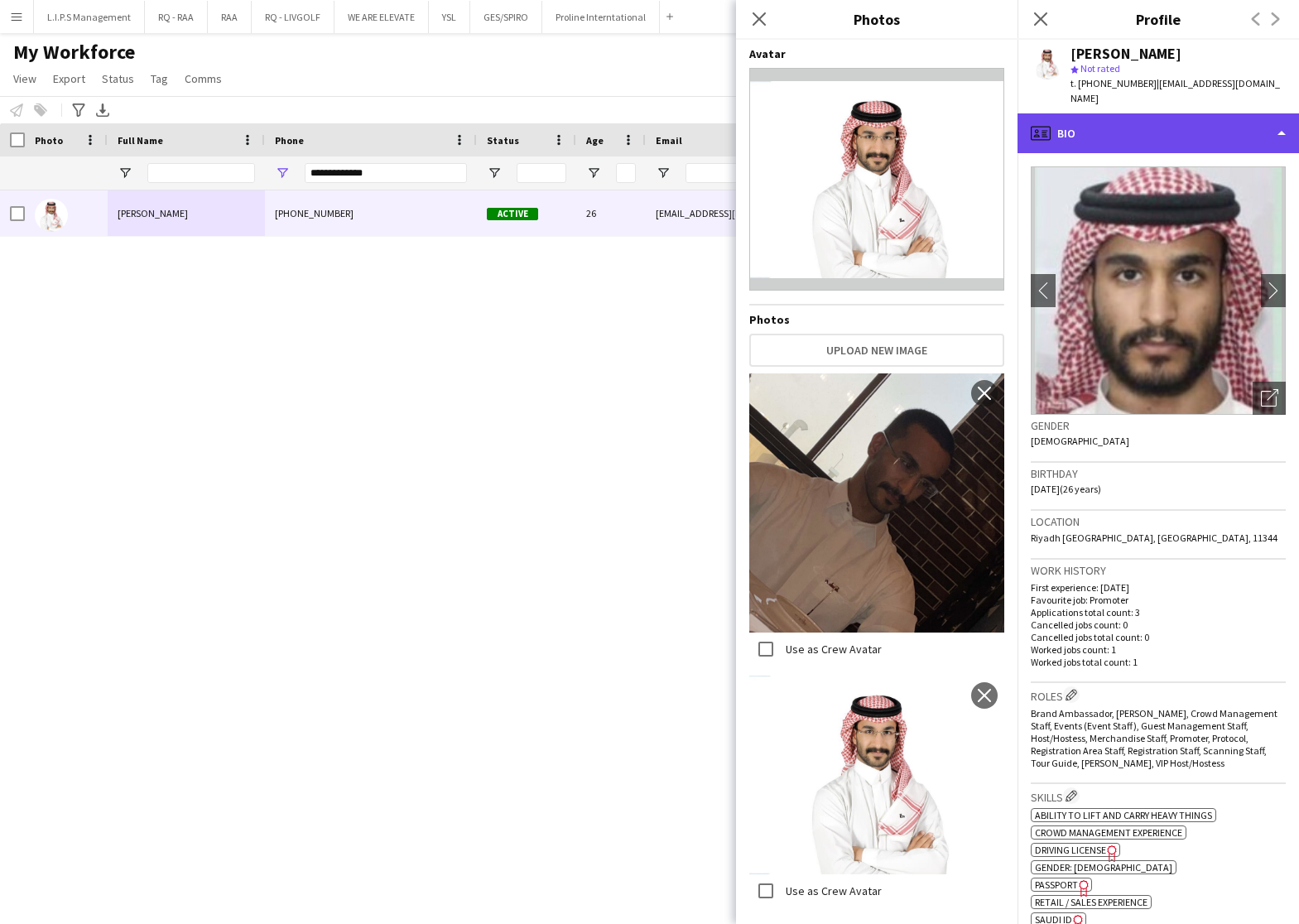
click at [1222, 119] on div "profile Bio" at bounding box center [1158, 133] width 281 height 40
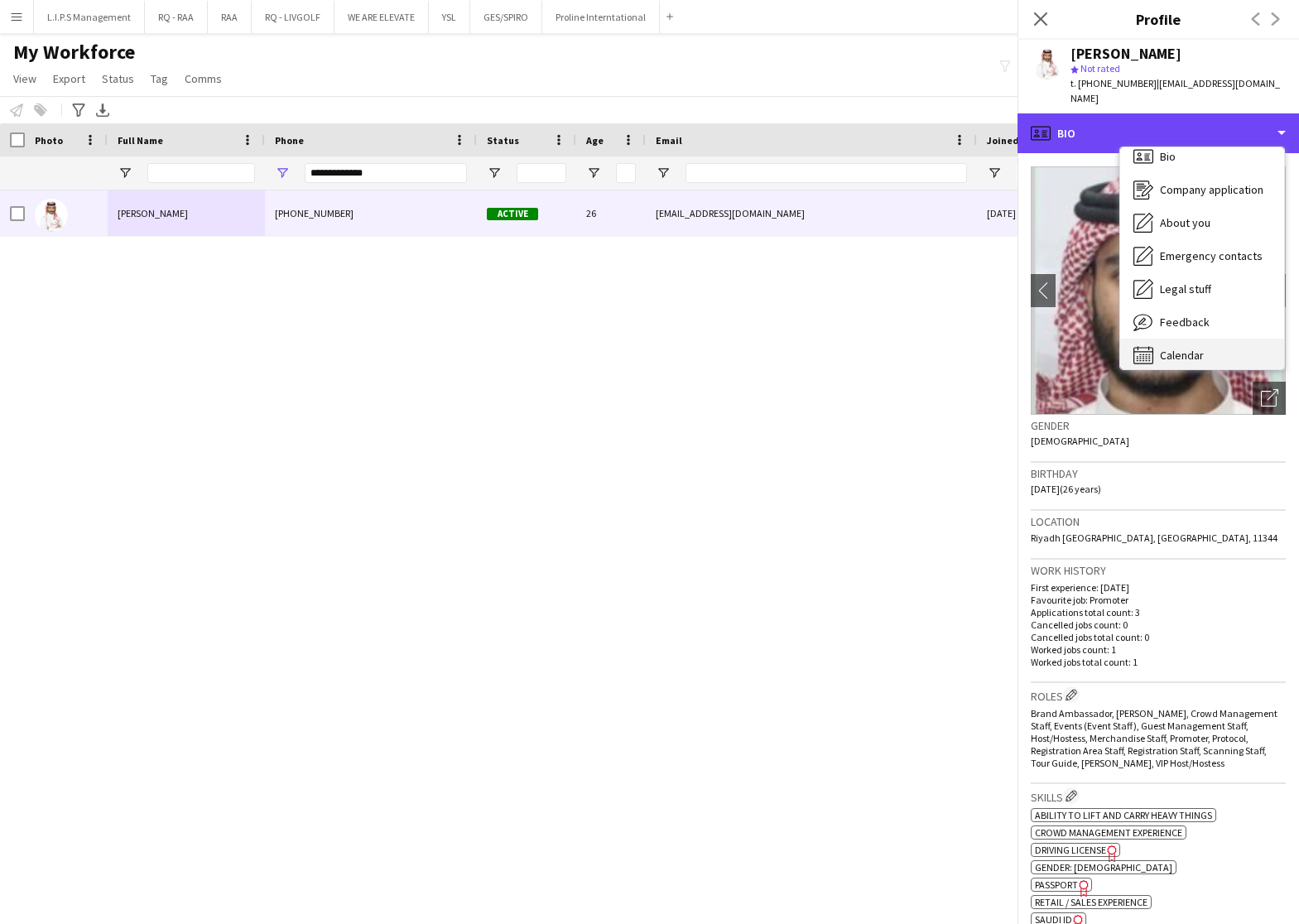
scroll to position [23, 0]
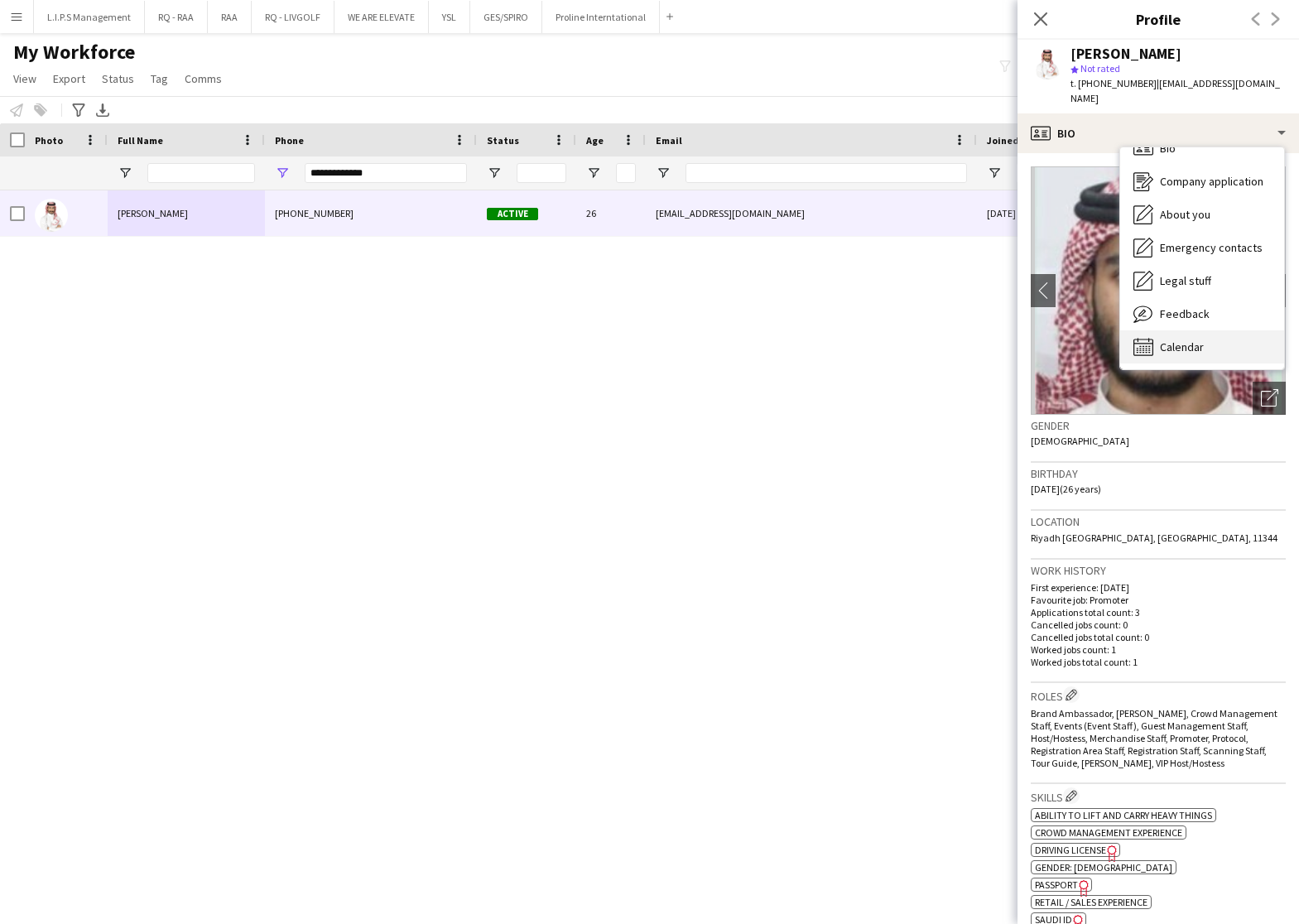
click at [1212, 338] on div "Calendar Calendar" at bounding box center [1203, 346] width 164 height 33
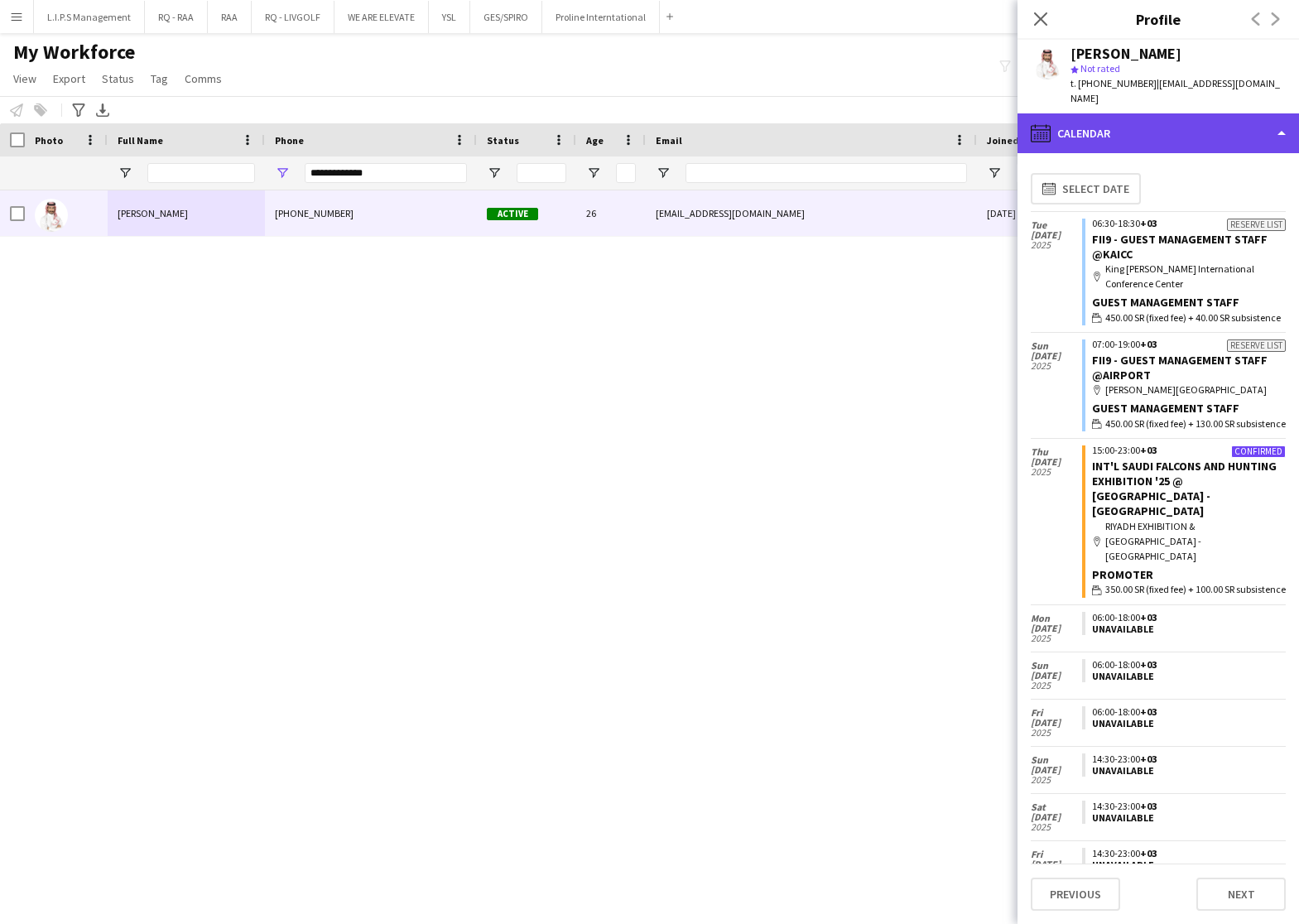
click at [1191, 113] on div "calendar-full Calendar" at bounding box center [1158, 133] width 281 height 40
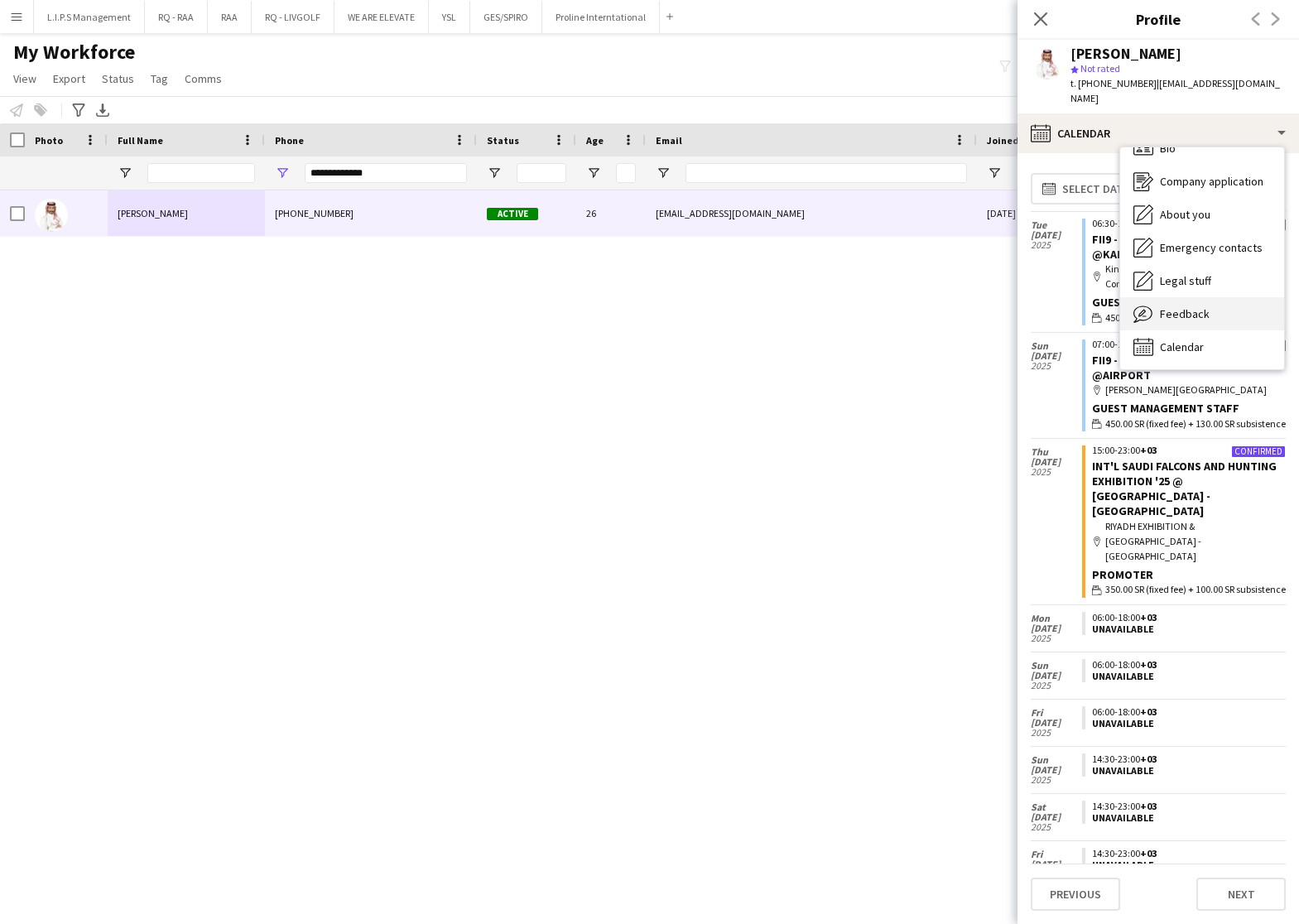
click at [1218, 310] on div "Feedback Feedback" at bounding box center [1203, 313] width 164 height 33
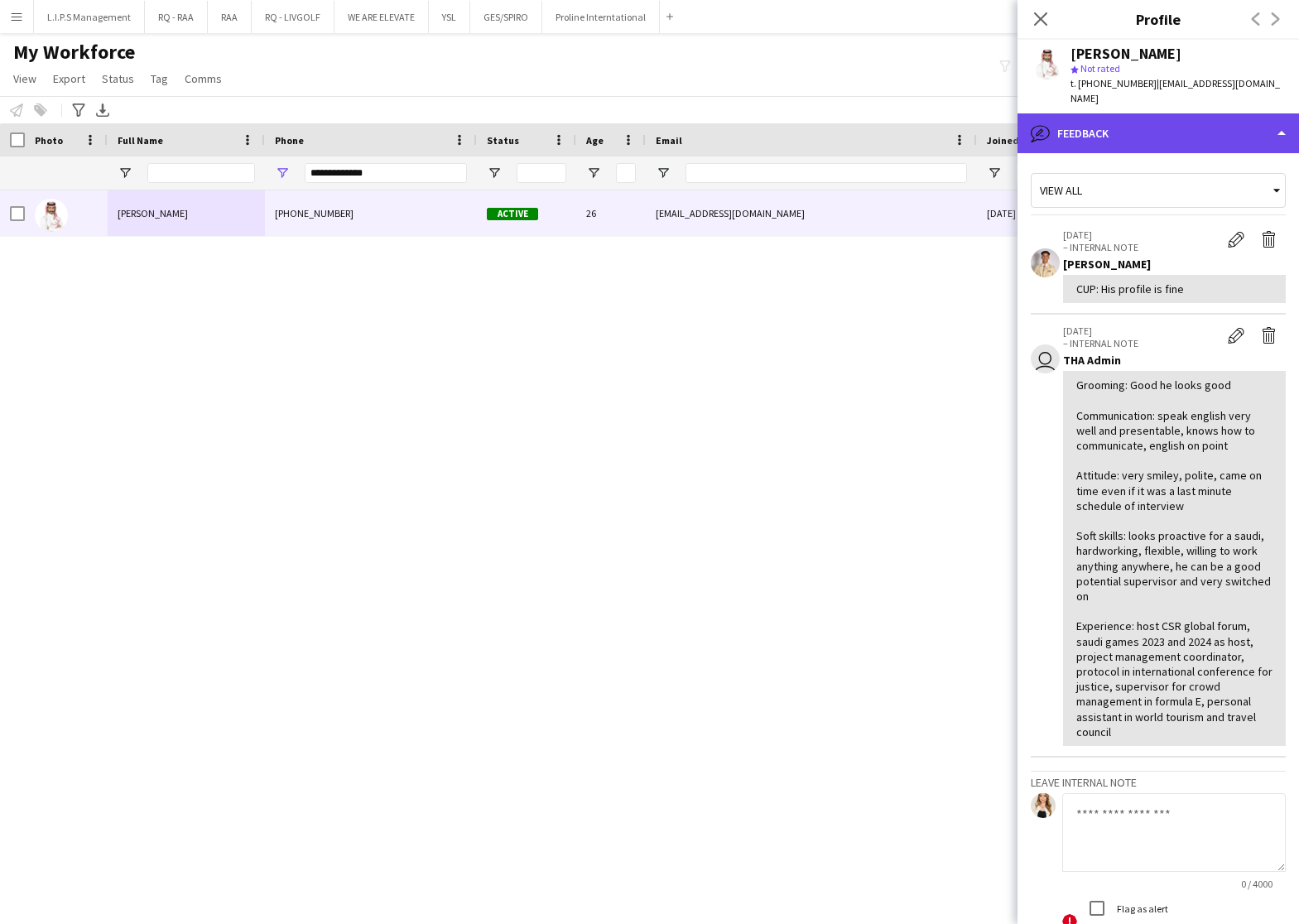
click at [1177, 119] on div "bubble-pencil Feedback" at bounding box center [1158, 133] width 281 height 40
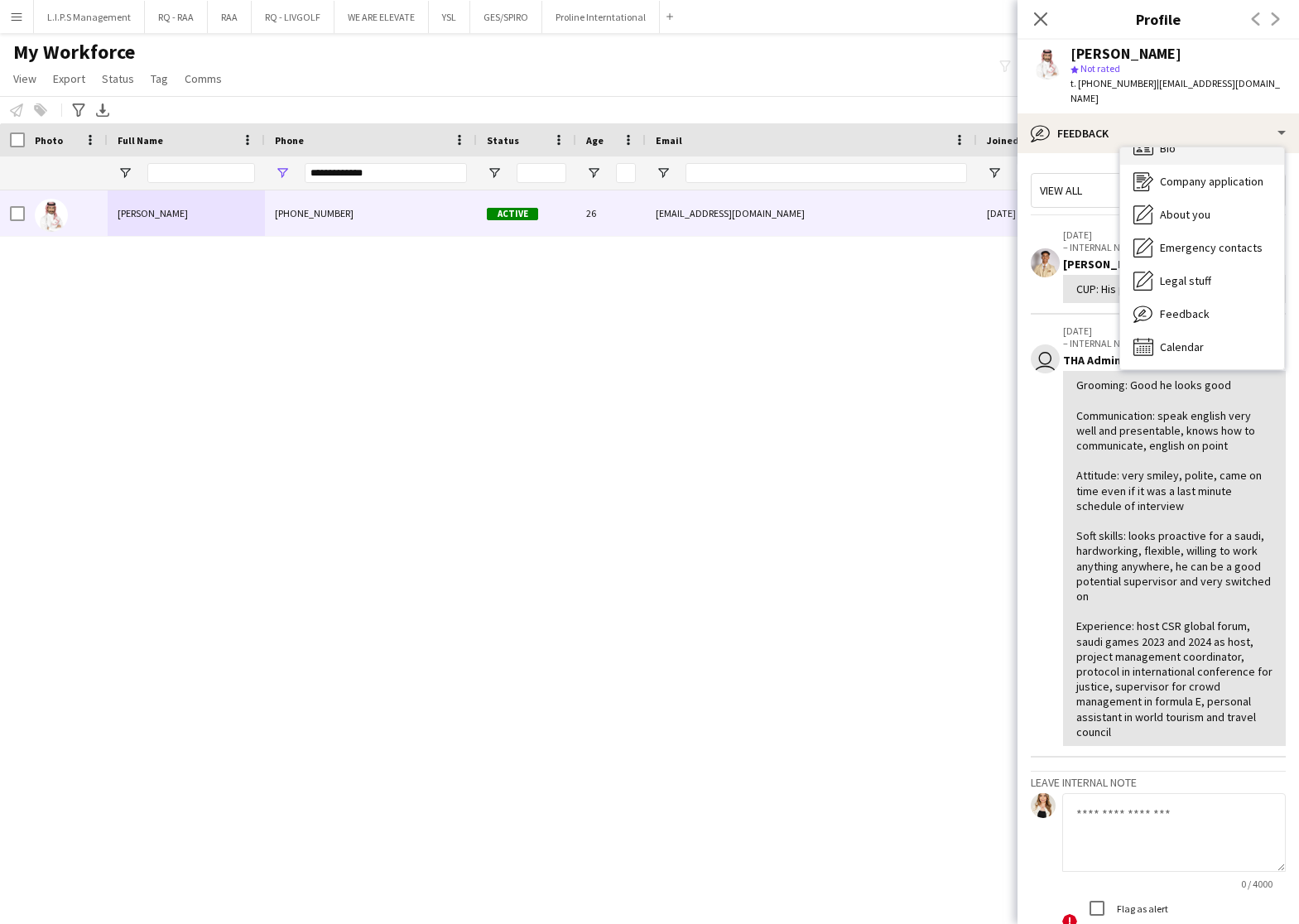
click at [1177, 139] on div "Bio Bio" at bounding box center [1203, 148] width 164 height 33
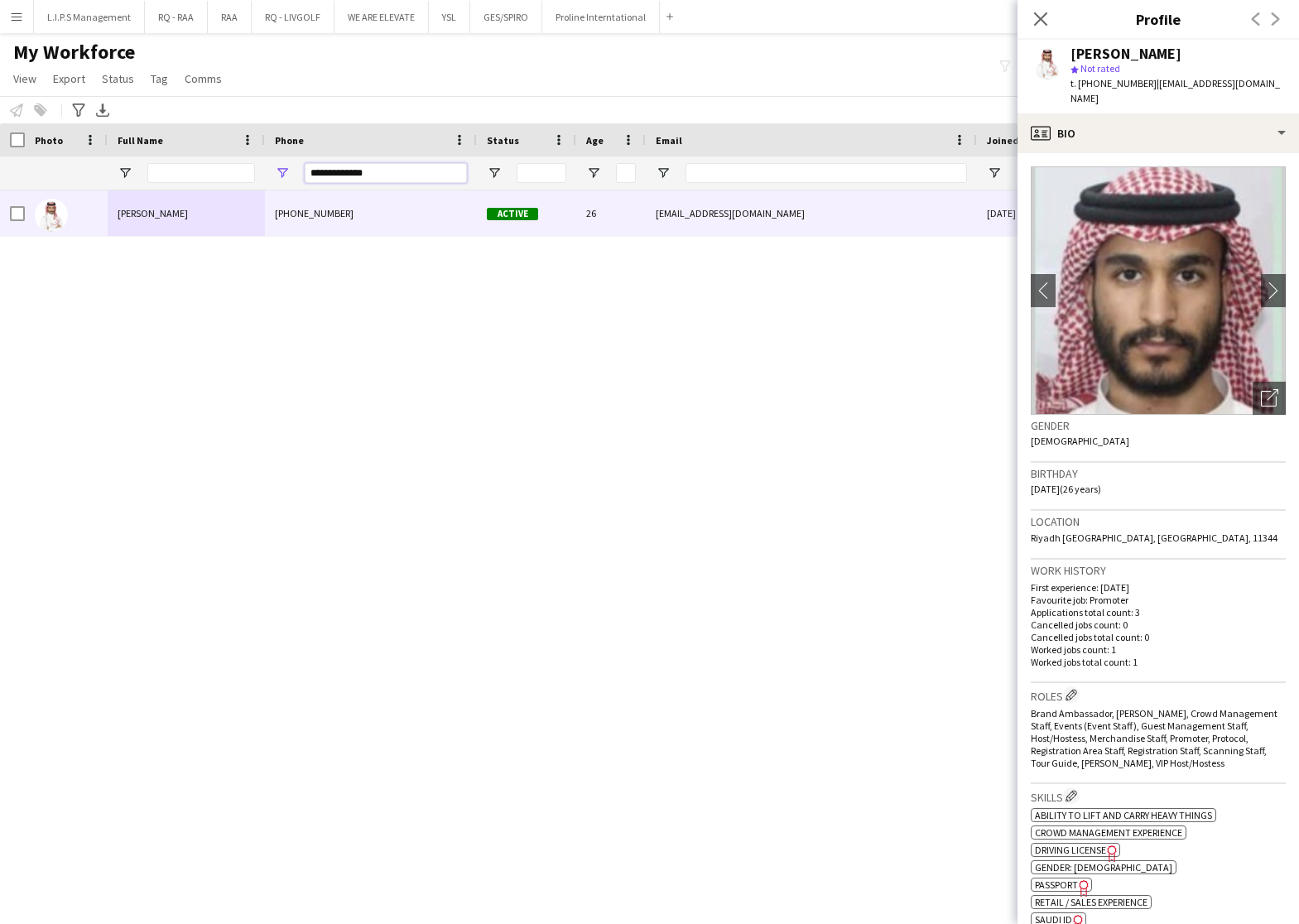
click at [167, 162] on div at bounding box center [1153, 173] width 2307 height 33
paste input "***"
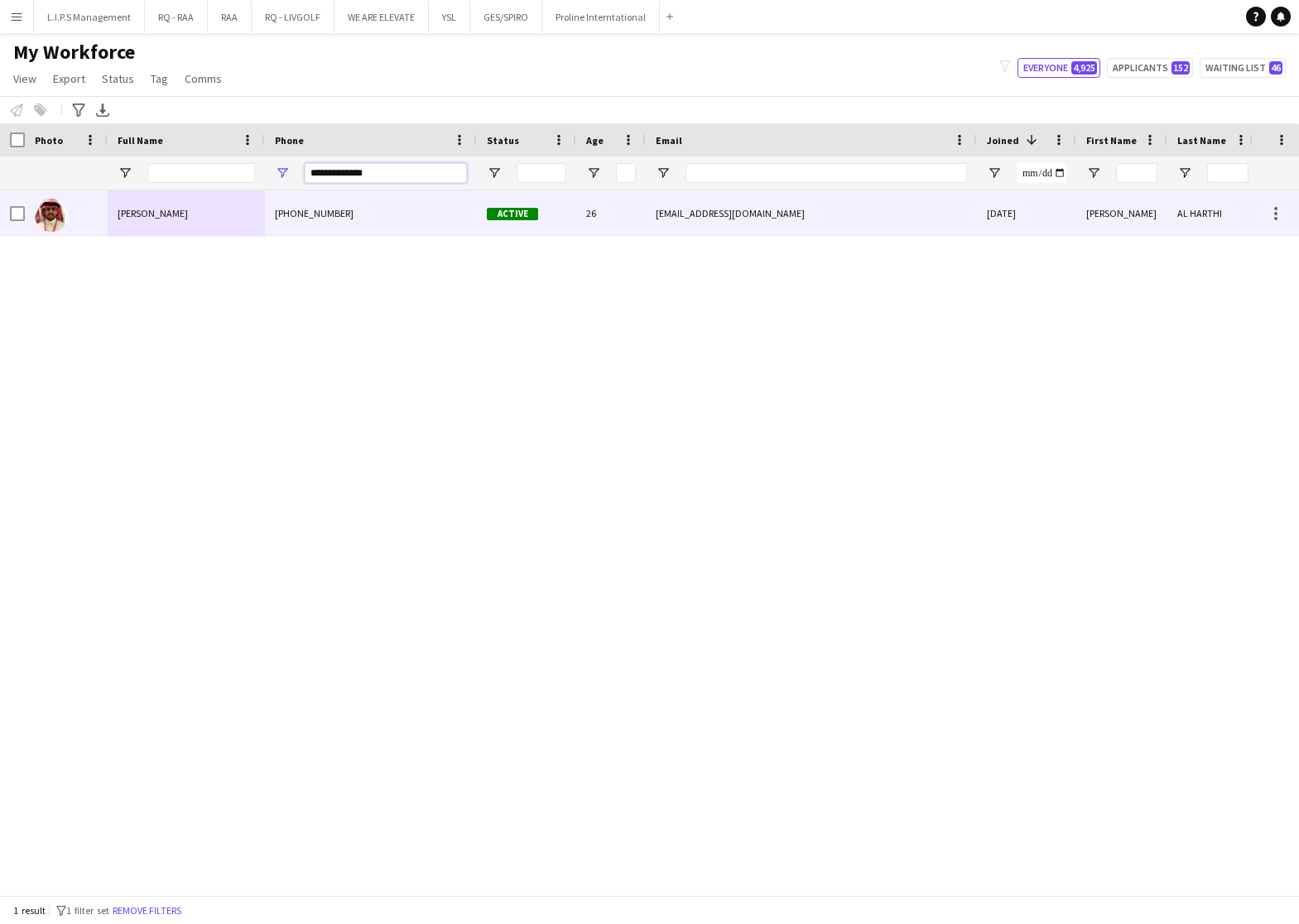
type input "**********"
click at [223, 201] on div "KHALID AL HARTHI" at bounding box center [186, 213] width 158 height 45
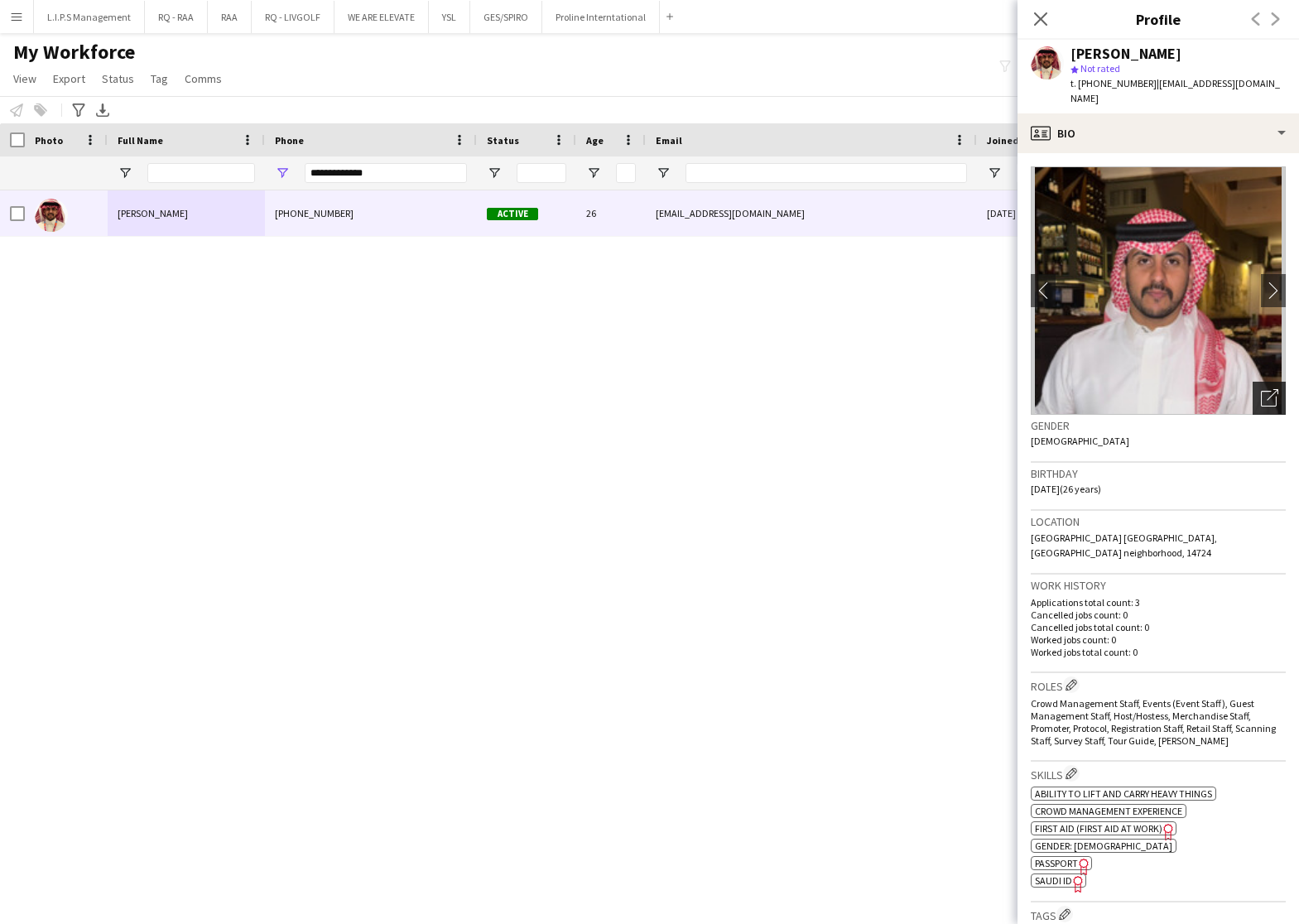
click at [1261, 389] on icon "Open photos pop-in" at bounding box center [1270, 398] width 17 height 17
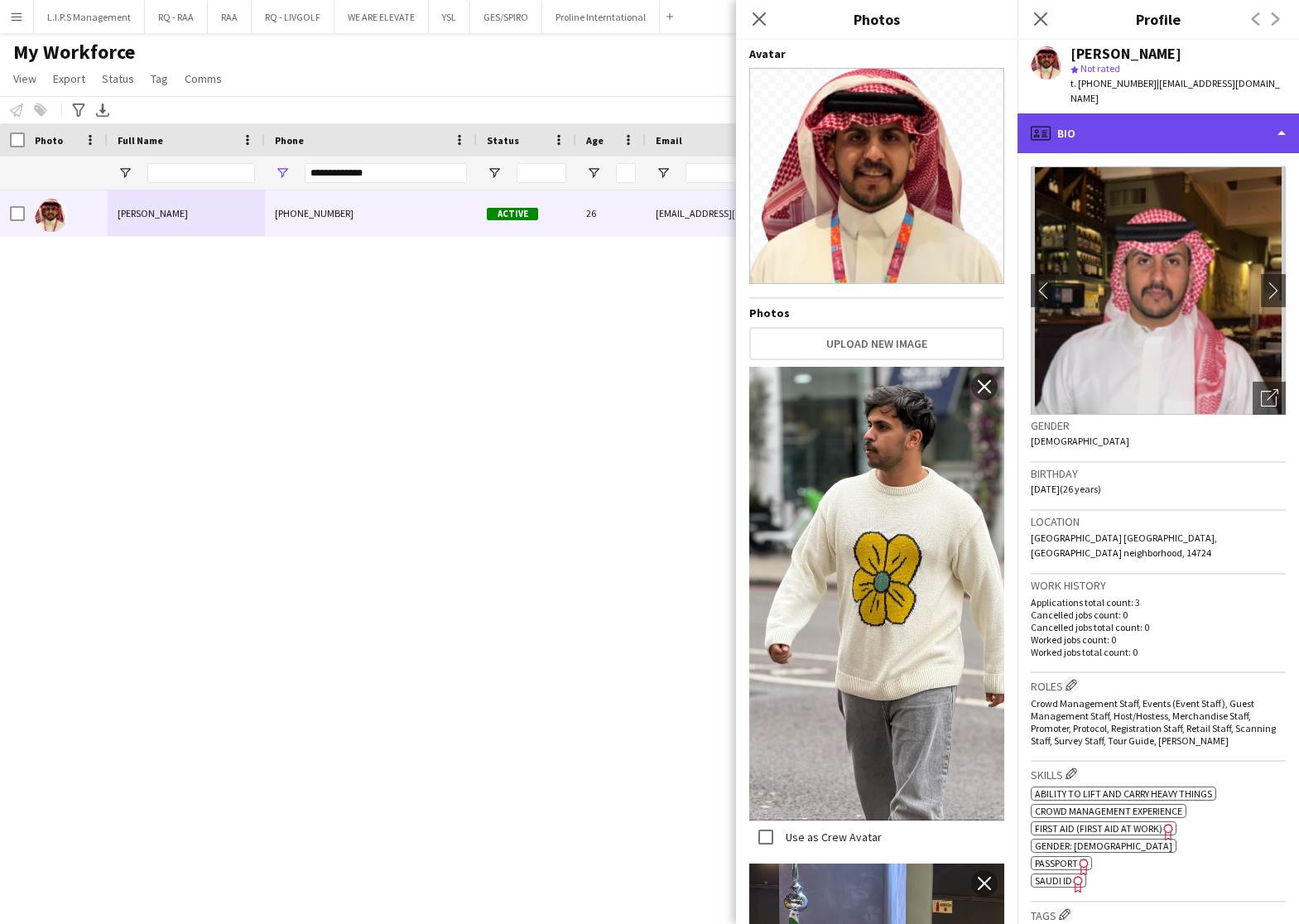
click at [1169, 113] on div "profile Bio" at bounding box center [1158, 133] width 281 height 40
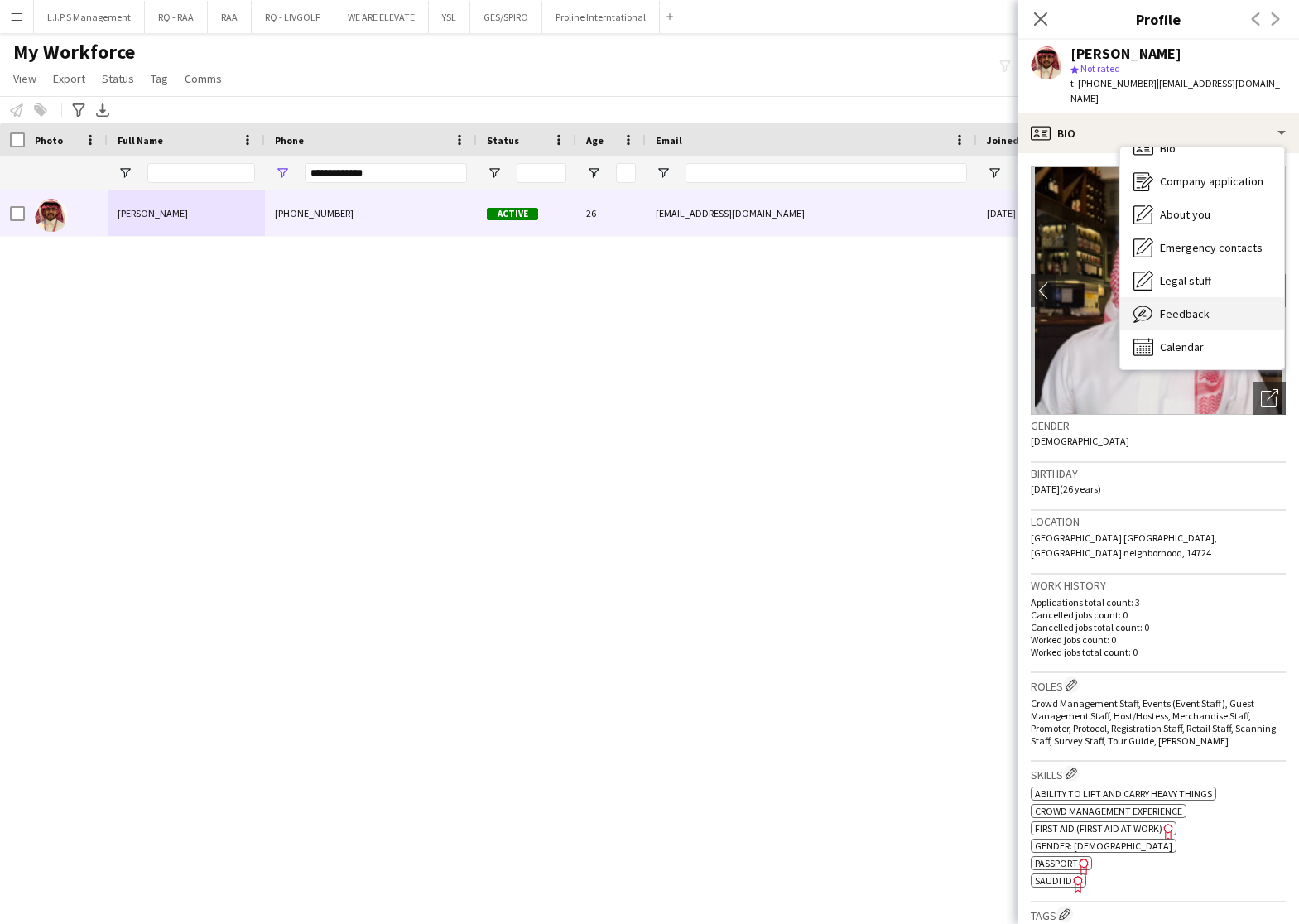
click at [1179, 306] on span "Feedback" at bounding box center [1185, 314] width 50 height 15
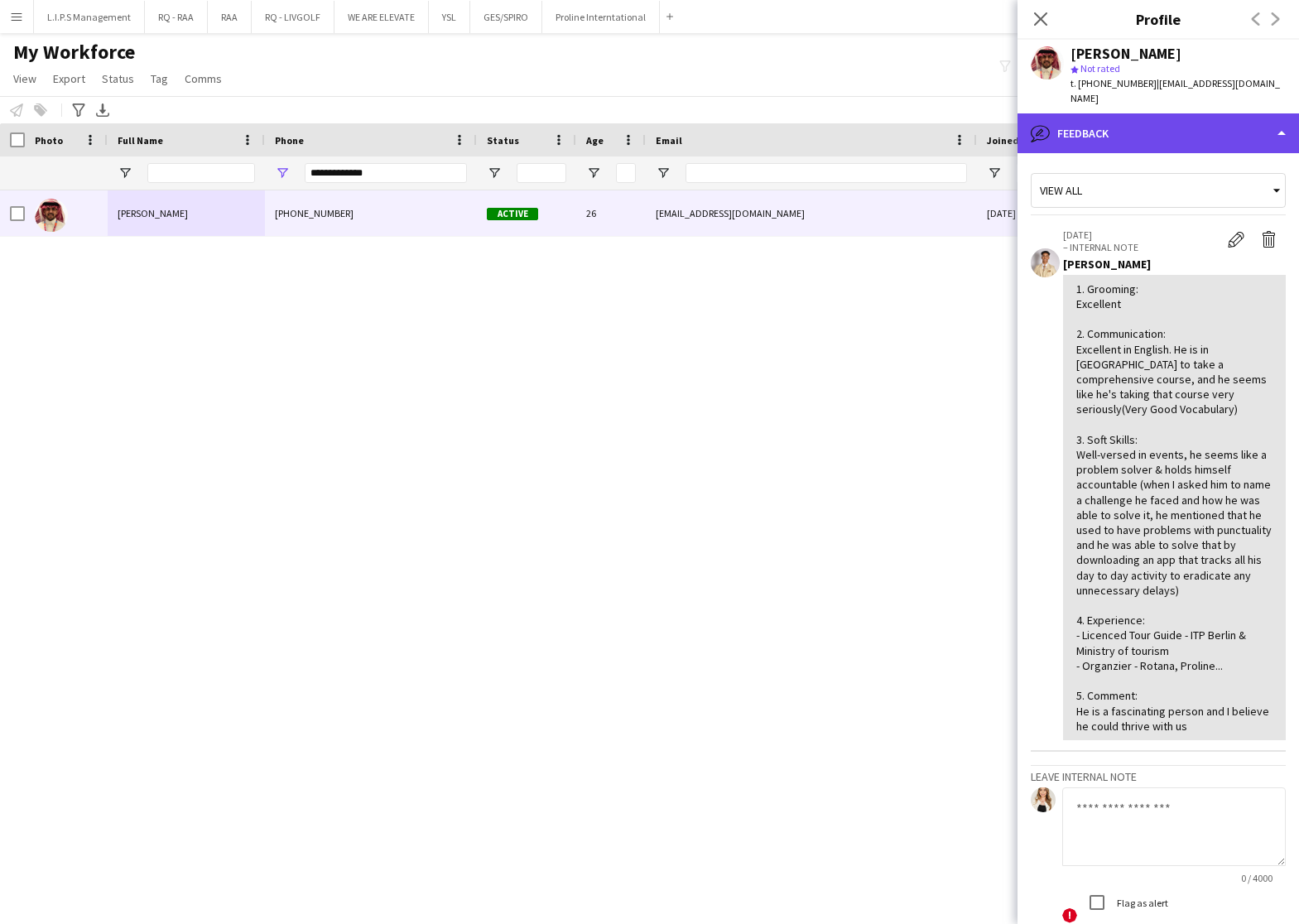
click at [1231, 123] on div "bubble-pencil Feedback" at bounding box center [1158, 133] width 281 height 40
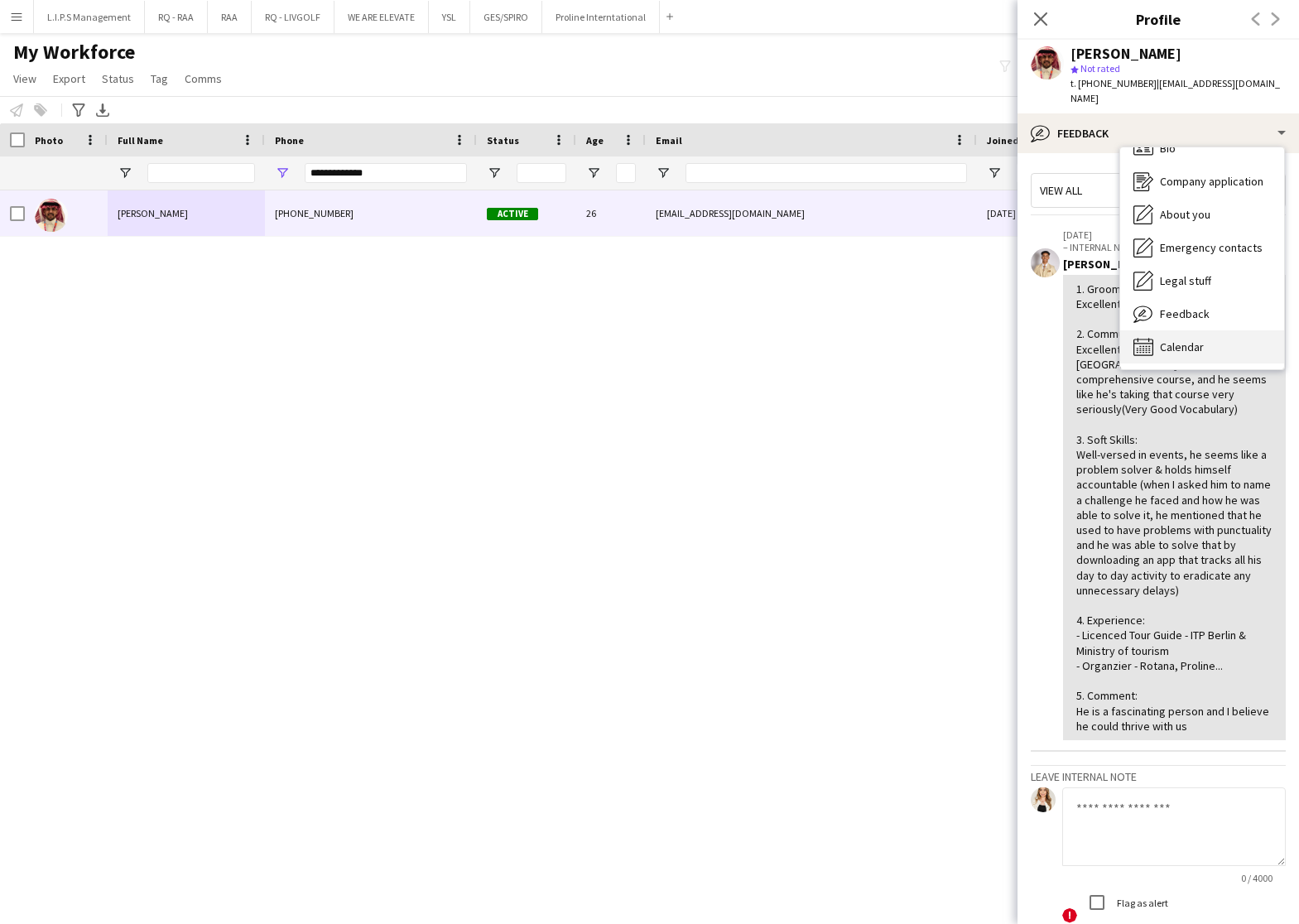
click at [1205, 330] on div "Calendar Calendar" at bounding box center [1203, 346] width 164 height 33
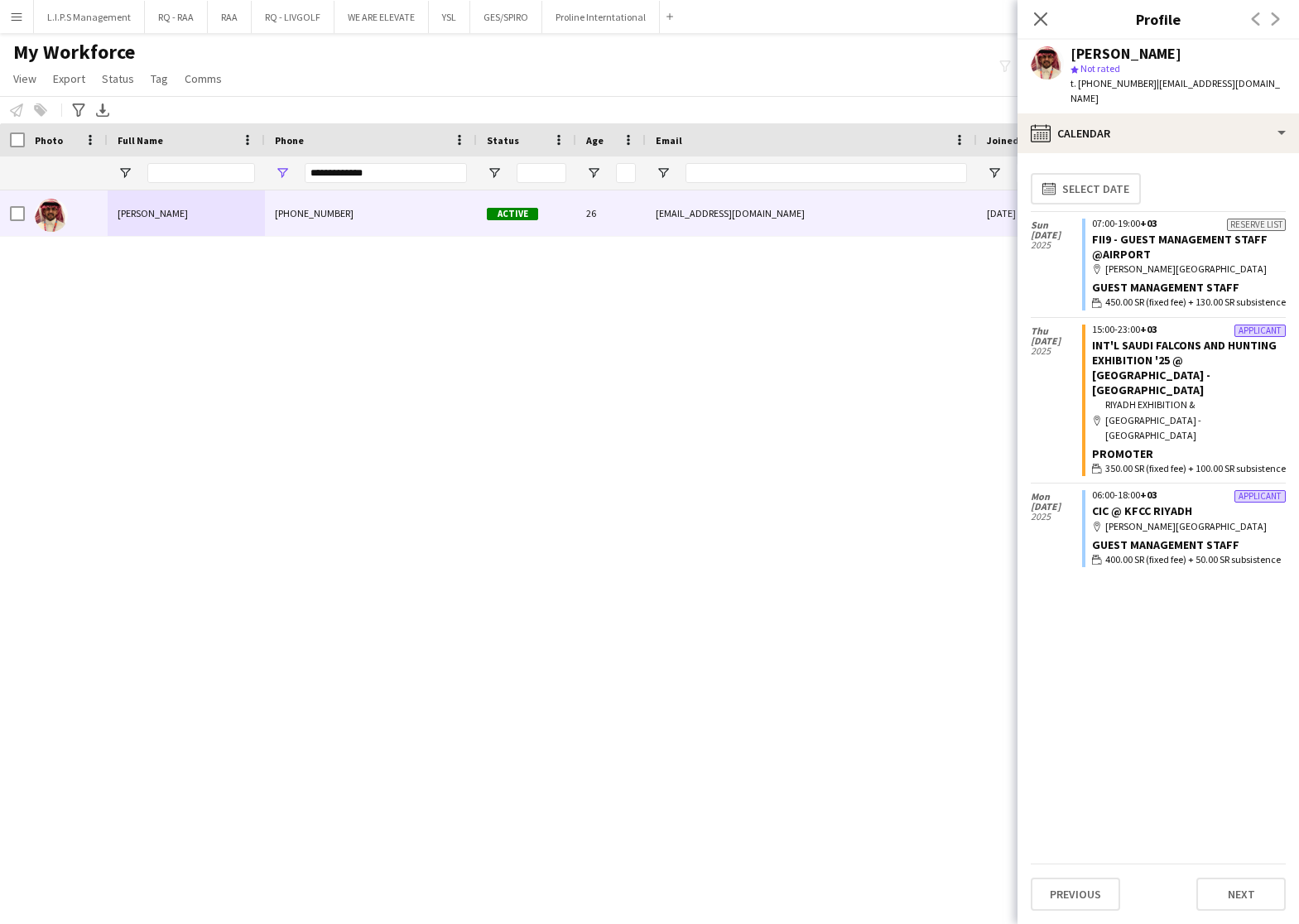
click at [1099, 91] on div "KHALID AL HARTHI star Not rated t. +966502817854 | khaled5569685@gmail.com" at bounding box center [1158, 76] width 281 height 74
click at [1103, 86] on span "t. +966502817854" at bounding box center [1113, 83] width 86 height 12
click at [1104, 86] on span "t. +966502817854" at bounding box center [1113, 83] width 86 height 12
copy span "966502817854"
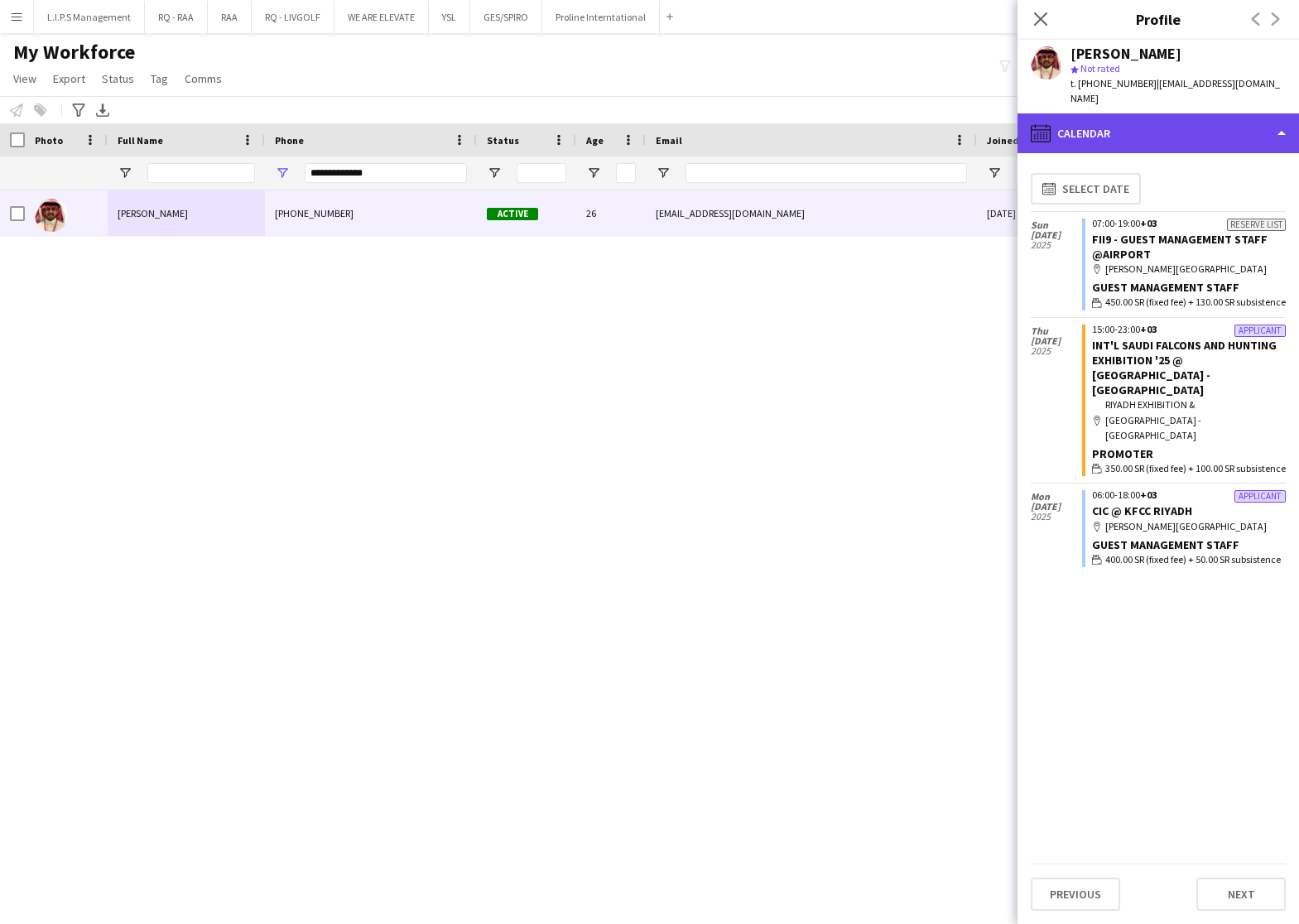
click at [1192, 113] on div "calendar-full Calendar" at bounding box center [1158, 133] width 281 height 40
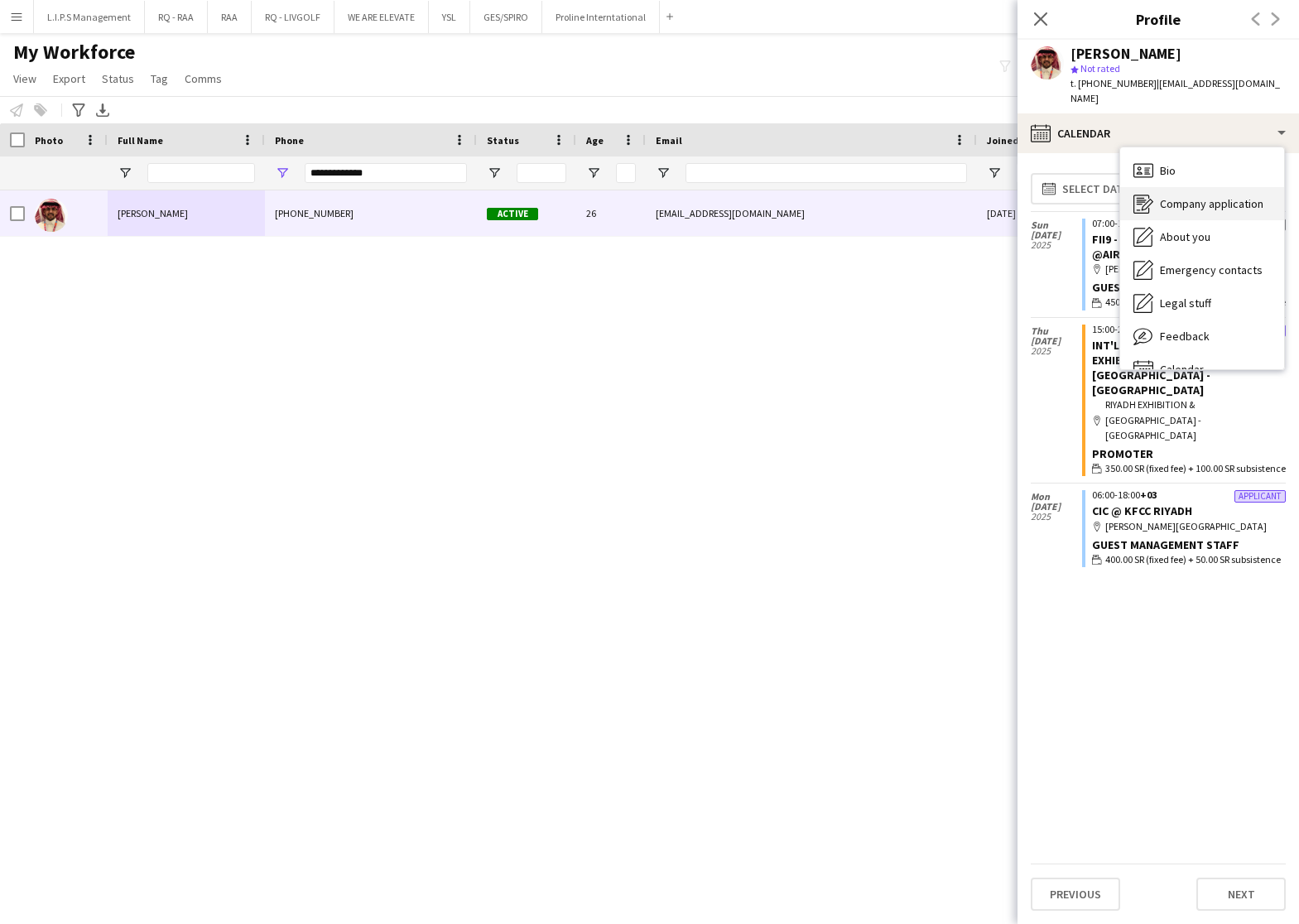
click at [1207, 154] on div "Bio Bio" at bounding box center [1203, 170] width 164 height 33
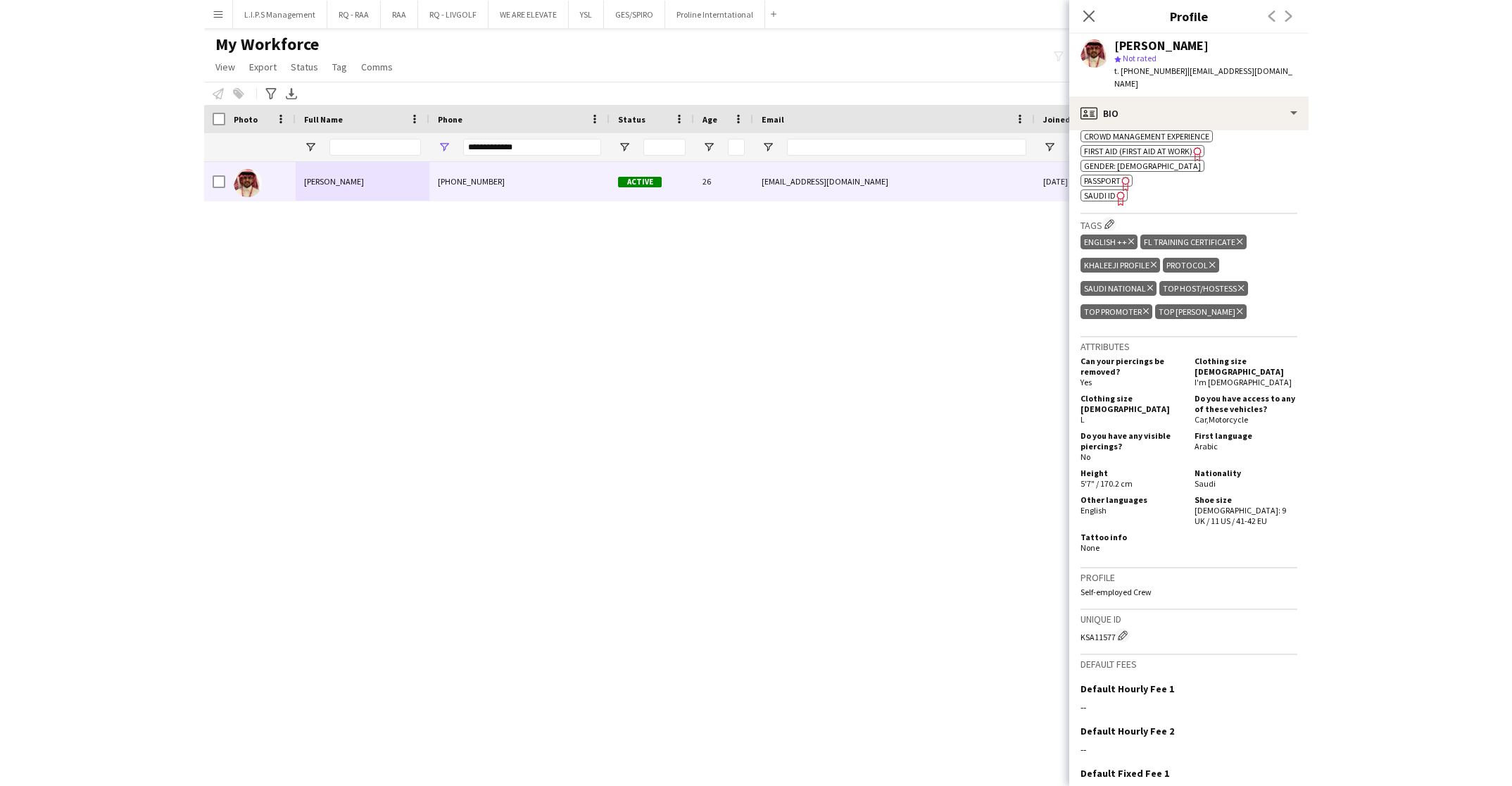
scroll to position [528, 0]
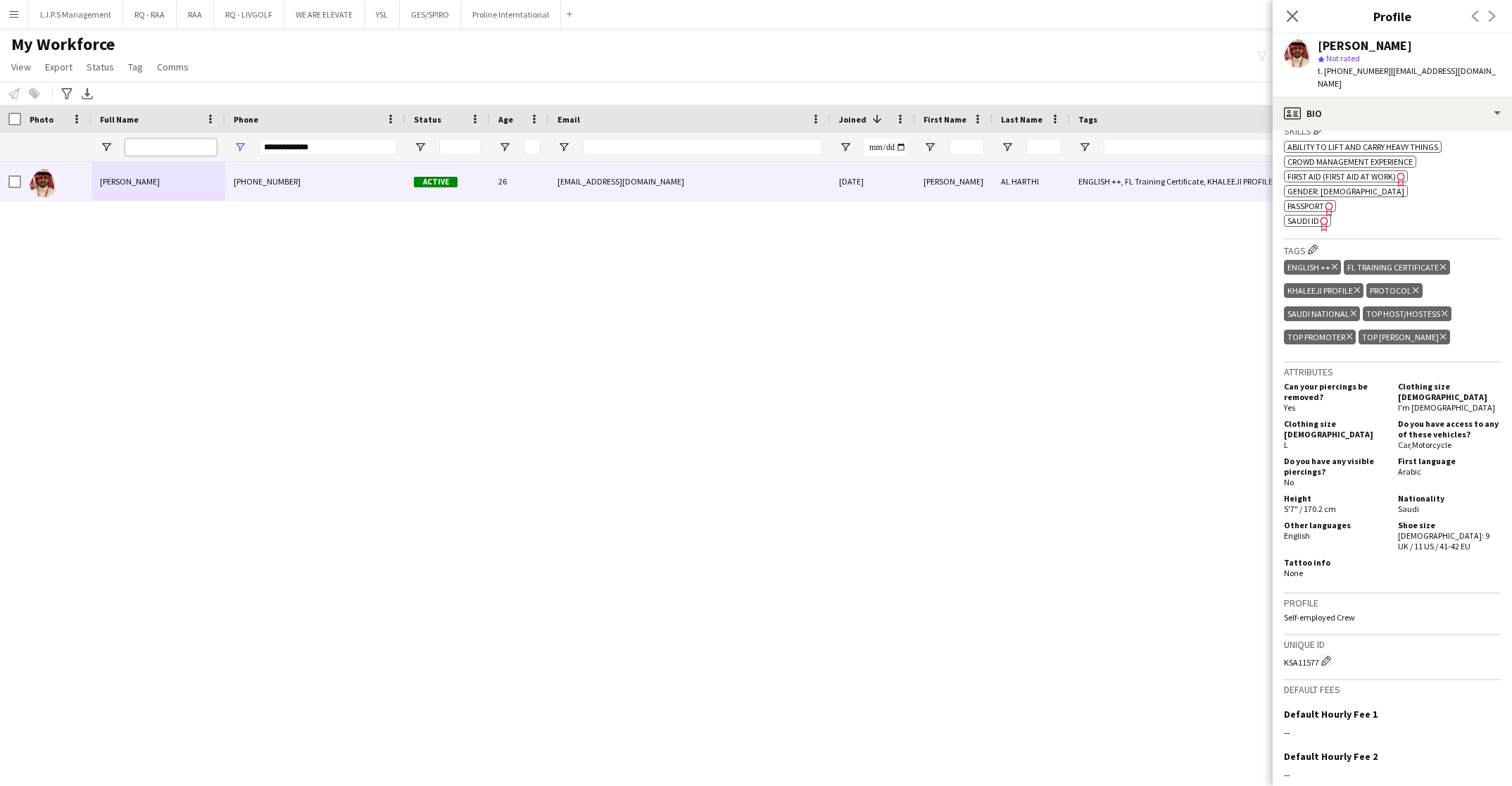
drag, startPoint x: 177, startPoint y: 145, endPoint x: 289, endPoint y: 147, distance: 112.0
click at [177, 146] on input "Full Name Filter Input" at bounding box center [171, 147] width 91 height 17
paste input "**********"
type input "**********"
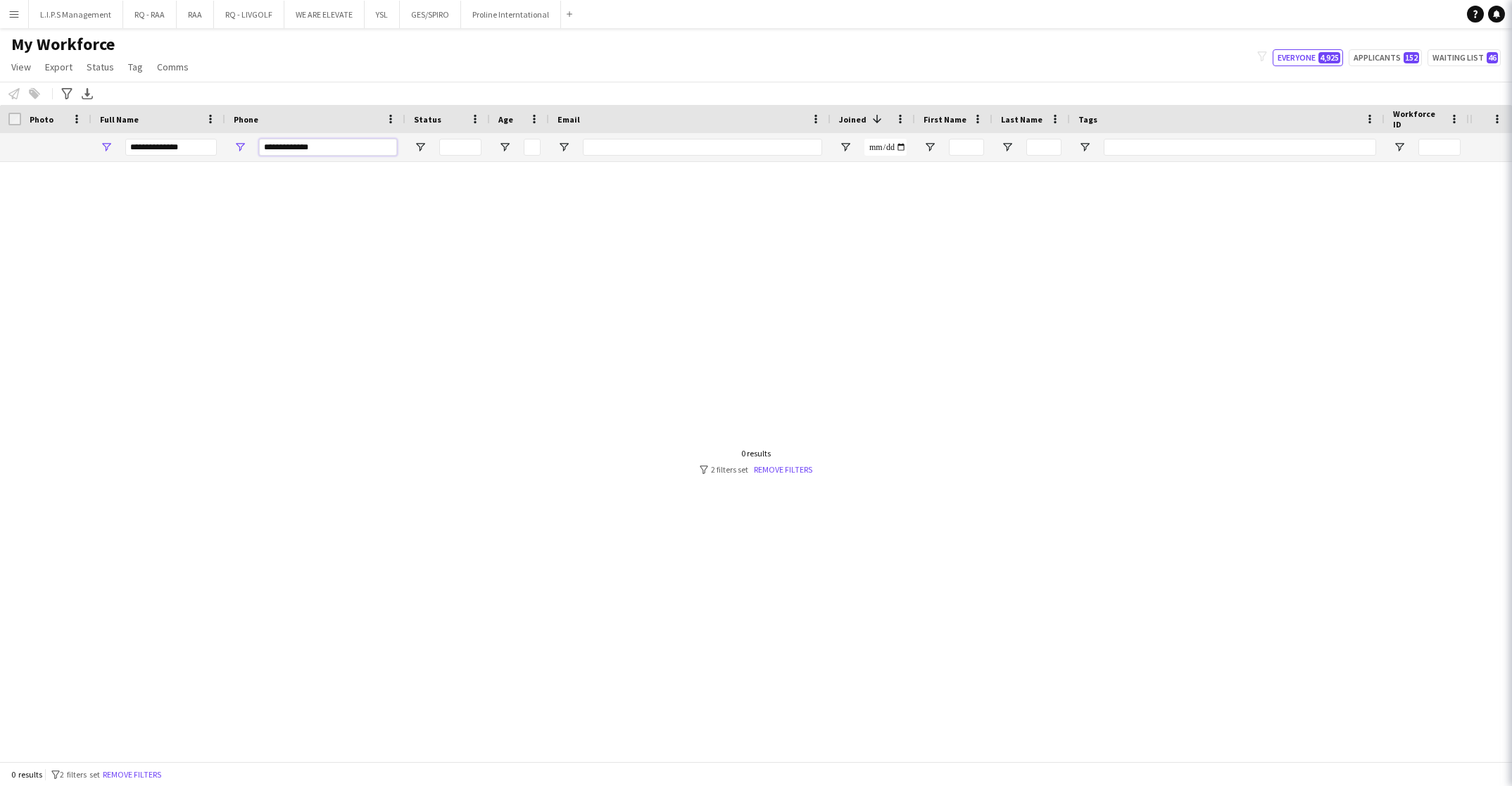
drag, startPoint x: 338, startPoint y: 146, endPoint x: 114, endPoint y: 95, distance: 229.7
click at [90, 129] on div "Workforce Details Photo Full Name 1" at bounding box center [980, 133] width 1960 height 57
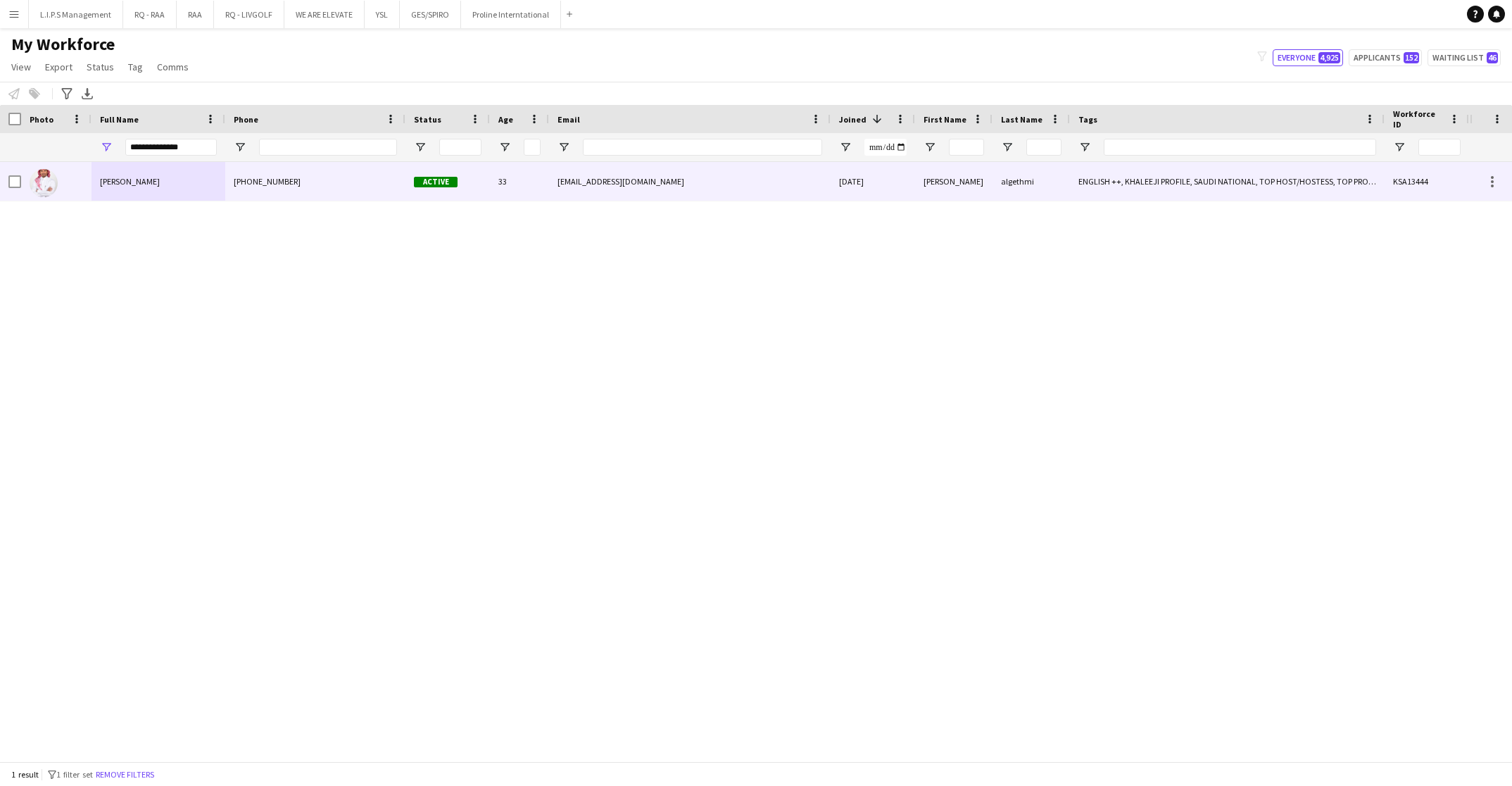
click at [201, 170] on div "Ahmed algethmi" at bounding box center [158, 181] width 134 height 38
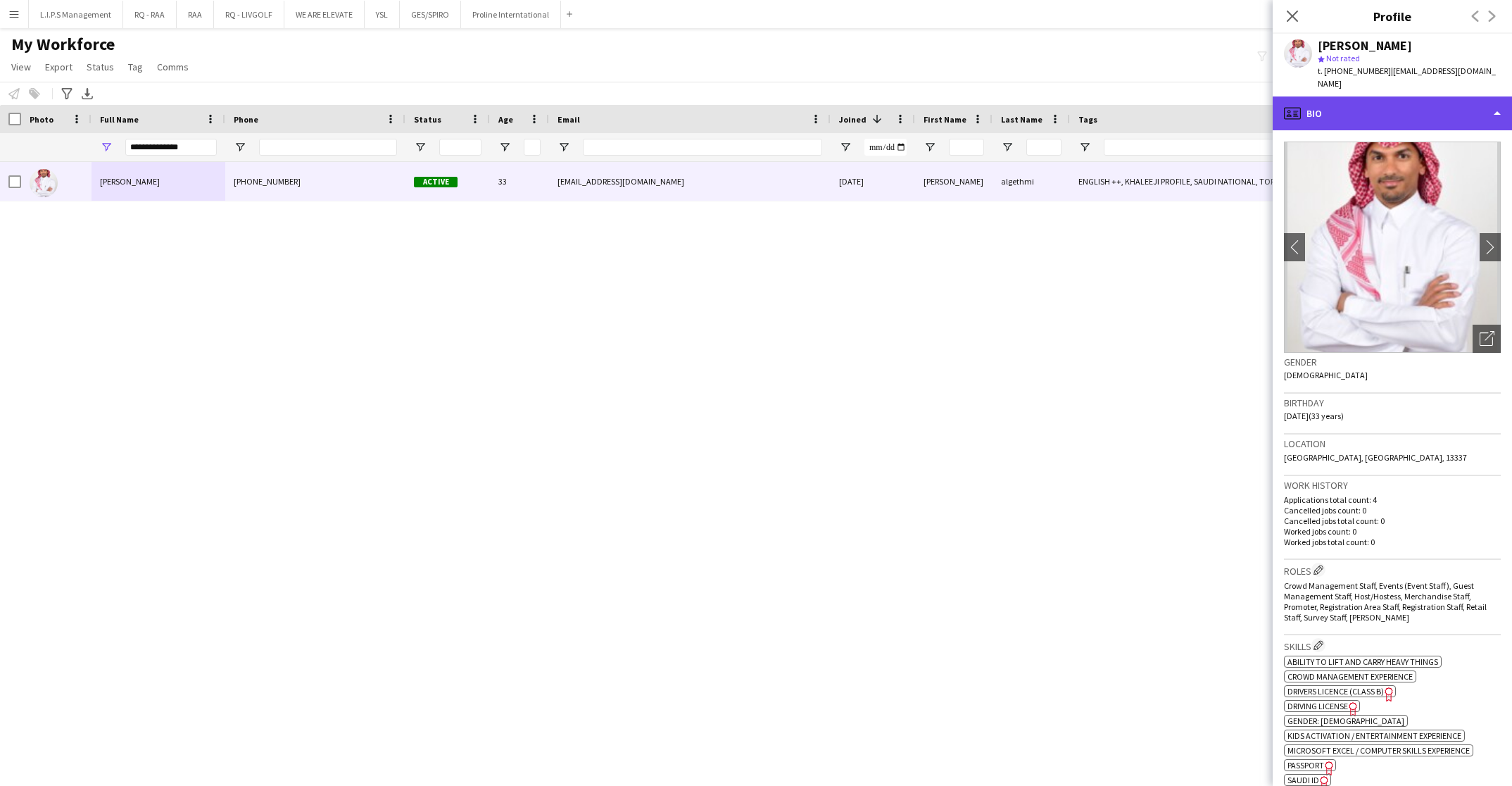
click at [1382, 101] on div "profile Bio" at bounding box center [1392, 113] width 239 height 34
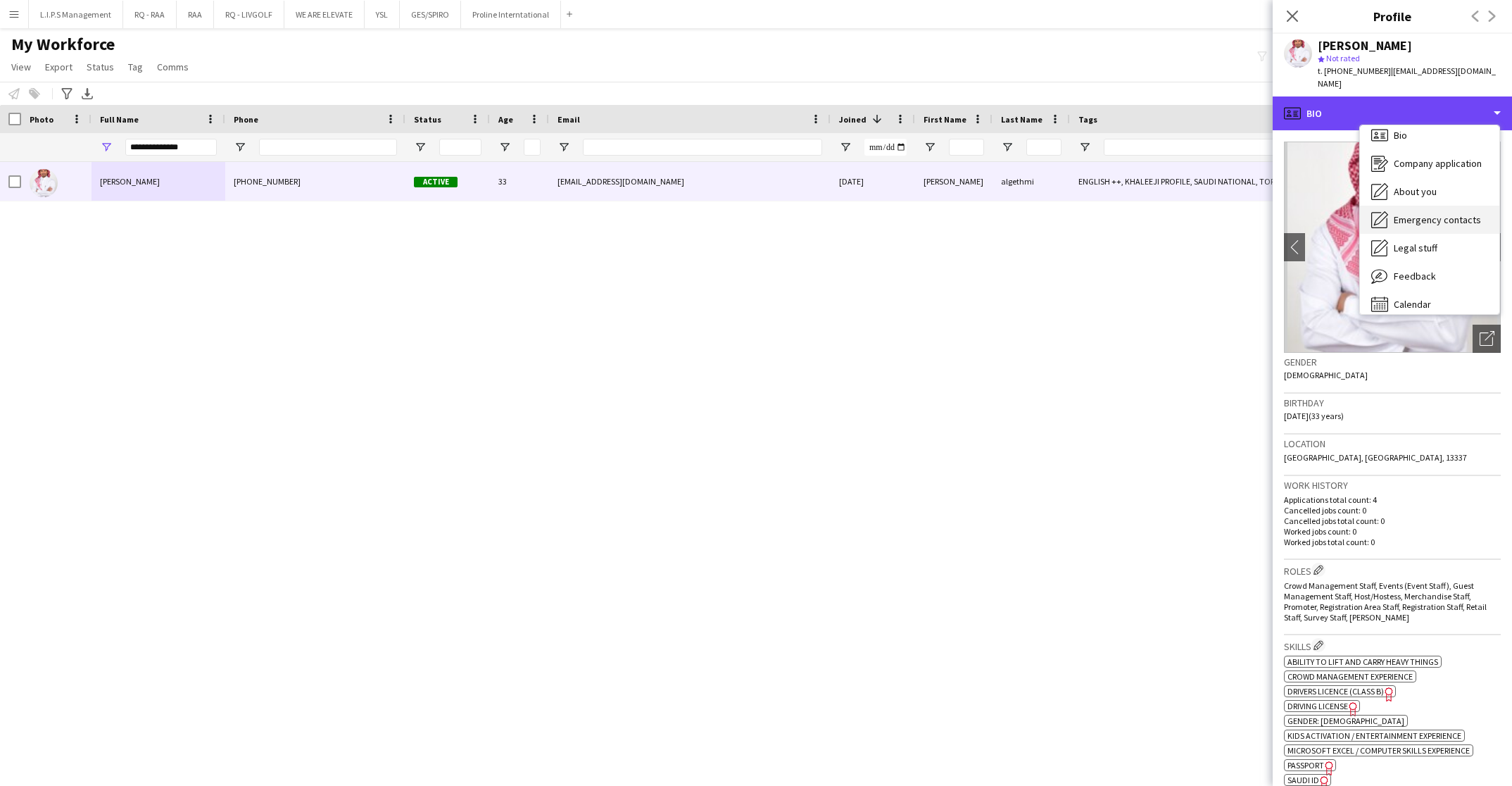
scroll to position [19, 0]
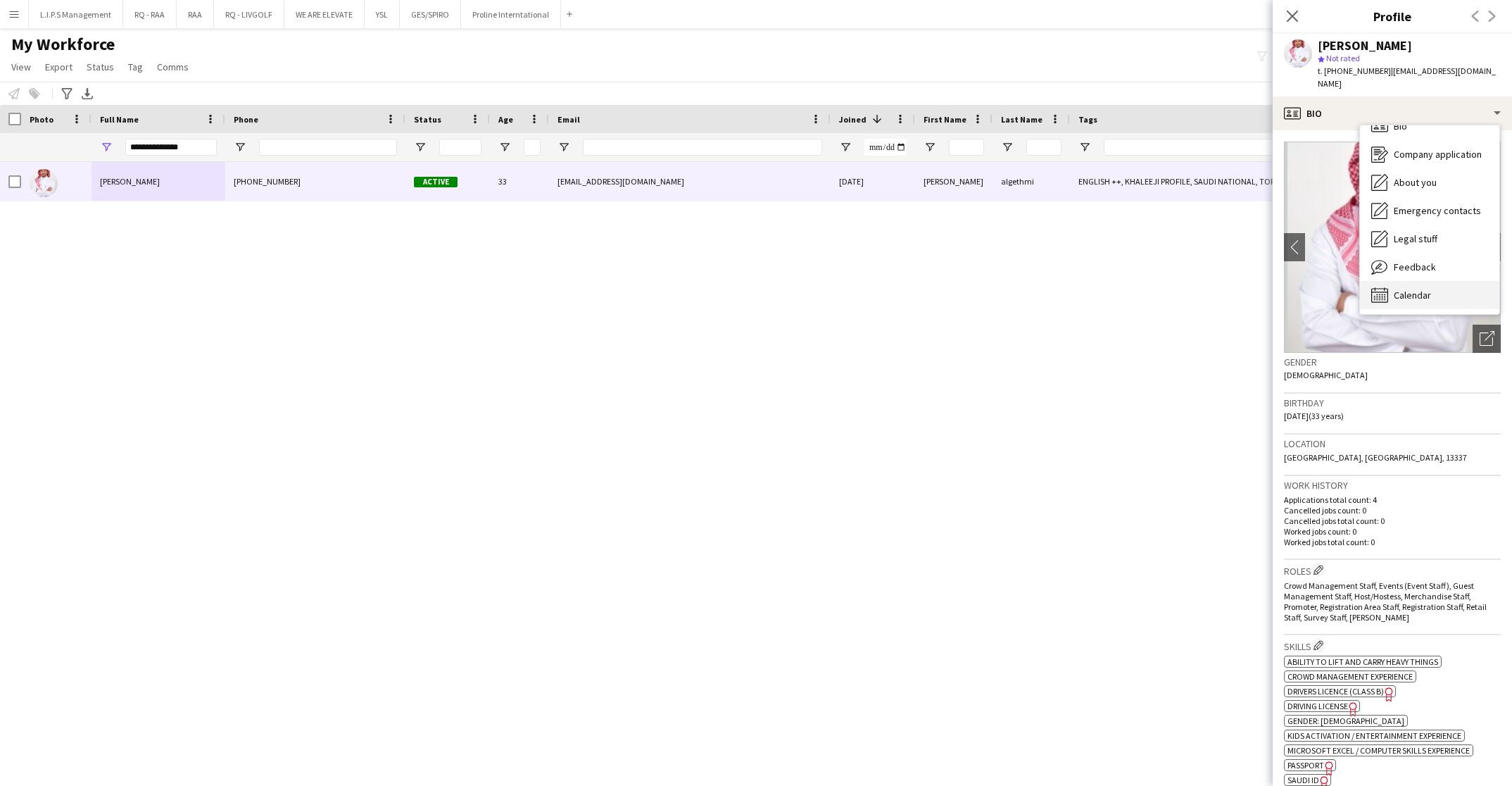
click at [1425, 289] on span "Calendar" at bounding box center [1412, 295] width 38 height 13
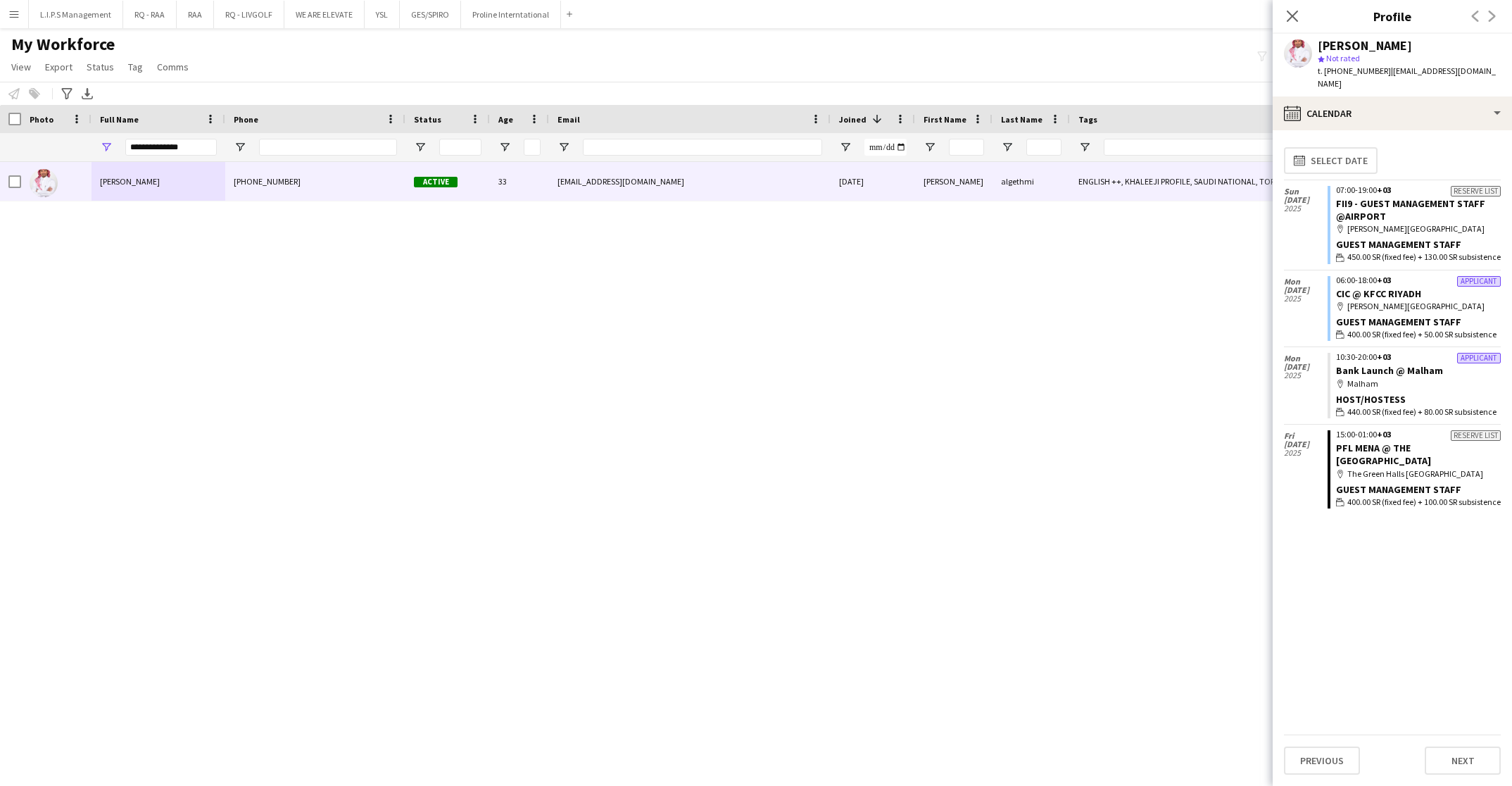
click at [1358, 69] on span "t. +966552795749" at bounding box center [1353, 71] width 73 height 10
copy span "966552795749"
click at [1331, 44] on div "Ahmed algethmi" at bounding box center [1364, 46] width 95 height 13
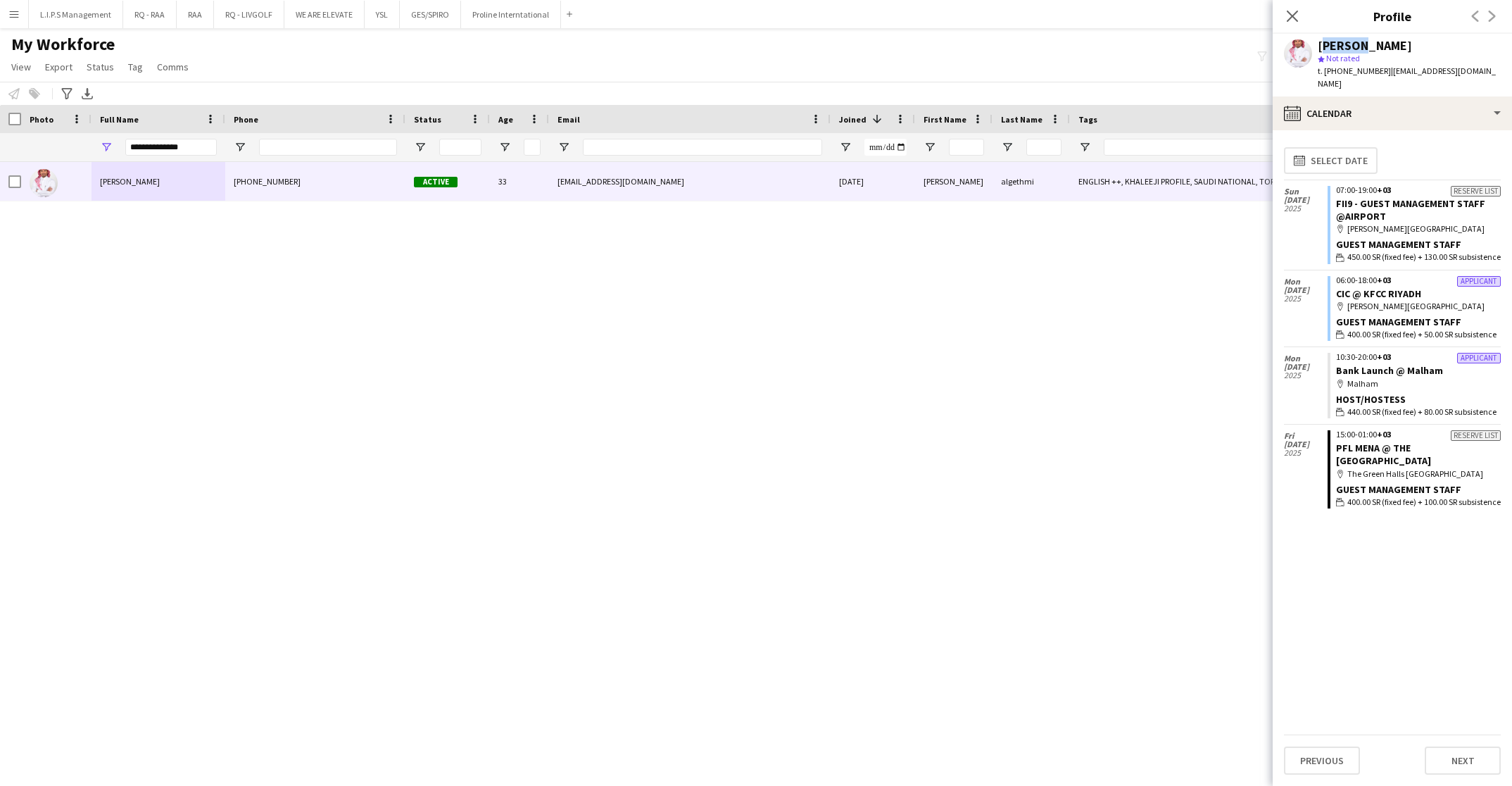
click at [1331, 44] on div "Ahmed algethmi" at bounding box center [1364, 46] width 95 height 13
copy div "Ahmed algethmi"
drag, startPoint x: 216, startPoint y: 150, endPoint x: 84, endPoint y: 140, distance: 132.4
click at [84, 140] on div "**********" at bounding box center [980, 147] width 1960 height 28
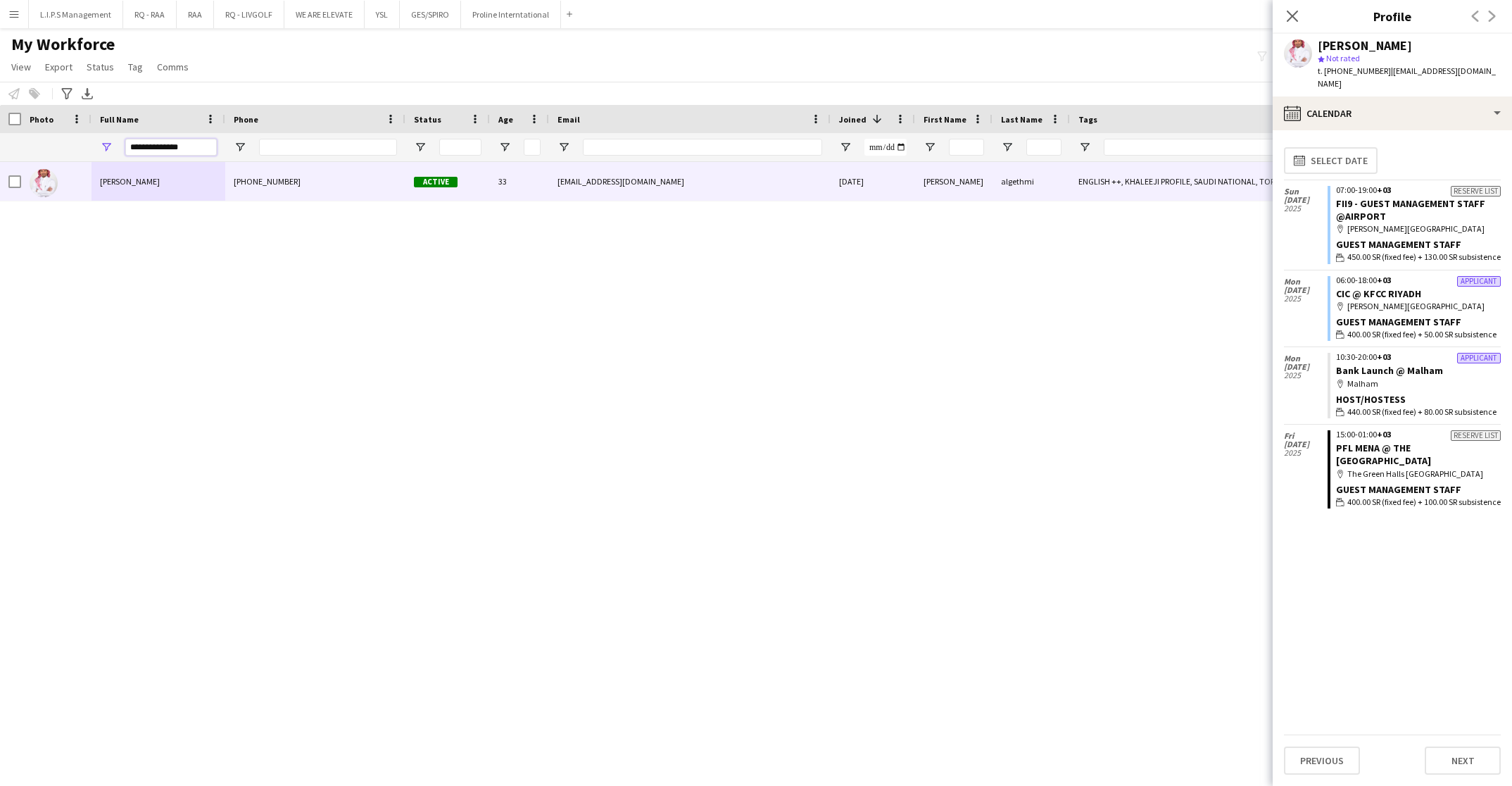
paste input "*****"
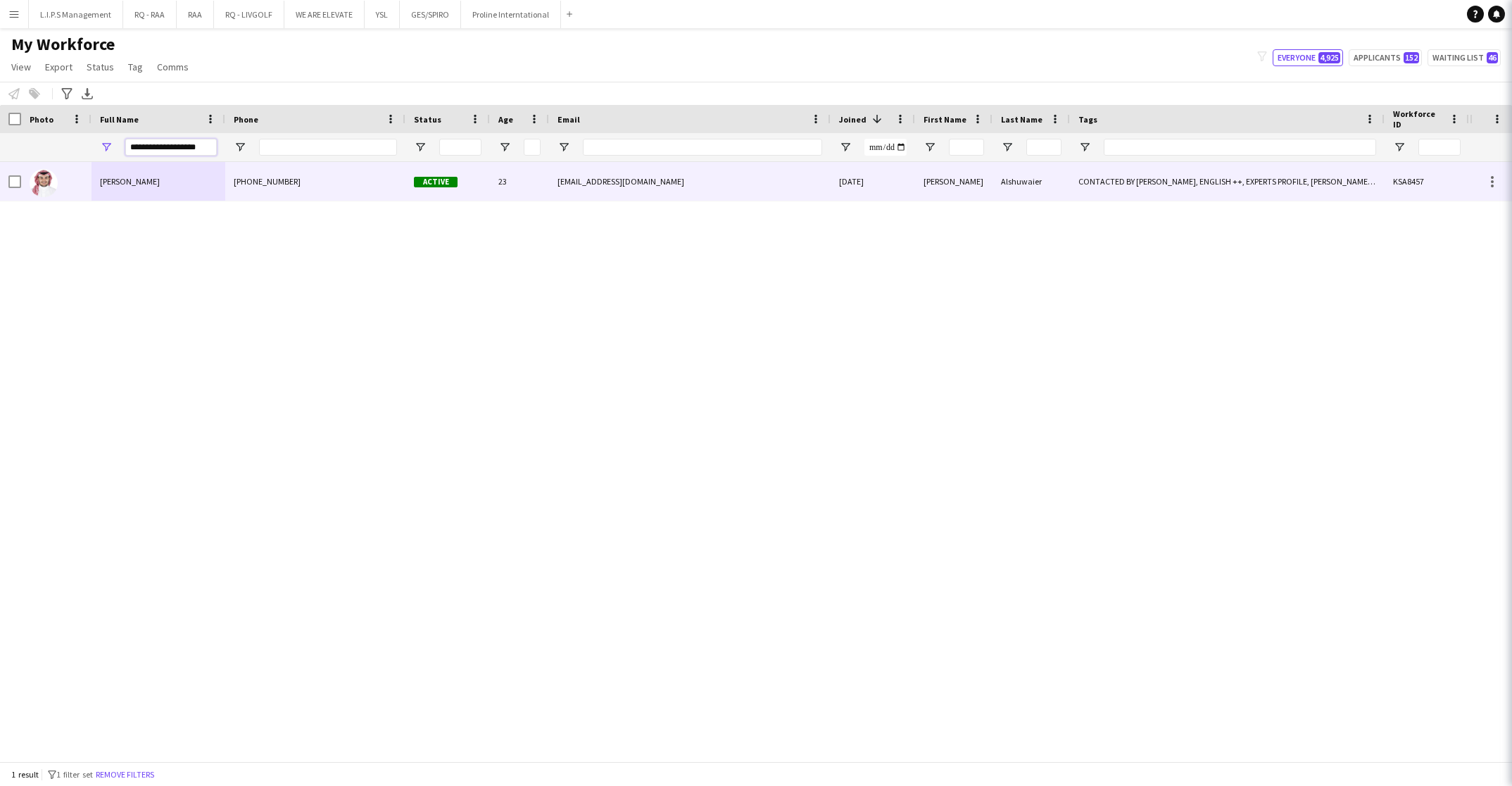
type input "**********"
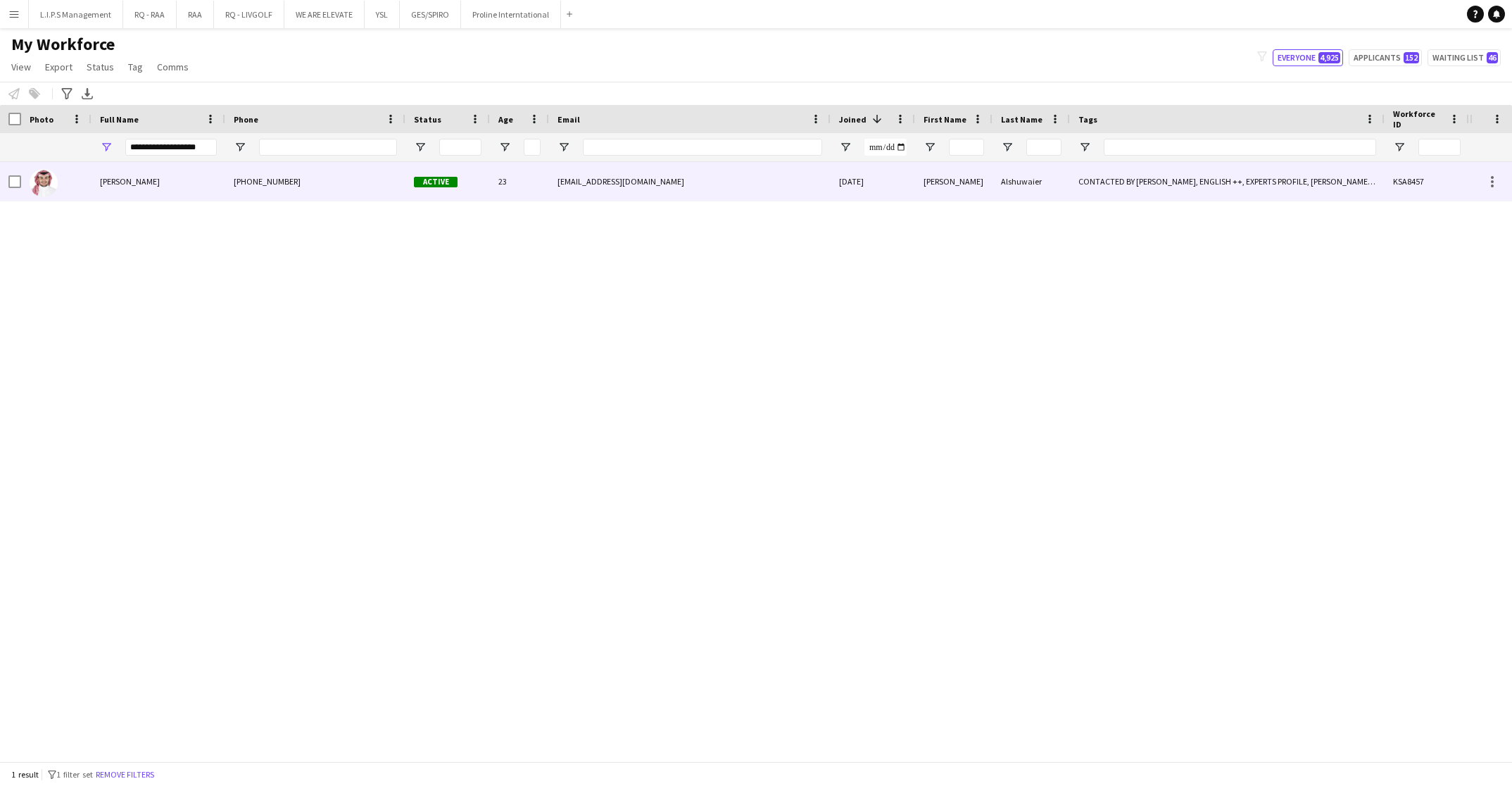
click at [113, 189] on div "Mohammed Alshuwaier" at bounding box center [158, 181] width 134 height 38
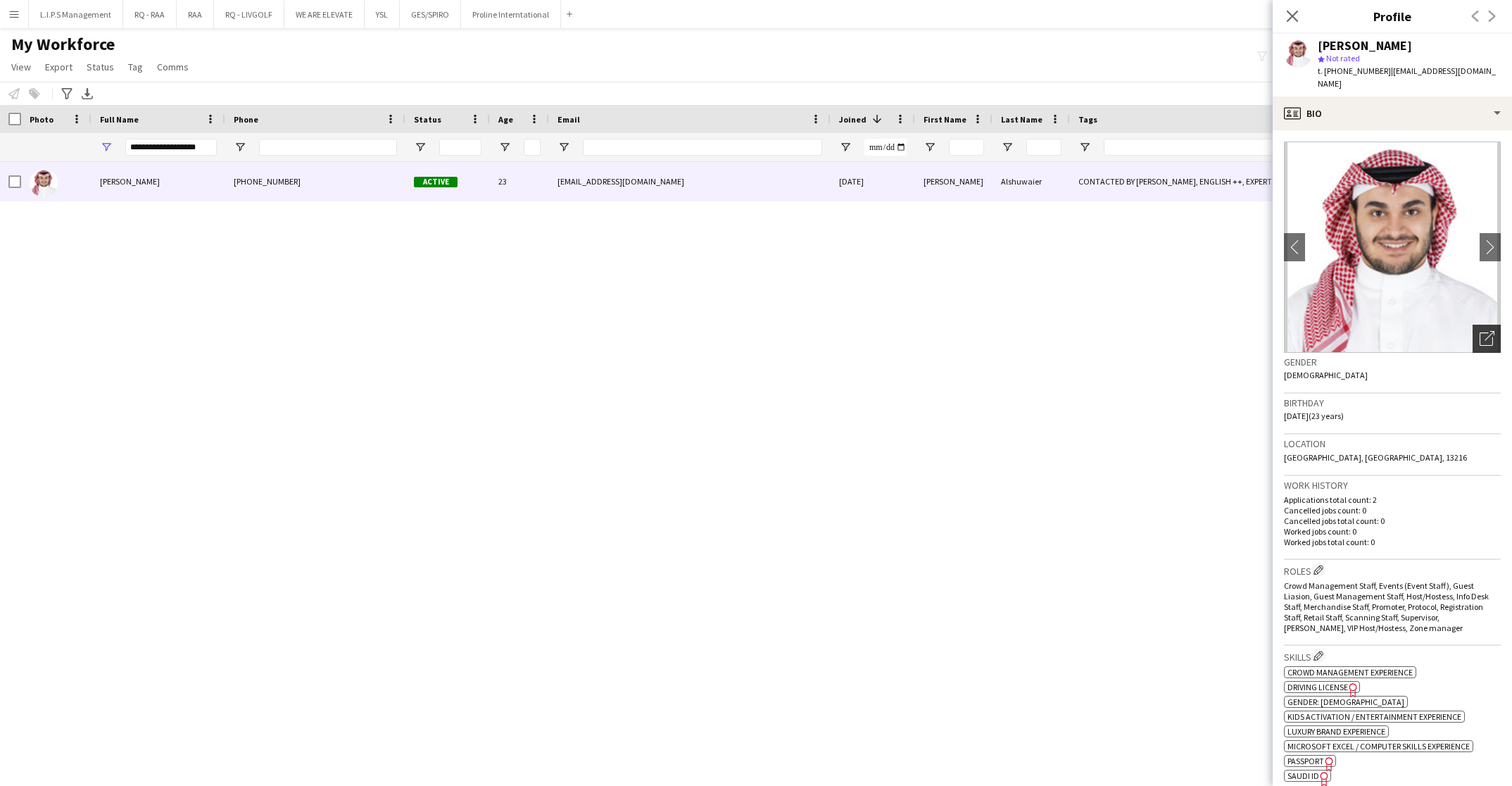
click at [1479, 332] on icon "Open photos pop-in" at bounding box center [1486, 338] width 14 height 14
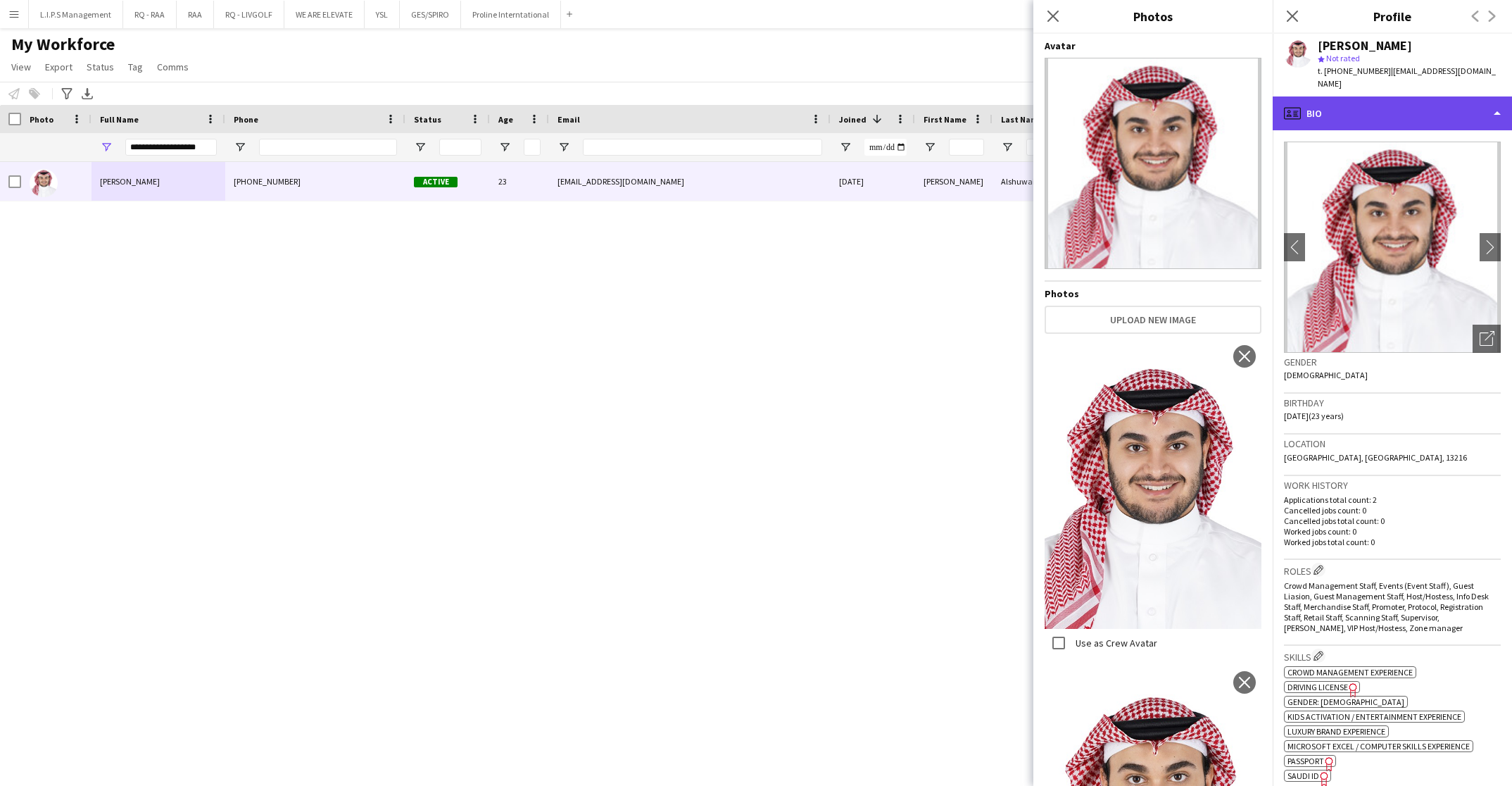
click at [1441, 109] on div "profile Bio" at bounding box center [1392, 113] width 239 height 34
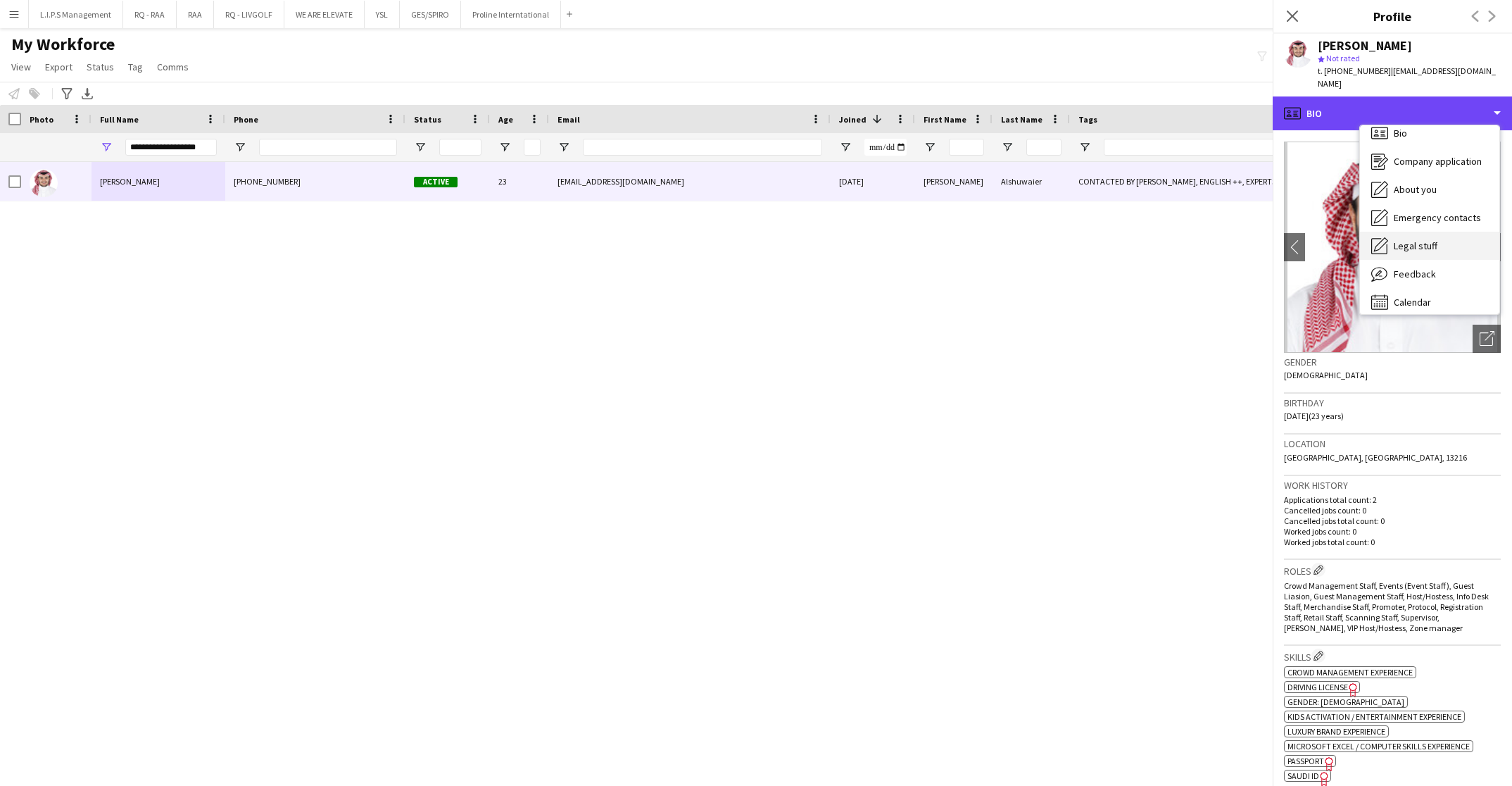
scroll to position [19, 0]
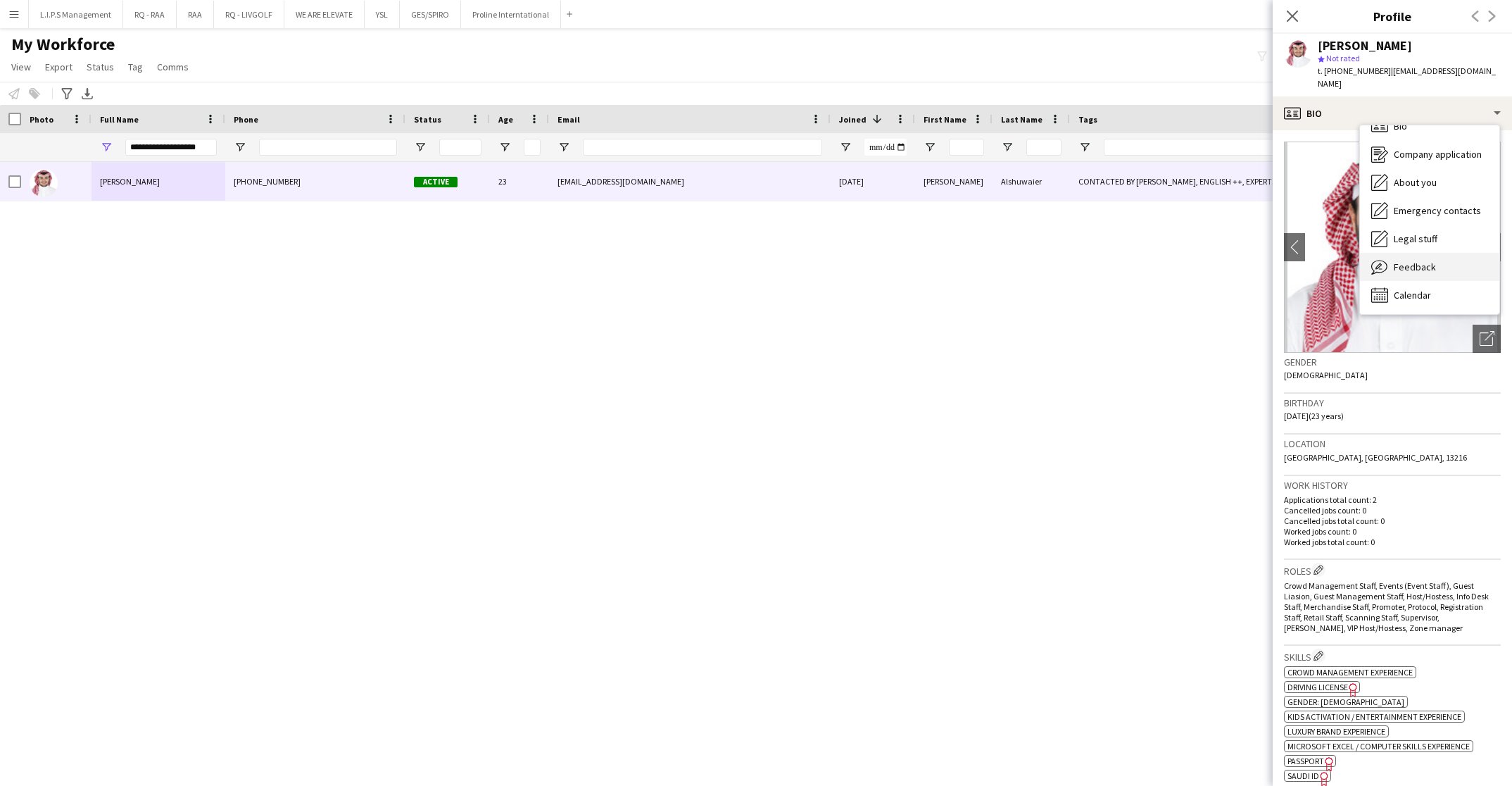
click at [1424, 263] on span "Feedback" at bounding box center [1414, 267] width 42 height 13
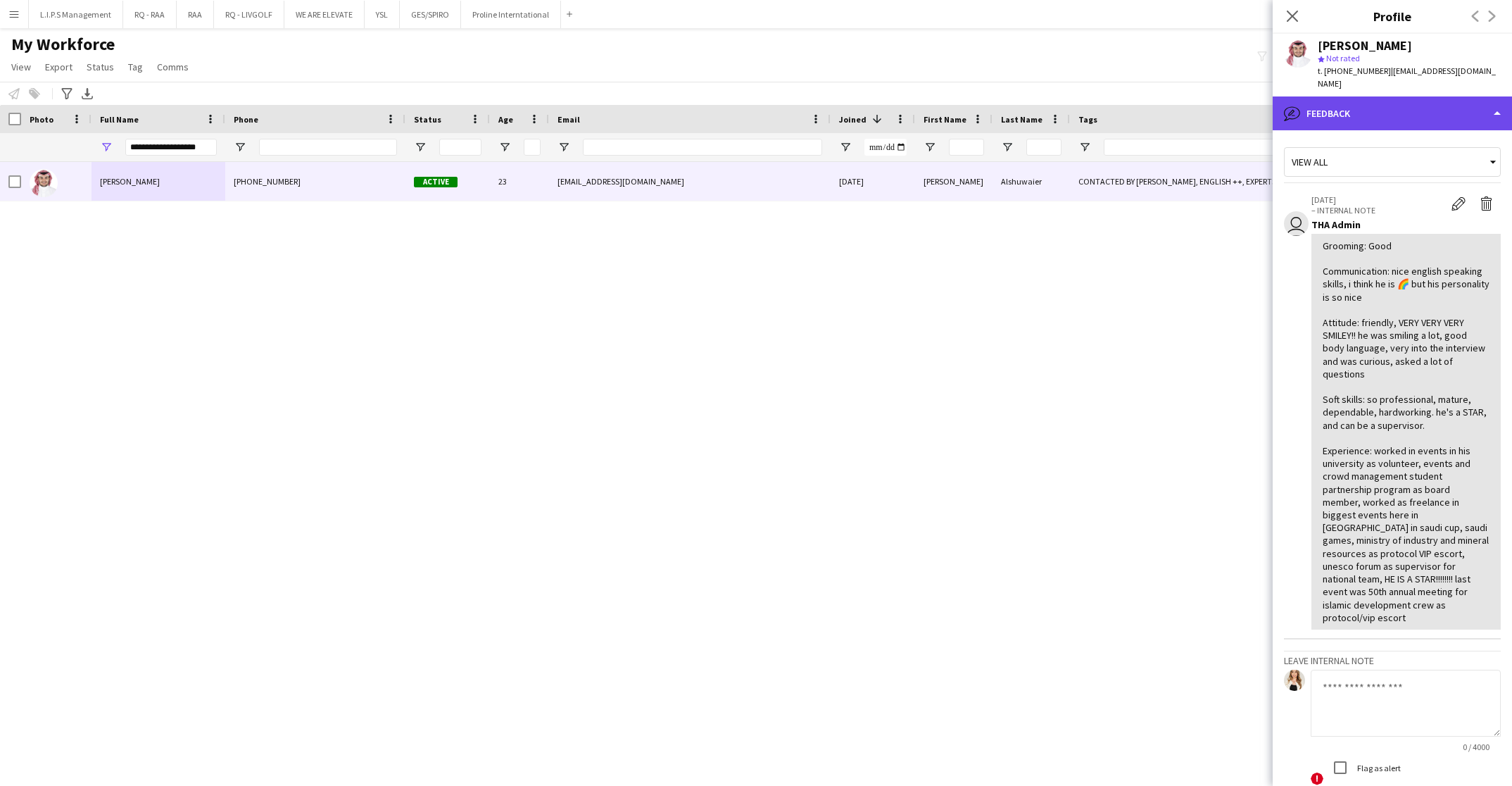
click at [1480, 116] on div "bubble-pencil Feedback" at bounding box center [1392, 113] width 239 height 34
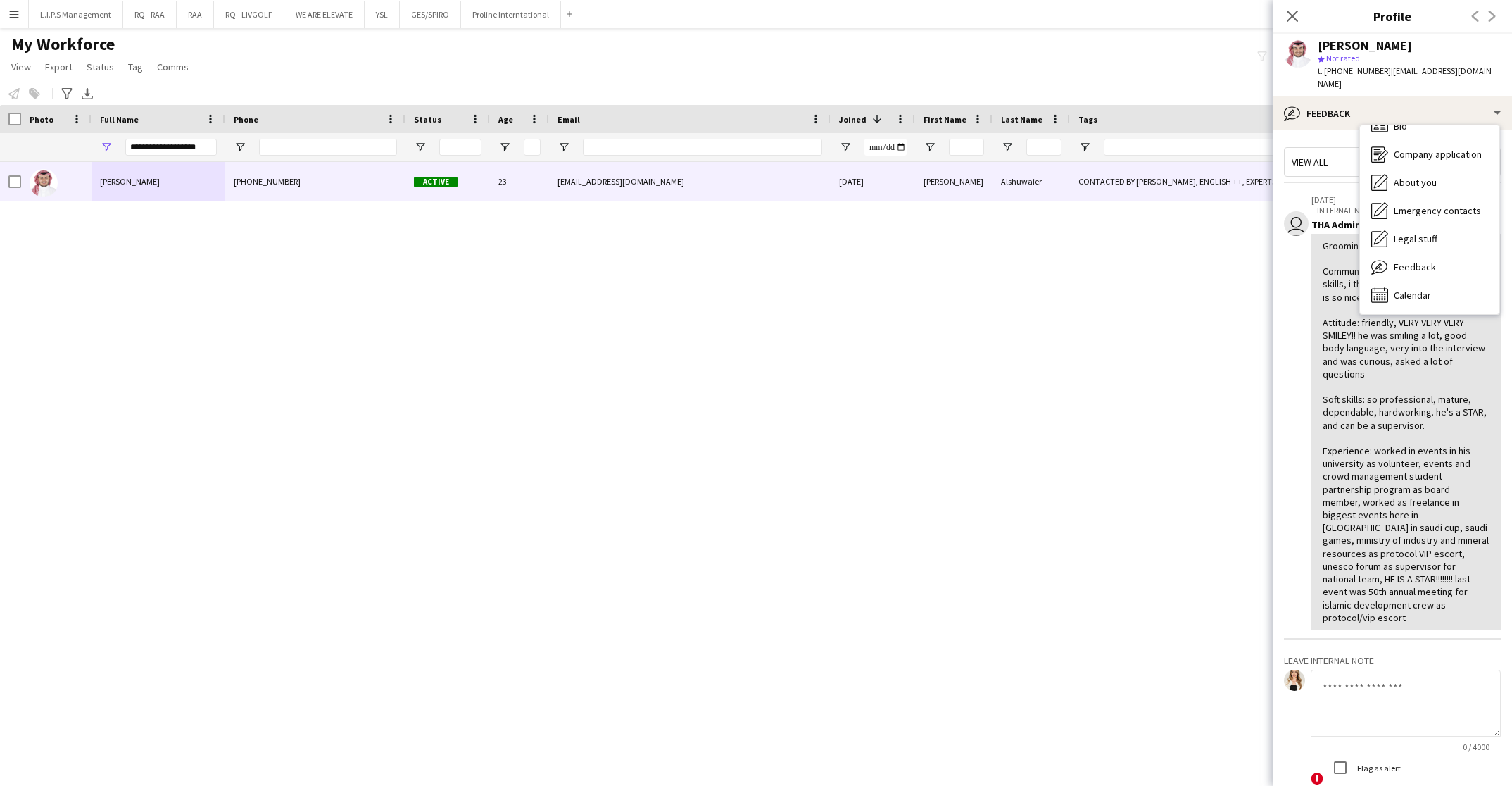
click at [1352, 76] on span "t. +966530767719" at bounding box center [1353, 71] width 73 height 10
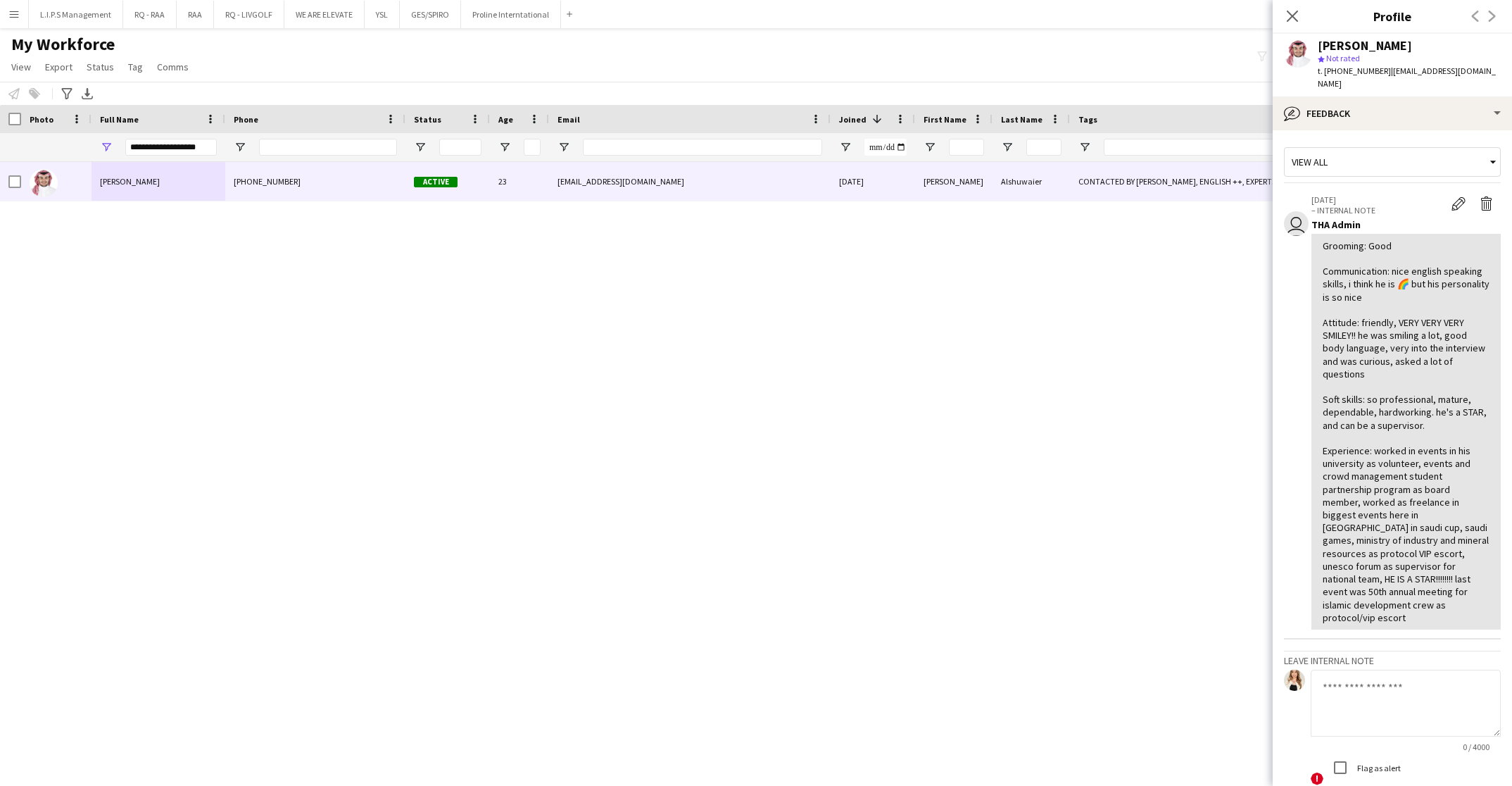
scroll to position [0, 0]
copy span "966530767719"
click at [1366, 105] on div "bubble-pencil Feedback" at bounding box center [1392, 113] width 239 height 34
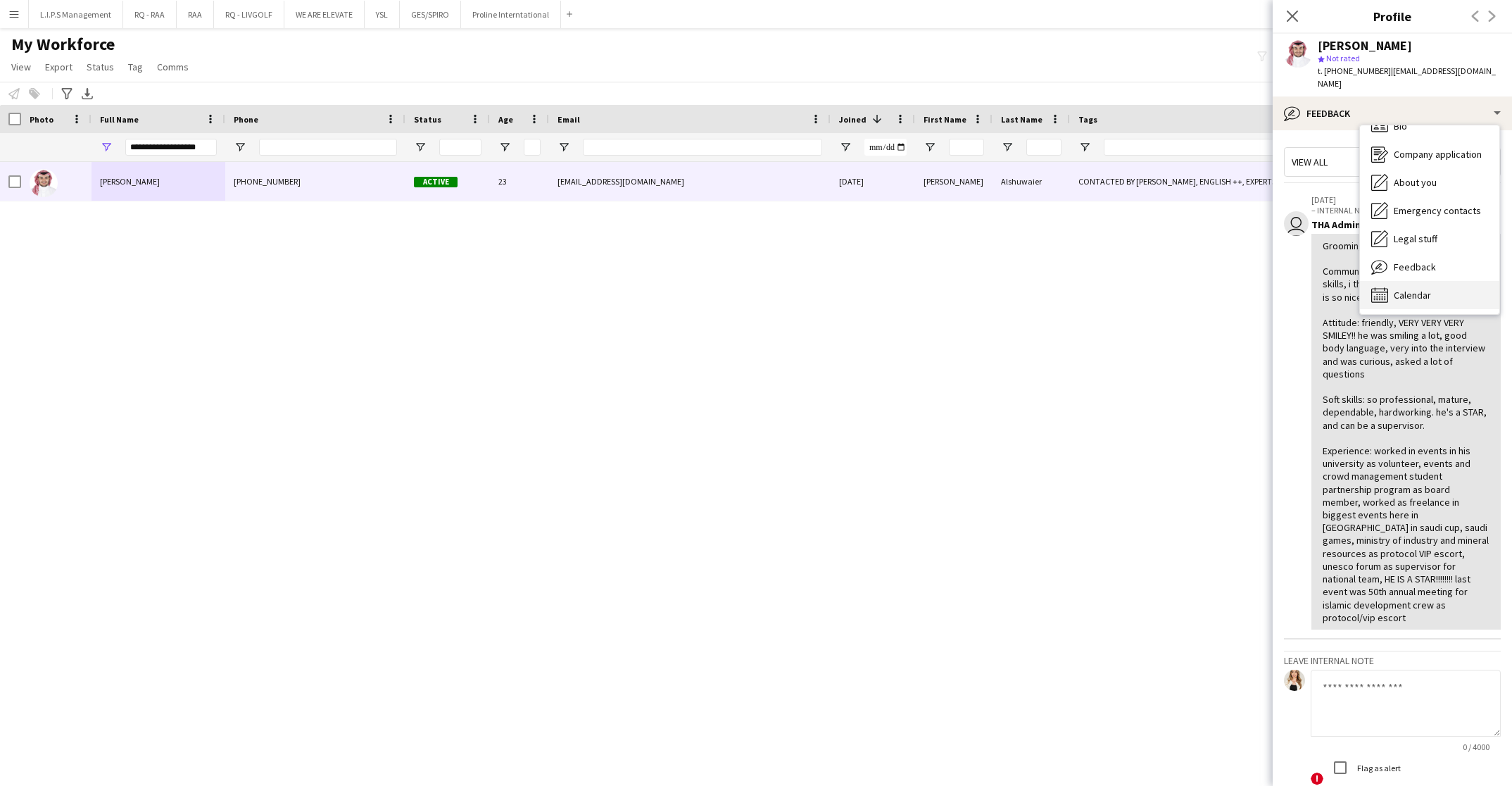
click at [1435, 293] on div "Calendar Calendar" at bounding box center [1429, 294] width 139 height 28
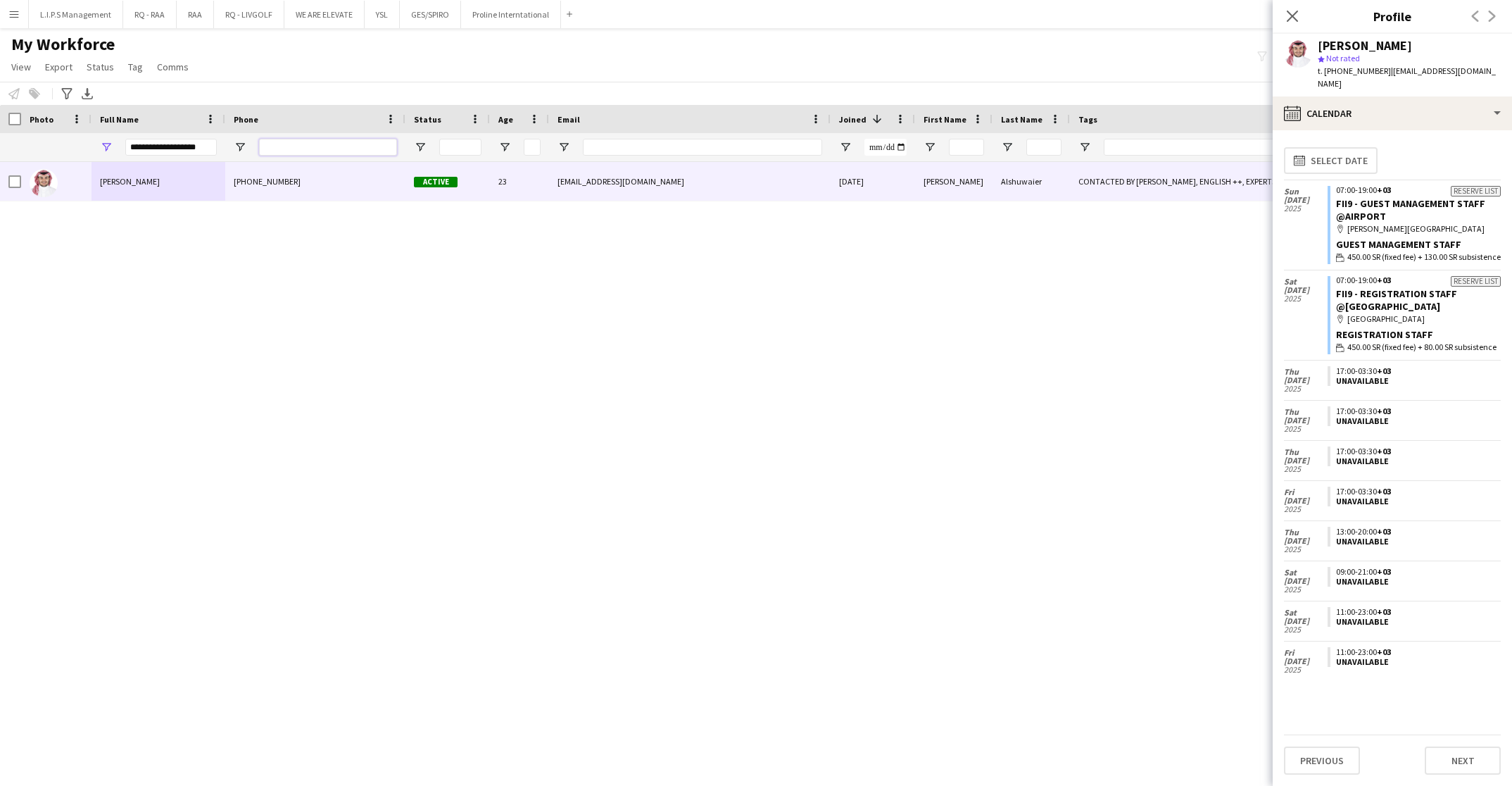
drag, startPoint x: 310, startPoint y: 148, endPoint x: 196, endPoint y: 164, distance: 115.1
click at [309, 149] on input "Phone Filter Input" at bounding box center [328, 147] width 138 height 17
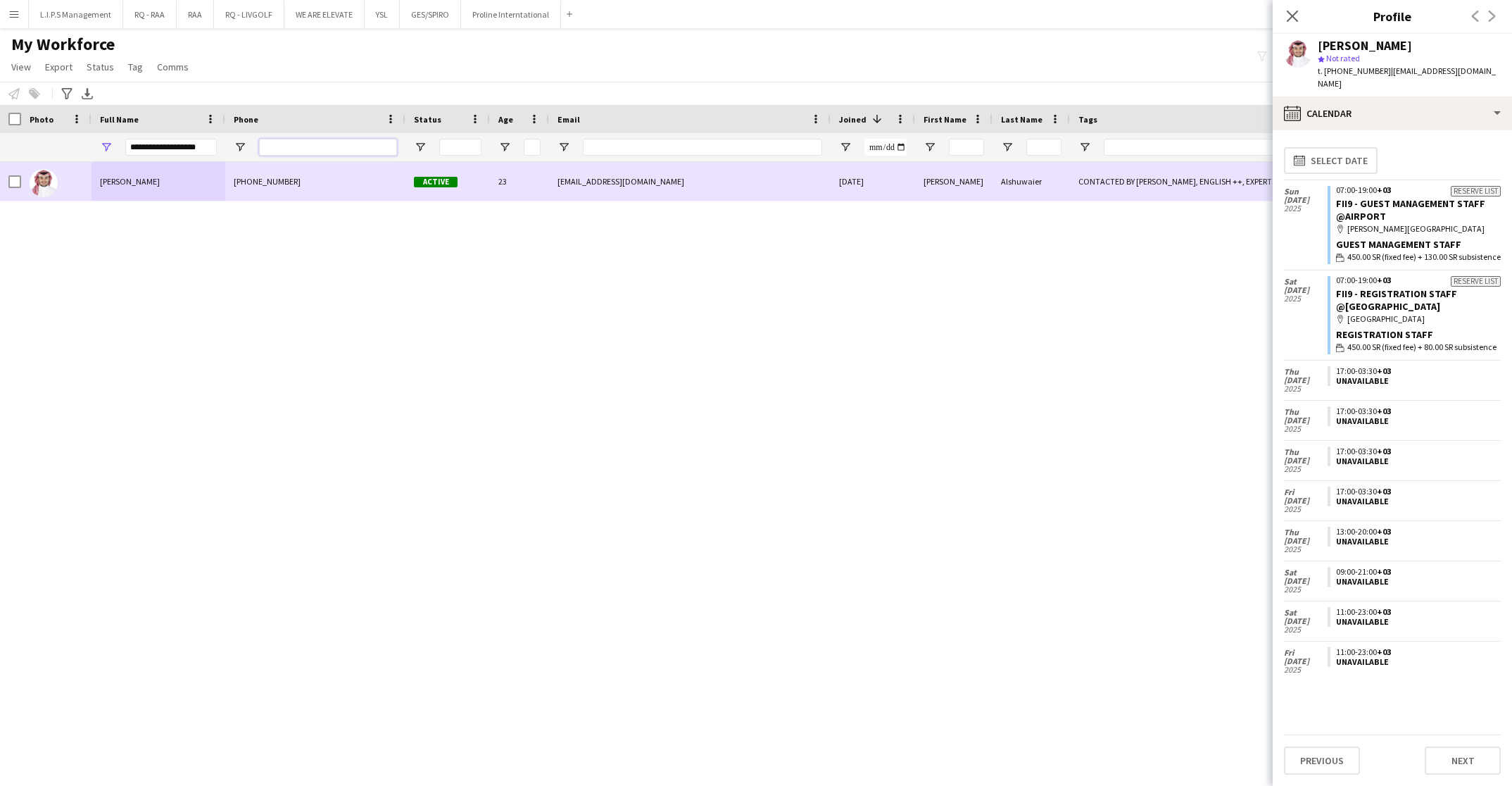
paste input "*********"
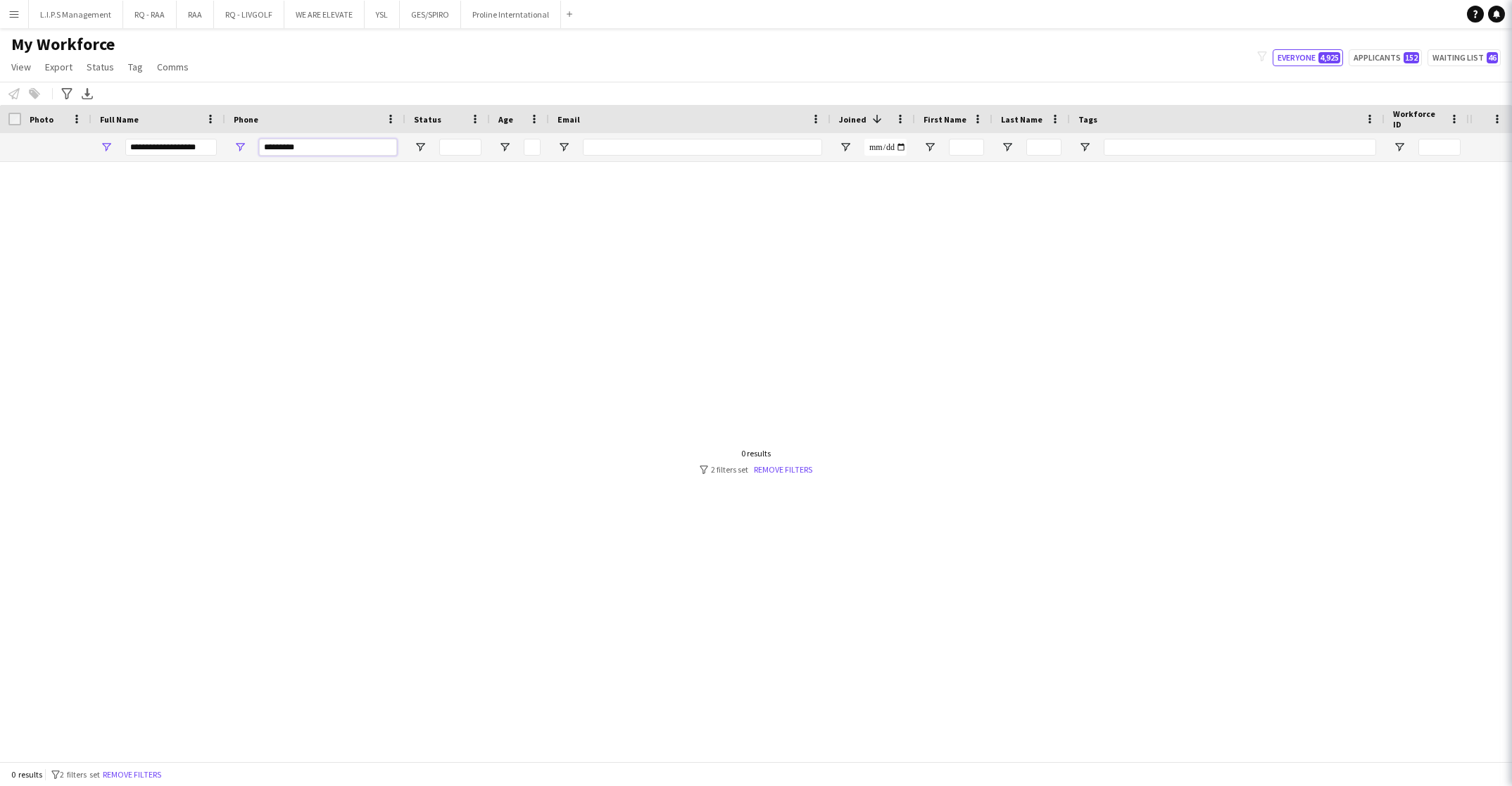
type input "*********"
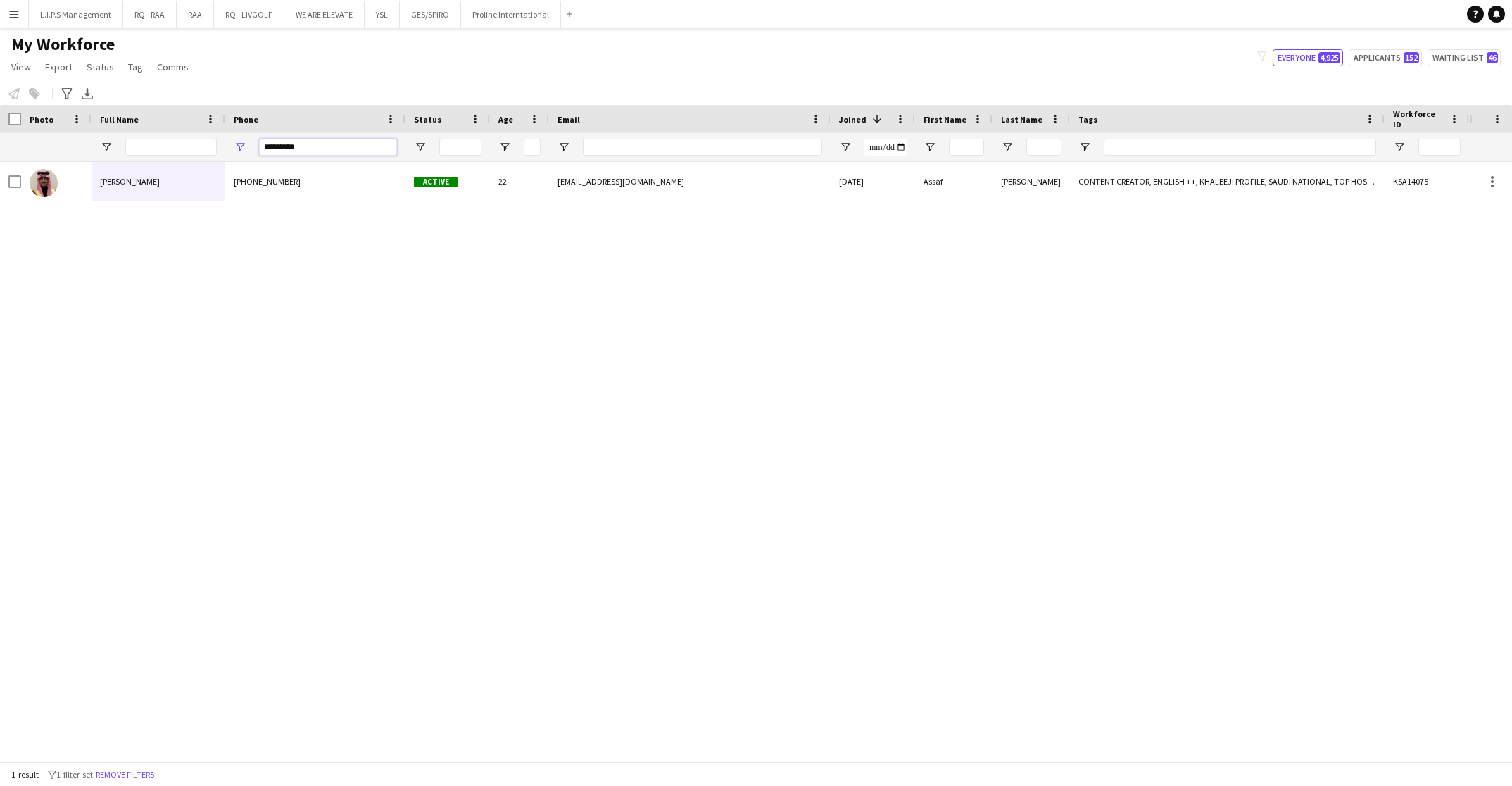
drag, startPoint x: 370, startPoint y: 153, endPoint x: 149, endPoint y: 156, distance: 221.0
click at [149, 156] on div at bounding box center [980, 147] width 1960 height 28
paste input "Phone Filter Input"
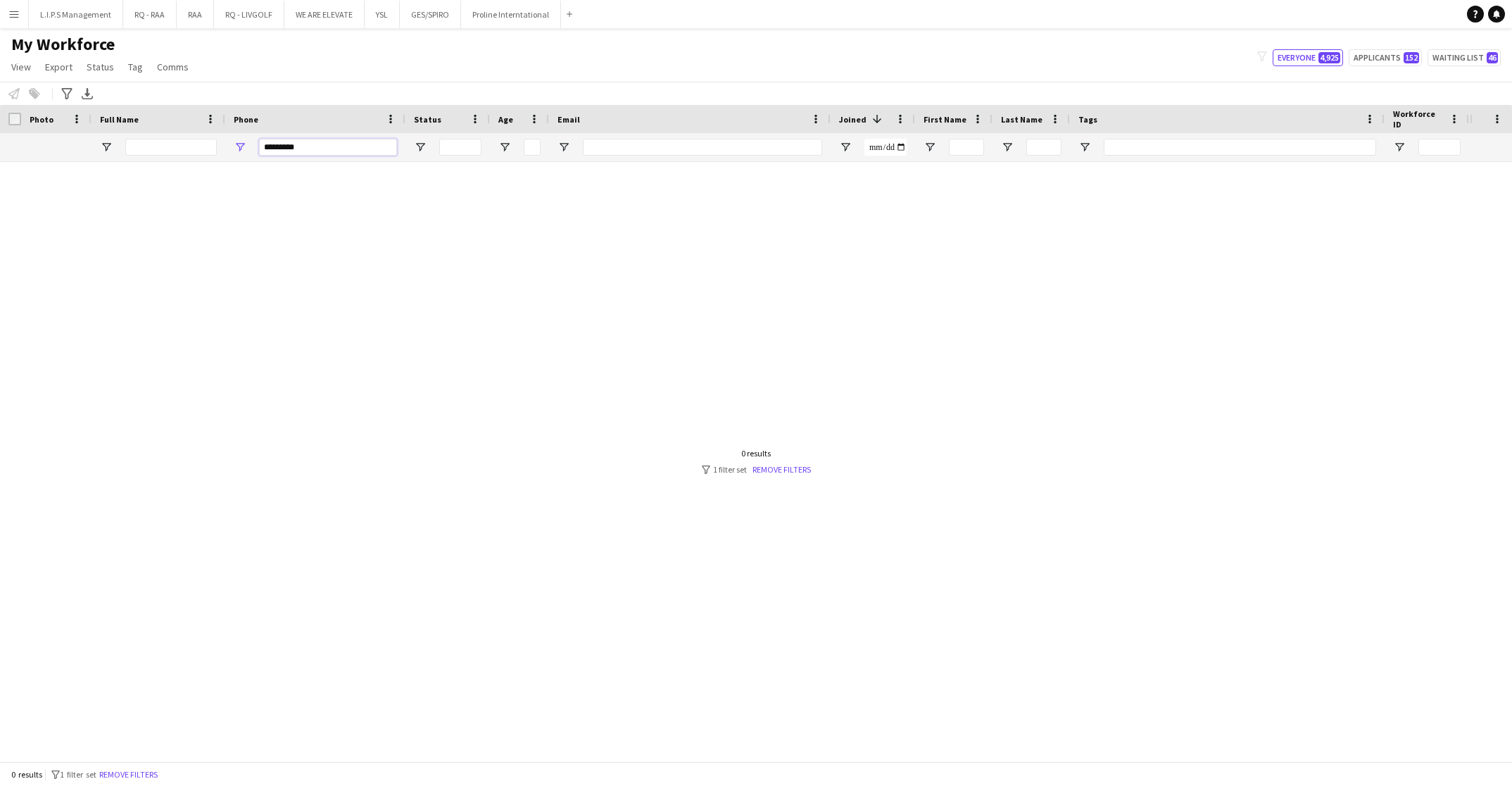
click at [263, 152] on input "*********" at bounding box center [328, 147] width 138 height 17
type input "**********"
click at [336, 147] on input "**********" at bounding box center [328, 147] width 138 height 17
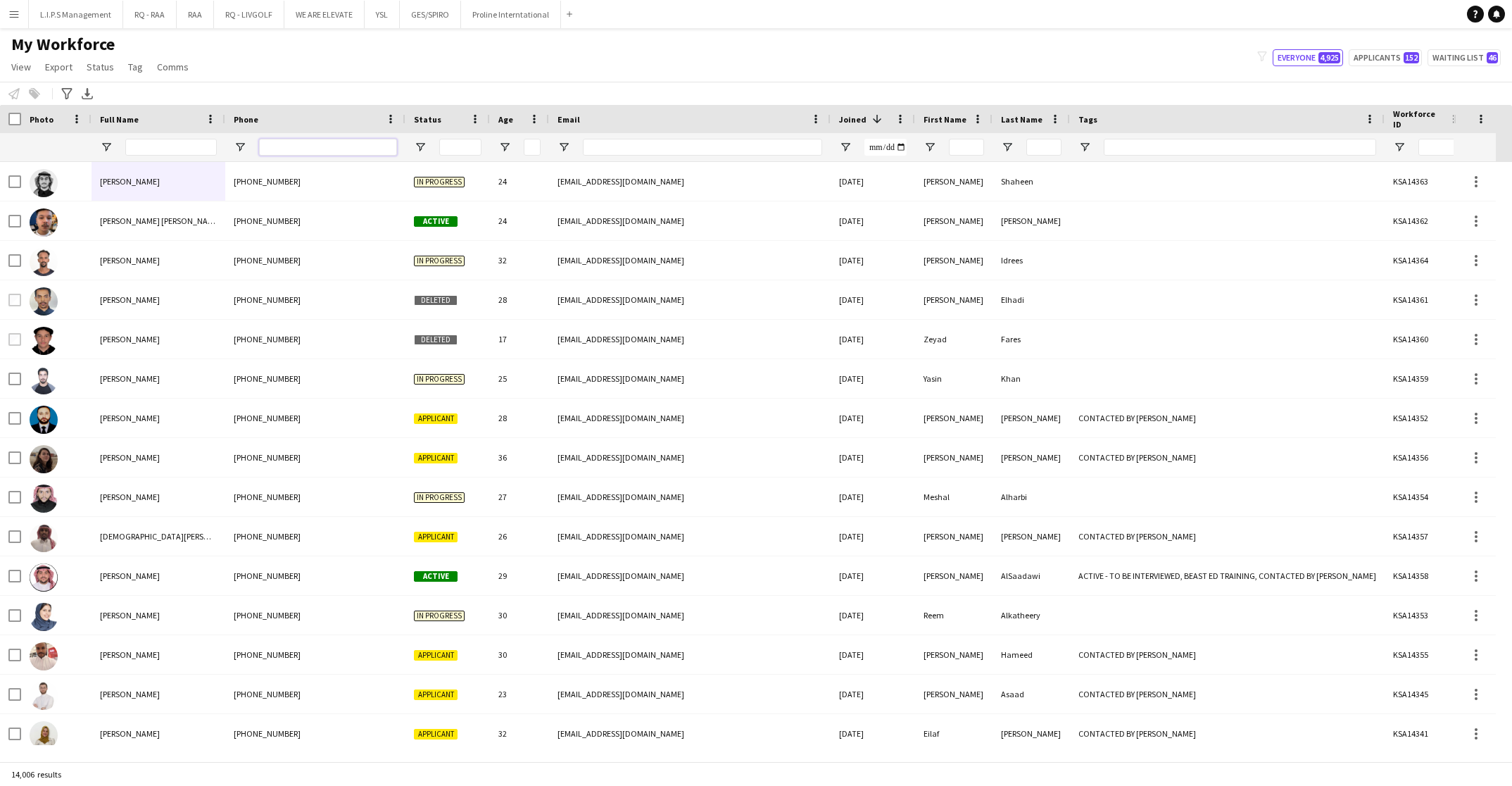
paste input "*********"
type input "*********"
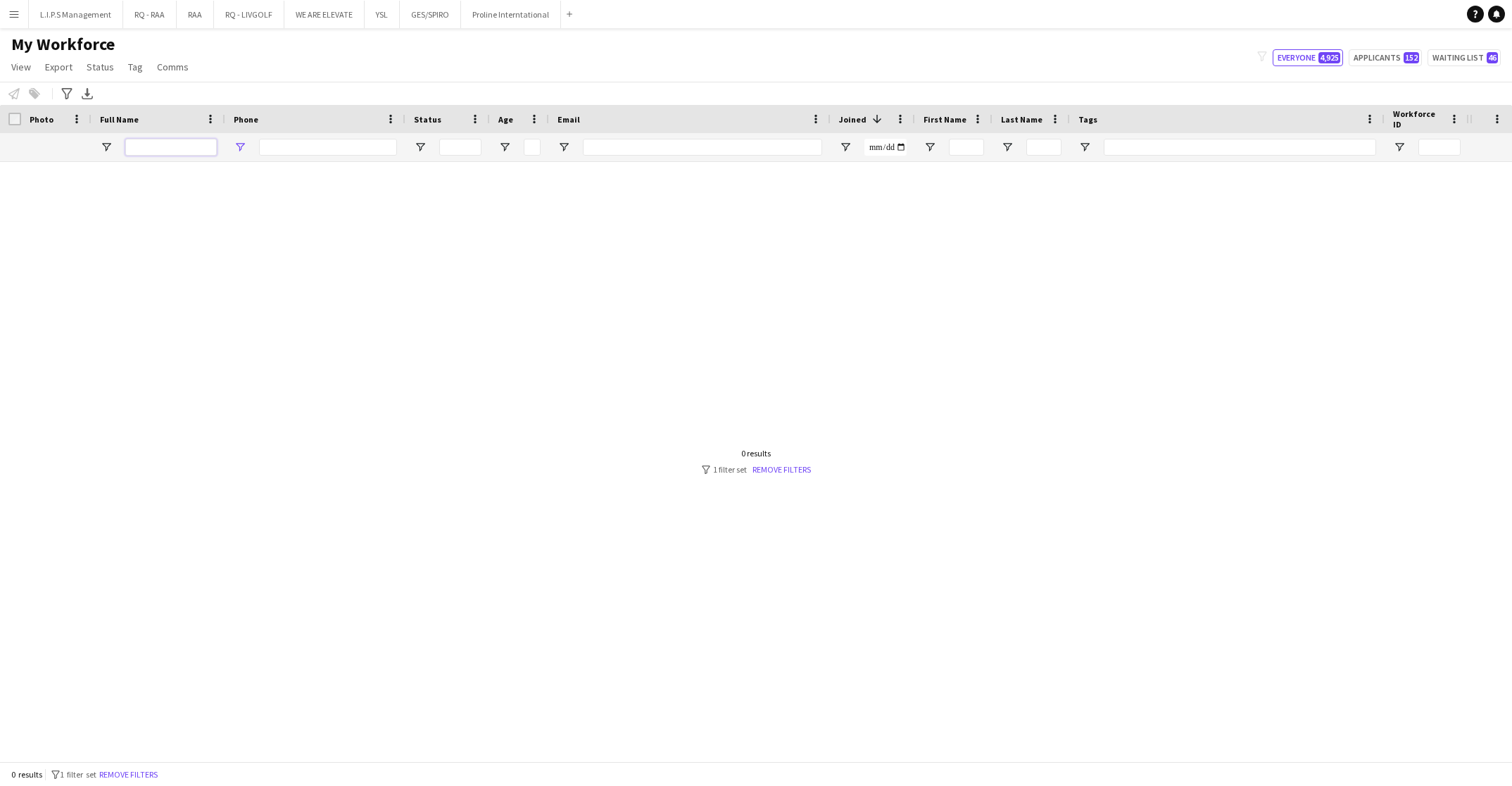
click at [151, 155] on input "Full Name Filter Input" at bounding box center [171, 147] width 91 height 17
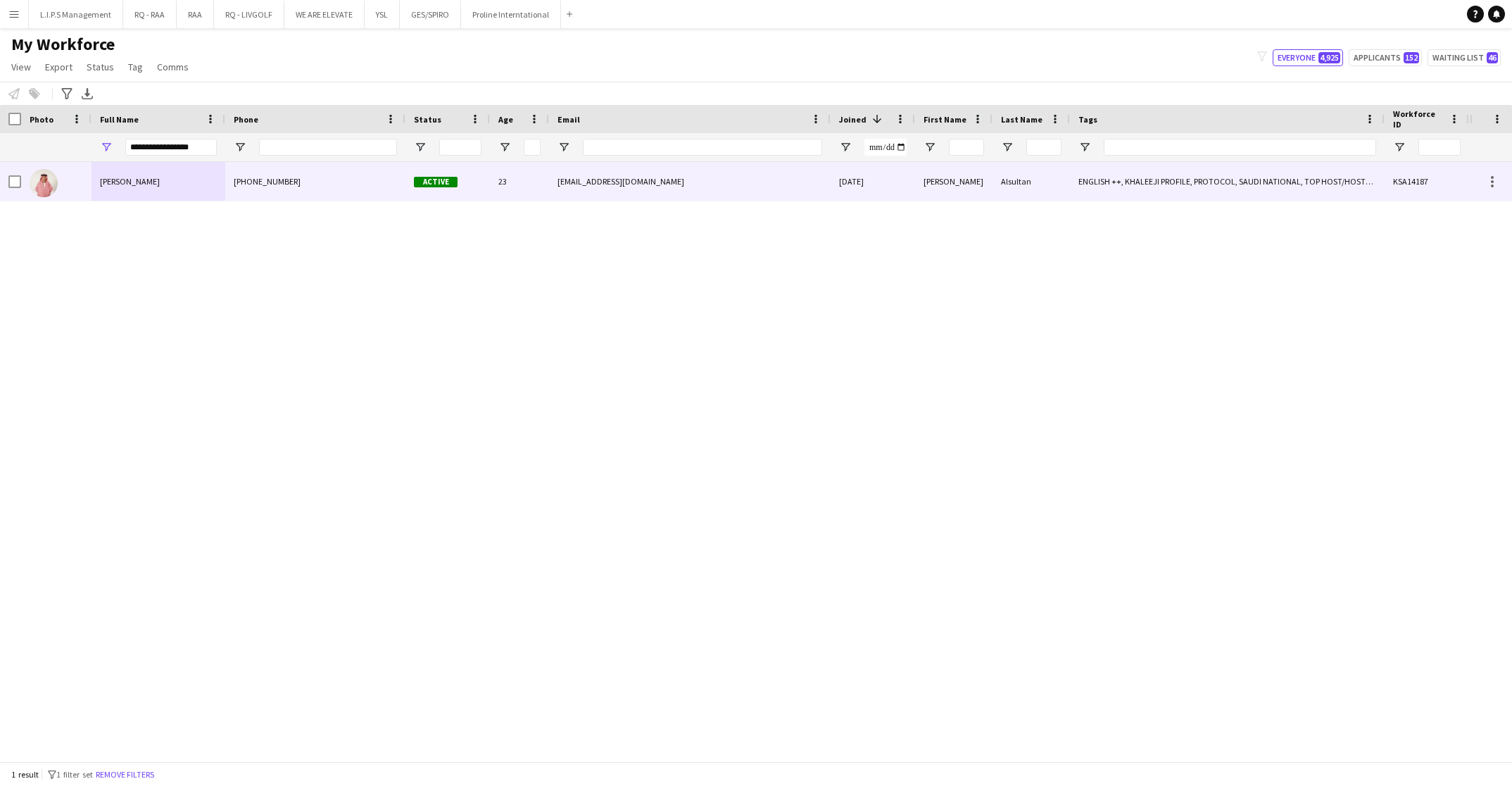
drag, startPoint x: 91, startPoint y: 191, endPoint x: 103, endPoint y: 190, distance: 12.0
click at [91, 192] on div at bounding box center [56, 181] width 71 height 38
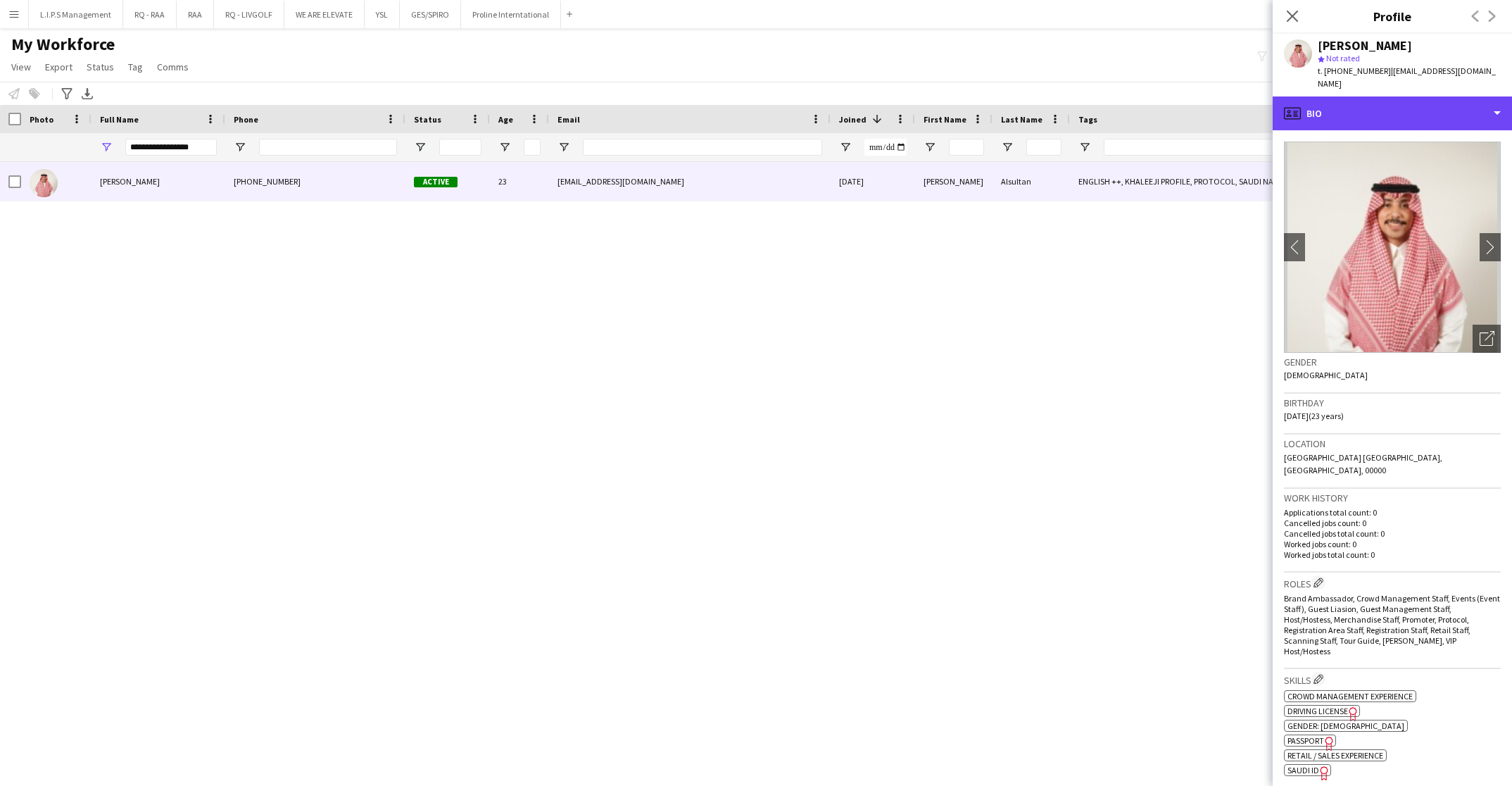
click at [1395, 96] on div "profile Bio" at bounding box center [1392, 113] width 239 height 34
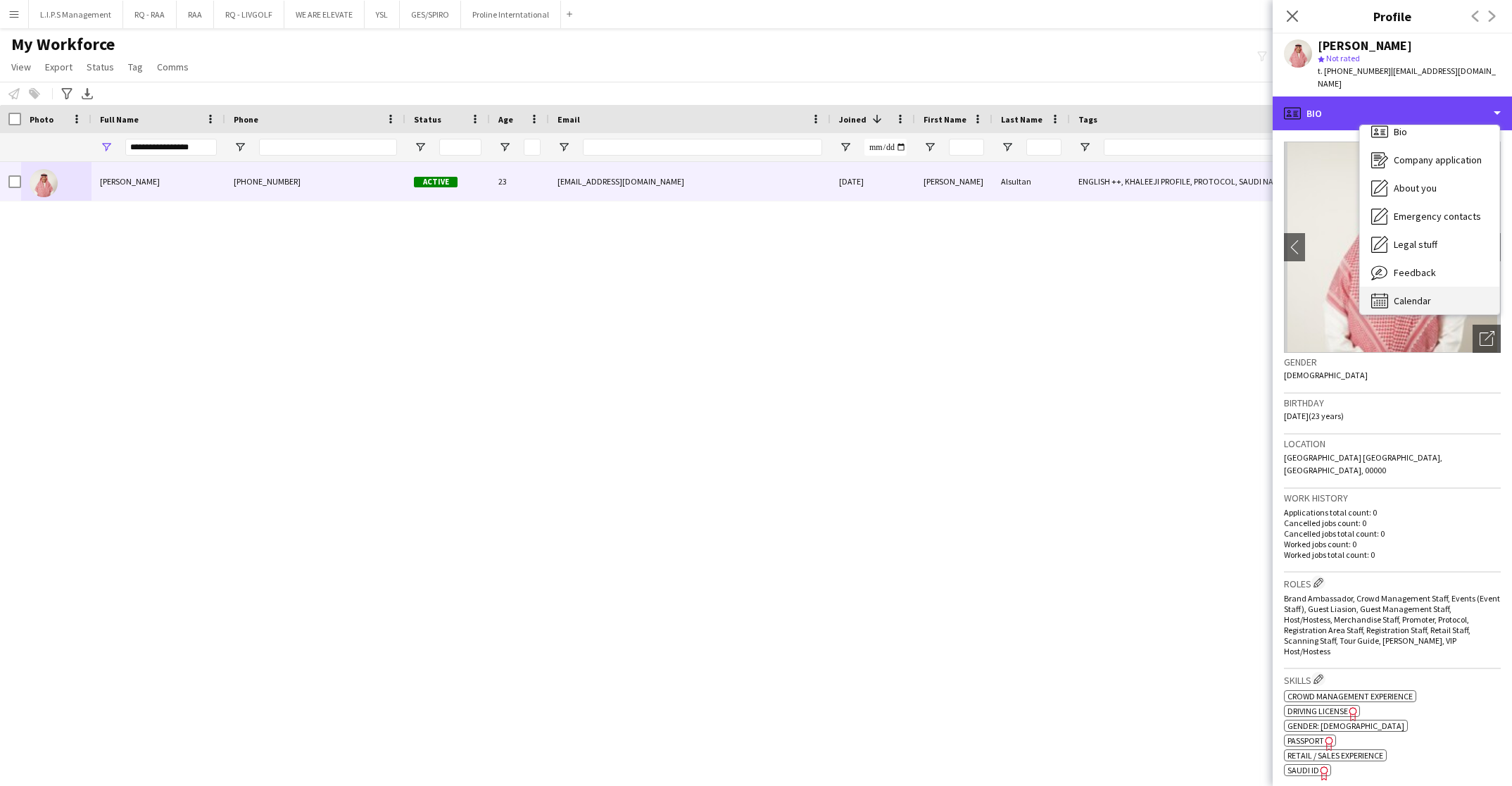
scroll to position [19, 0]
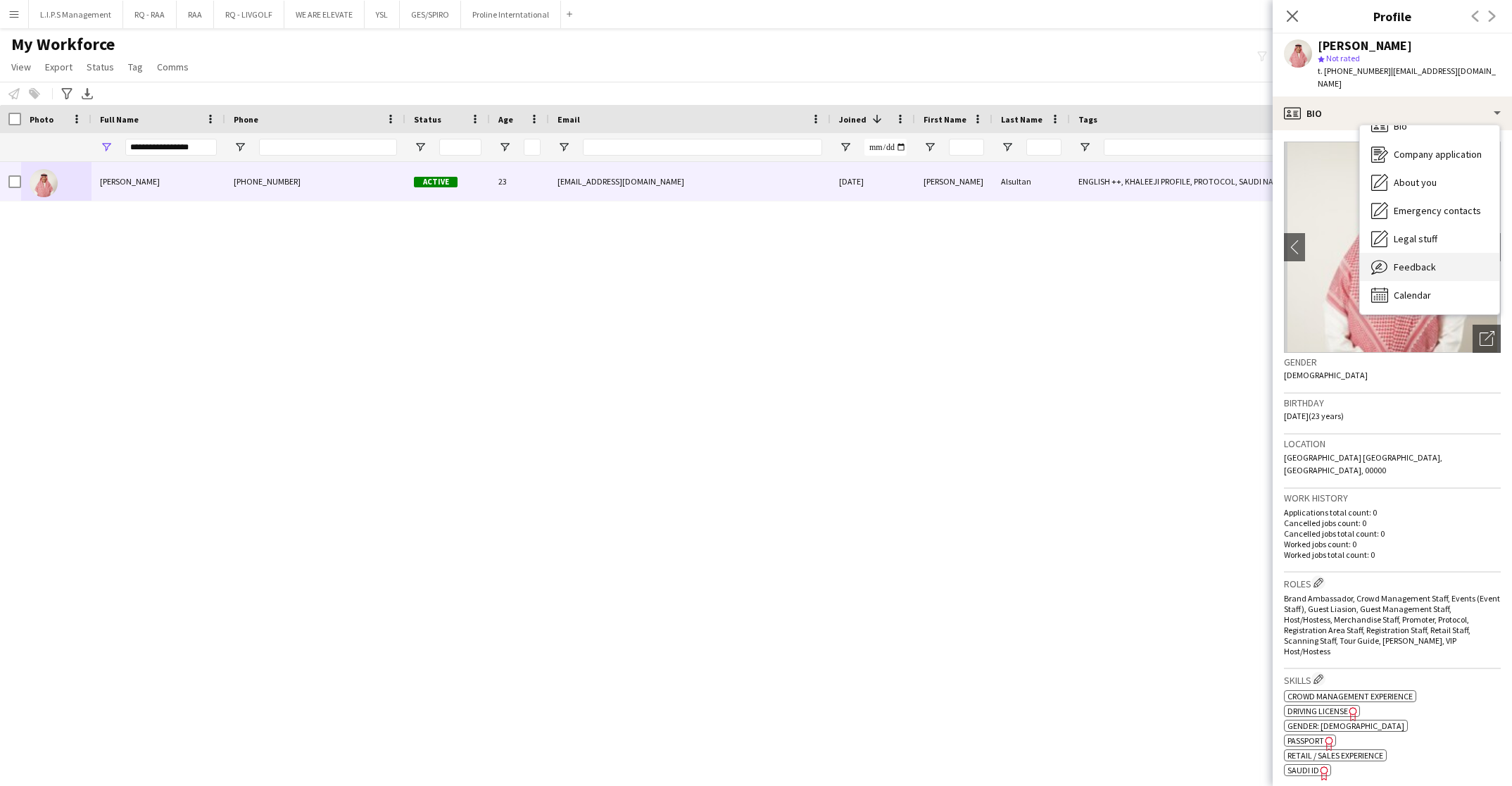
click at [1411, 261] on span "Feedback" at bounding box center [1414, 267] width 42 height 13
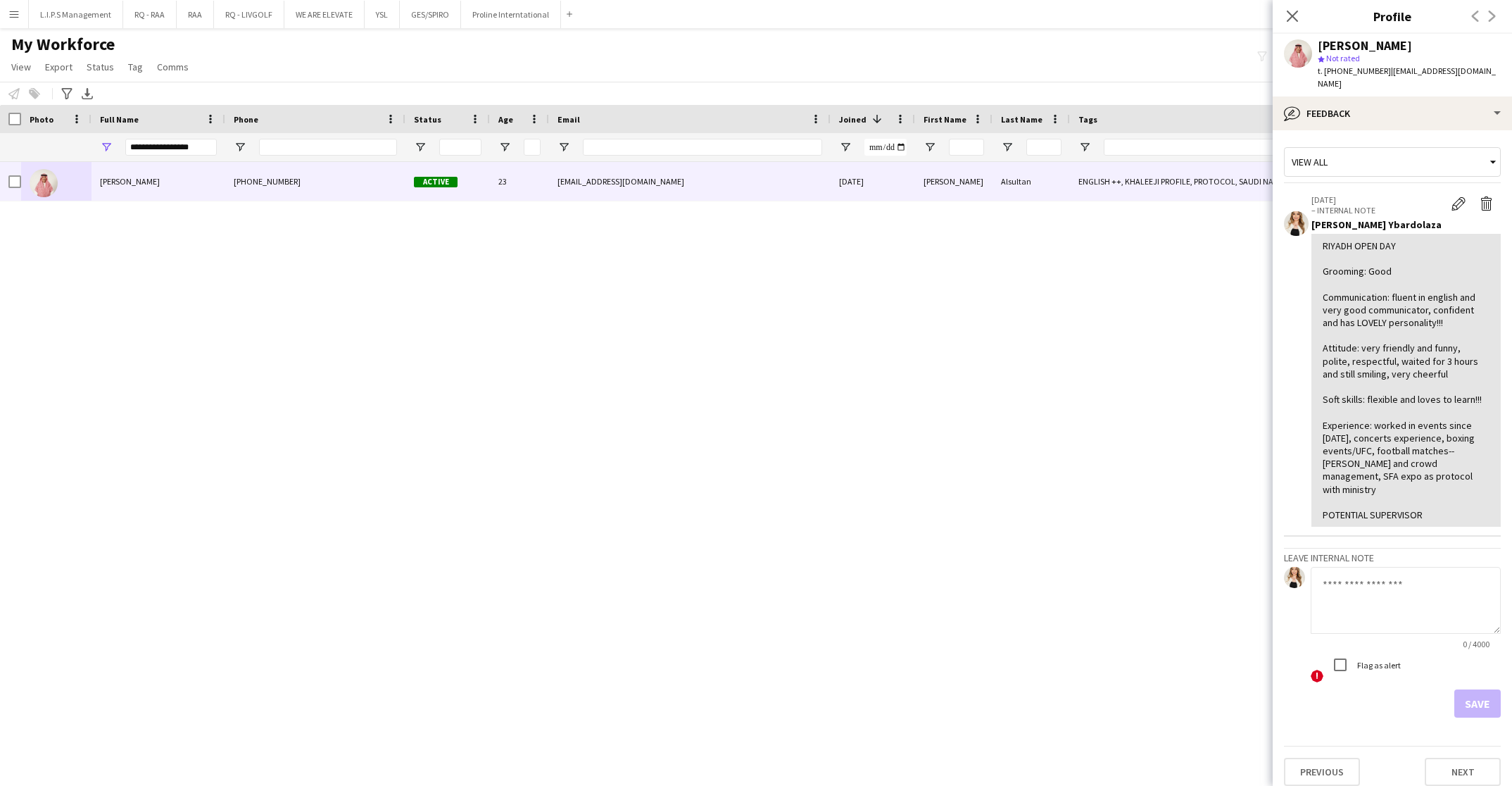
click at [1352, 66] on span "t. +966504417796" at bounding box center [1353, 71] width 73 height 10
copy span "966504417796"
drag, startPoint x: 199, startPoint y: 151, endPoint x: 89, endPoint y: 150, distance: 110.0
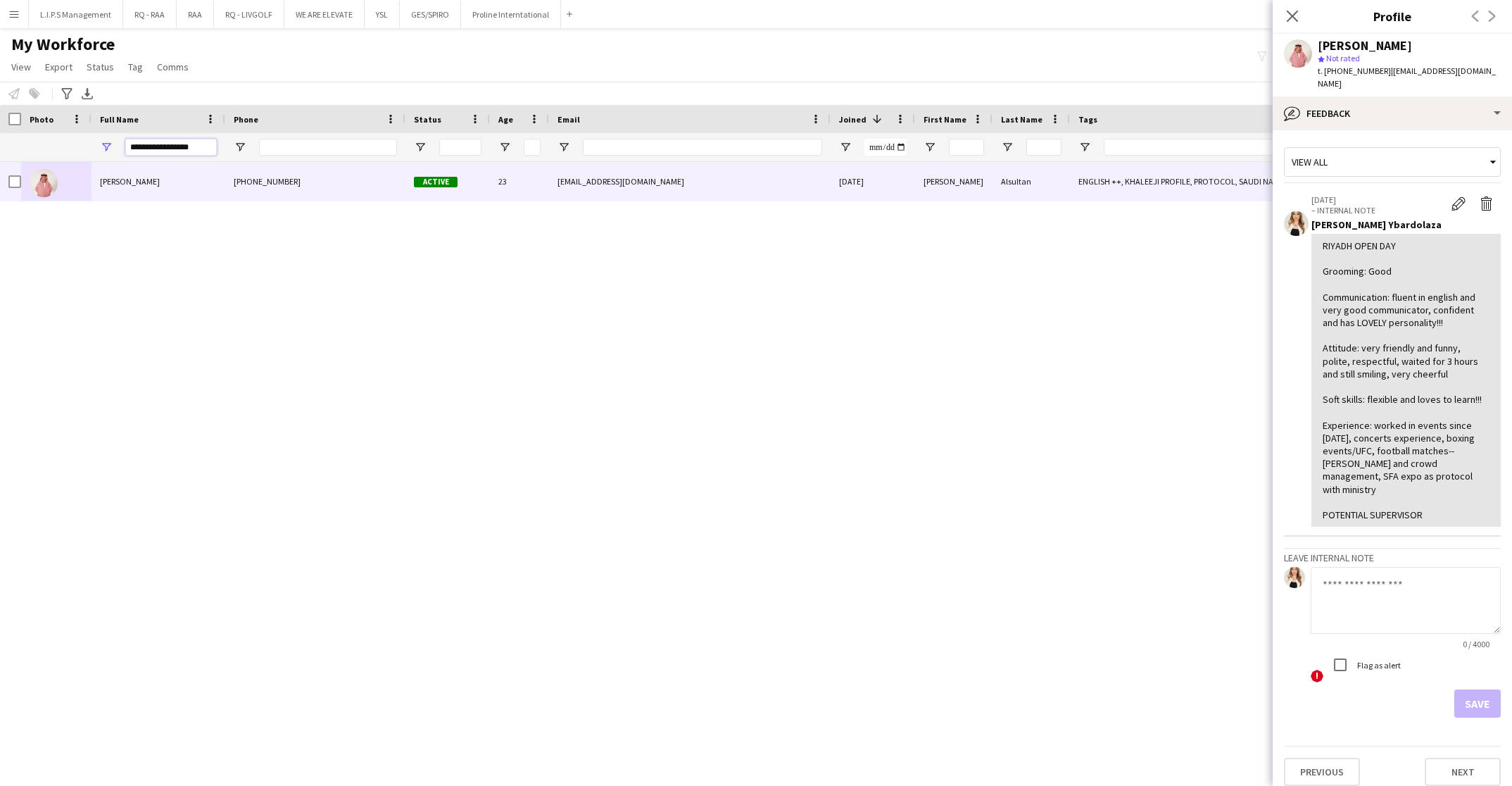
click at [89, 150] on div "**********" at bounding box center [980, 147] width 1960 height 28
paste input "Full Name Filter Input"
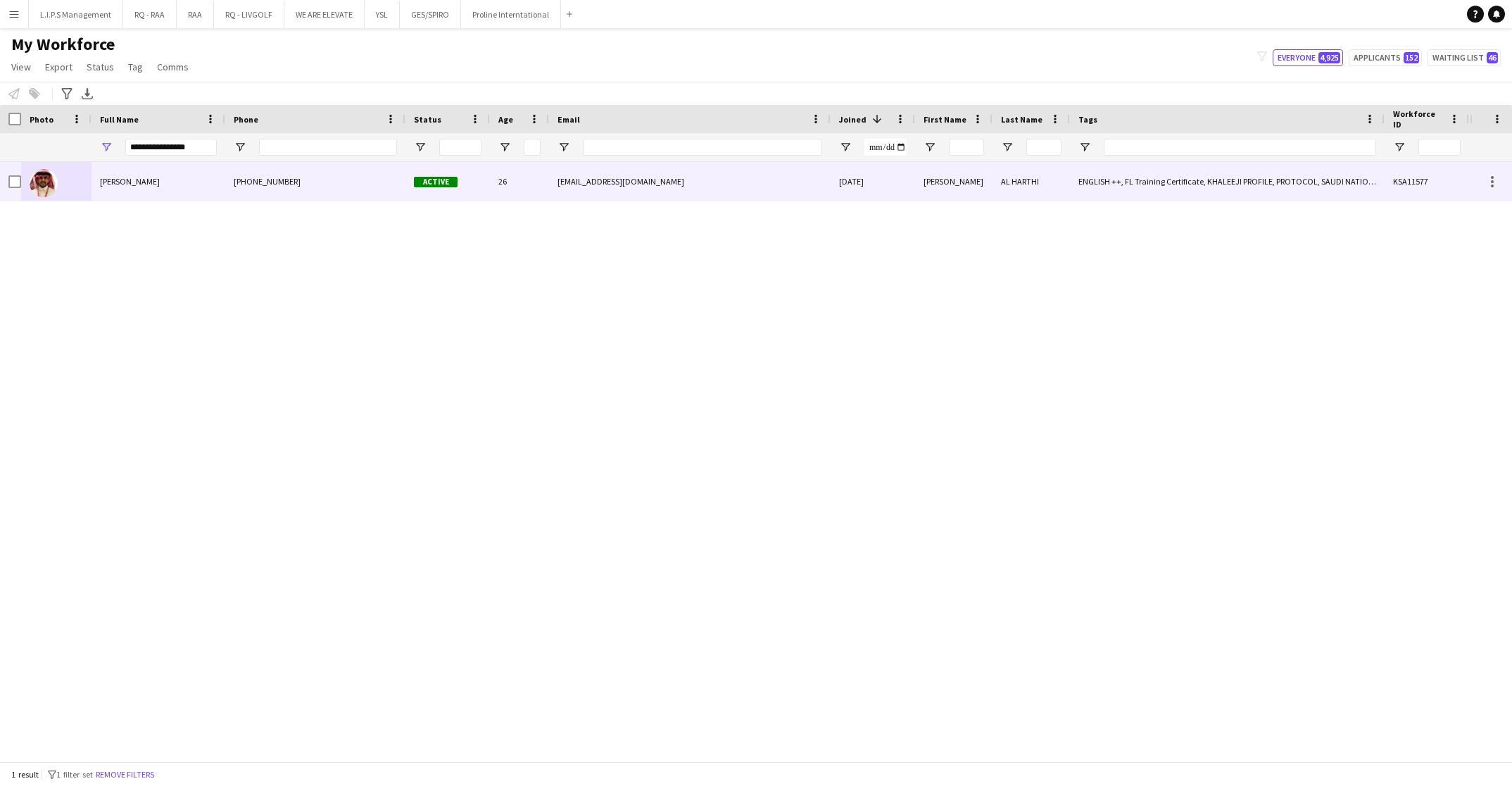
click at [159, 176] on span "KHALID AL HARTHI" at bounding box center [130, 180] width 60 height 10
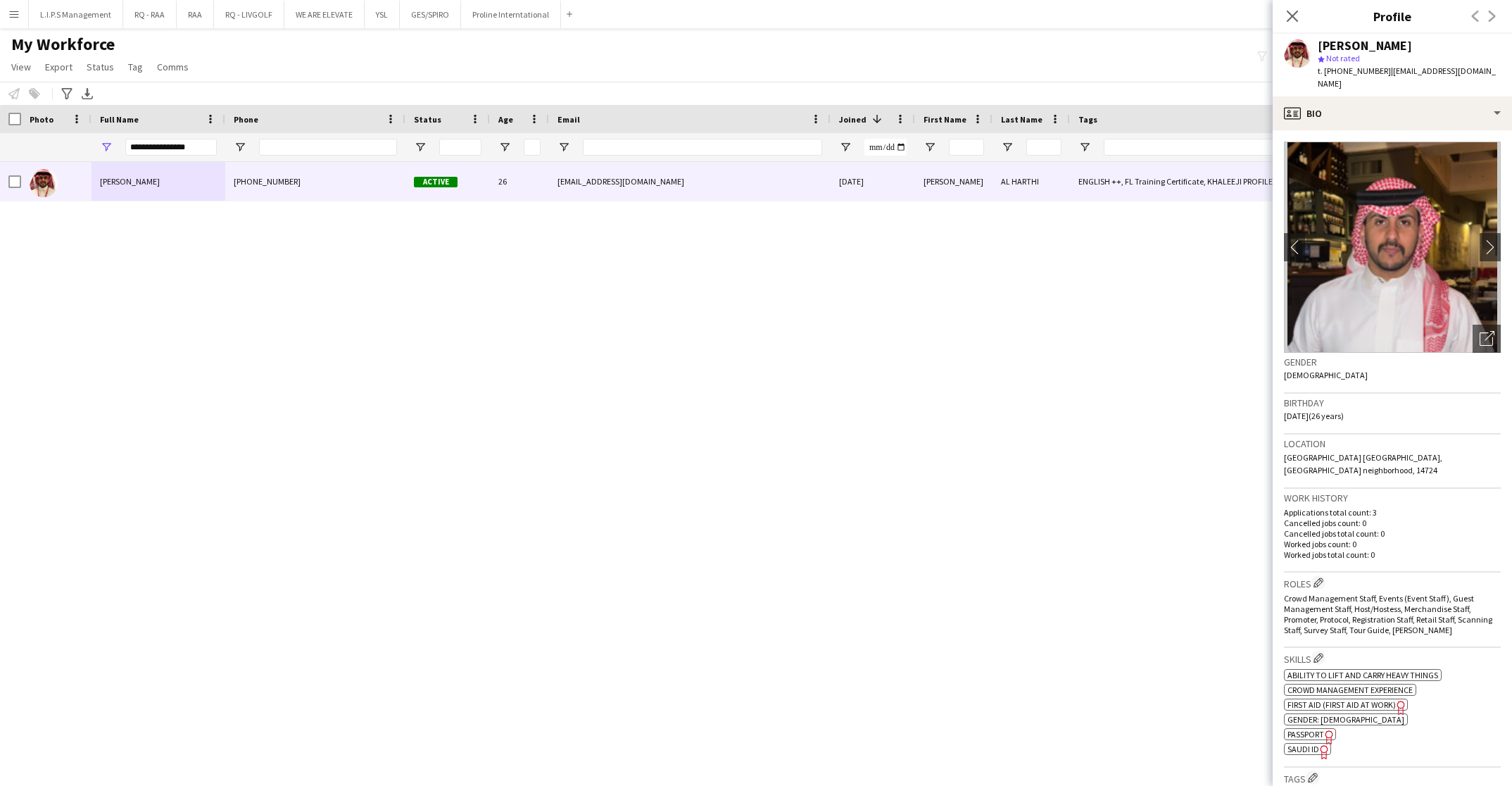
click at [1426, 77] on div "t. +966502817854 | khaled5569685@gmail.com" at bounding box center [1409, 78] width 183 height 26
click at [1425, 96] on div "profile Bio" at bounding box center [1392, 113] width 239 height 34
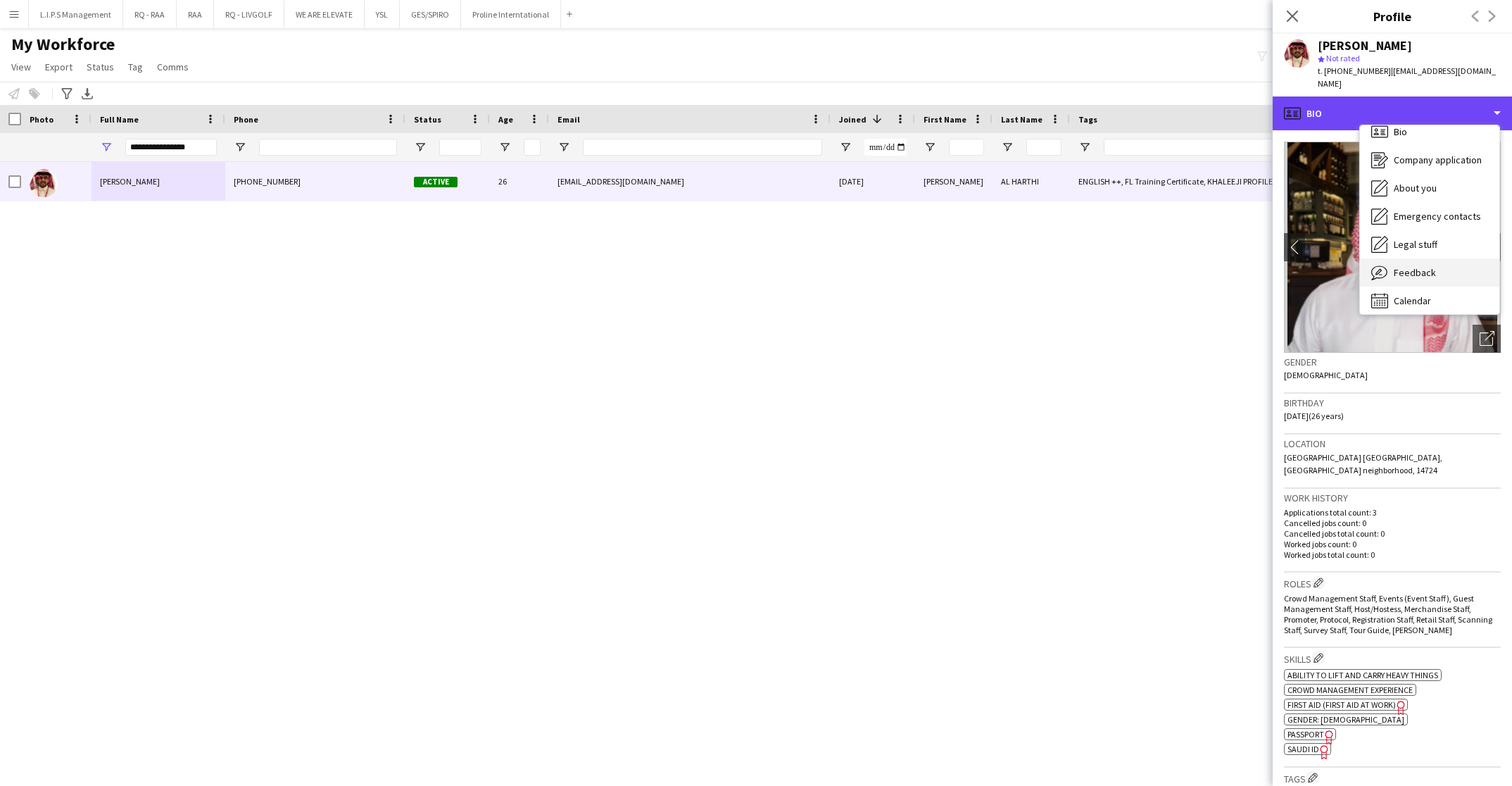
scroll to position [19, 0]
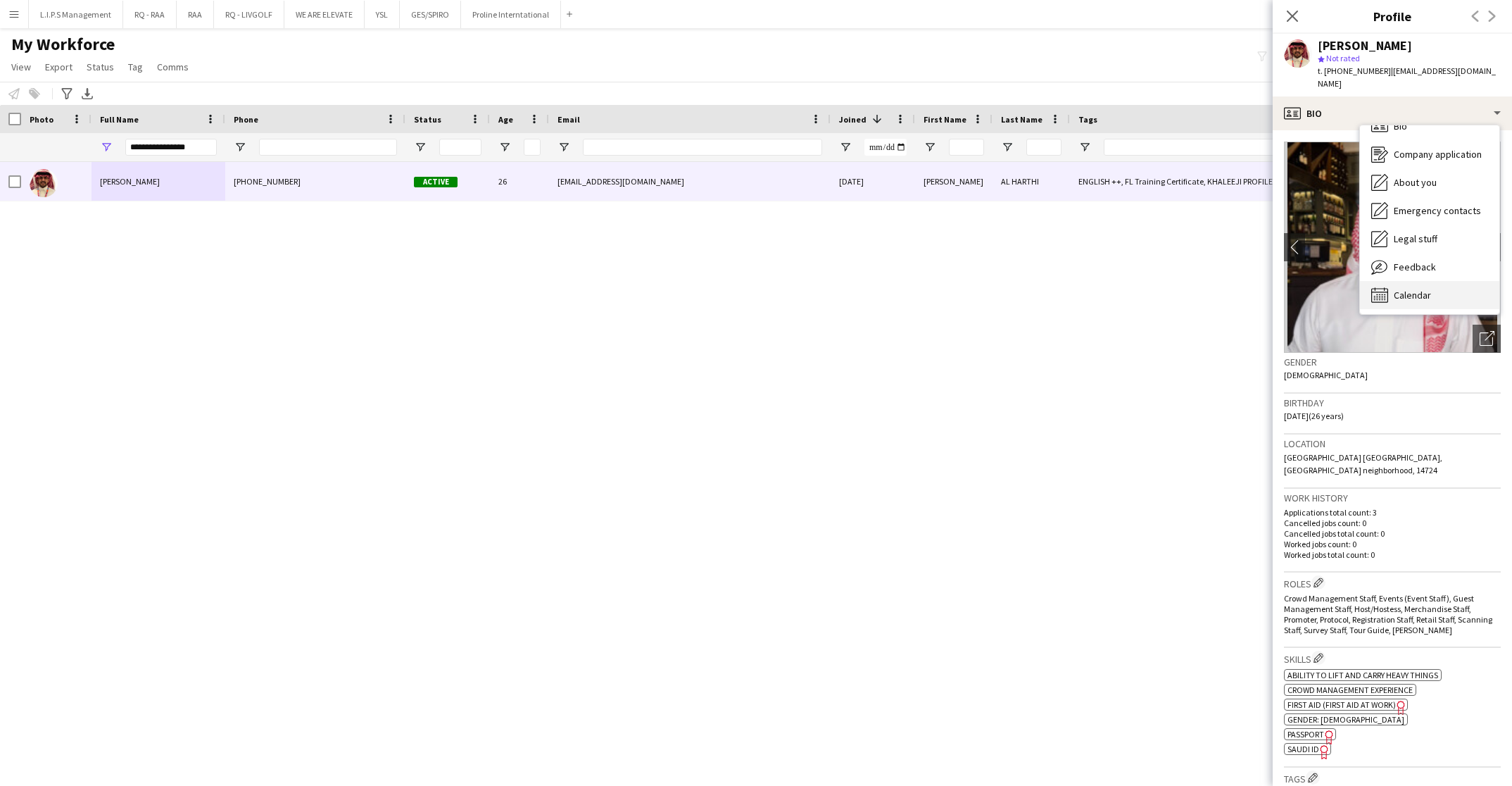
click at [1433, 281] on div "Calendar Calendar" at bounding box center [1429, 294] width 139 height 28
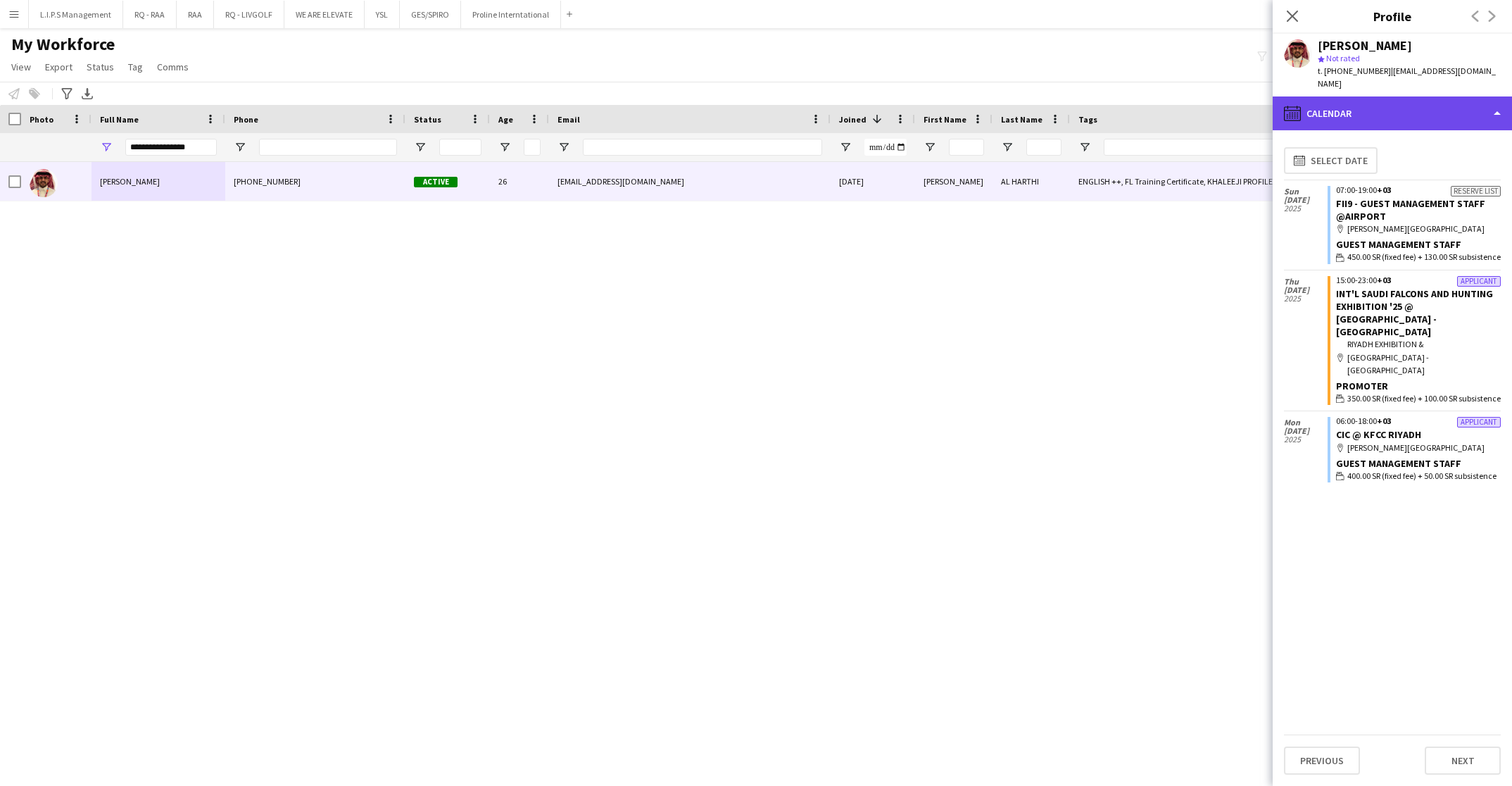
click at [1383, 103] on div "calendar-full Calendar" at bounding box center [1392, 113] width 239 height 34
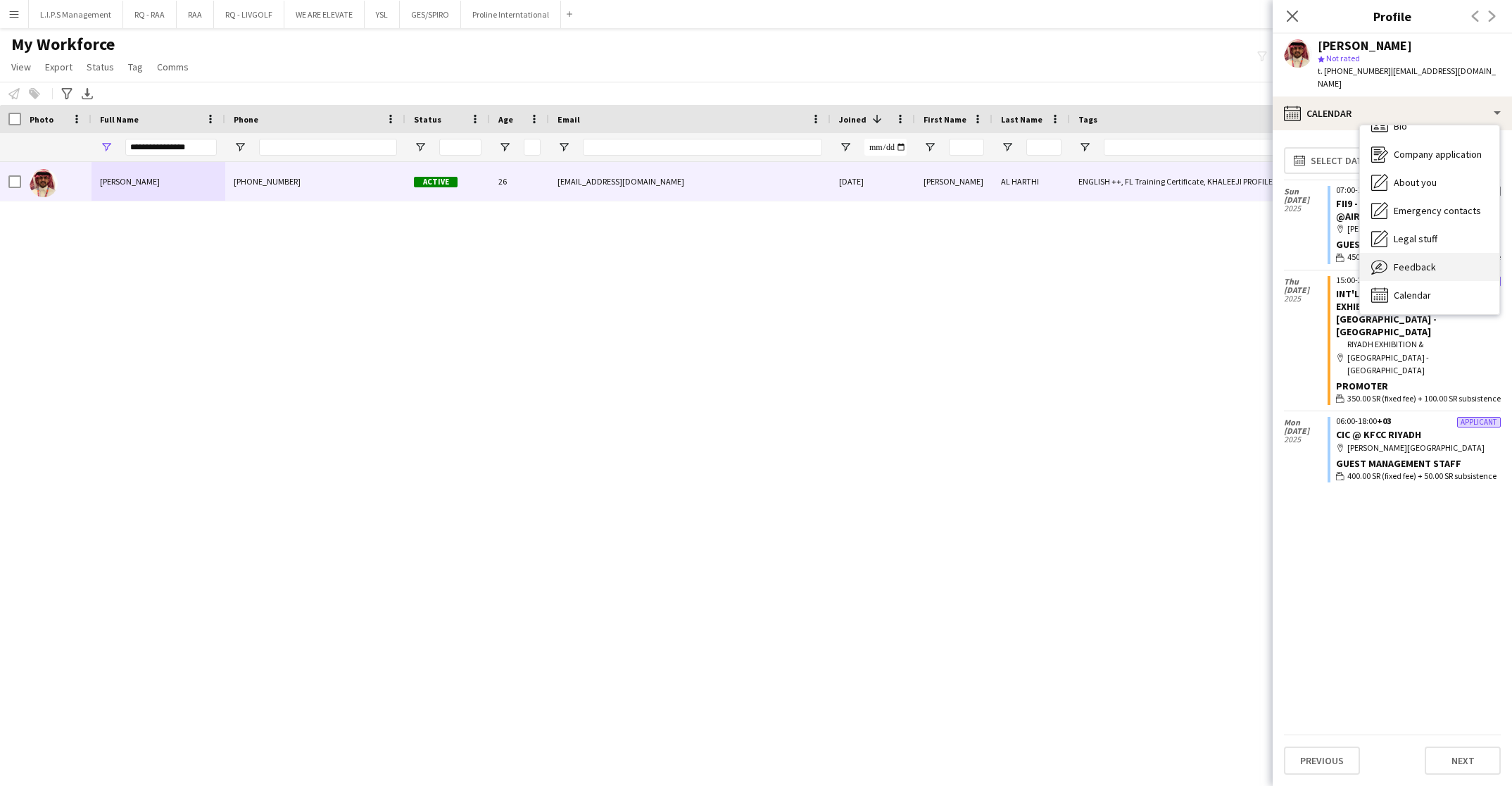
click at [1416, 261] on span "Feedback" at bounding box center [1414, 267] width 42 height 13
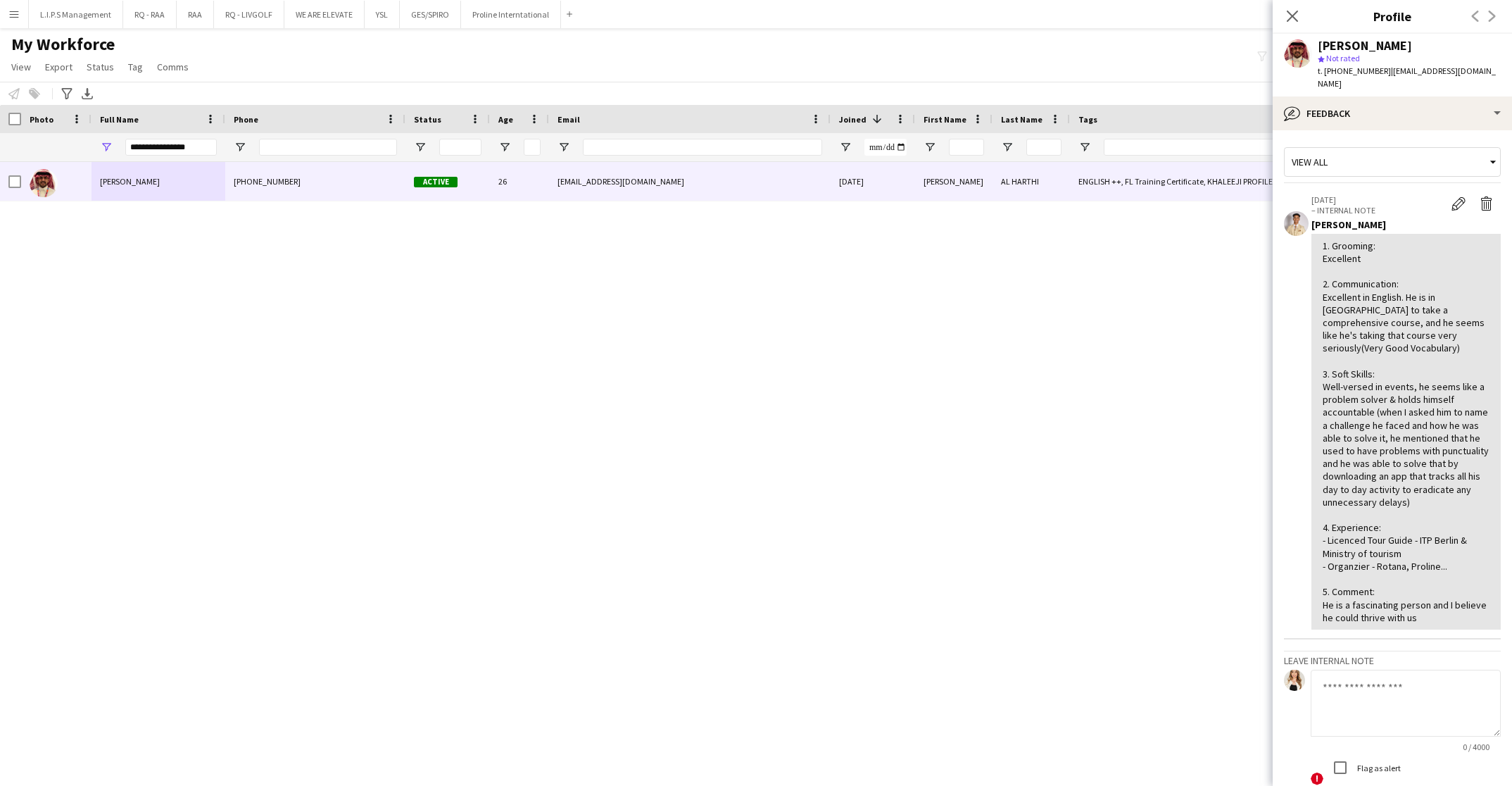
click at [1352, 66] on span "t. +966502817854" at bounding box center [1353, 71] width 73 height 10
copy span "966502817854"
drag, startPoint x: 200, startPoint y: 144, endPoint x: 78, endPoint y: 147, distance: 122.0
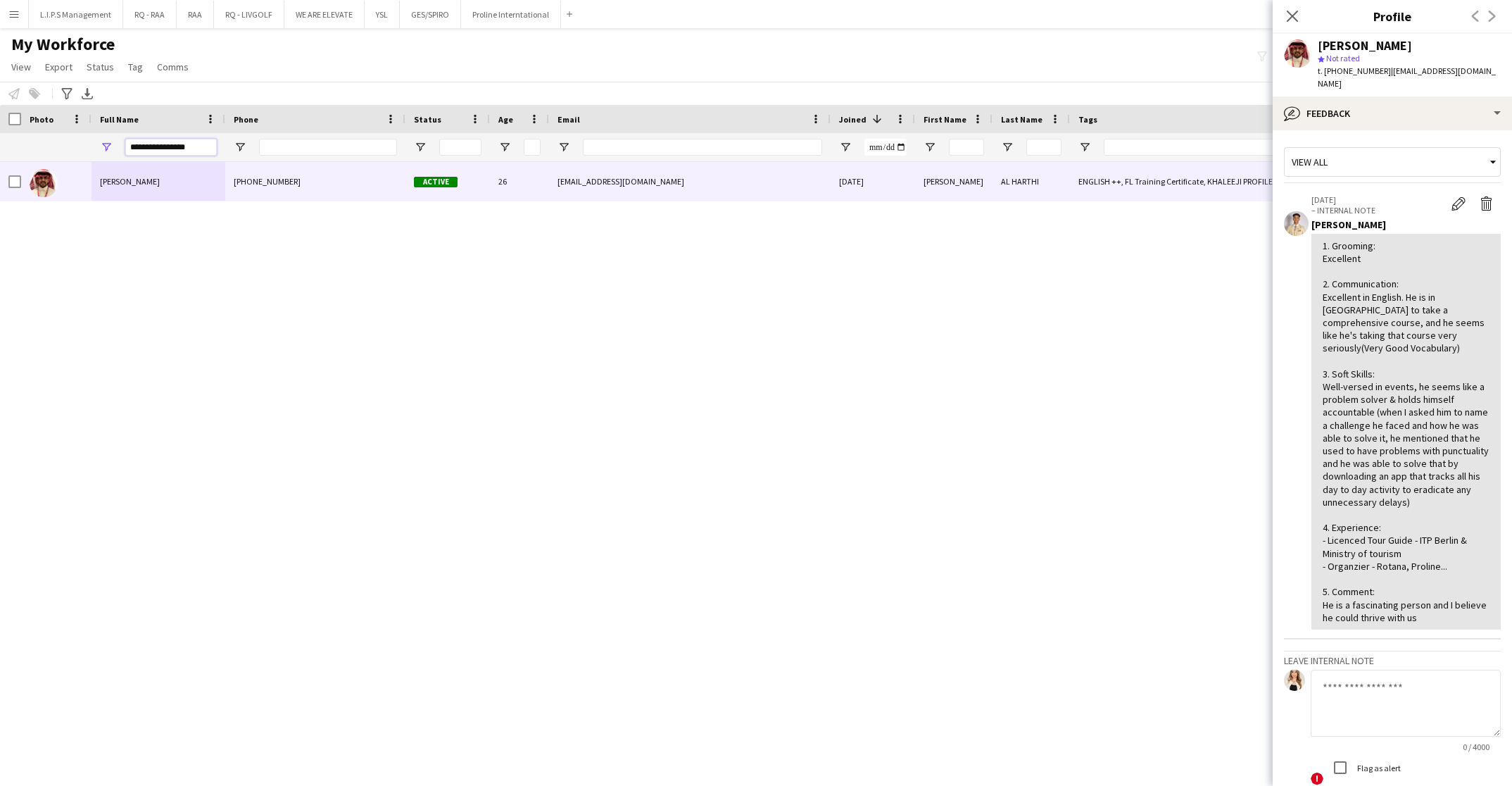
click at [78, 147] on div "**********" at bounding box center [980, 147] width 1960 height 28
paste input "Full Name Filter Input"
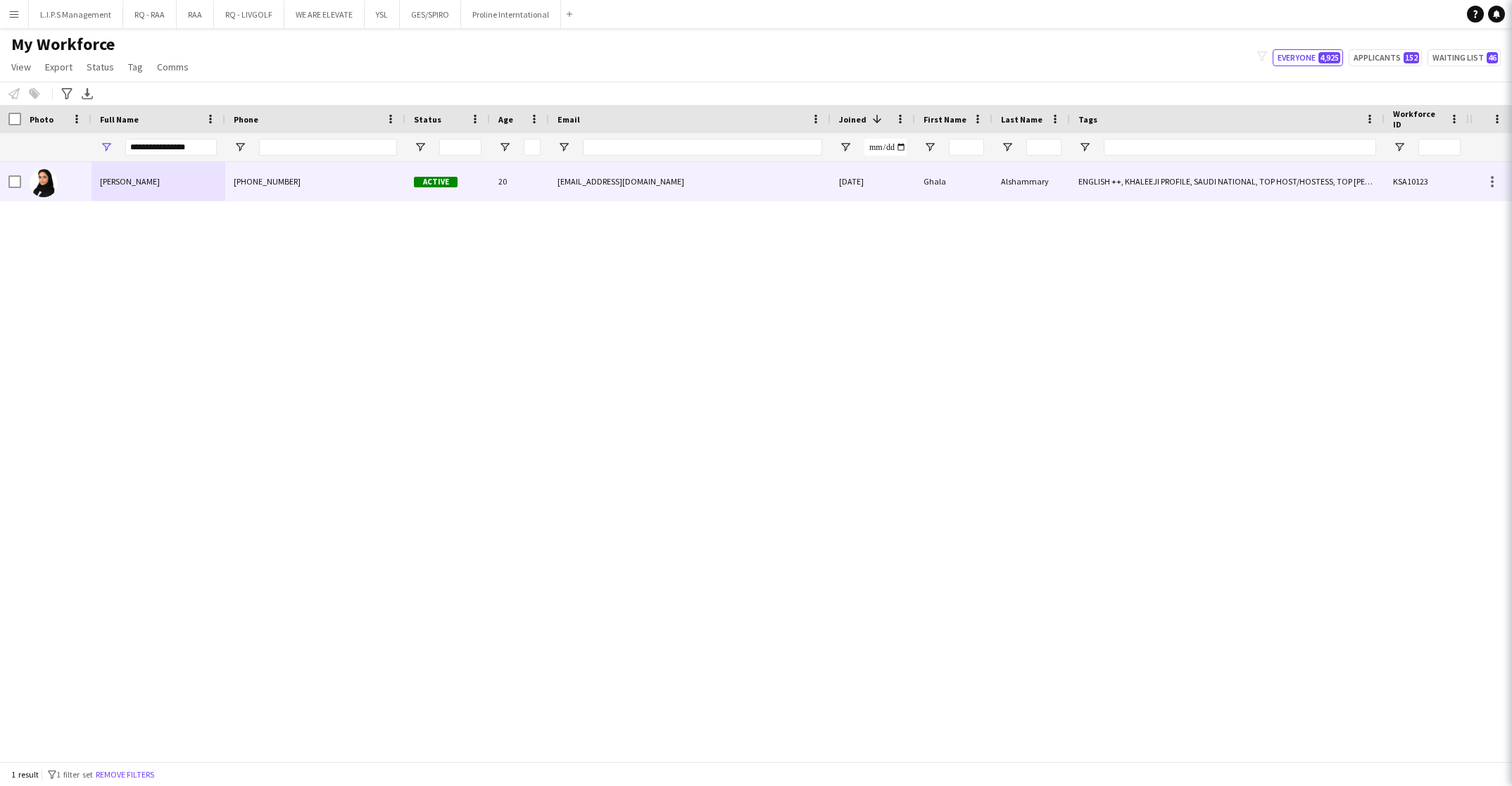
click at [82, 169] on div at bounding box center [56, 181] width 71 height 38
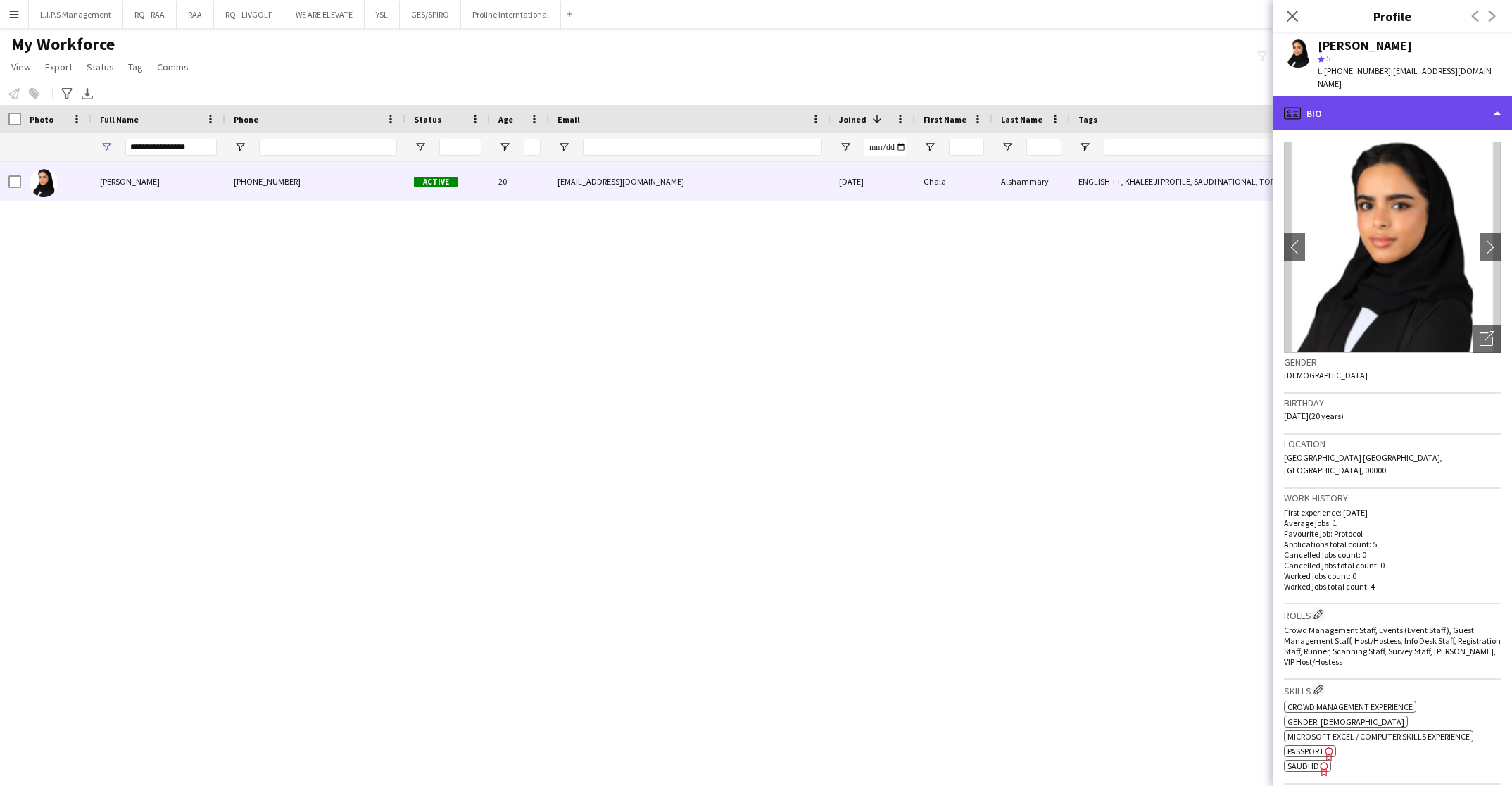
click at [1402, 96] on div "profile Bio" at bounding box center [1392, 113] width 239 height 34
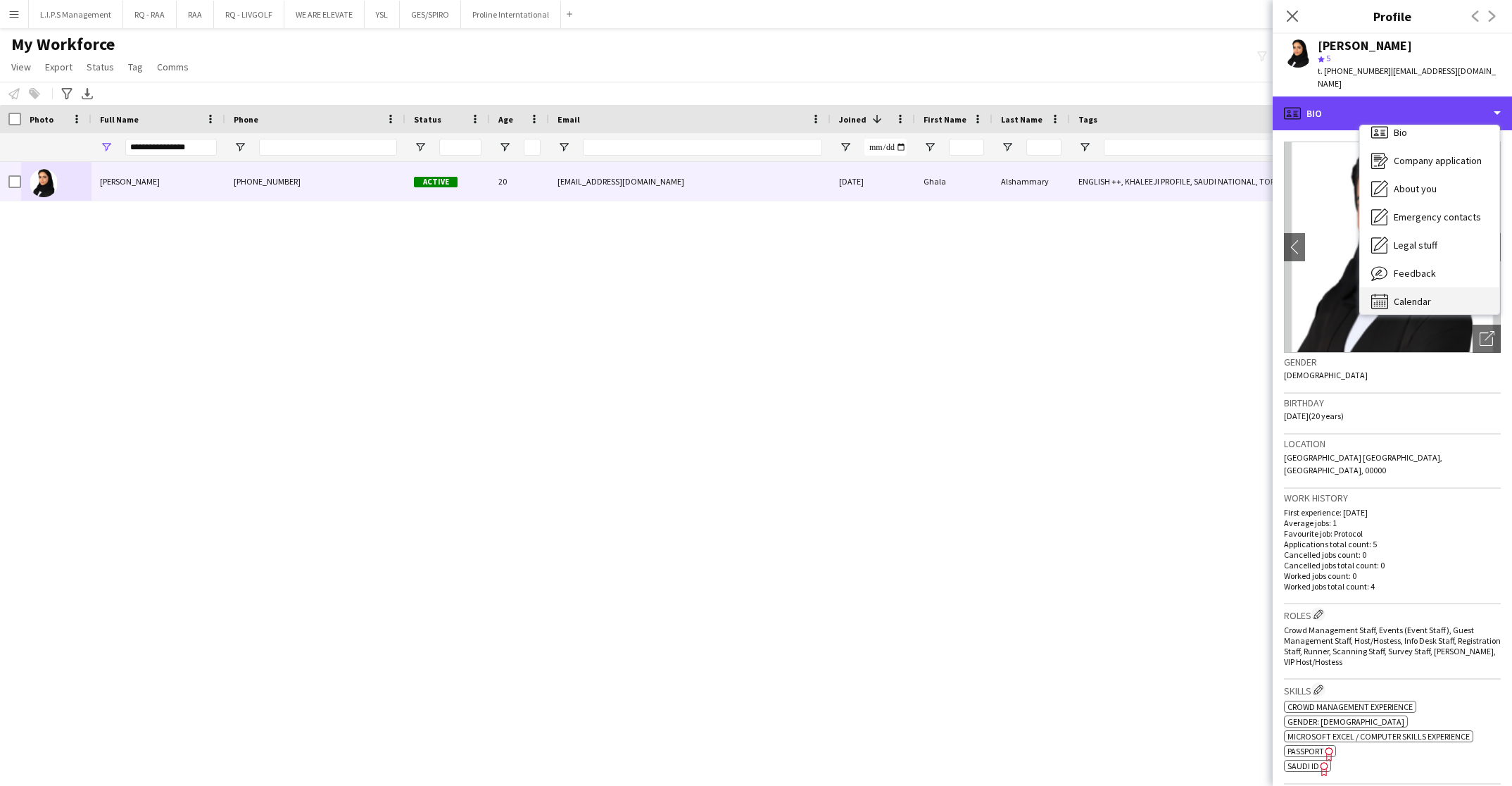
scroll to position [19, 0]
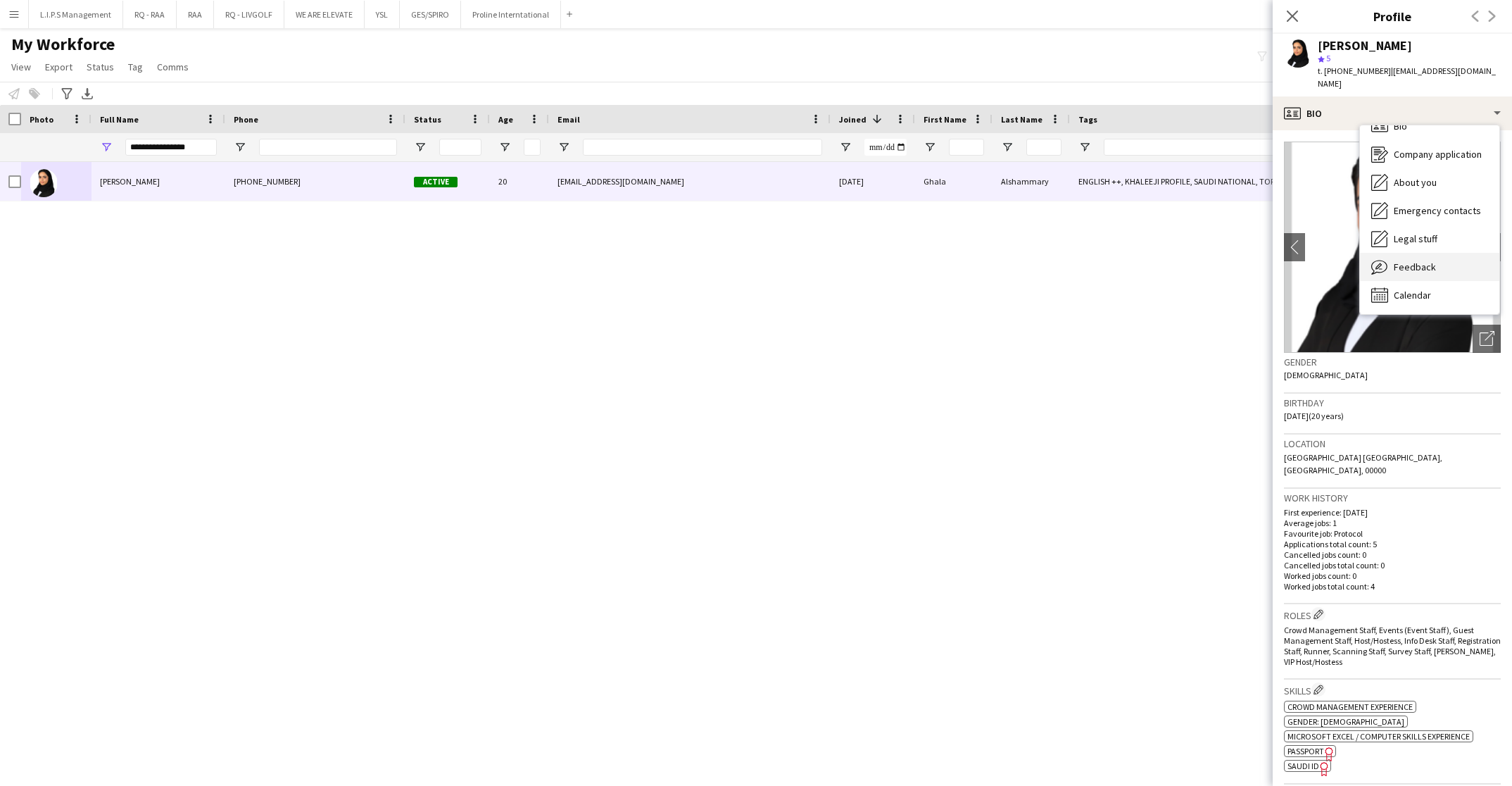
click at [1433, 253] on div "Feedback Feedback" at bounding box center [1429, 266] width 139 height 28
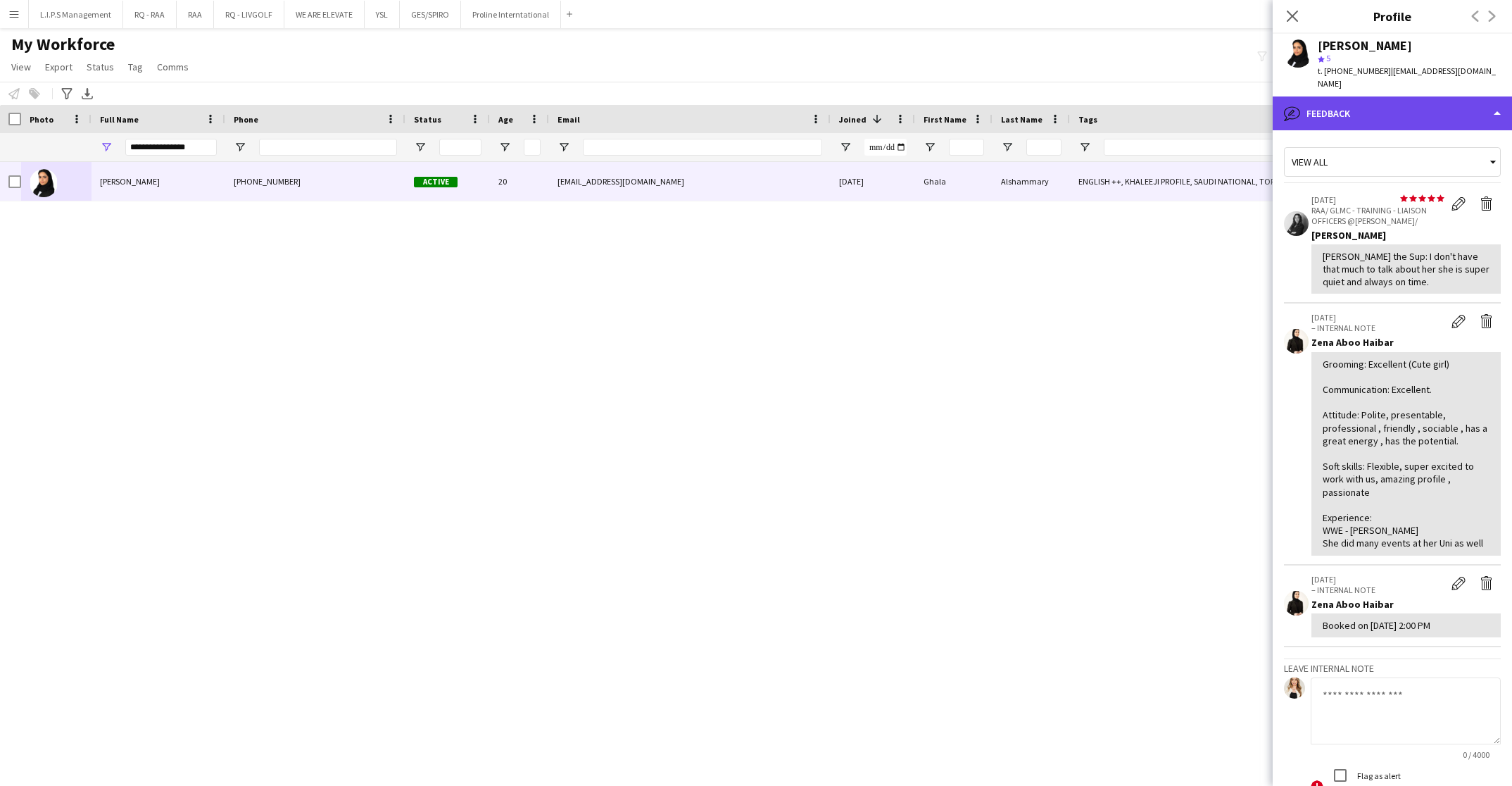
click at [1433, 96] on div "bubble-pencil Feedback" at bounding box center [1392, 113] width 239 height 34
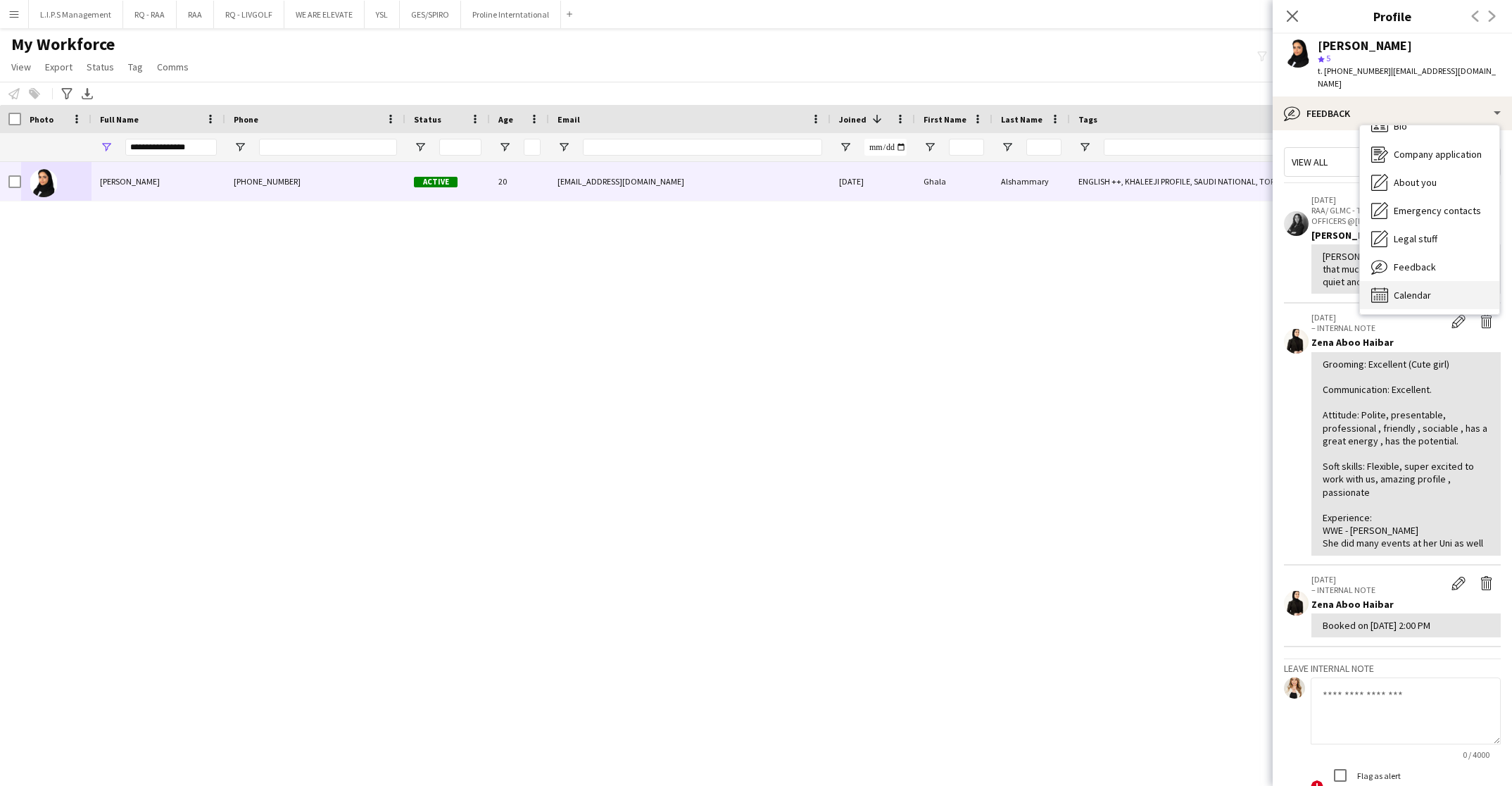
click at [1413, 281] on div "Calendar Calendar" at bounding box center [1429, 294] width 139 height 28
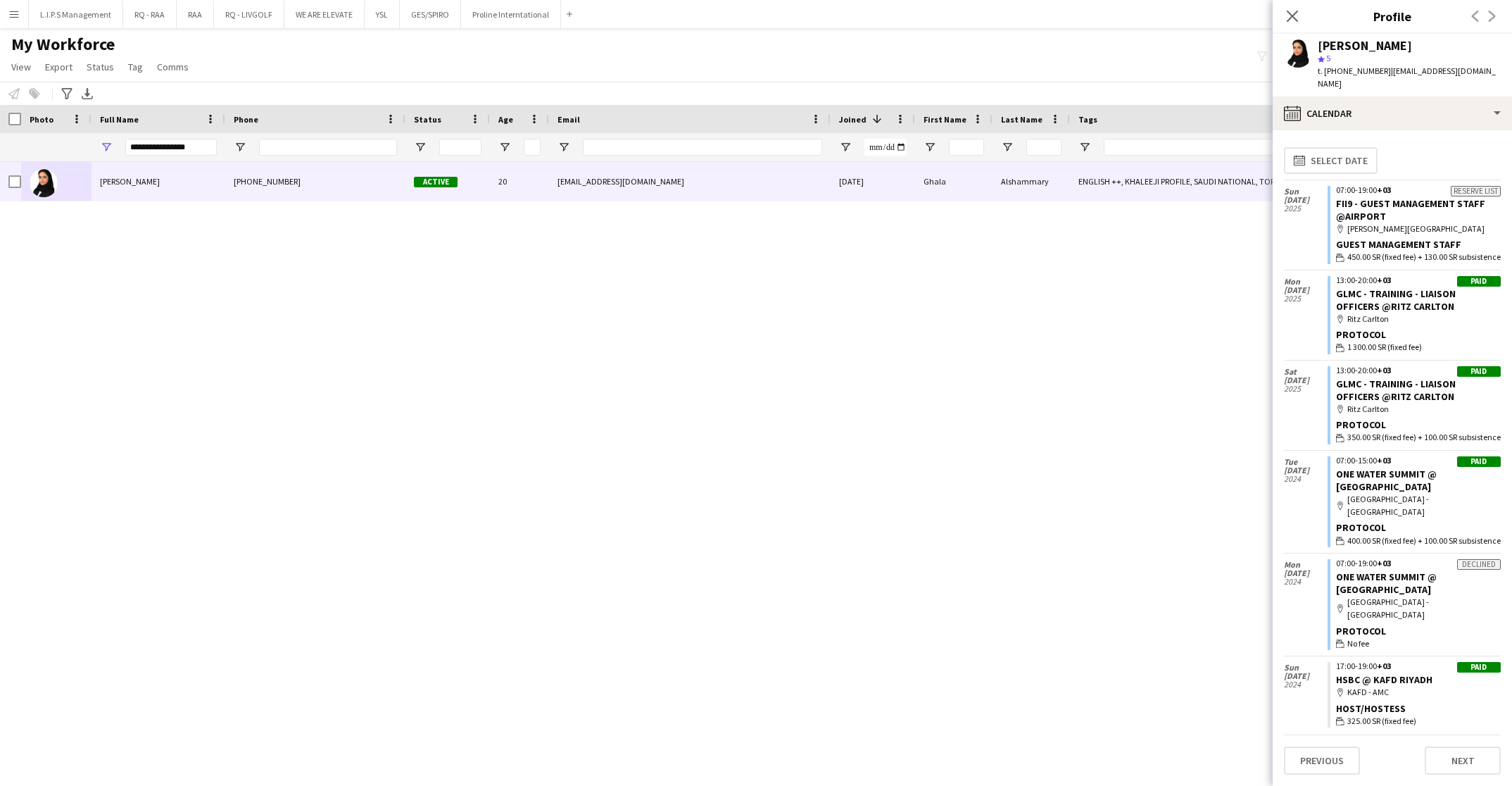
click at [1350, 71] on span "t. +9660552162737" at bounding box center [1353, 71] width 73 height 10
copy span "9660552162737"
drag, startPoint x: 212, startPoint y: 148, endPoint x: -4, endPoint y: 150, distance: 216.0
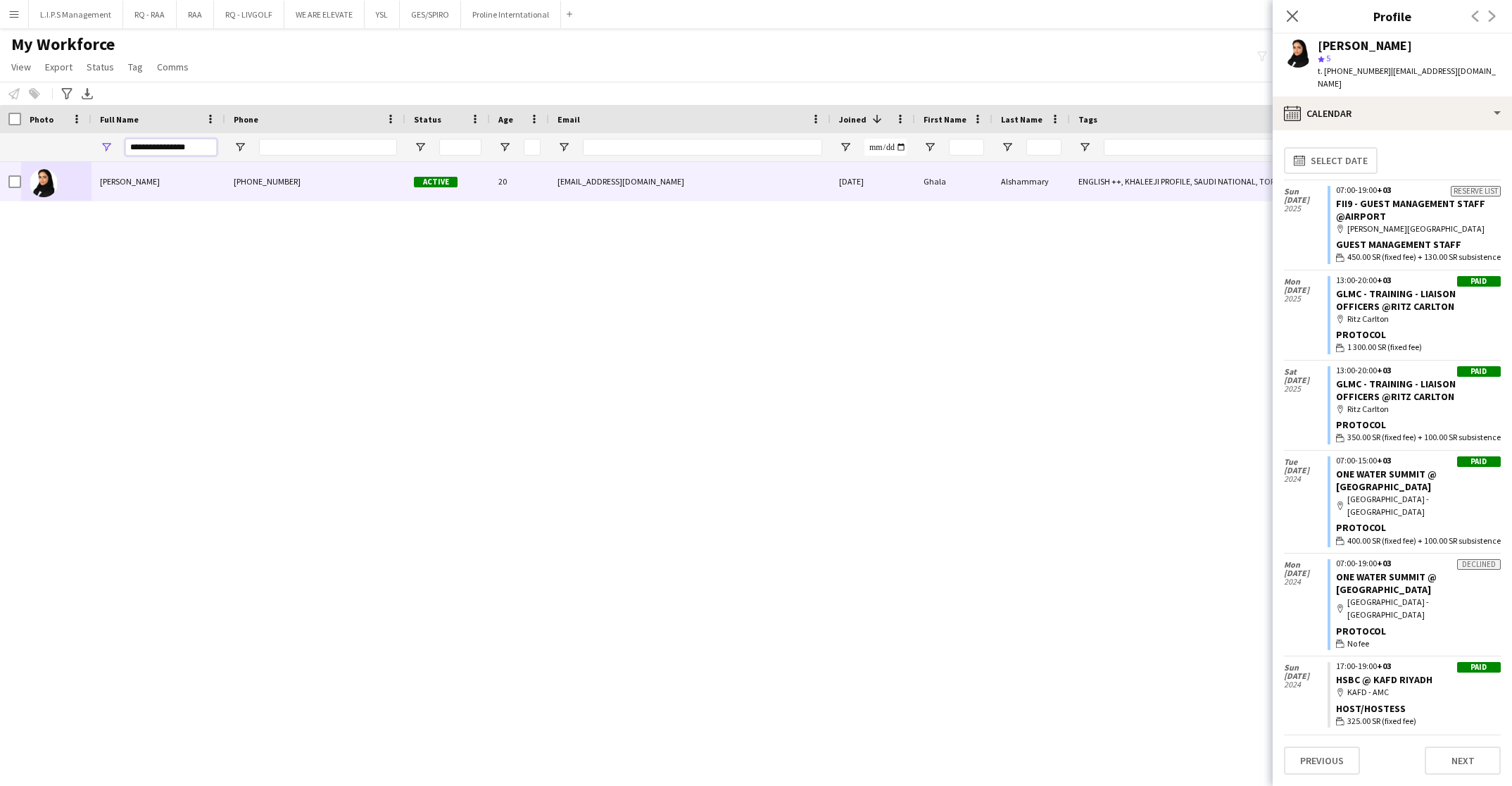
click at [0, 150] on html "Menu Boards Boards Boards All jobs Status Workforce Workforce My Workforce Recr…" at bounding box center [756, 393] width 1512 height 786
paste input "Full Name Filter Input"
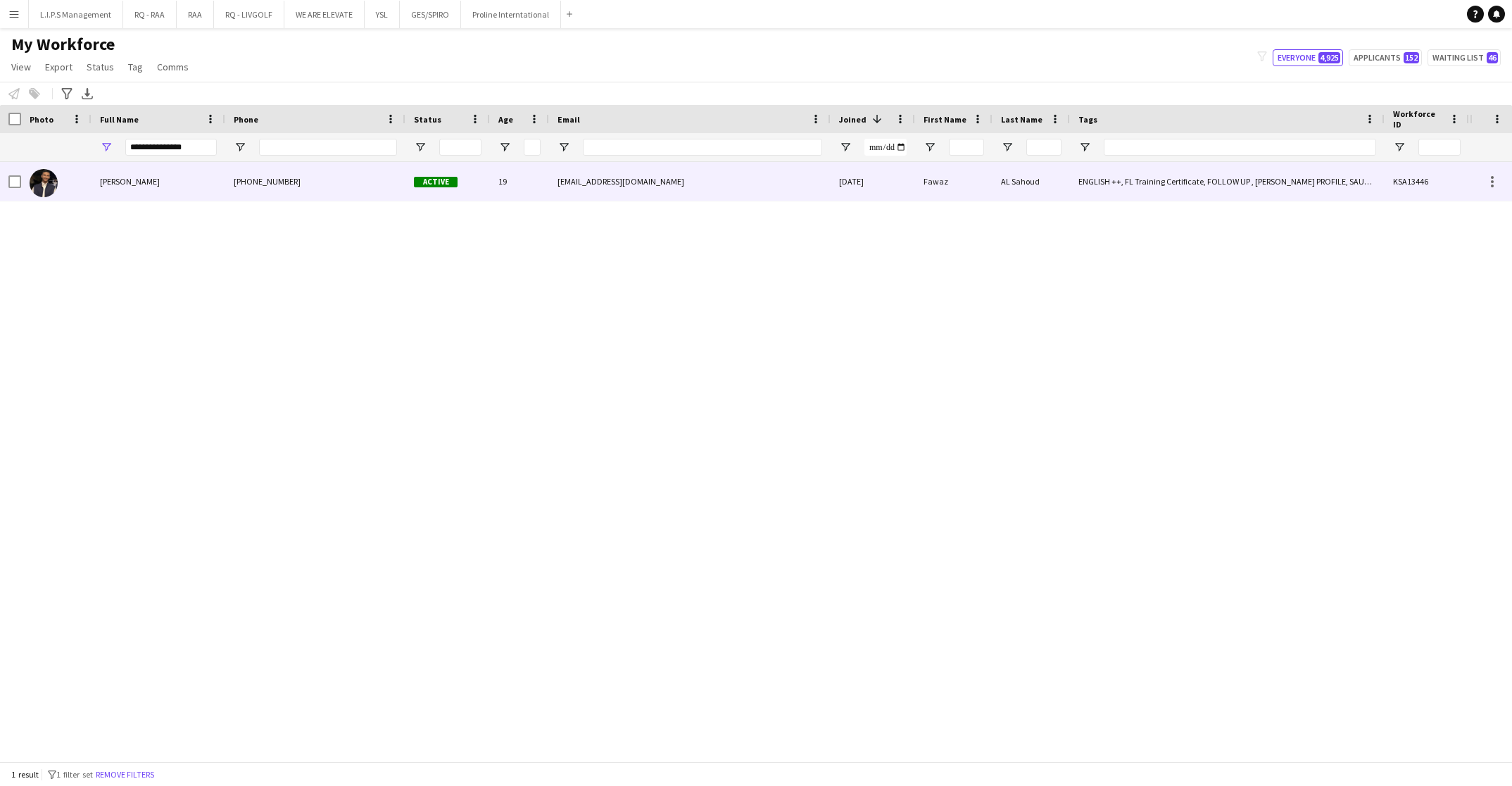
click at [156, 184] on span "Fawaz AL Sahoud" at bounding box center [130, 180] width 60 height 10
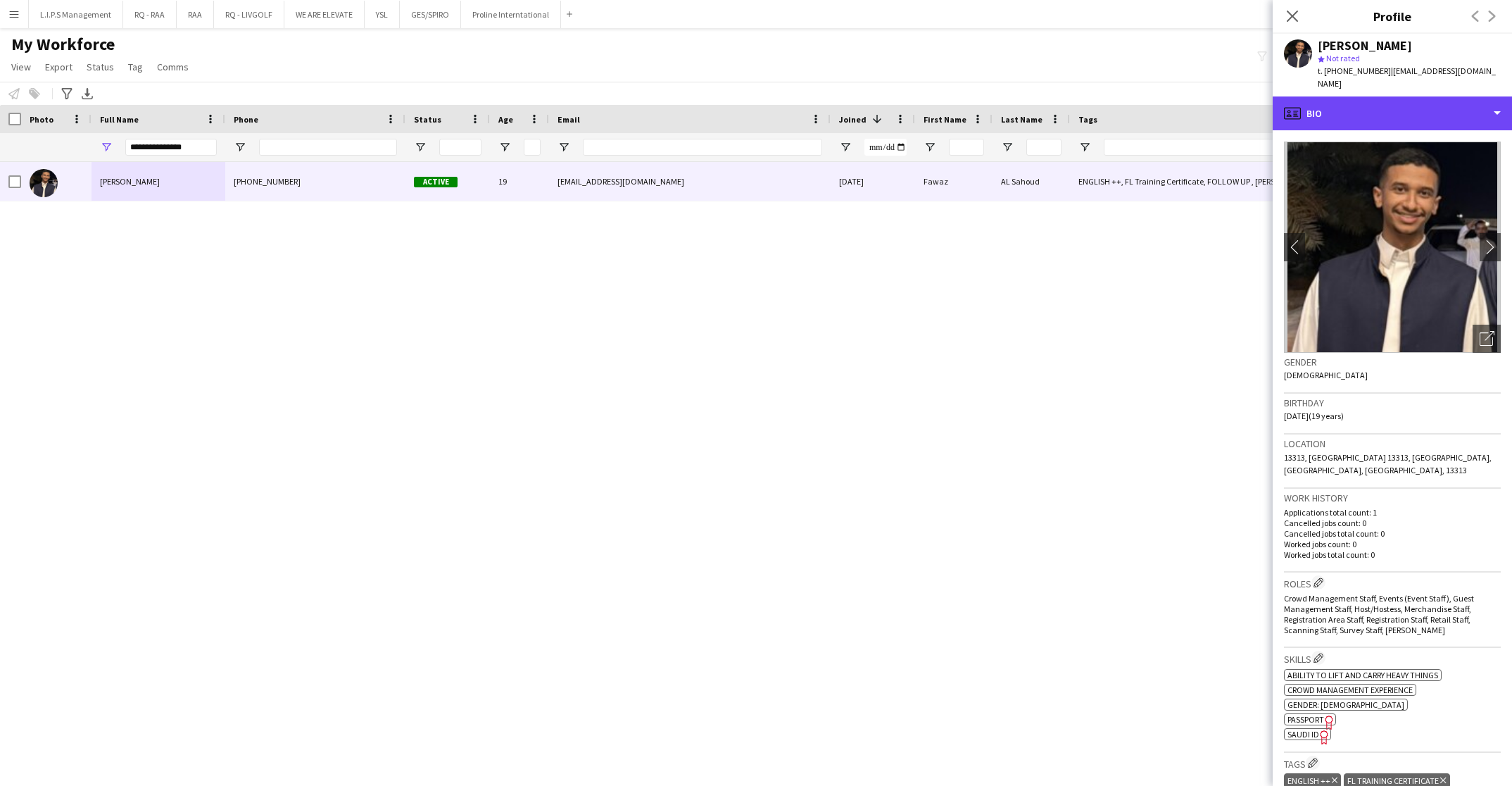
drag, startPoint x: 1416, startPoint y: 107, endPoint x: 1421, endPoint y: 136, distance: 29.4
click at [1417, 107] on div "profile Bio" at bounding box center [1392, 113] width 239 height 34
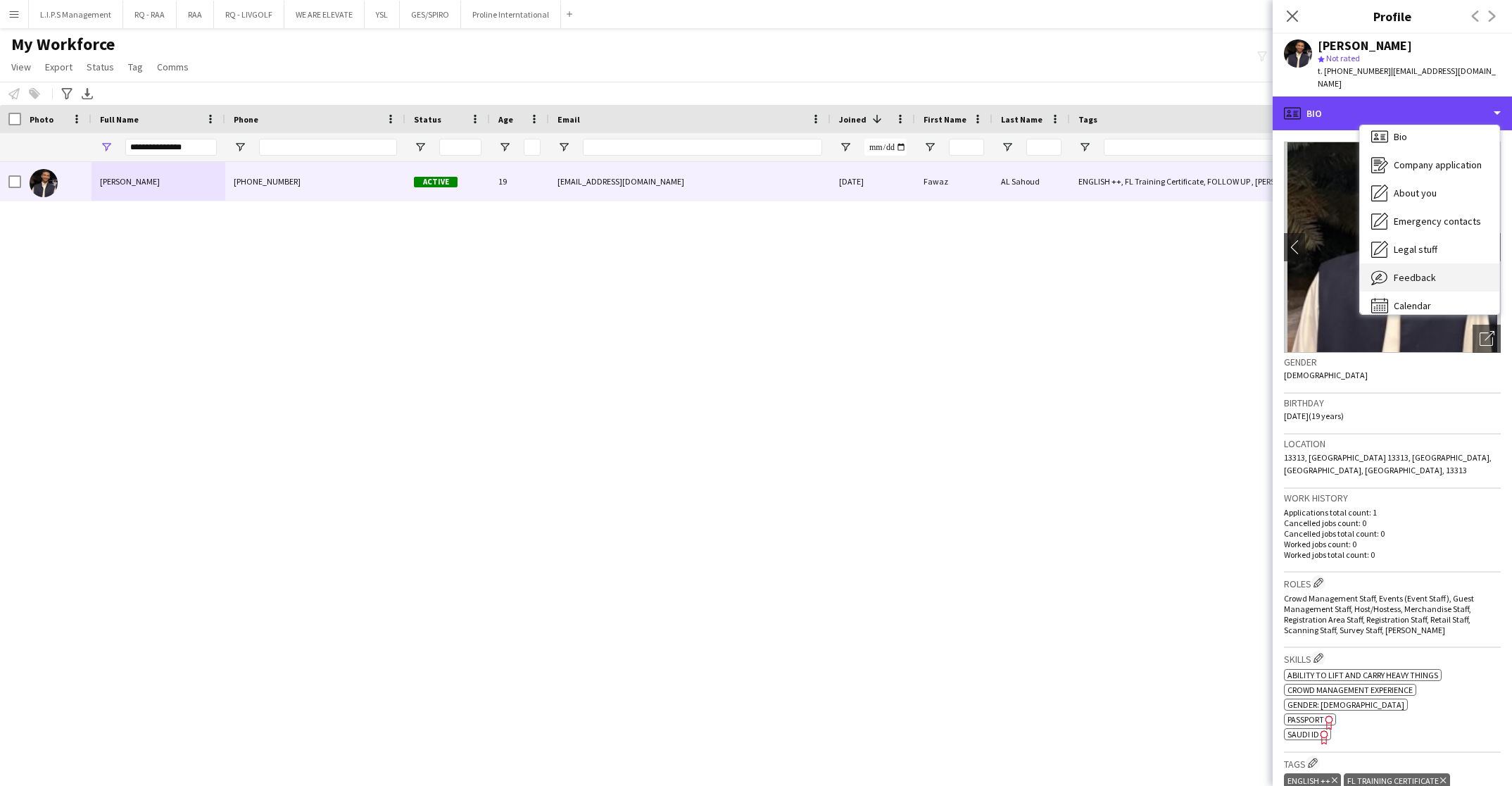
scroll to position [19, 0]
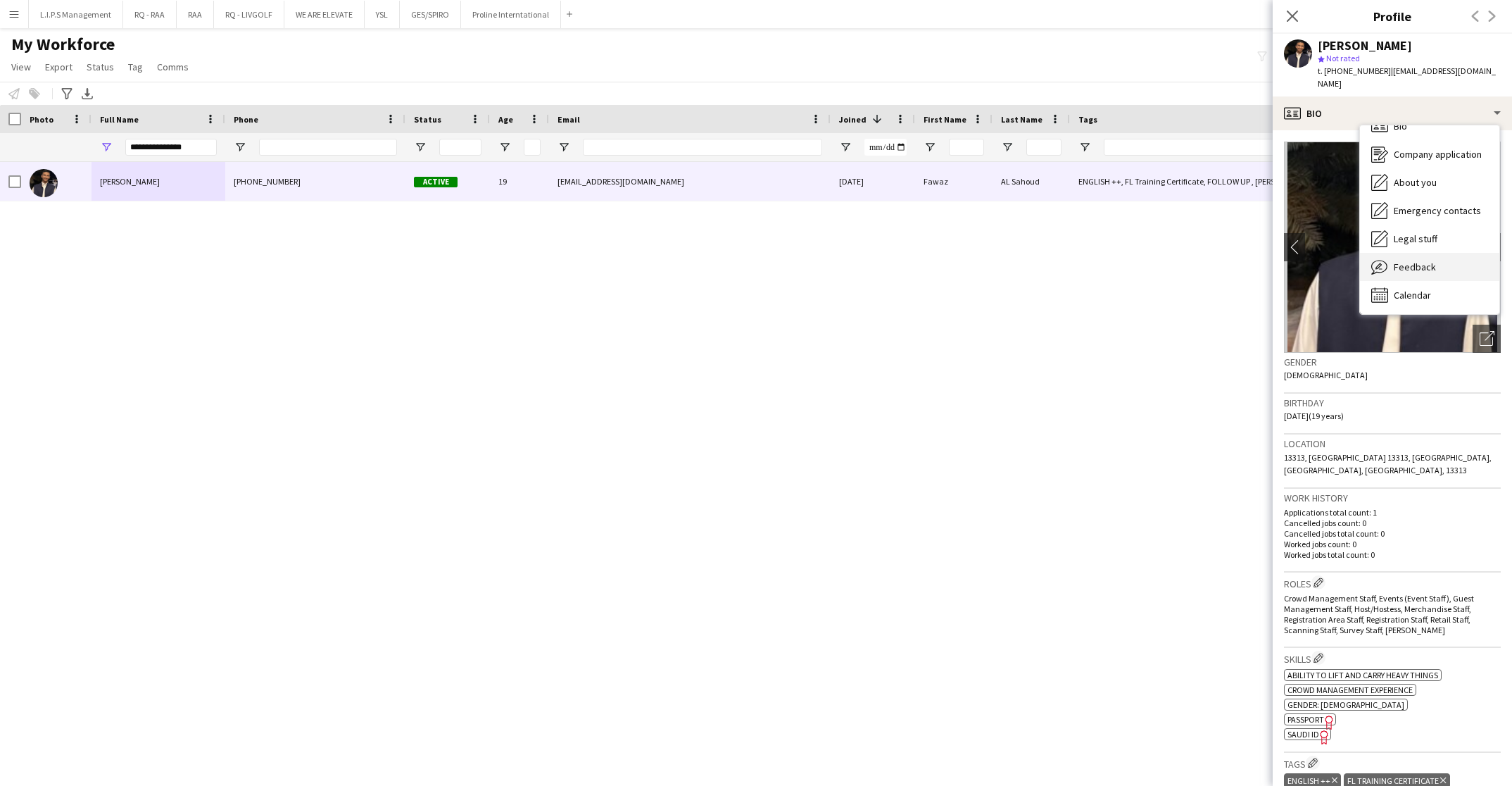
click at [1429, 261] on span "Feedback" at bounding box center [1414, 267] width 42 height 13
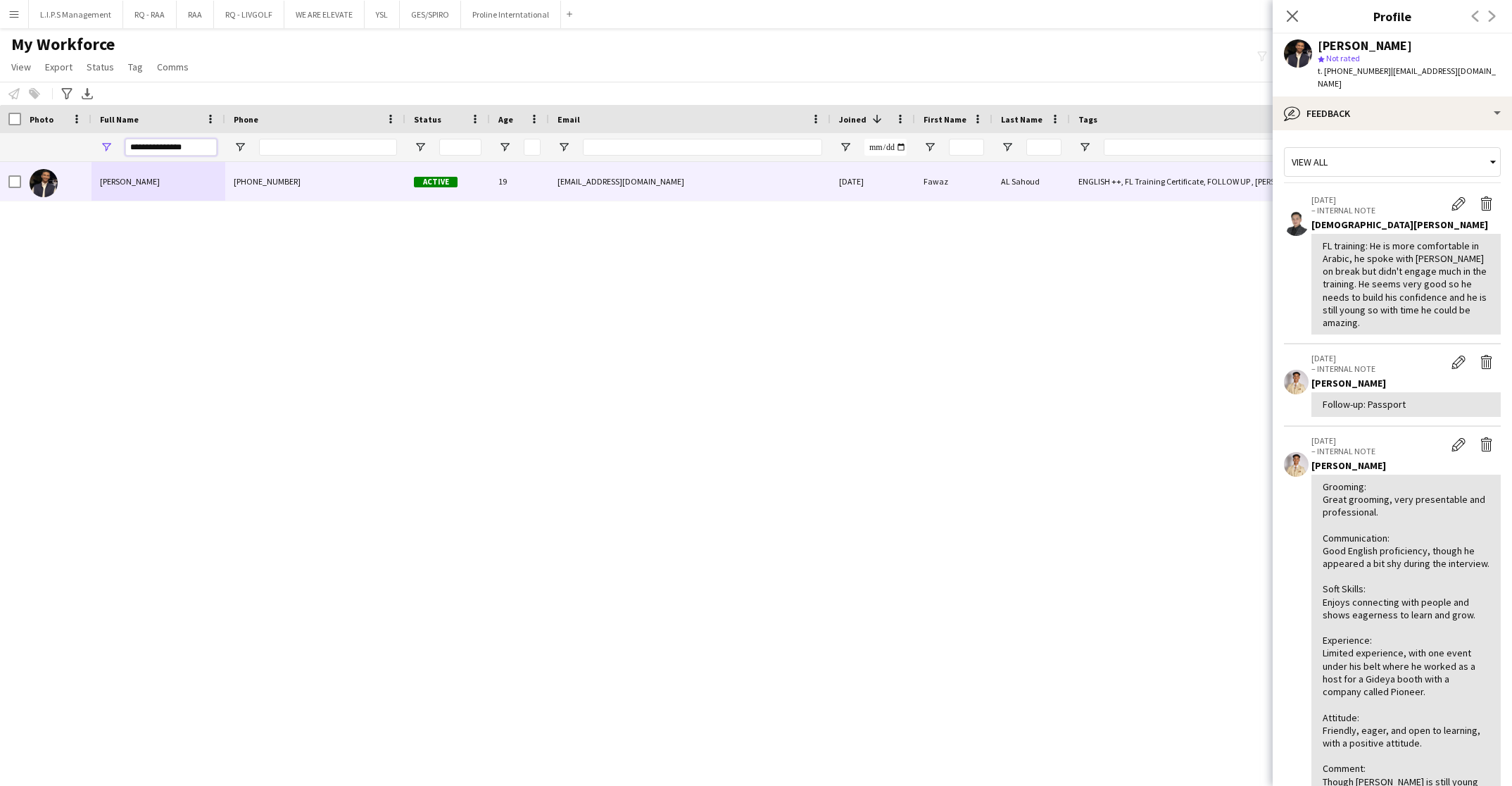
drag, startPoint x: 196, startPoint y: 143, endPoint x: 45, endPoint y: 145, distance: 151.0
click at [45, 145] on div "**********" at bounding box center [980, 147] width 1960 height 28
paste input "**"
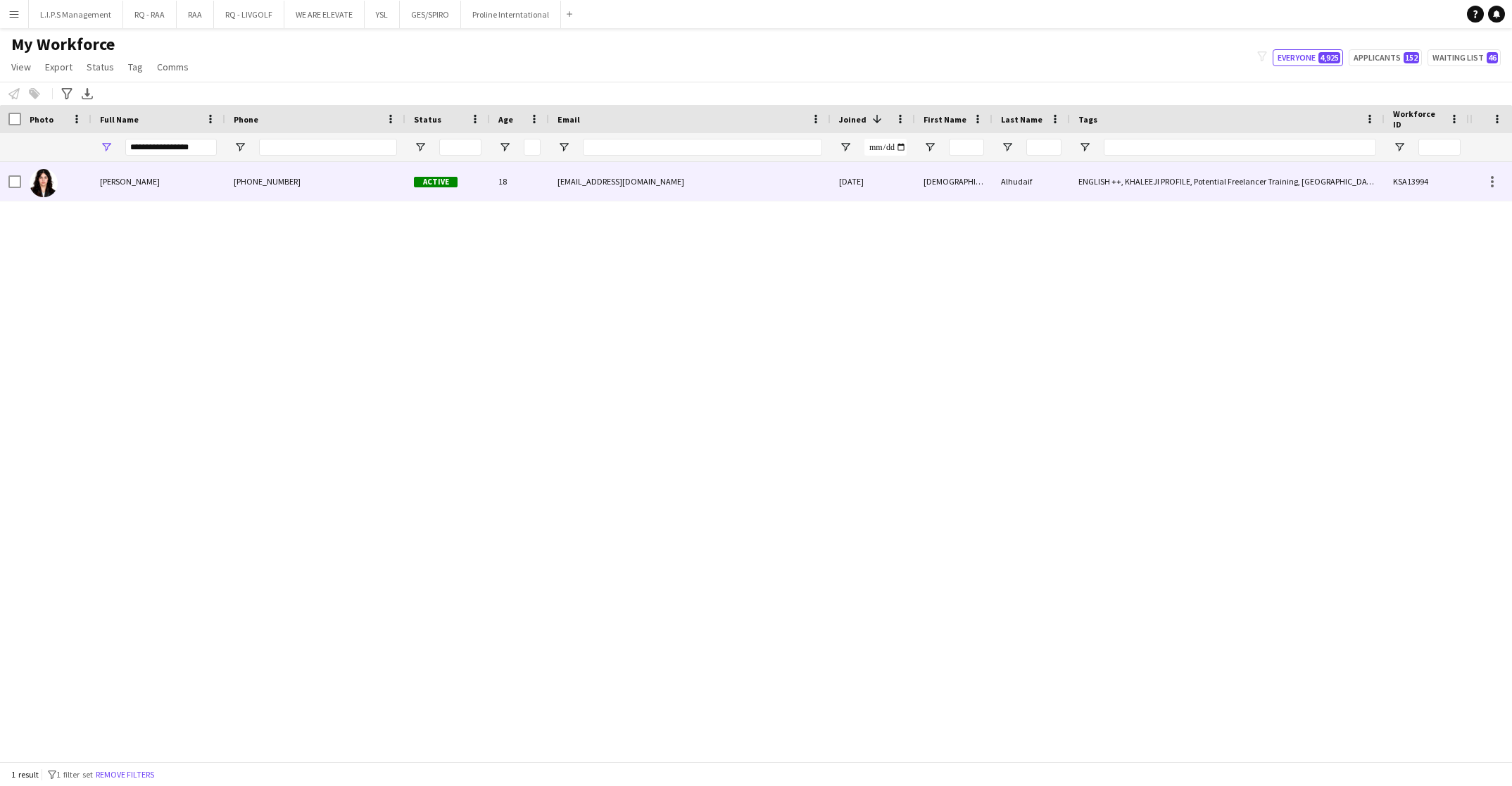
click at [122, 188] on div "Shihanah Alhudaif" at bounding box center [158, 181] width 134 height 38
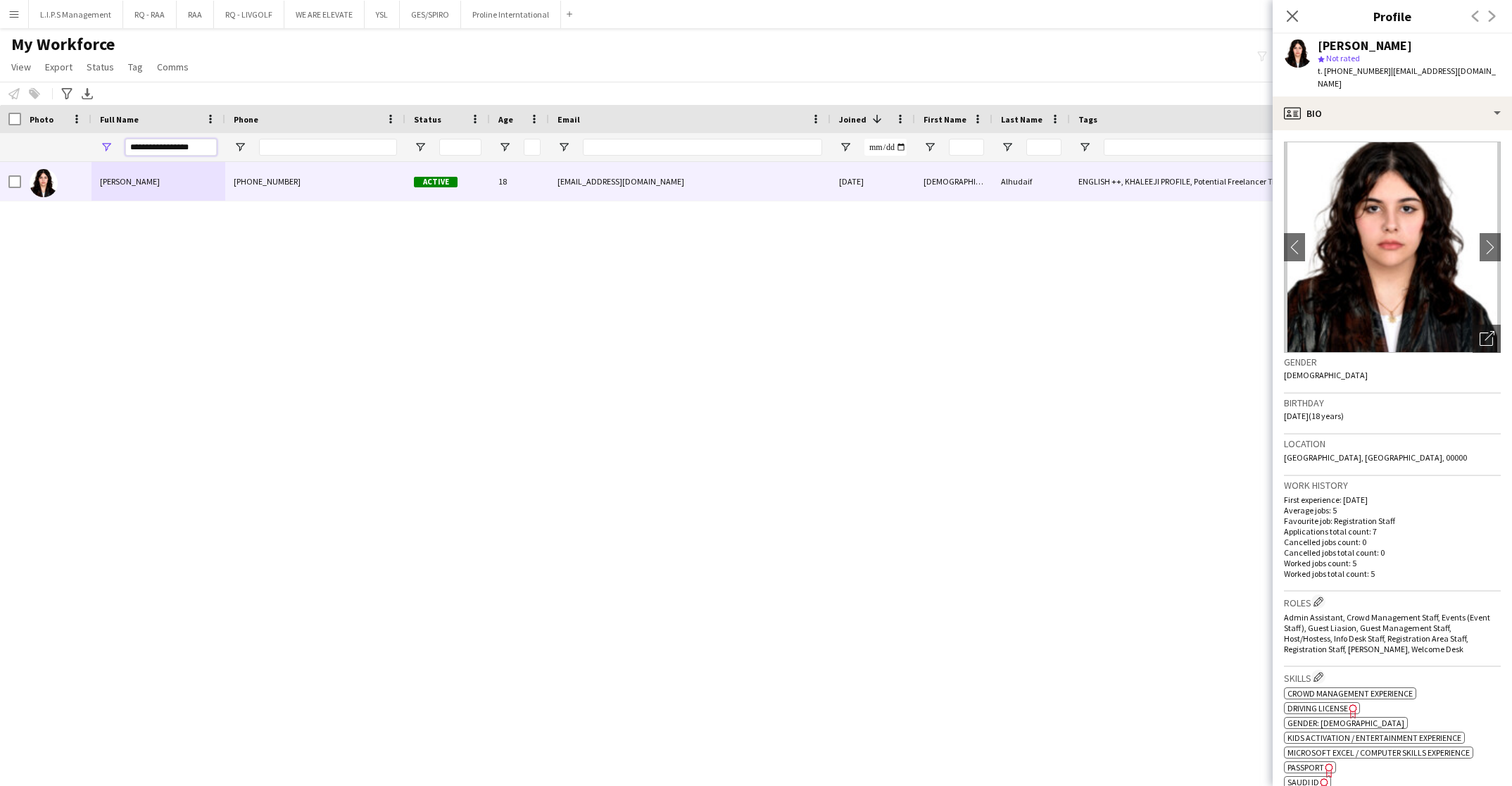
drag, startPoint x: 207, startPoint y: 144, endPoint x: 60, endPoint y: 152, distance: 147.2
click at [60, 152] on div "**********" at bounding box center [980, 147] width 1960 height 28
paste input "**"
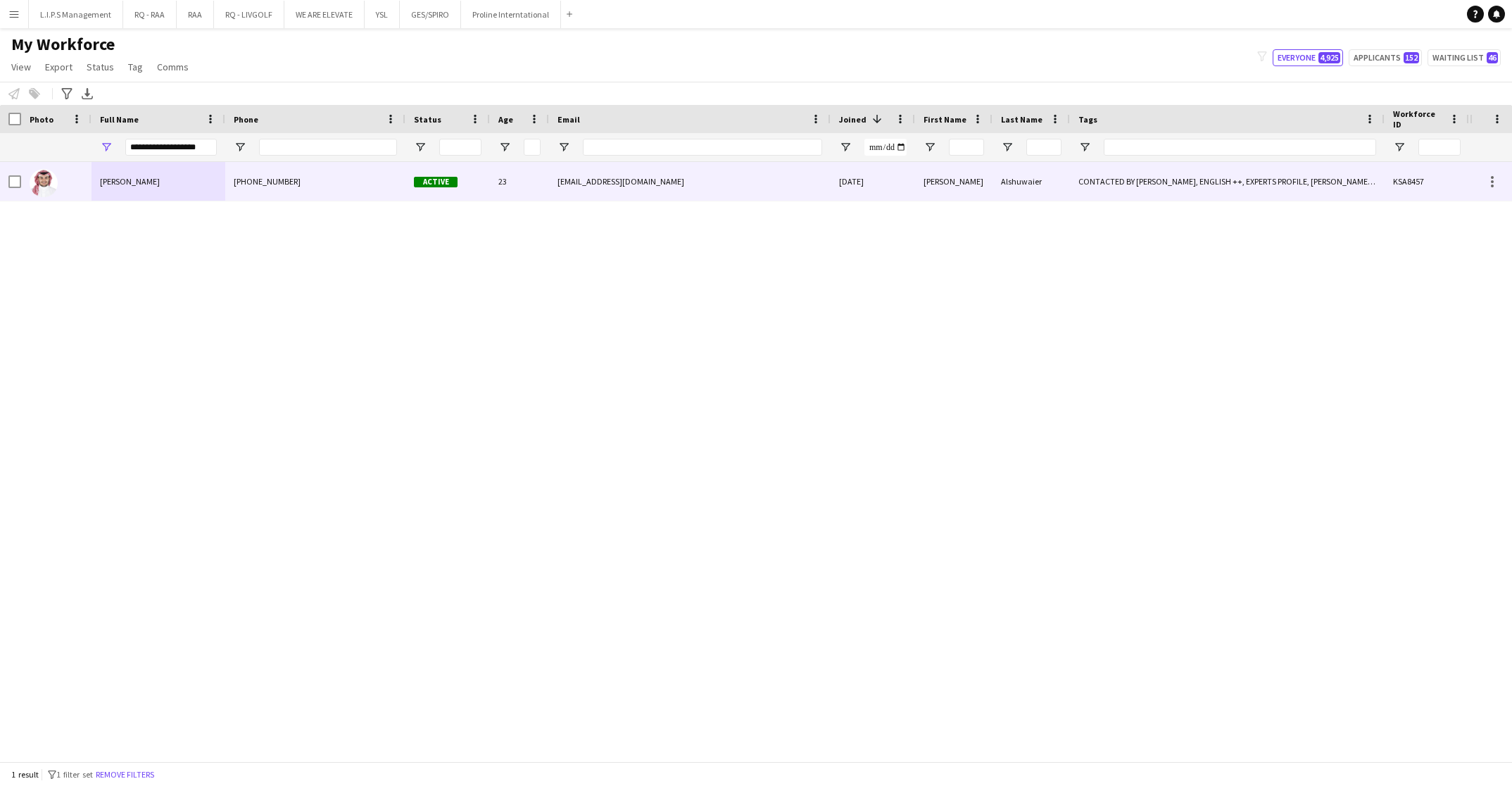
click at [88, 185] on div at bounding box center [56, 181] width 71 height 38
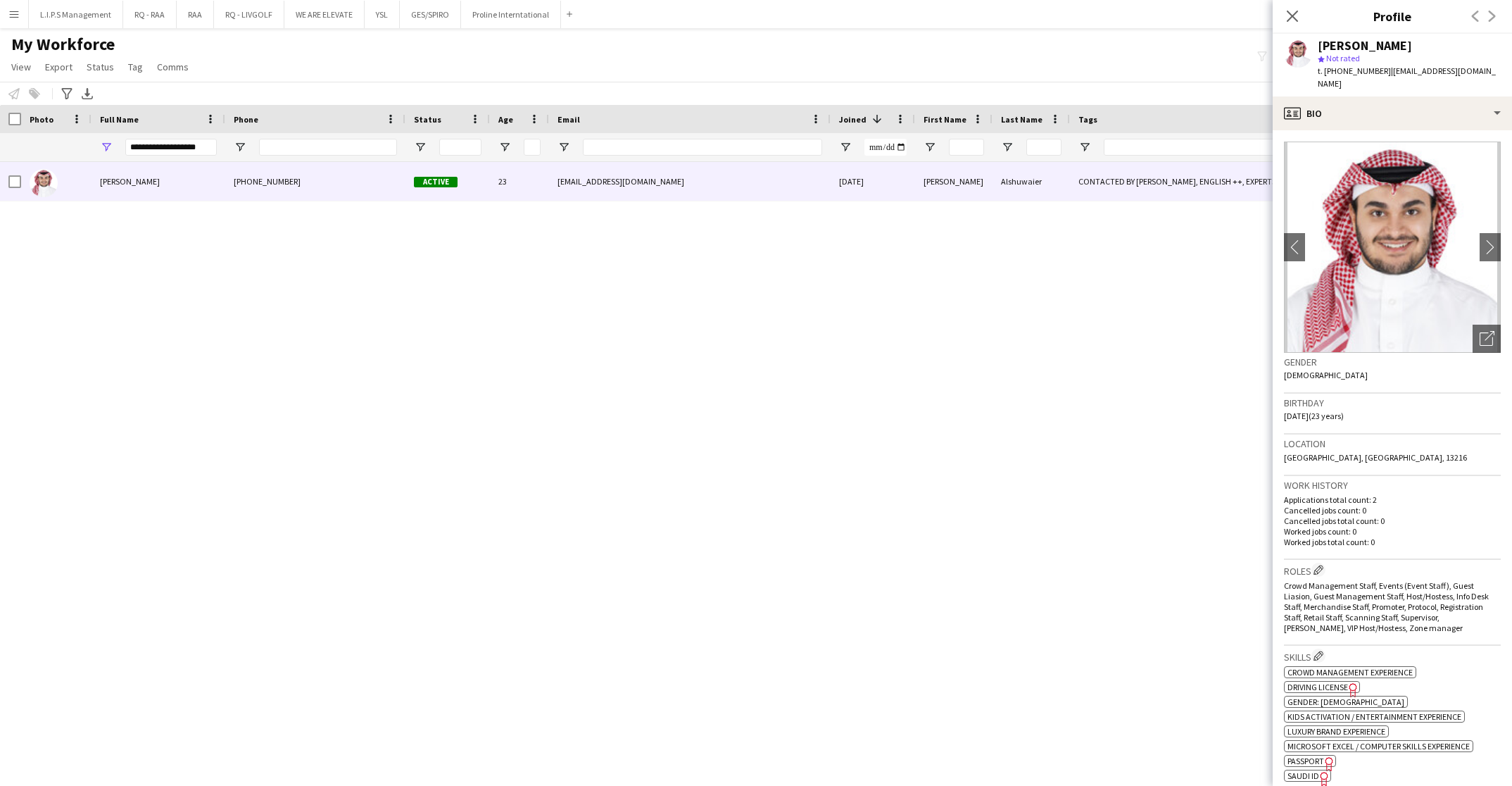
click at [1348, 72] on span "t. +966530767719" at bounding box center [1353, 71] width 73 height 10
copy span "966530767719"
click at [148, 153] on input "**********" at bounding box center [171, 147] width 91 height 17
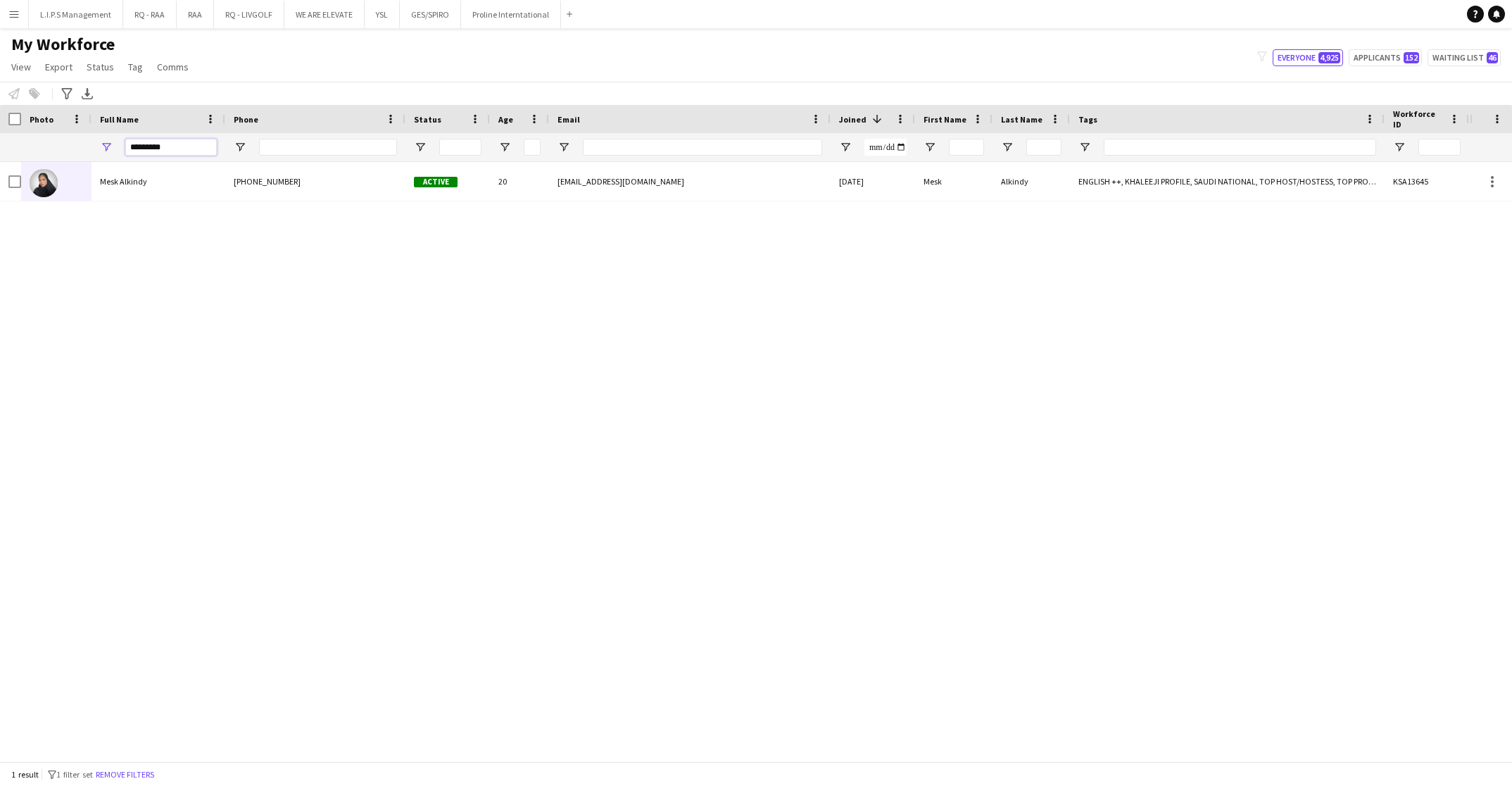
type input "*********"
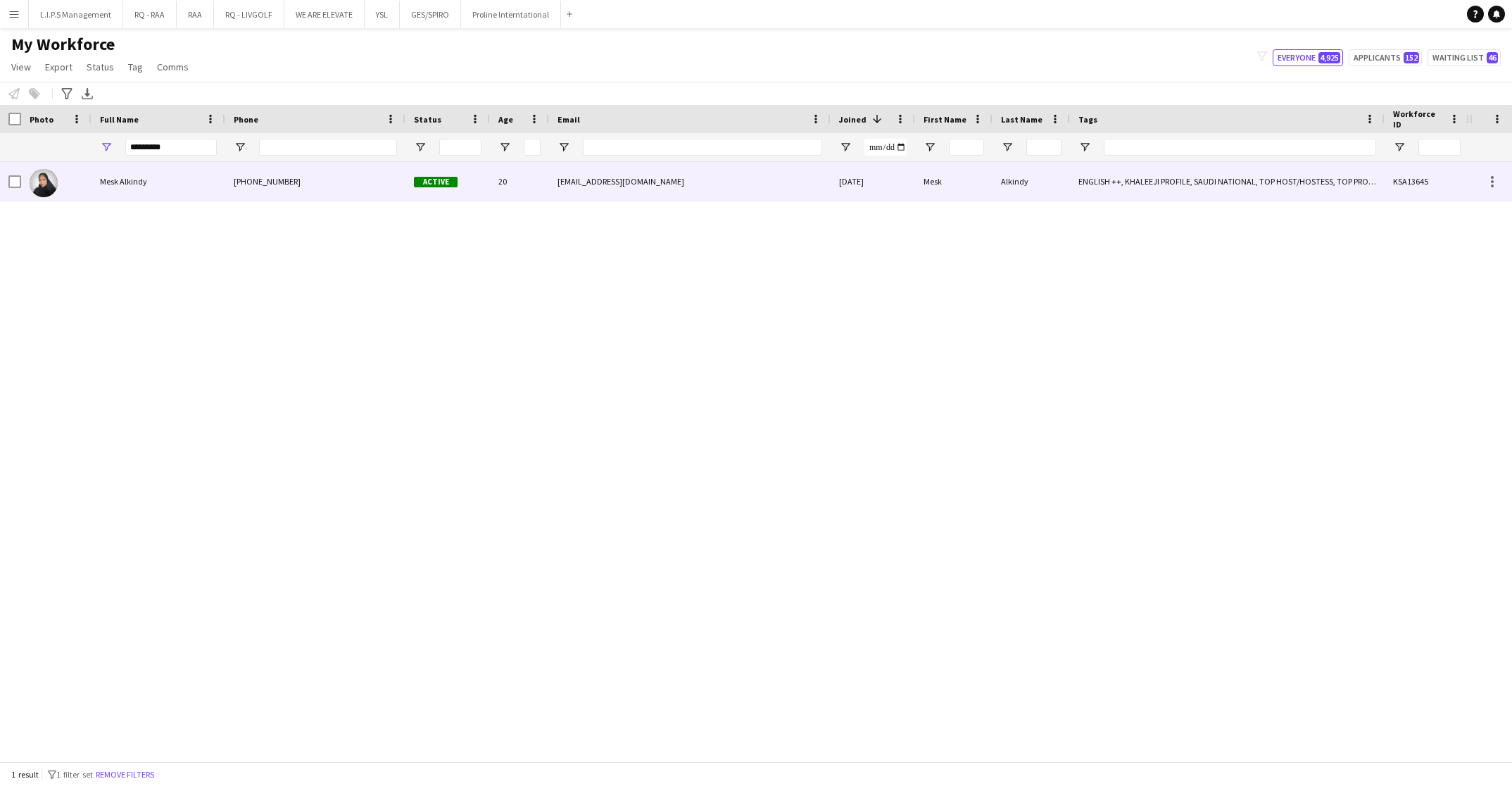
click at [554, 187] on div "meskalkindy@gmail.com" at bounding box center [689, 181] width 281 height 38
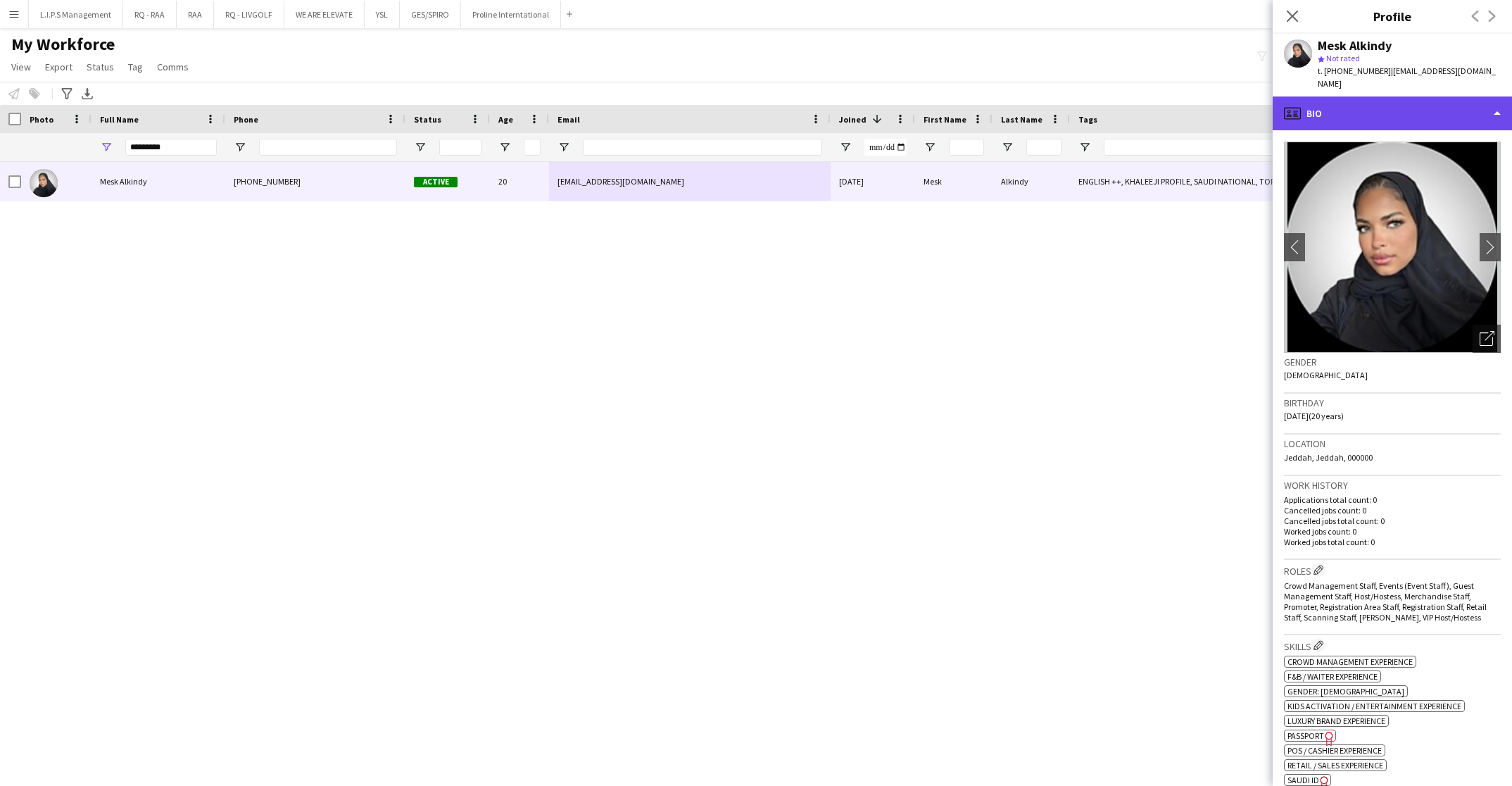
click at [1404, 97] on div "profile Bio" at bounding box center [1392, 113] width 239 height 34
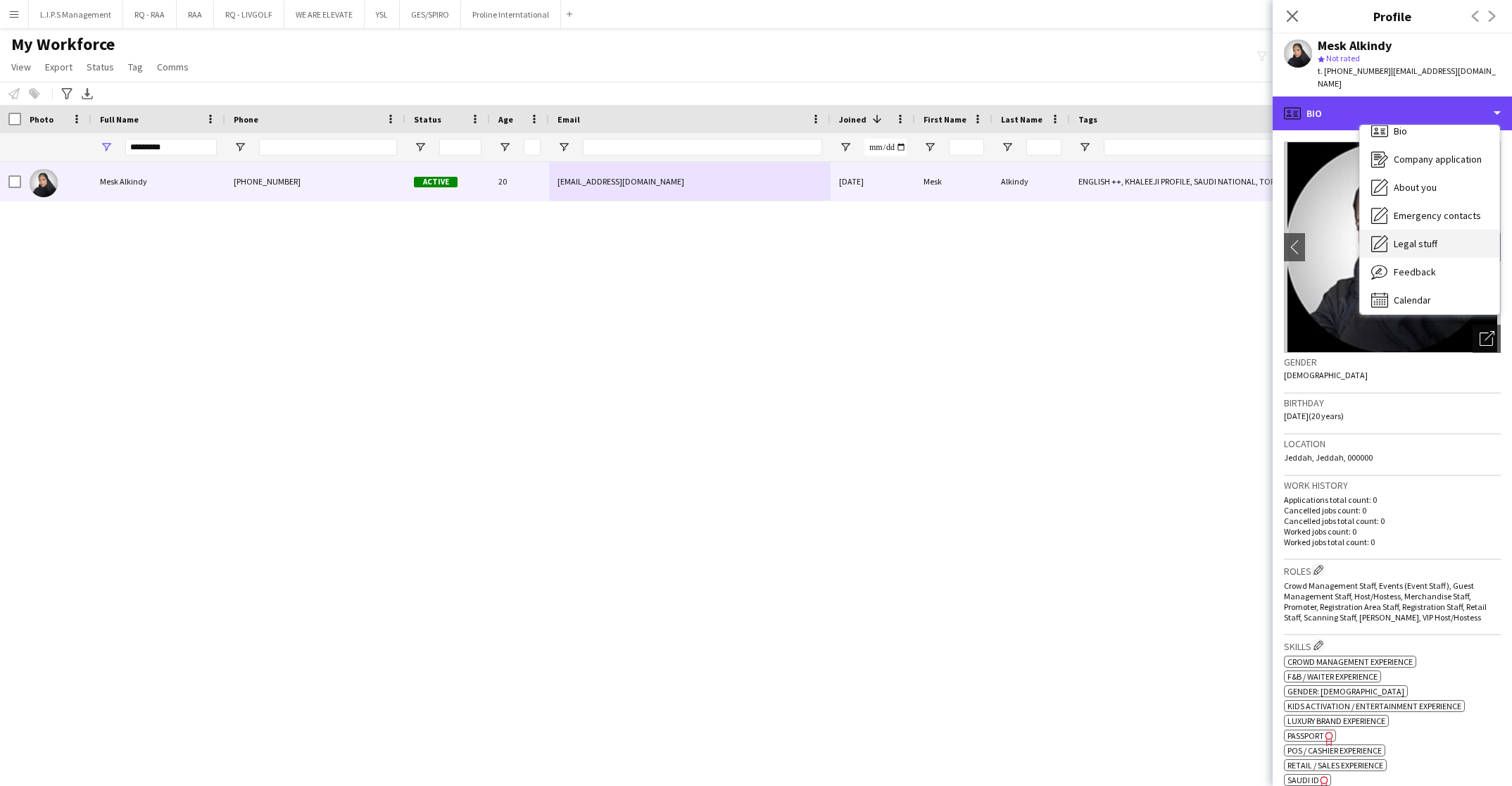
scroll to position [19, 0]
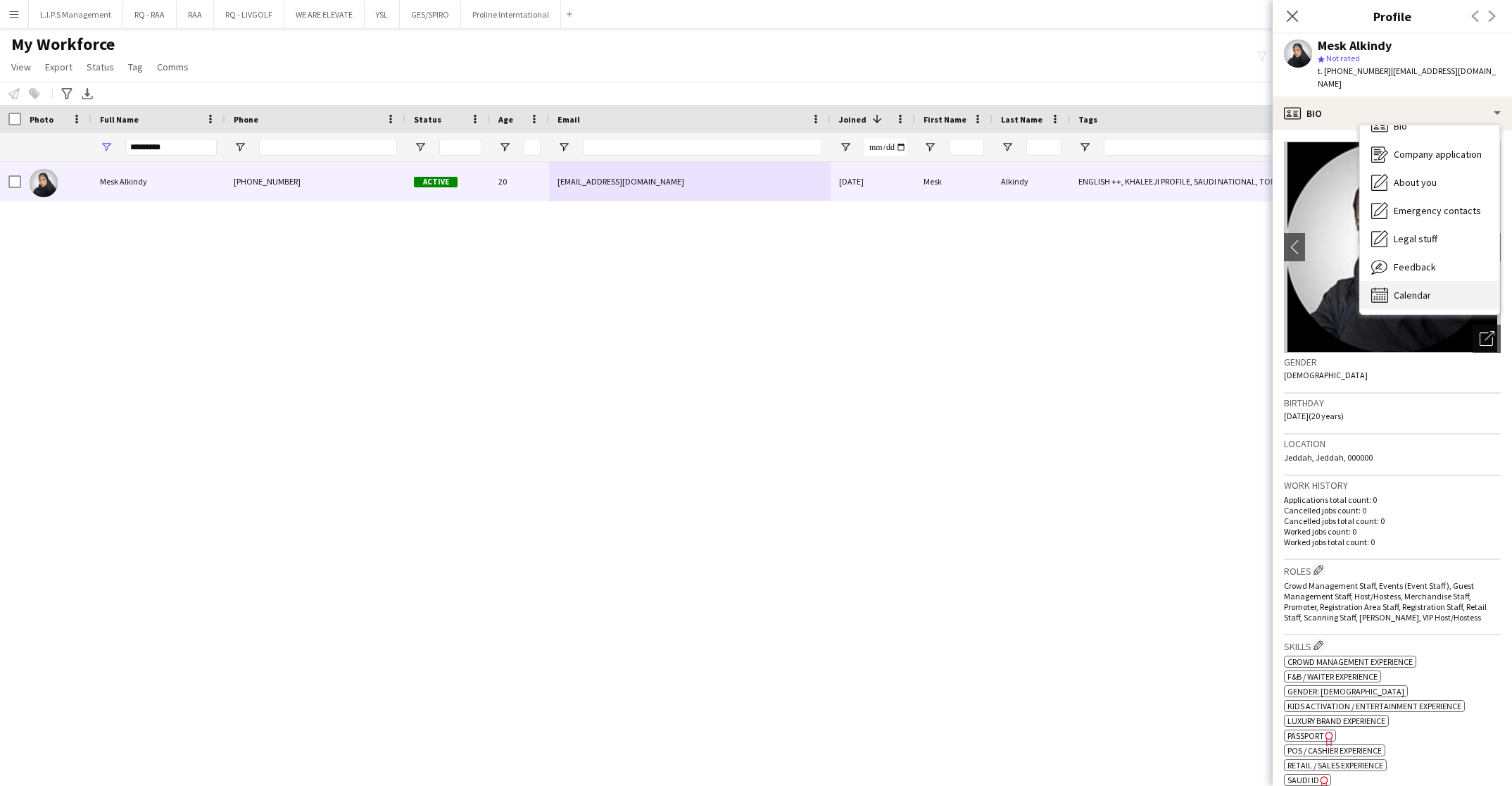
click at [1438, 281] on div "Calendar Calendar" at bounding box center [1429, 294] width 139 height 28
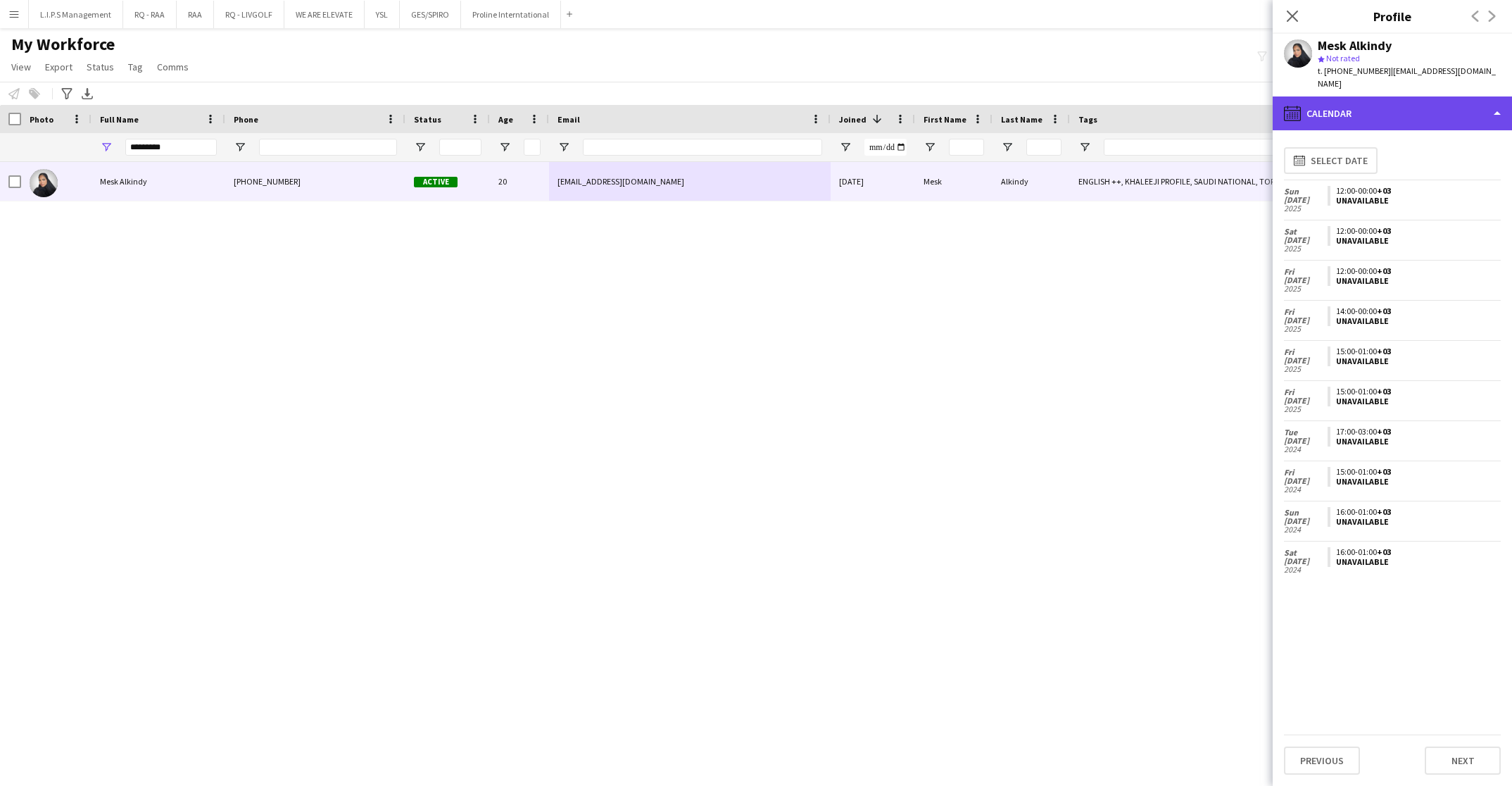
click at [1446, 96] on div "calendar-full Calendar" at bounding box center [1392, 113] width 239 height 34
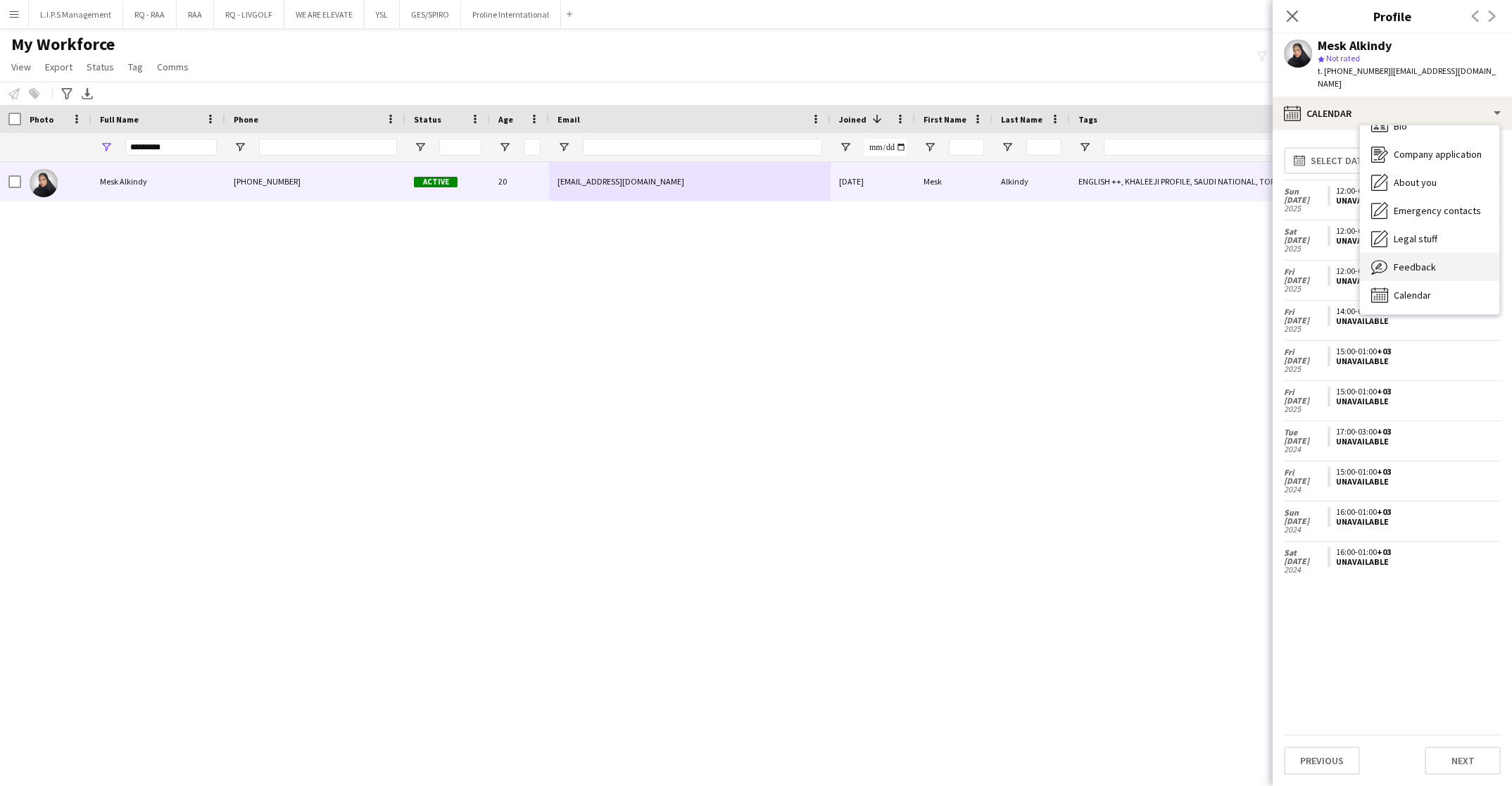
click at [1422, 261] on span "Feedback" at bounding box center [1414, 267] width 42 height 13
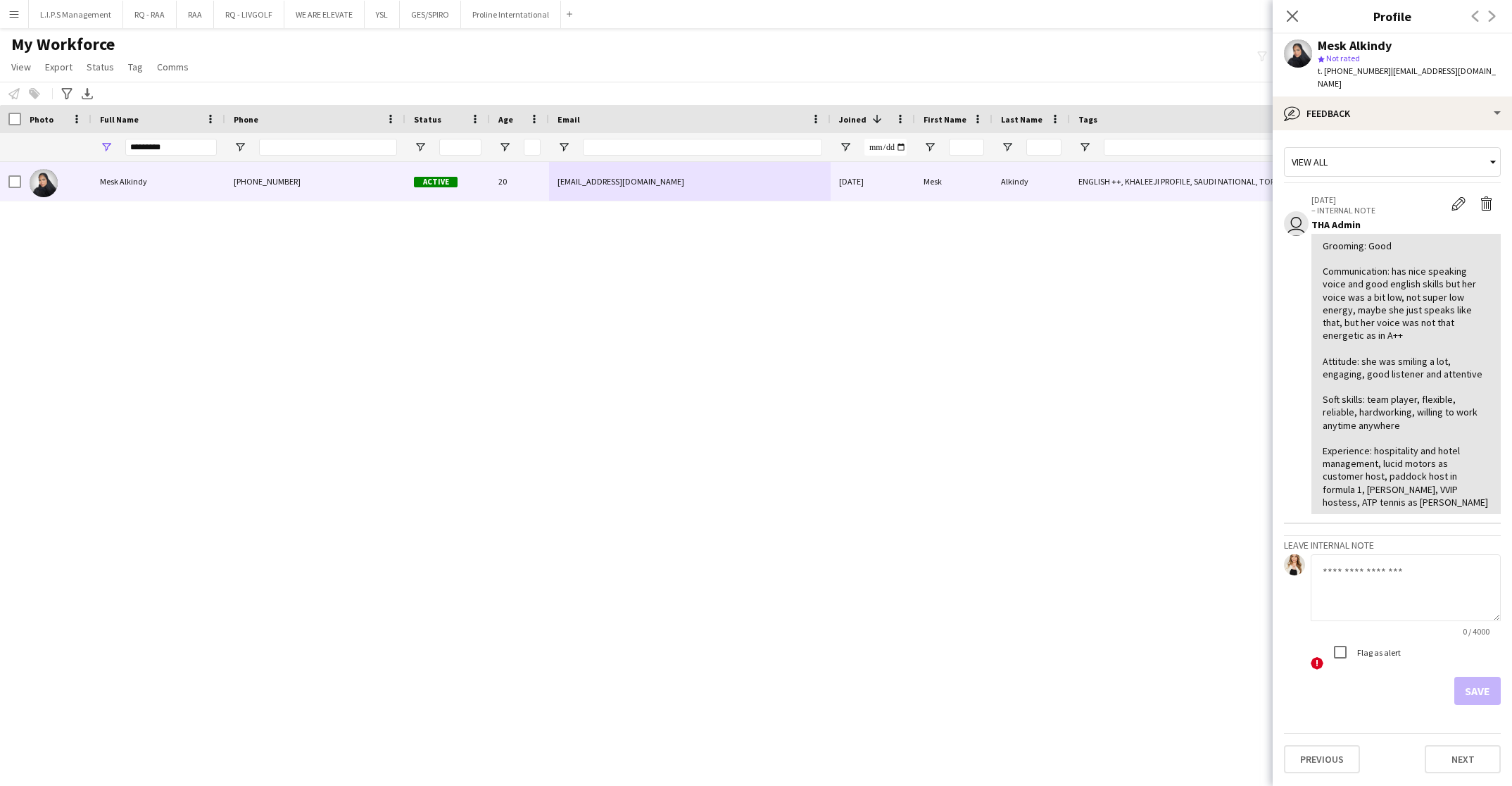
click at [1347, 72] on span "t. +9660544477338" at bounding box center [1353, 71] width 73 height 10
copy span "9660544477338"
click at [314, 143] on input "Phone Filter Input" at bounding box center [328, 147] width 138 height 17
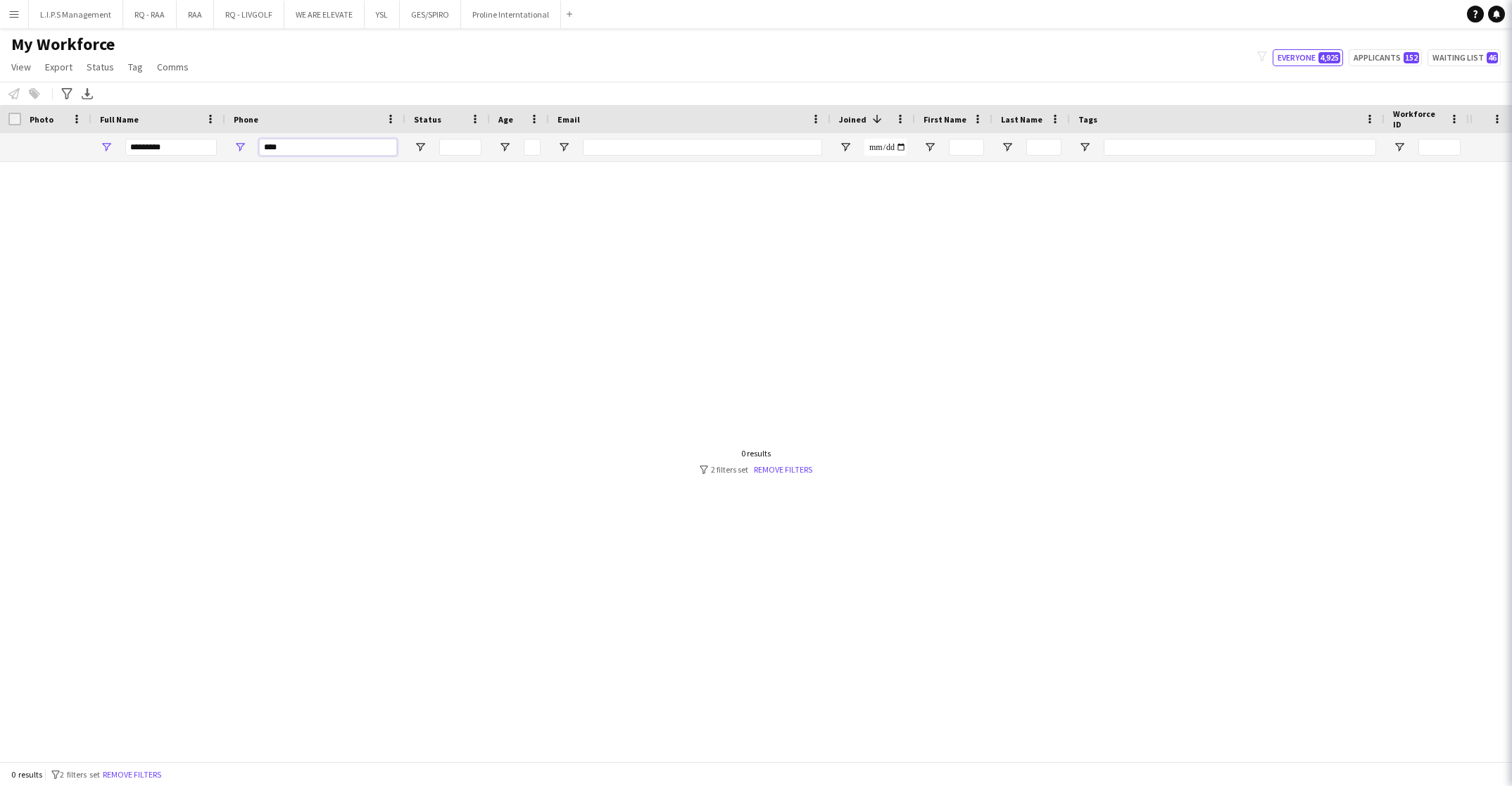
type input "****"
drag, startPoint x: 177, startPoint y: 149, endPoint x: 13, endPoint y: 128, distance: 165.3
click at [13, 128] on div "Workforce Details Photo Full Name 1" at bounding box center [980, 133] width 1960 height 57
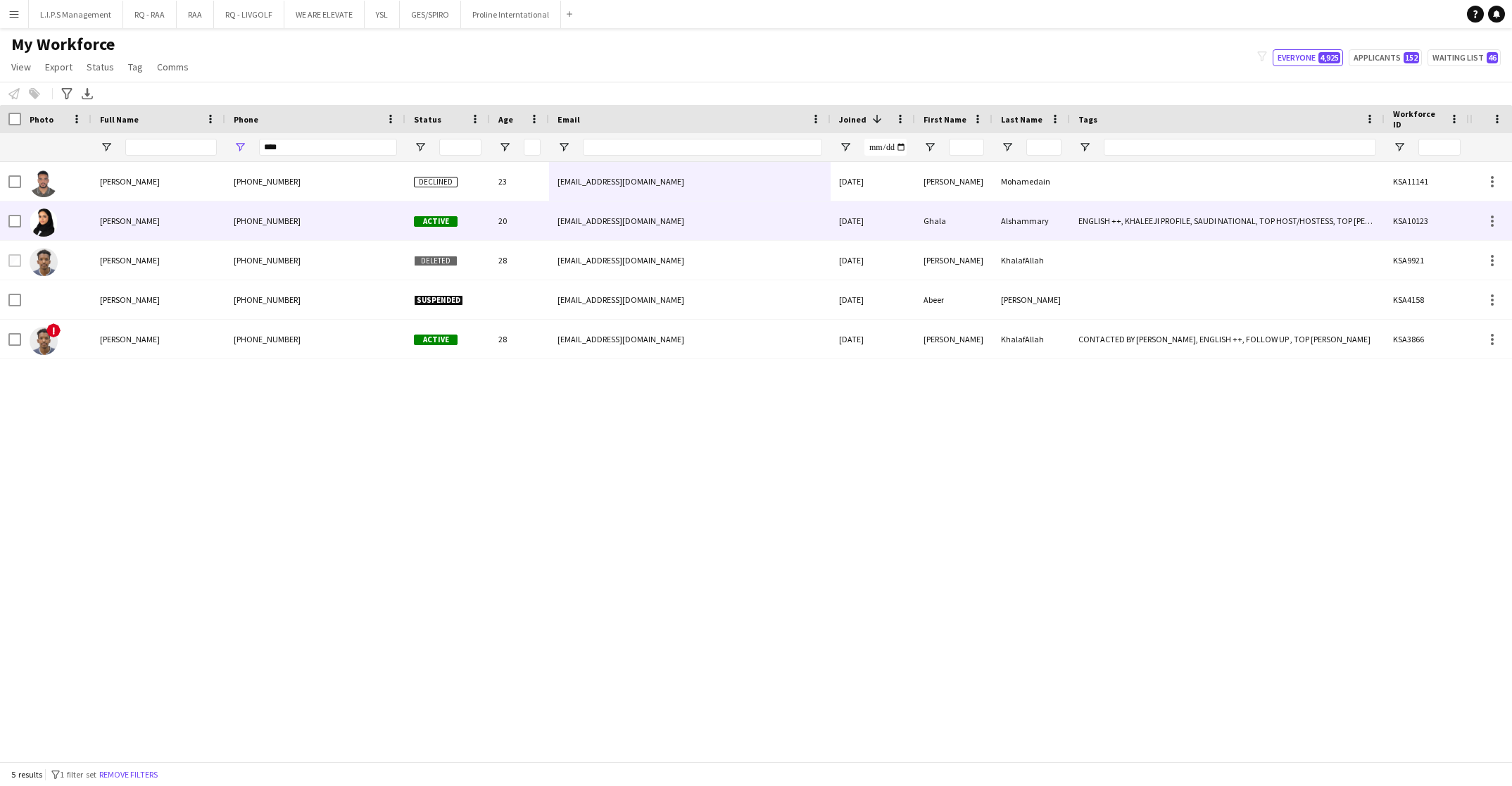
drag, startPoint x: 169, startPoint y: 221, endPoint x: 487, endPoint y: 223, distance: 318.0
click at [170, 221] on div "Ghala Alshammary" at bounding box center [158, 221] width 134 height 38
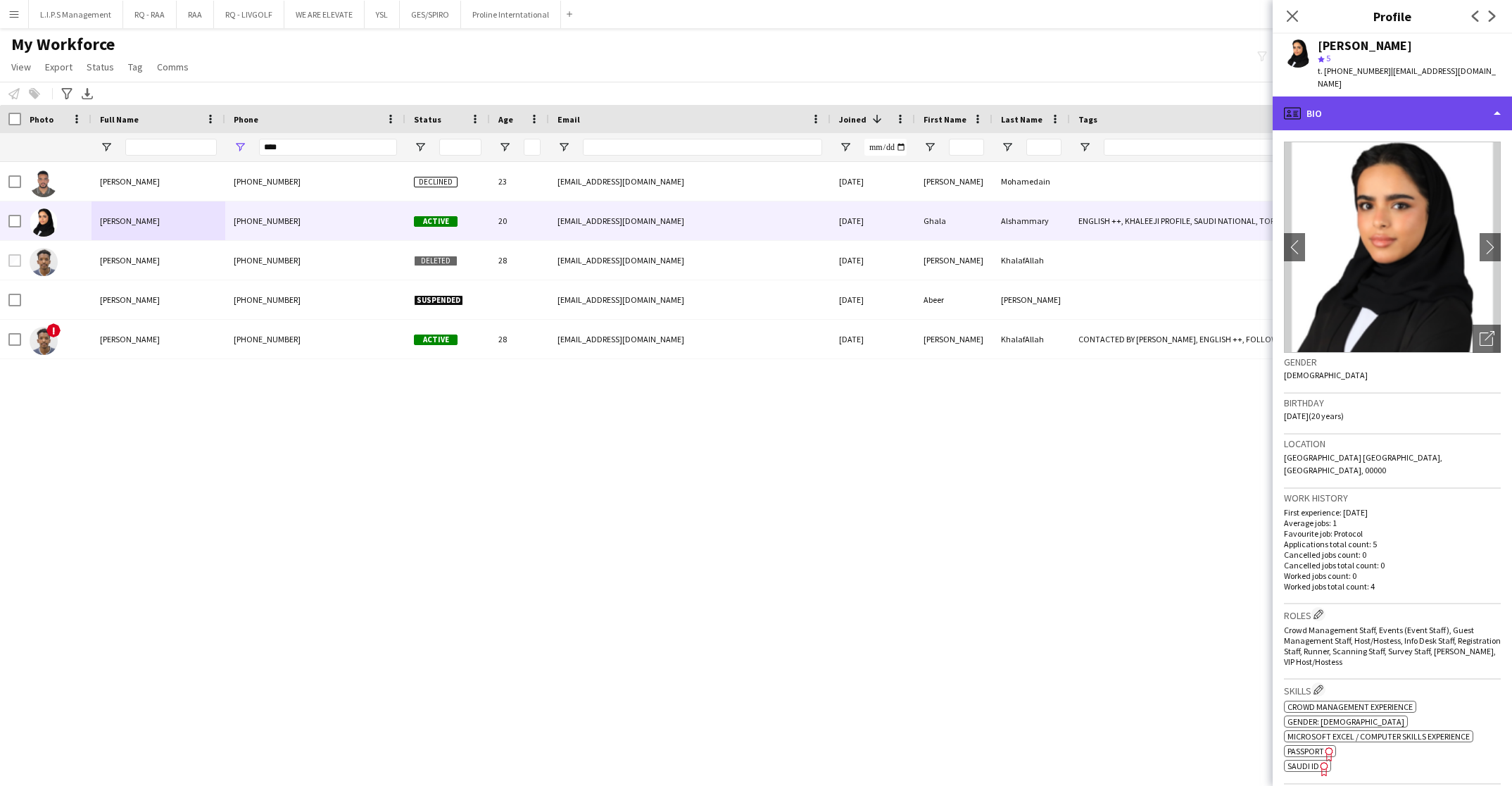
click at [1425, 116] on div "profile Bio" at bounding box center [1392, 113] width 239 height 34
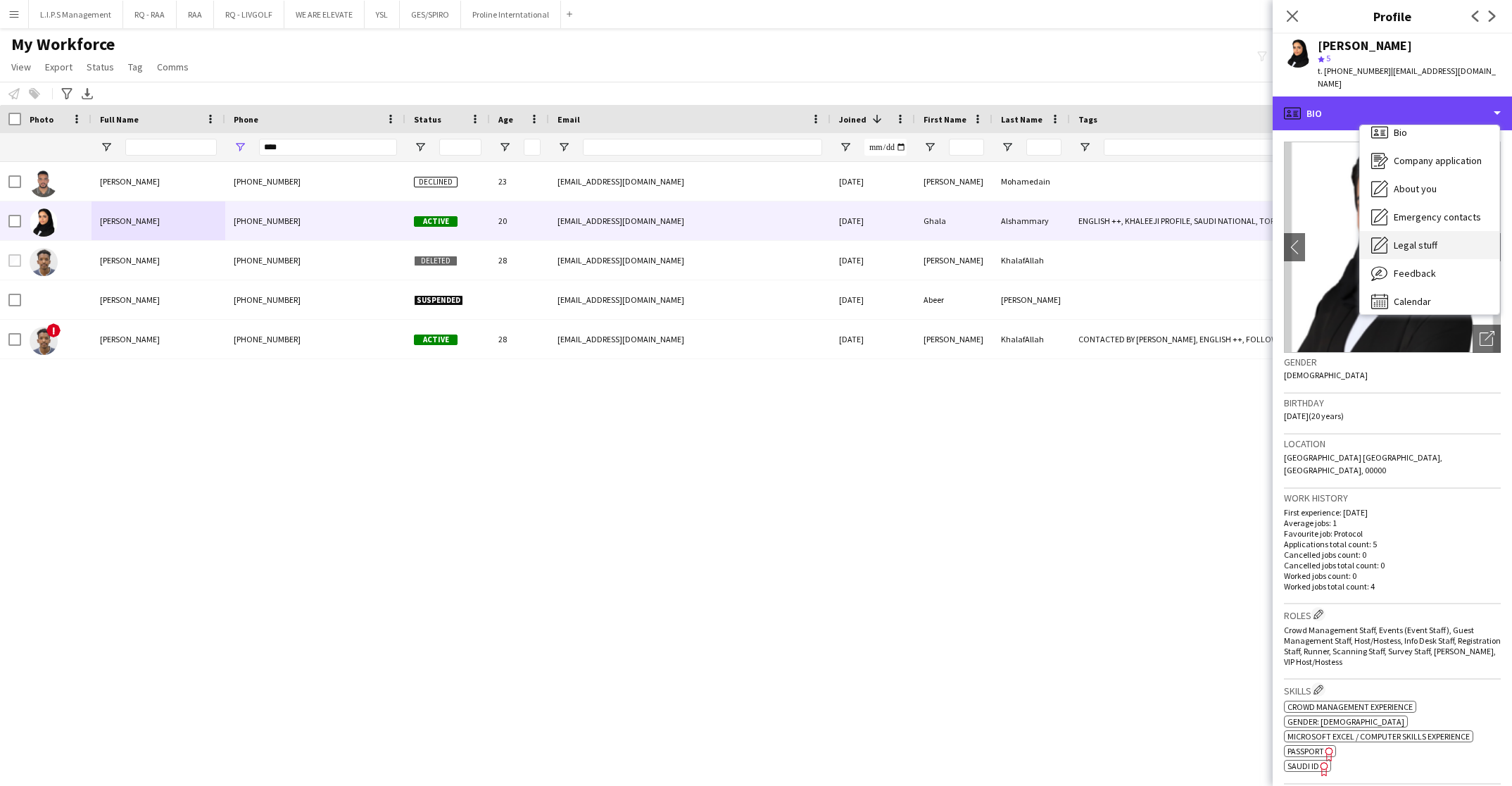
scroll to position [19, 0]
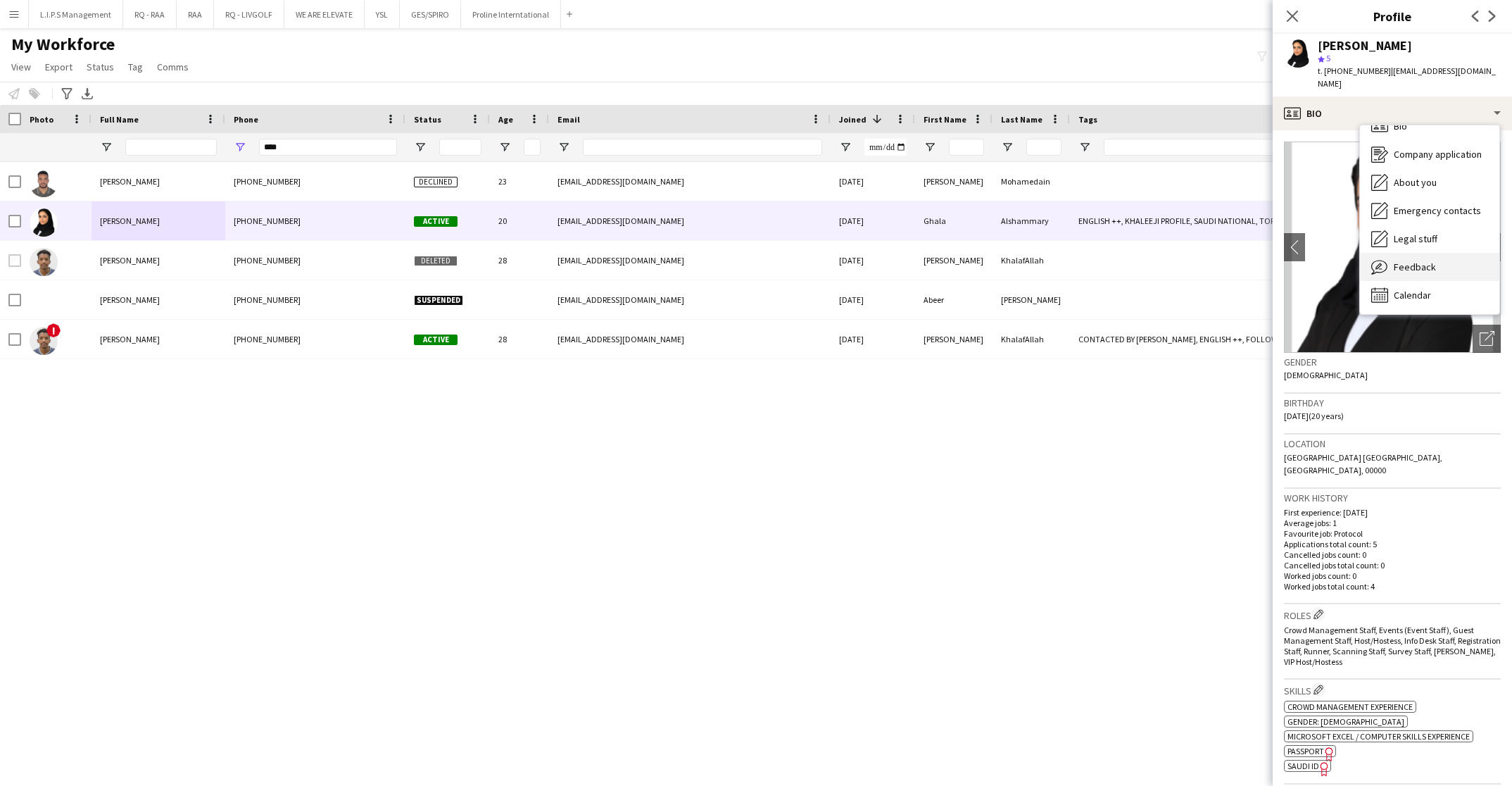
click at [1429, 261] on span "Feedback" at bounding box center [1414, 267] width 42 height 13
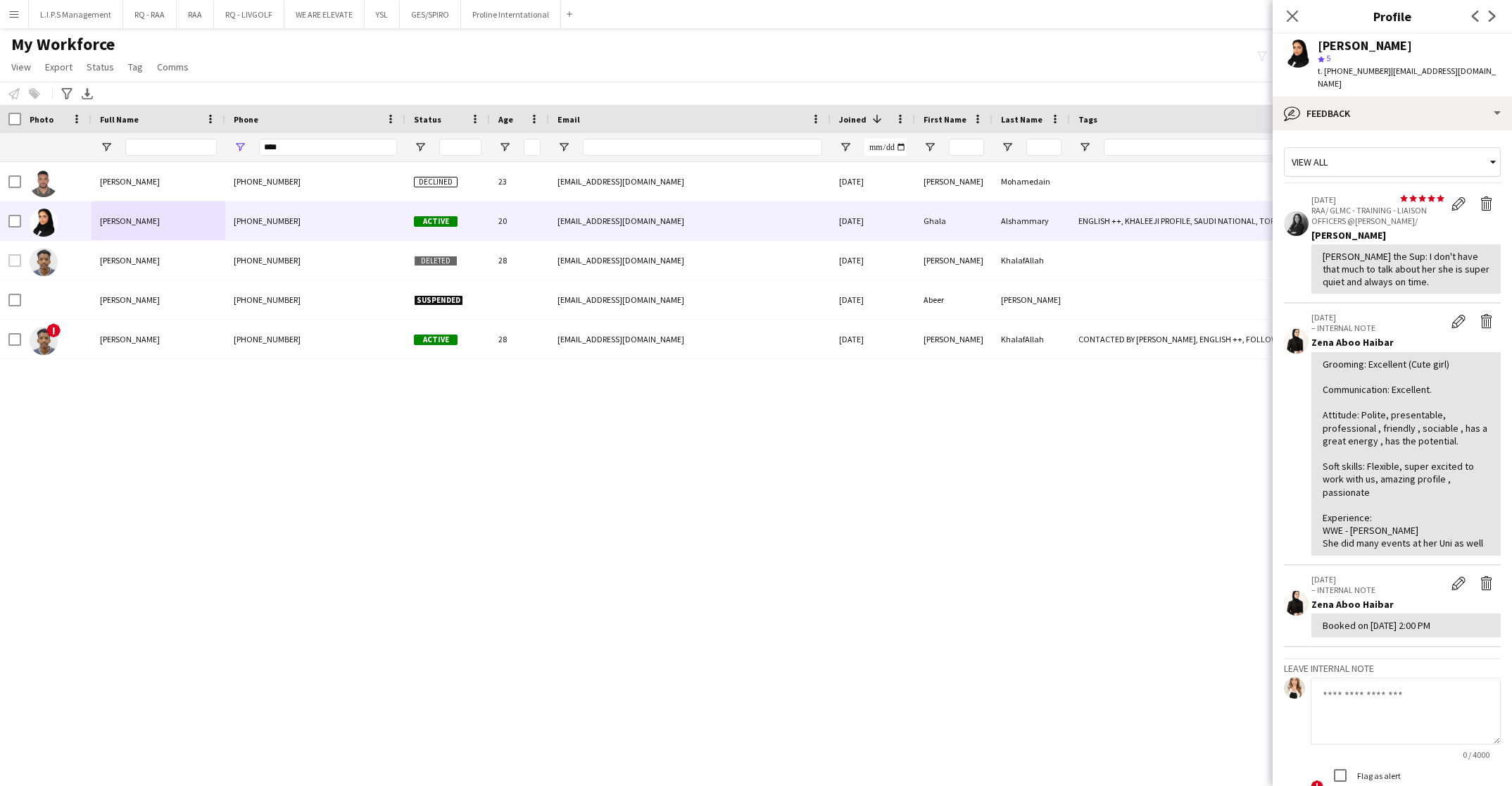
click at [1370, 724] on textarea at bounding box center [1405, 711] width 190 height 67
type textarea "*"
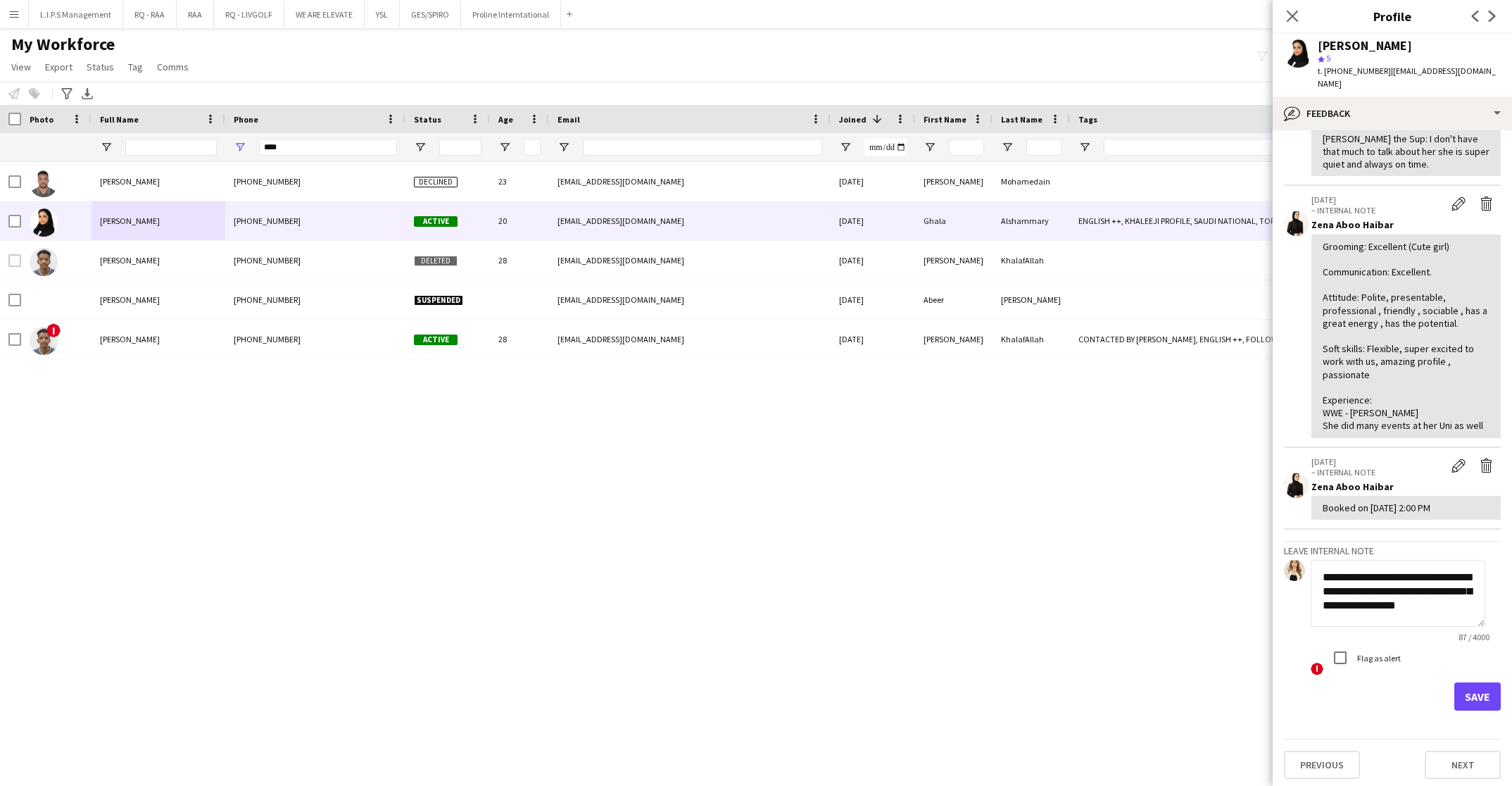
scroll to position [118, 0]
type textarea "**********"
click at [1481, 710] on app-crew-profile-feedback-tab "View all star star star star star star star star star star 10-02-2025 RAA/ GLMC…" at bounding box center [1392, 457] width 239 height 655
click at [1467, 700] on button "Save" at bounding box center [1478, 695] width 46 height 28
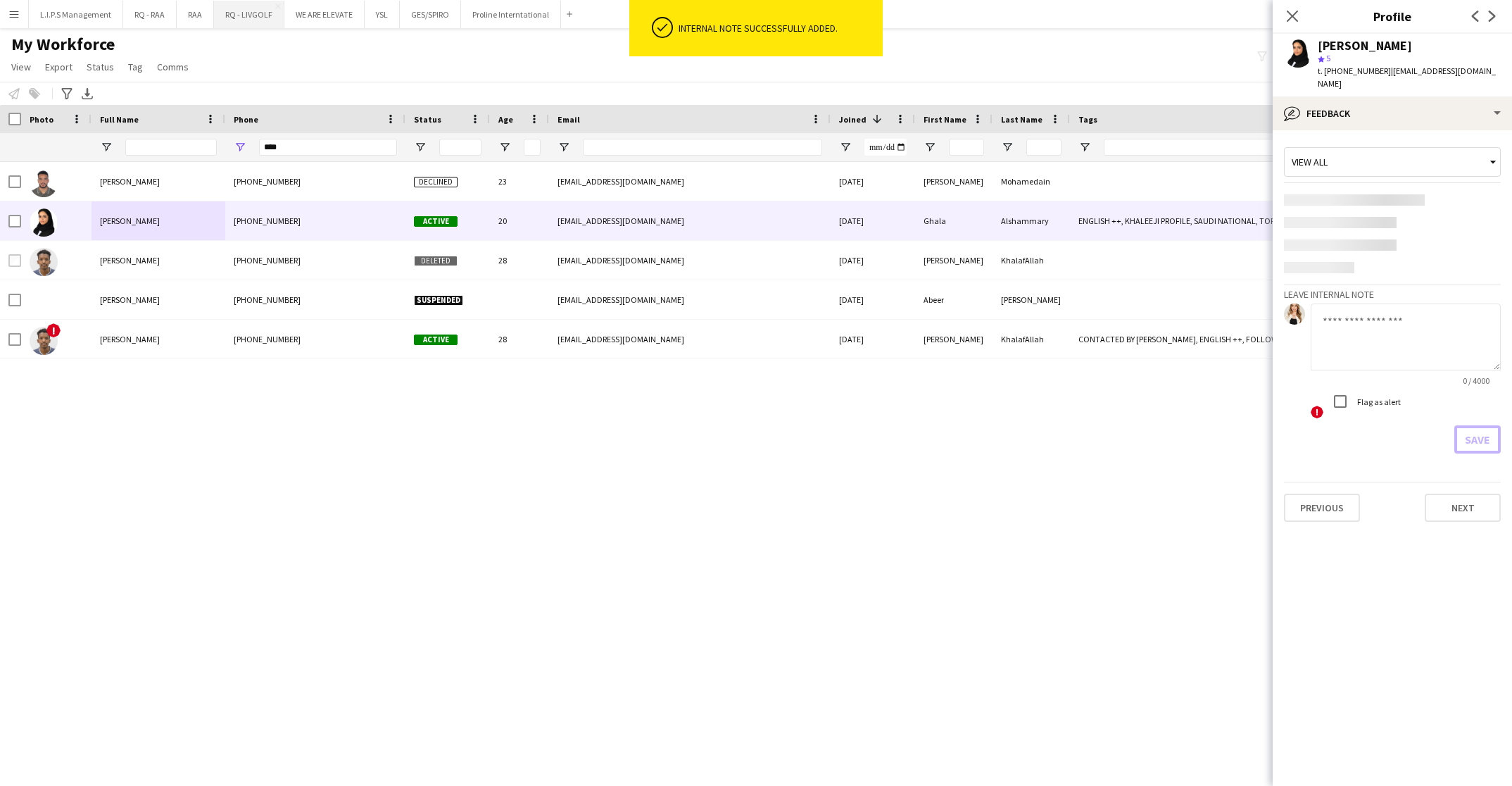
scroll to position [0, 0]
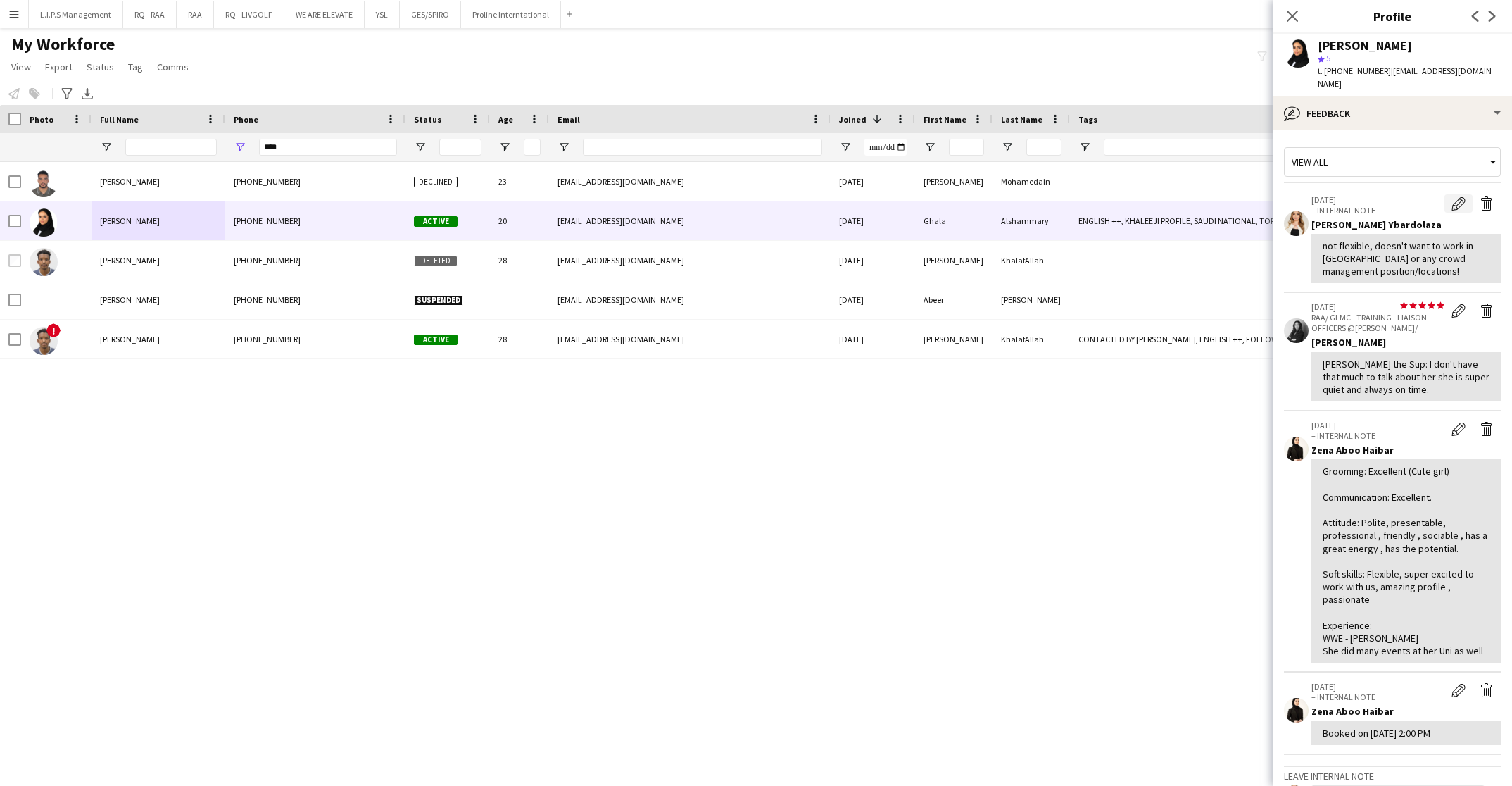
click at [1454, 194] on button "Edit internal note" at bounding box center [1458, 203] width 28 height 18
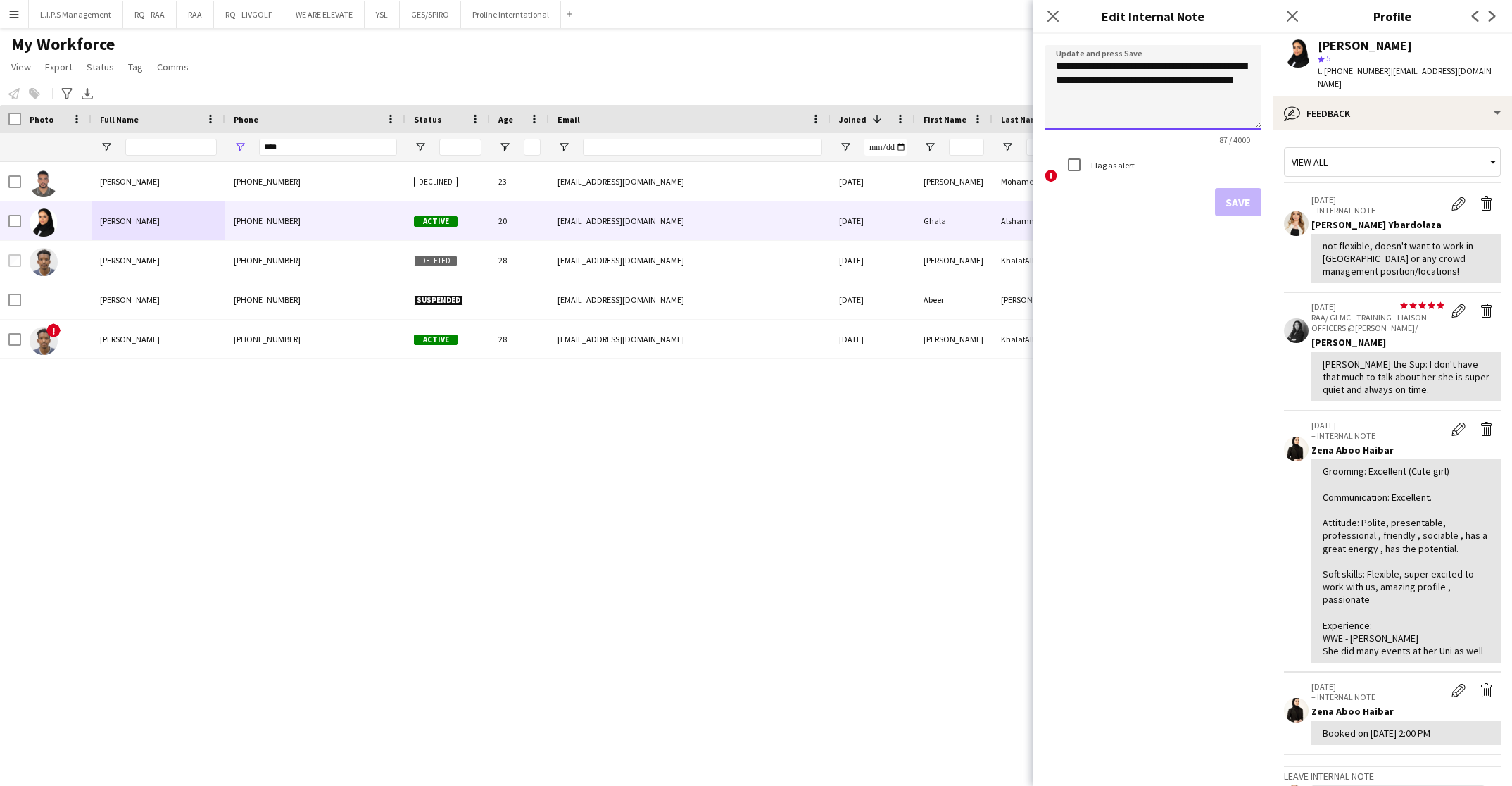
click at [1207, 101] on textarea "**********" at bounding box center [1153, 87] width 216 height 84
paste textarea "**********"
click at [1174, 97] on textarea "**********" at bounding box center [1153, 87] width 216 height 84
paste textarea "**********"
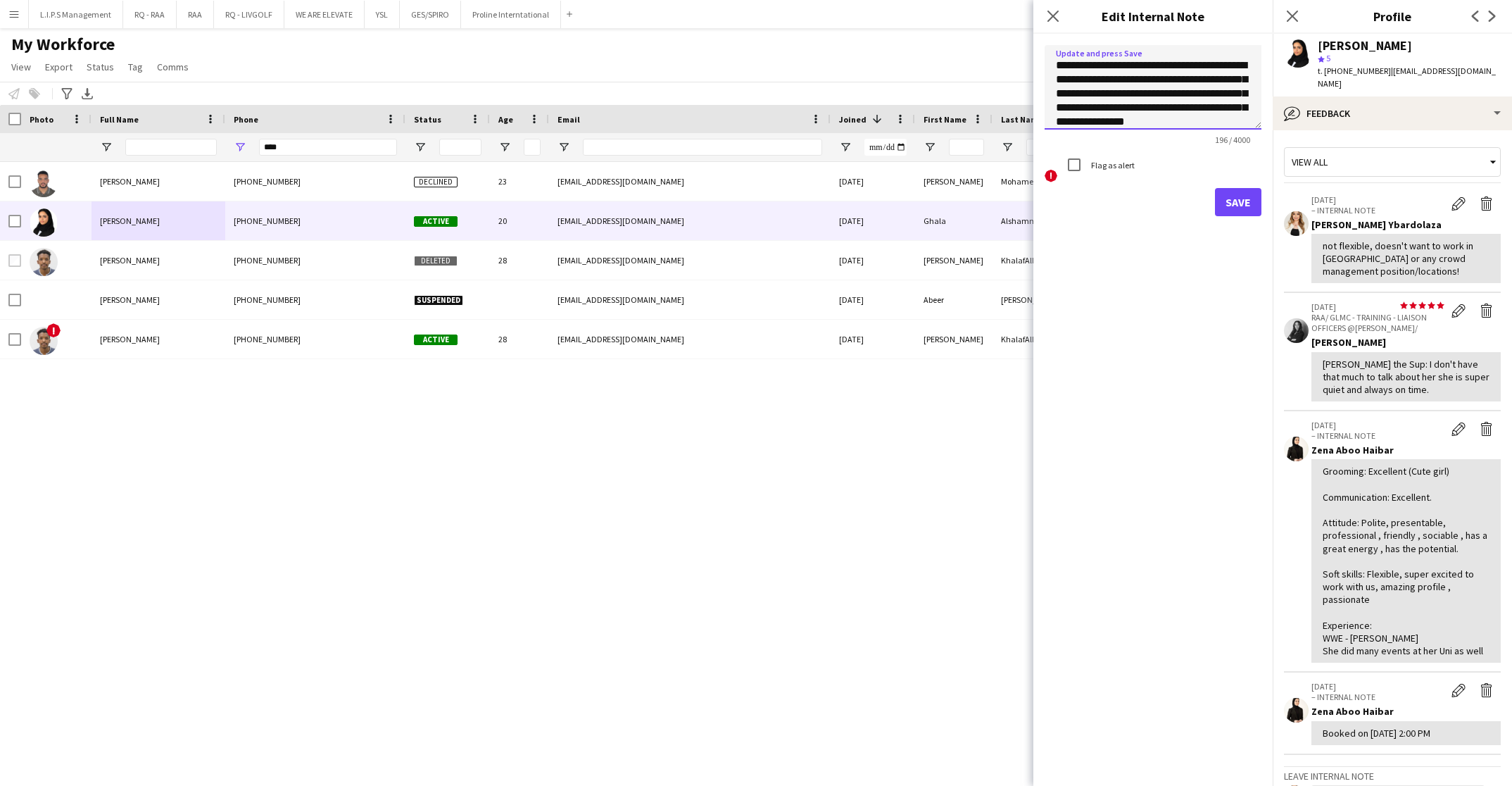
type textarea "**********"
click at [1249, 207] on button "Save" at bounding box center [1238, 201] width 46 height 28
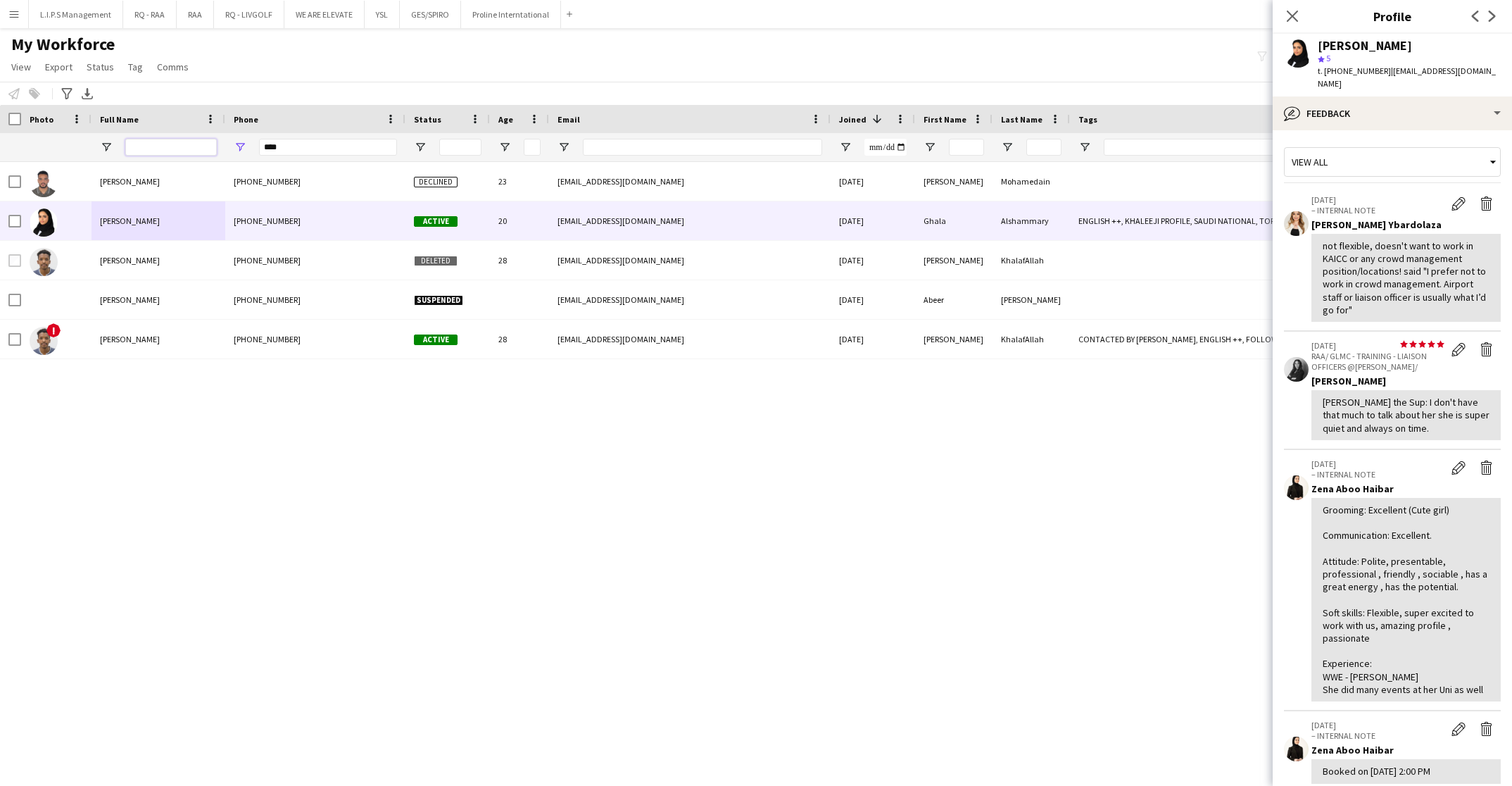
click at [159, 139] on input "Full Name Filter Input" at bounding box center [171, 147] width 91 height 17
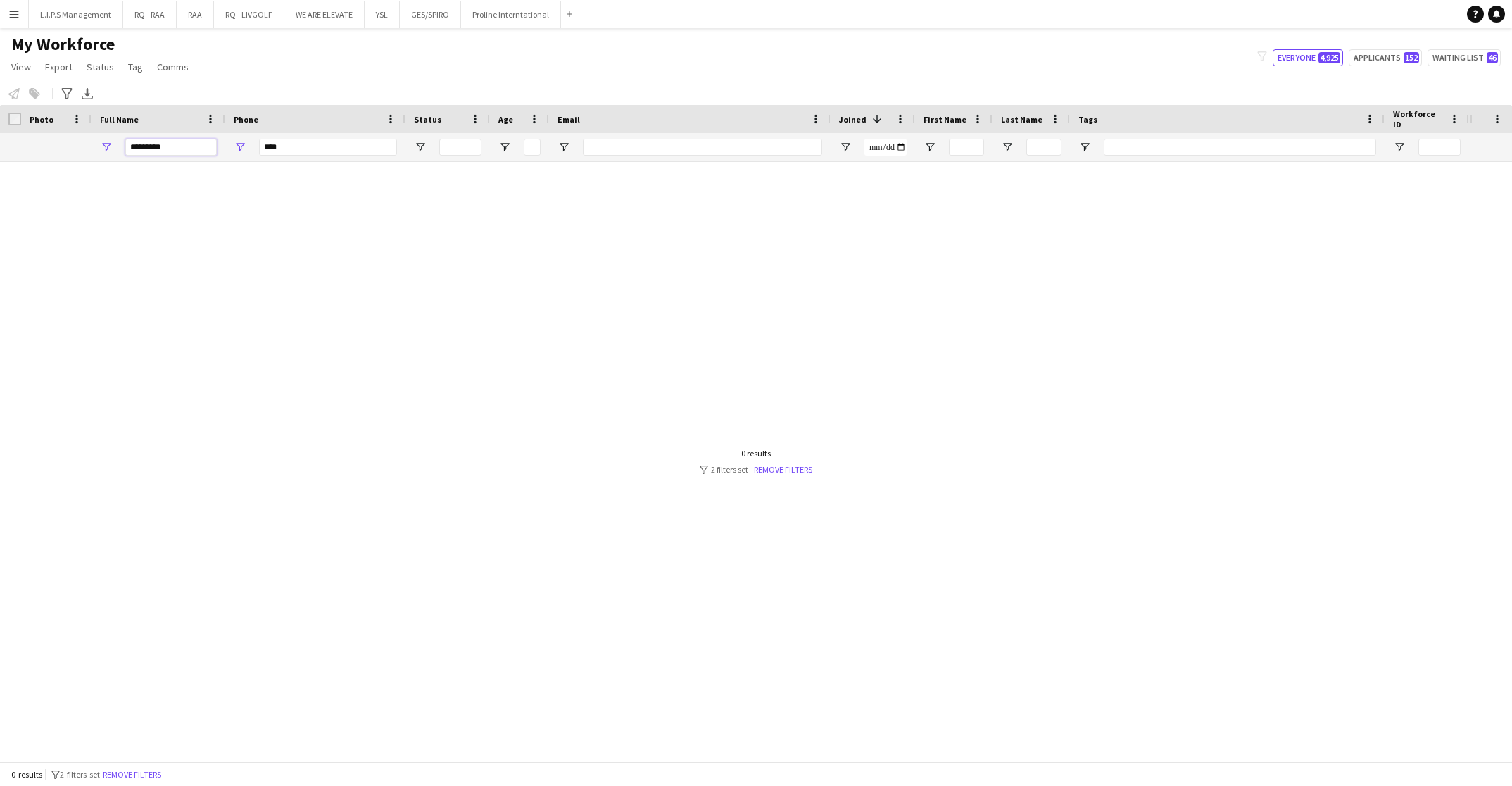
type input "*********"
drag, startPoint x: 313, startPoint y: 136, endPoint x: 312, endPoint y: 147, distance: 11.0
click at [313, 137] on div "****" at bounding box center [328, 147] width 138 height 28
drag, startPoint x: 312, startPoint y: 147, endPoint x: 138, endPoint y: 156, distance: 174.2
click at [138, 156] on div "********* ****" at bounding box center [980, 147] width 1960 height 28
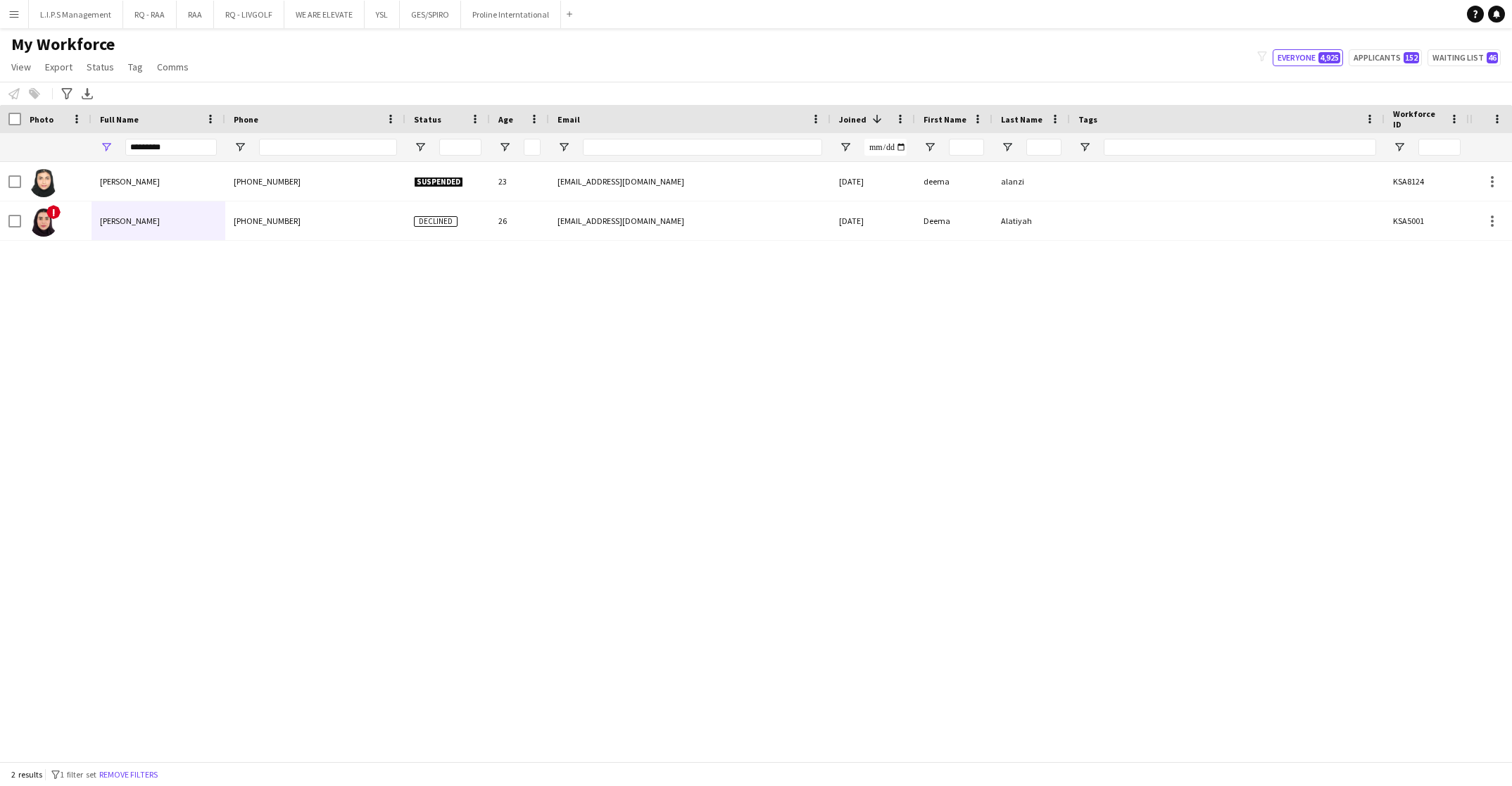
click at [150, 134] on div "*********" at bounding box center [171, 147] width 91 height 28
click at [164, 155] on input "*********" at bounding box center [171, 147] width 91 height 17
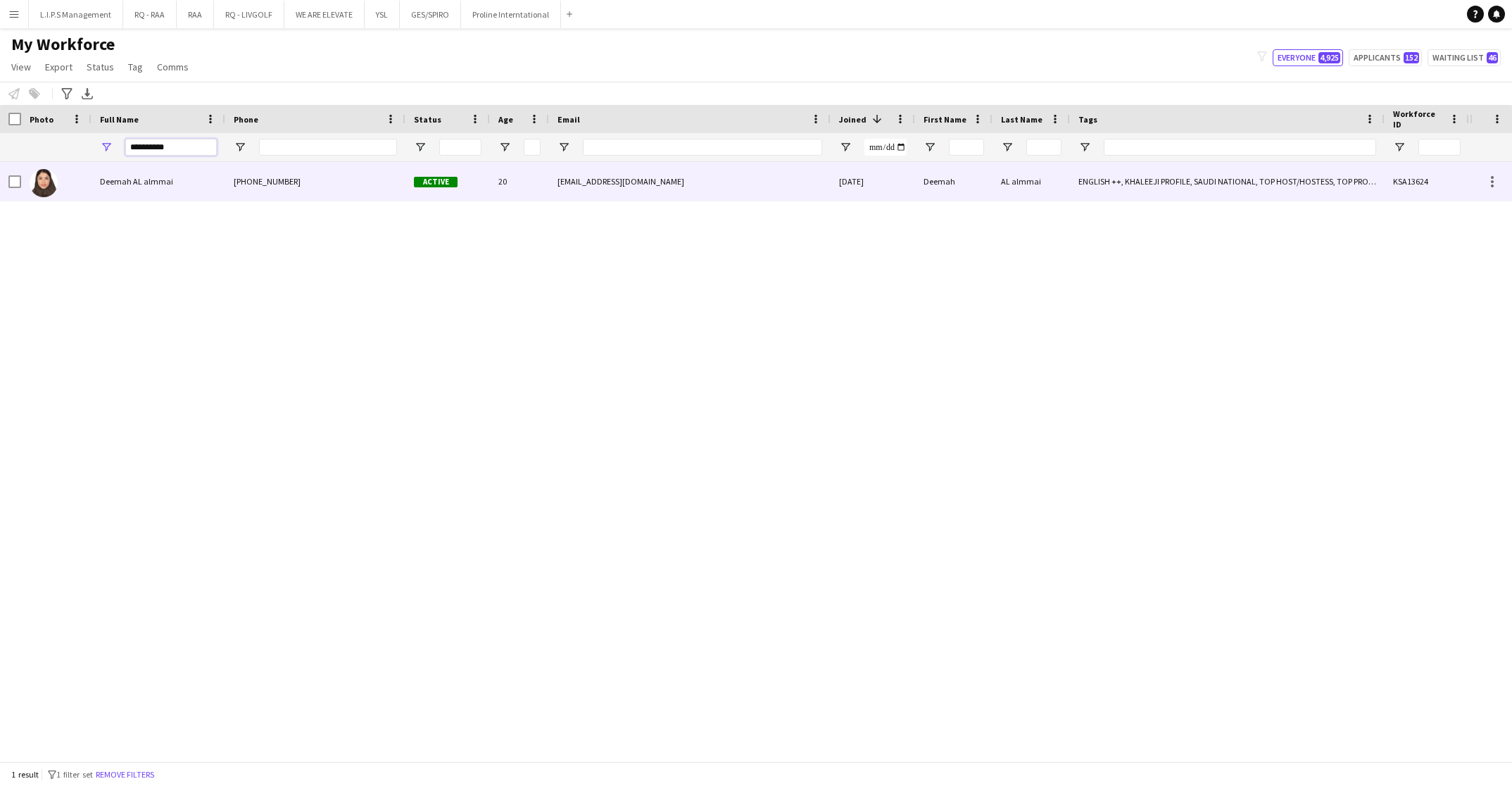
type input "**********"
click at [187, 170] on div "Deemah AL almmai" at bounding box center [158, 181] width 134 height 38
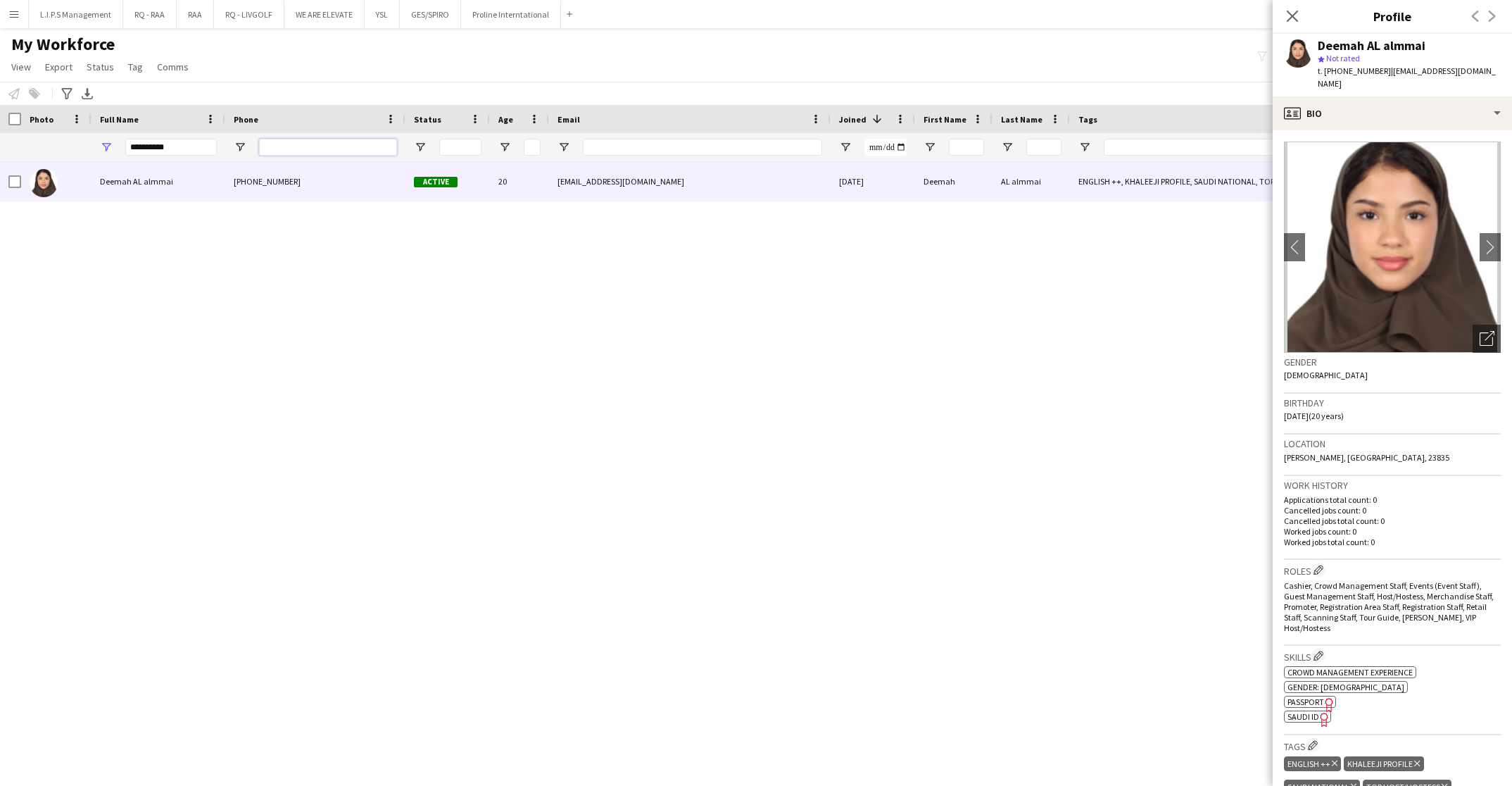
click at [303, 150] on input "Phone Filter Input" at bounding box center [328, 147] width 138 height 17
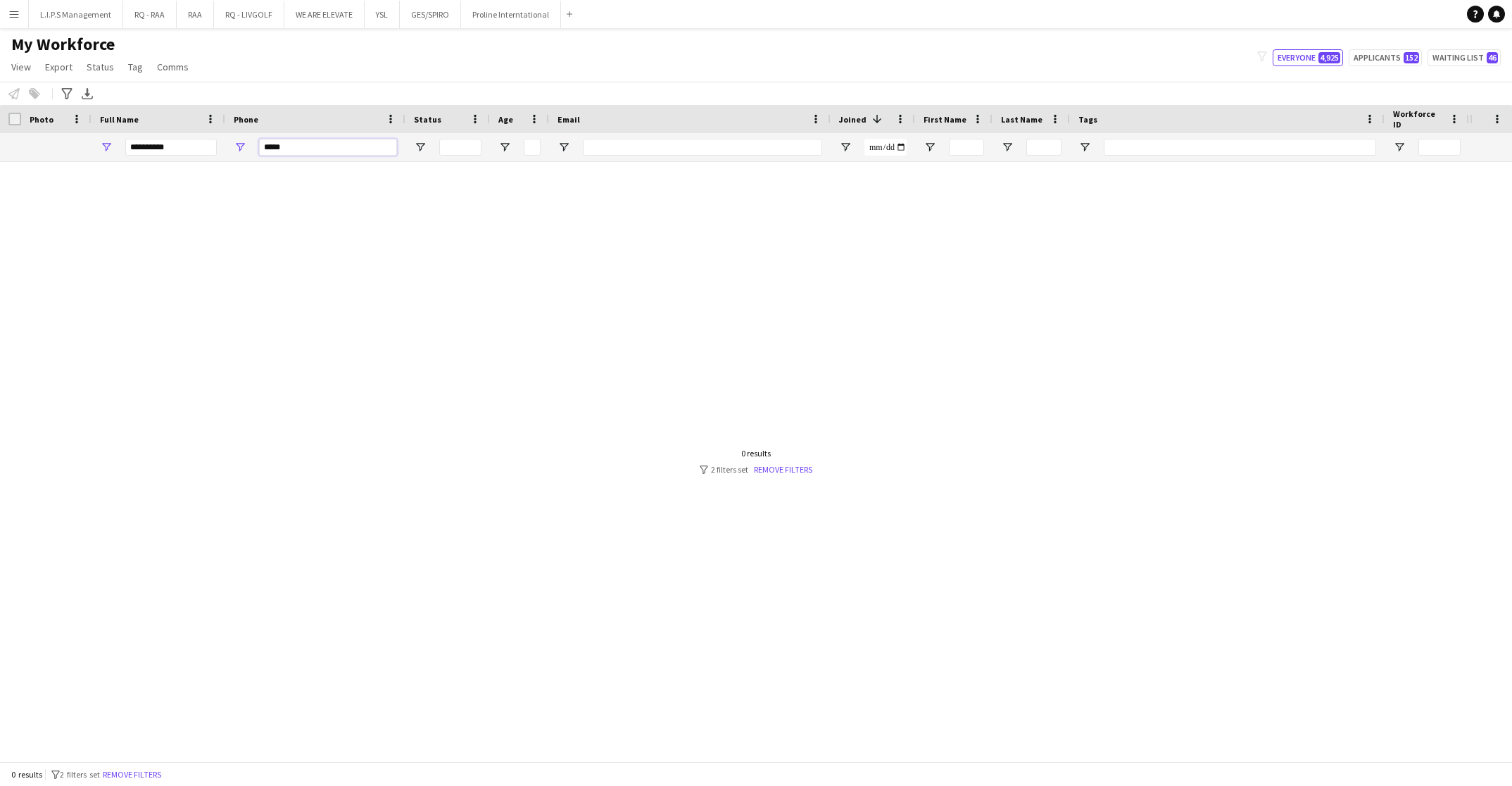
type input "*****"
drag, startPoint x: 185, startPoint y: 159, endPoint x: 134, endPoint y: 150, distance: 51.8
click at [134, 150] on div "**********" at bounding box center [171, 147] width 91 height 28
drag, startPoint x: 182, startPoint y: 150, endPoint x: -4, endPoint y: 153, distance: 186.0
click at [0, 153] on html "Menu Boards Boards Boards All jobs Status Workforce Workforce My Workforce Recr…" at bounding box center [756, 393] width 1512 height 786
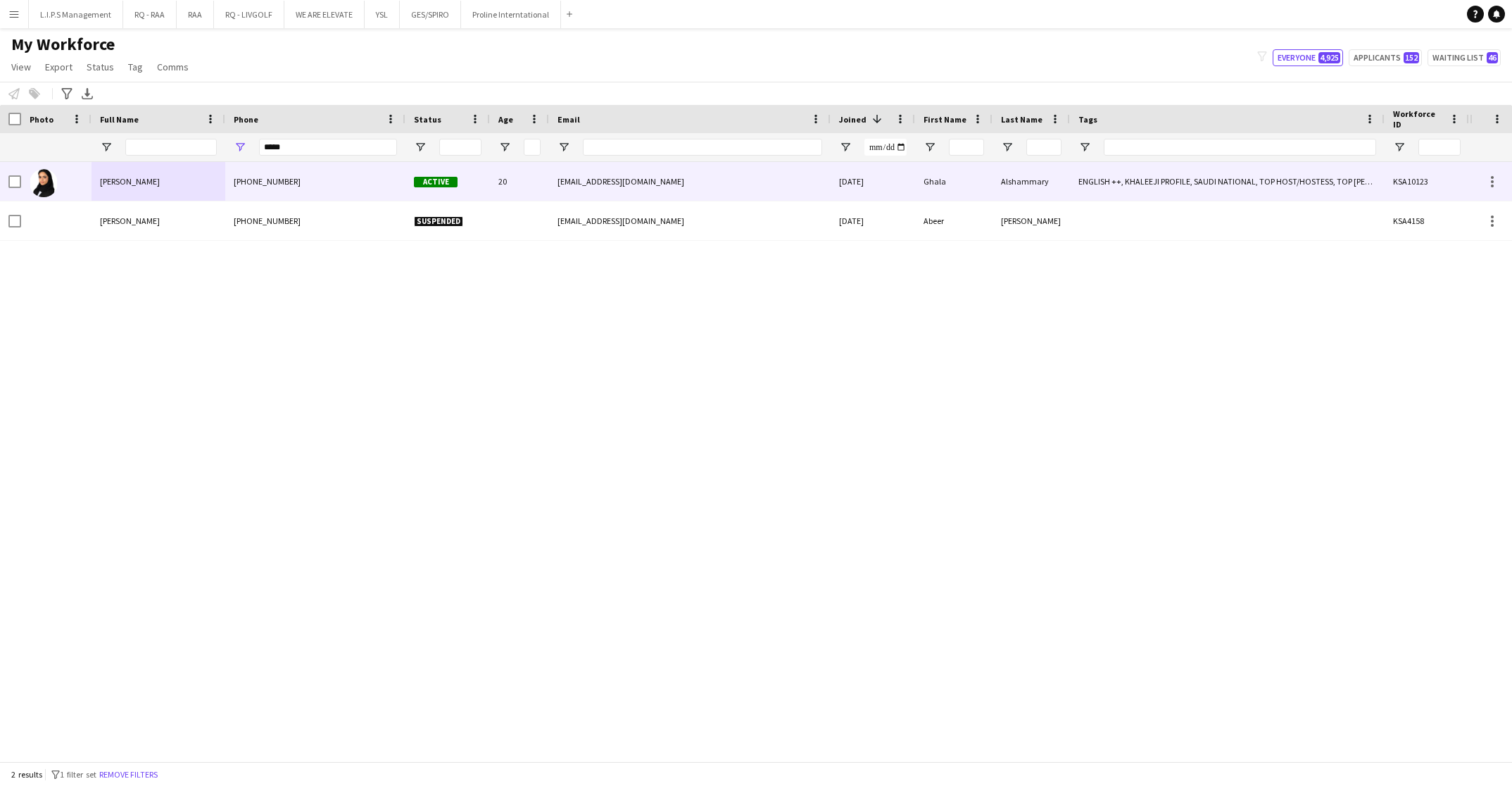
click at [92, 184] on div "Ghala Alshammary" at bounding box center [158, 181] width 134 height 38
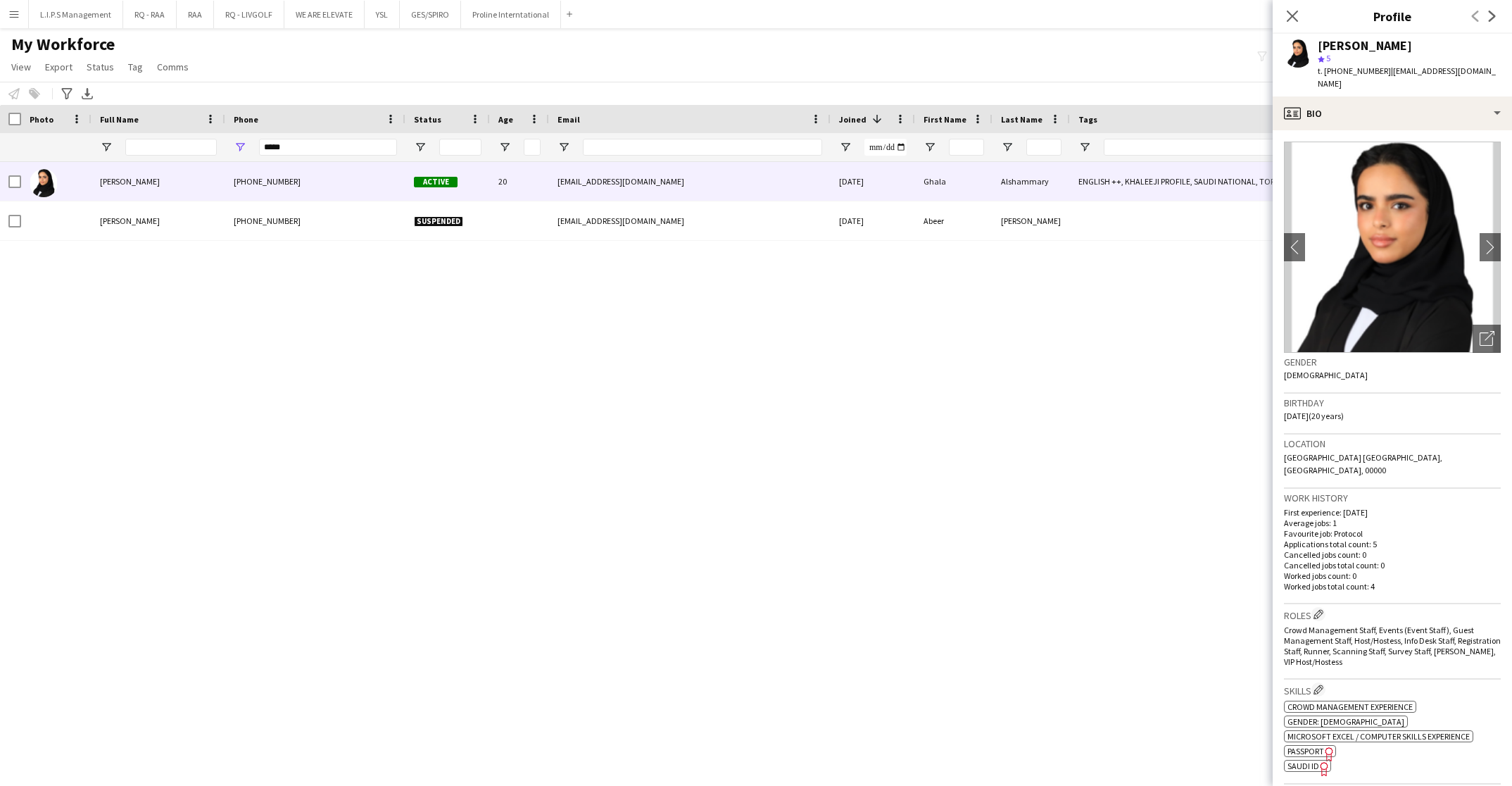
click at [1363, 51] on div "Ghala Alshammary" at bounding box center [1364, 46] width 95 height 13
copy div "Ghala Alshammary"
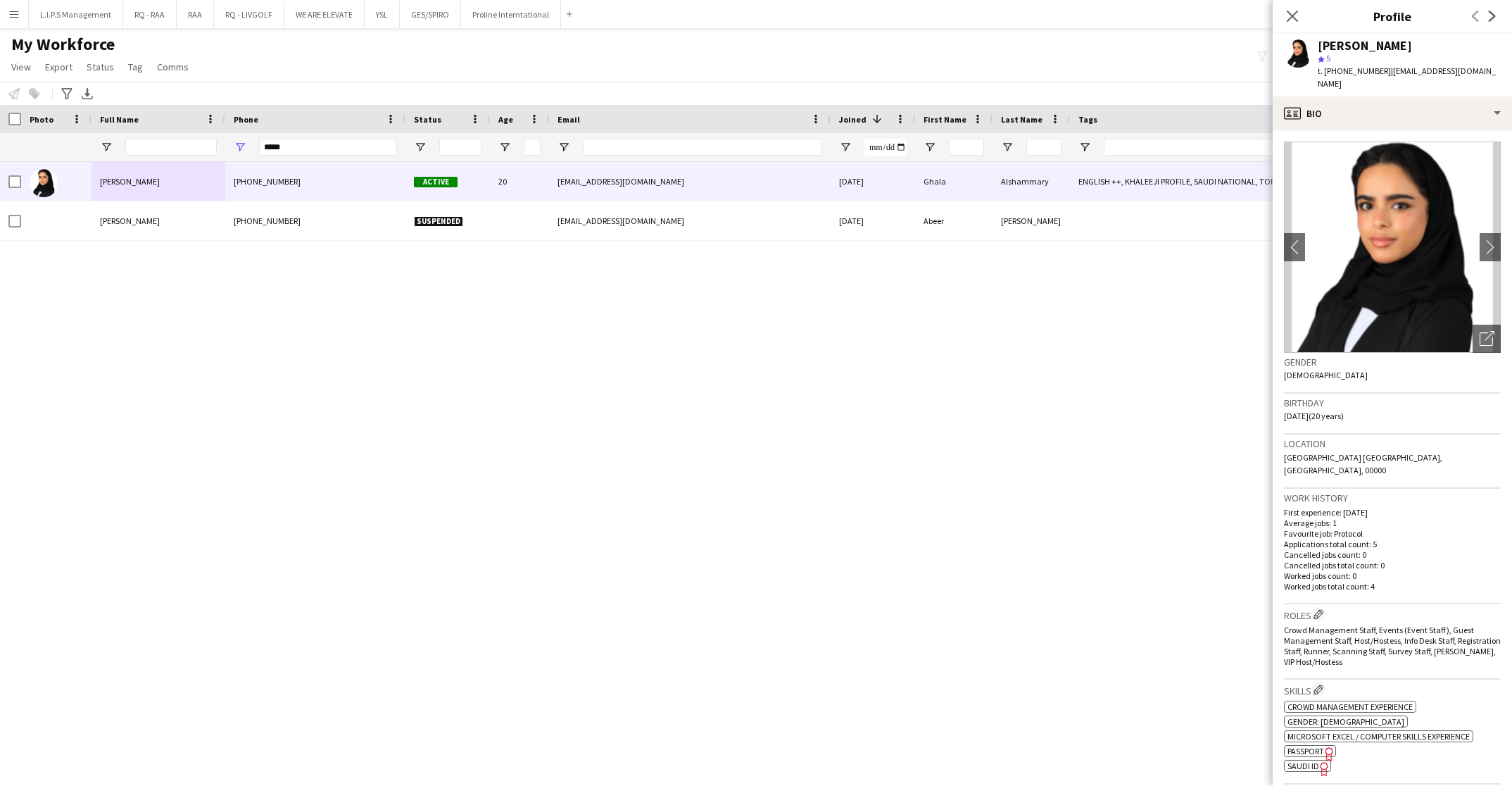
click at [1356, 72] on span "t. +9660552162737" at bounding box center [1353, 71] width 73 height 10
click at [1479, 331] on icon "Open photos pop-in" at bounding box center [1486, 338] width 14 height 14
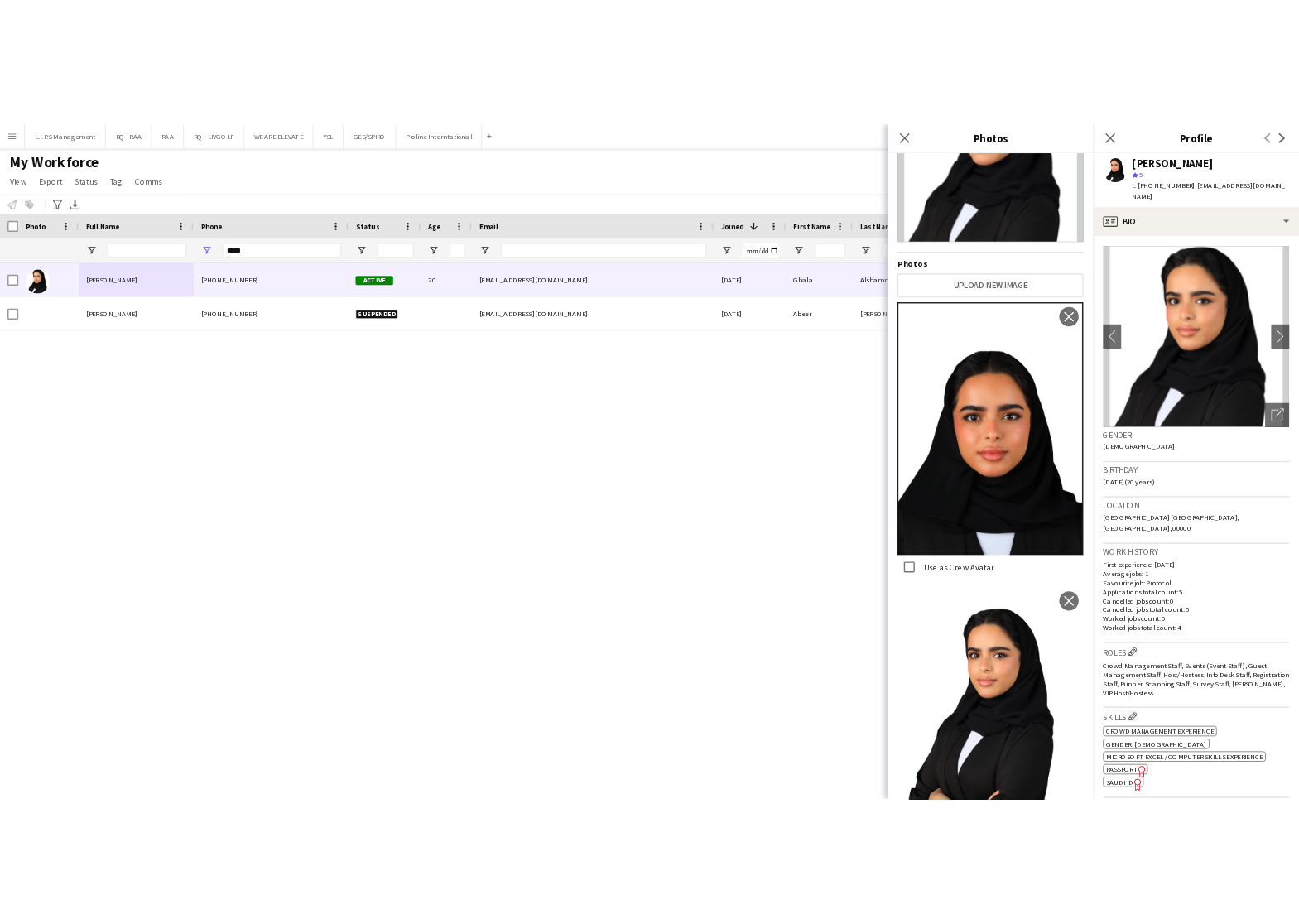
scroll to position [178, 0]
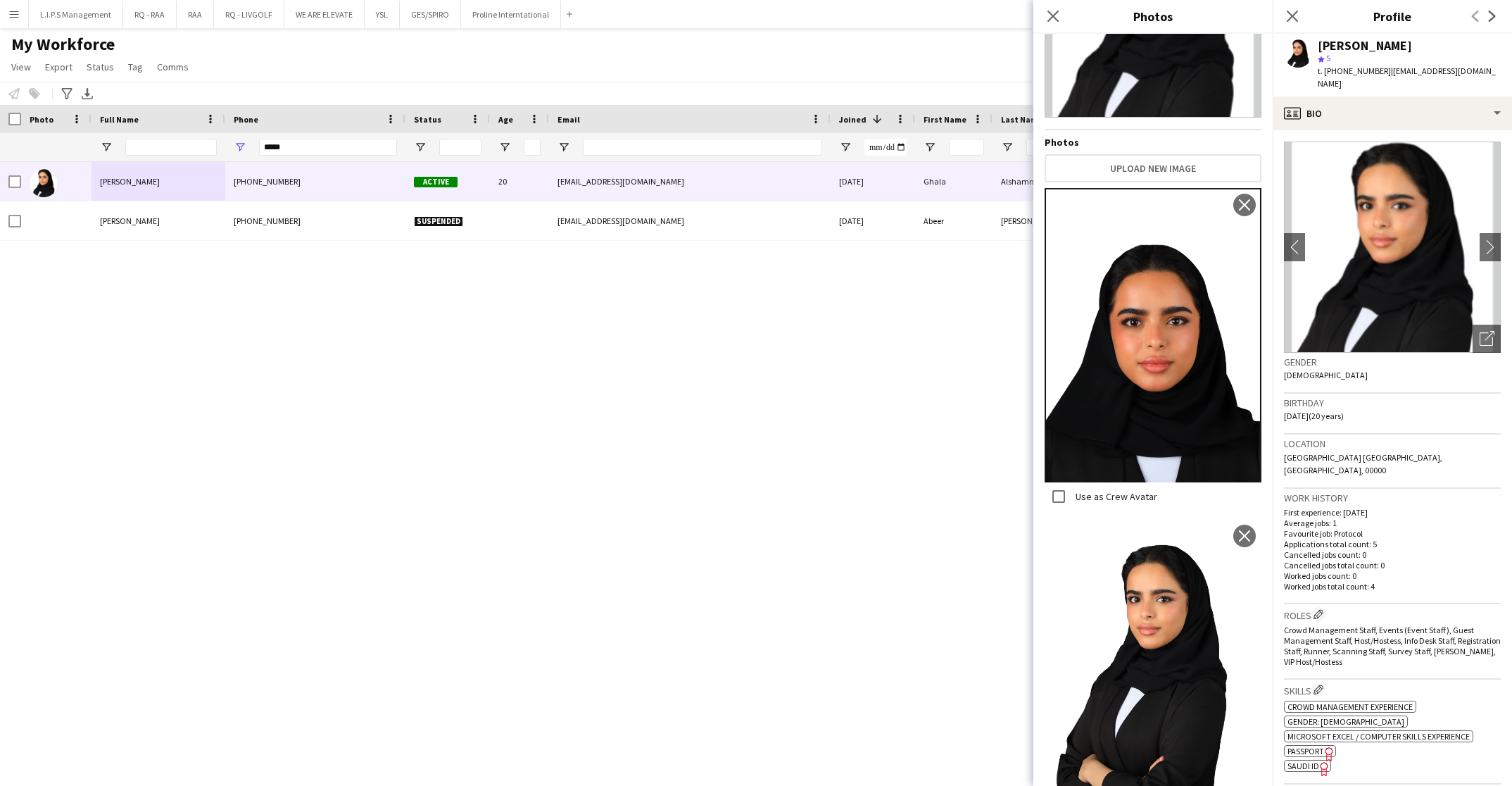
click at [1296, 737] on html "Menu Boards Boards Boards All jobs Status Workforce Workforce My Workforce Recr…" at bounding box center [756, 393] width 1512 height 786
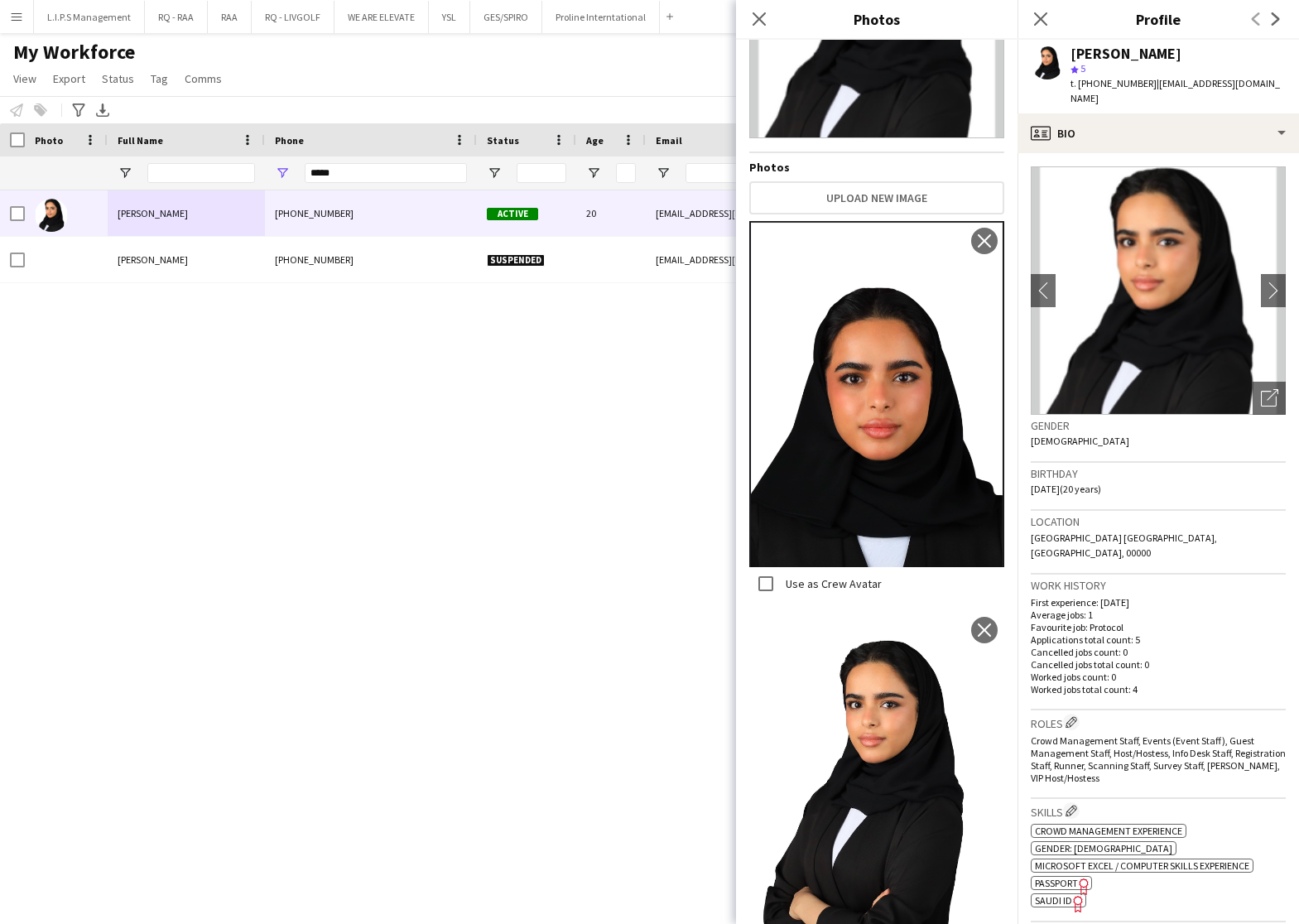
click at [1043, 894] on span "SAUDI ID" at bounding box center [1054, 899] width 38 height 12
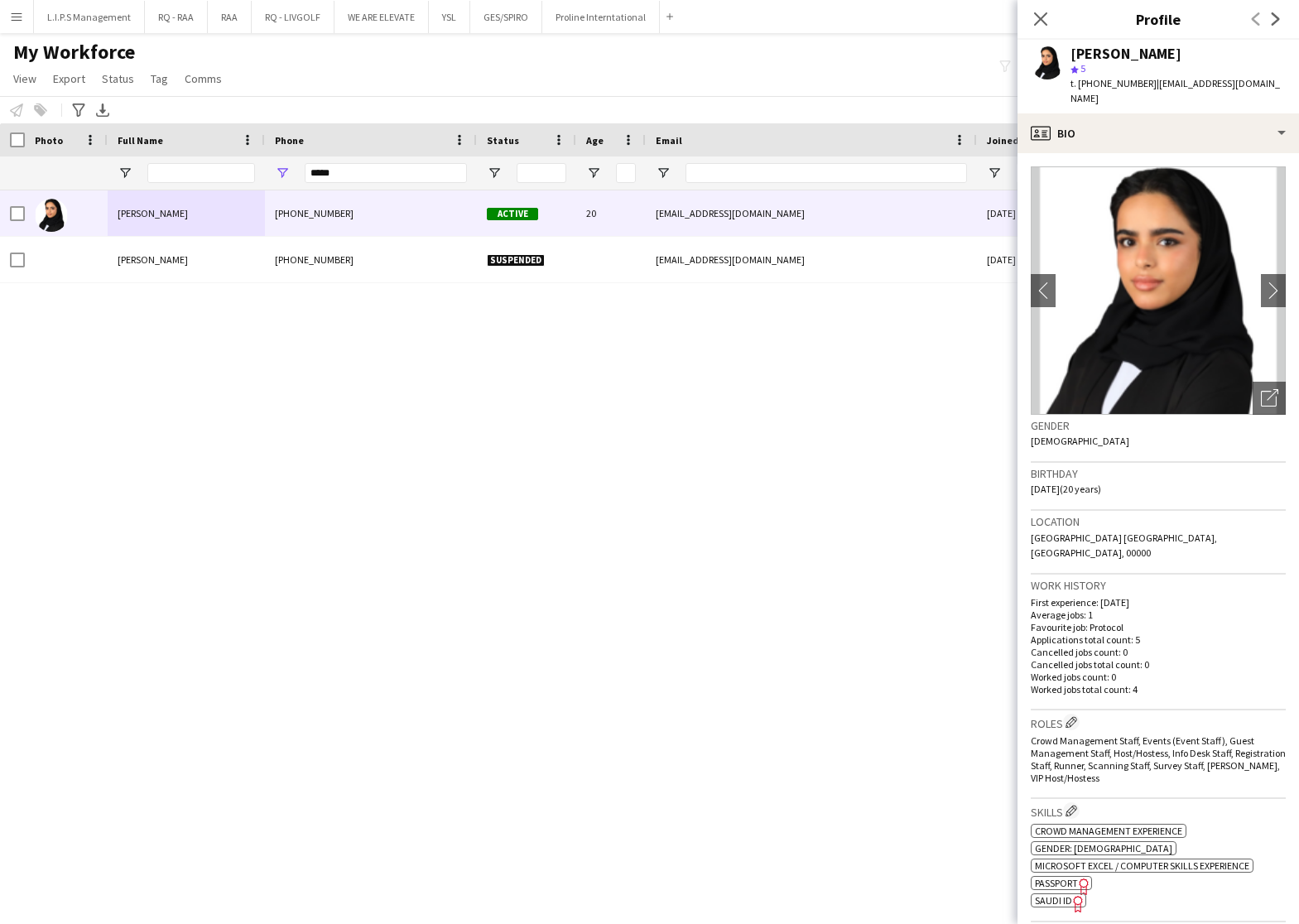
click at [1140, 48] on div "Ghala Alshammary" at bounding box center [1126, 54] width 111 height 15
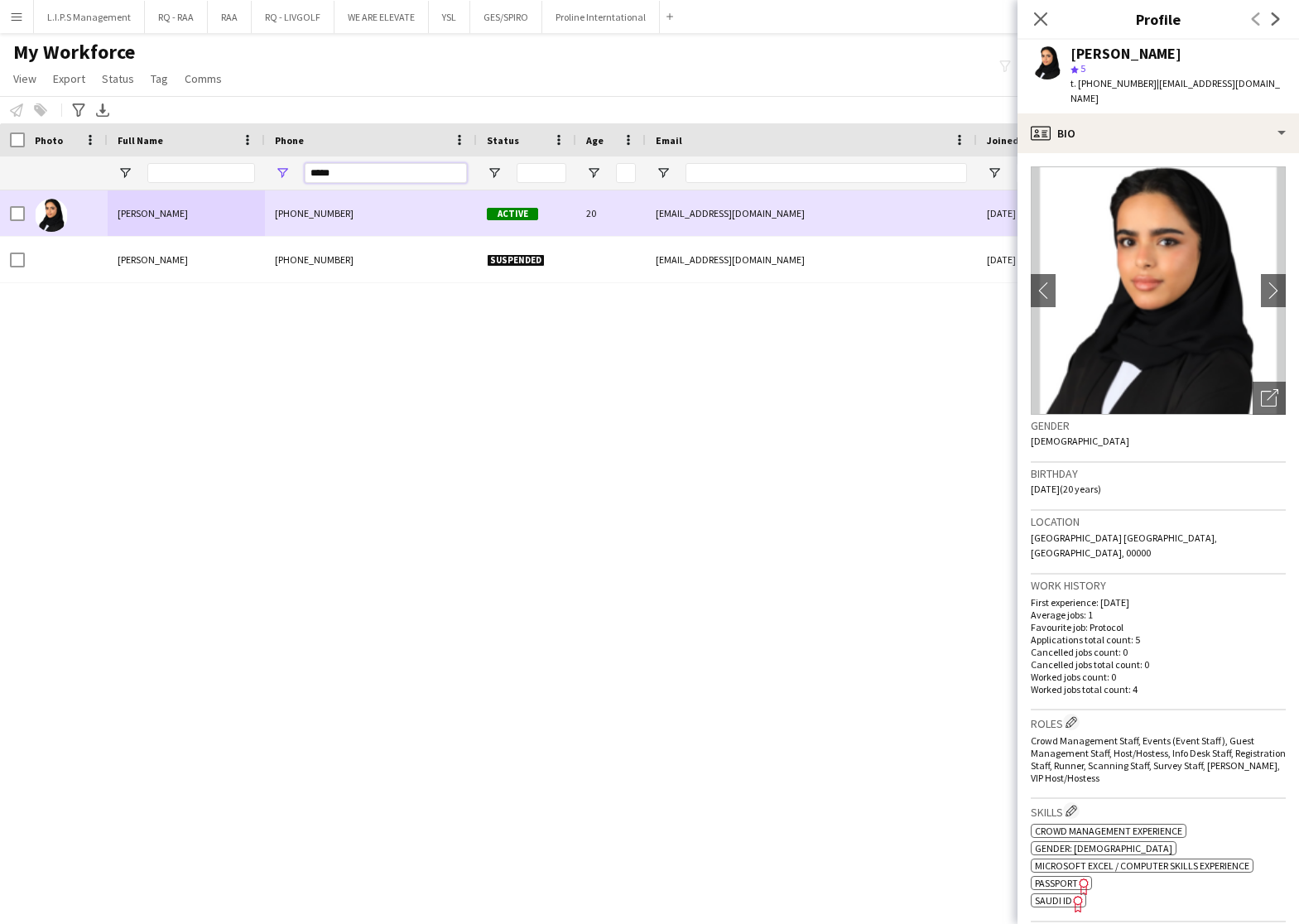
drag, startPoint x: 425, startPoint y: 169, endPoint x: 159, endPoint y: 221, distance: 271.0
click at [159, 221] on div "Workforce Details Photo Full Name" at bounding box center [649, 509] width 1299 height 771
paste input "**********"
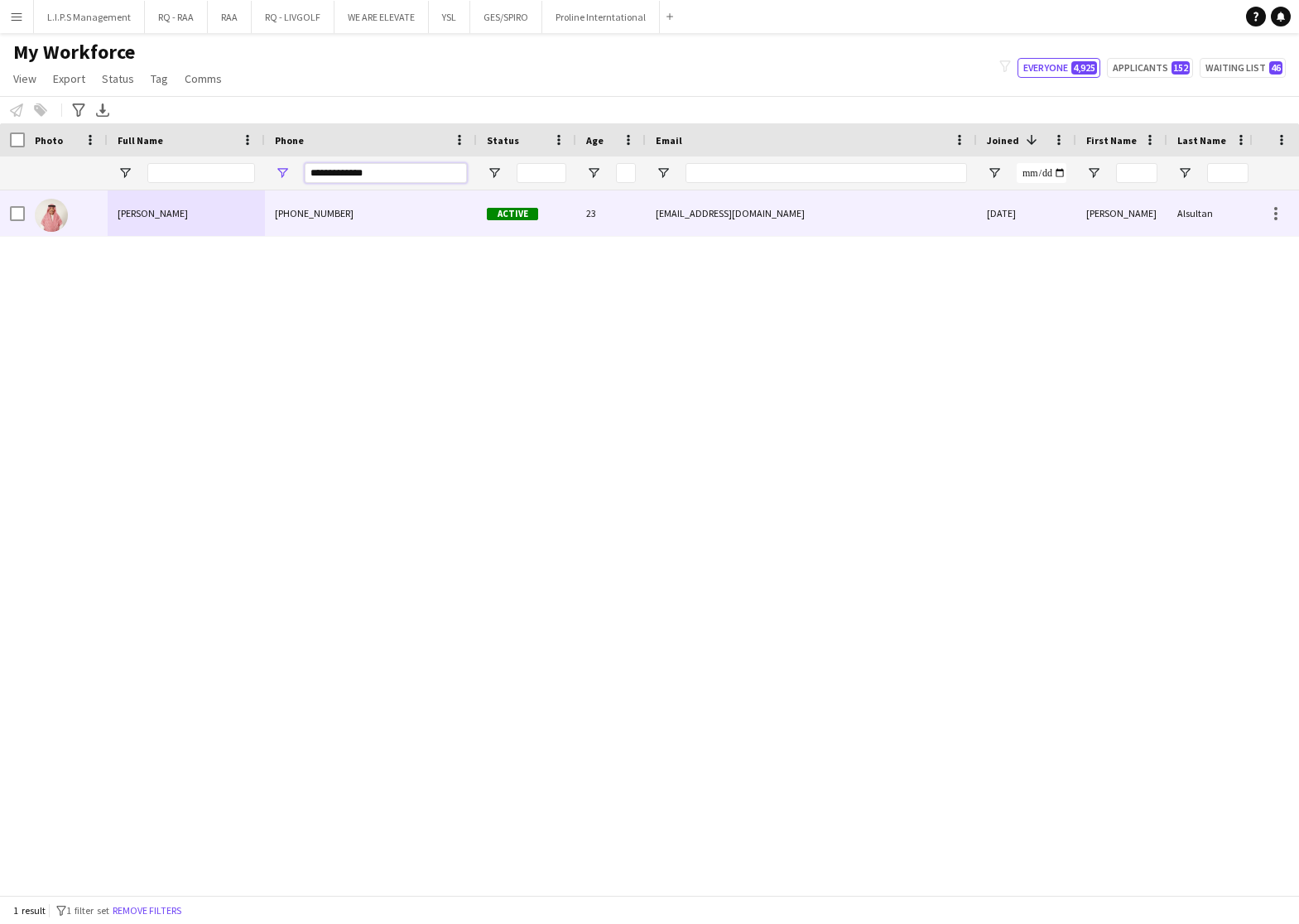
type input "**********"
click at [295, 201] on div "+966504417796" at bounding box center [371, 213] width 212 height 45
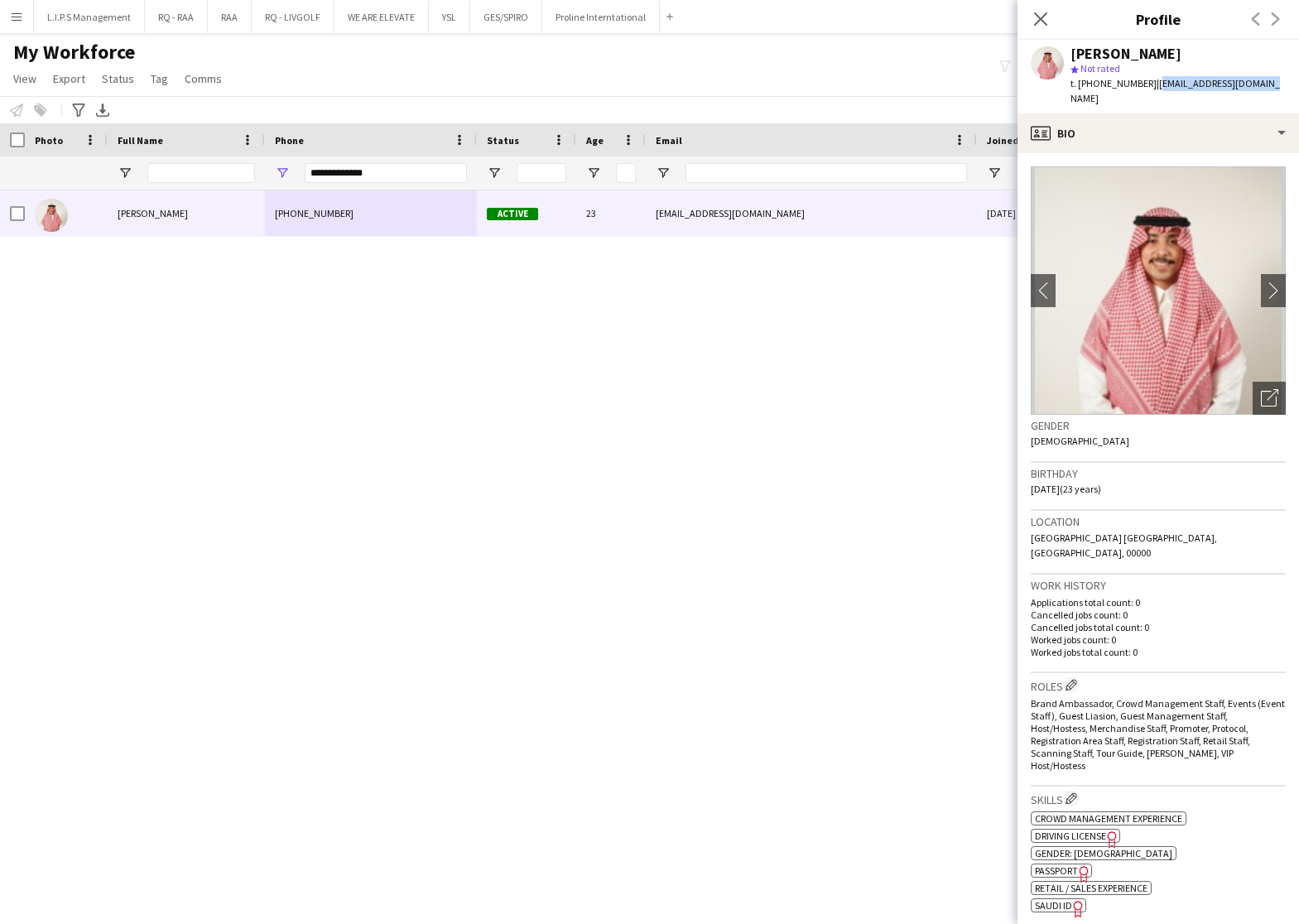
drag, startPoint x: 1263, startPoint y: 91, endPoint x: 1149, endPoint y: 86, distance: 114.1
click at [1149, 86] on app-profile-header "Ibrahim Alsultan star Not rated t. +966504417796 | i.alsultan10@gmail.com" at bounding box center [1158, 76] width 281 height 74
click at [1135, 53] on div "Ibrahim Alsultan" at bounding box center [1126, 54] width 111 height 15
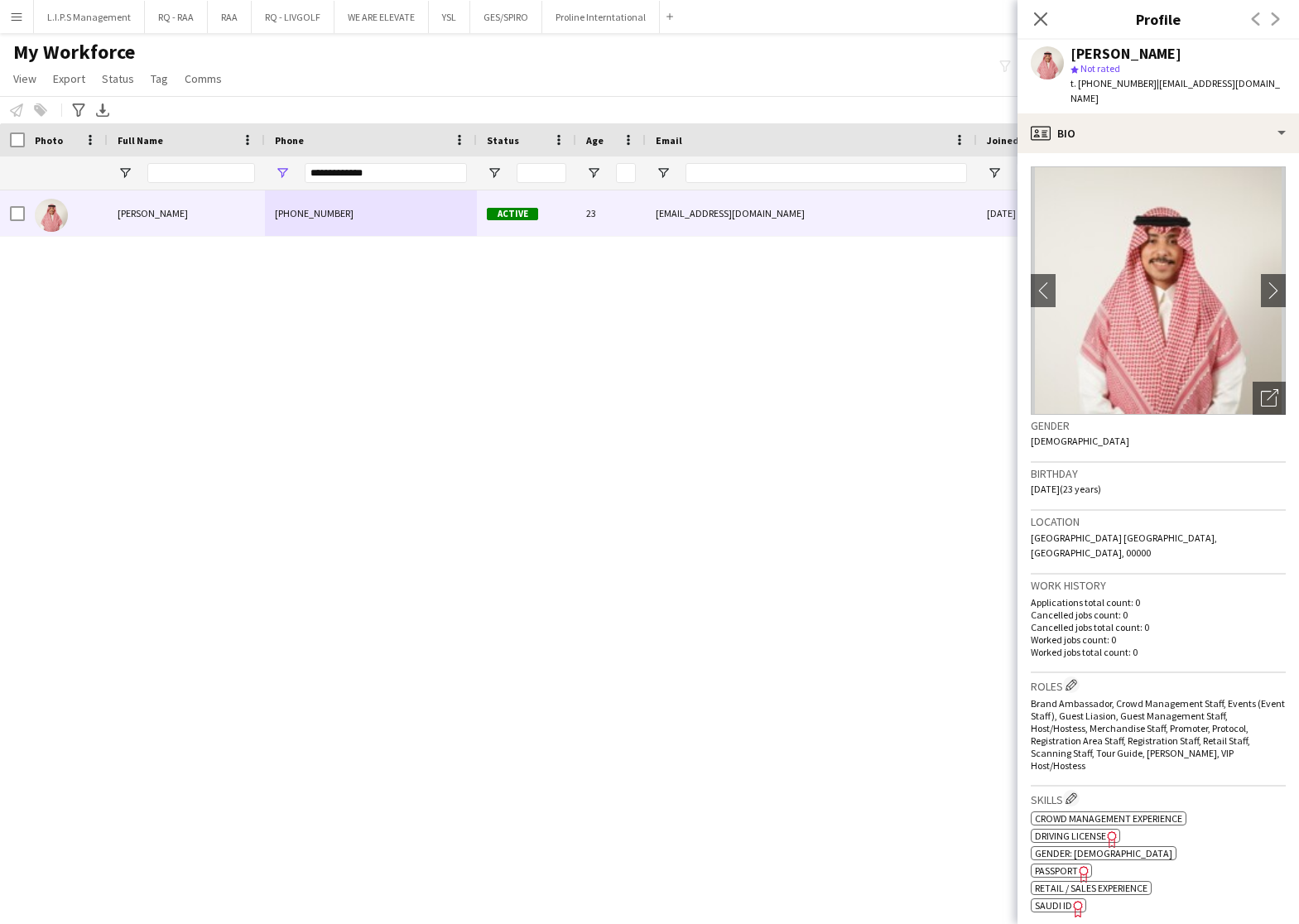
click at [1104, 91] on div "t. +966504417796 | i.alsultan10@gmail.com" at bounding box center [1178, 91] width 215 height 30
click at [1102, 46] on div "Ibrahim Alsultan" at bounding box center [1126, 54] width 111 height 15
click at [1101, 46] on div "Ibrahim Alsultan" at bounding box center [1126, 54] width 111 height 15
click at [1073, 46] on div "Ibrahim Alsultan" at bounding box center [1126, 54] width 111 height 15
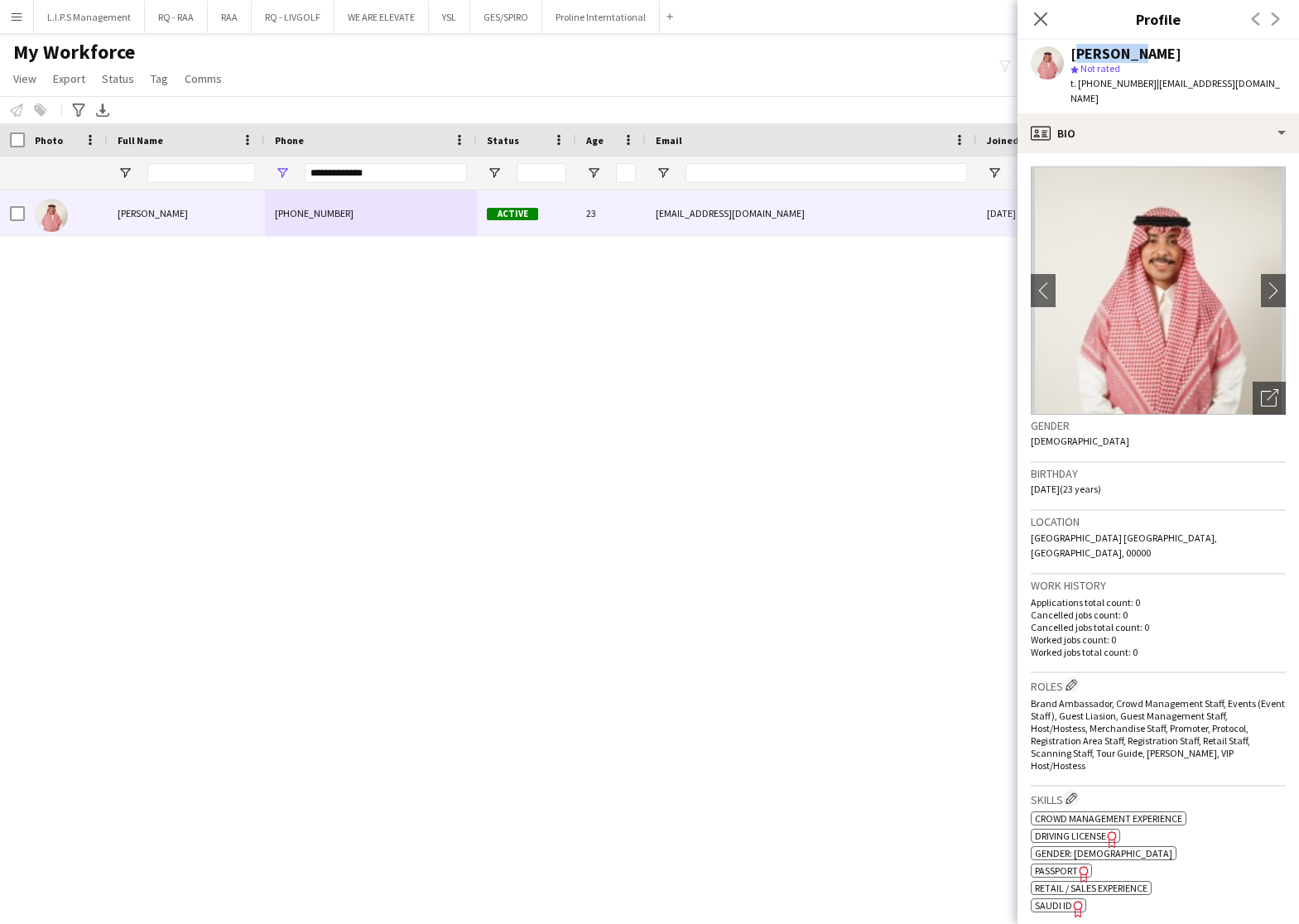
click at [1073, 46] on div "Ibrahim Alsultan" at bounding box center [1126, 54] width 111 height 15
drag, startPoint x: 1260, startPoint y: 87, endPoint x: 1149, endPoint y: 86, distance: 111.0
click at [1149, 86] on div "Ibrahim Alsultan star Not rated t. +966504417796 | i.alsultan10@gmail.com" at bounding box center [1158, 76] width 281 height 74
click at [1125, 50] on div "Ibrahim Alsultan" at bounding box center [1126, 54] width 111 height 15
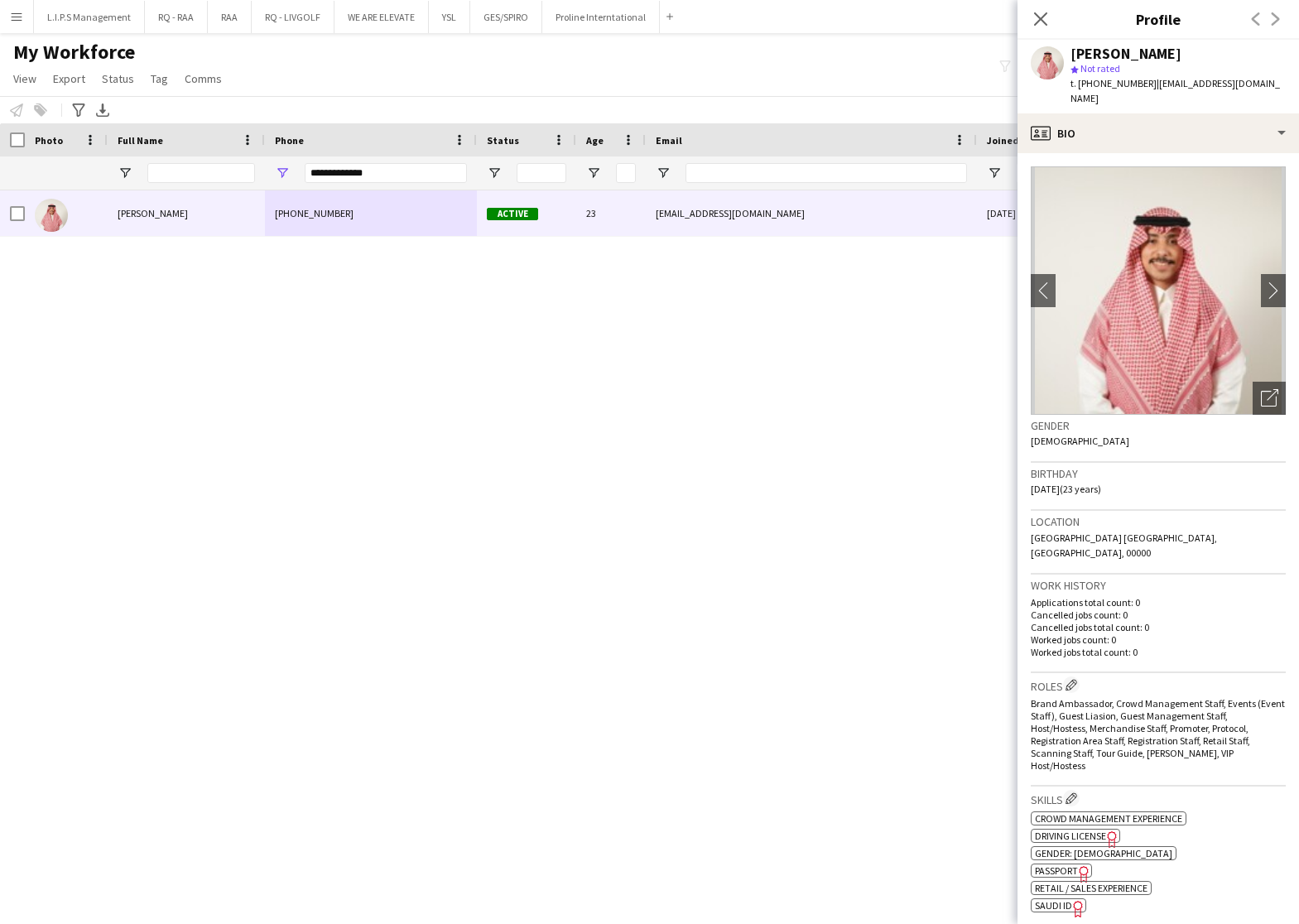
click at [1125, 50] on div "Ibrahim Alsultan" at bounding box center [1126, 54] width 111 height 15
click at [1261, 389] on icon "Open photos pop-in" at bounding box center [1270, 398] width 17 height 17
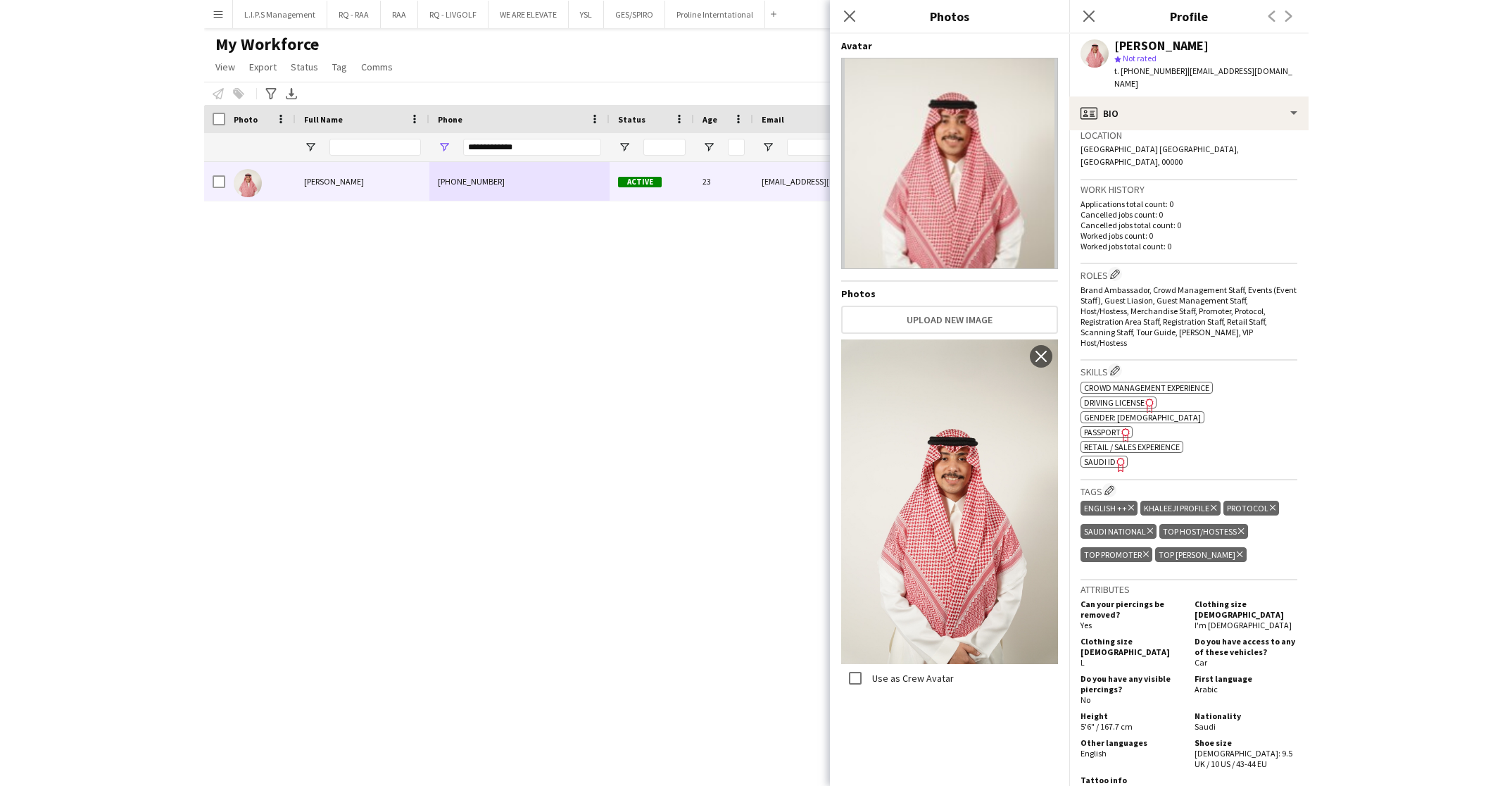
scroll to position [423, 0]
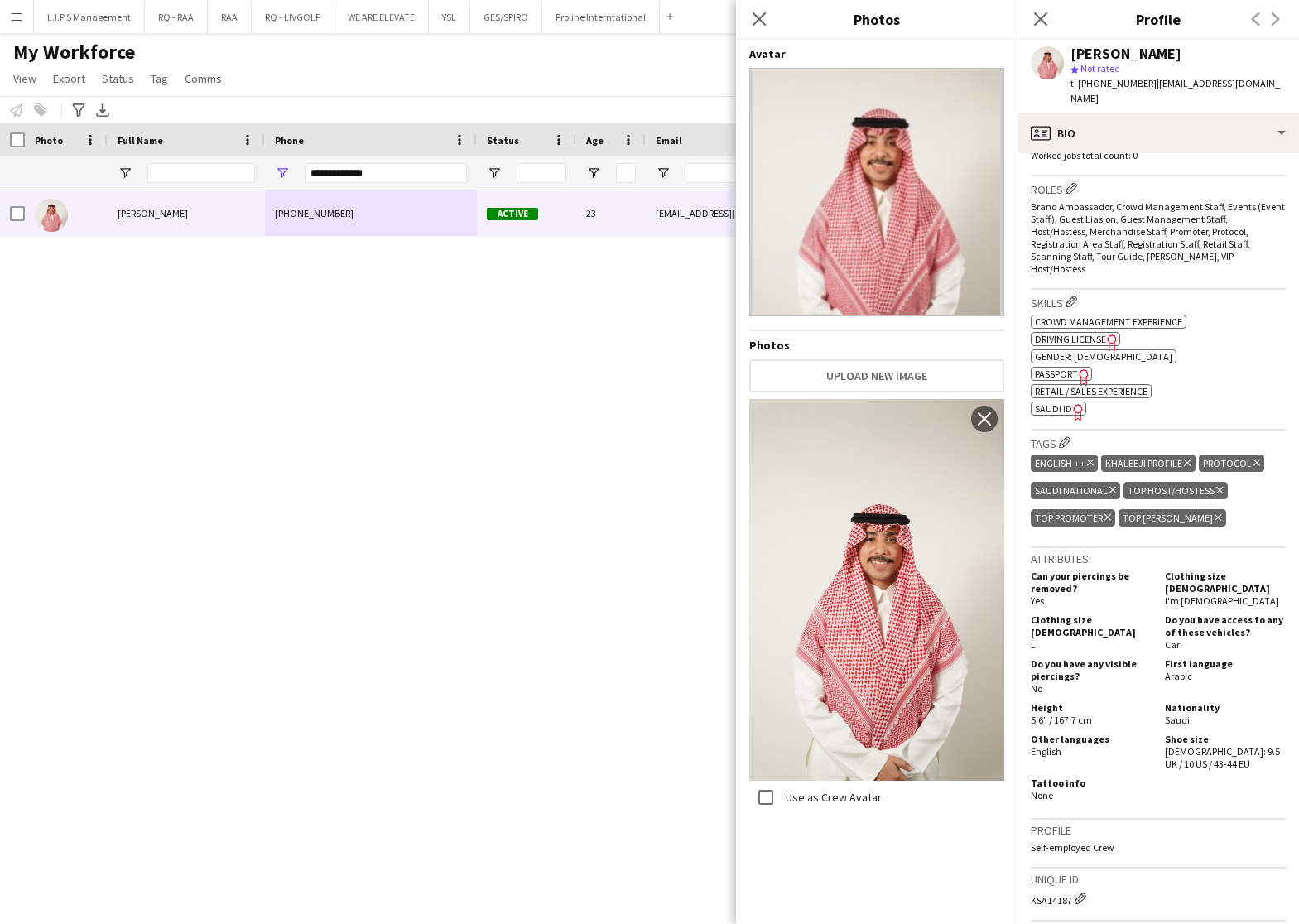
click at [1042, 403] on span "SAUDI ID" at bounding box center [1054, 408] width 38 height 12
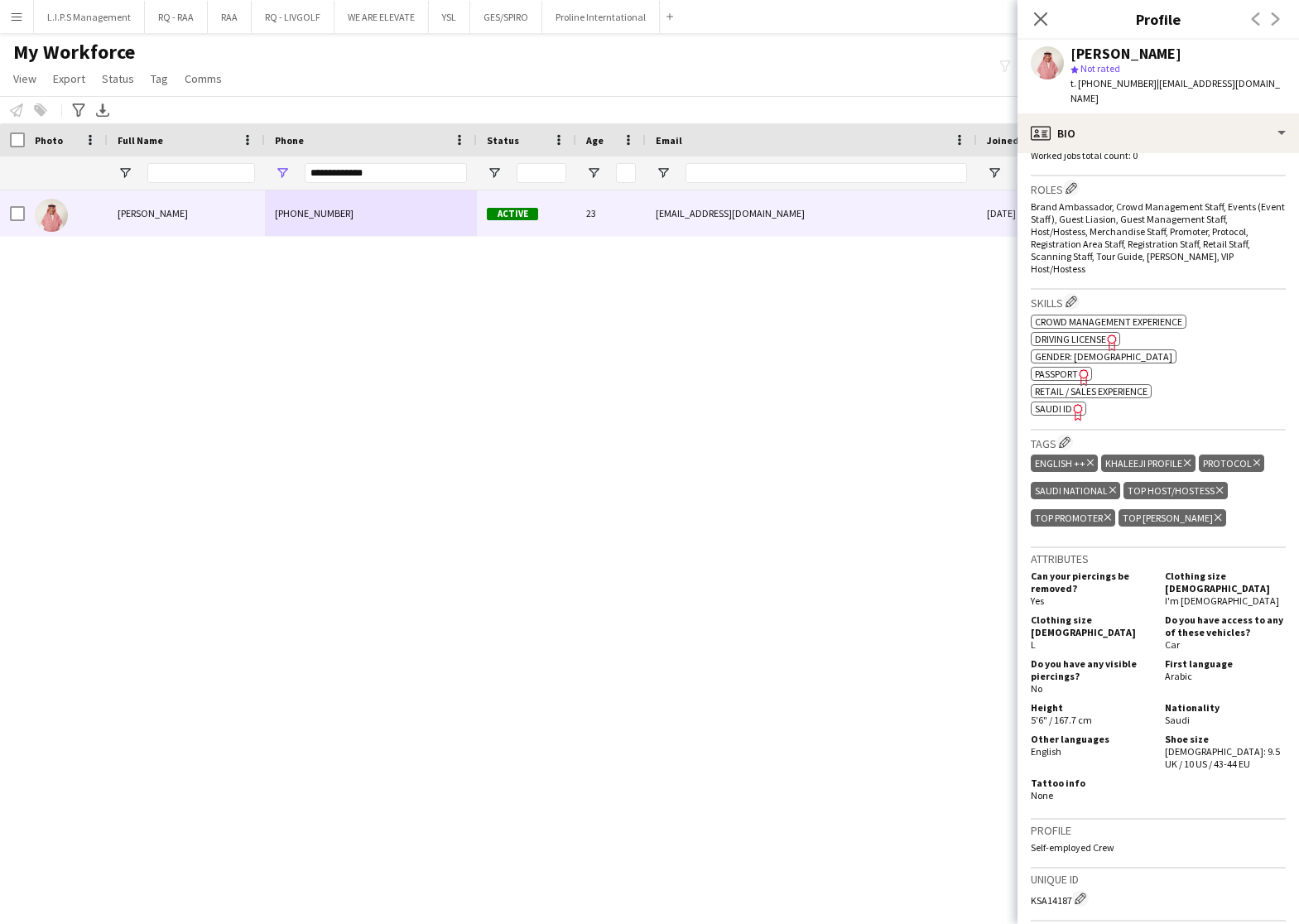
click at [1048, 353] on div "ok-circled2 background Layer 1 cross-circle-red background Layer 1 Crowd manage…" at bounding box center [1158, 363] width 255 height 105
click at [1055, 403] on span "SAUDI ID" at bounding box center [1054, 408] width 38 height 12
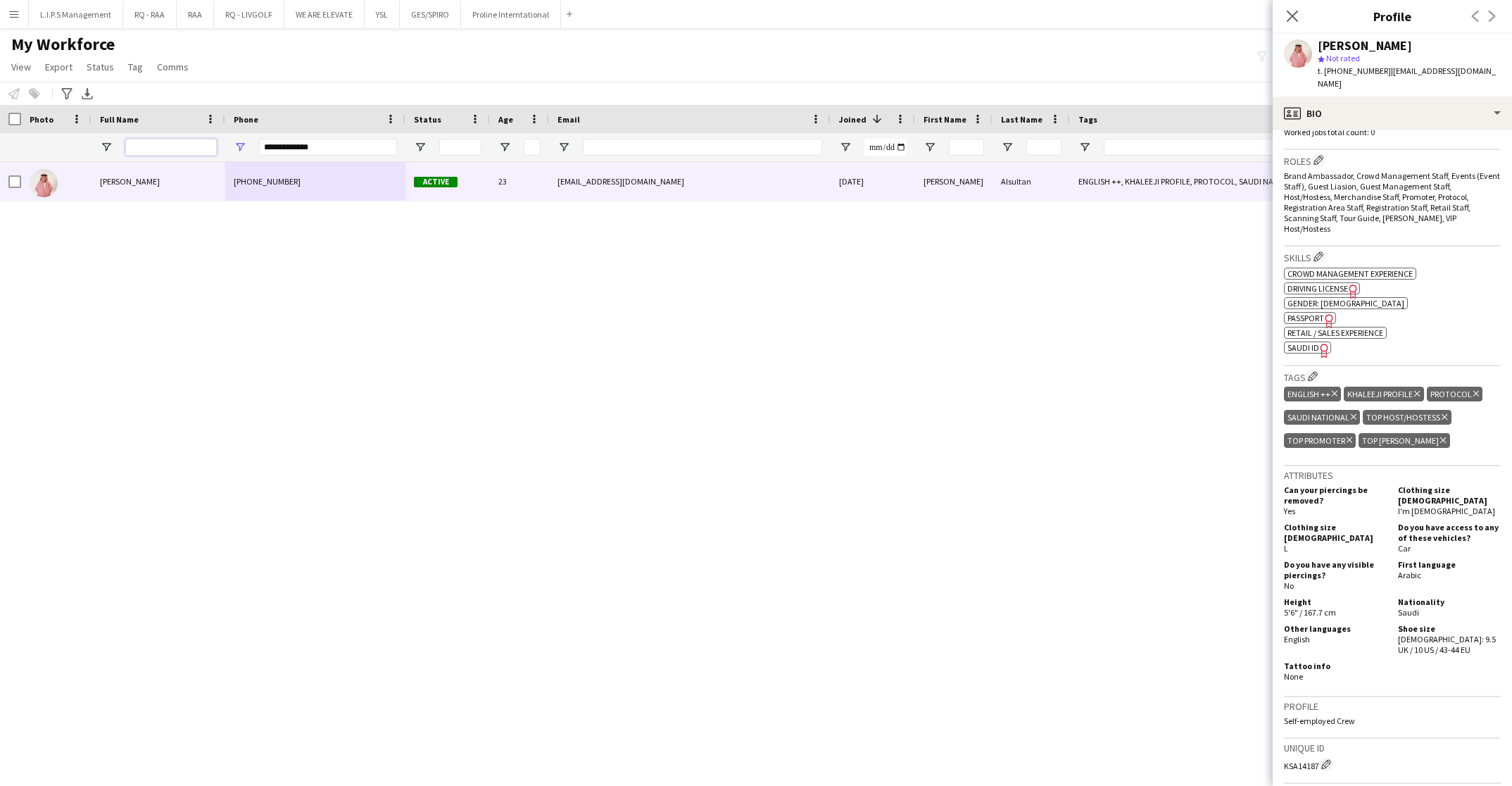
click at [176, 144] on input "Full Name Filter Input" at bounding box center [171, 147] width 91 height 17
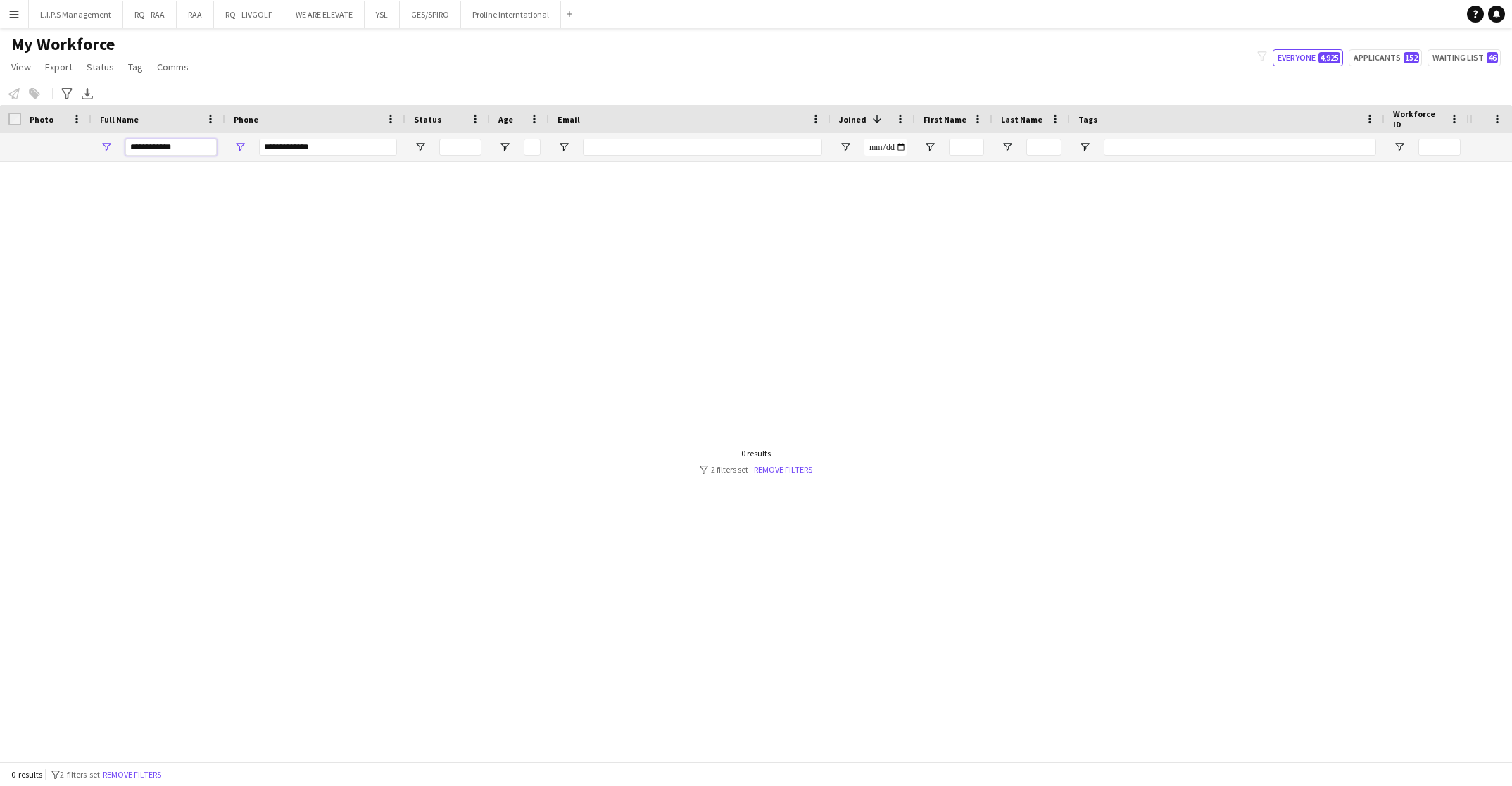
type input "**********"
drag, startPoint x: 332, startPoint y: 152, endPoint x: 188, endPoint y: 121, distance: 147.3
click at [188, 121] on div "Workforce Details Photo Full Name 1" at bounding box center [980, 133] width 1960 height 57
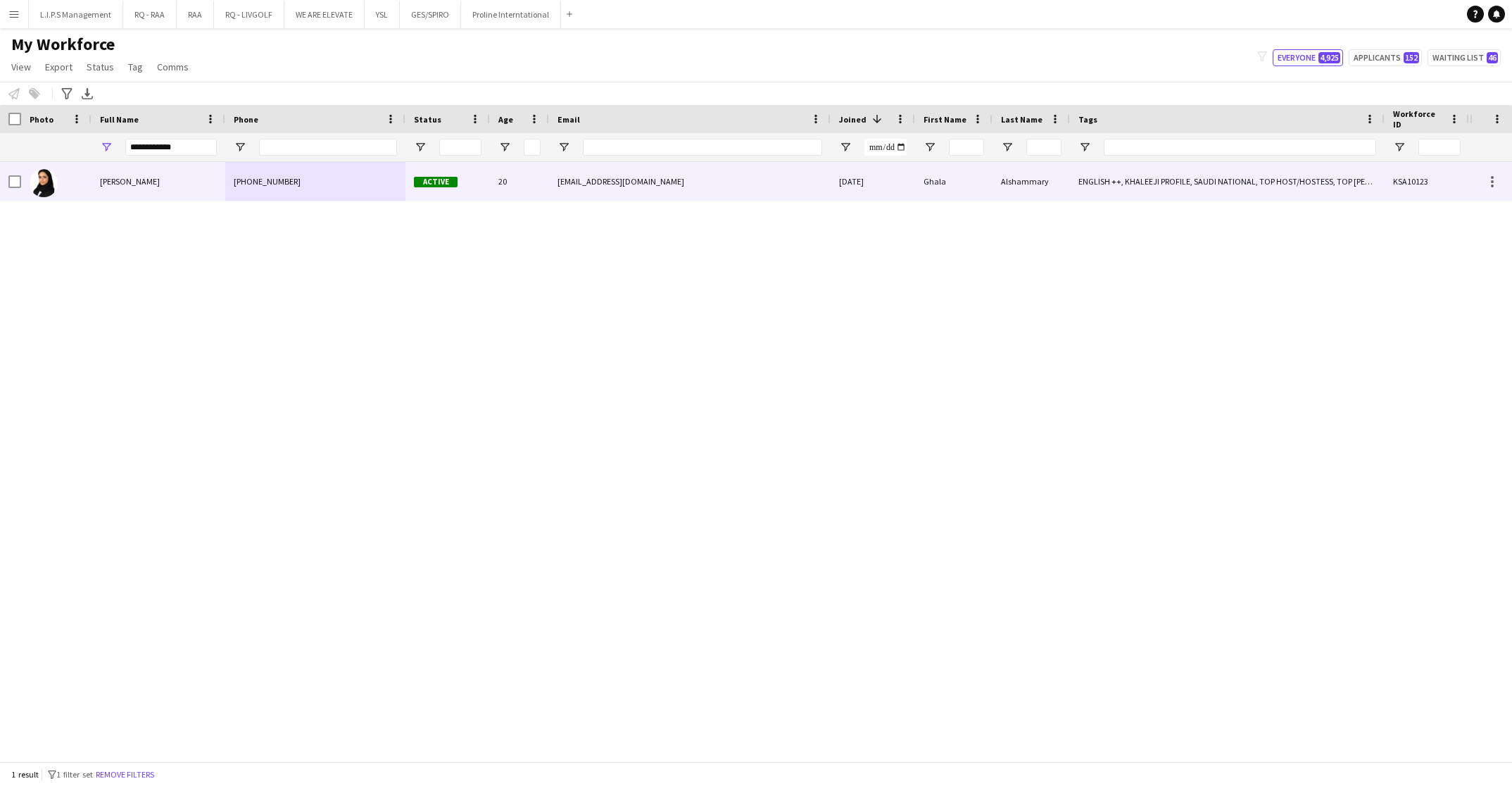
drag, startPoint x: 196, startPoint y: 149, endPoint x: 538, endPoint y: 163, distance: 342.3
click at [202, 177] on div "Ghala Alshammary" at bounding box center [158, 181] width 134 height 38
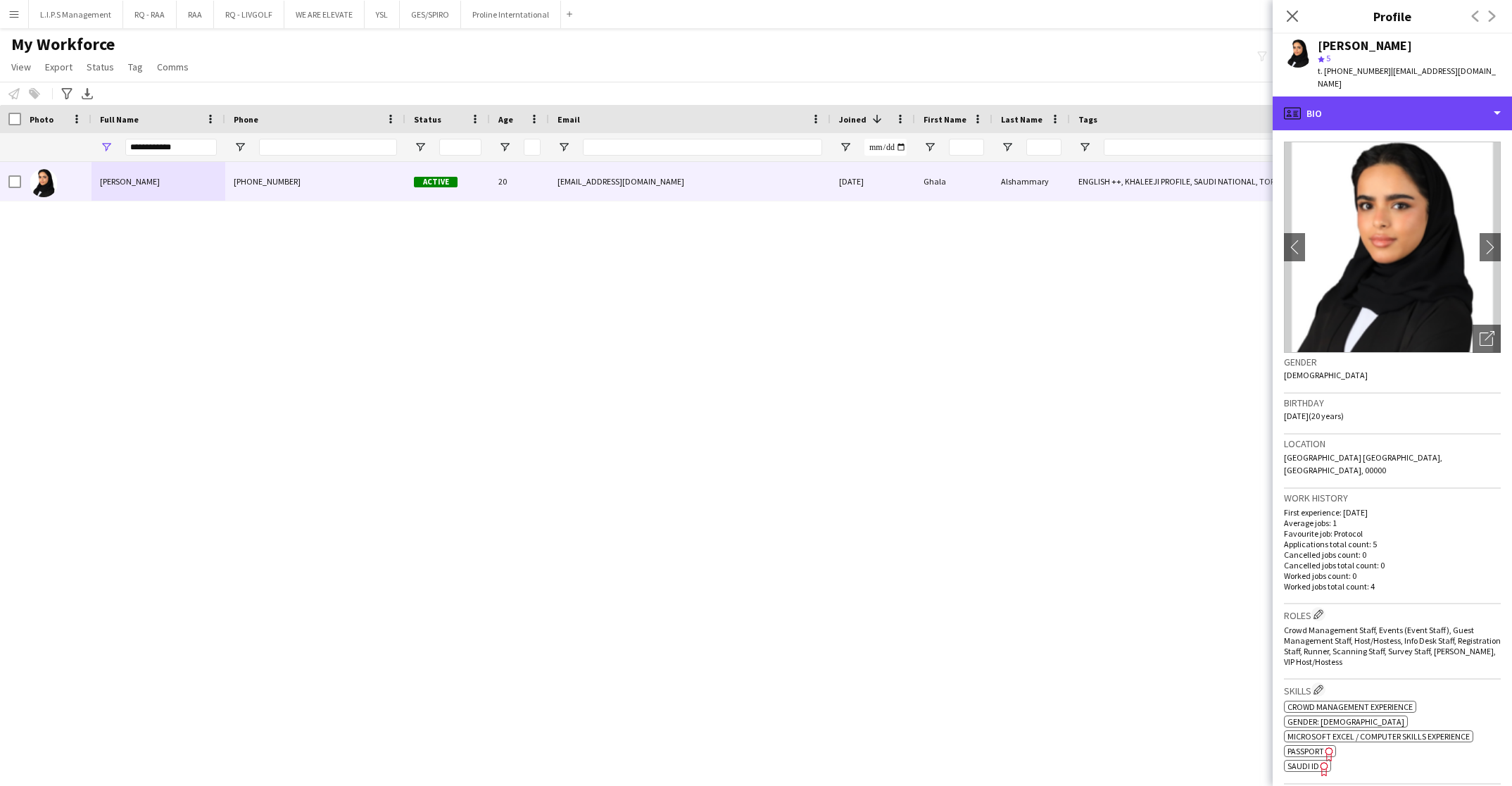
drag, startPoint x: 1393, startPoint y: 102, endPoint x: 1427, endPoint y: 223, distance: 125.7
click at [1392, 102] on div "profile Bio" at bounding box center [1392, 113] width 239 height 34
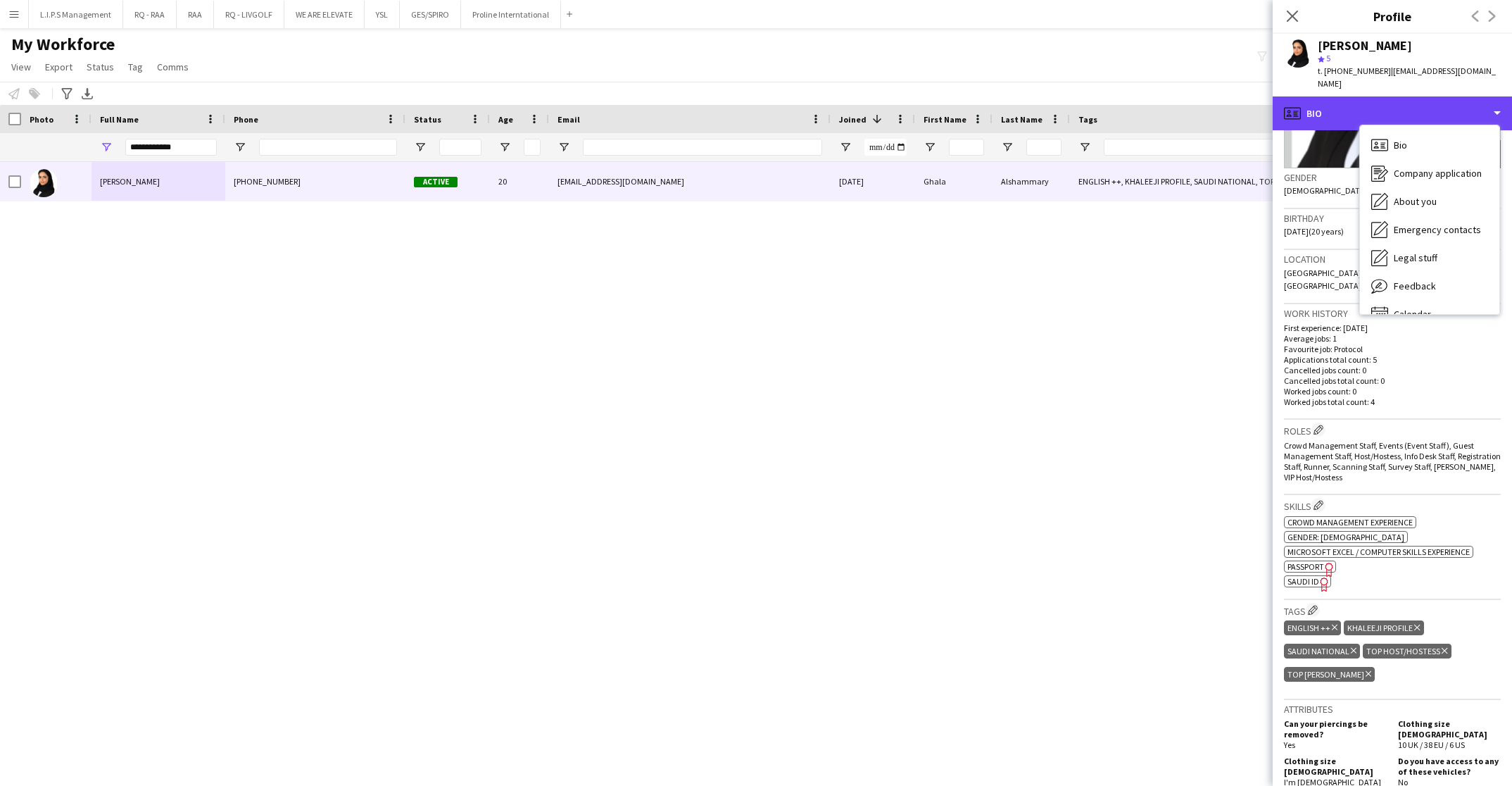
scroll to position [211, 0]
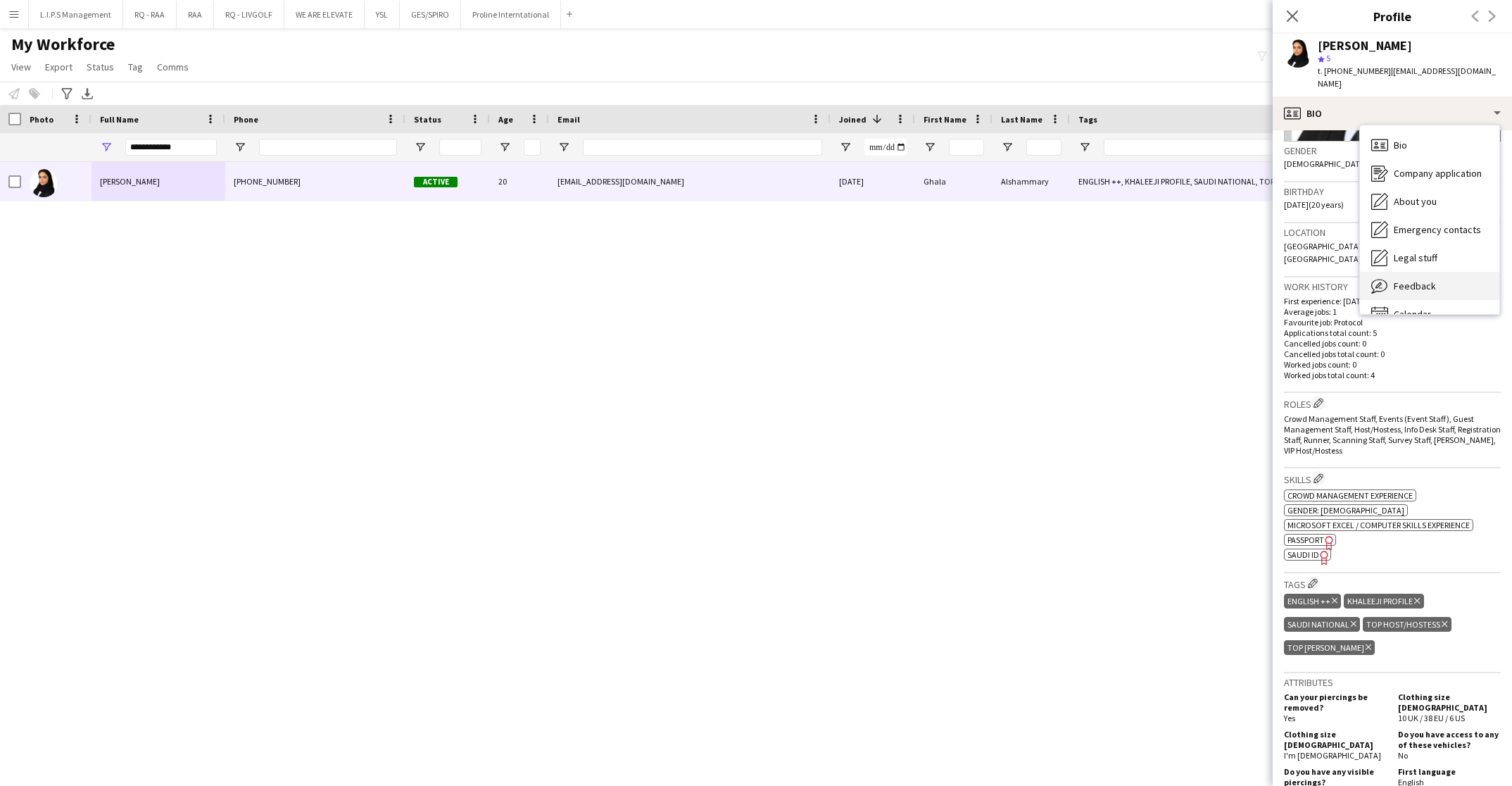
click at [1421, 280] on span "Feedback" at bounding box center [1414, 286] width 42 height 13
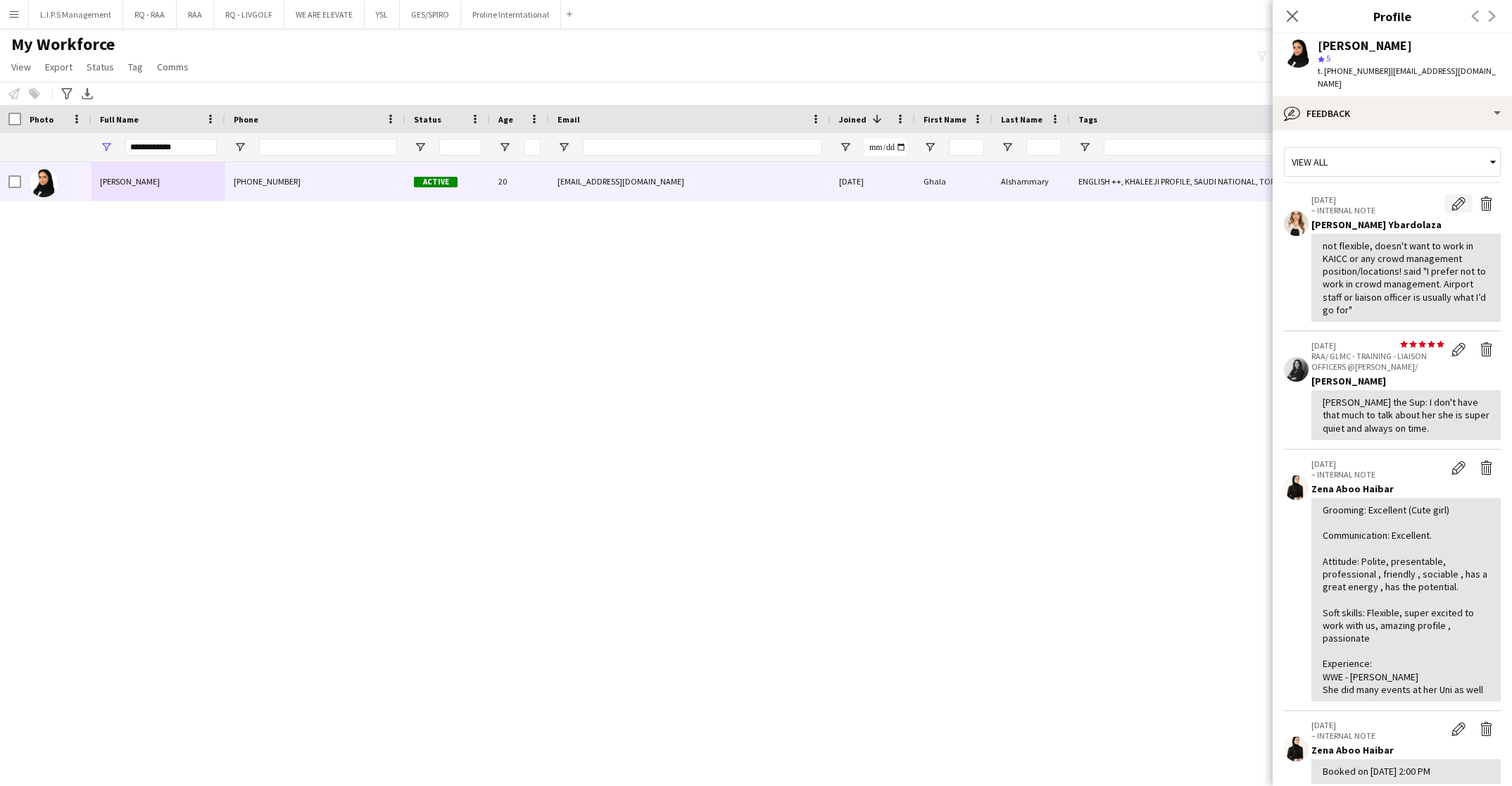
click at [1445, 194] on button "Edit internal note" at bounding box center [1458, 203] width 28 height 18
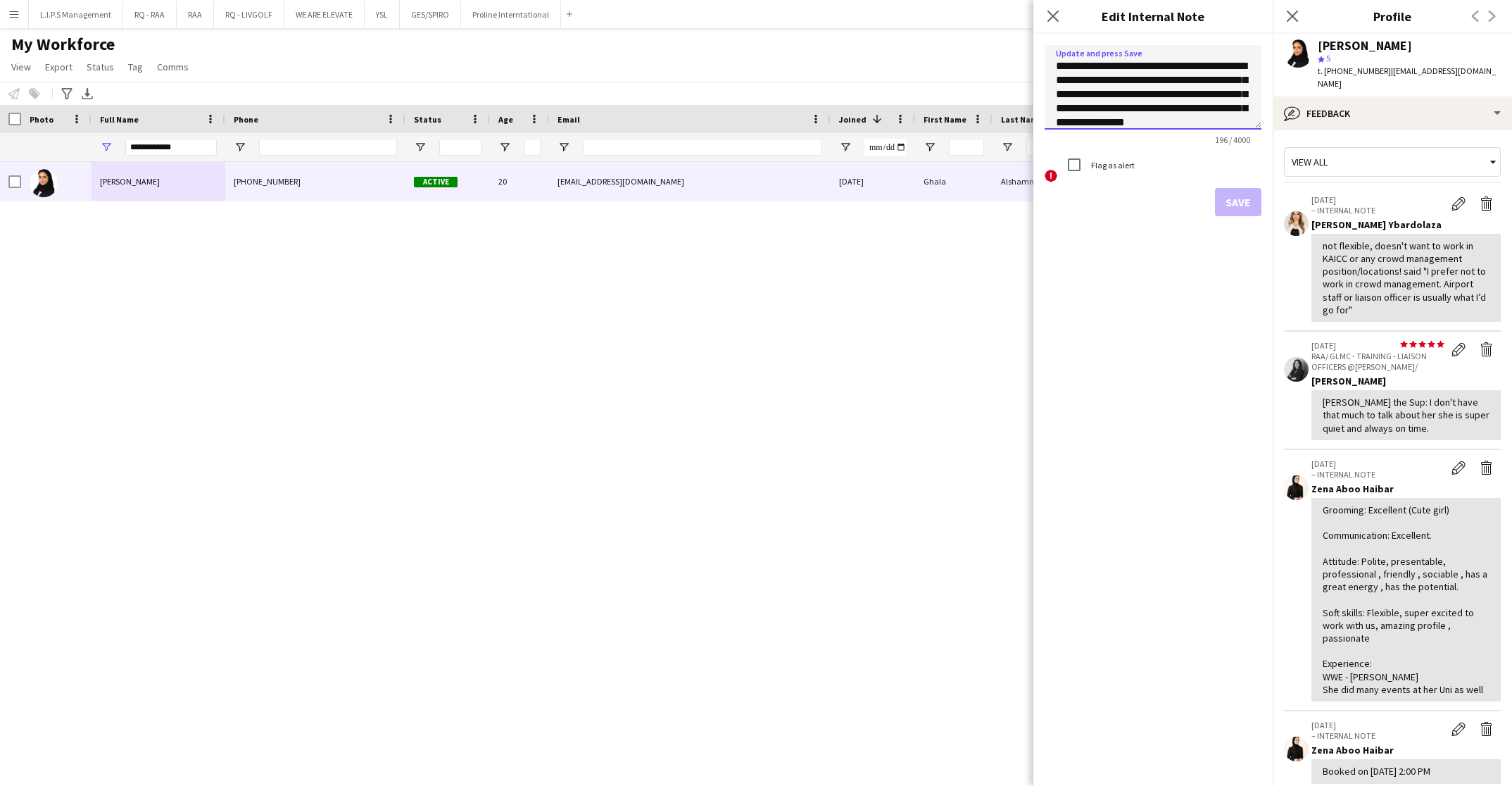
click at [1130, 87] on textarea "**********" at bounding box center [1153, 87] width 216 height 84
type textarea "**********"
click at [1241, 201] on button "Save" at bounding box center [1238, 201] width 46 height 28
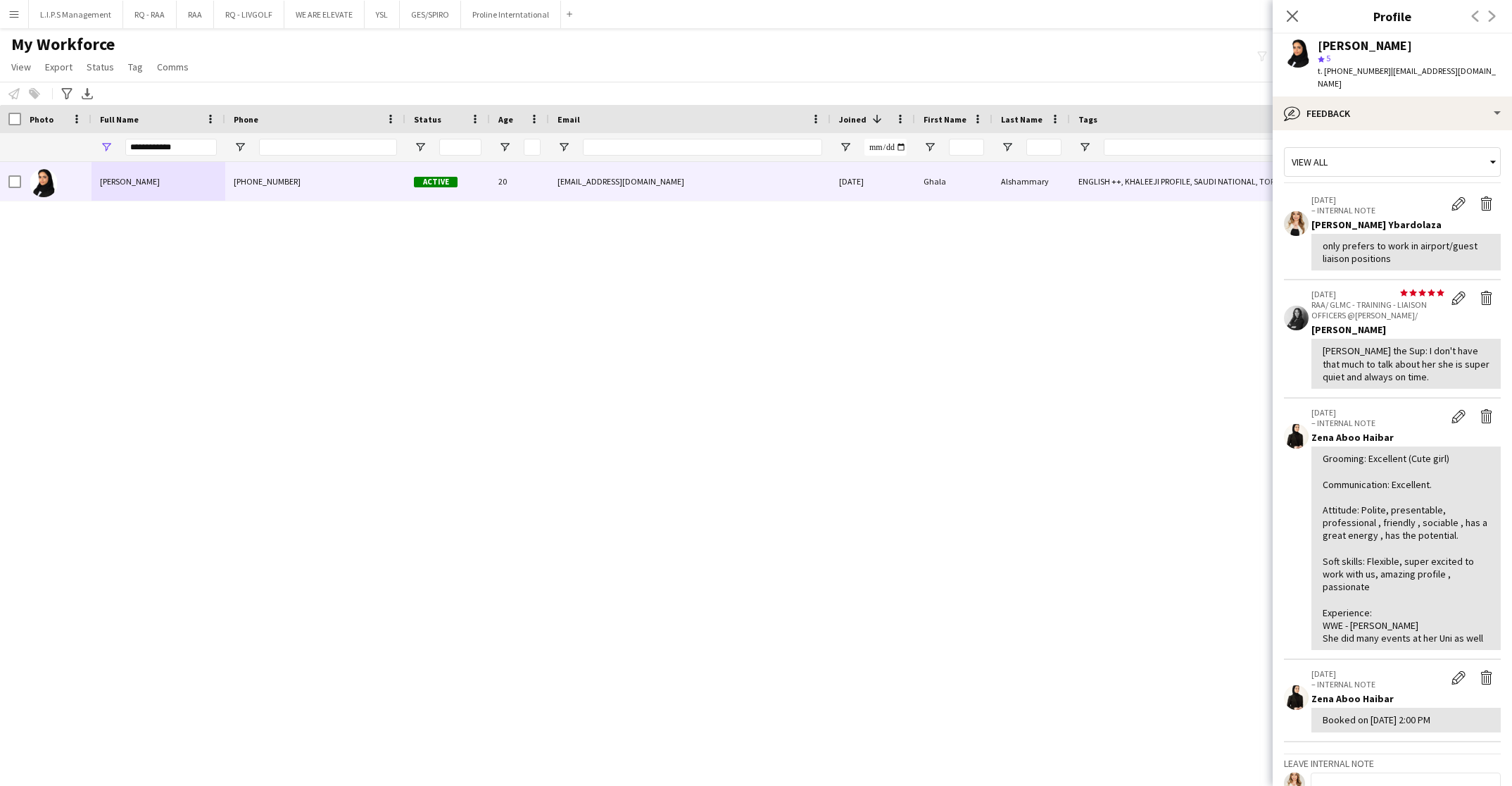
click at [1364, 72] on span "t. +9660552162737" at bounding box center [1353, 71] width 73 height 10
click at [383, 146] on input "Phone Filter Input" at bounding box center [328, 147] width 138 height 17
paste input "*********"
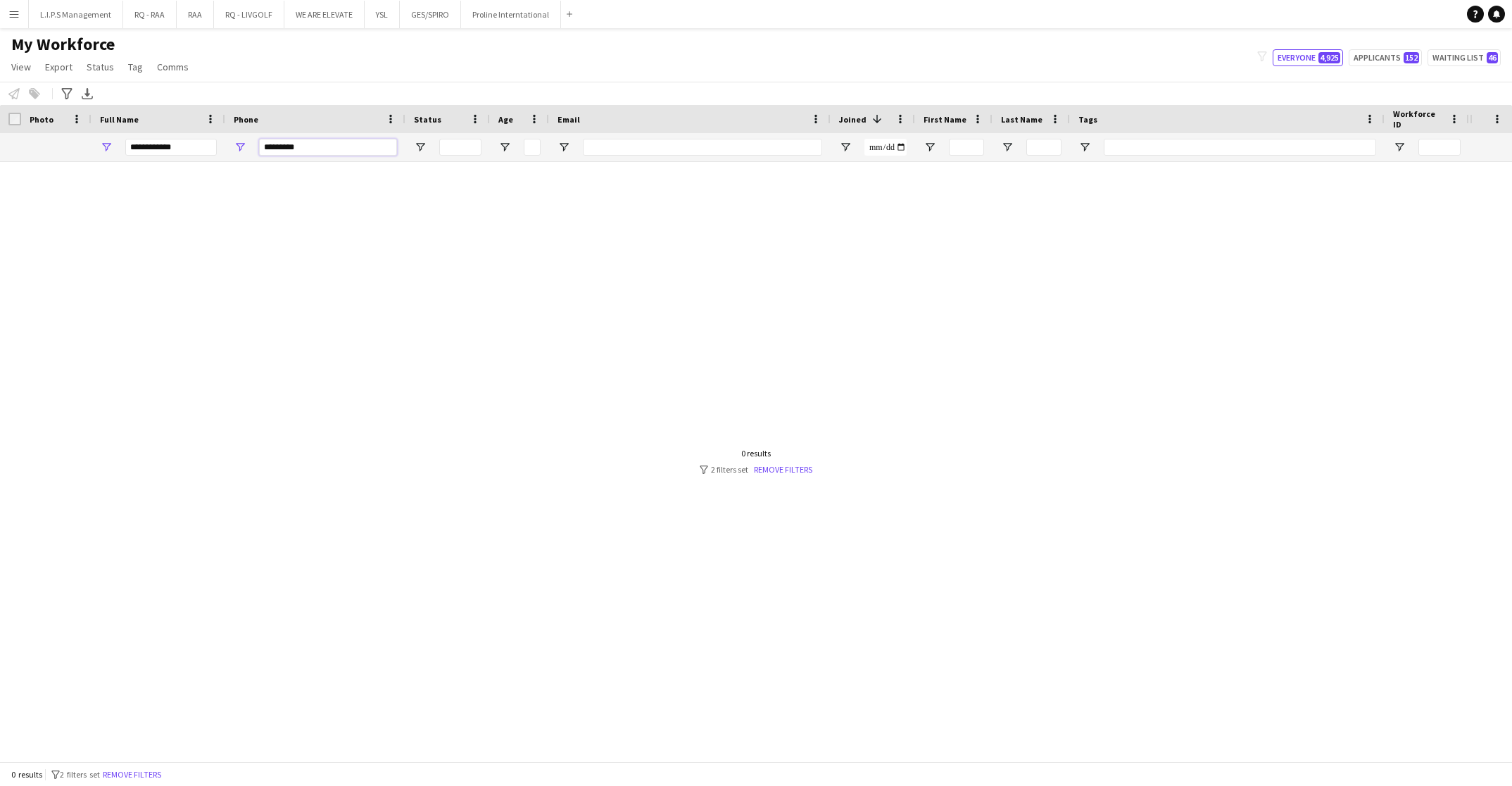
type input "*********"
drag, startPoint x: 196, startPoint y: 144, endPoint x: 51, endPoint y: 141, distance: 145.0
click at [50, 141] on div "**********" at bounding box center [980, 147] width 1960 height 28
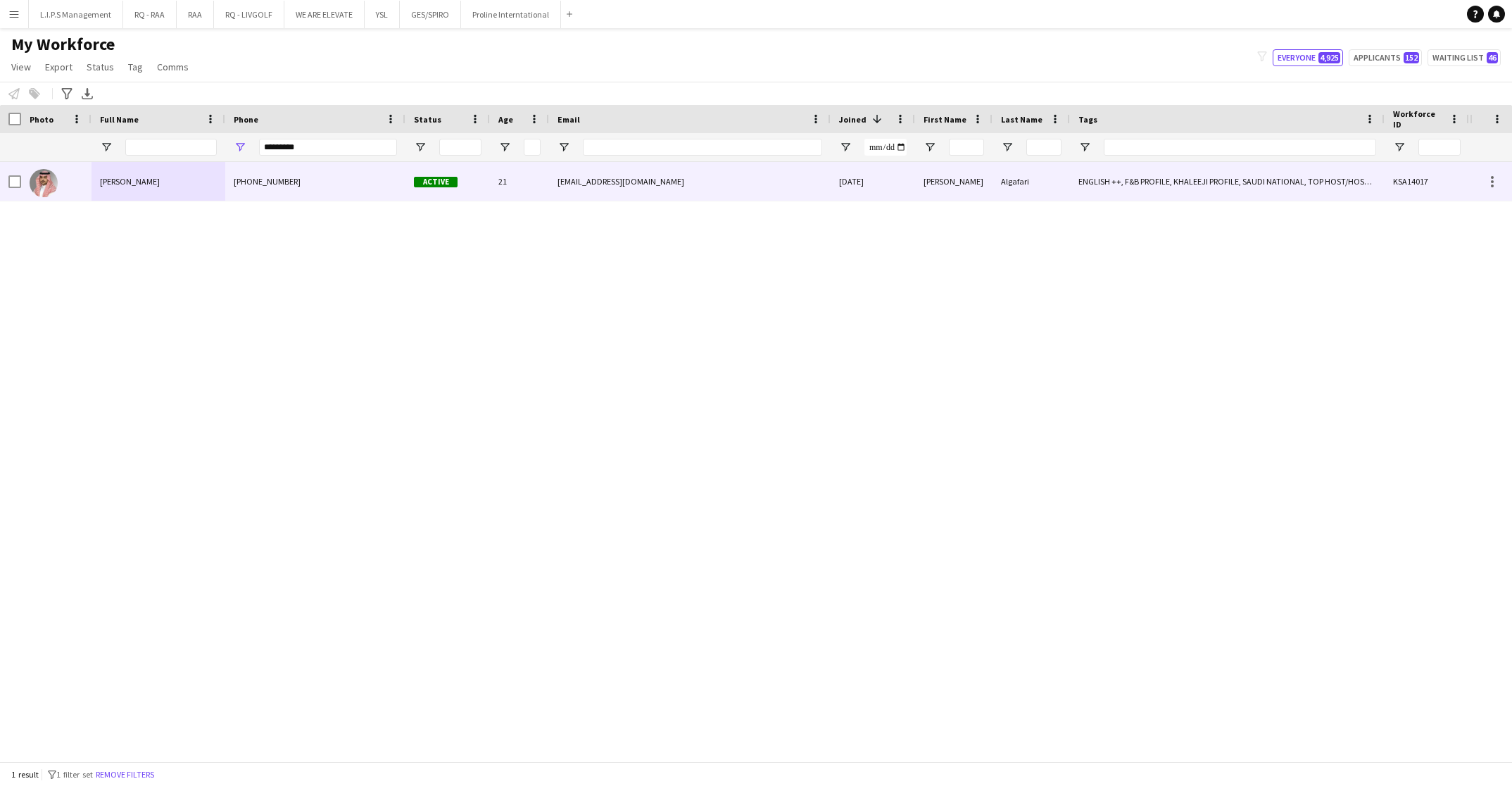
click at [168, 190] on div "Mohammed Algafari" at bounding box center [158, 181] width 134 height 38
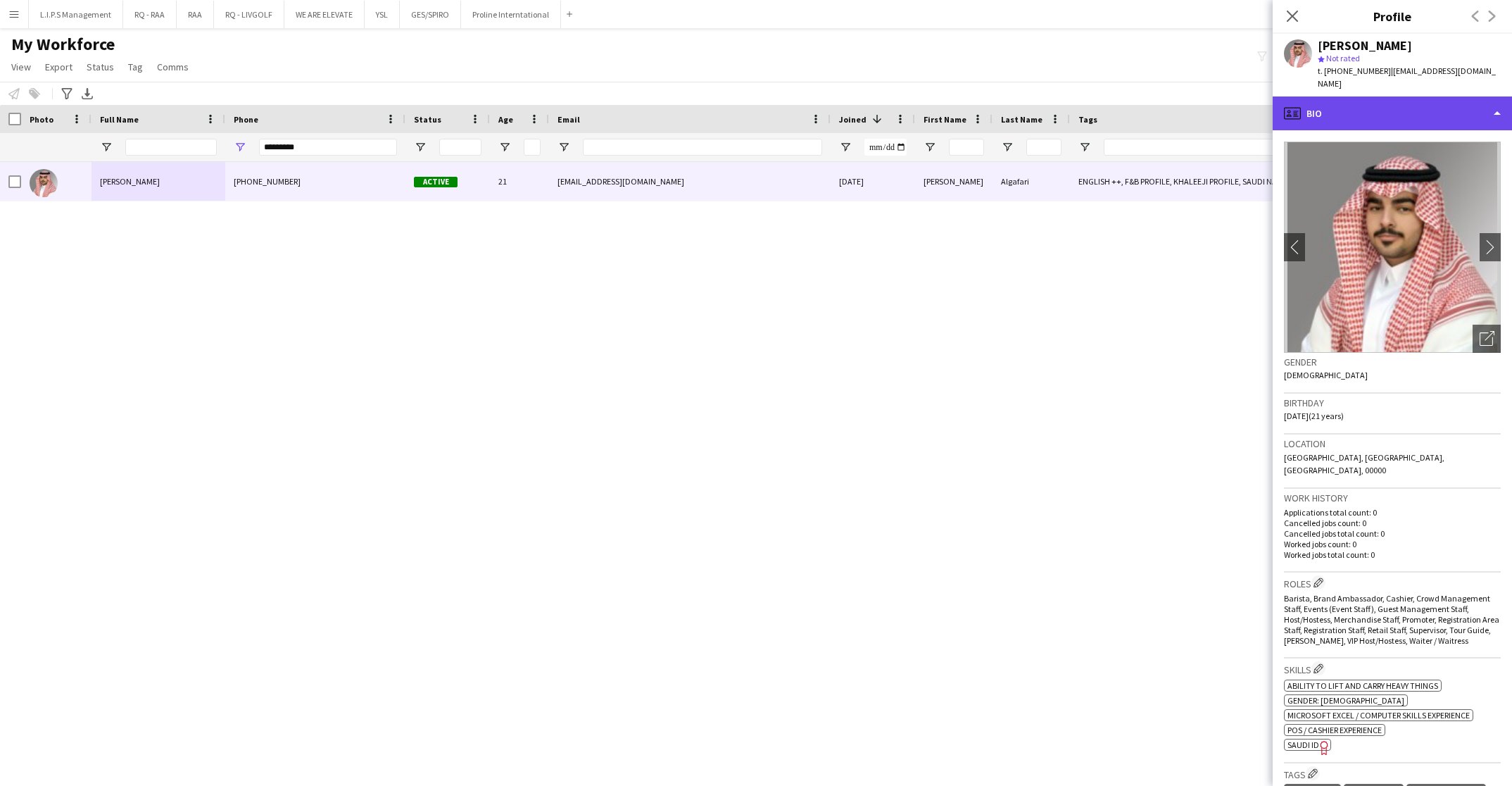
click at [1387, 103] on div "profile Bio" at bounding box center [1392, 113] width 239 height 34
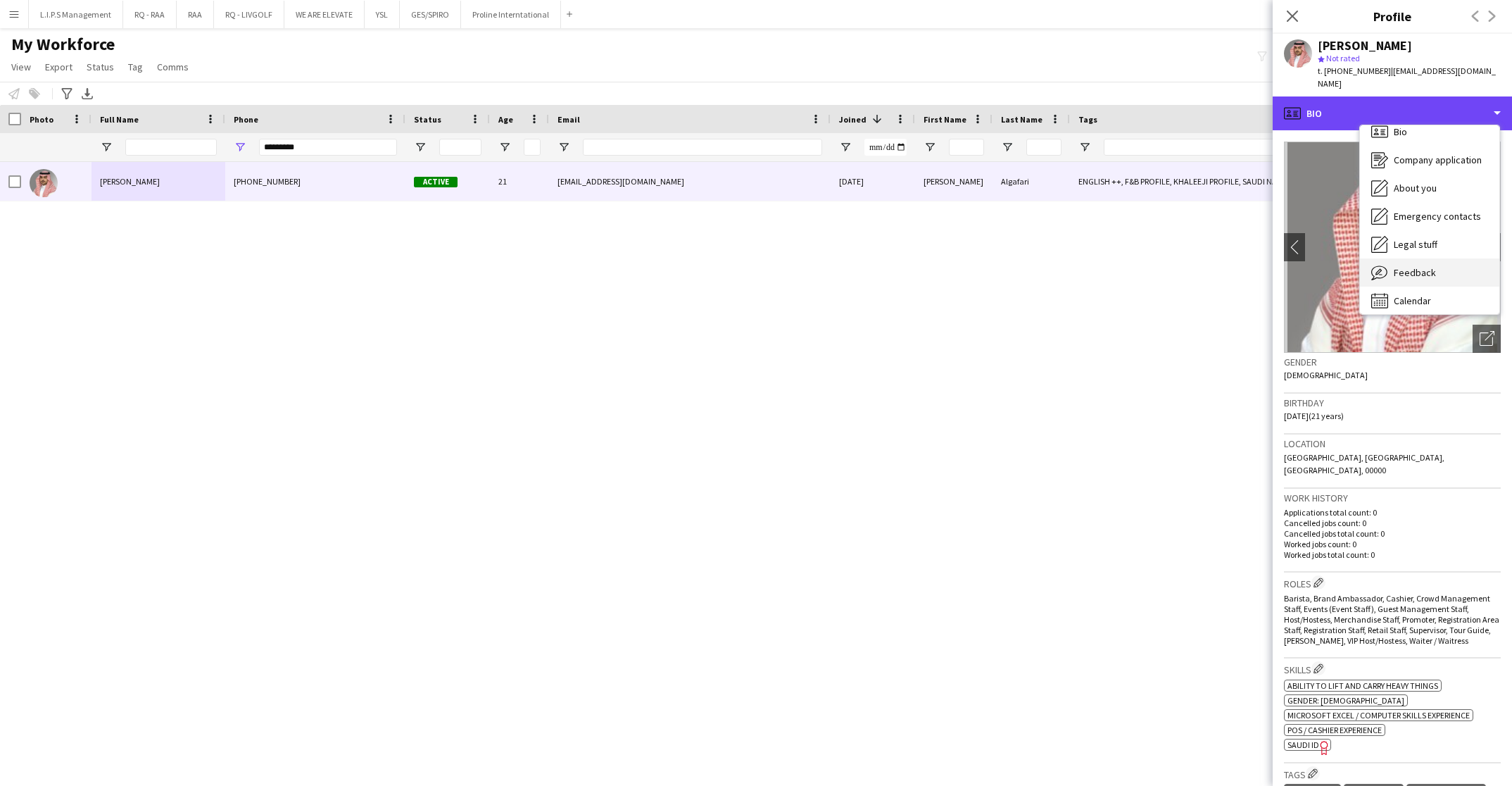
scroll to position [19, 0]
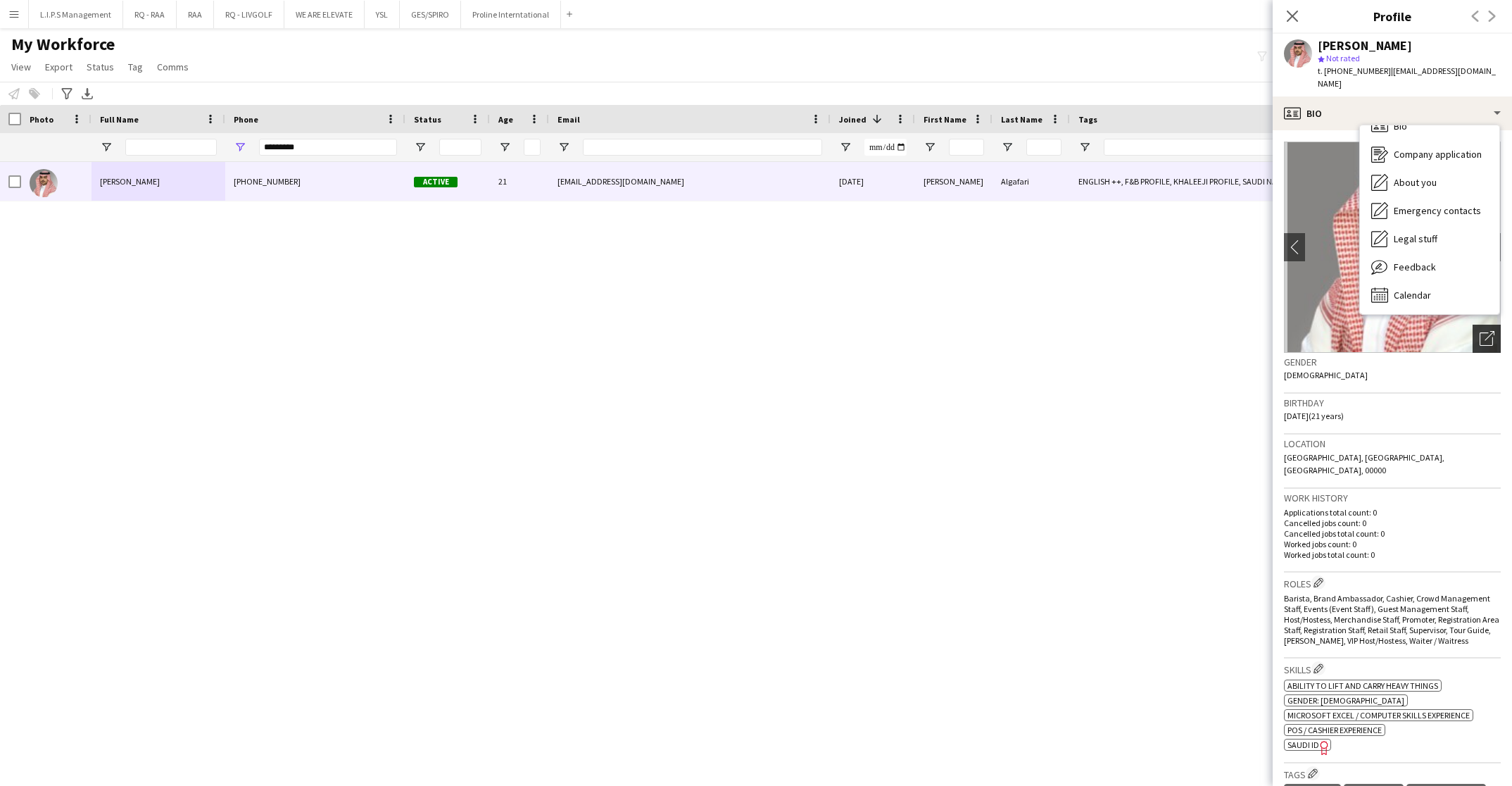
click at [1479, 331] on icon "Open photos pop-in" at bounding box center [1486, 338] width 14 height 14
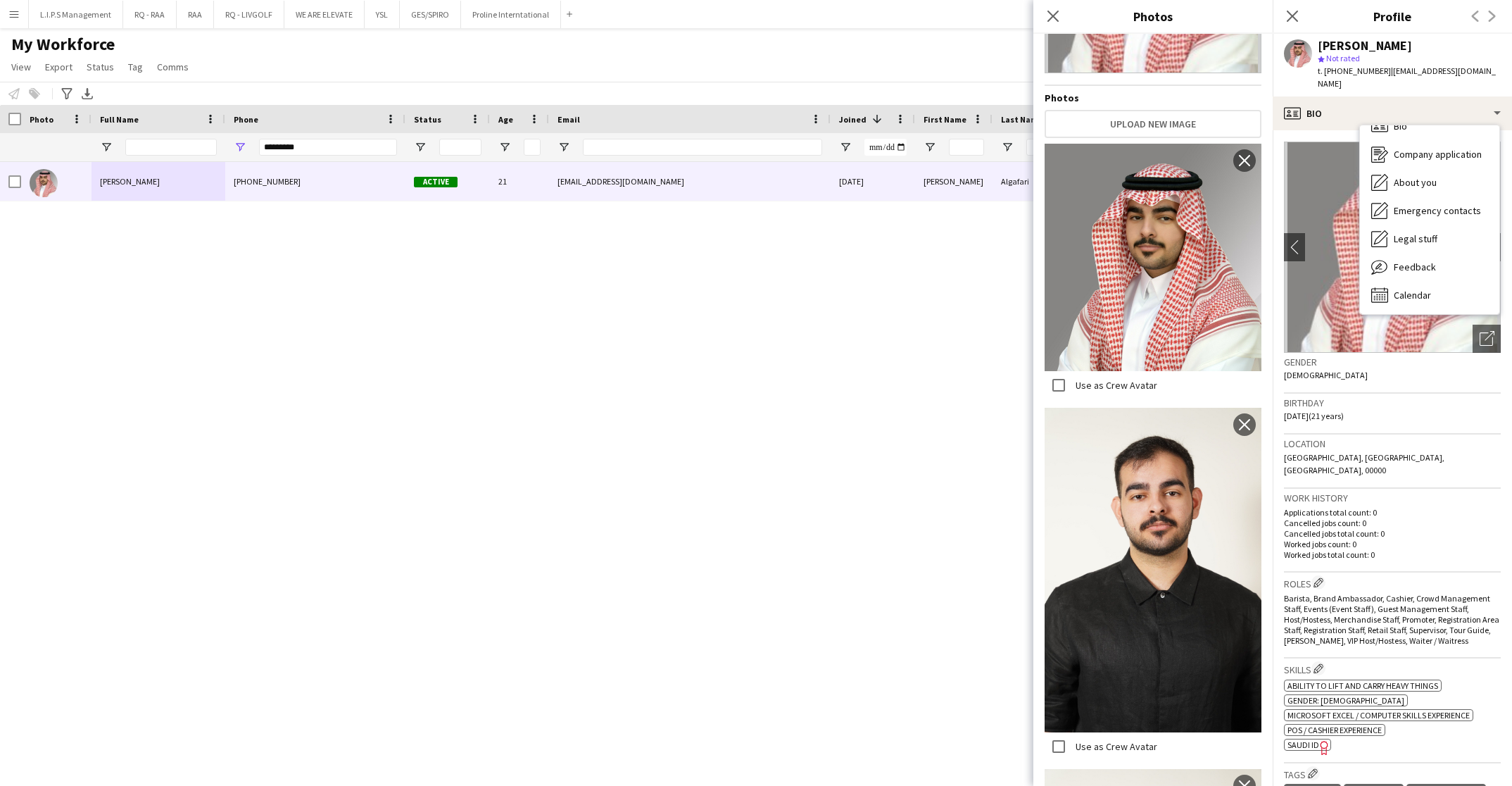
scroll to position [0, 0]
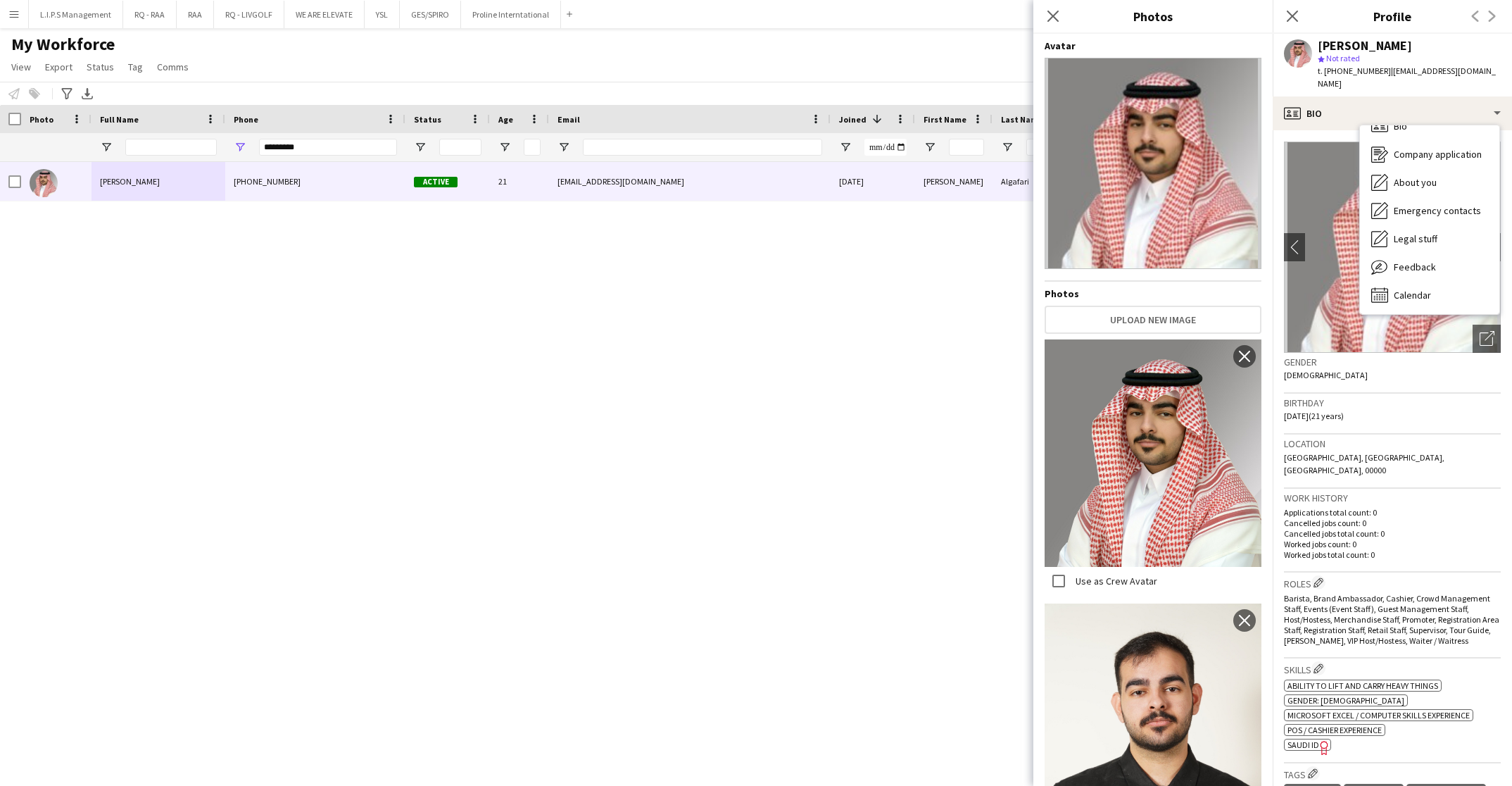
click at [1428, 66] on span "| malgafari3@gmail.com" at bounding box center [1406, 77] width 178 height 23
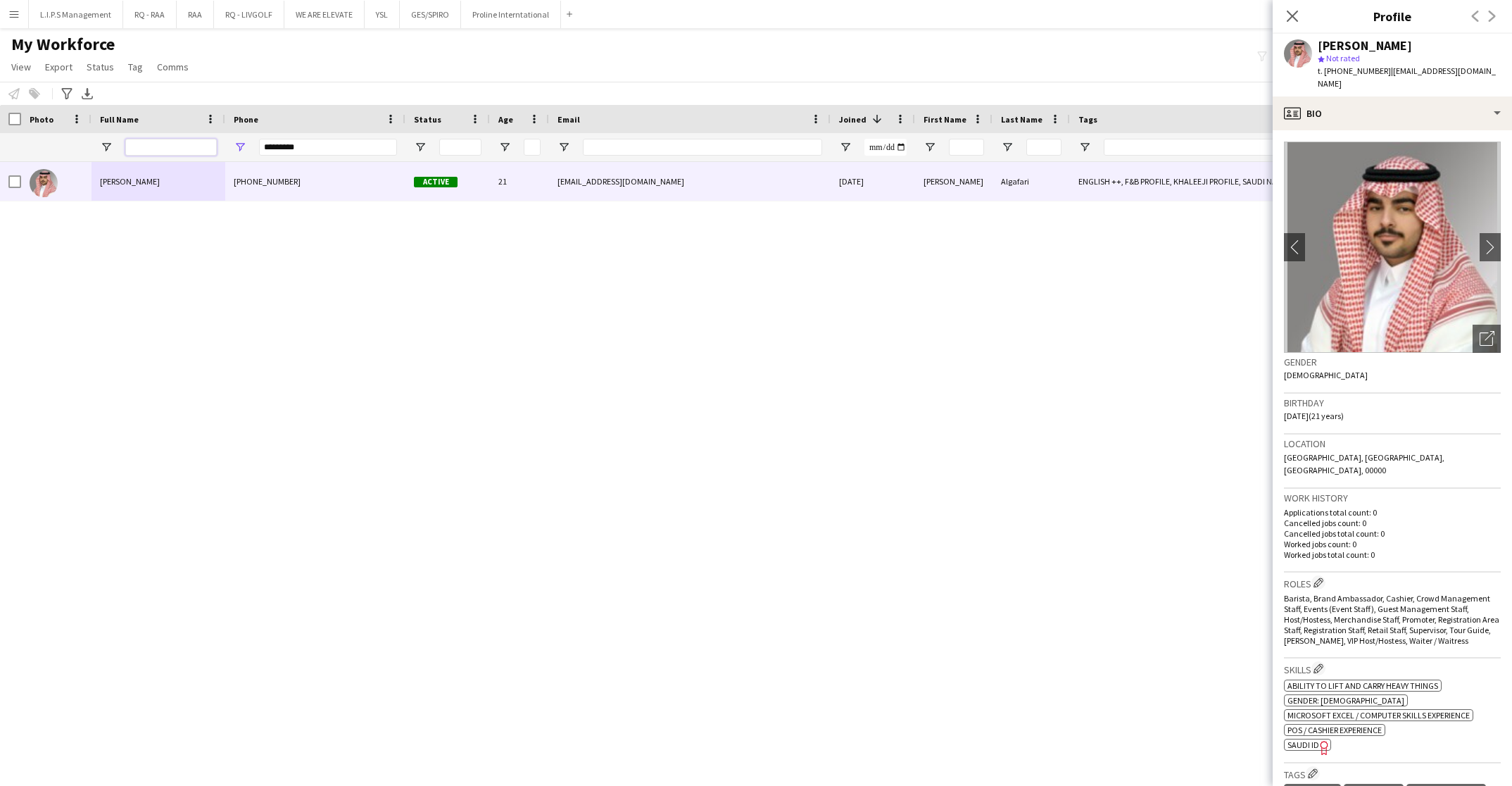
click at [177, 141] on input "Full Name Filter Input" at bounding box center [171, 147] width 91 height 17
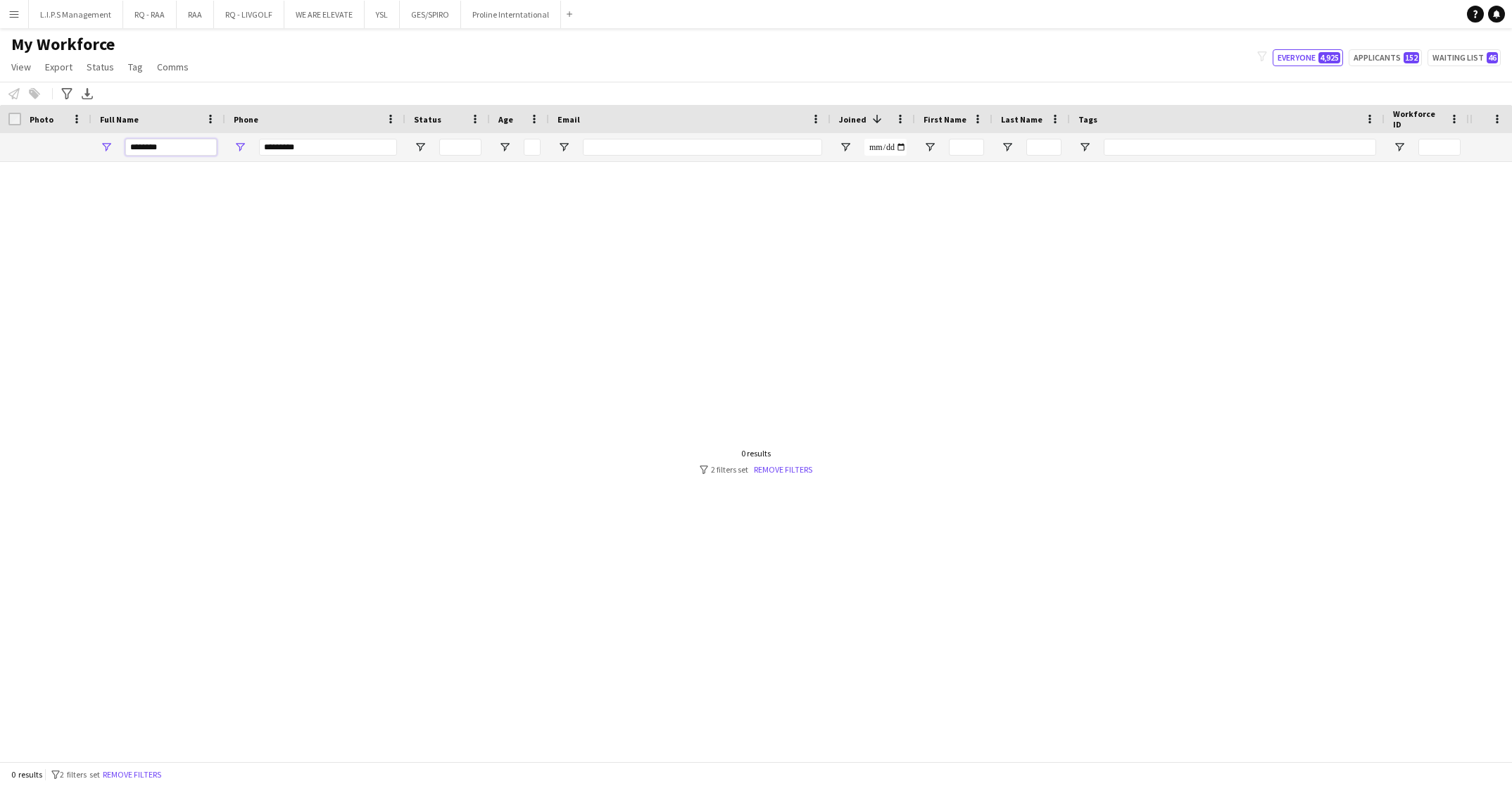
type input "********"
drag, startPoint x: 334, startPoint y: 142, endPoint x: 87, endPoint y: 157, distance: 247.5
click at [87, 159] on div "********" at bounding box center [980, 147] width 1960 height 28
type input "*"
click at [194, 154] on input "********" at bounding box center [171, 147] width 91 height 17
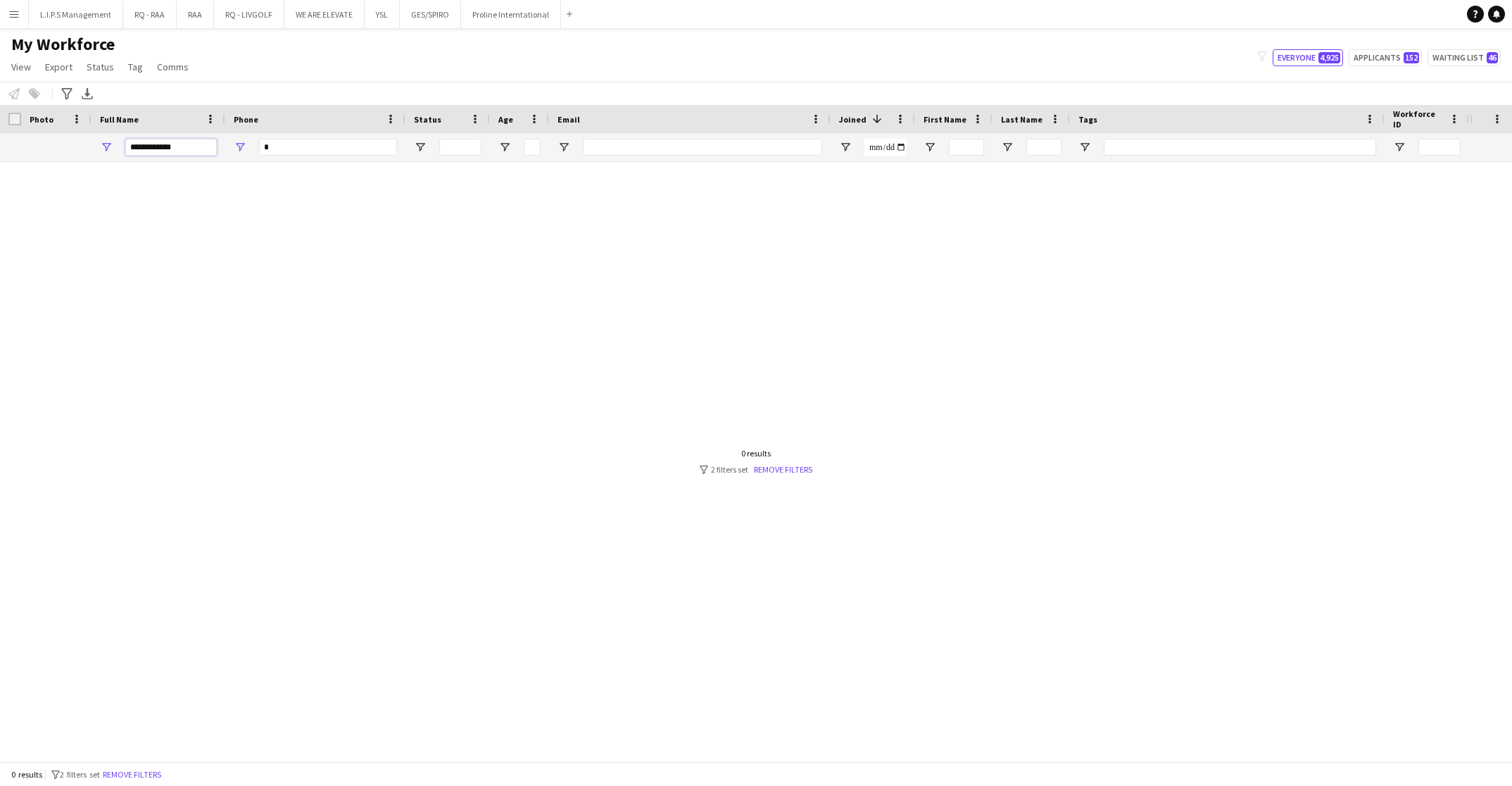
type input "**********"
click at [358, 141] on input "*" at bounding box center [328, 147] width 138 height 17
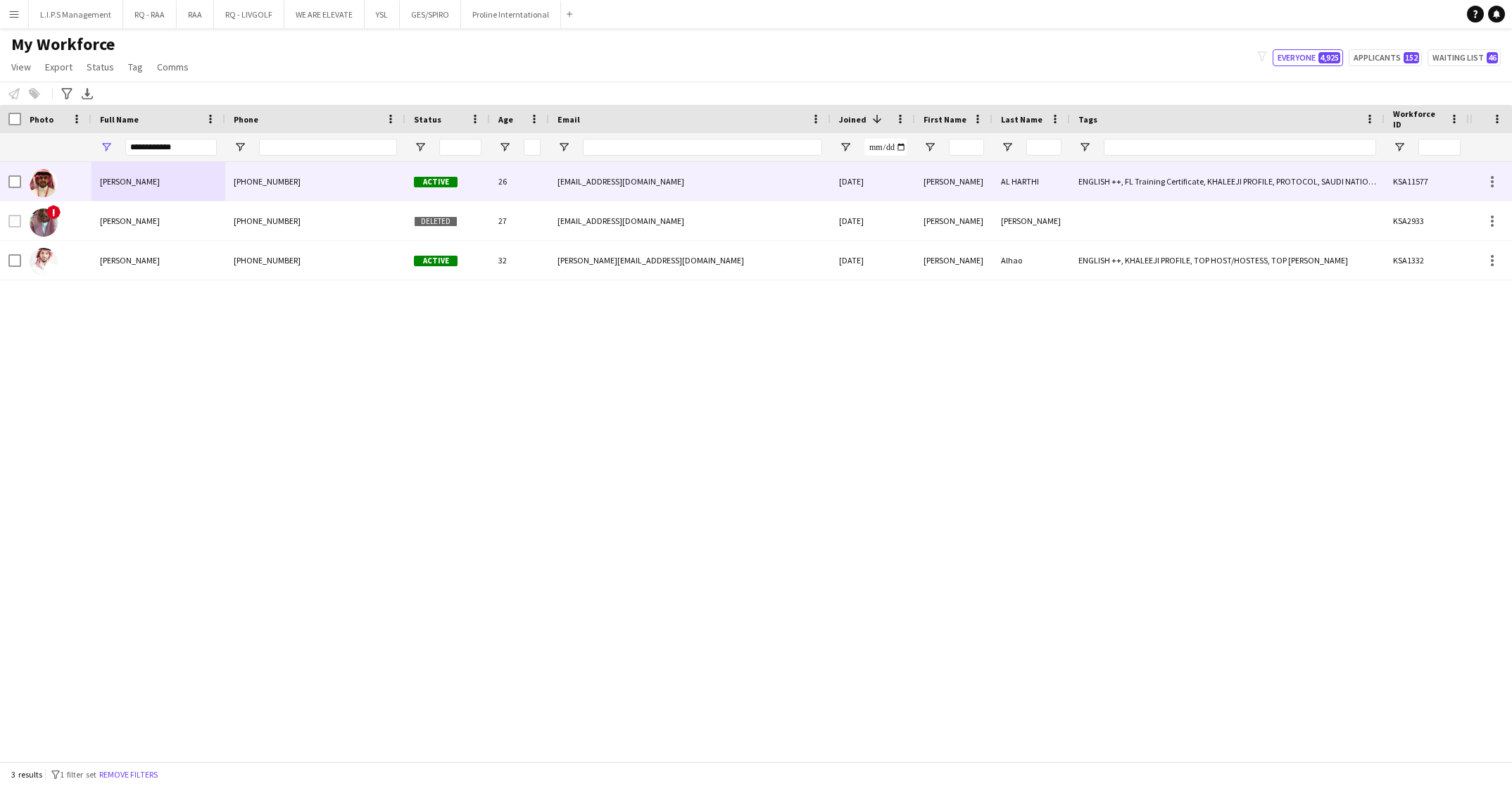
click at [353, 190] on div "+966502817854" at bounding box center [315, 181] width 180 height 38
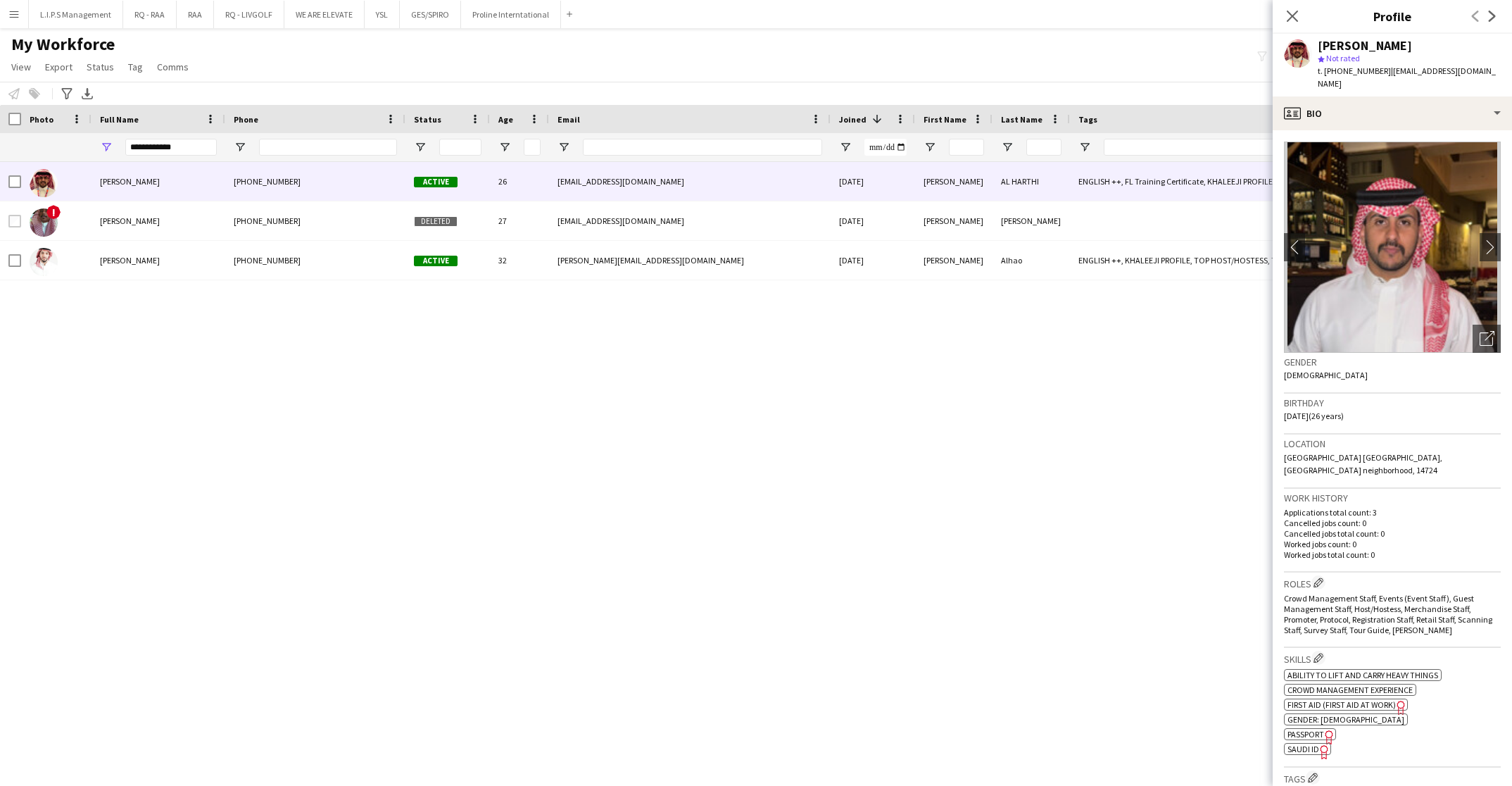
click at [1344, 39] on div "KHALID AL HARTHI" at bounding box center [1364, 46] width 95 height 13
click at [1344, 40] on div "KHALID AL HARTHI" at bounding box center [1364, 46] width 95 height 13
click at [1479, 331] on icon "Open photos pop-in" at bounding box center [1486, 338] width 14 height 14
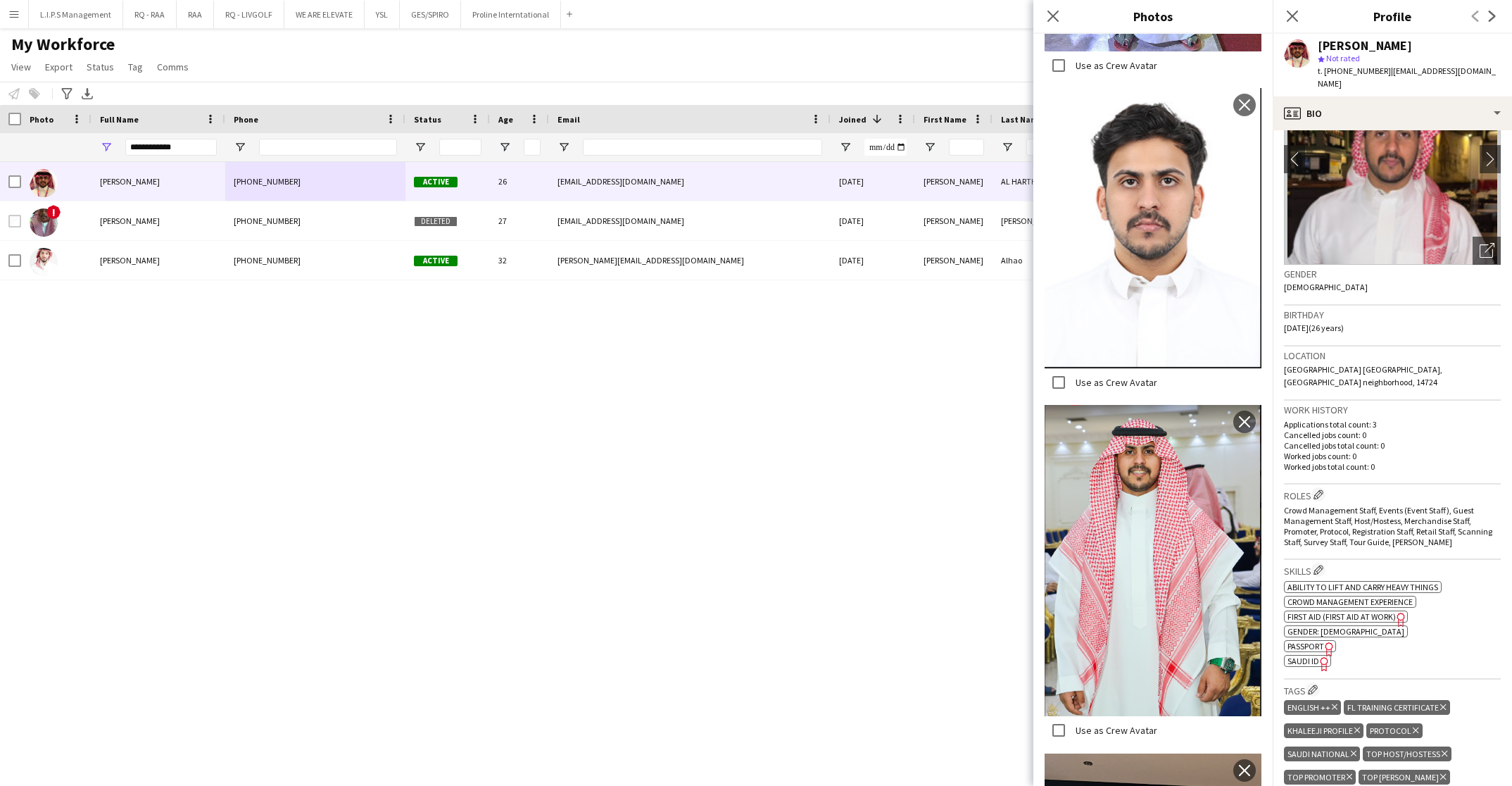
scroll to position [106, 0]
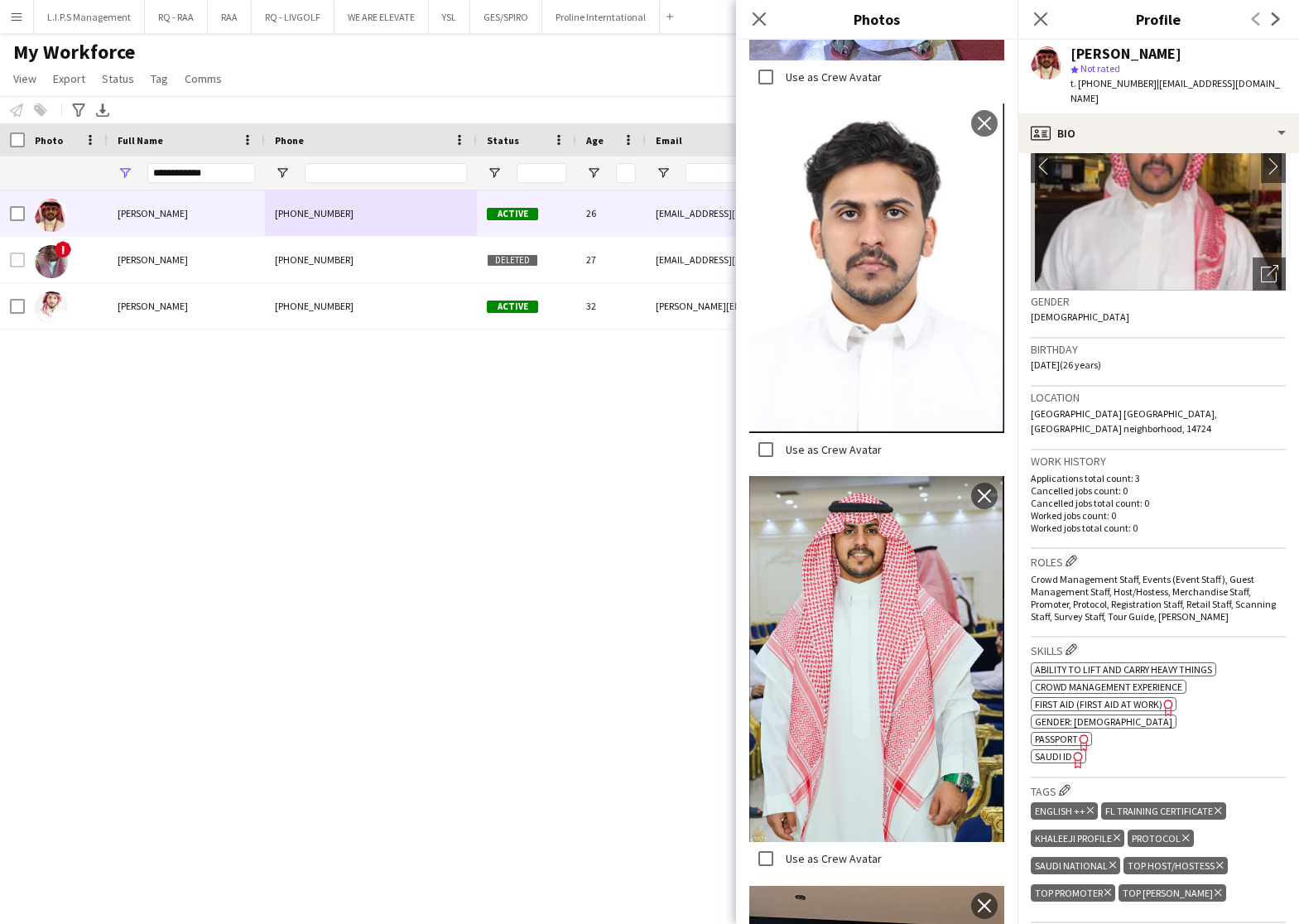
click at [1062, 750] on span "SAUDI ID" at bounding box center [1054, 755] width 38 height 12
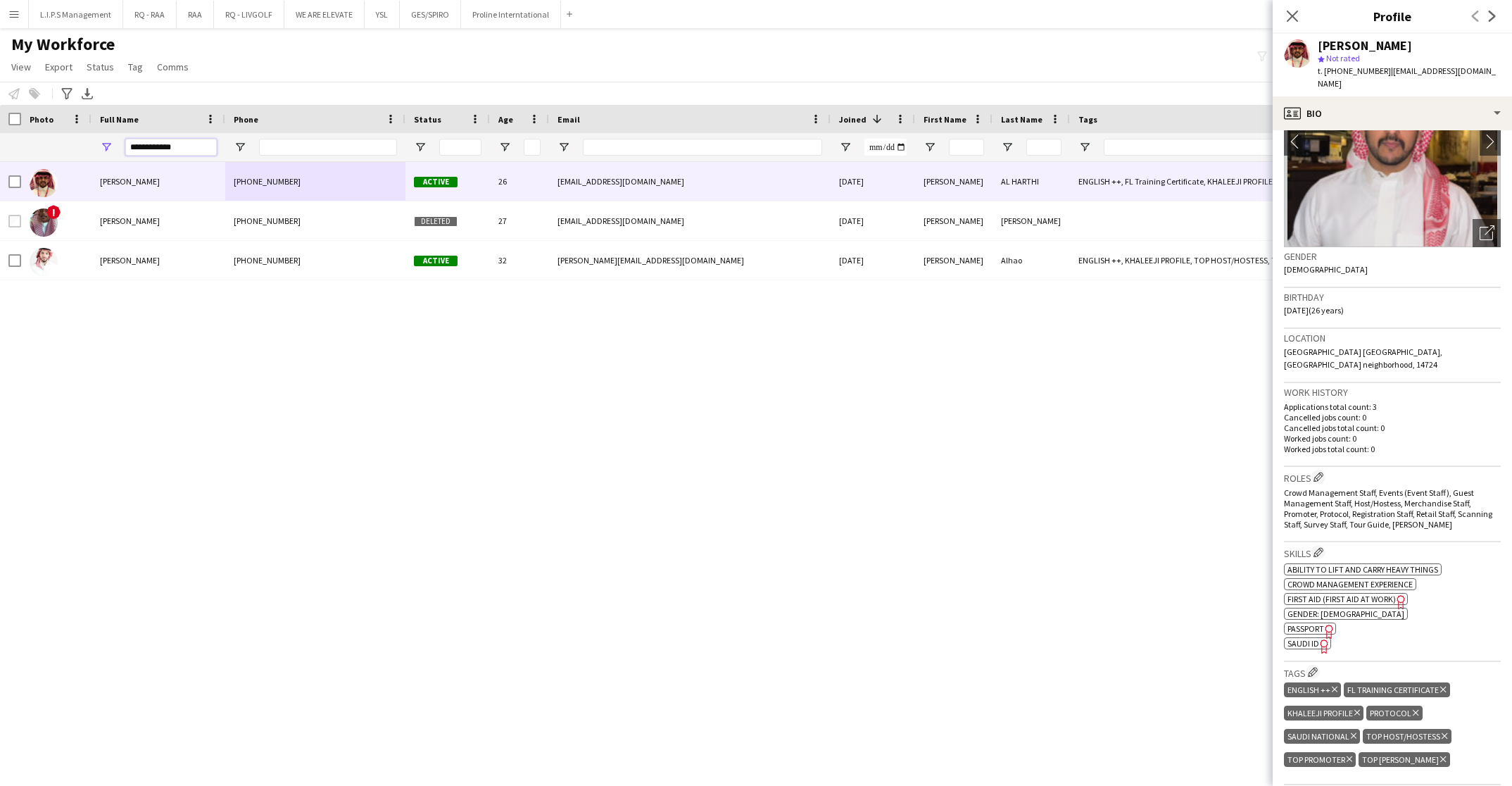
click at [182, 152] on input "**********" at bounding box center [171, 147] width 91 height 17
drag, startPoint x: 182, startPoint y: 143, endPoint x: 73, endPoint y: 147, distance: 109.1
click at [73, 147] on div "**********" at bounding box center [980, 147] width 1960 height 28
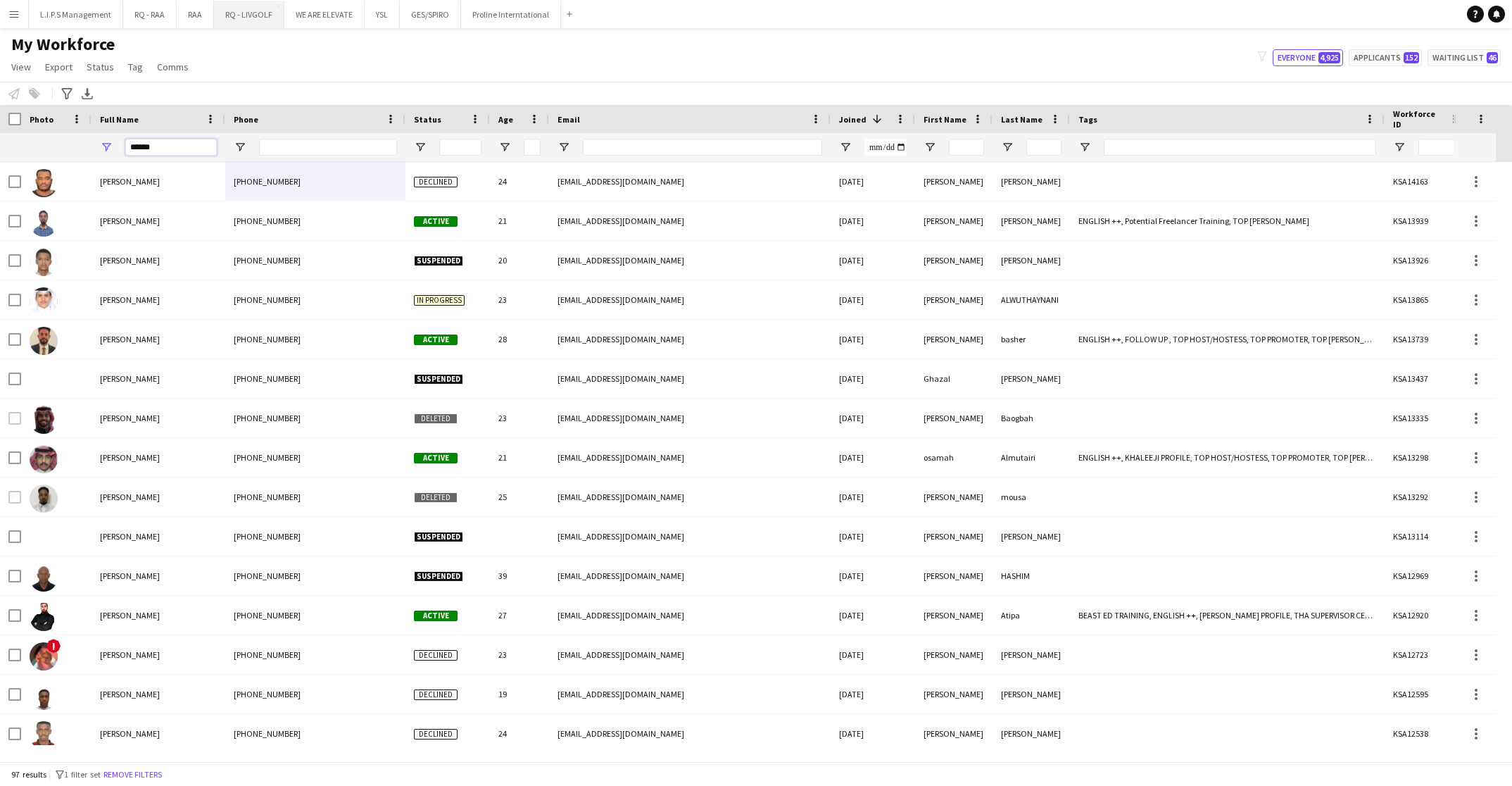
type input "*****"
drag, startPoint x: 354, startPoint y: 152, endPoint x: 158, endPoint y: 162, distance: 196.3
click at [353, 152] on input "Phone Filter Input" at bounding box center [328, 147] width 138 height 17
paste input "**********"
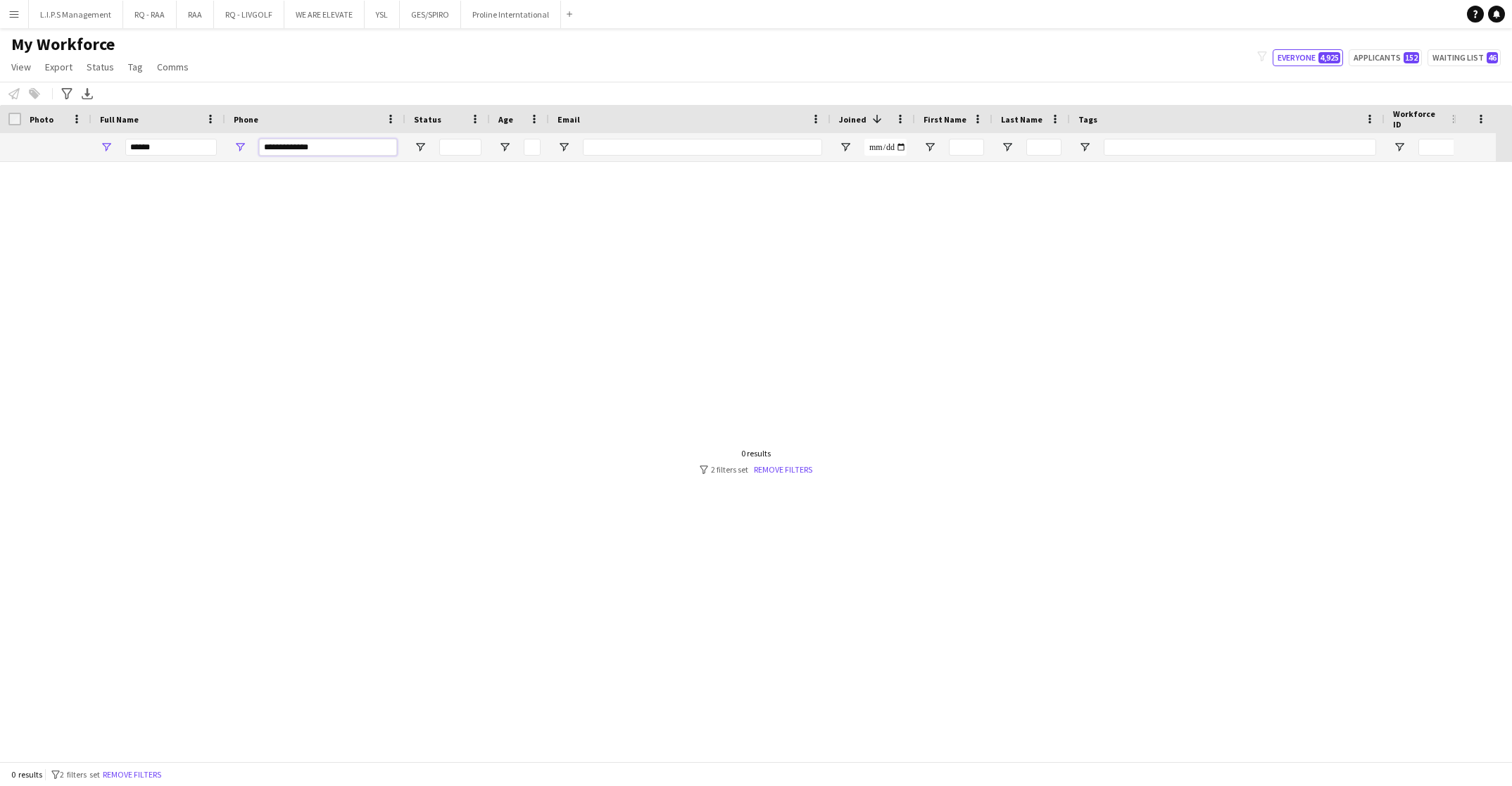
type input "**********"
drag, startPoint x: 178, startPoint y: 150, endPoint x: 66, endPoint y: 144, distance: 112.2
click at [66, 144] on div "*****" at bounding box center [980, 147] width 1960 height 28
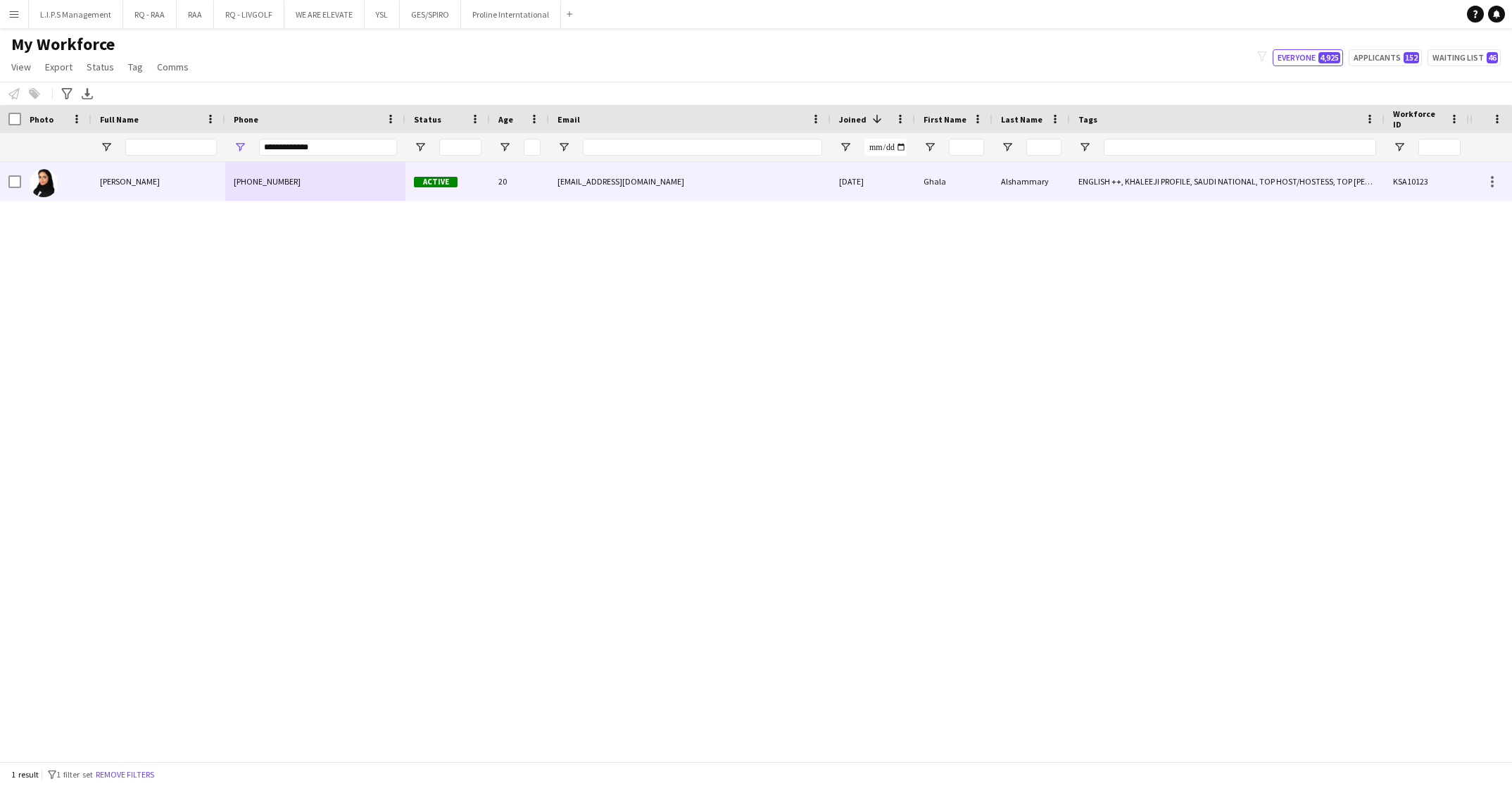
click at [193, 167] on div "Ghala Alshammary" at bounding box center [158, 181] width 134 height 38
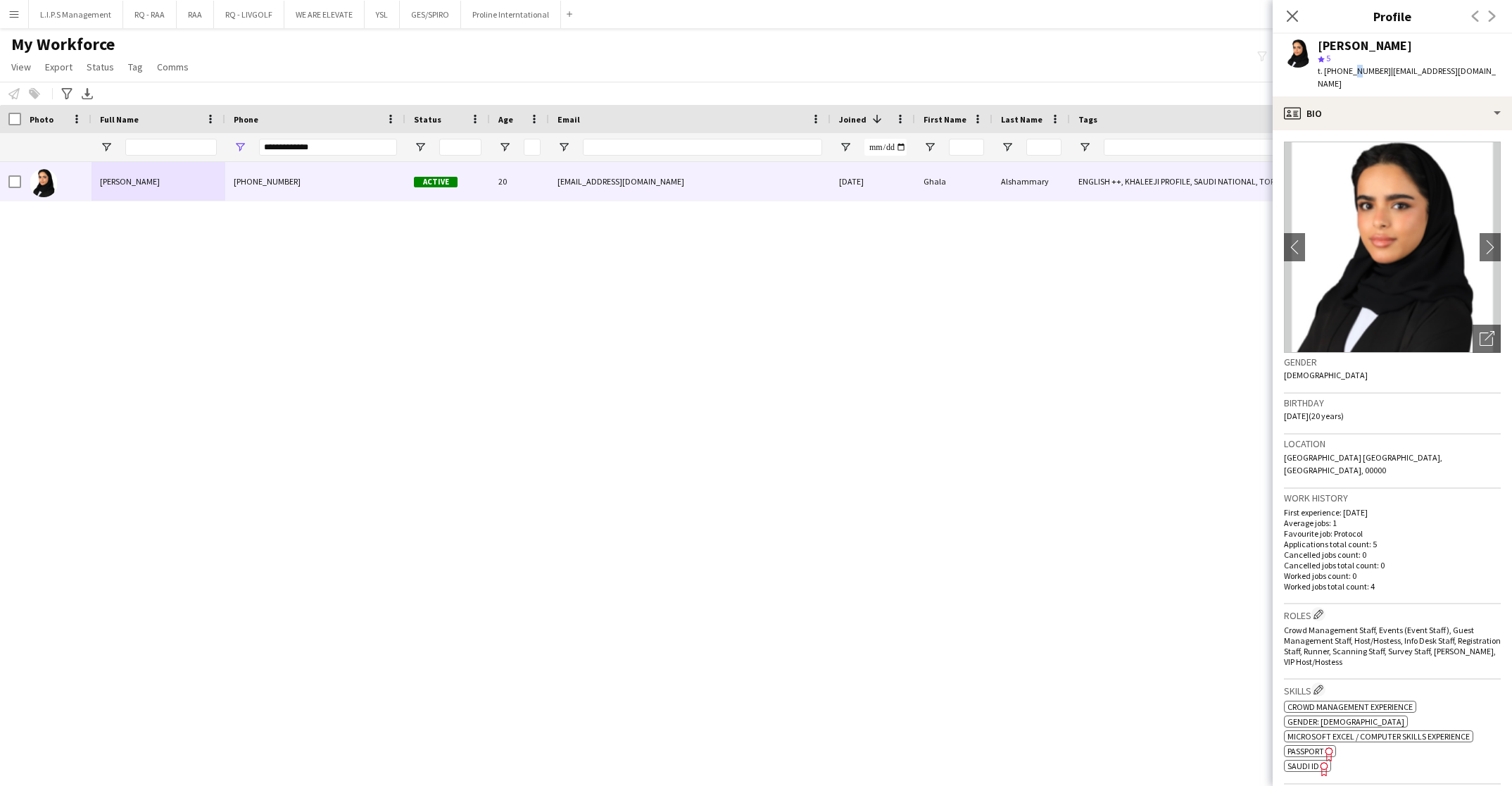
click at [1352, 75] on span "t. +9660552162737" at bounding box center [1353, 71] width 73 height 10
click at [1332, 53] on div "star 5" at bounding box center [1409, 59] width 183 height 13
click at [1344, 74] on span "t. +9660552162737" at bounding box center [1353, 71] width 73 height 10
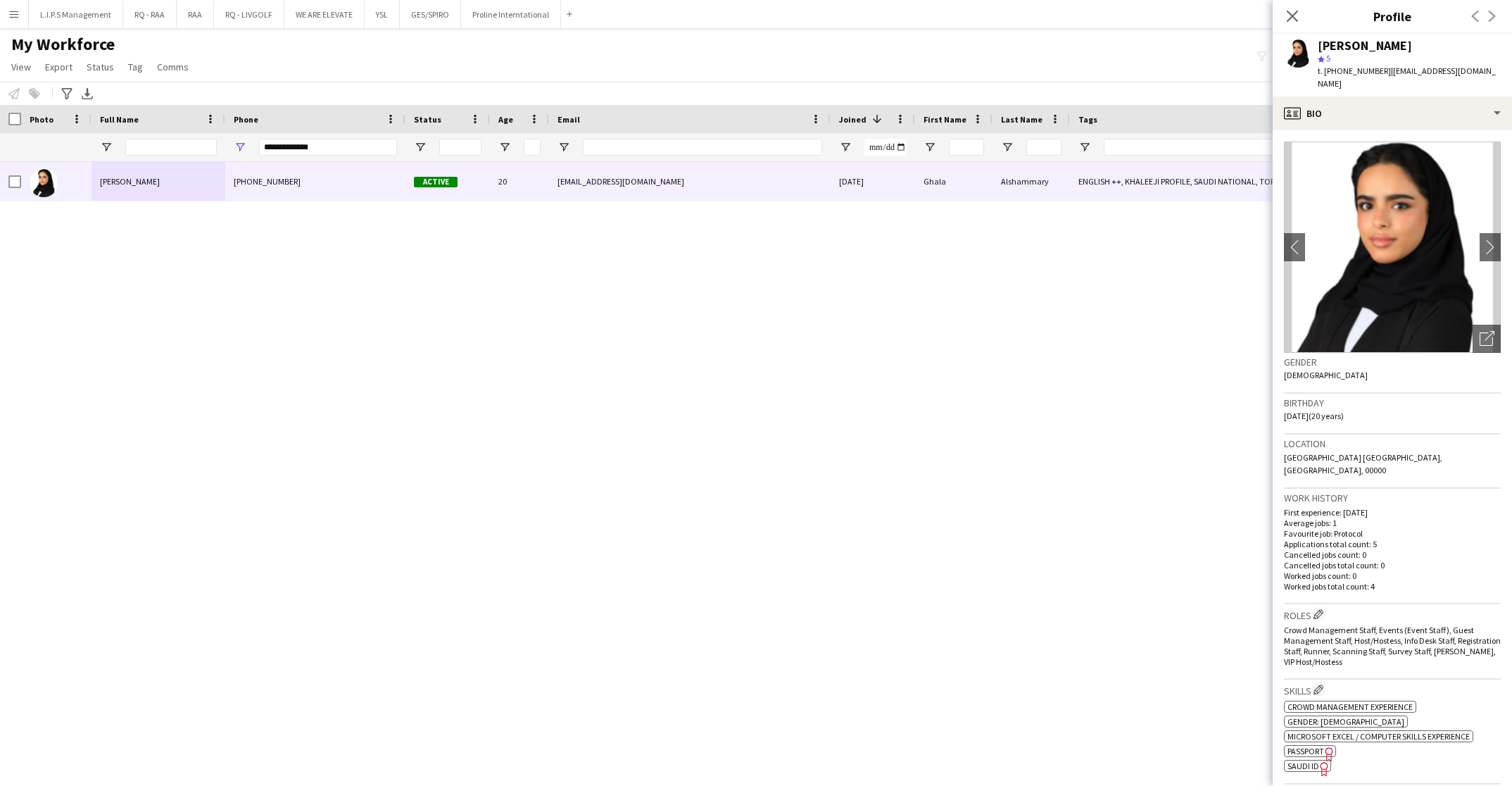
click at [1344, 74] on span "t. +9660552162737" at bounding box center [1353, 71] width 73 height 10
drag, startPoint x: 342, startPoint y: 140, endPoint x: 213, endPoint y: 141, distance: 129.0
click at [213, 141] on div at bounding box center [980, 147] width 1960 height 28
paste input "Phone Filter Input"
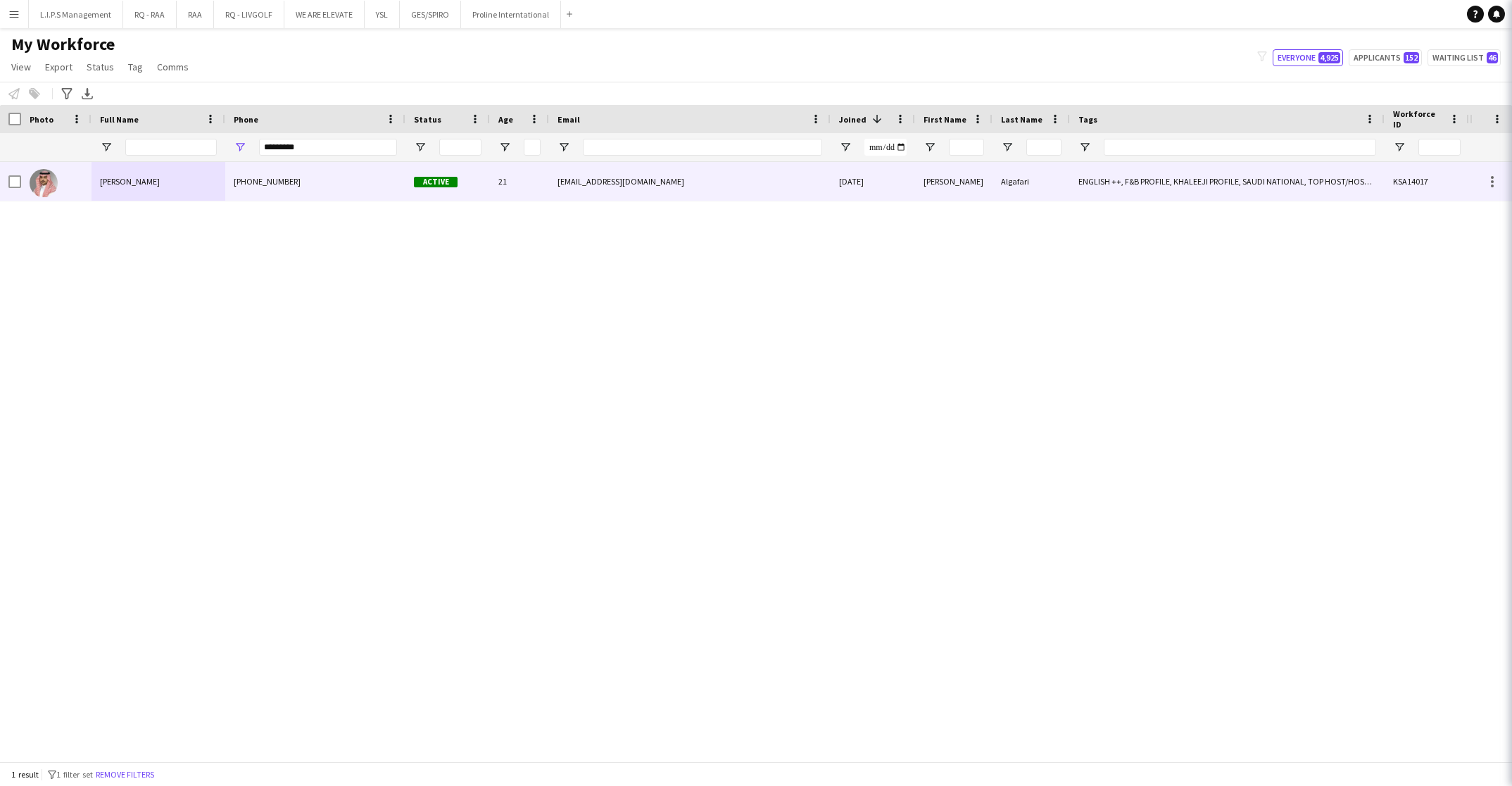
click at [209, 176] on div "Mohammed Algafari" at bounding box center [158, 181] width 134 height 38
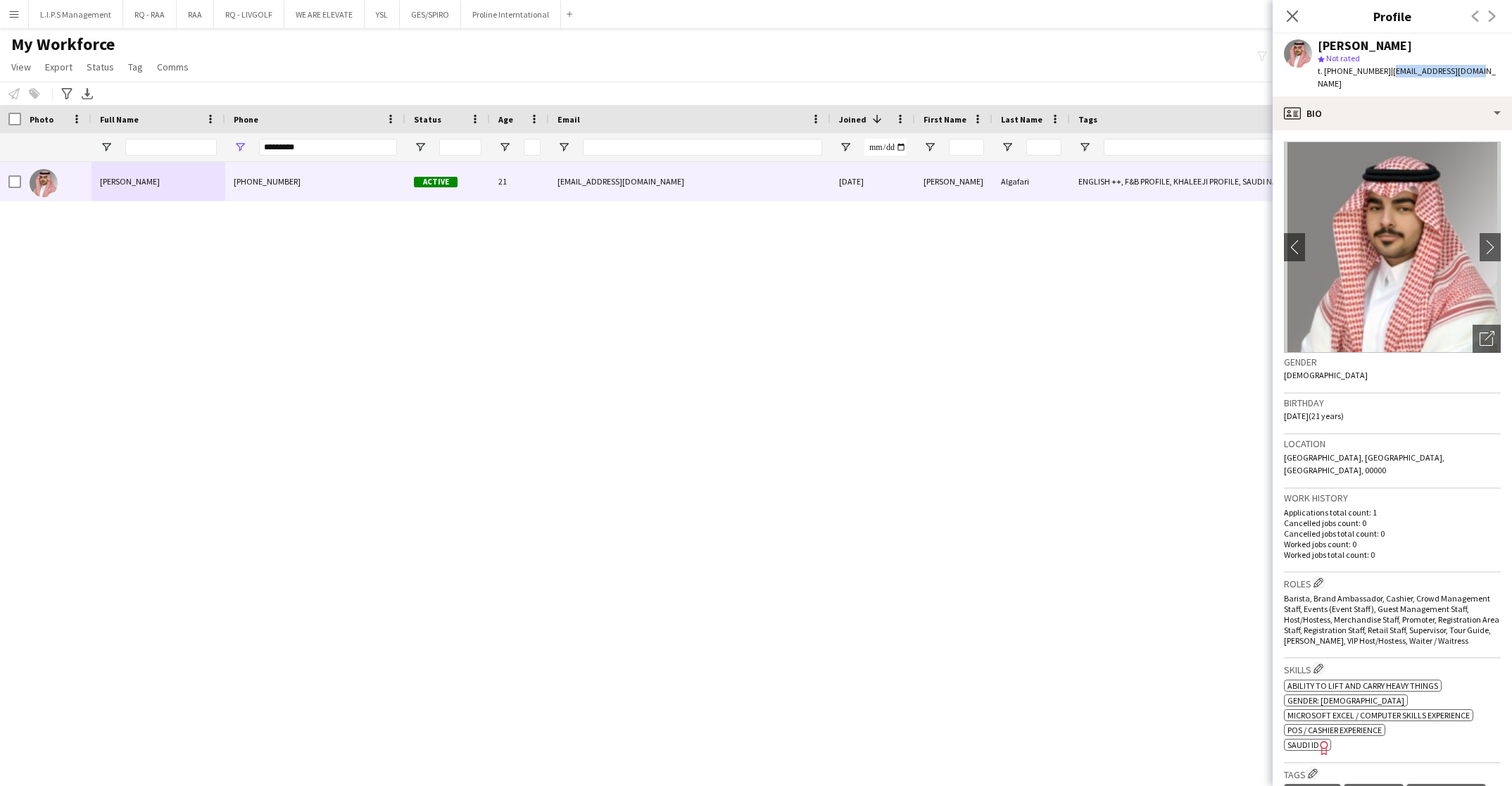
drag, startPoint x: 1466, startPoint y: 75, endPoint x: 1387, endPoint y: 67, distance: 79.4
click at [1387, 67] on div "Mohammed Algafari star Not rated t. +966504679524 | malgafari3@gmail.com" at bounding box center [1392, 65] width 239 height 63
click at [1452, 61] on div "star Not rated" at bounding box center [1409, 59] width 183 height 13
drag, startPoint x: 1486, startPoint y: 70, endPoint x: 1387, endPoint y: 72, distance: 99.0
click at [1387, 72] on app-profile-header "Mohammed Algafari star Not rated t. +966504679524 | malgafari3@gmail.com" at bounding box center [1392, 65] width 239 height 63
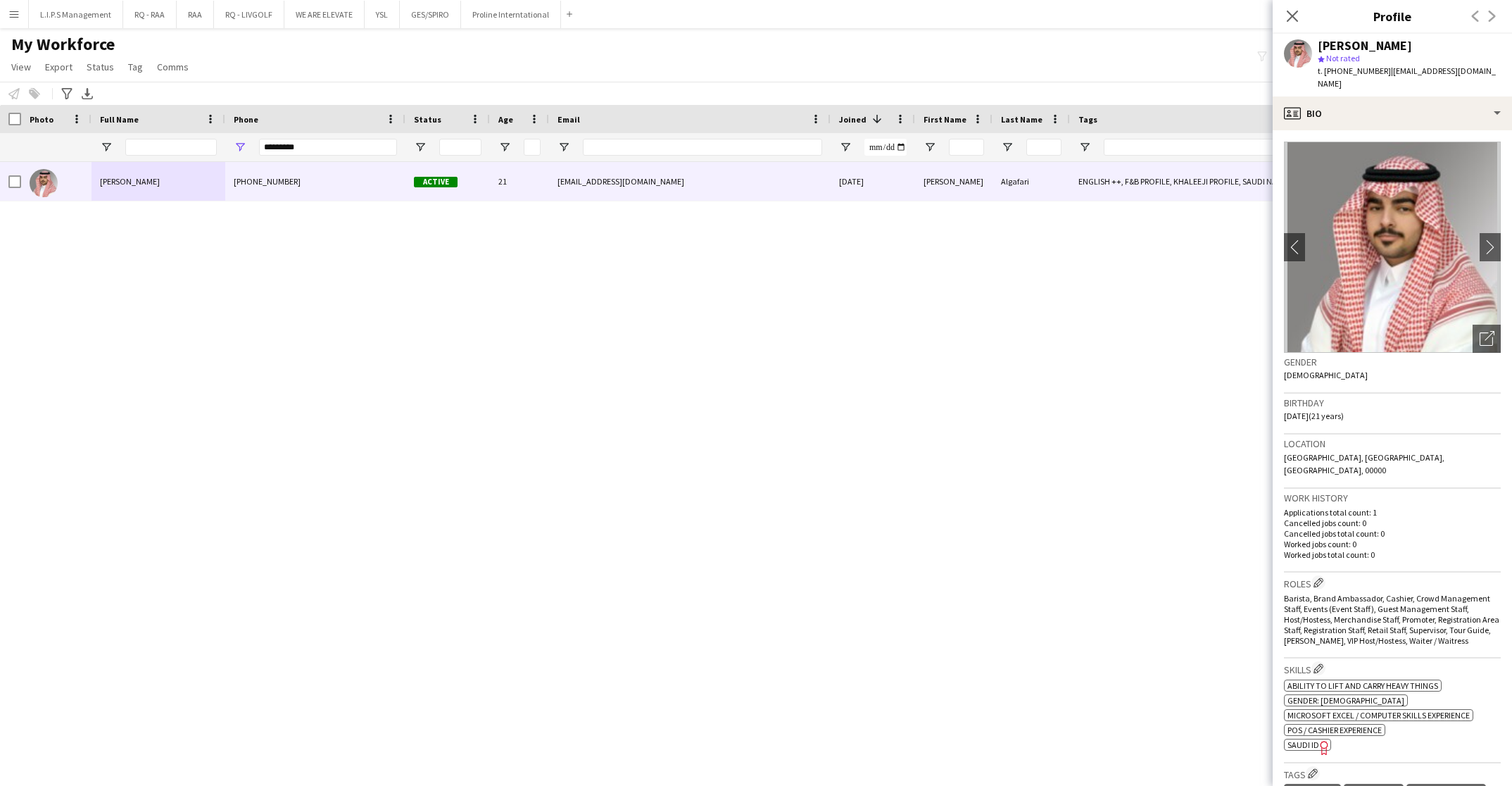
click at [1383, 44] on div "Mohammed Algafari" at bounding box center [1364, 46] width 95 height 13
click at [1350, 76] on span "t. +966504679524" at bounding box center [1353, 71] width 73 height 10
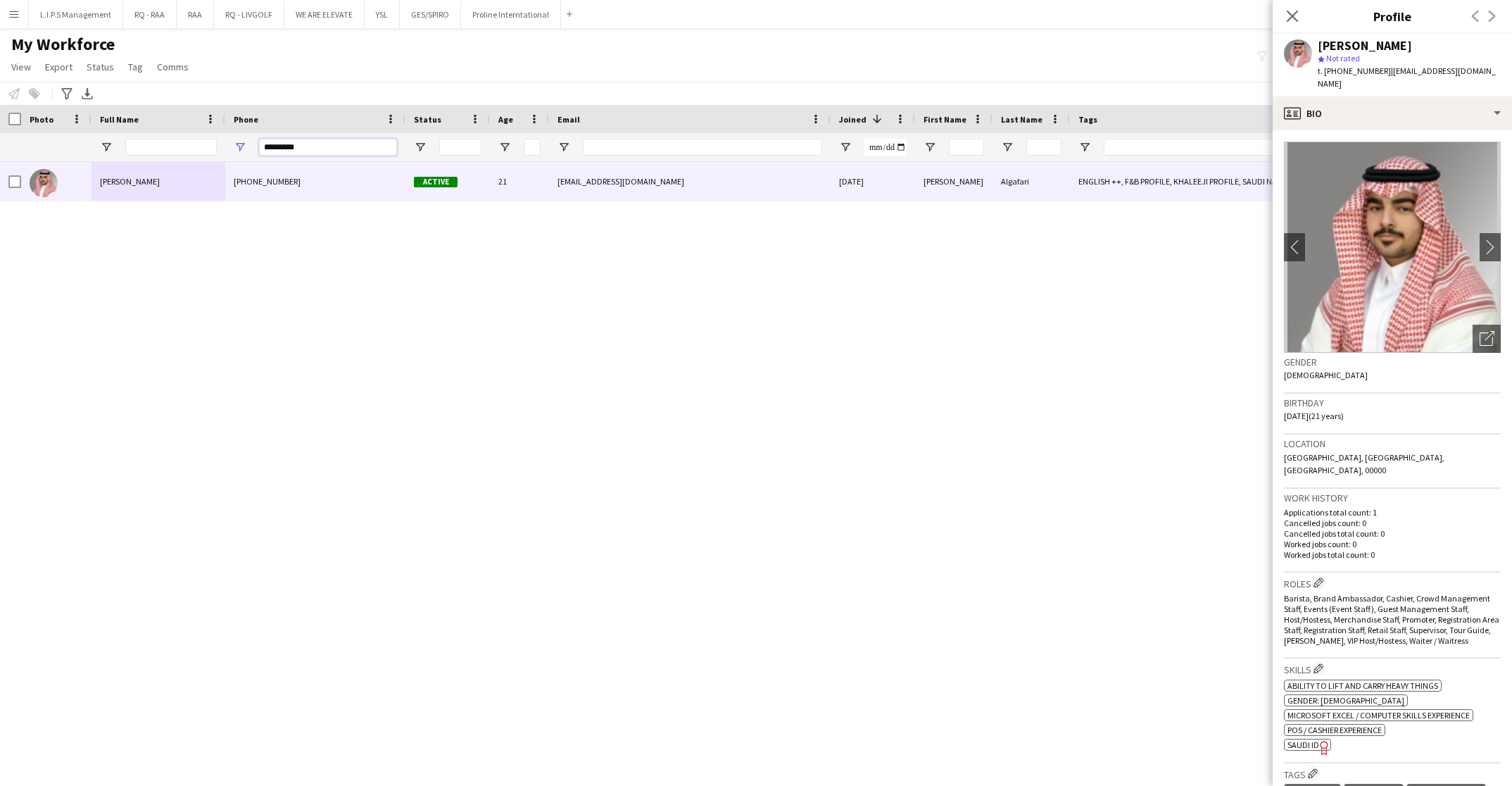
drag, startPoint x: 257, startPoint y: 135, endPoint x: 199, endPoint y: 124, distance: 59.0
click at [193, 124] on div "Workforce Details Photo Full Name 1" at bounding box center [980, 133] width 1960 height 57
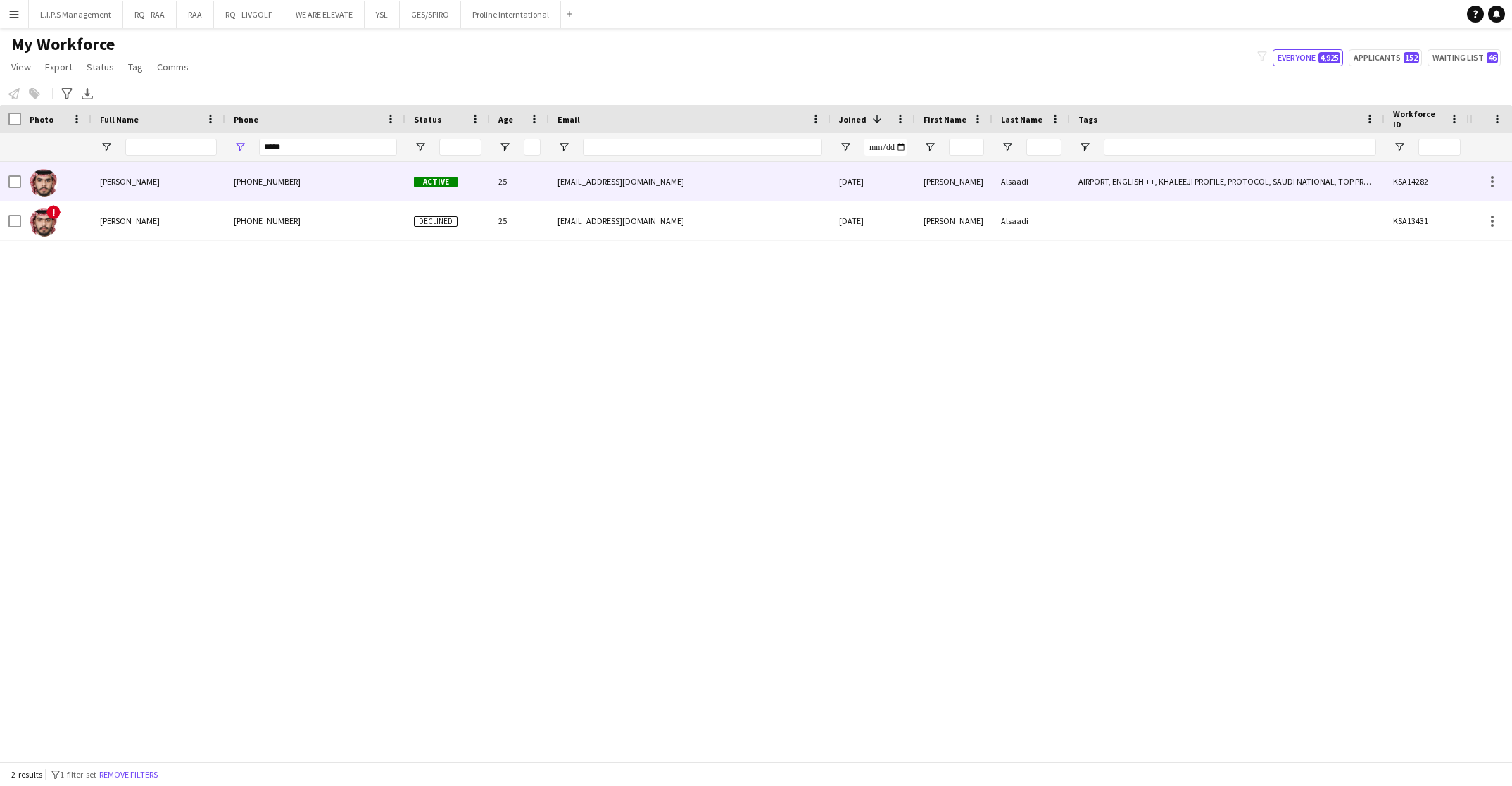
click at [302, 185] on div "+966536920208" at bounding box center [315, 181] width 180 height 38
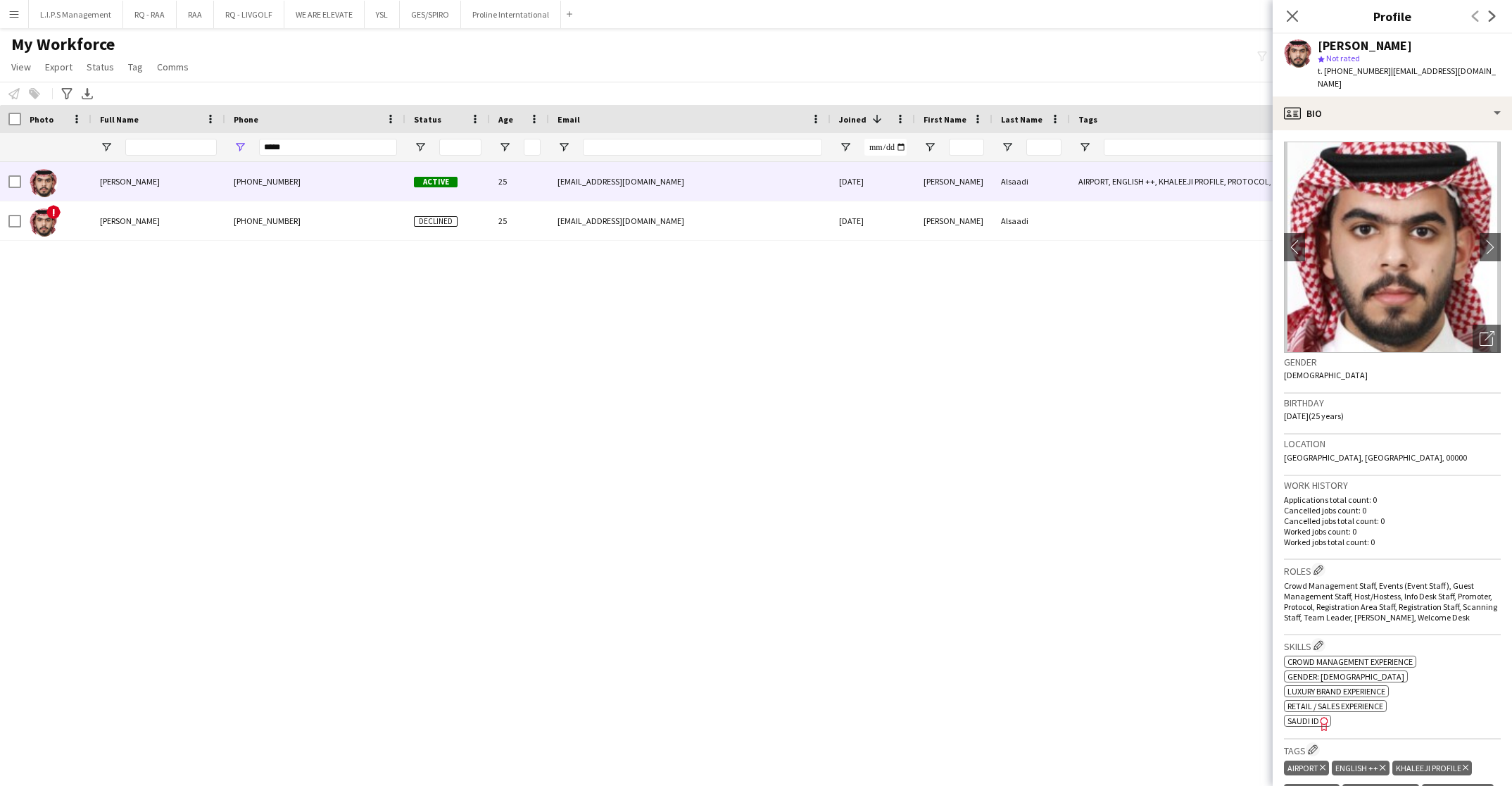
click at [1328, 47] on div "Abdulrahman Alsaadi" at bounding box center [1364, 46] width 95 height 13
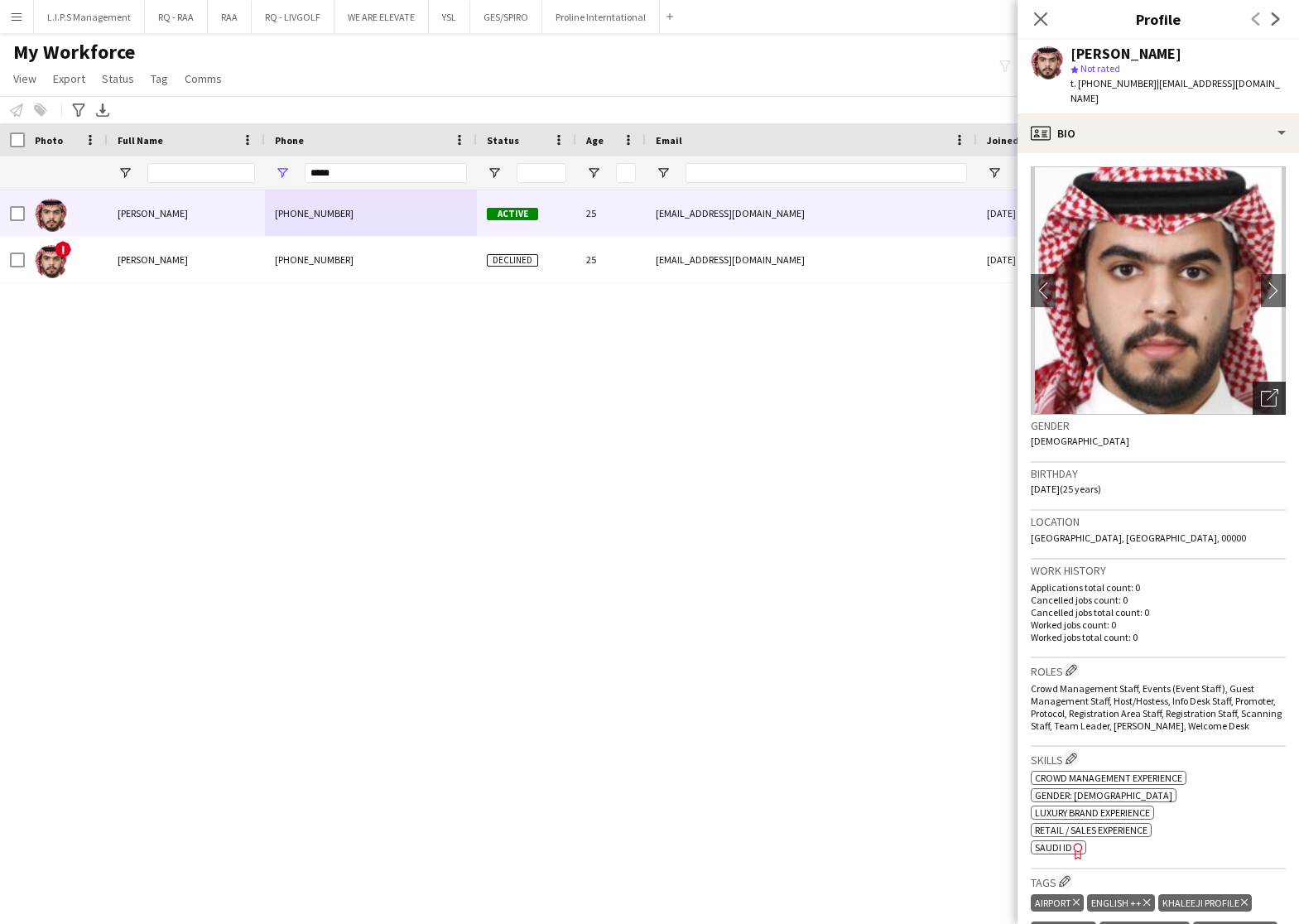
click at [1261, 389] on icon "Open photos pop-in" at bounding box center [1270, 398] width 17 height 17
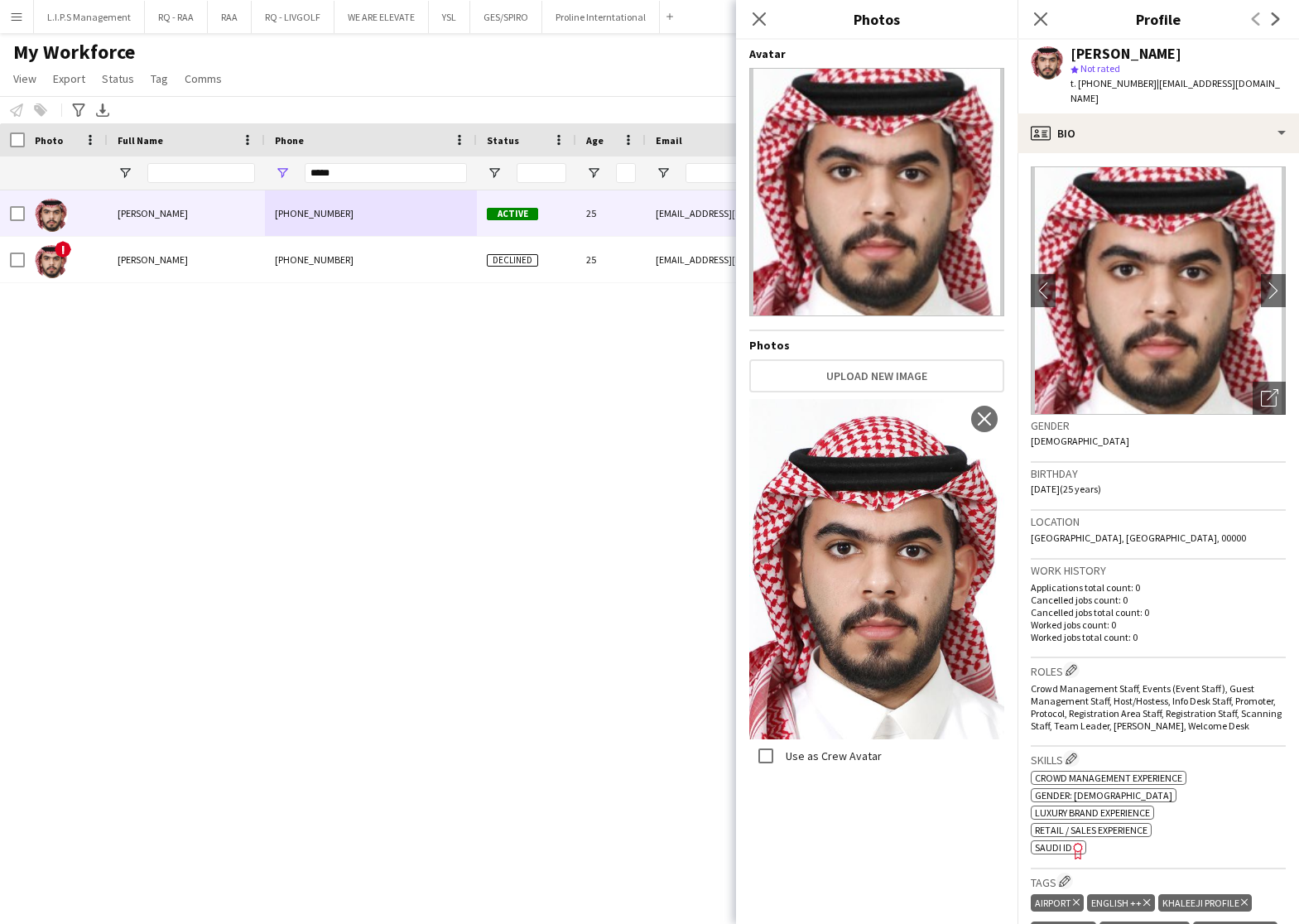
drag, startPoint x: 899, startPoint y: 610, endPoint x: 878, endPoint y: 591, distance: 28.3
click at [1048, 841] on span "SAUDI ID" at bounding box center [1054, 847] width 38 height 12
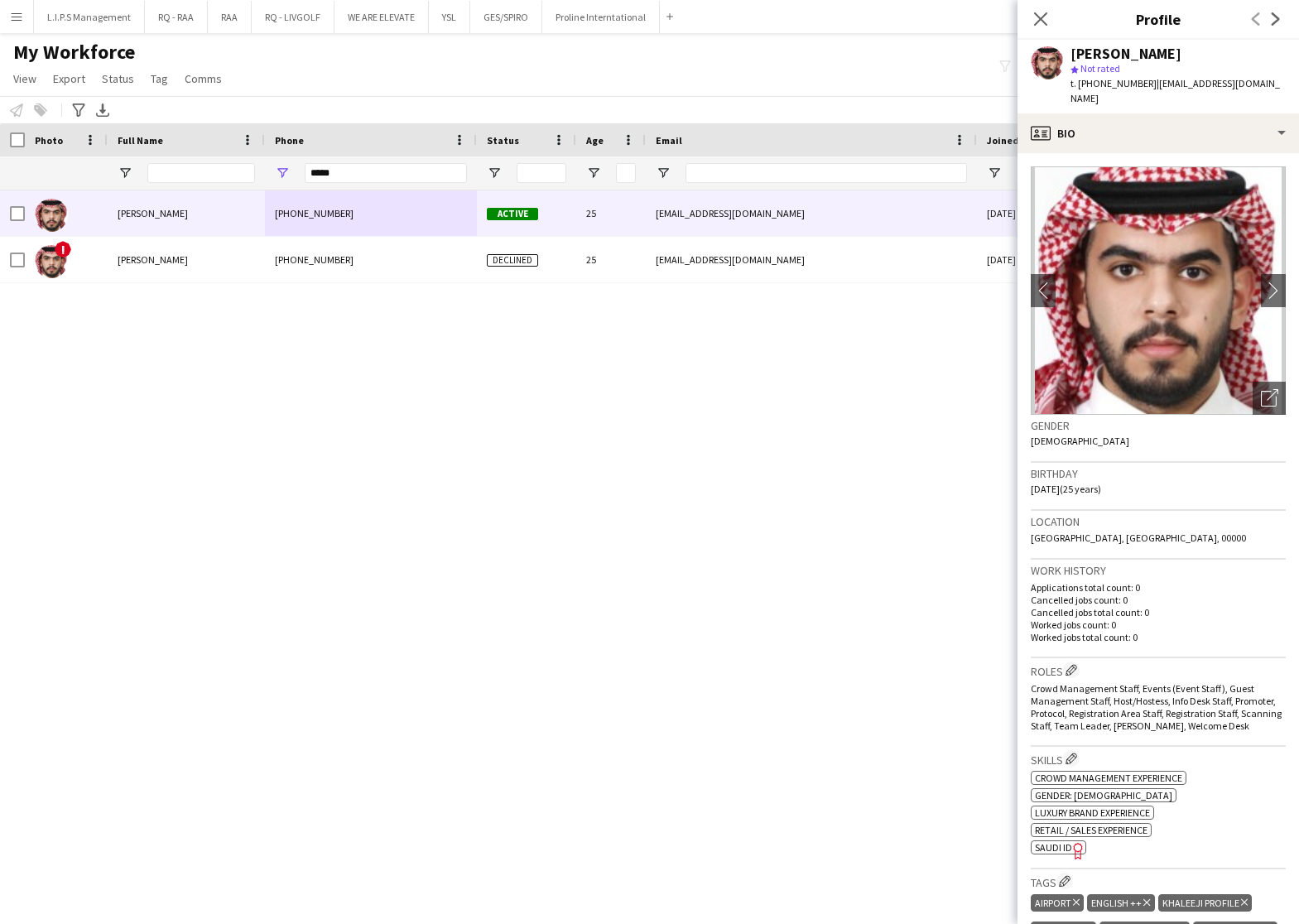
click at [1121, 77] on span "t. +966536920208" at bounding box center [1113, 83] width 86 height 12
drag, startPoint x: 373, startPoint y: 176, endPoint x: 201, endPoint y: 155, distance: 173.3
click at [200, 157] on div at bounding box center [1153, 173] width 2307 height 33
paste input "**********"
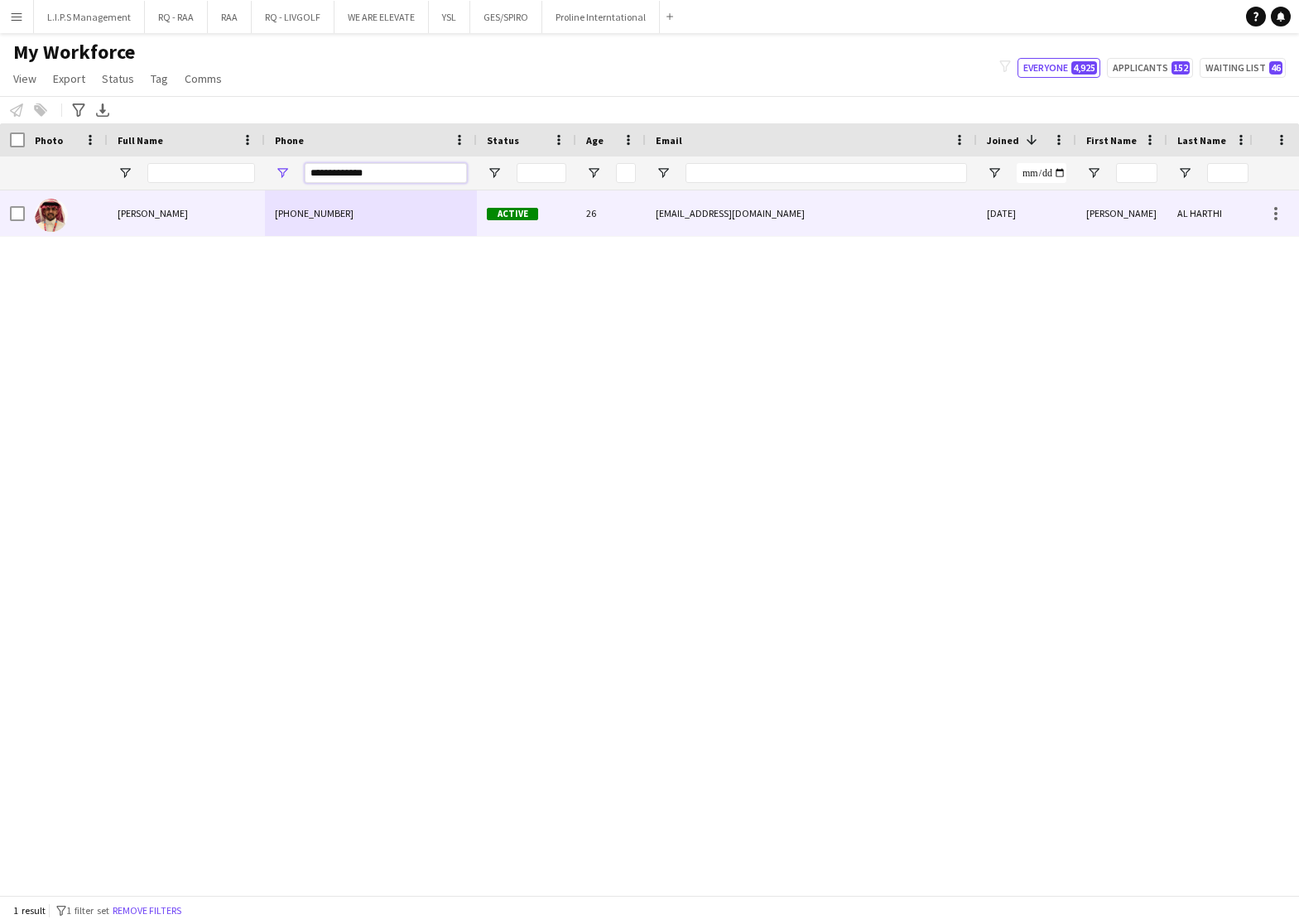
type input "**********"
click at [302, 207] on div "+966502817854" at bounding box center [371, 213] width 212 height 45
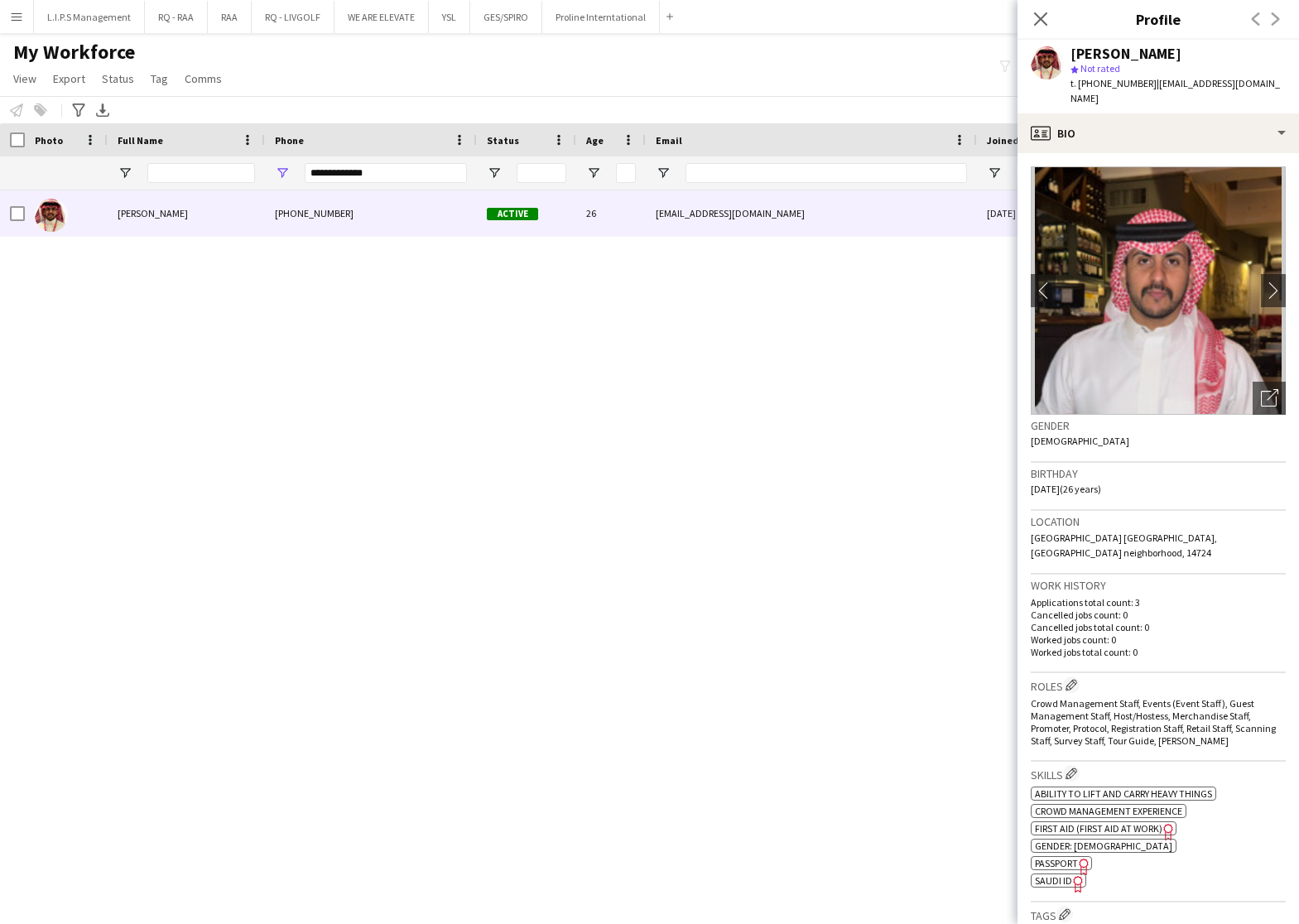
click at [1258, 415] on div "Gender Male" at bounding box center [1158, 438] width 255 height 48
click at [1253, 397] on div "Open photos pop-in" at bounding box center [1269, 398] width 33 height 33
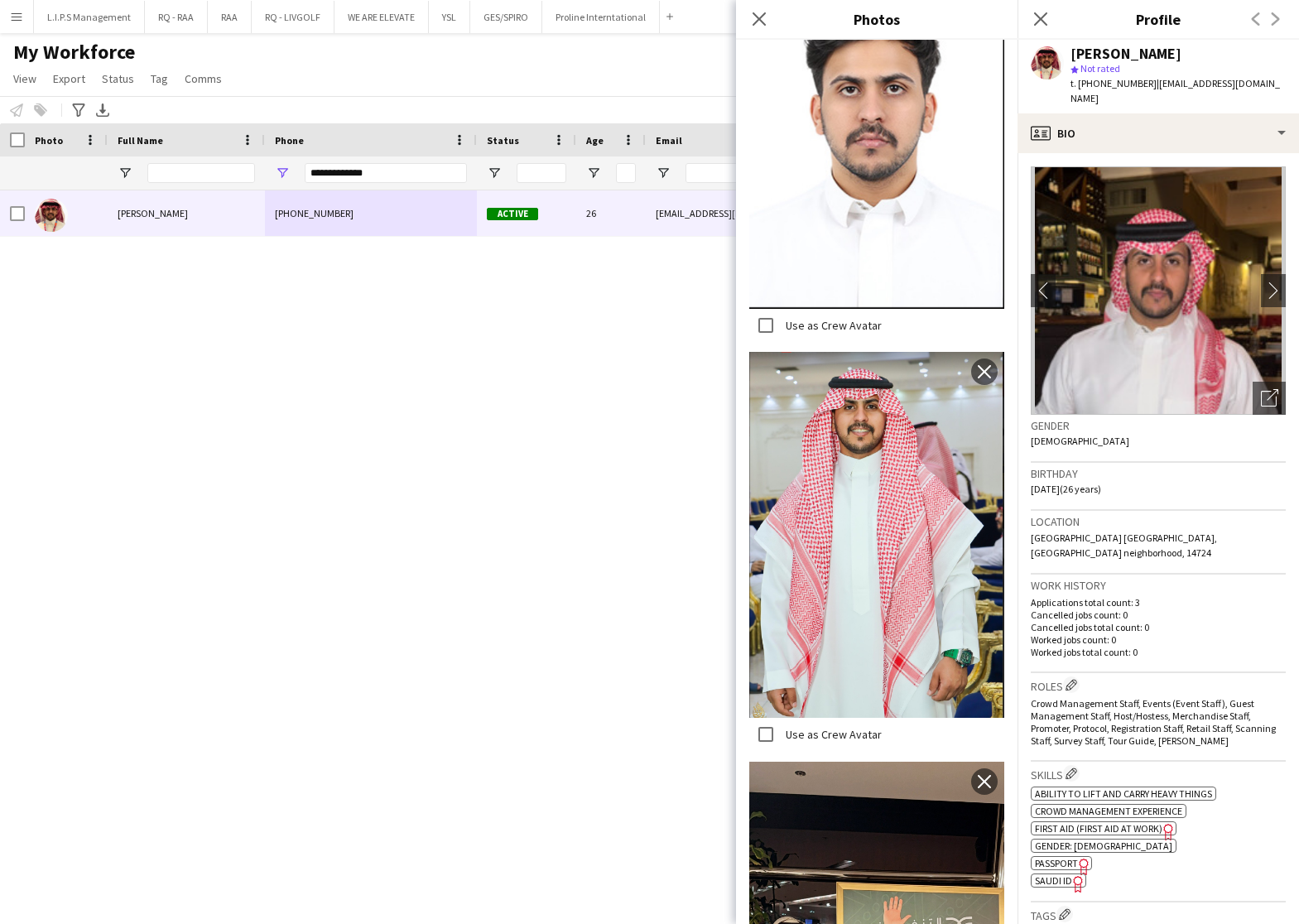
scroll to position [1132, 0]
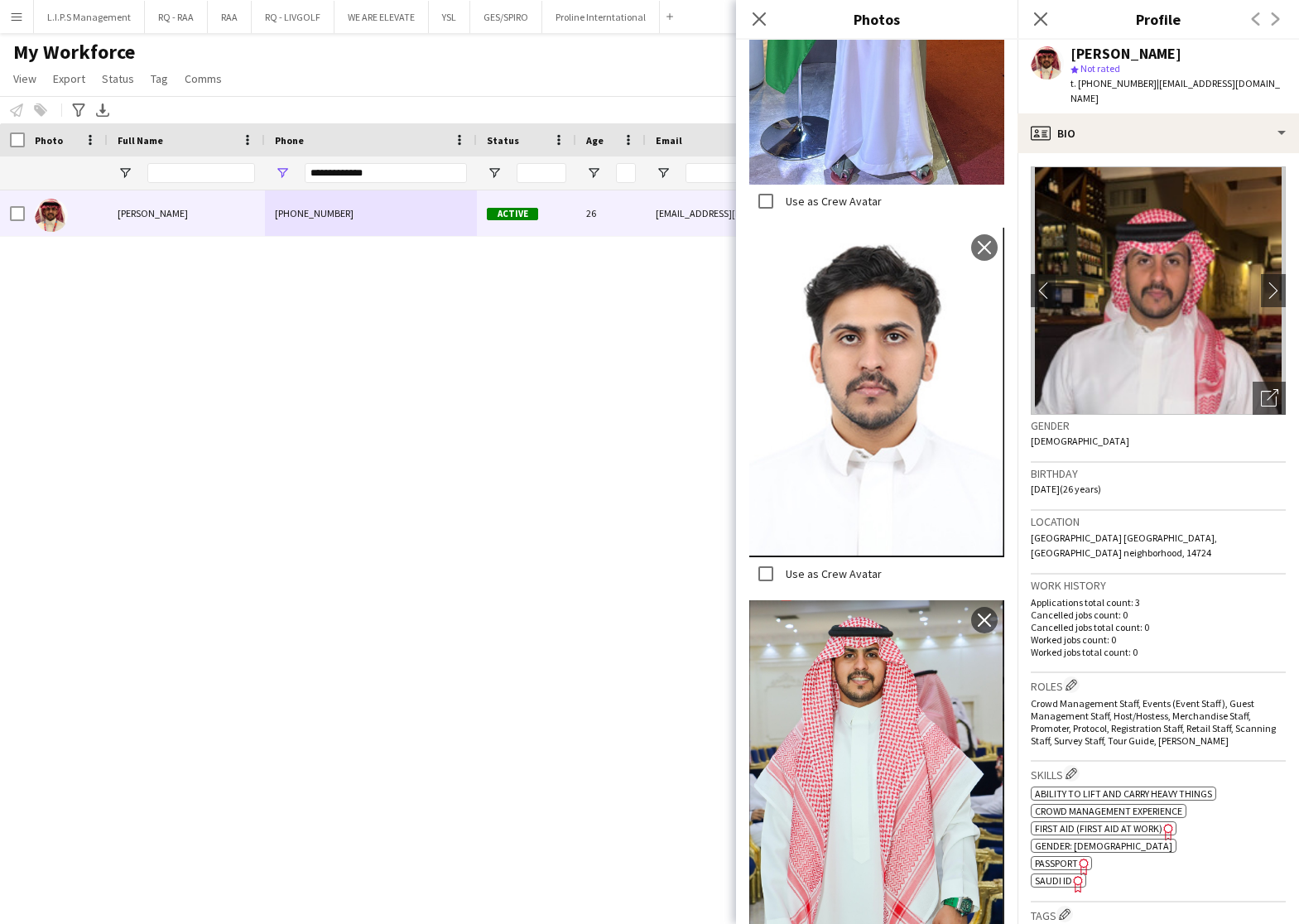
click at [1102, 54] on div "KHALID AL HARTHI" at bounding box center [1126, 54] width 111 height 15
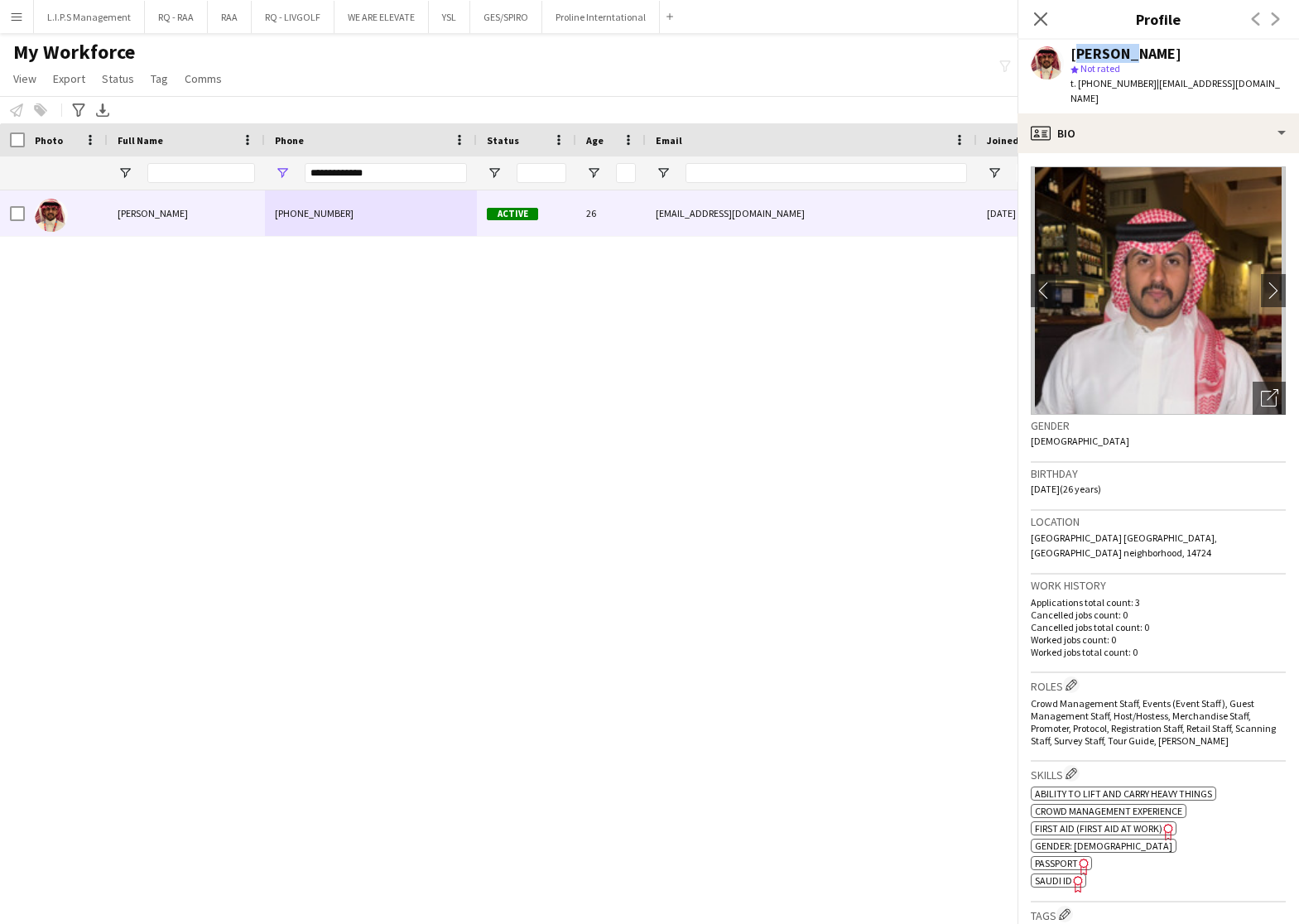
click at [1102, 54] on div "KHALID AL HARTHI" at bounding box center [1126, 54] width 111 height 15
click at [1250, 365] on app-photos-slider "chevron-left chevron-right Open photos pop-in" at bounding box center [1158, 289] width 255 height 248
click at [1253, 382] on div "Open photos pop-in" at bounding box center [1269, 398] width 33 height 33
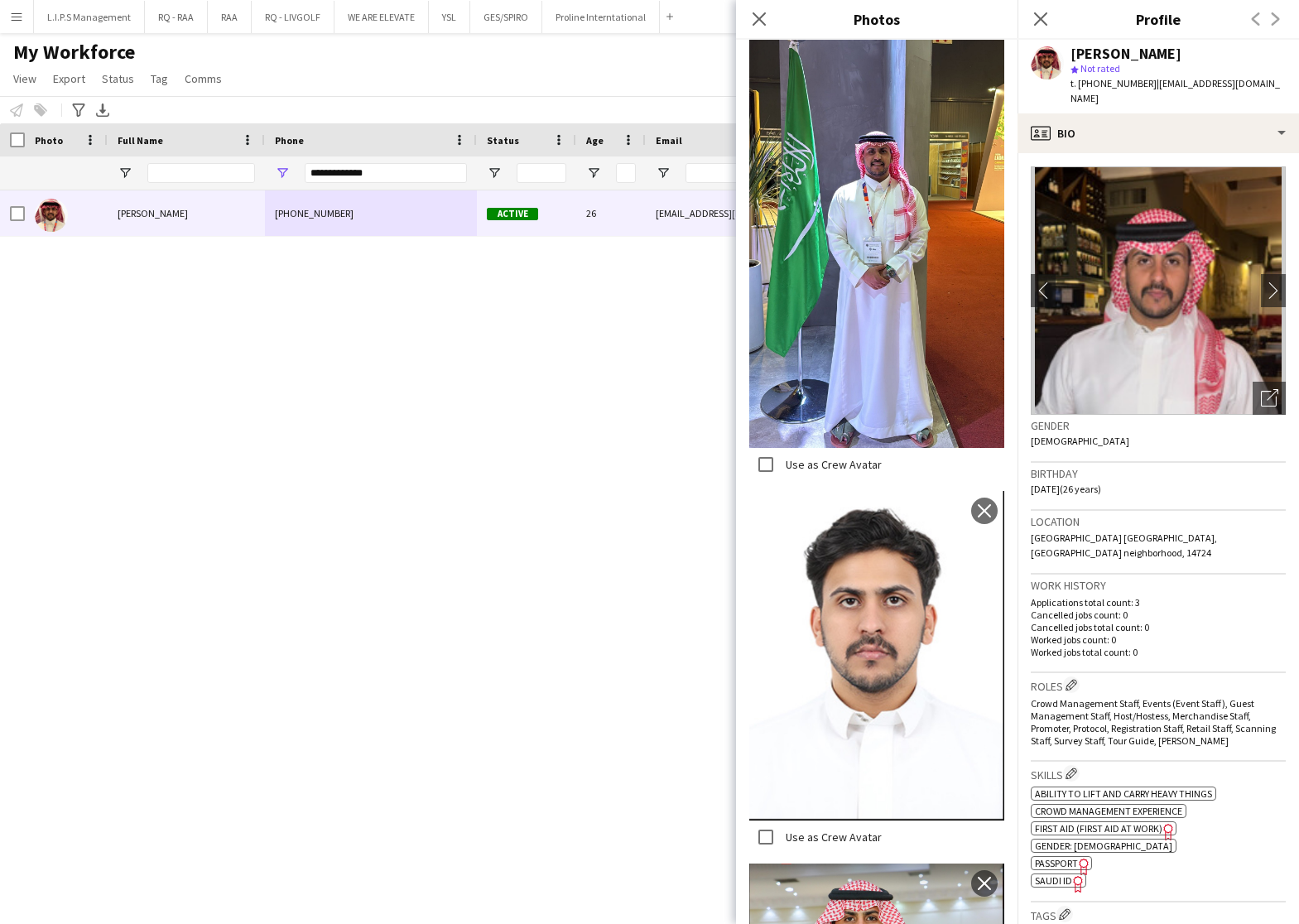
scroll to position [1739, 0]
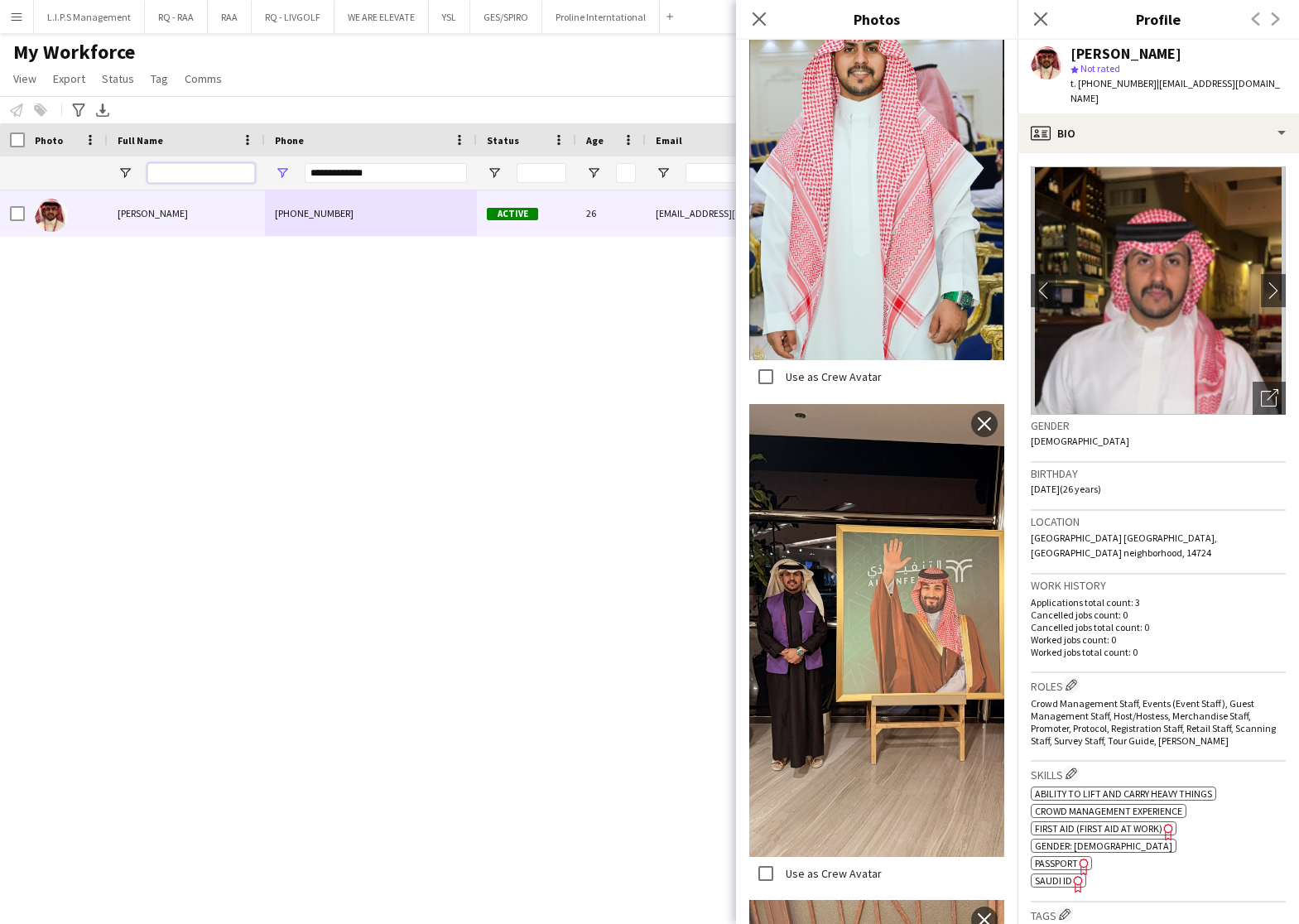
click at [246, 177] on input "Full Name Filter Input" at bounding box center [201, 173] width 108 height 20
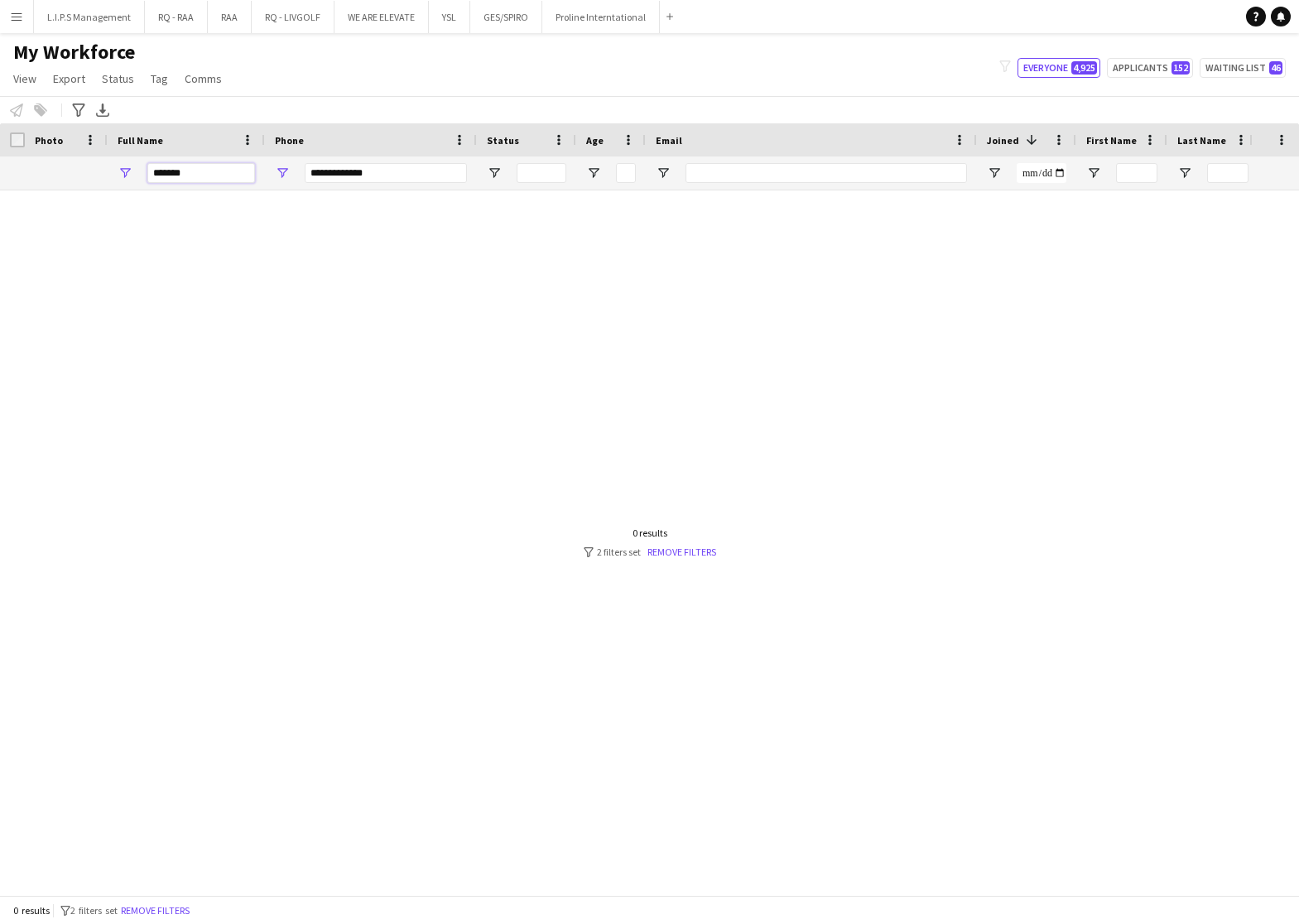
type input "*******"
drag, startPoint x: 427, startPoint y: 179, endPoint x: -5, endPoint y: 184, distance: 432.0
click at [0, 184] on html "Menu Boards Boards Boards All jobs Status Workforce Workforce My Workforce Recr…" at bounding box center [649, 462] width 1299 height 924
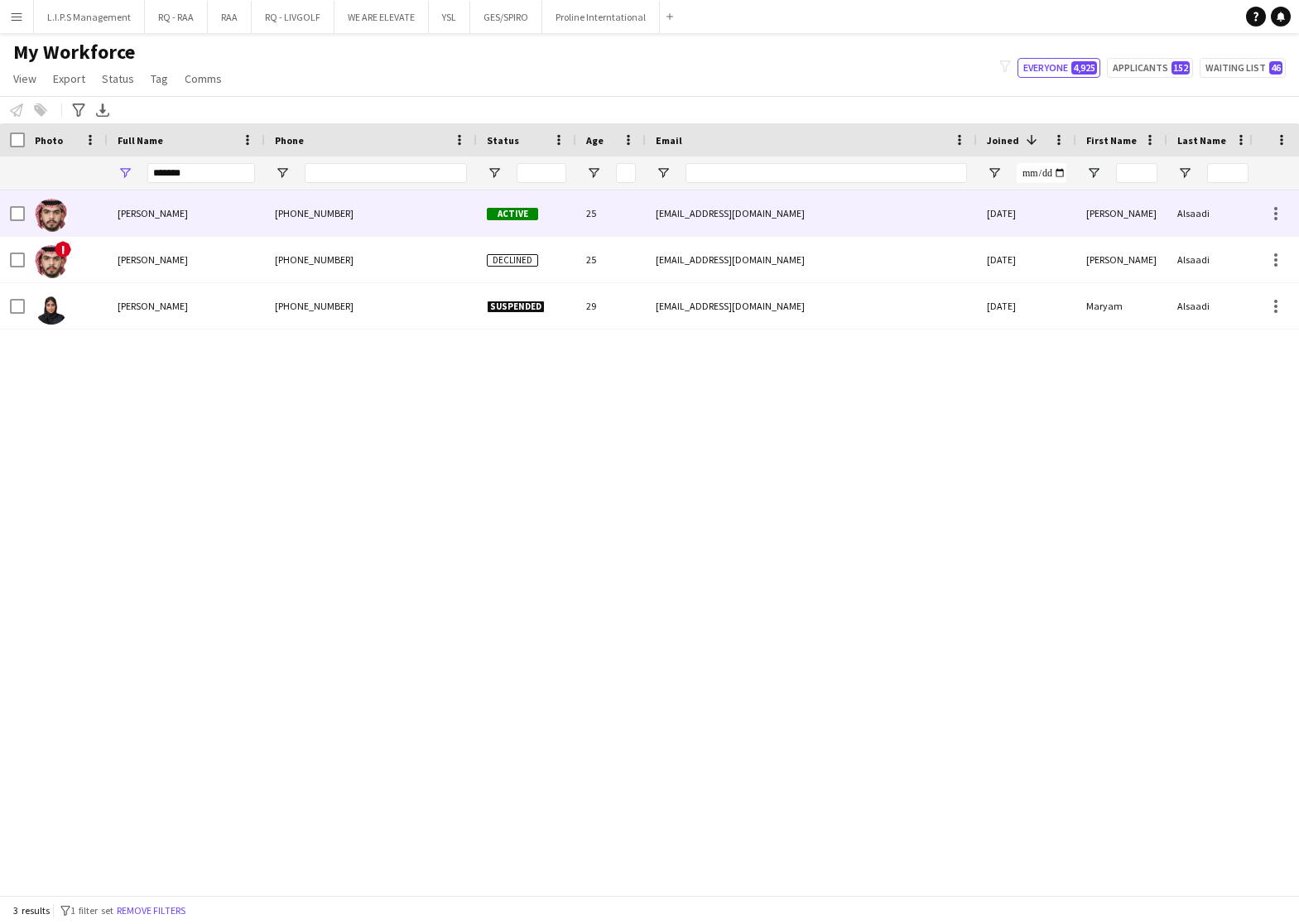
click at [224, 224] on div "Abdulrahman Alsaadi" at bounding box center [186, 213] width 158 height 45
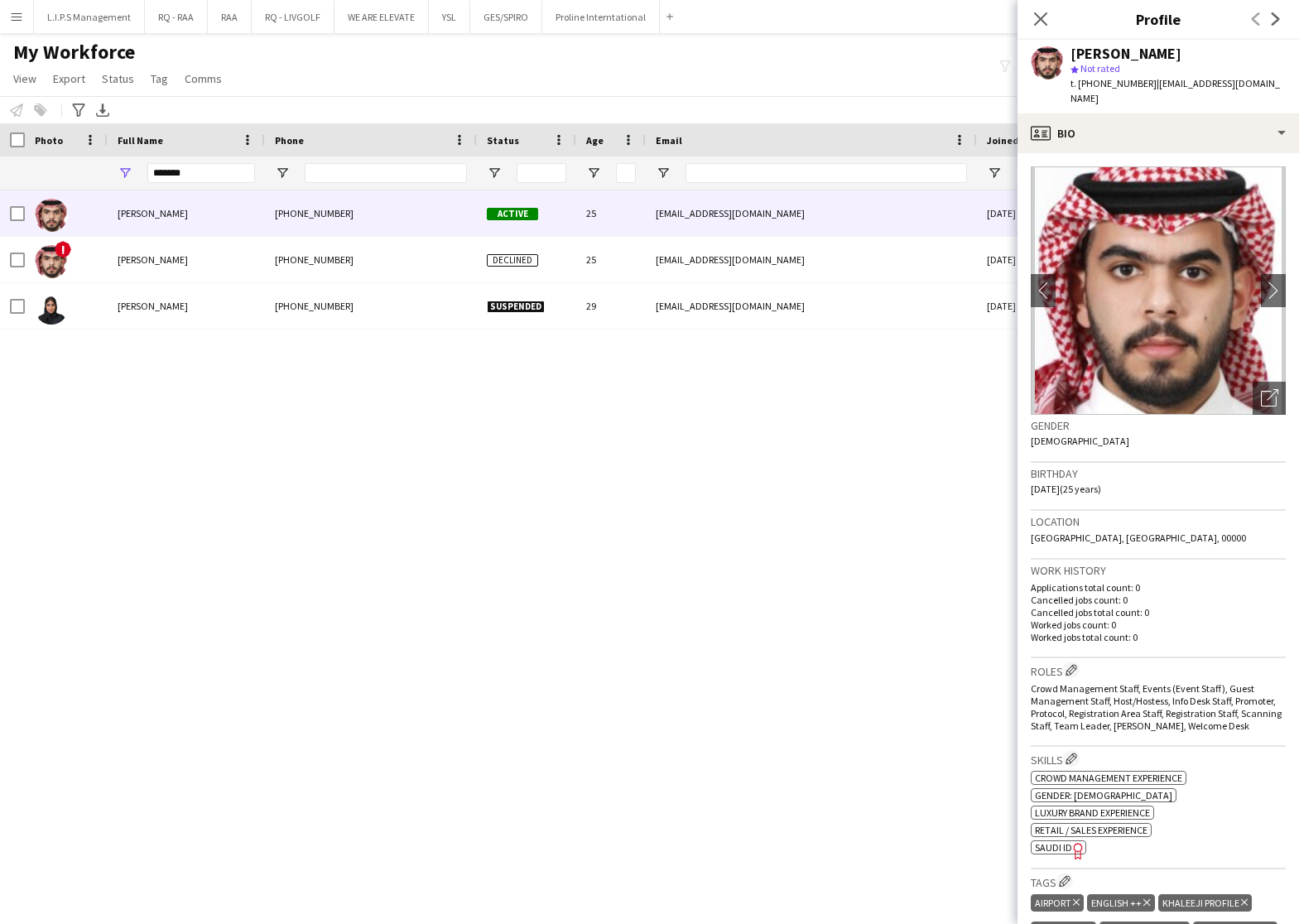
click at [1156, 51] on div "Abdulrahman Alsaadi" at bounding box center [1126, 54] width 111 height 15
drag, startPoint x: 1069, startPoint y: 832, endPoint x: 1071, endPoint y: 813, distance: 19.1
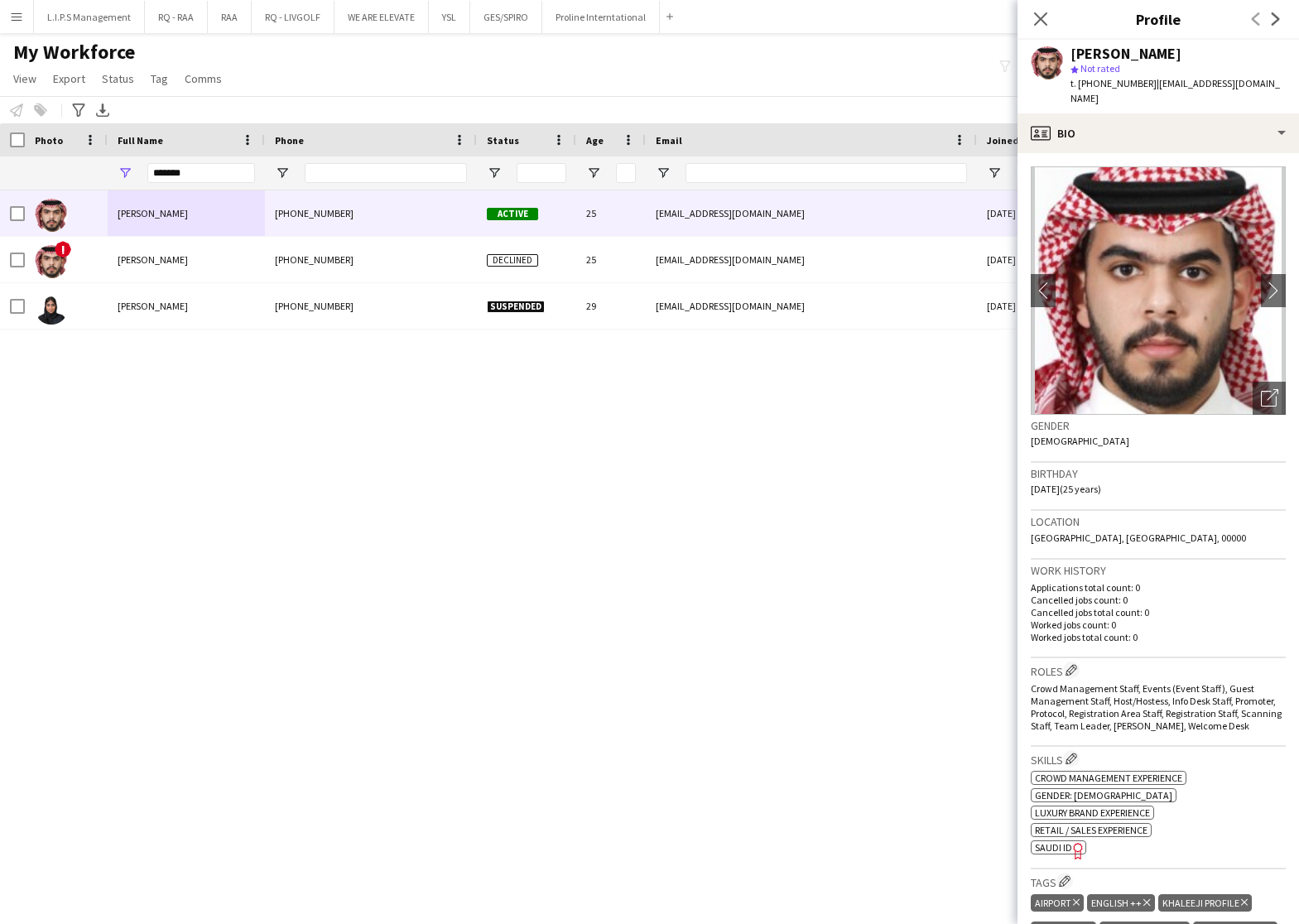
click at [1069, 841] on span "SAUDI ID" at bounding box center [1054, 847] width 38 height 12
click at [1267, 389] on icon at bounding box center [1273, 395] width 11 height 11
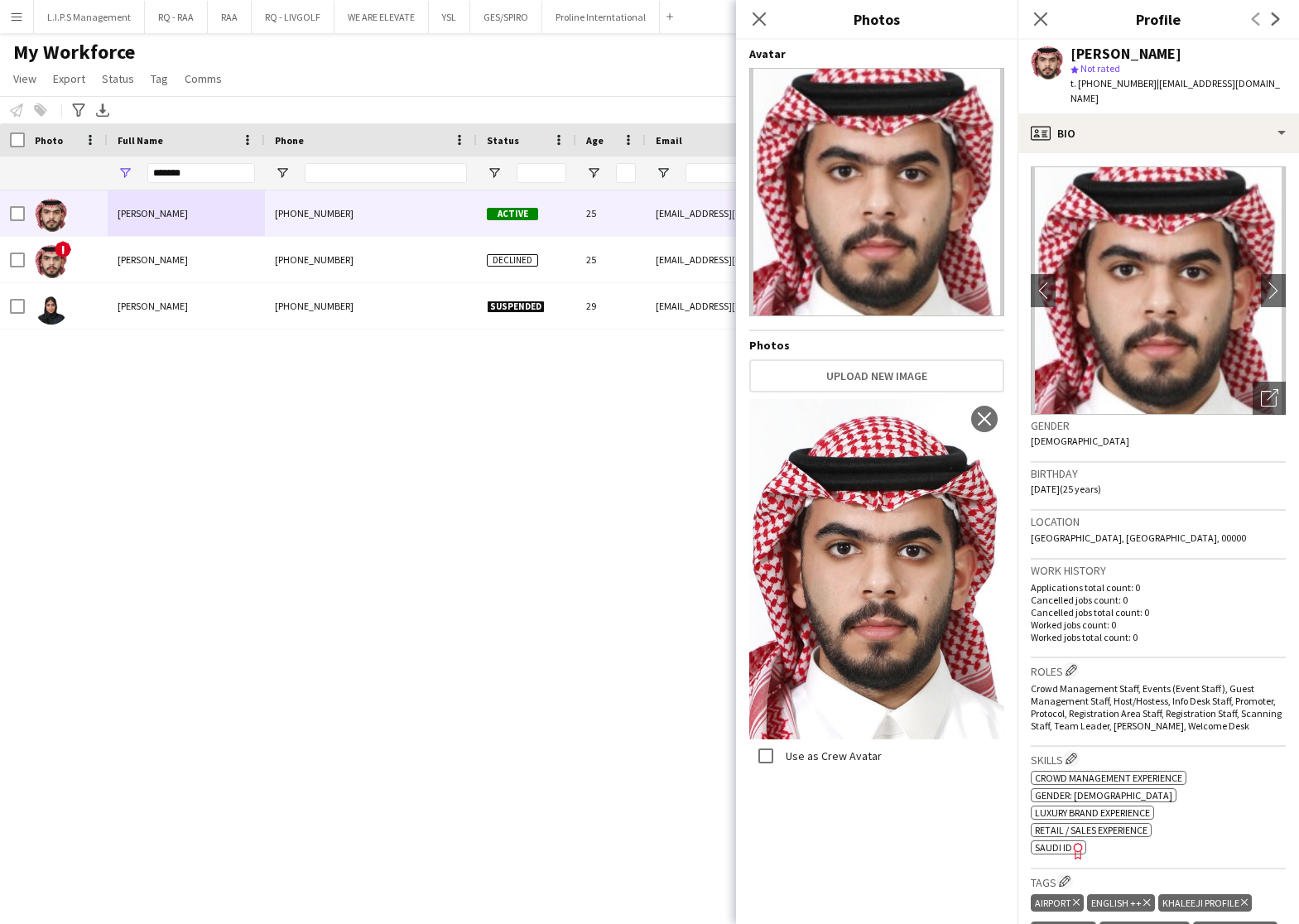
click at [1089, 51] on div "Abdulrahman Alsaadi" at bounding box center [1126, 54] width 111 height 15
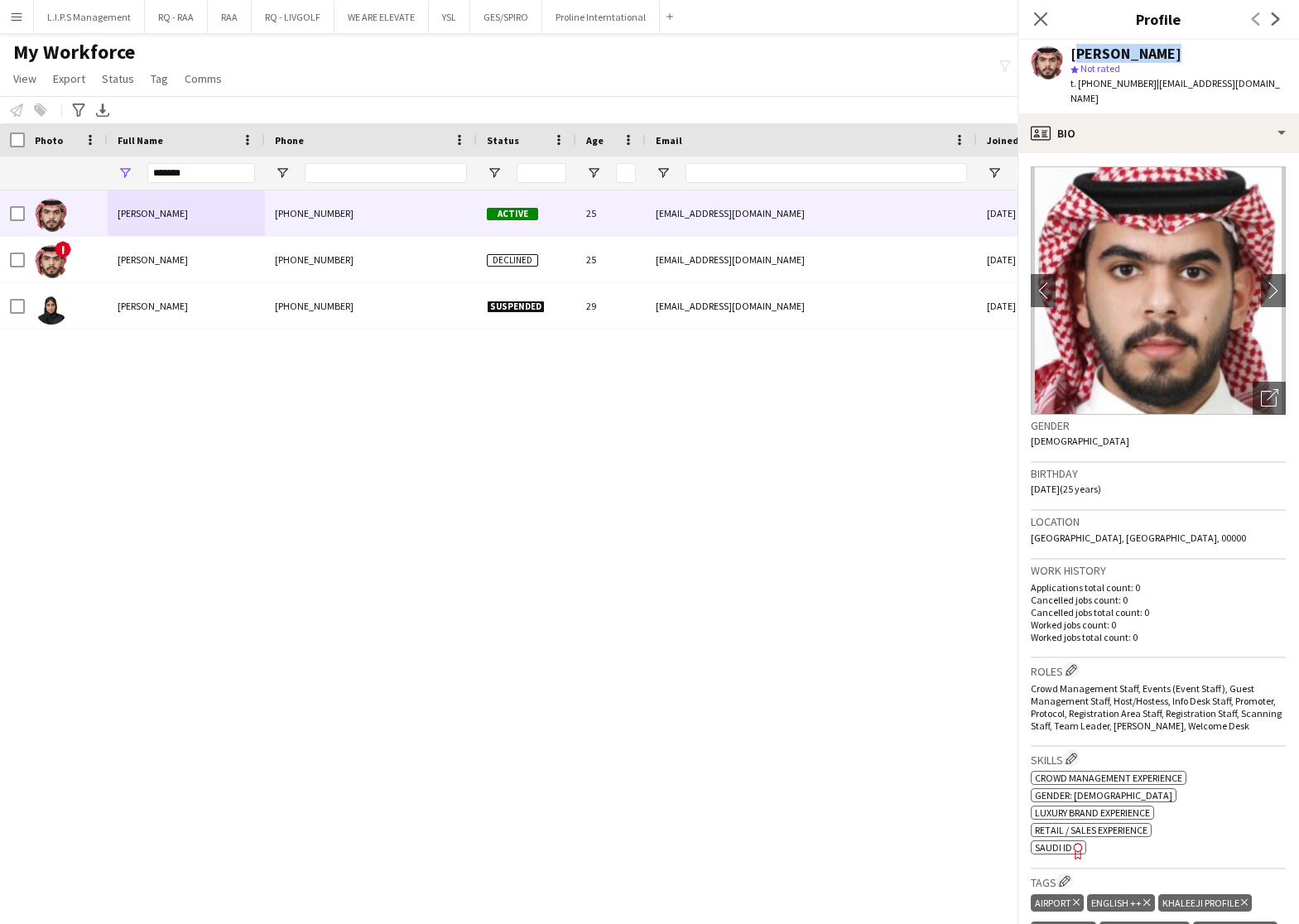
click at [1089, 51] on div "Abdulrahman Alsaadi" at bounding box center [1126, 54] width 111 height 15
click at [1101, 84] on span "t. +966536920208" at bounding box center [1113, 83] width 86 height 12
drag, startPoint x: 243, startPoint y: 165, endPoint x: -4, endPoint y: 155, distance: 247.2
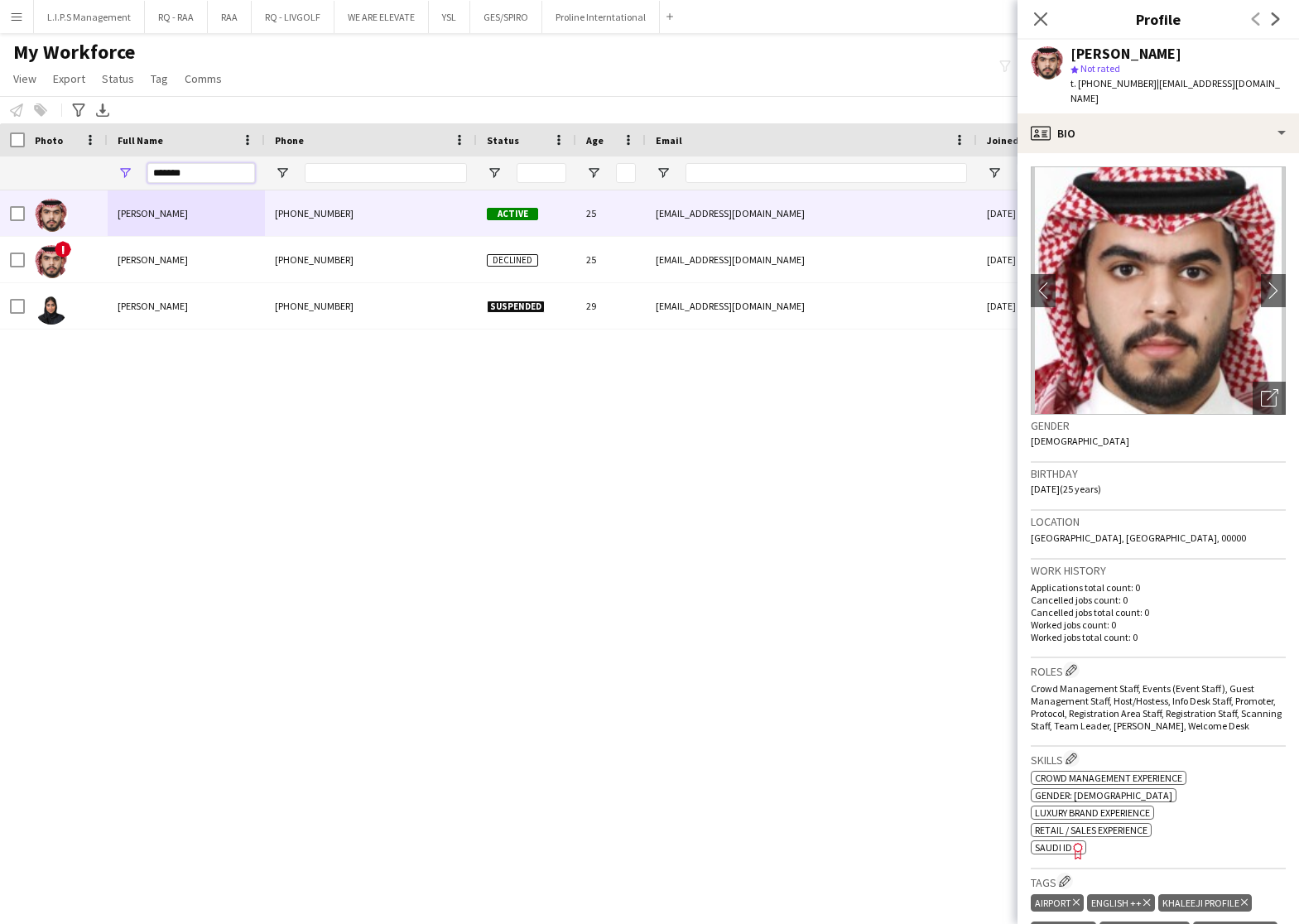
click at [0, 155] on html "Menu Boards Boards Boards All jobs Status Workforce Workforce My Workforce Recr…" at bounding box center [649, 462] width 1299 height 924
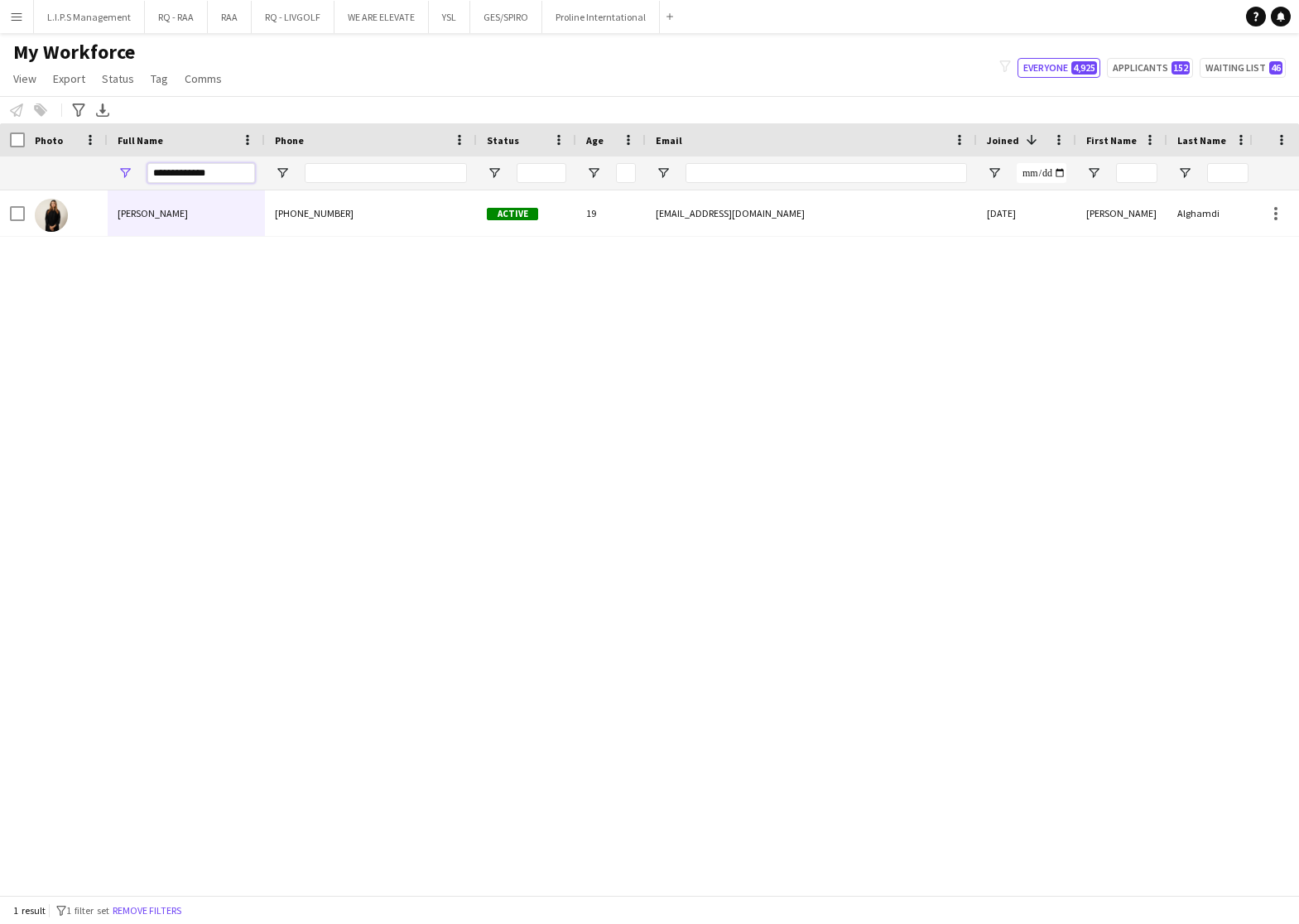
type input "**********"
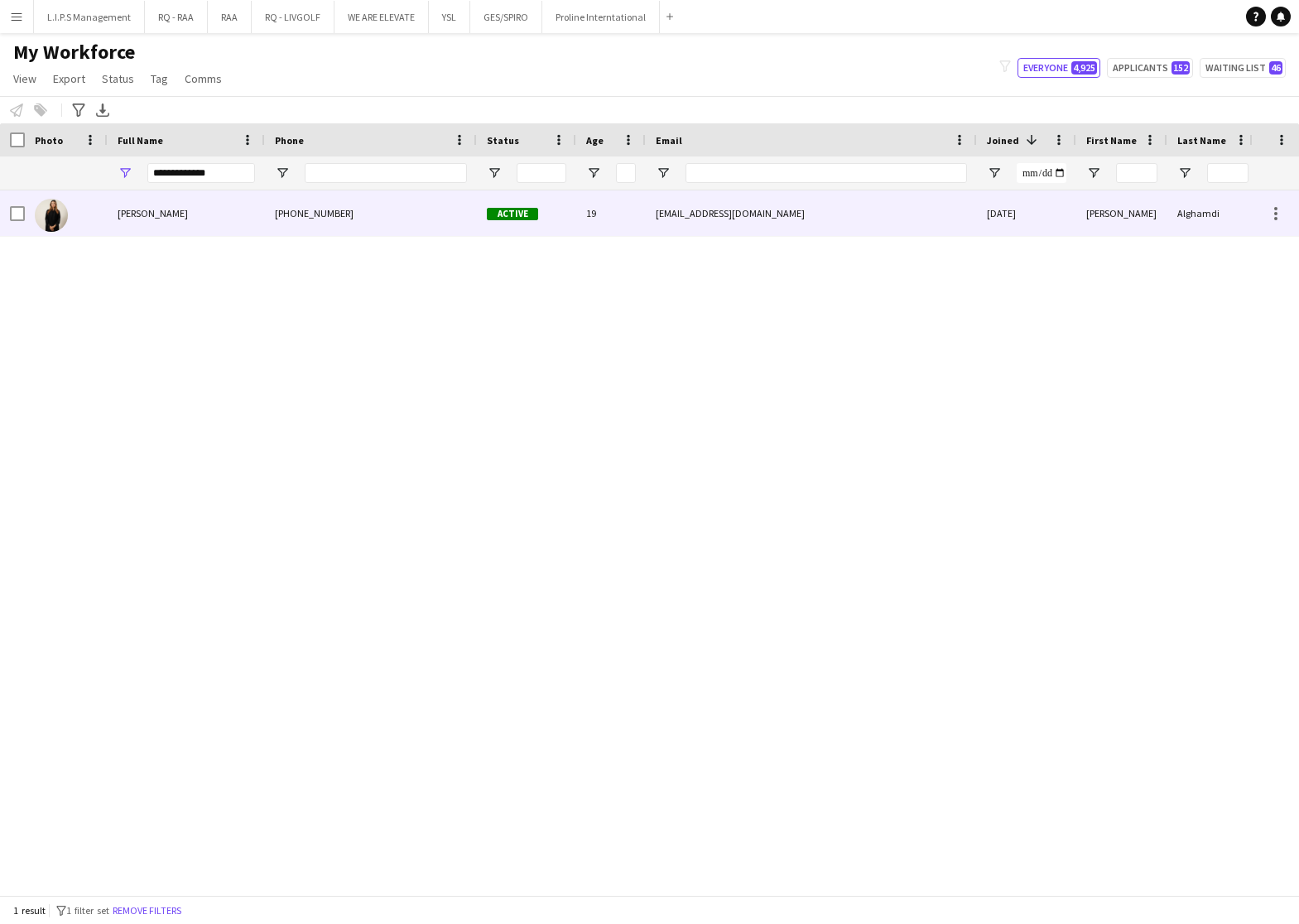
drag, startPoint x: 108, startPoint y: 216, endPoint x: 295, endPoint y: 203, distance: 187.5
click at [108, 216] on div "Nora Alghamdi" at bounding box center [186, 213] width 158 height 45
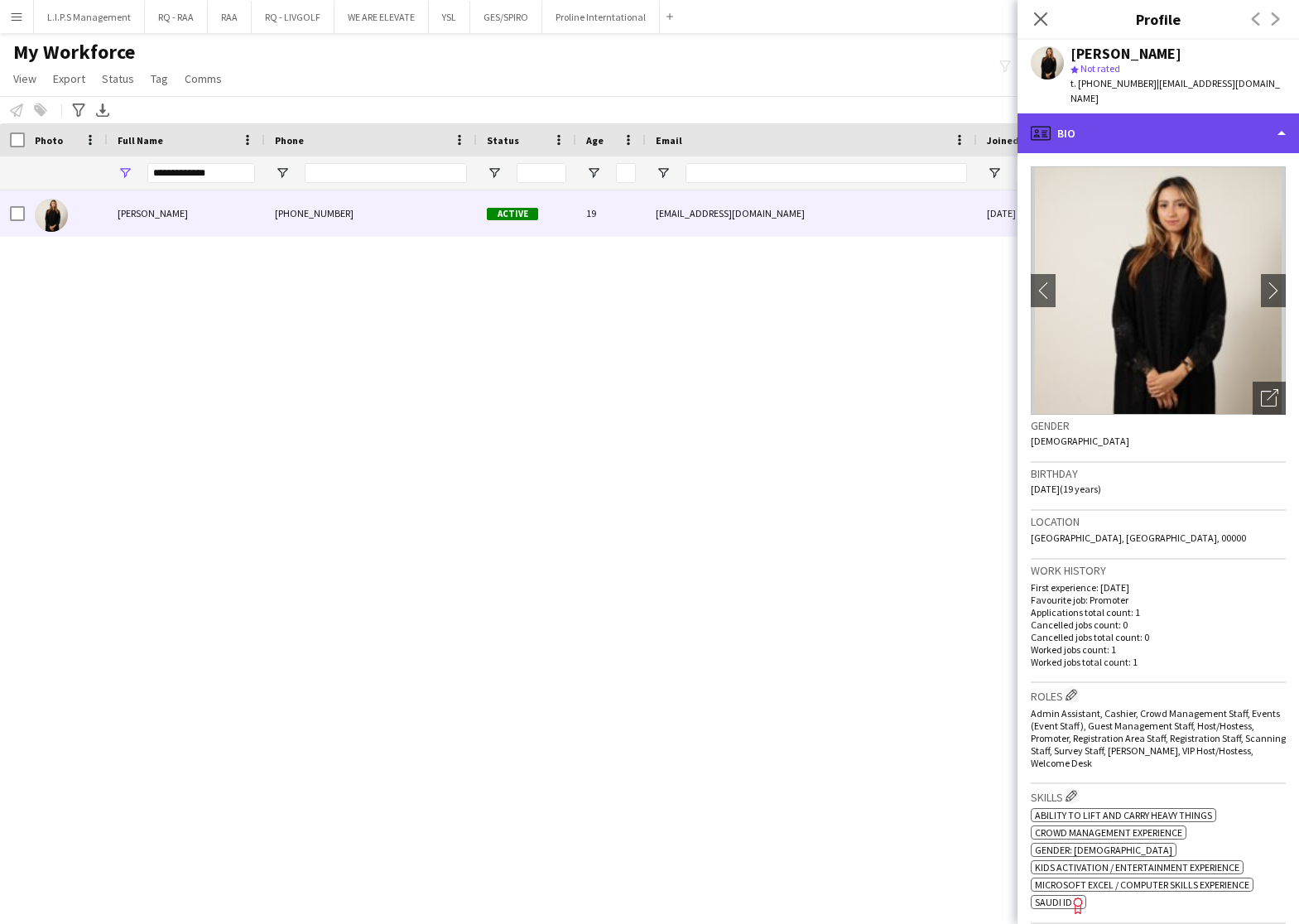
click at [1232, 113] on div "profile Bio" at bounding box center [1158, 133] width 281 height 40
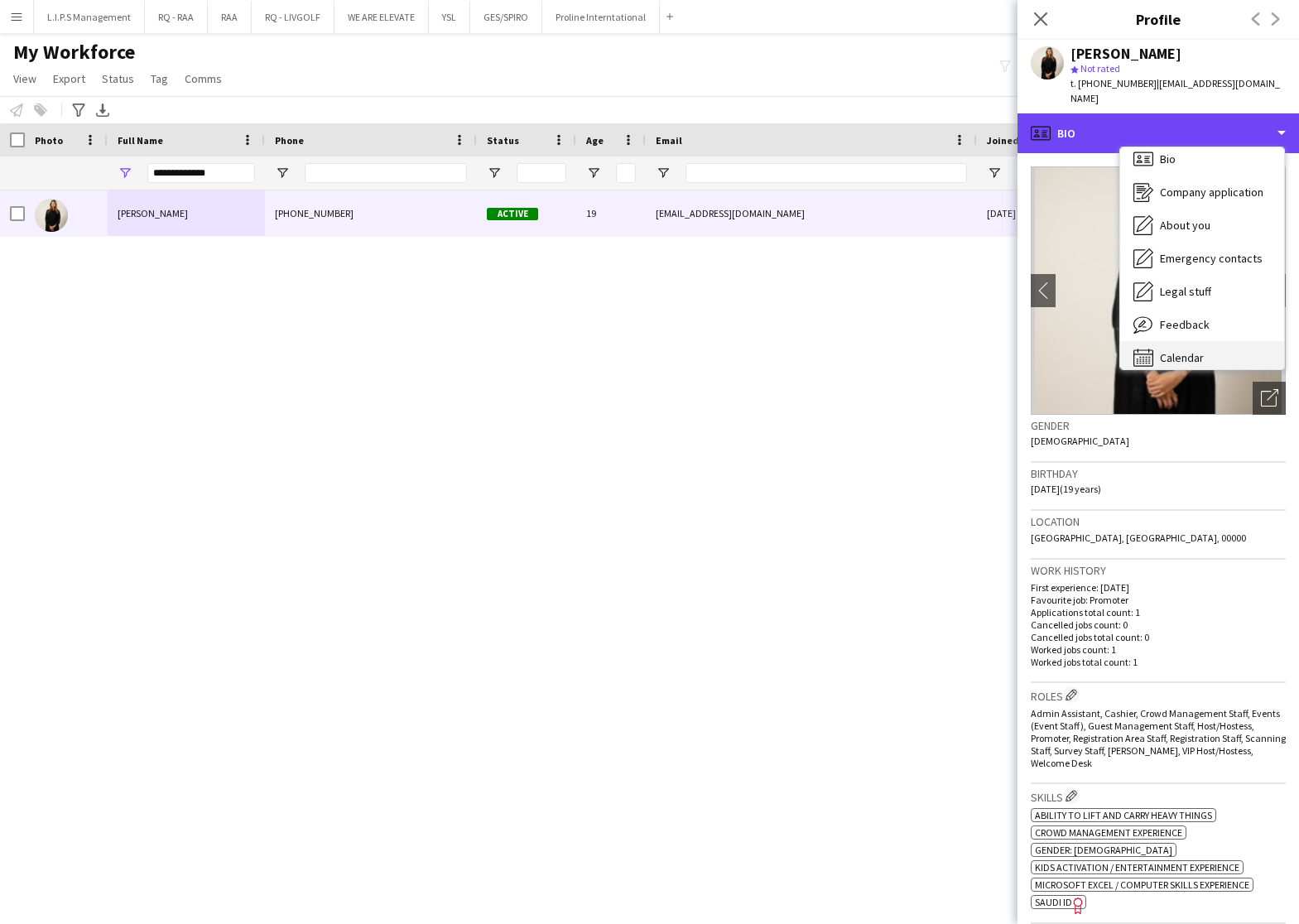
scroll to position [23, 0]
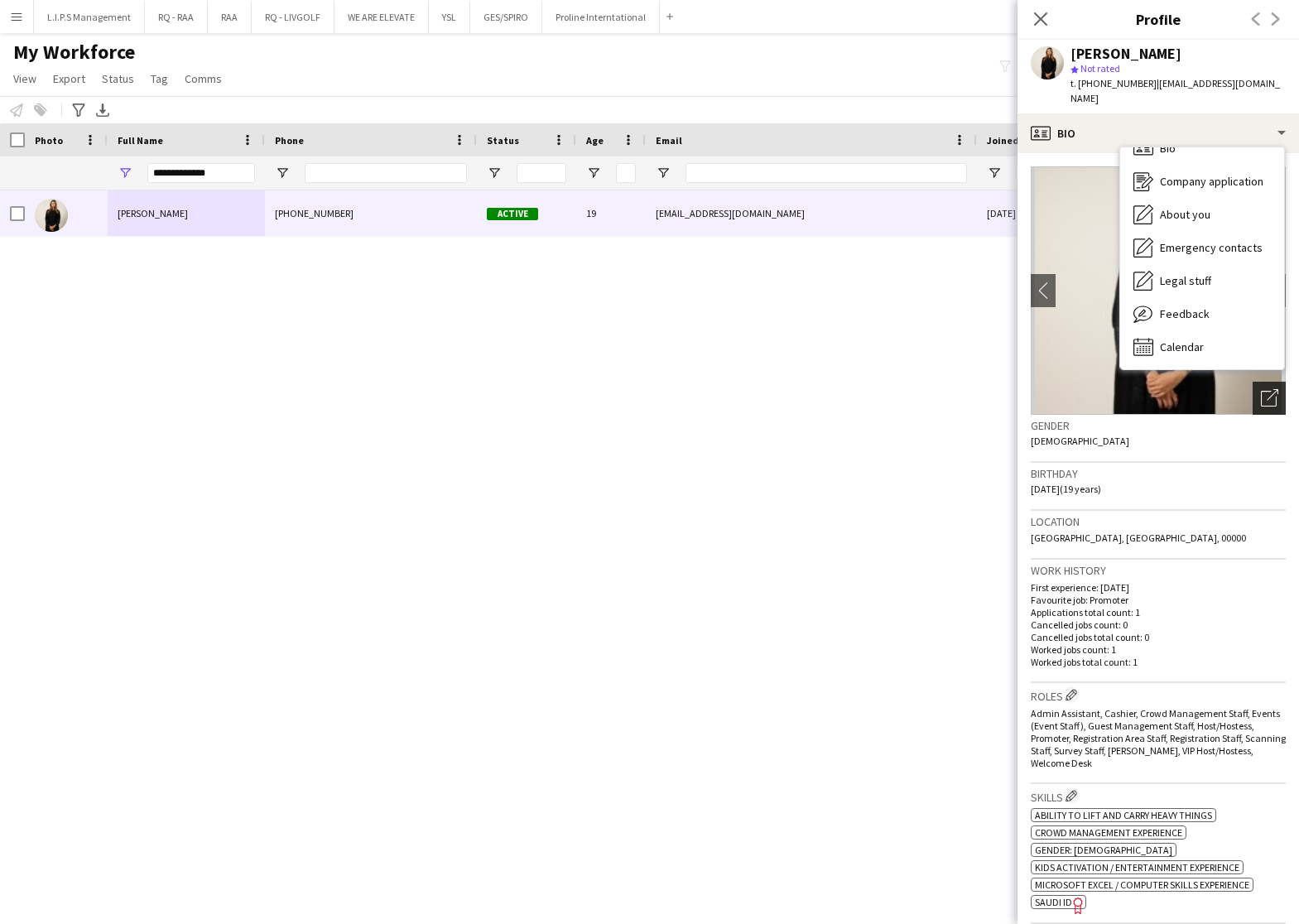
click at [1261, 389] on icon "Open photos pop-in" at bounding box center [1270, 398] width 17 height 17
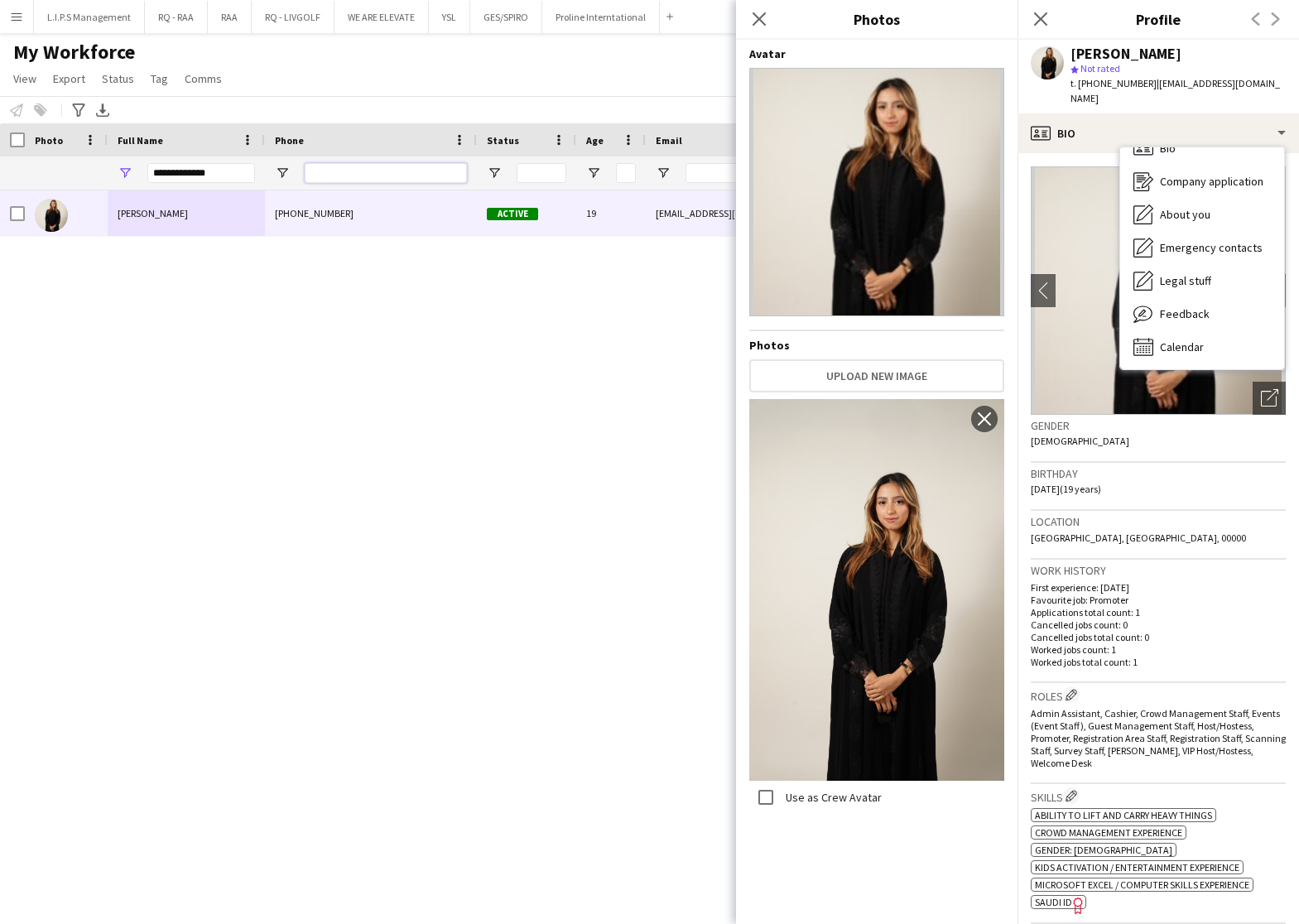
click at [410, 169] on input "Phone Filter Input" at bounding box center [386, 173] width 162 height 20
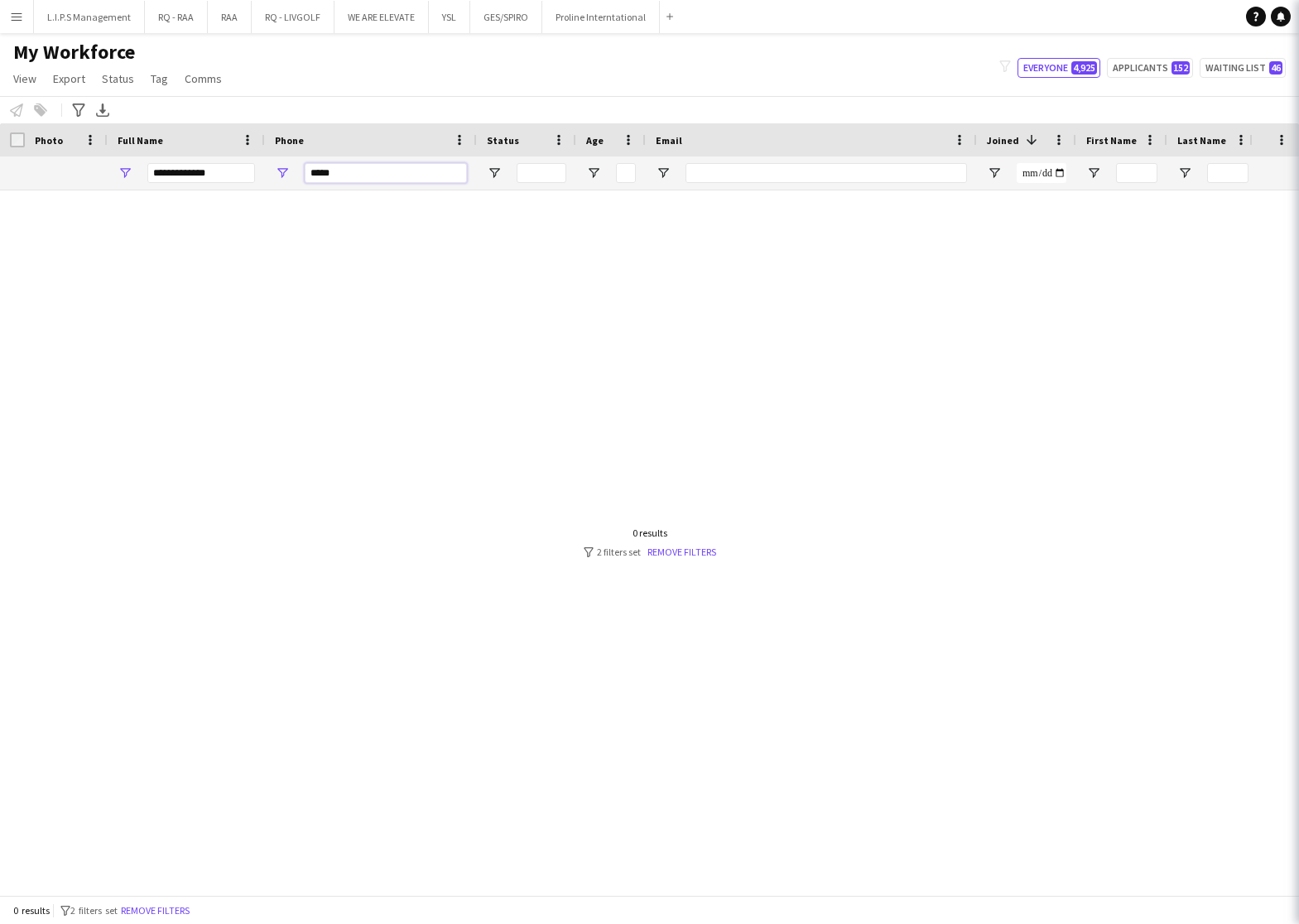
type input "*****"
drag, startPoint x: 241, startPoint y: 166, endPoint x: -4, endPoint y: 196, distance: 246.8
click at [0, 196] on html "Menu Boards Boards Boards All jobs Status Workforce Workforce My Workforce Recr…" at bounding box center [649, 462] width 1299 height 924
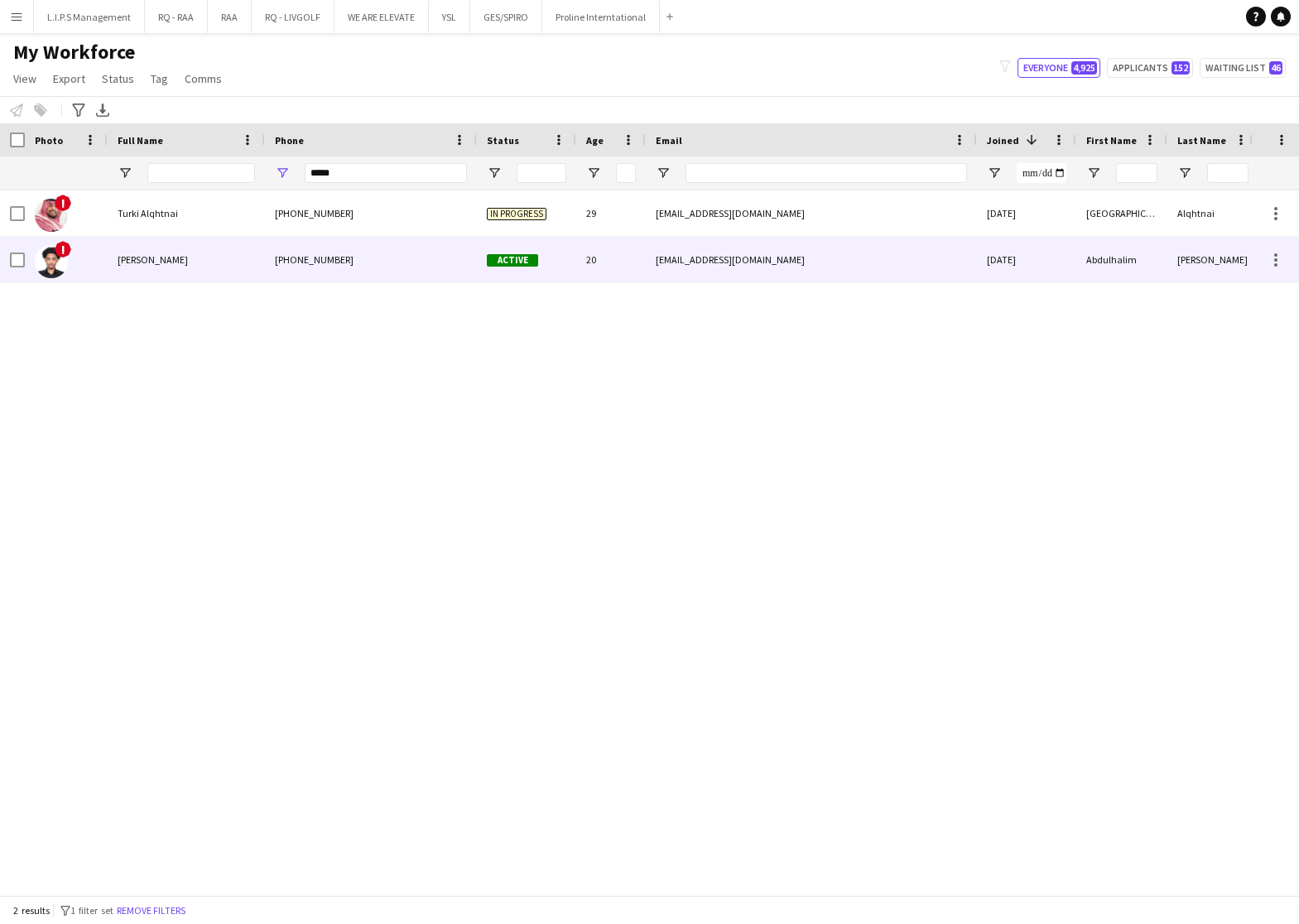
click at [202, 248] on div "Abdulhalim Mohammed" at bounding box center [186, 259] width 158 height 45
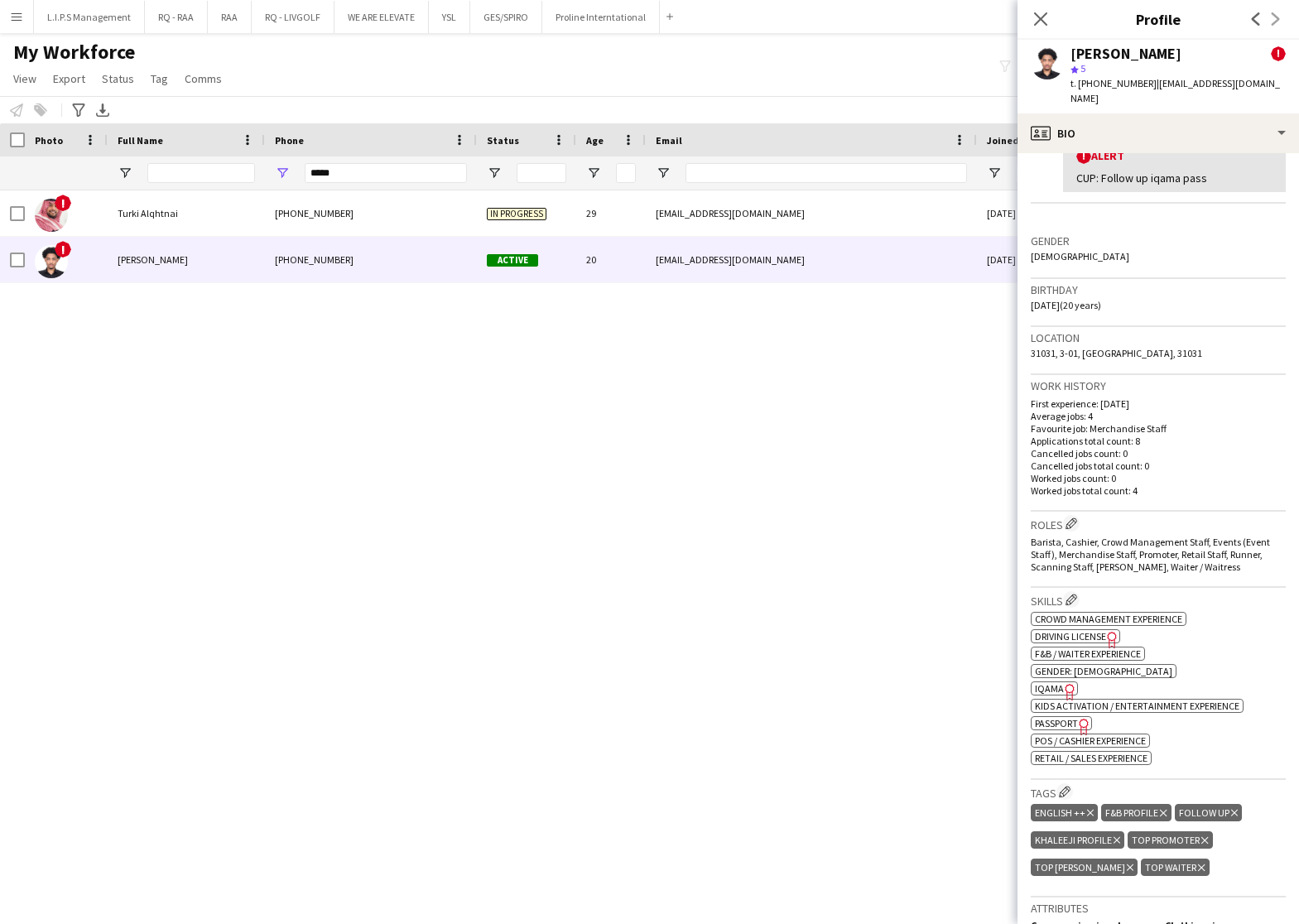
scroll to position [372, 0]
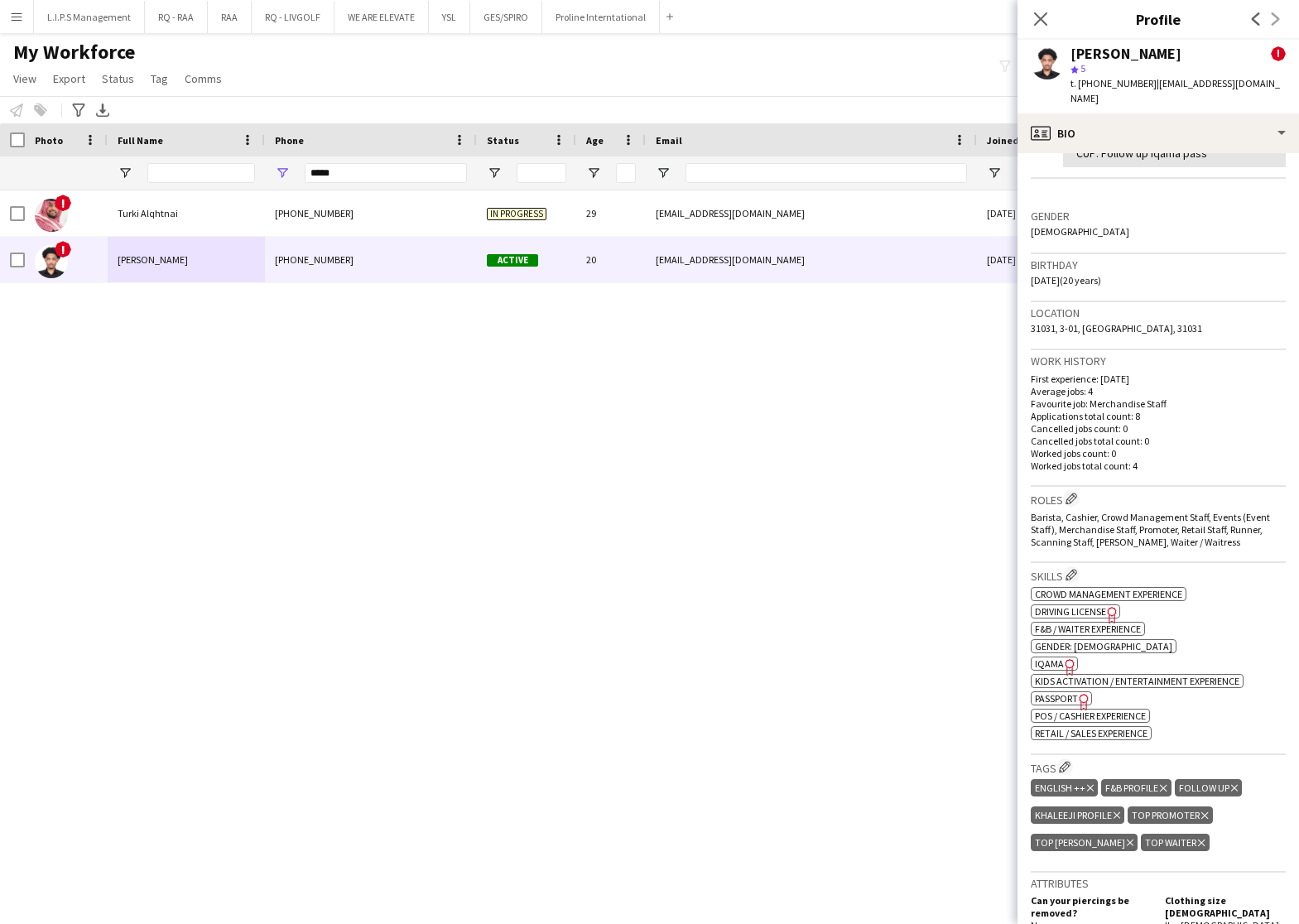
click at [1231, 784] on icon at bounding box center [1234, 787] width 7 height 7
click at [1048, 657] on span "IQAMA" at bounding box center [1049, 663] width 29 height 12
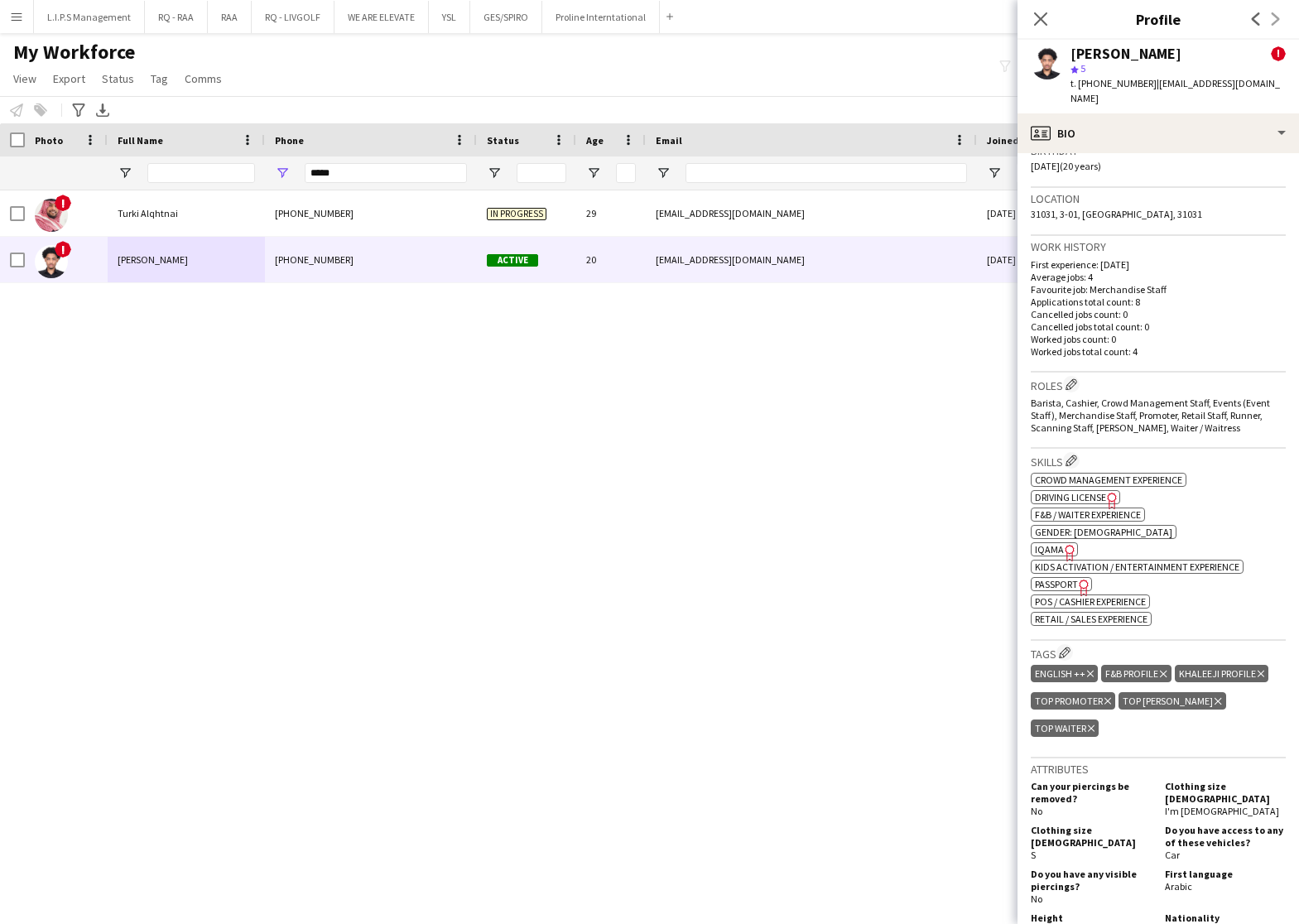
scroll to position [465, 0]
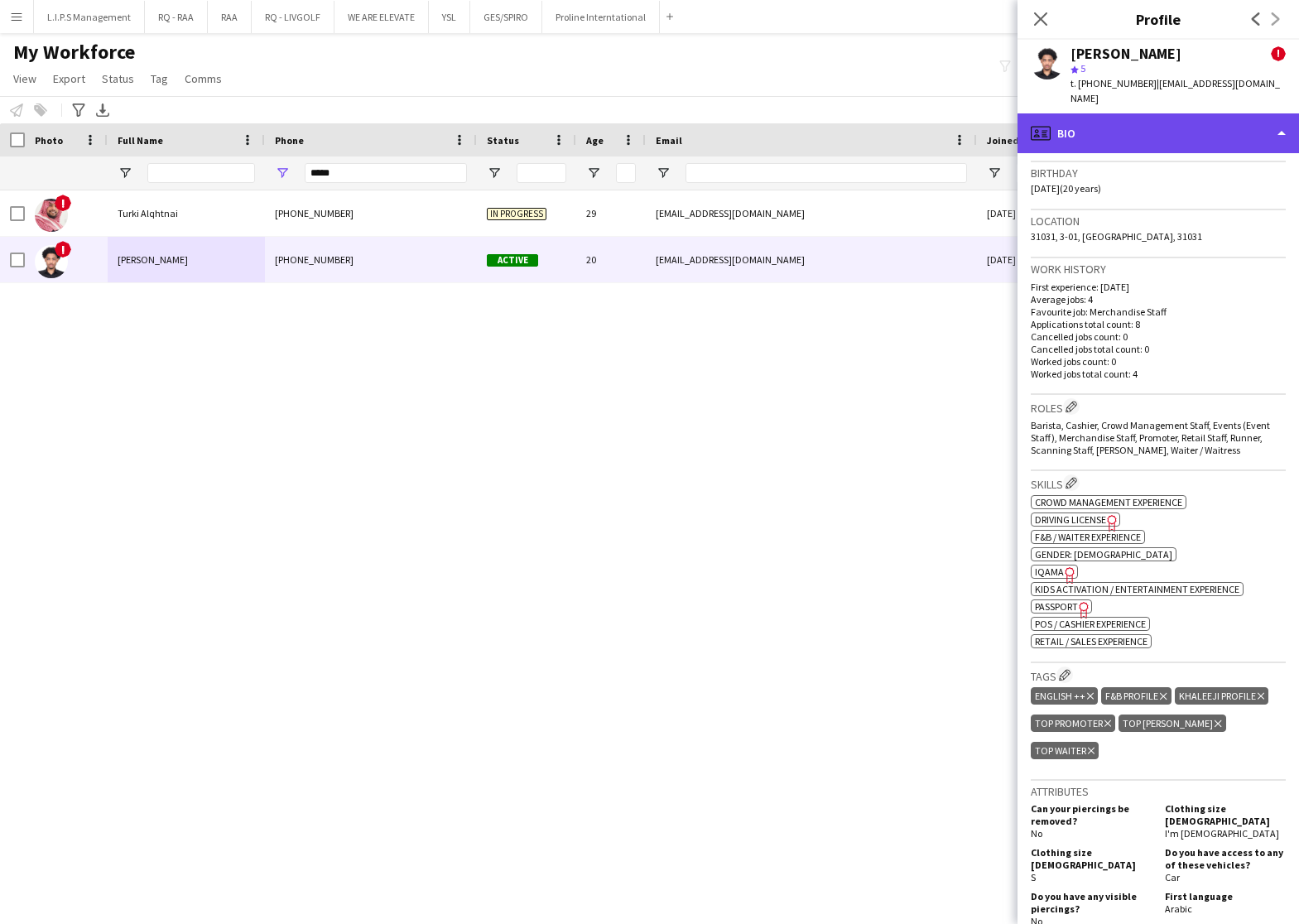
click at [1165, 130] on div "profile Bio" at bounding box center [1158, 133] width 281 height 40
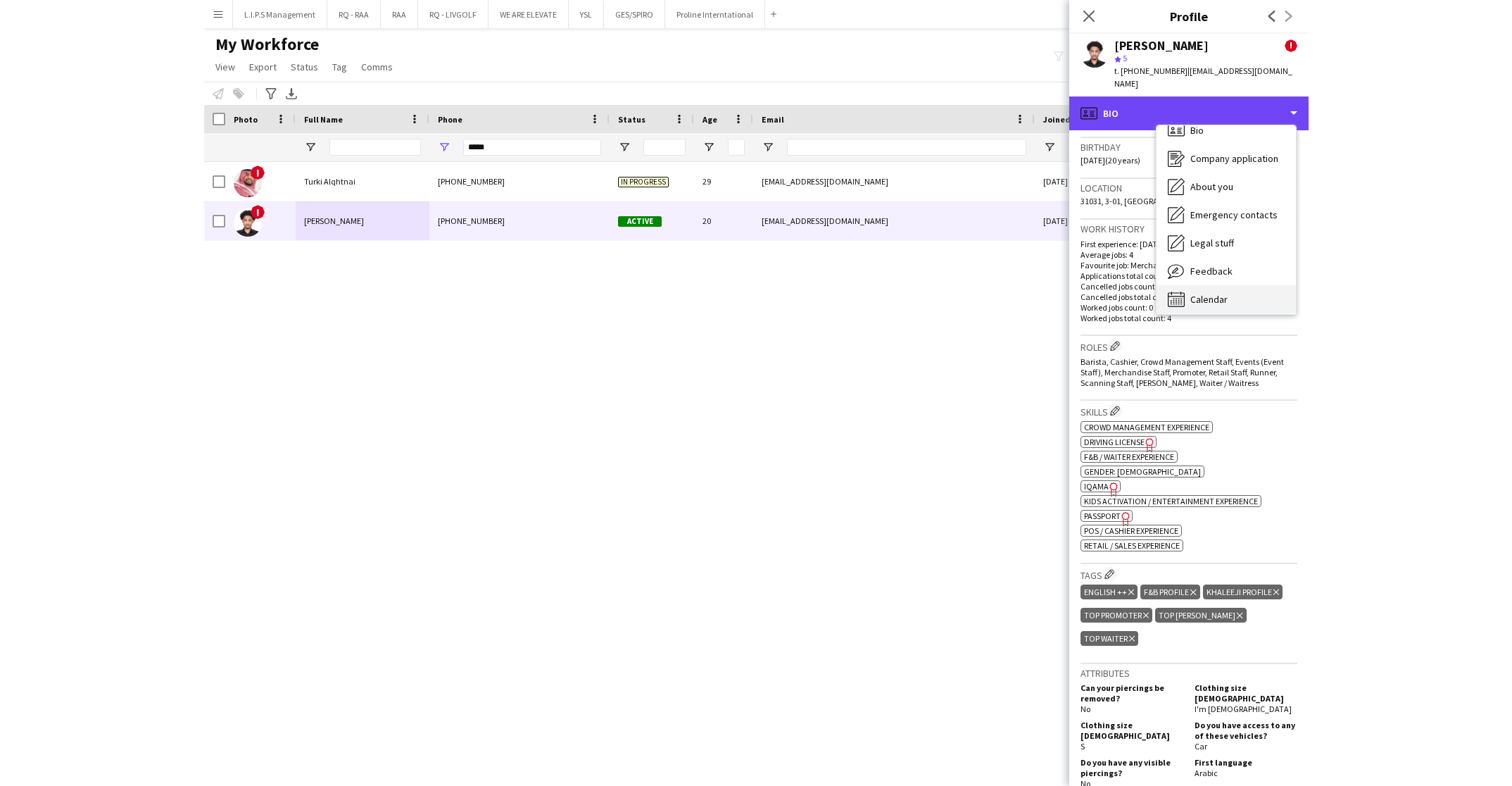
scroll to position [19, 0]
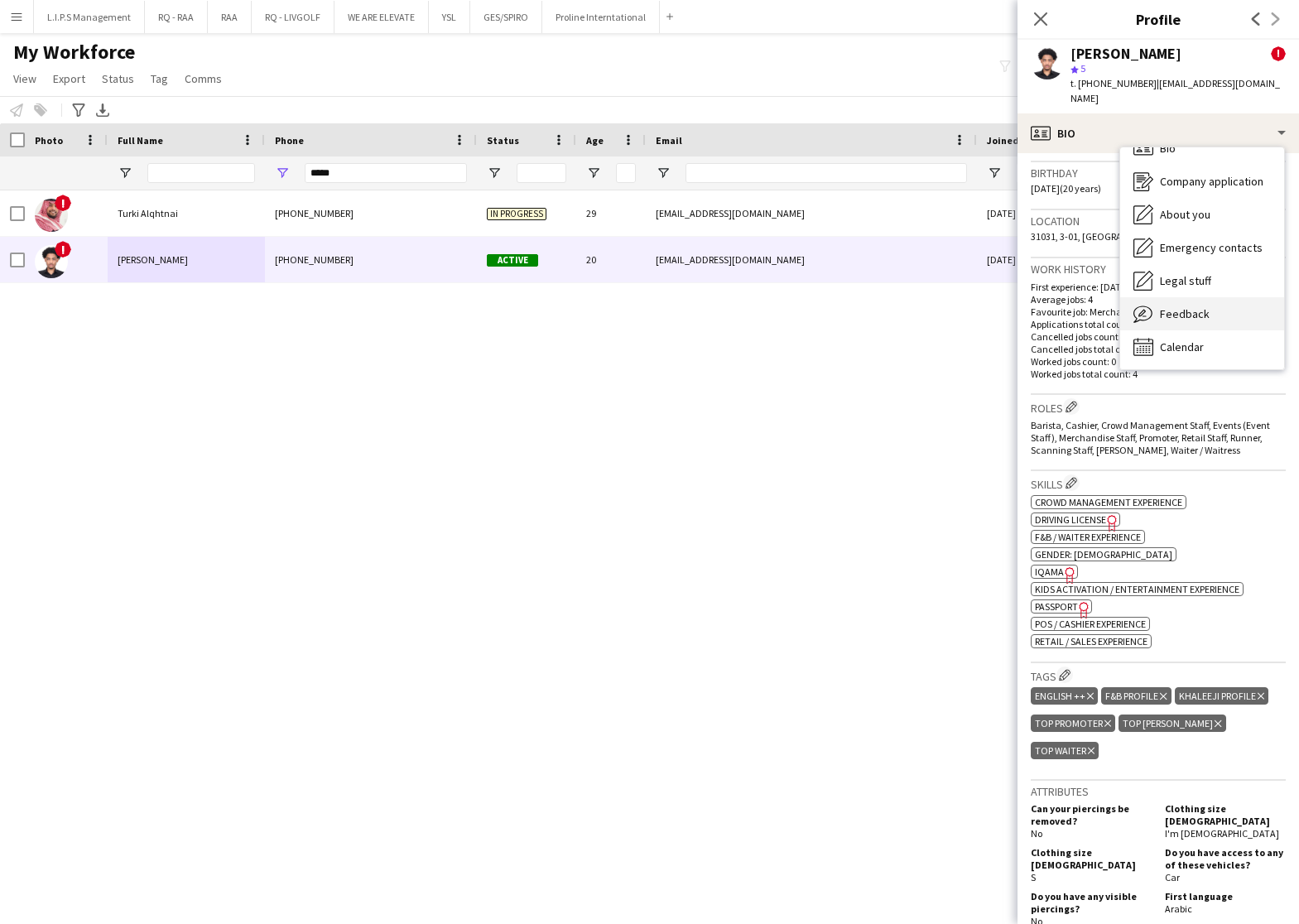
click at [1183, 306] on span "Feedback" at bounding box center [1185, 314] width 50 height 15
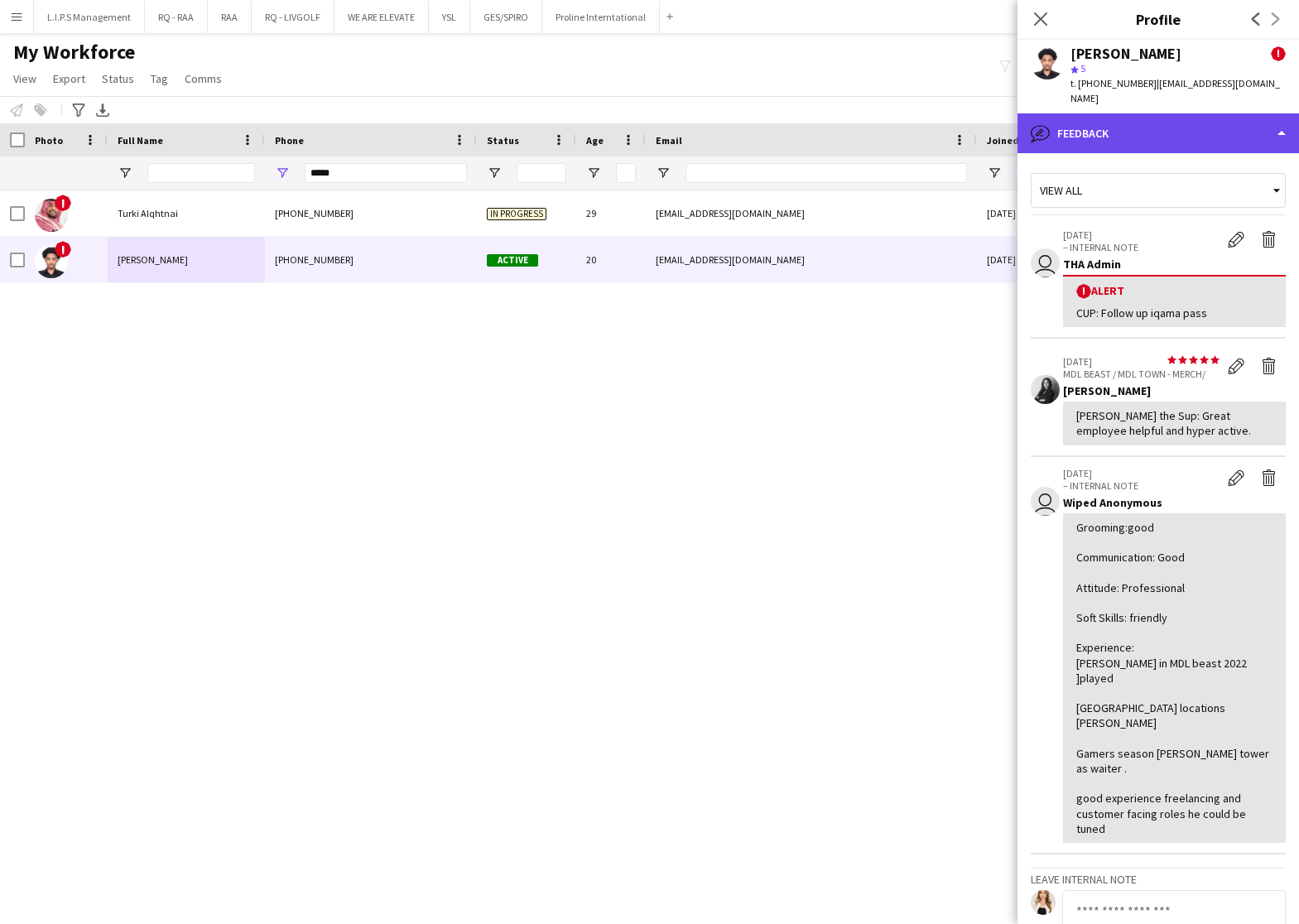
click at [1211, 124] on div "bubble-pencil Feedback" at bounding box center [1158, 133] width 281 height 40
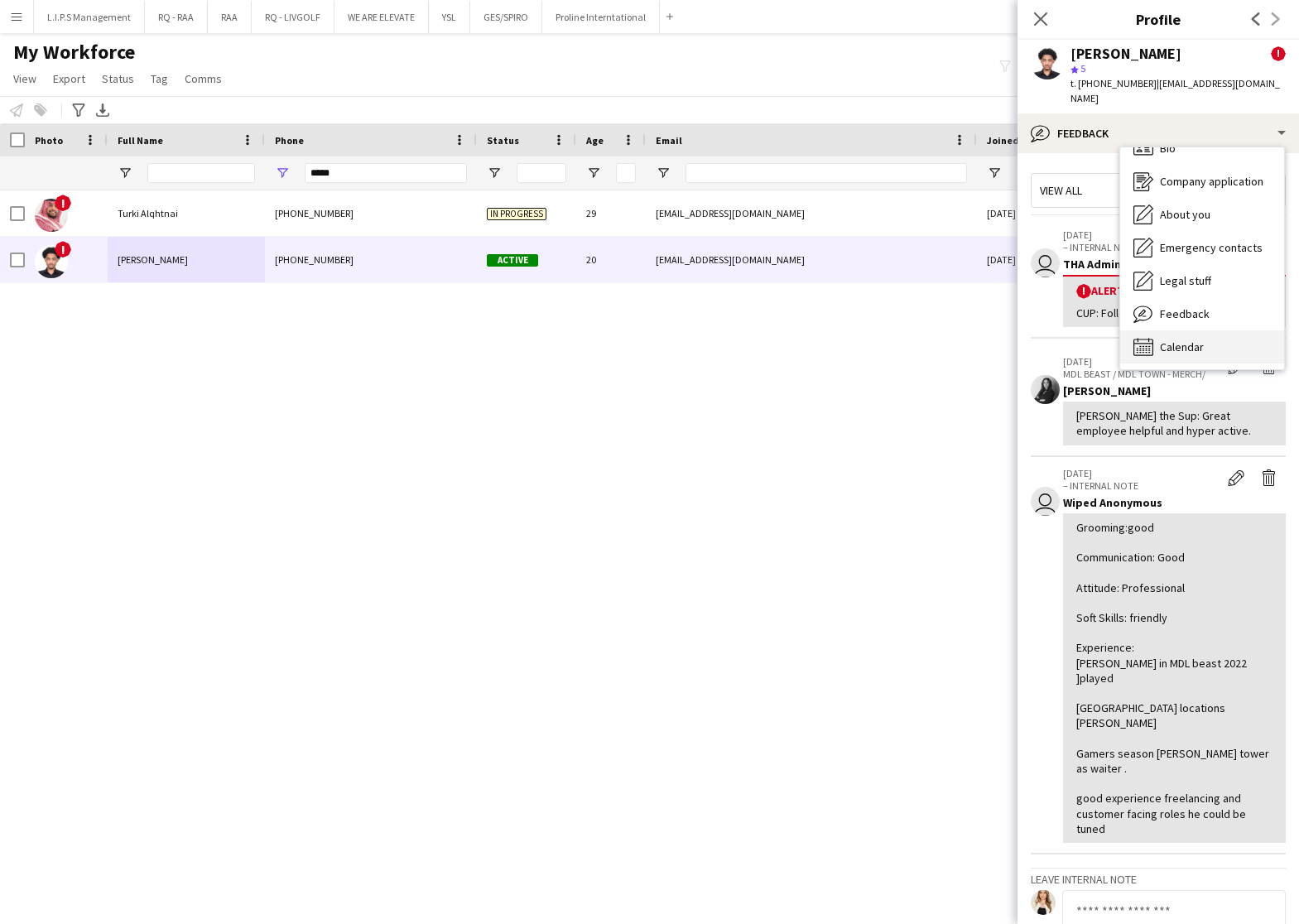
click at [1194, 339] on span "Calendar" at bounding box center [1182, 347] width 44 height 15
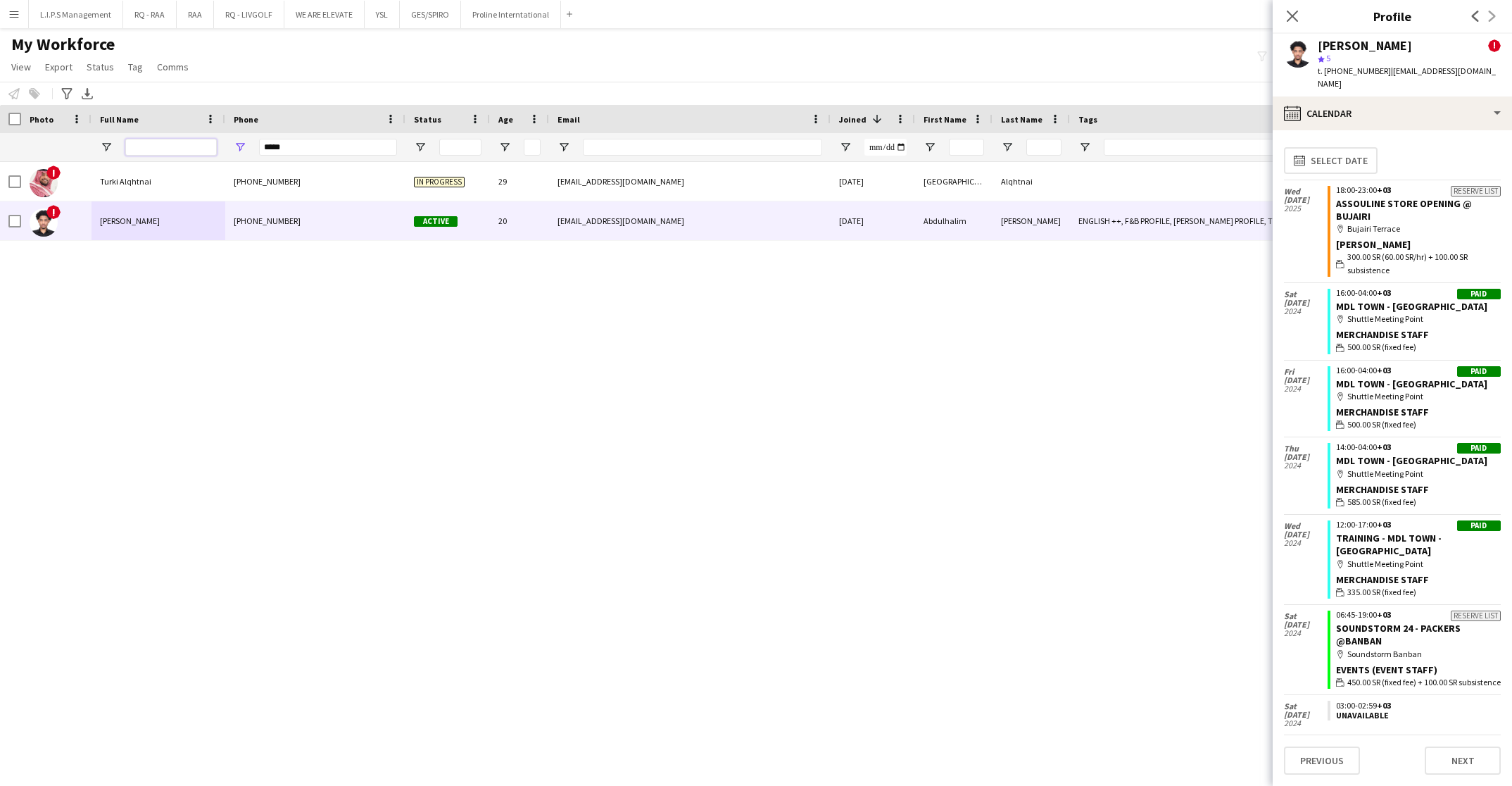
click at [178, 144] on input "Full Name Filter Input" at bounding box center [171, 147] width 91 height 17
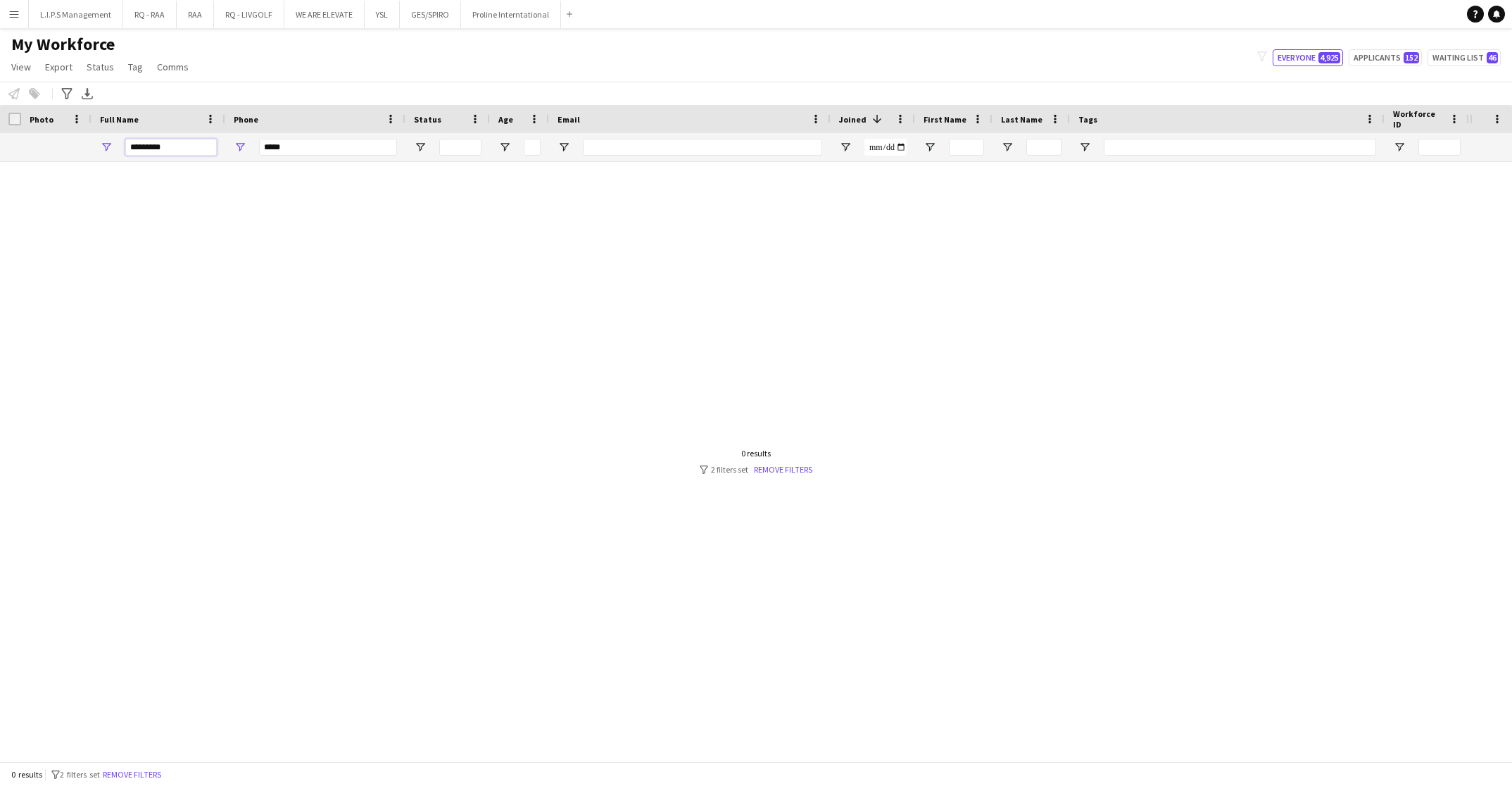
type input "*********"
drag, startPoint x: 342, startPoint y: 143, endPoint x: 168, endPoint y: 105, distance: 178.1
click at [168, 105] on div "Workforce Details Photo Full Name 1" at bounding box center [980, 133] width 1960 height 57
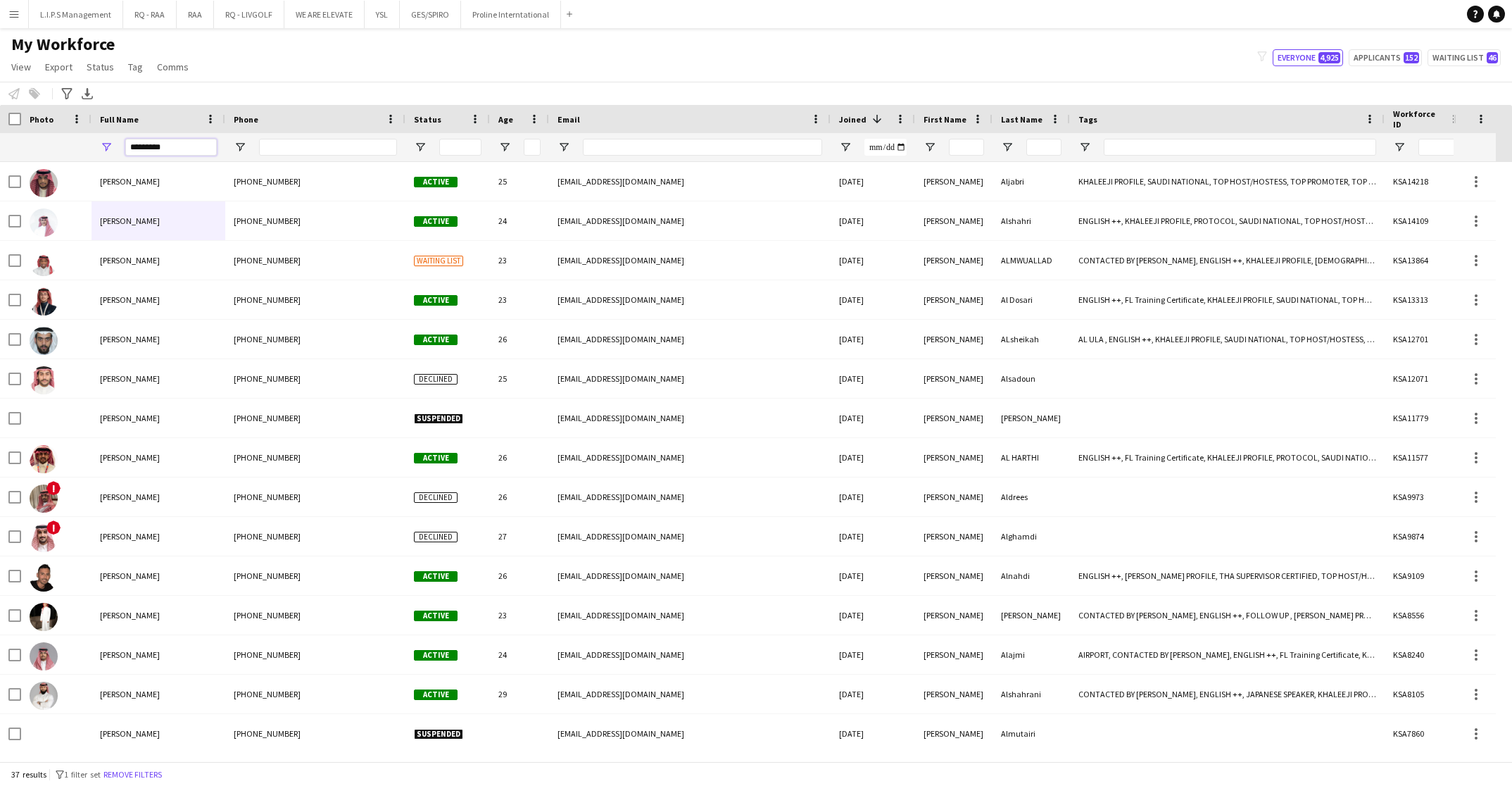
click at [188, 148] on input "*********" at bounding box center [171, 147] width 91 height 17
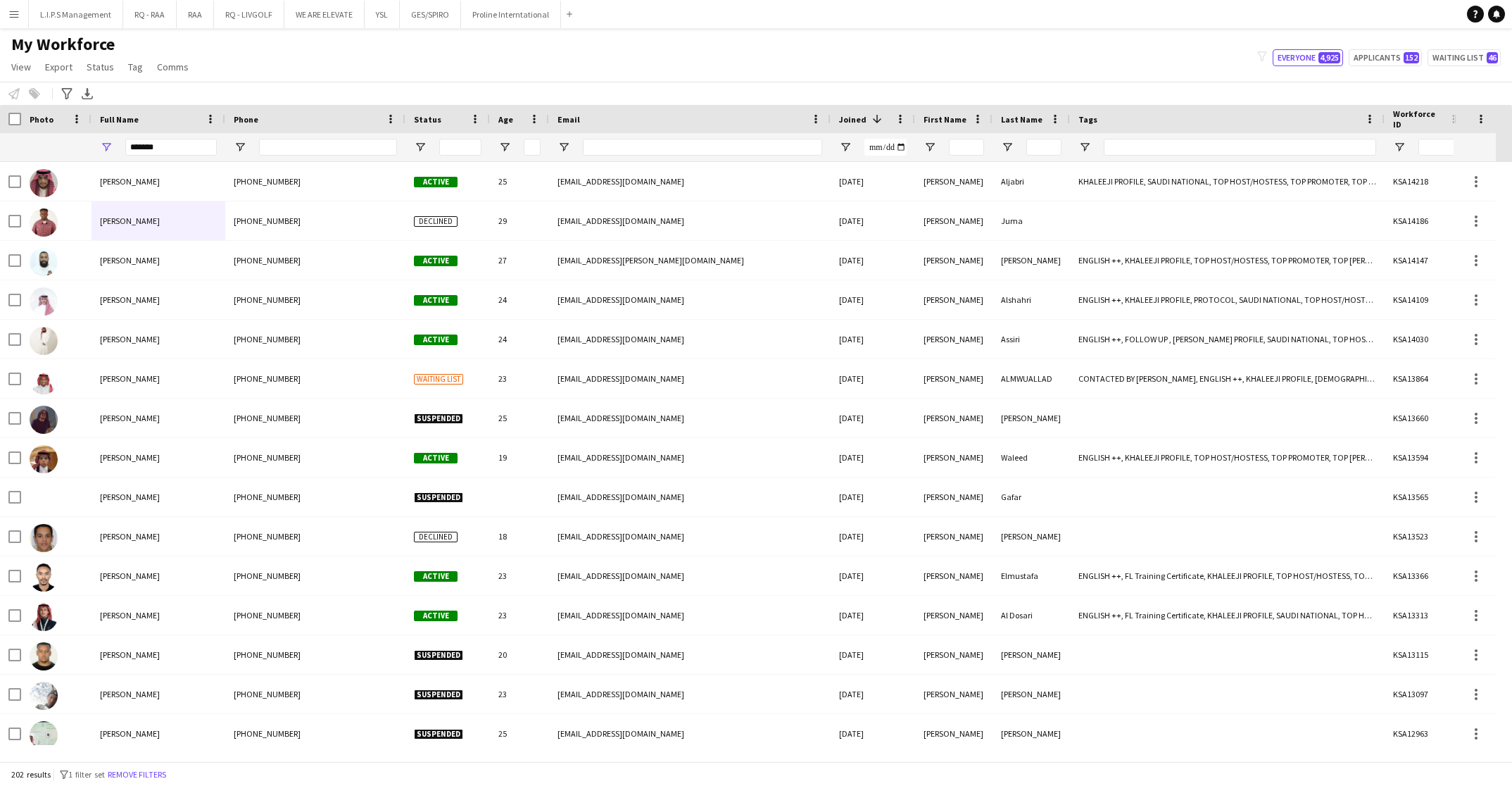
click at [290, 55] on div "My Workforce View Views Default view Basic Export View Full Name TAGS Test New …" at bounding box center [756, 58] width 1512 height 48
drag, startPoint x: 166, startPoint y: 152, endPoint x: 19, endPoint y: 147, distance: 147.1
click at [19, 147] on div "******" at bounding box center [980, 147] width 1960 height 28
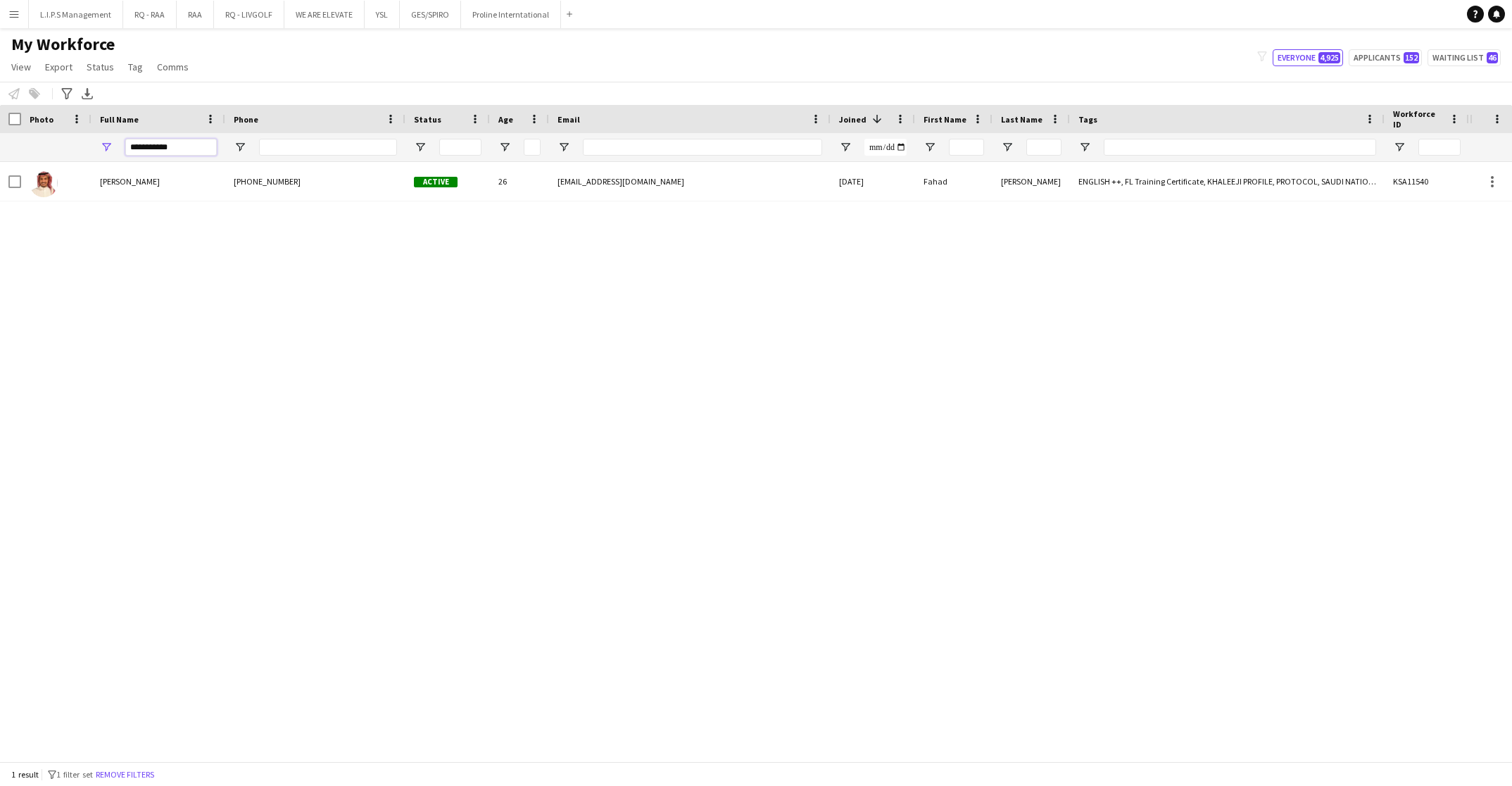
type input "**********"
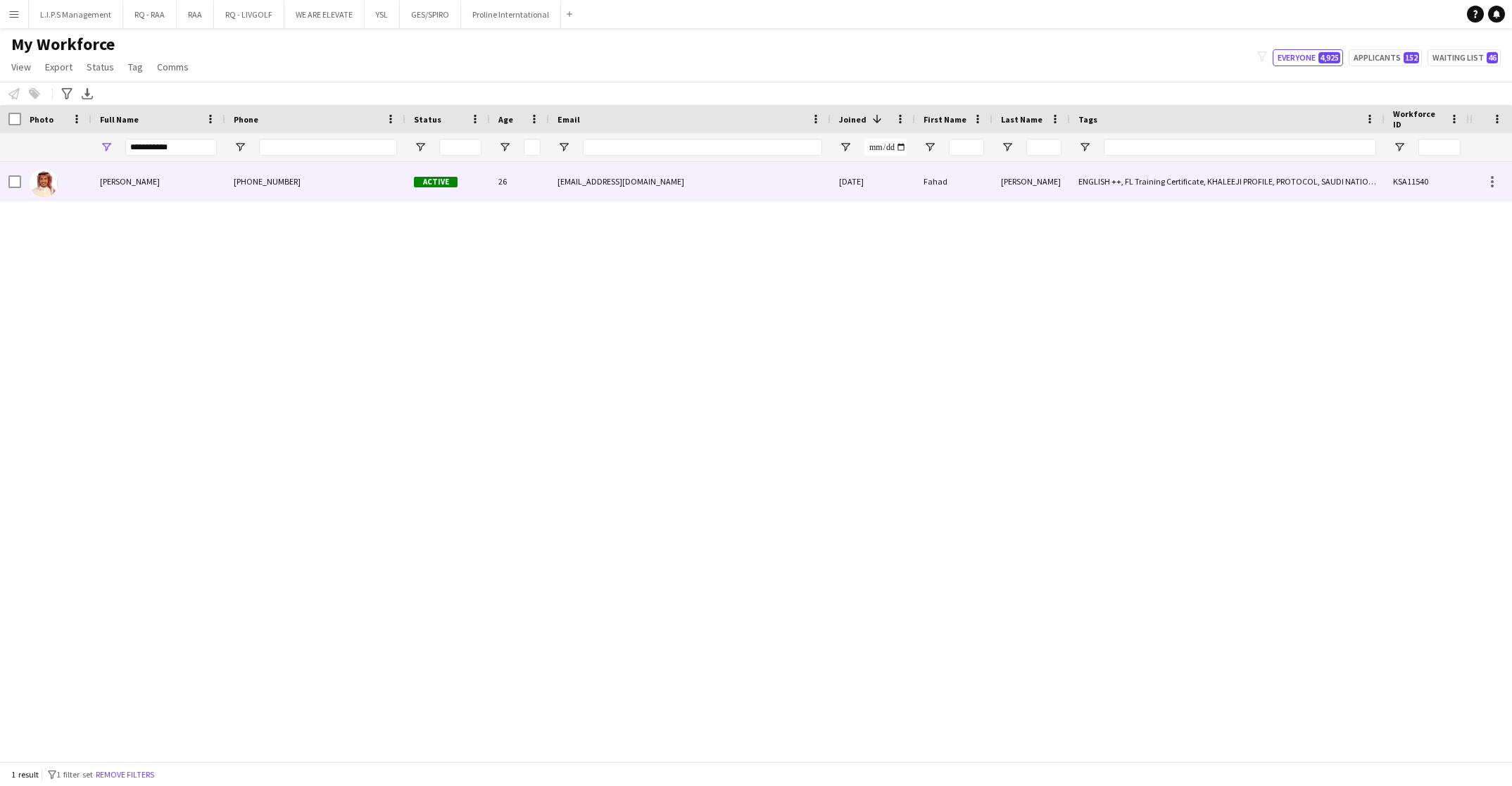
click at [207, 199] on div "Fahad Al sultan" at bounding box center [158, 181] width 134 height 38
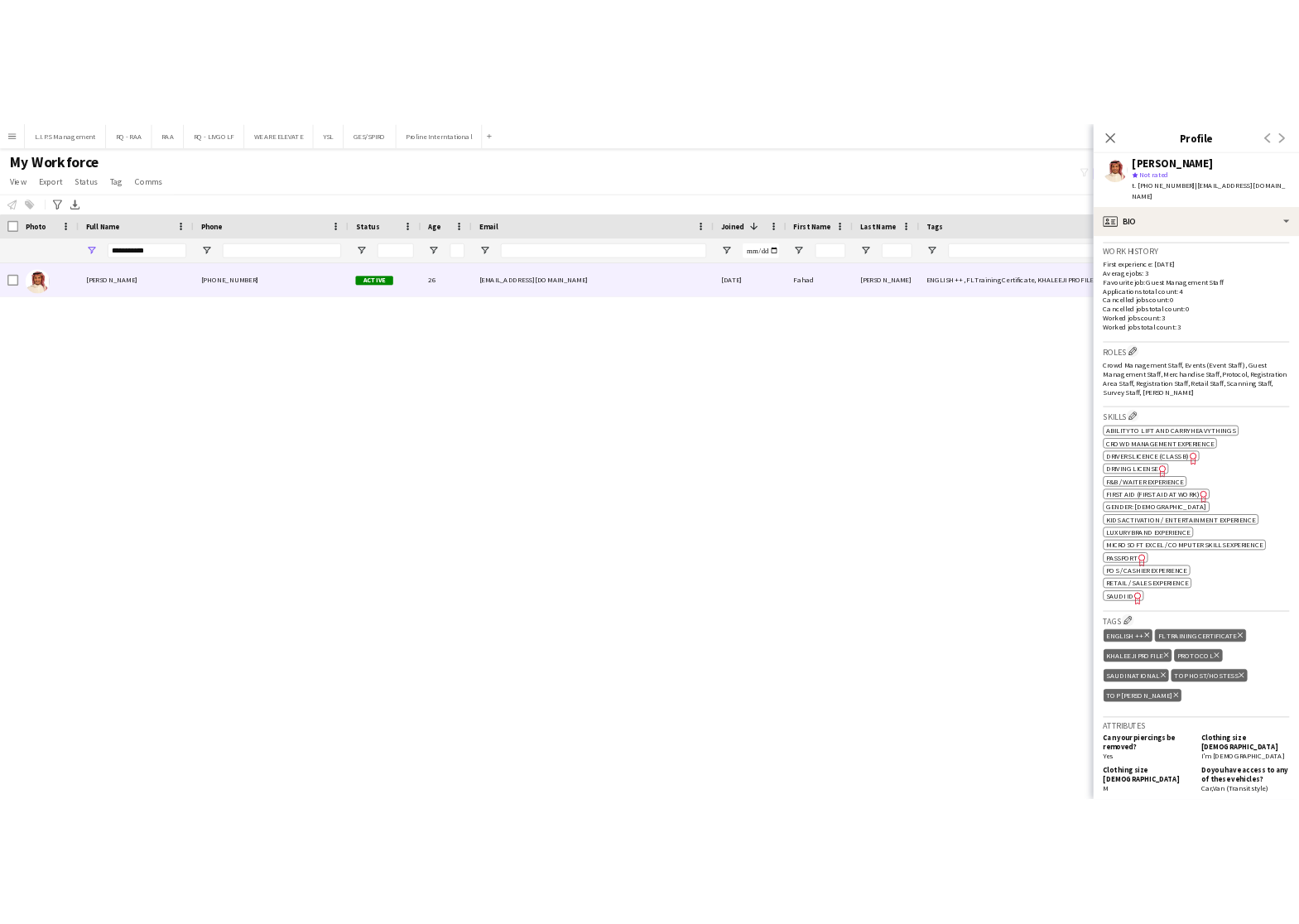
scroll to position [497, 0]
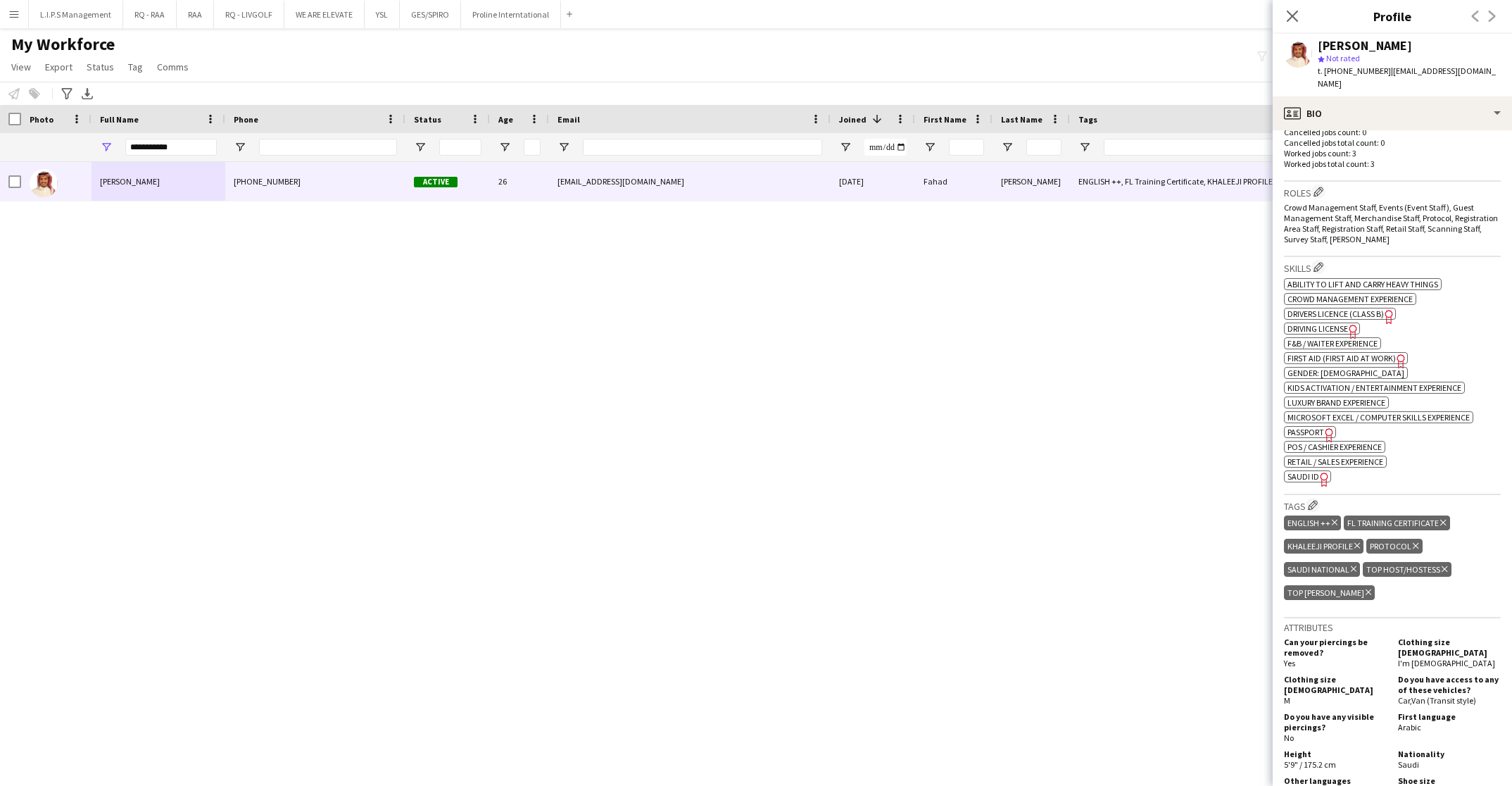
click at [1305, 471] on span "SAUDI ID" at bounding box center [1304, 476] width 32 height 10
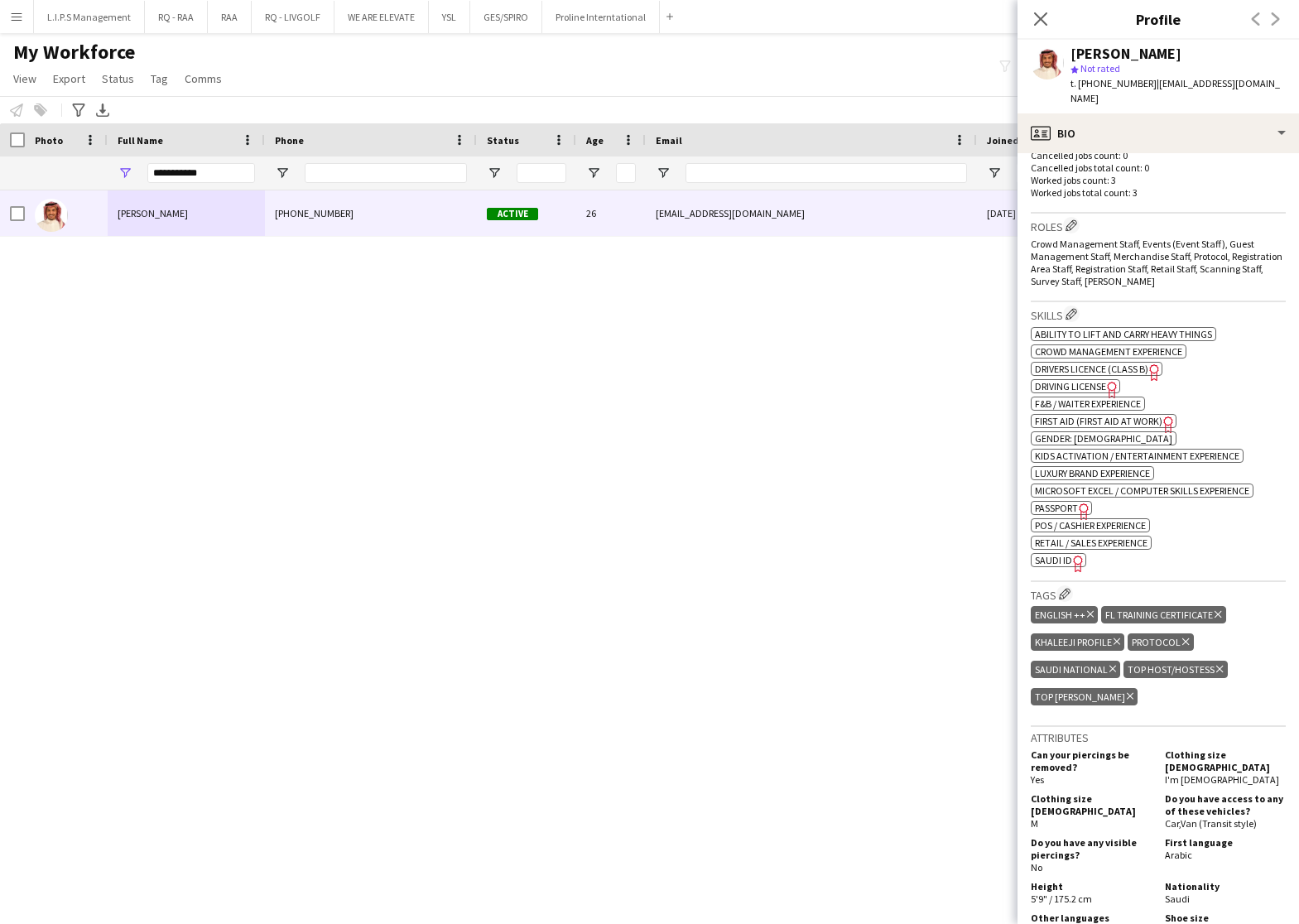
scroll to position [0, 0]
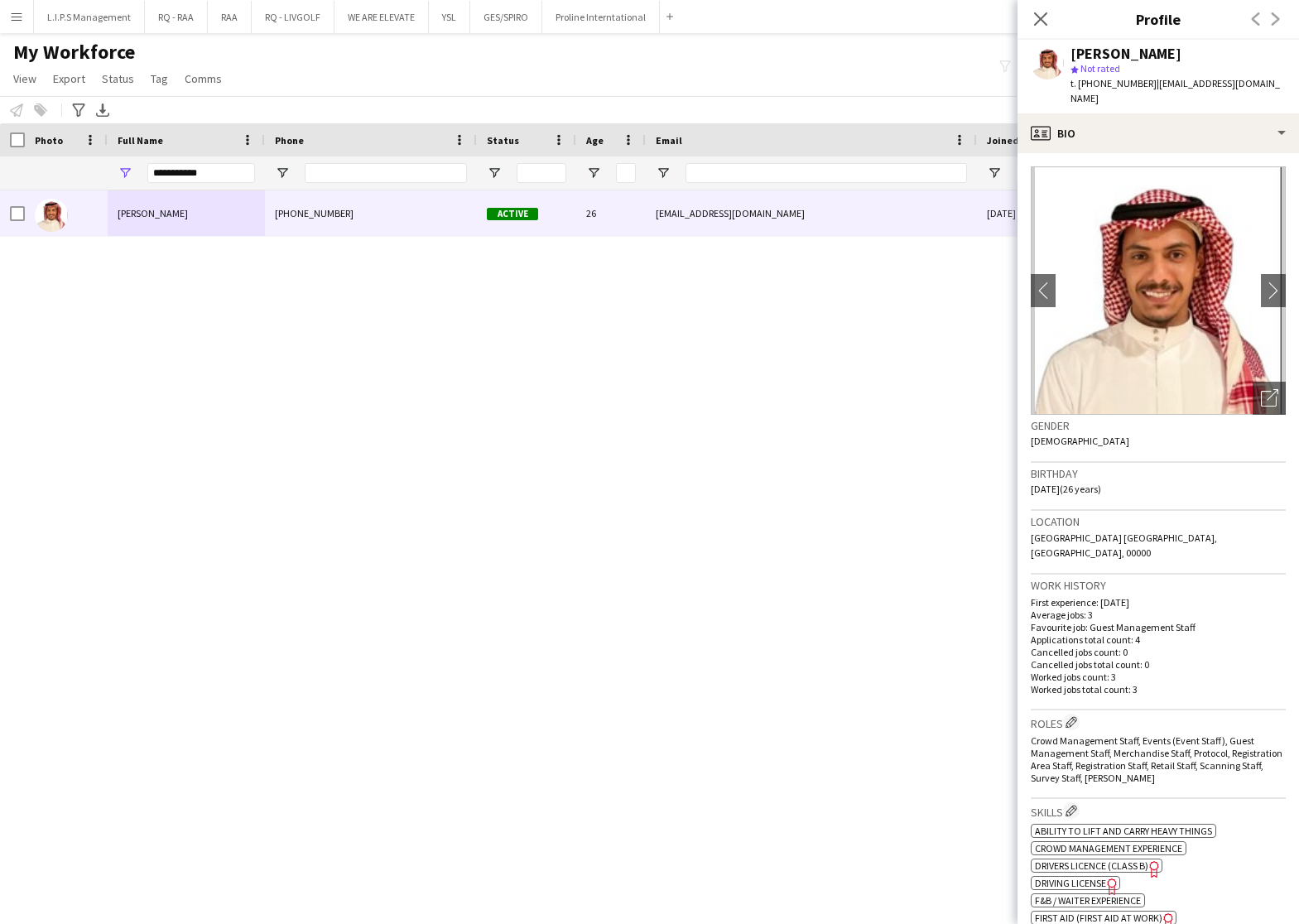
click at [1243, 360] on img at bounding box center [1158, 289] width 255 height 248
click at [1261, 389] on icon "Open photos pop-in" at bounding box center [1270, 398] width 17 height 17
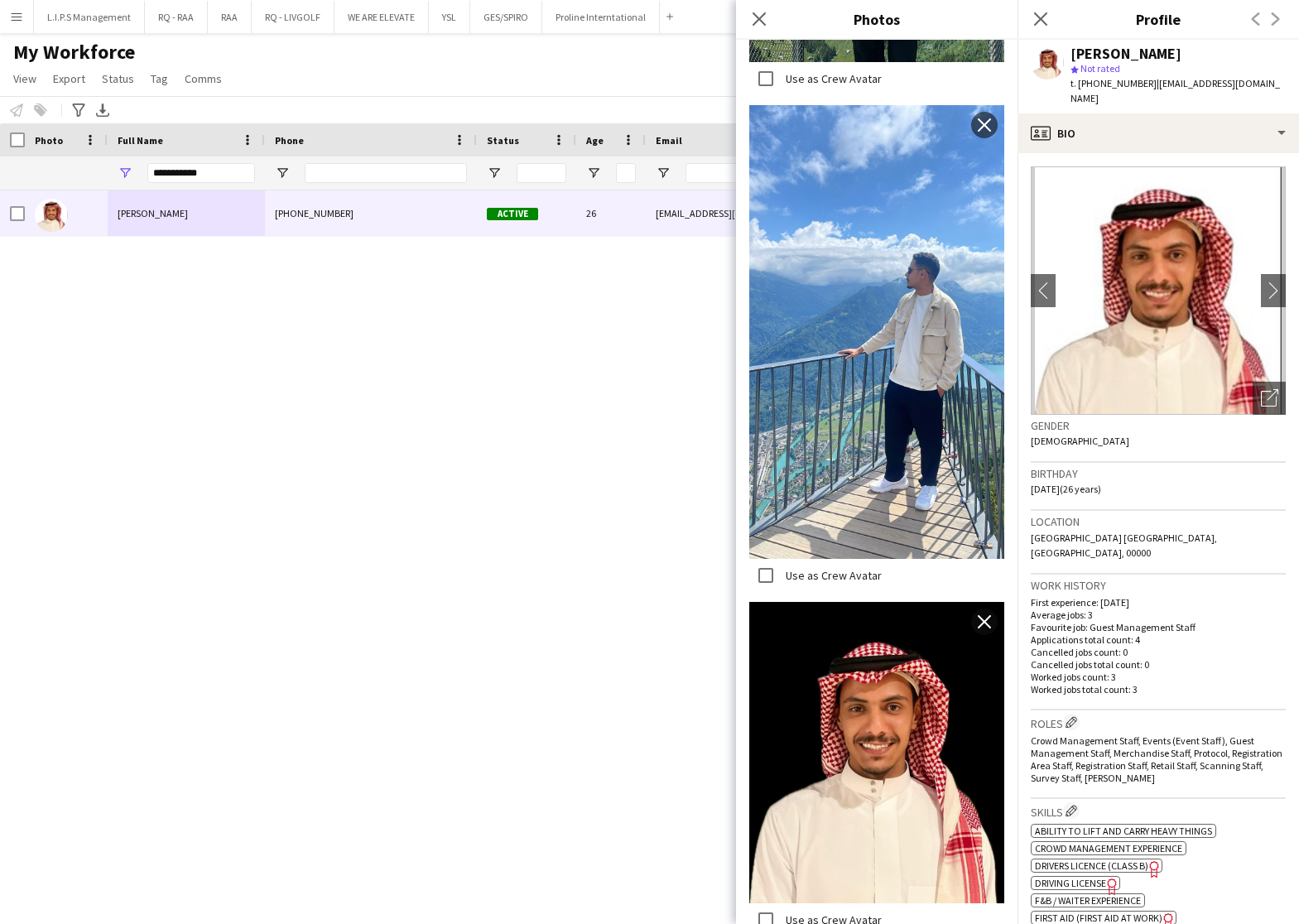
scroll to position [1742, 0]
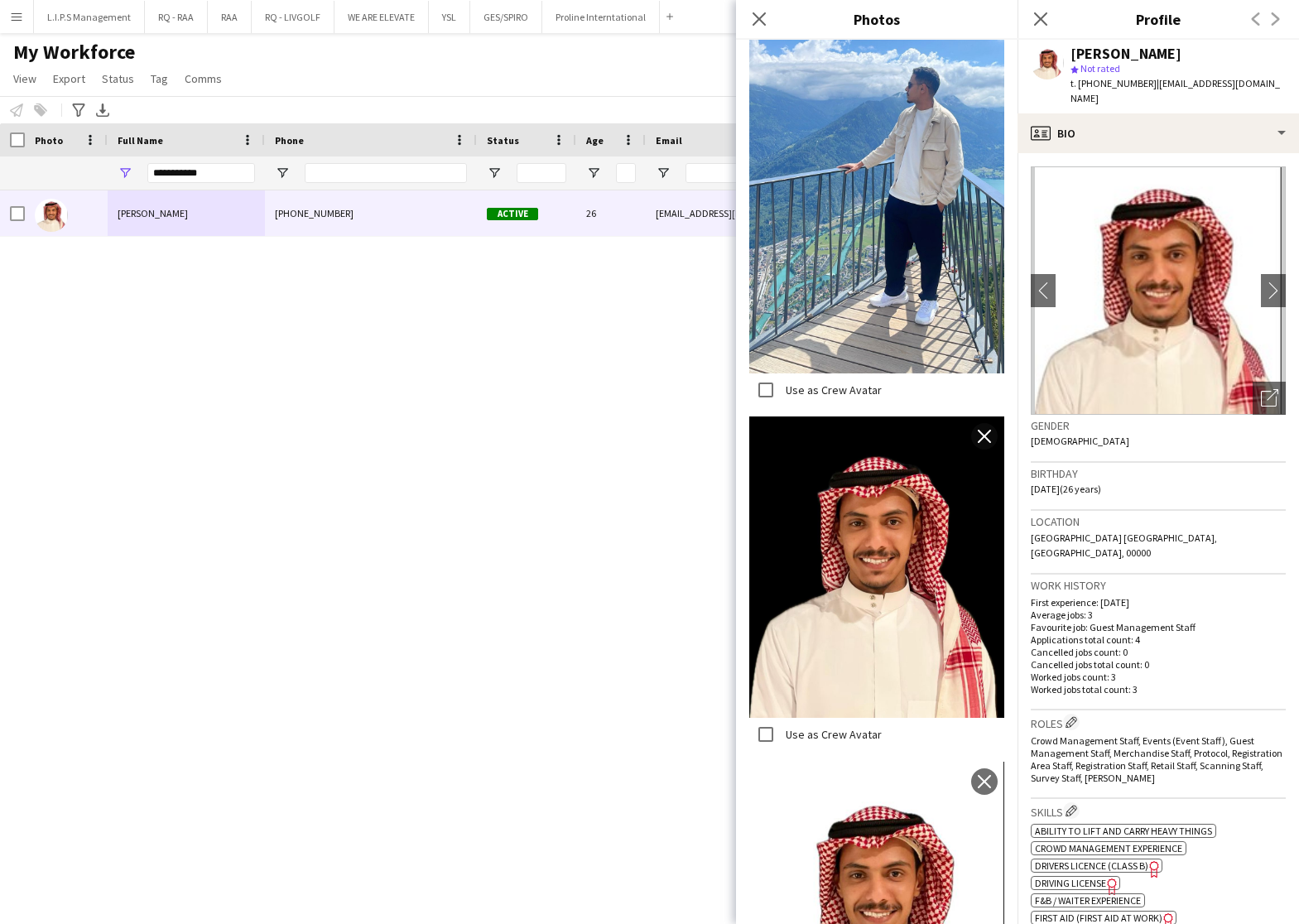
click at [1097, 48] on div "Fahad Al sultan" at bounding box center [1126, 54] width 111 height 15
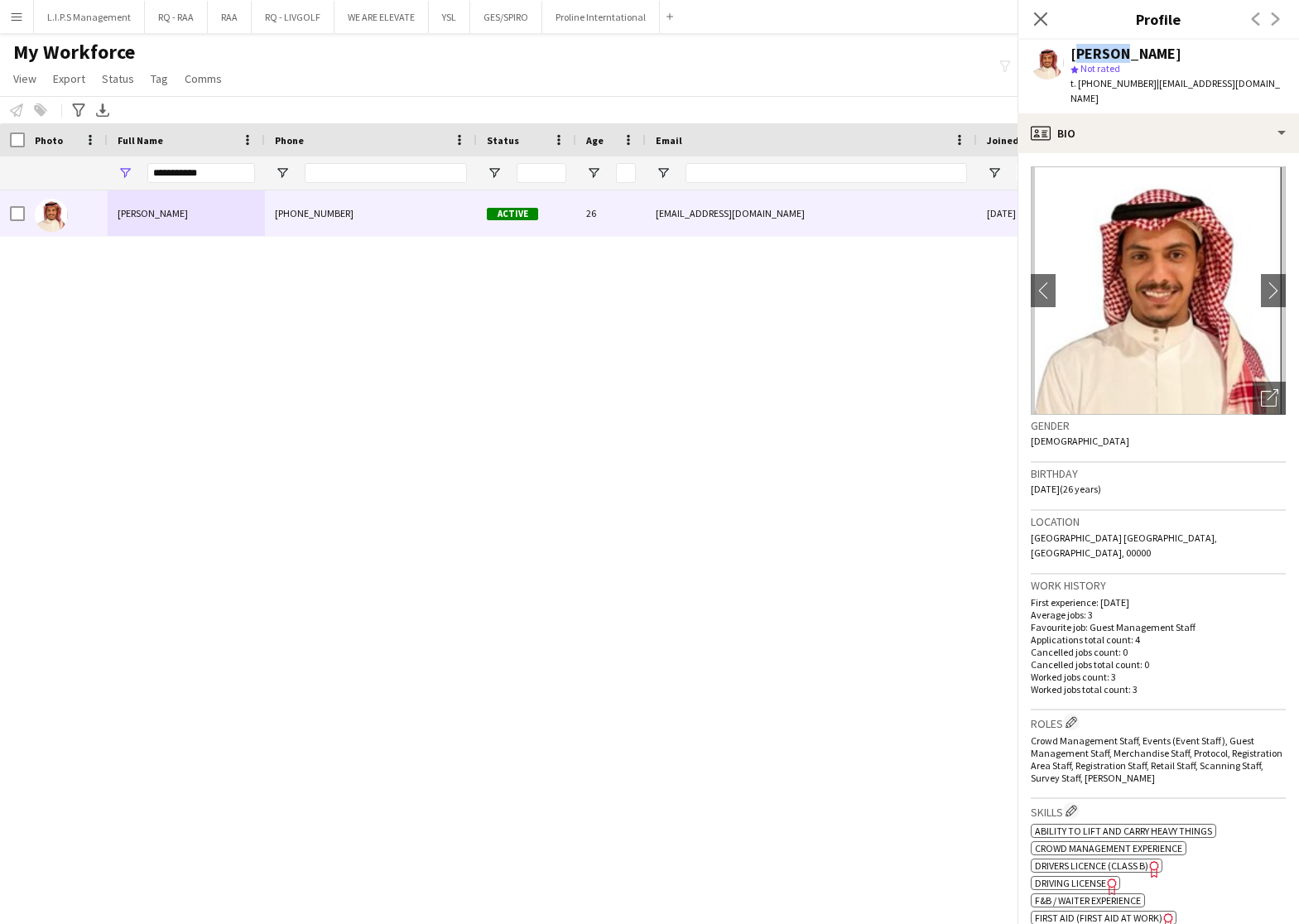
click at [1097, 48] on div "Fahad Al sultan" at bounding box center [1126, 54] width 111 height 15
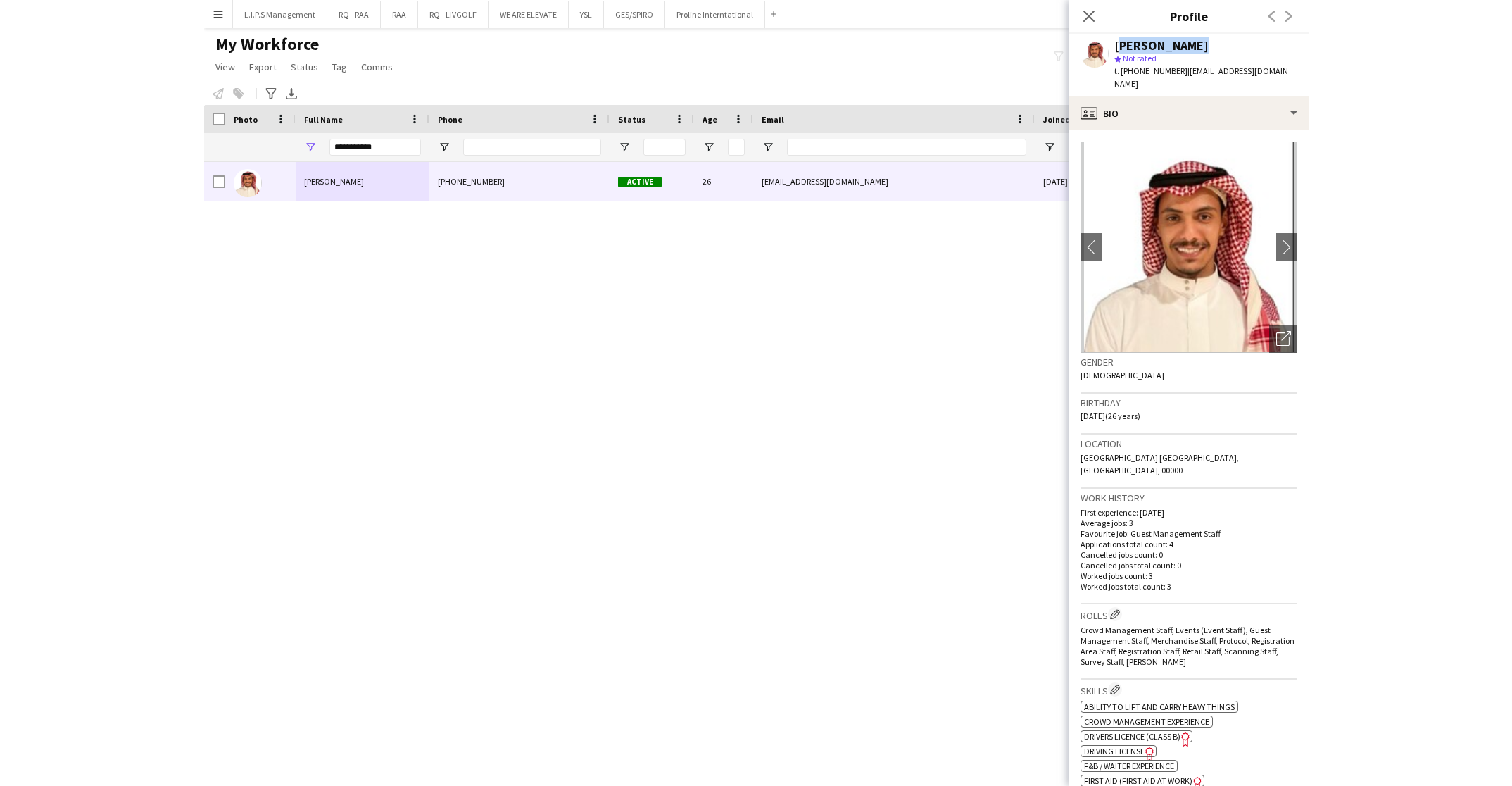
scroll to position [0, 0]
